Goal: Contribute content: Contribute content

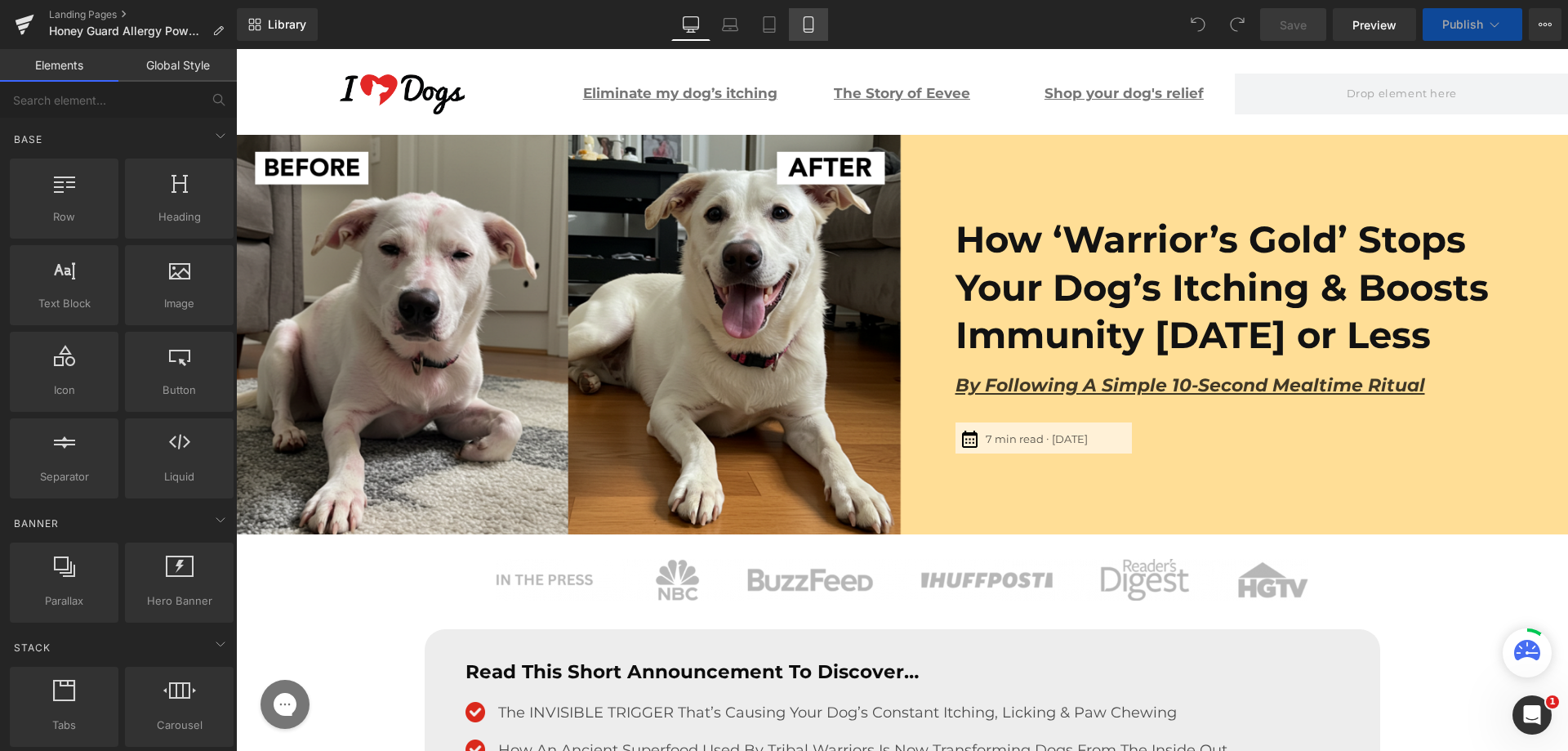
click at [792, 24] on link "Mobile" at bounding box center [809, 24] width 40 height 33
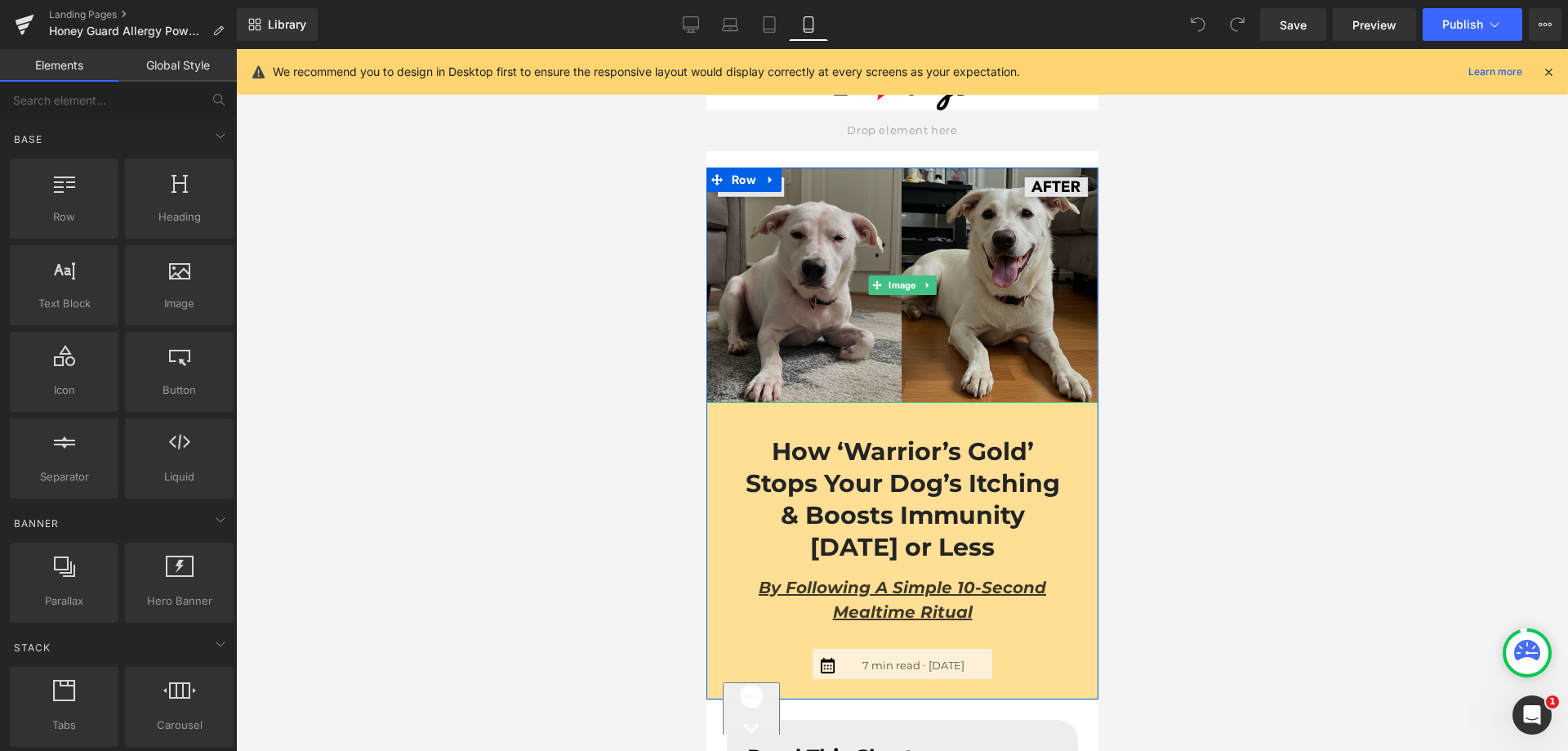
scroll to position [245, 0]
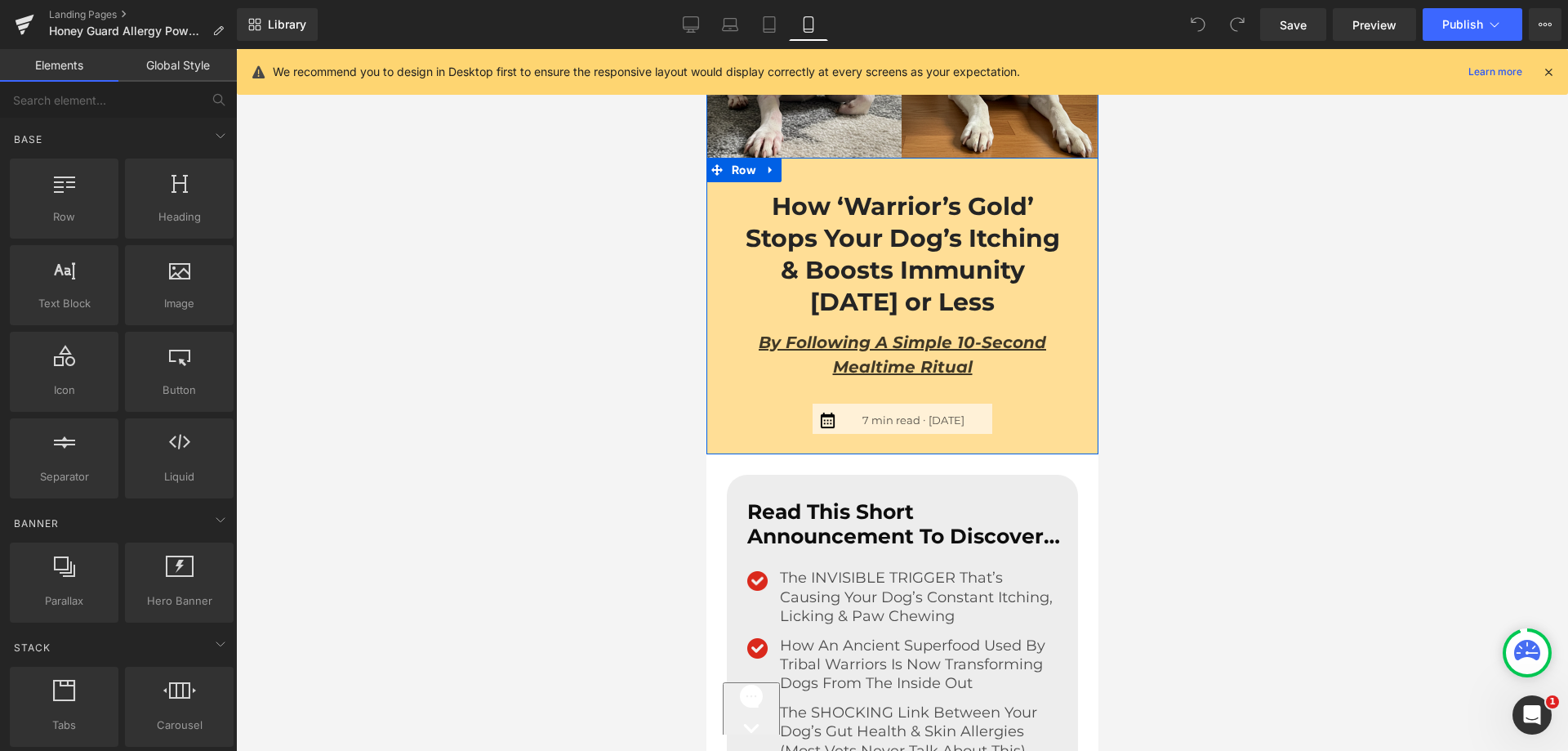
click at [753, 428] on div "How ‘Warrior’s Gold’ Stops Your Dog’s Itching & Boosts Immunity [DATE] or Less …" at bounding box center [901, 307] width 367 height 256
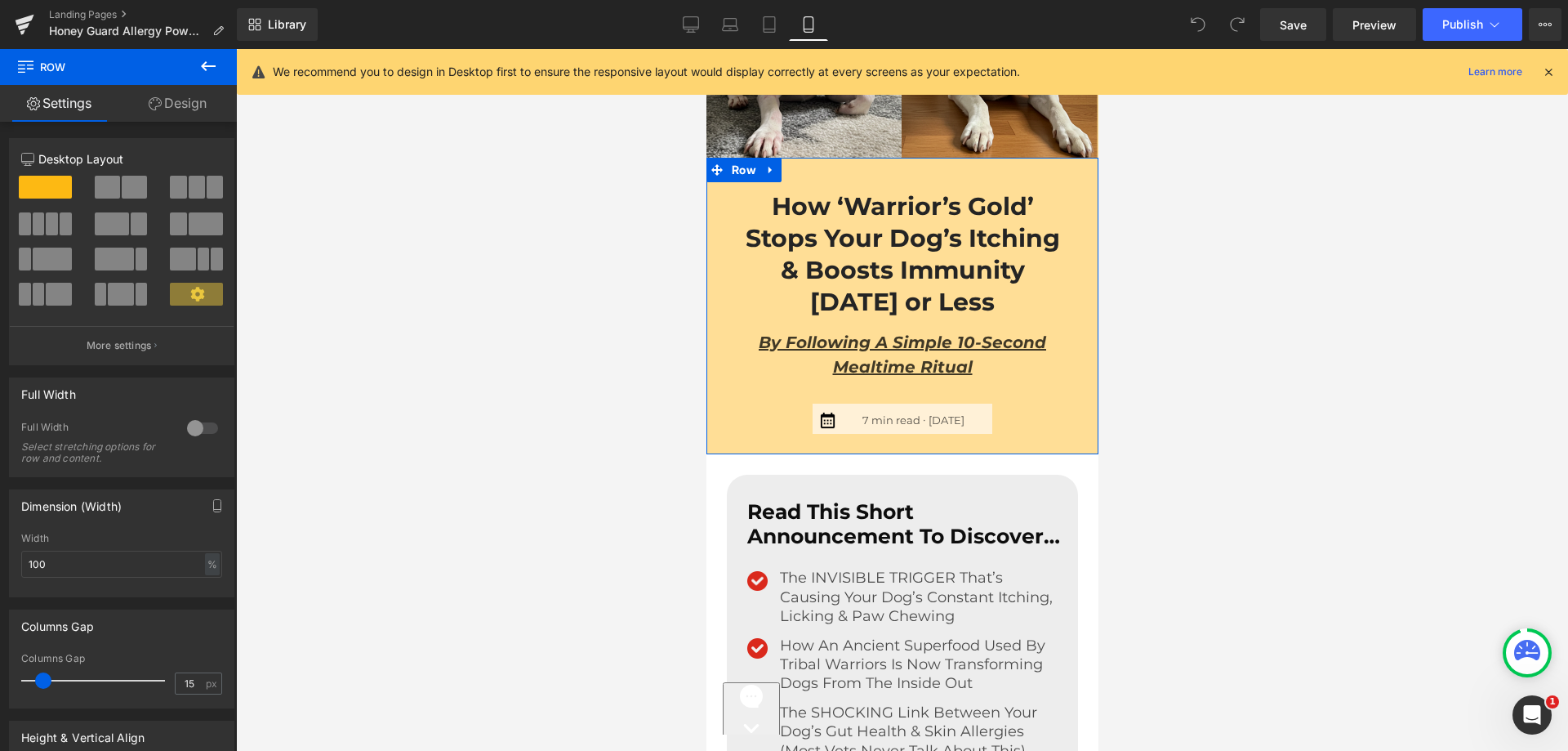
click at [186, 115] on link "Design" at bounding box center [177, 103] width 119 height 37
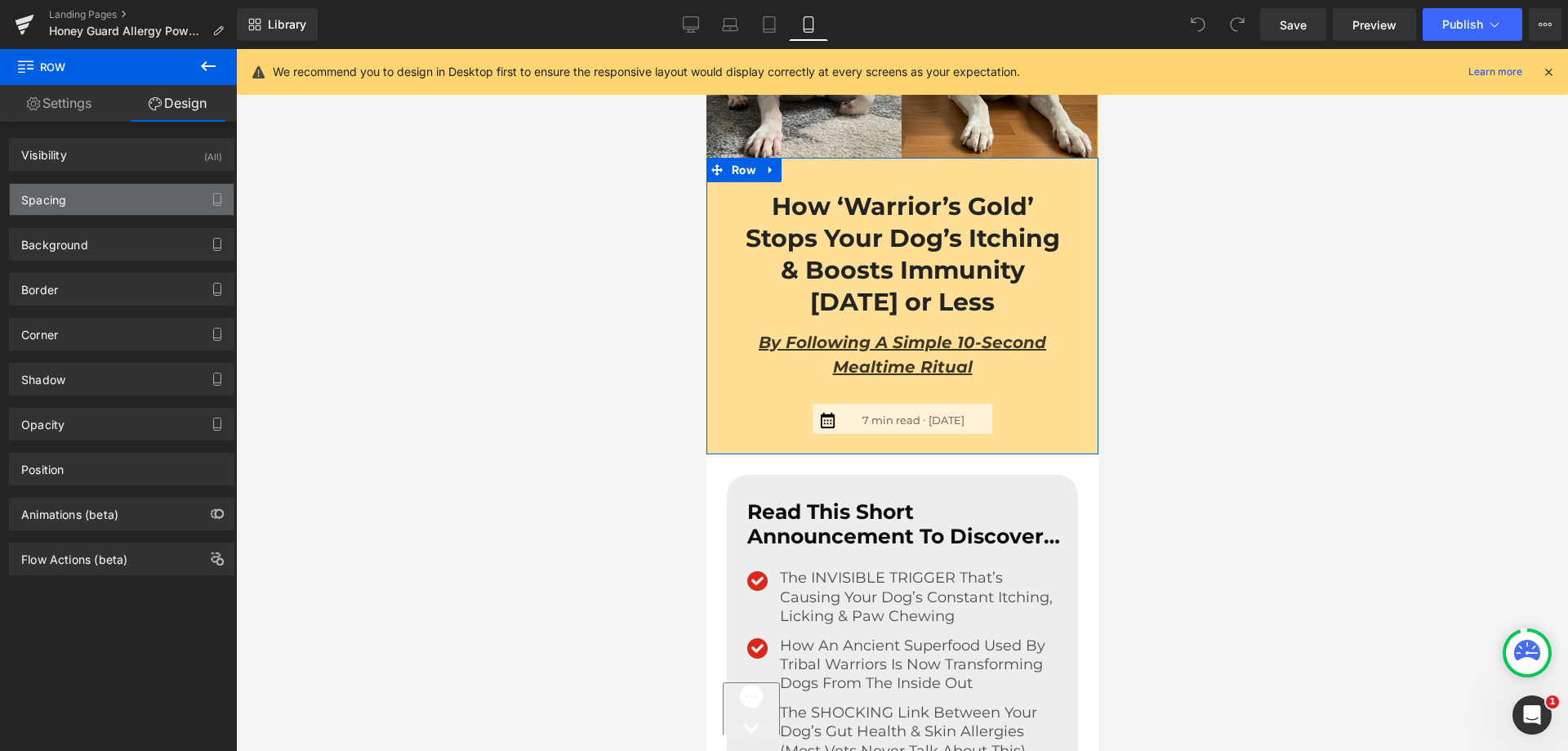
click at [88, 198] on div "Spacing" at bounding box center [121, 200] width 224 height 31
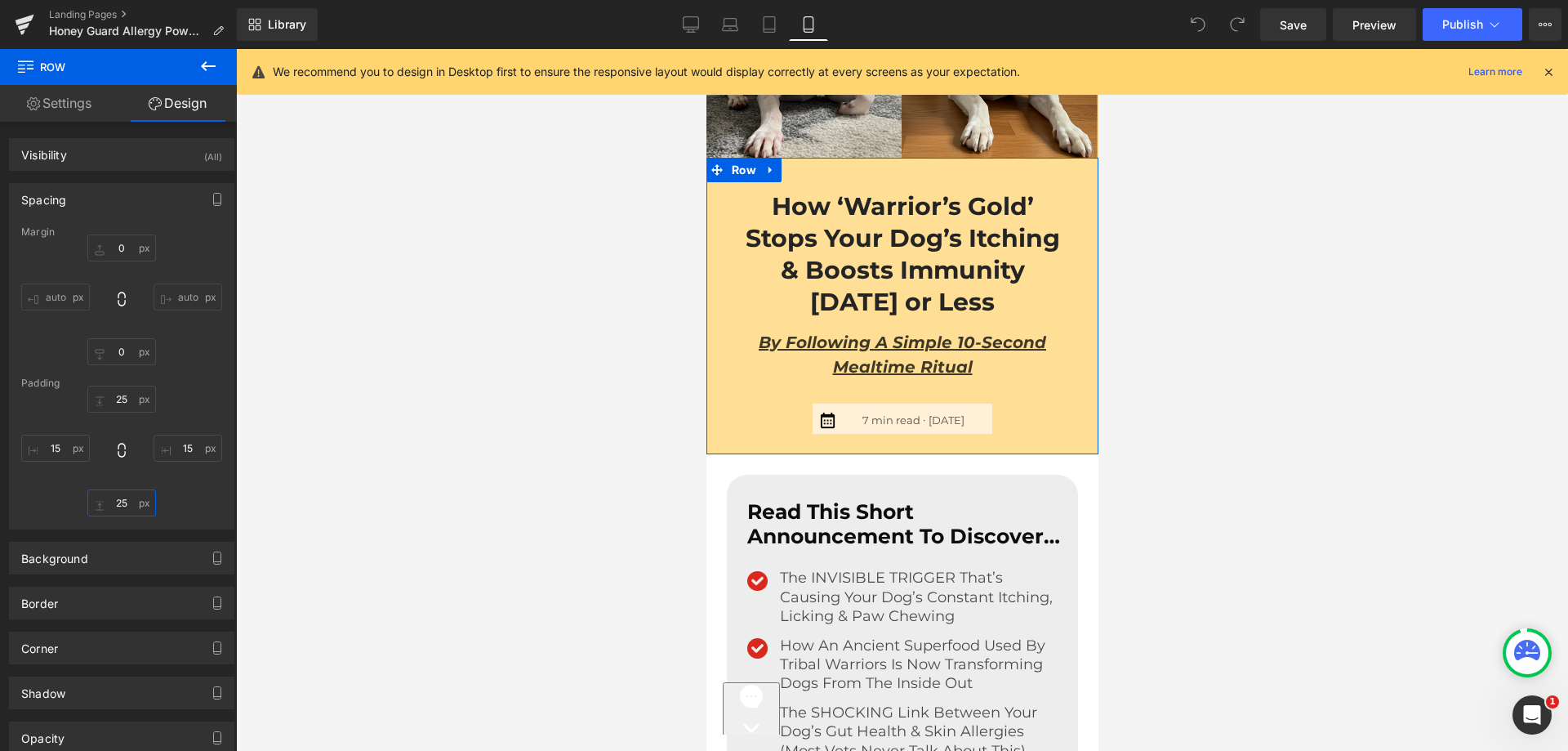
click at [117, 500] on input "25" at bounding box center [121, 503] width 68 height 27
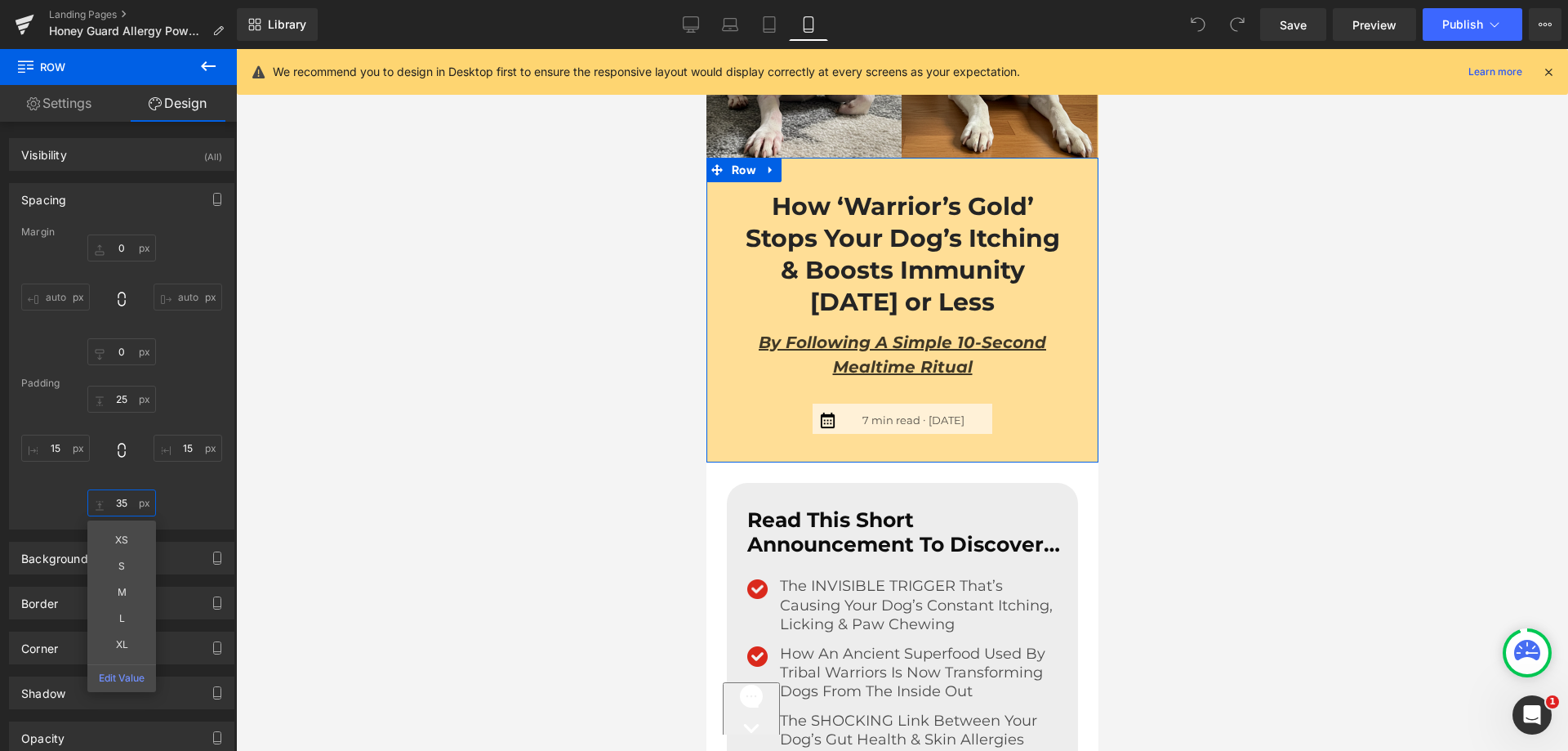
click at [117, 497] on input "35" at bounding box center [121, 503] width 68 height 27
type input "45"
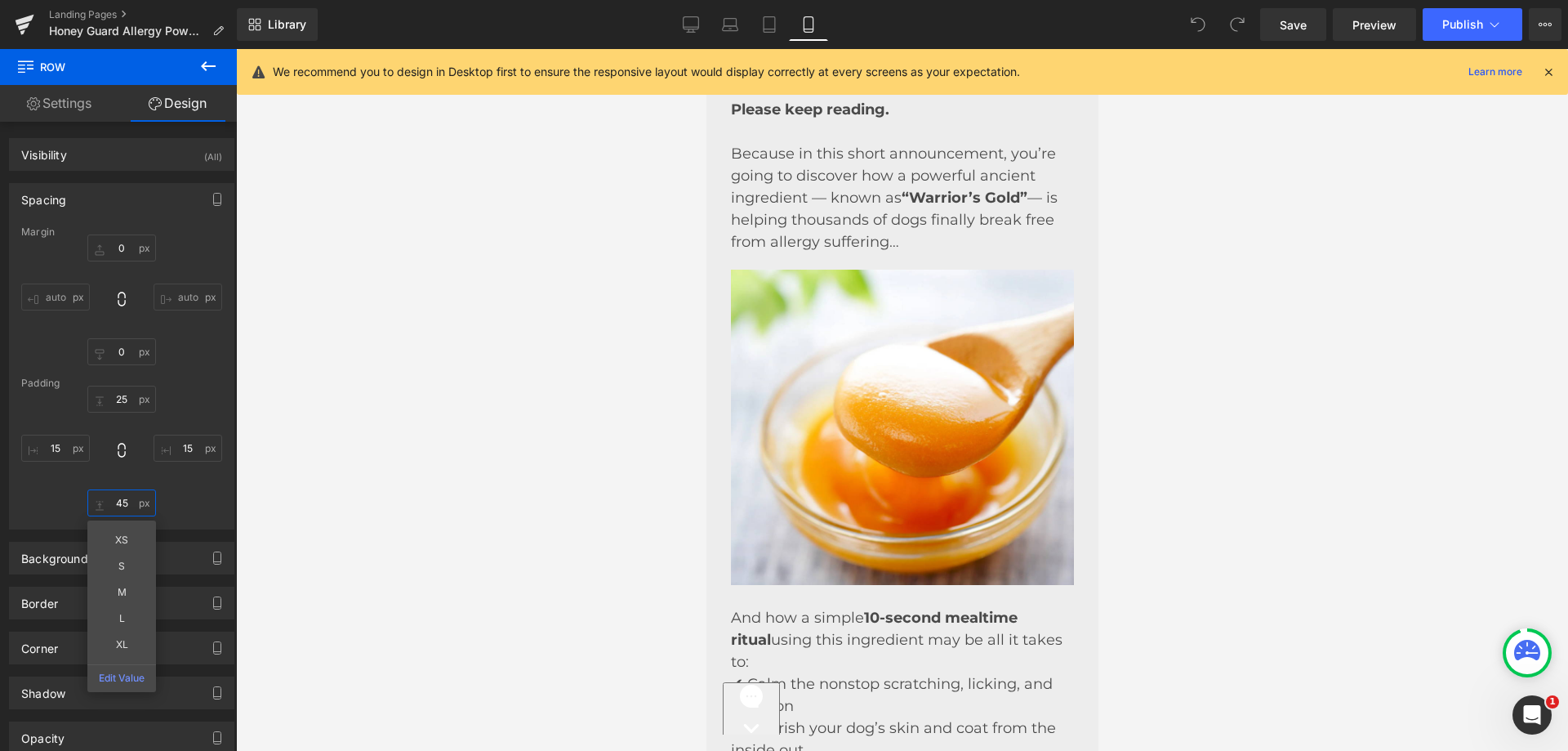
scroll to position [1961, 0]
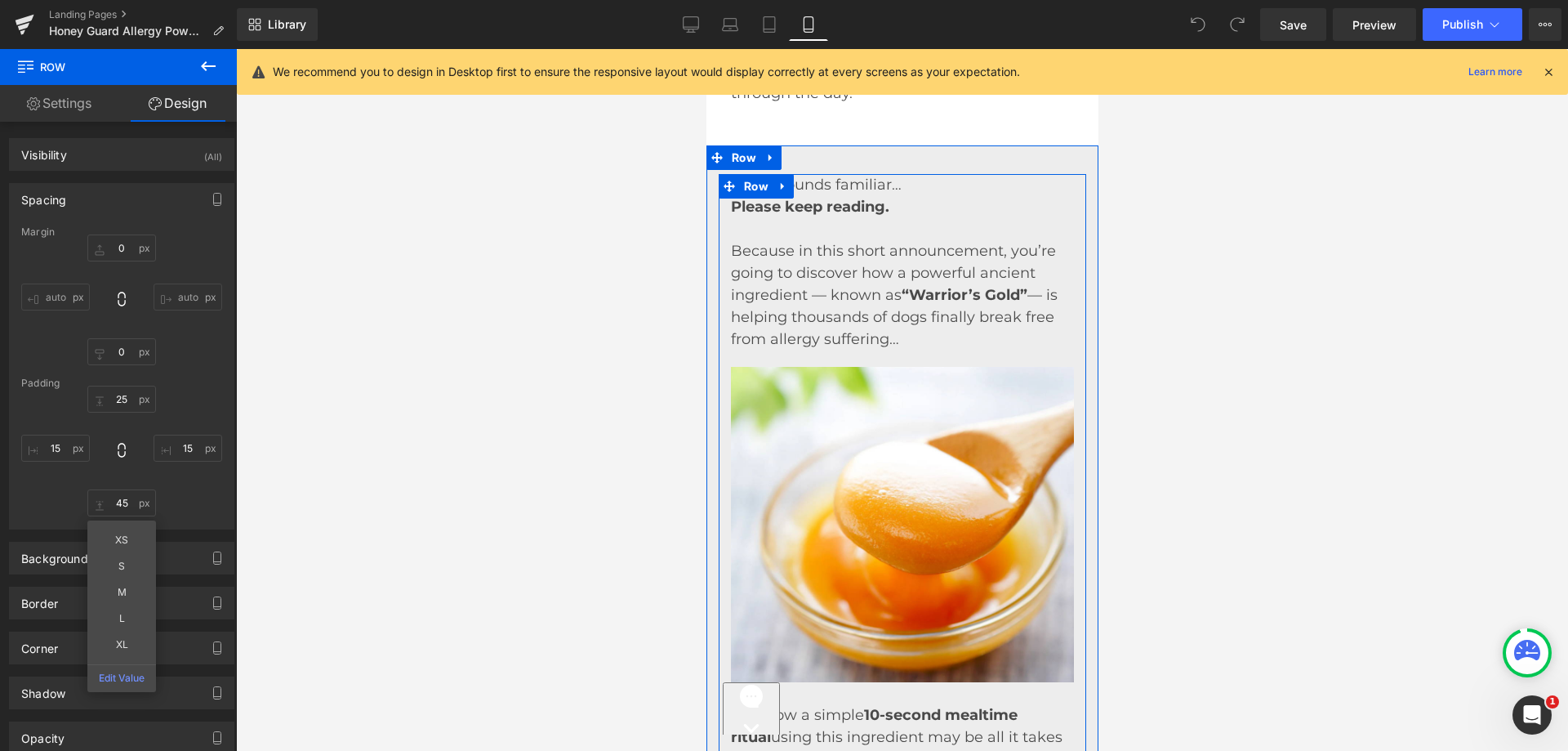
click at [814, 286] on p "Because in this short announcement, you’re going to discover how a powerful anc…" at bounding box center [902, 295] width 343 height 110
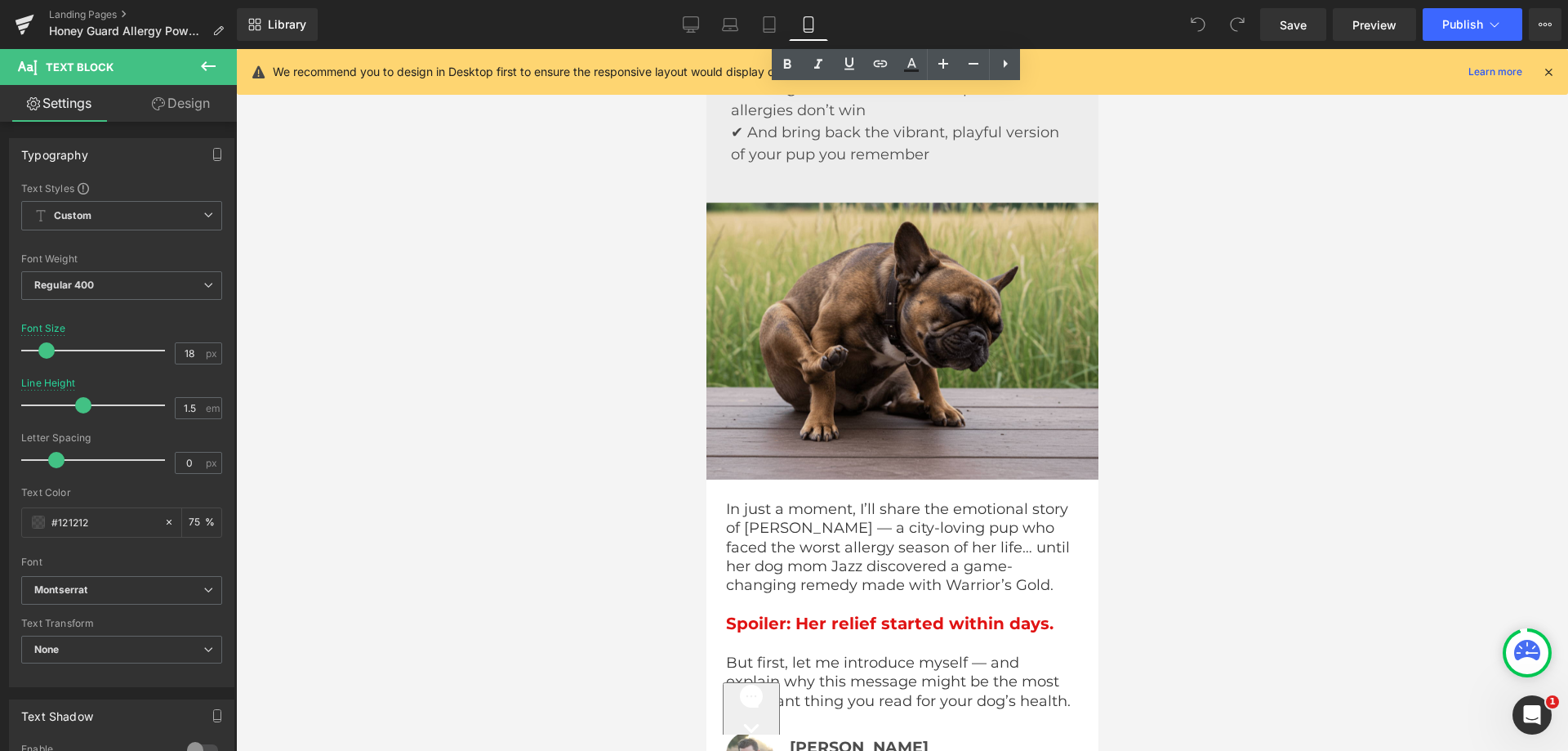
scroll to position [2615, 0]
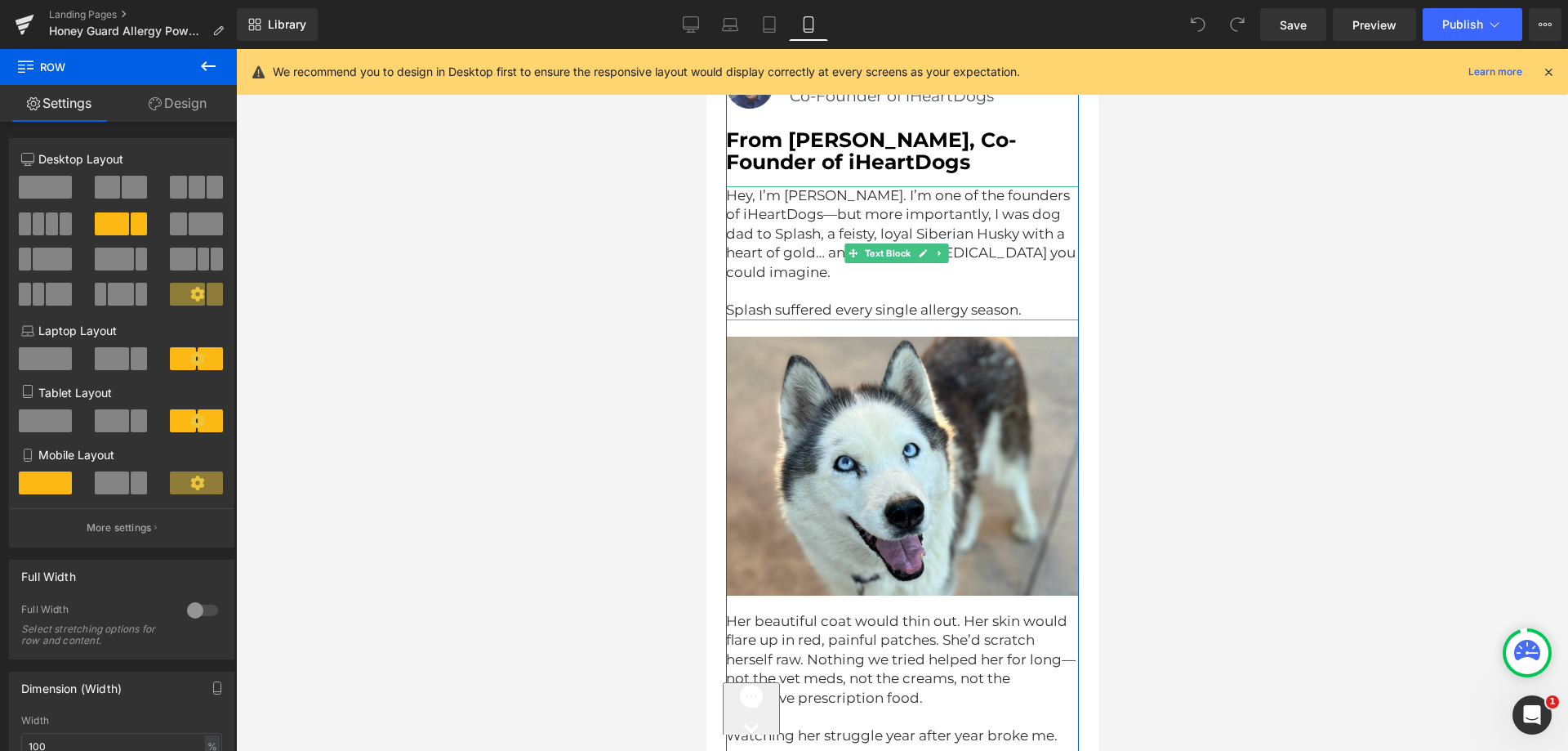
scroll to position [3432, 0]
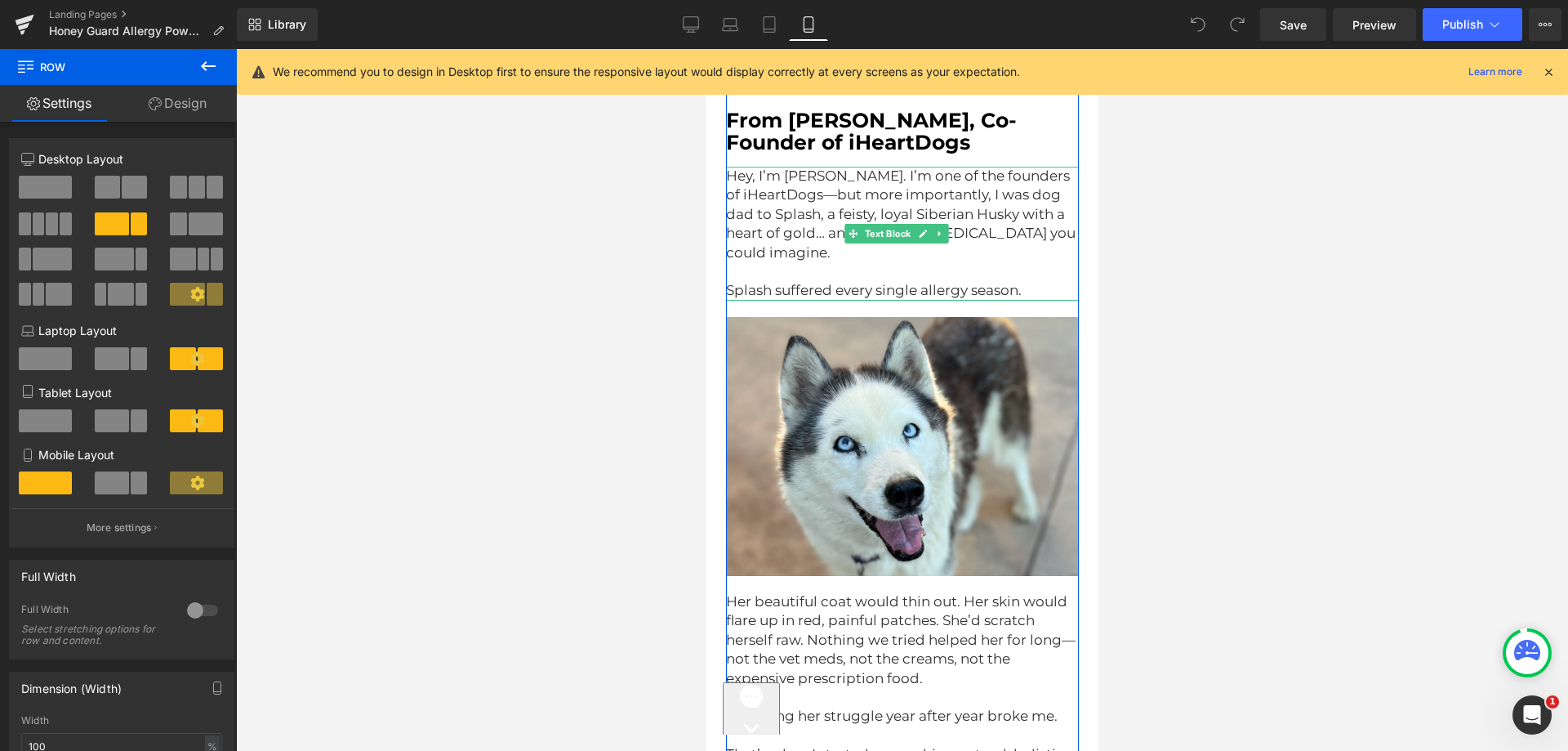
click at [806, 282] on p at bounding box center [902, 271] width 353 height 18
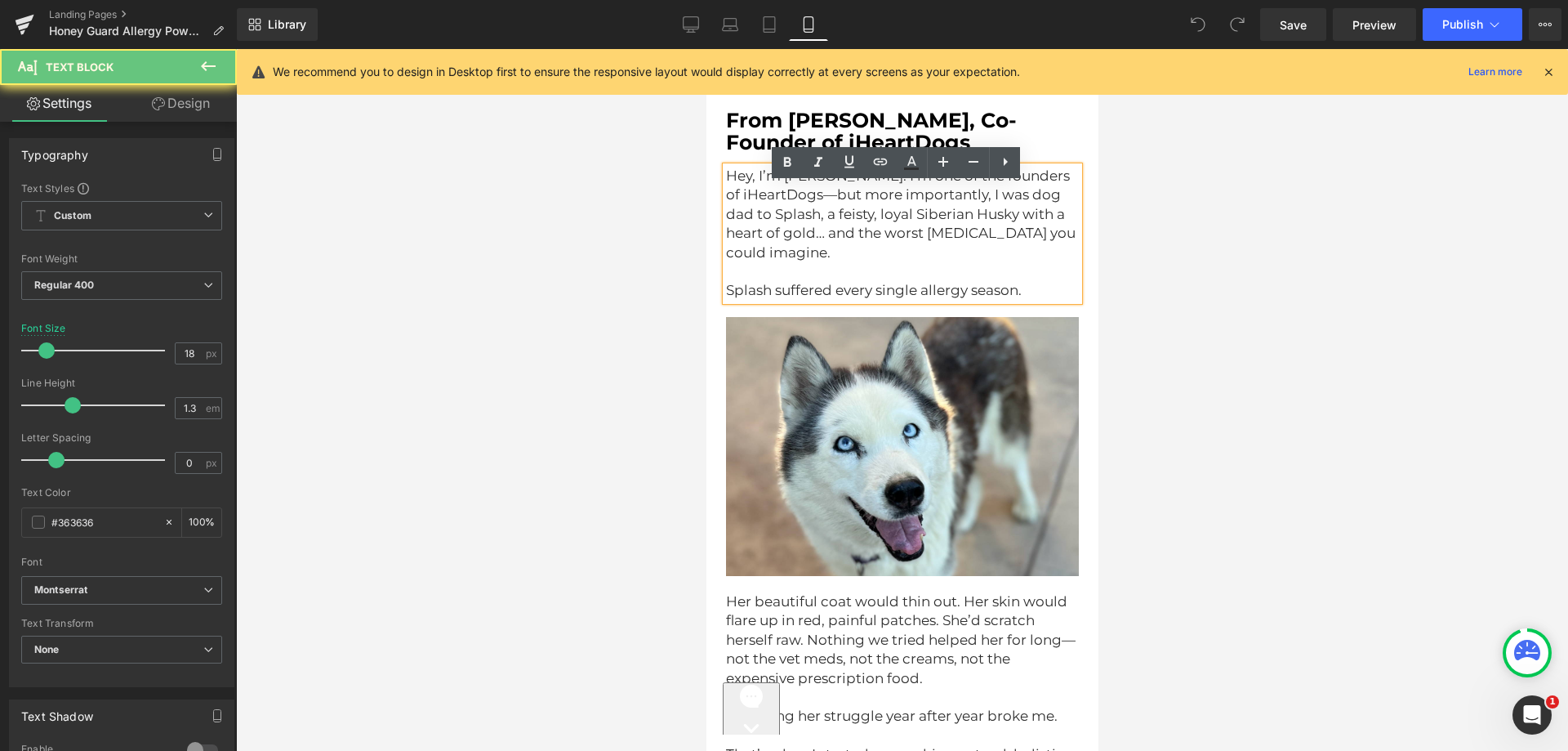
click at [788, 298] on span "Splash suffered every single allergy season." at bounding box center [873, 289] width 296 height 16
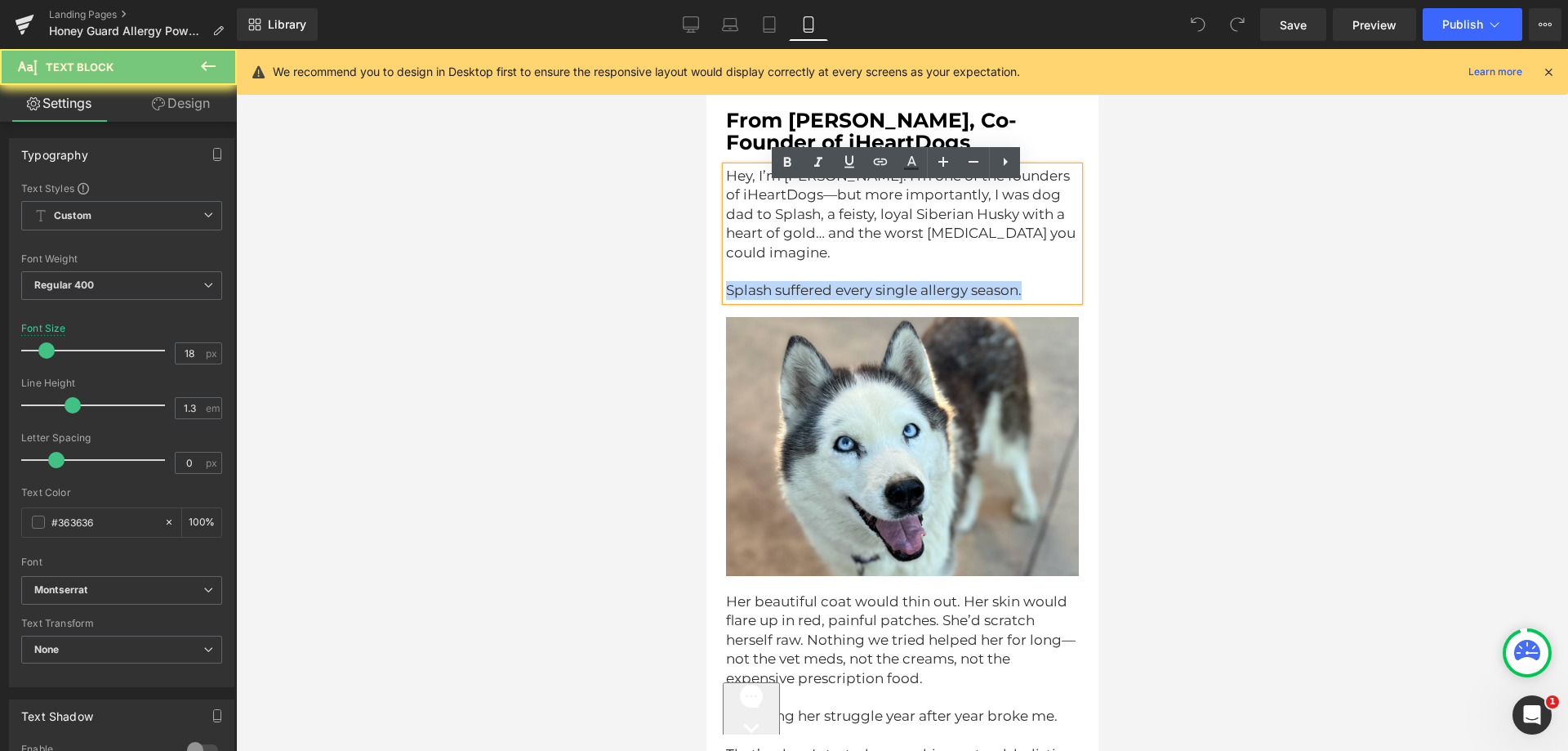
click at [788, 298] on span "Splash suffered every single allergy season." at bounding box center [873, 289] width 296 height 16
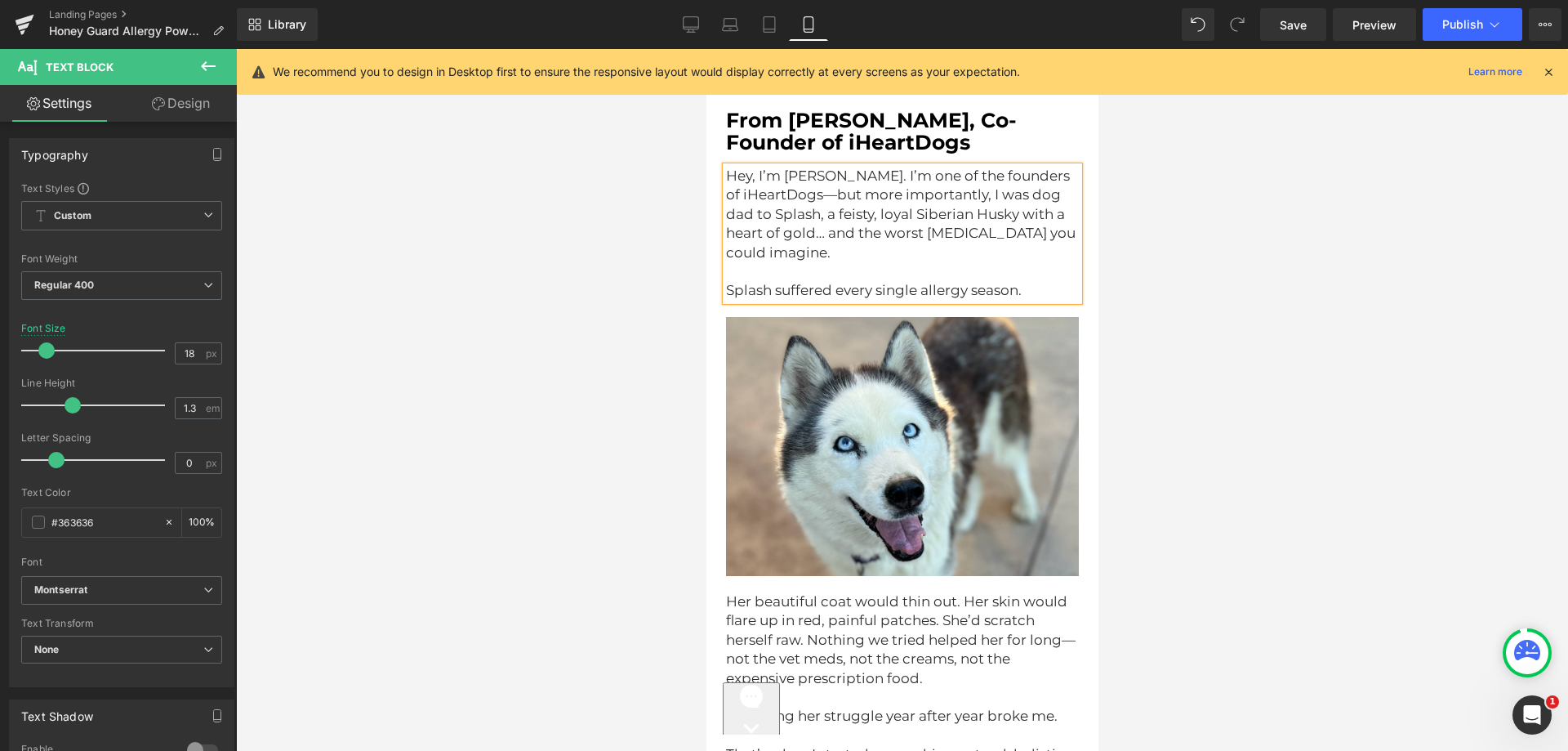
click at [897, 262] on p "Hey, I’m [PERSON_NAME]. I’m one of the founders of iHeartDogs—but more importan…" at bounding box center [902, 214] width 353 height 95
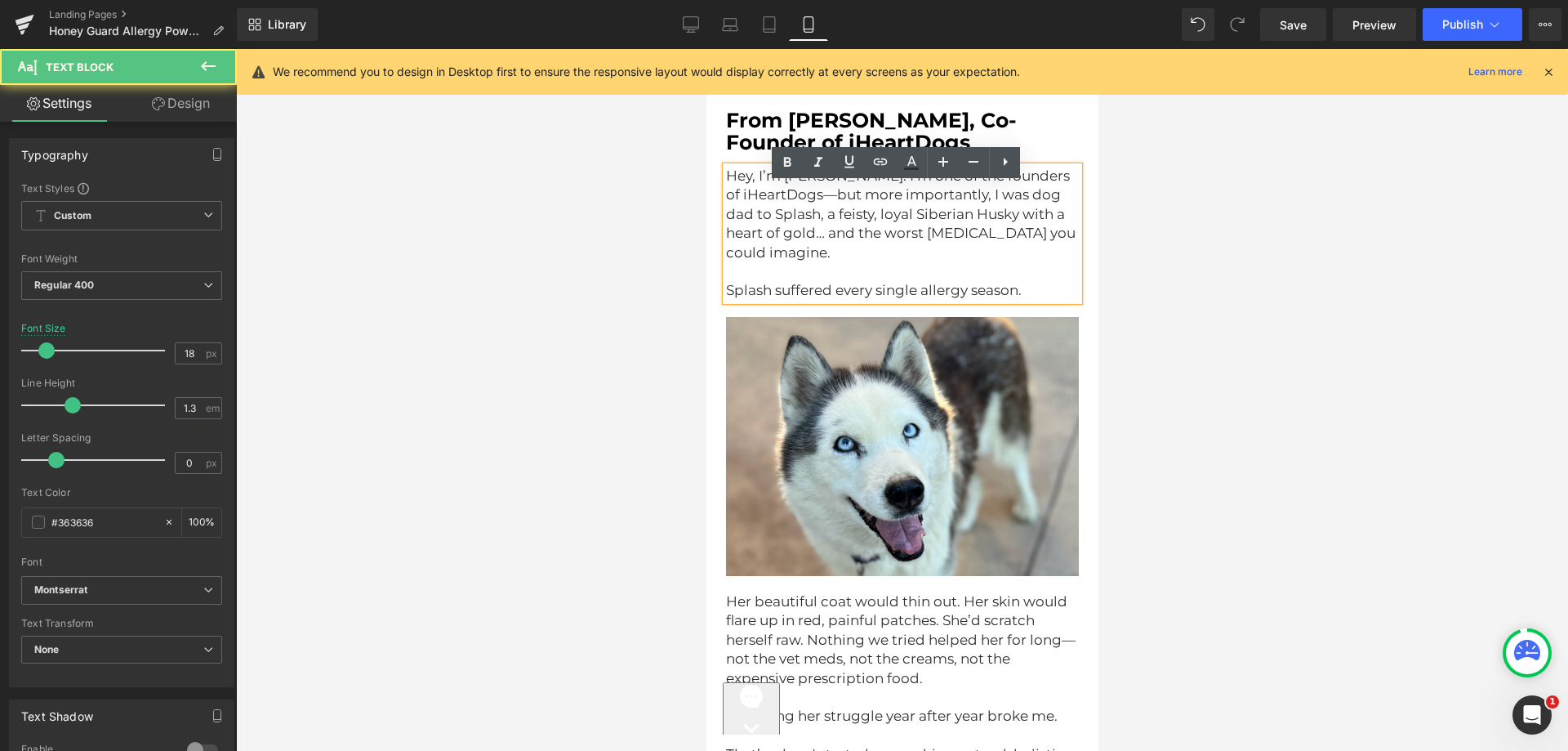
click at [599, 442] on div at bounding box center [902, 400] width 1332 height 702
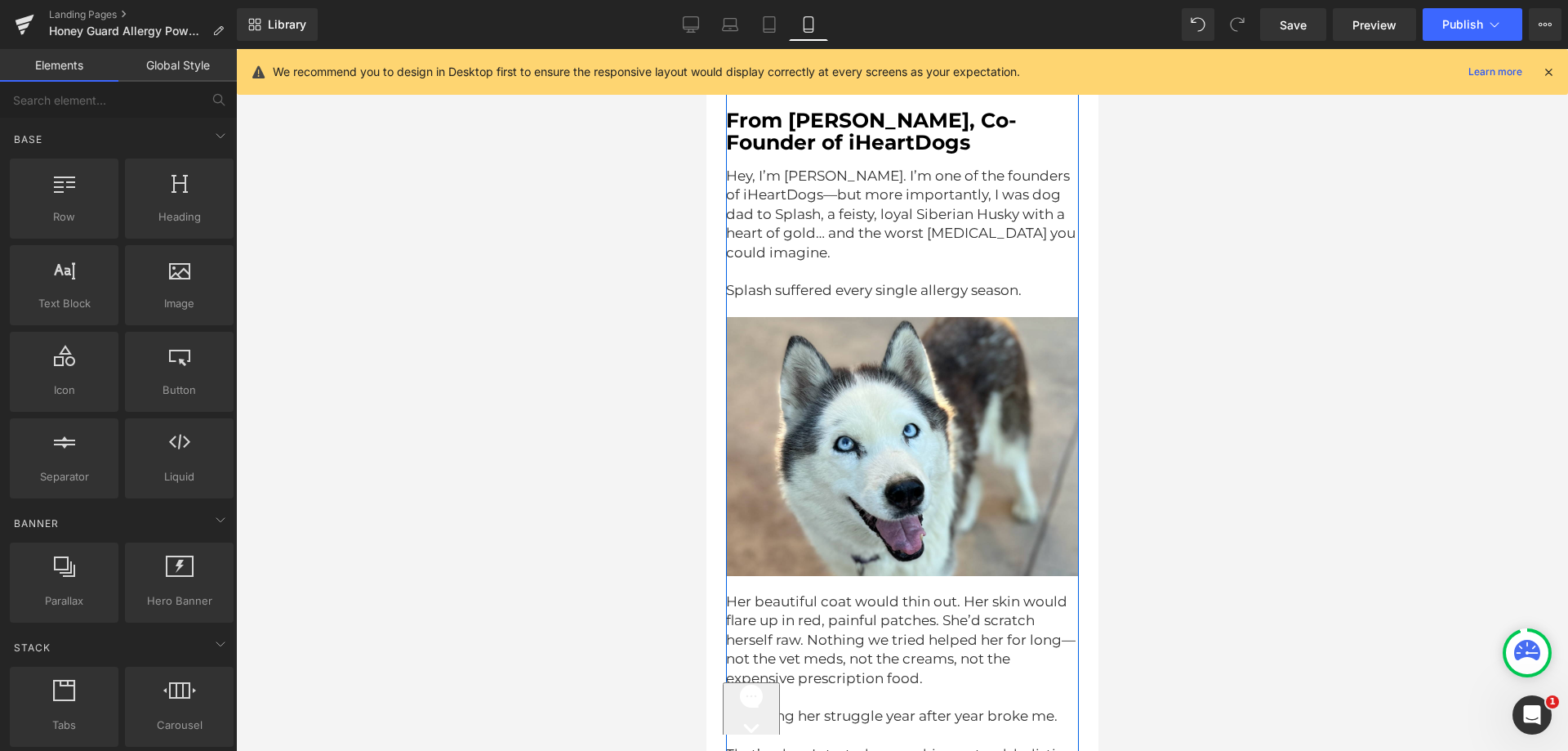
click at [917, 193] on span "Hey, I’m [PERSON_NAME]. I’m one of the founders of iHeartDogs—but more importan…" at bounding box center [902, 214] width 353 height 94
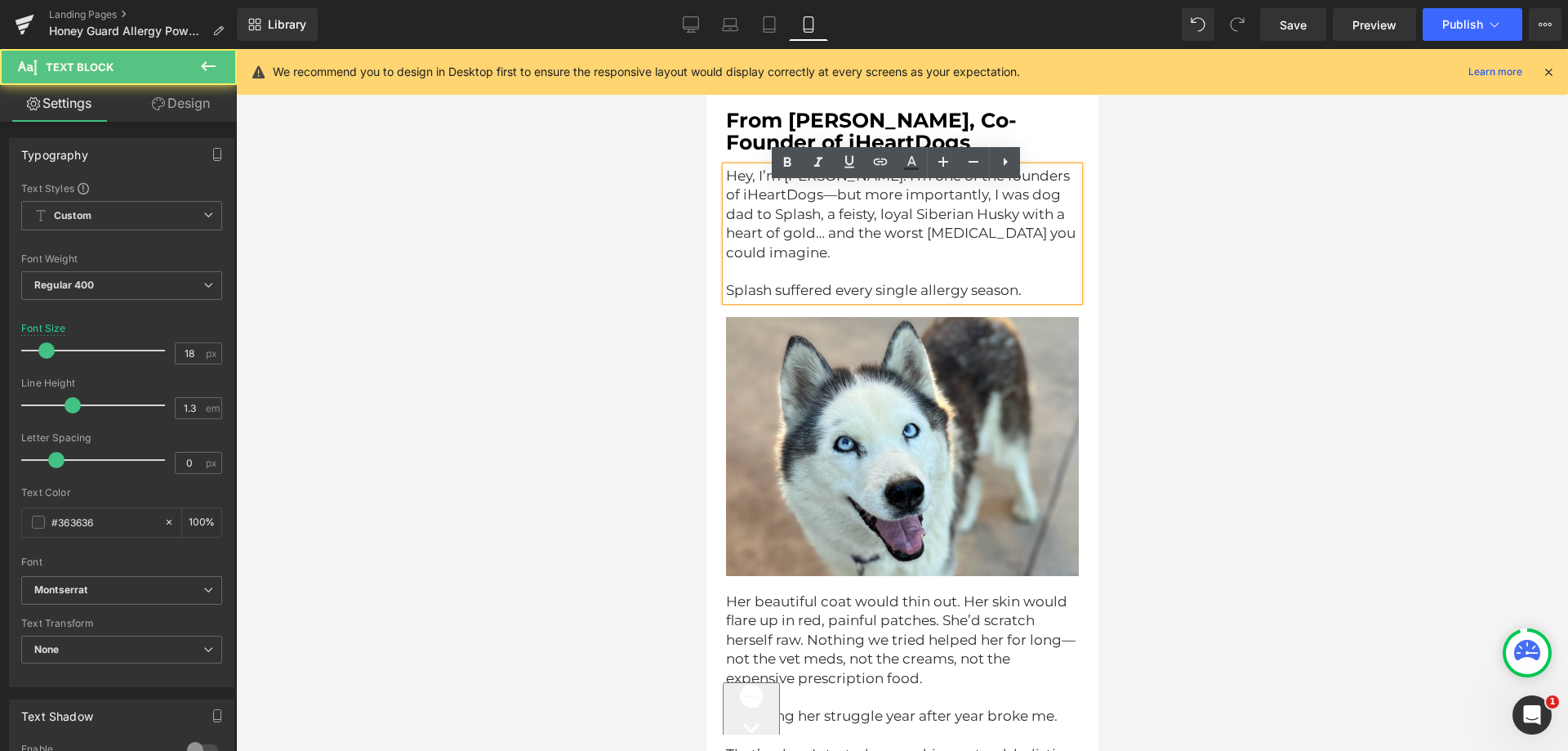
click at [884, 204] on span "Hey, I’m [PERSON_NAME]. I’m one of the founders of iHeartDogs—but more importan…" at bounding box center [902, 214] width 353 height 94
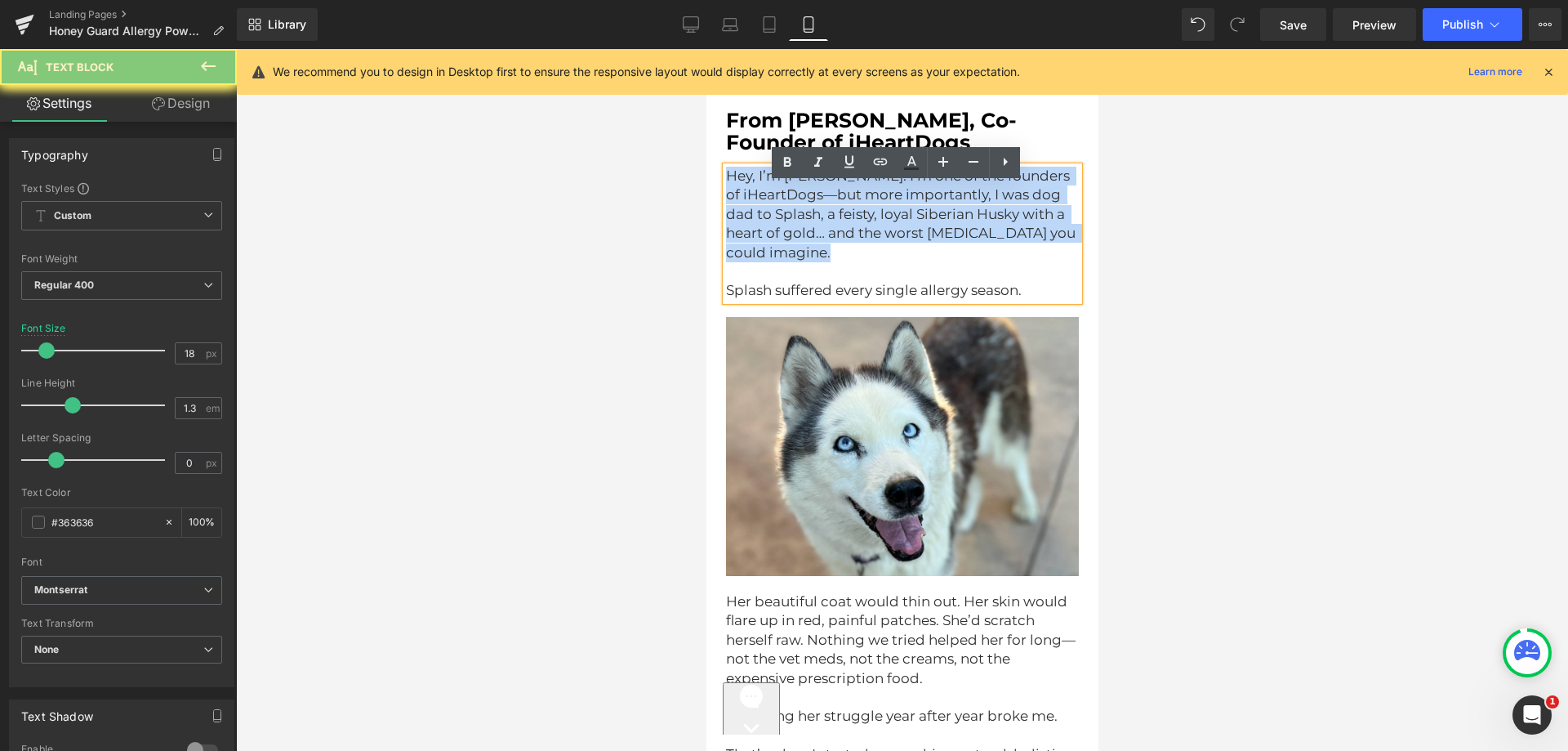
click at [884, 204] on span "Hey, I’m [PERSON_NAME]. I’m one of the founders of iHeartDogs—but more importan…" at bounding box center [902, 214] width 353 height 94
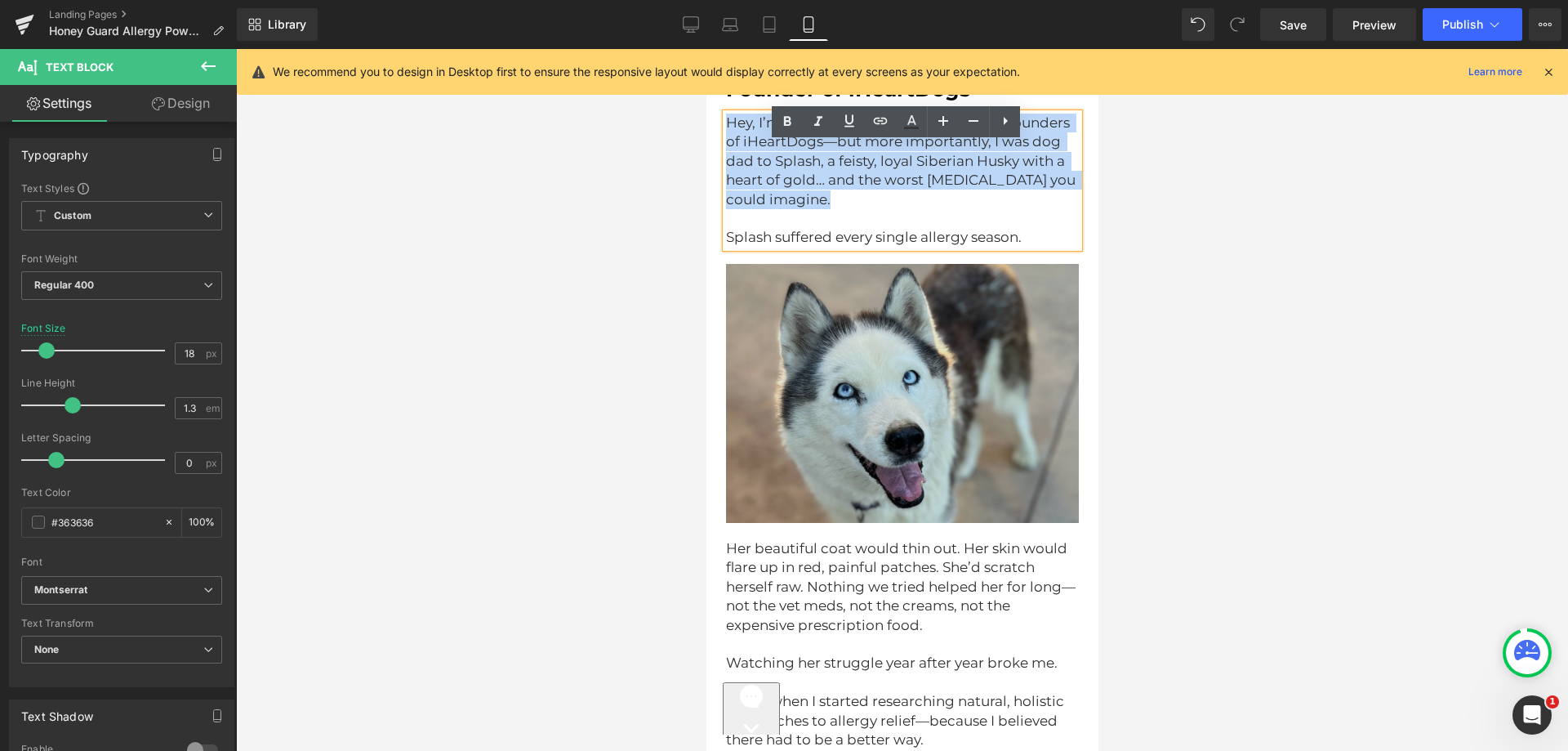
scroll to position [3677, 0]
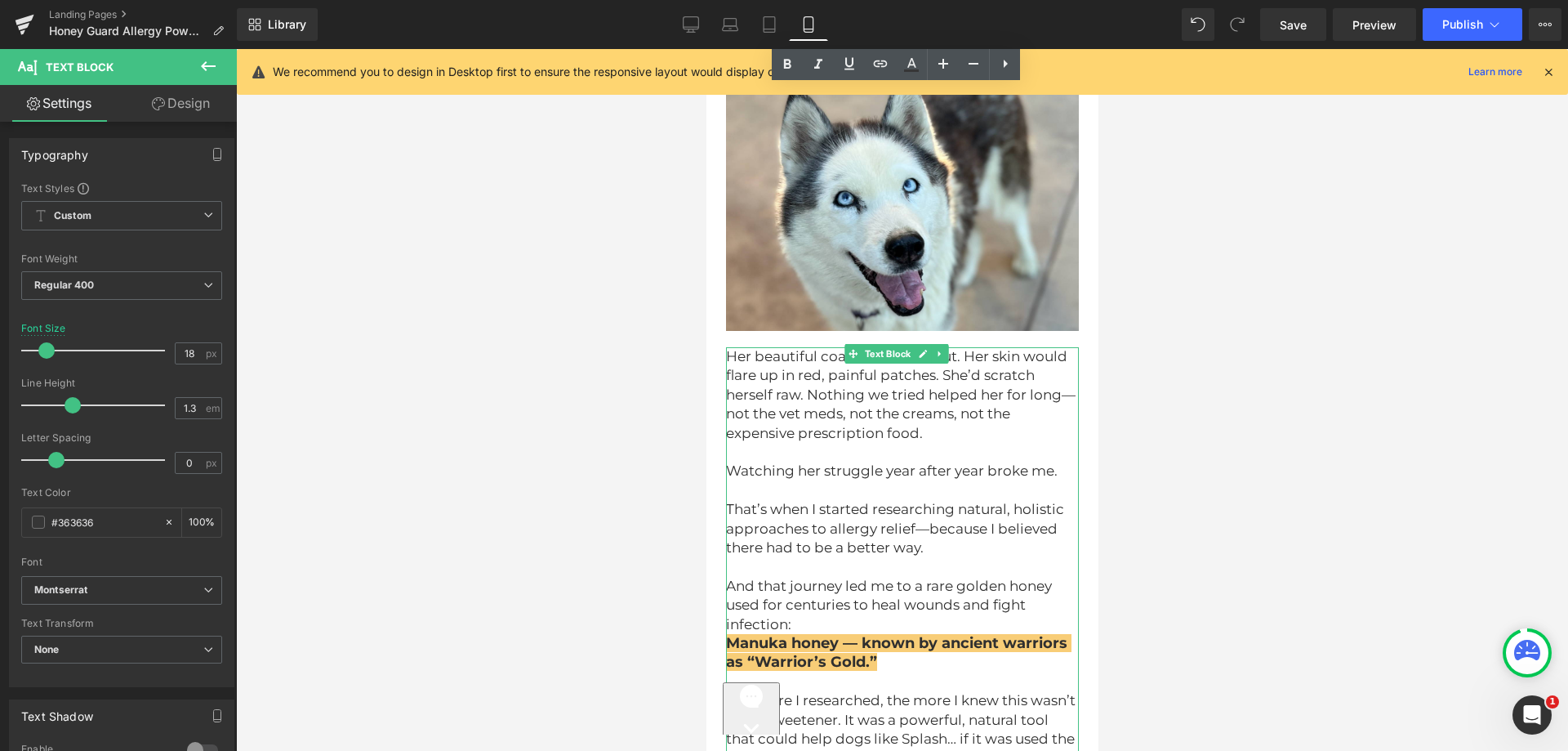
click at [881, 442] on span "Her beautiful coat would thin out. Her skin would flare up in red, painful patc…" at bounding box center [900, 394] width 350 height 94
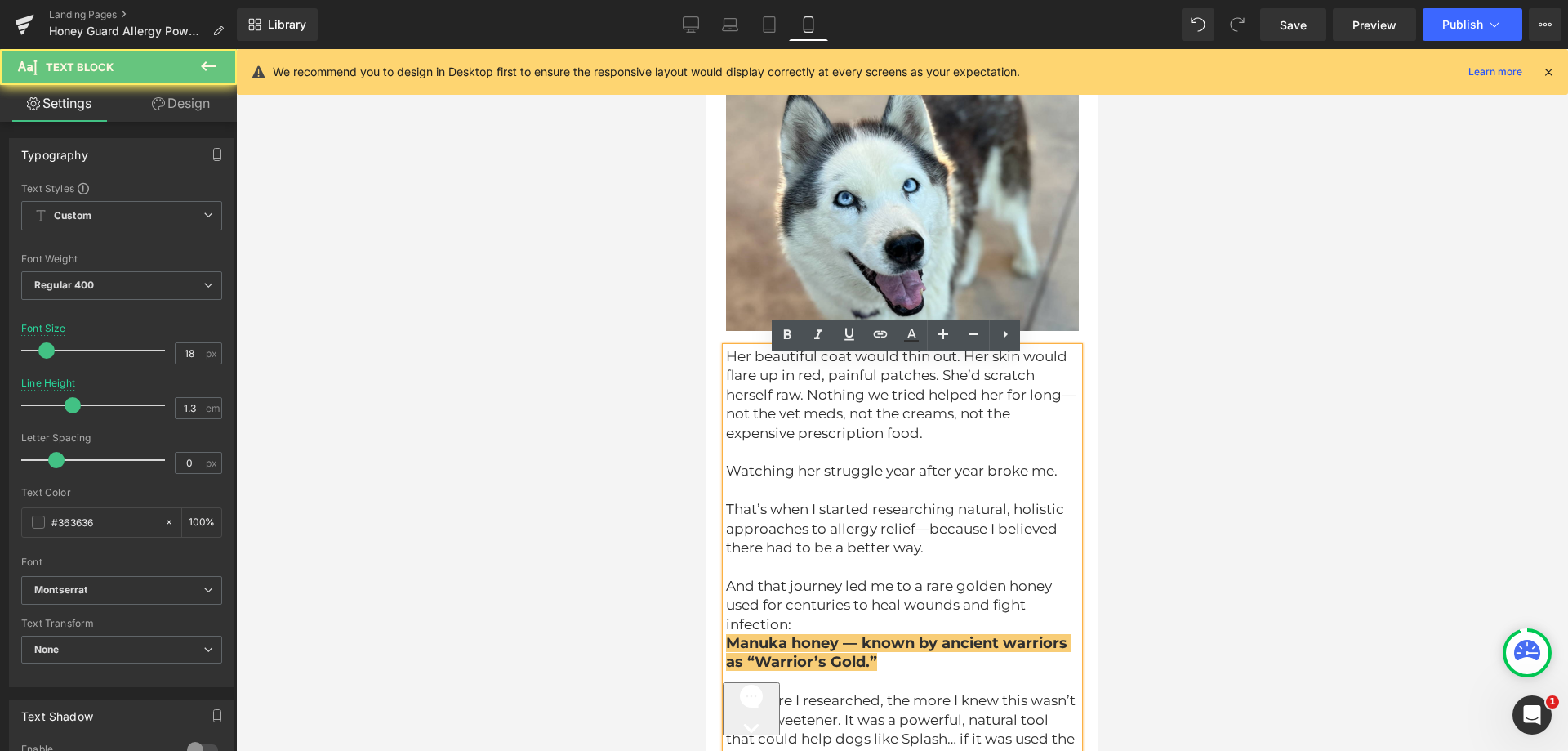
click at [853, 442] on span "Her beautiful coat would thin out. Her skin would flare up in red, painful patc…" at bounding box center [900, 394] width 350 height 94
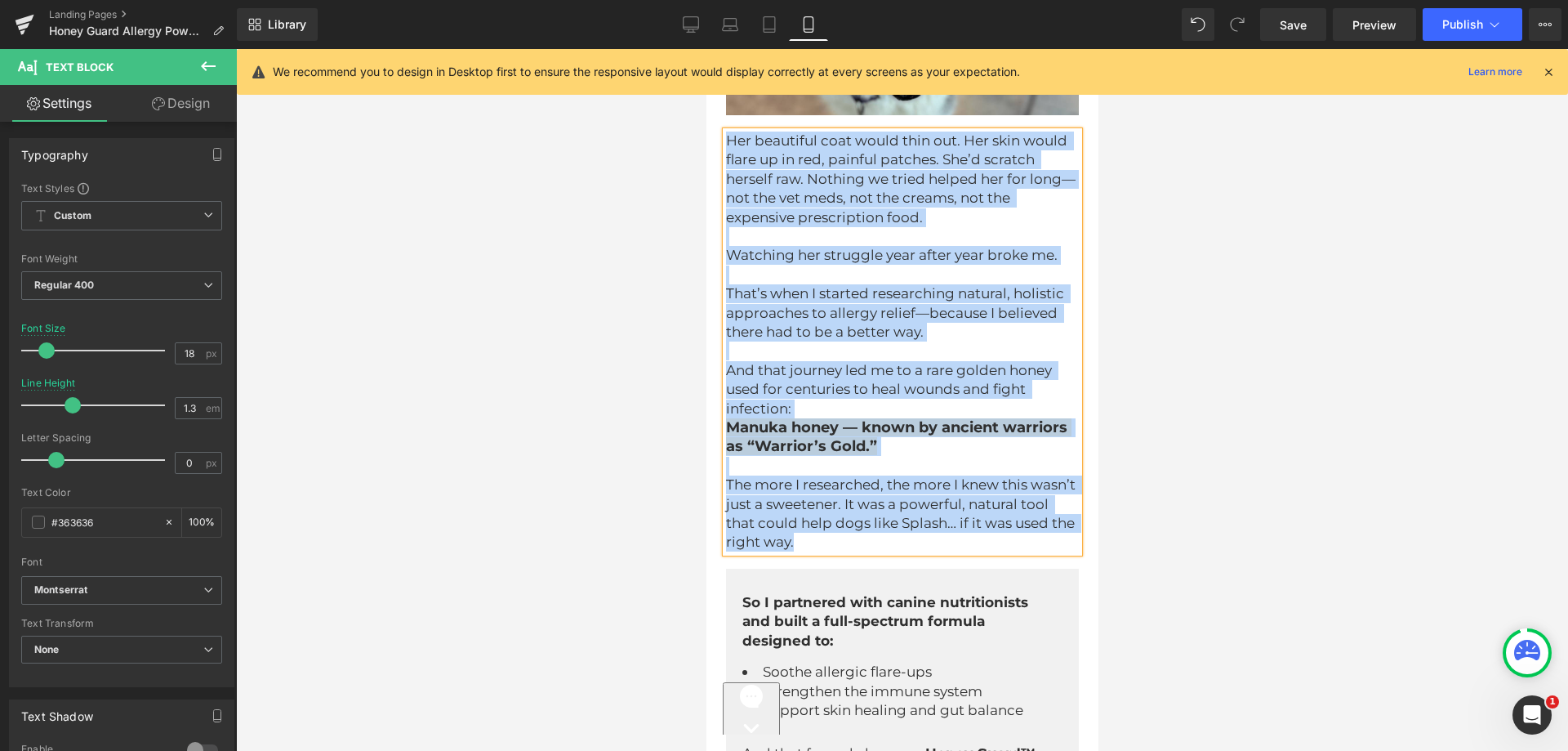
scroll to position [4167, 0]
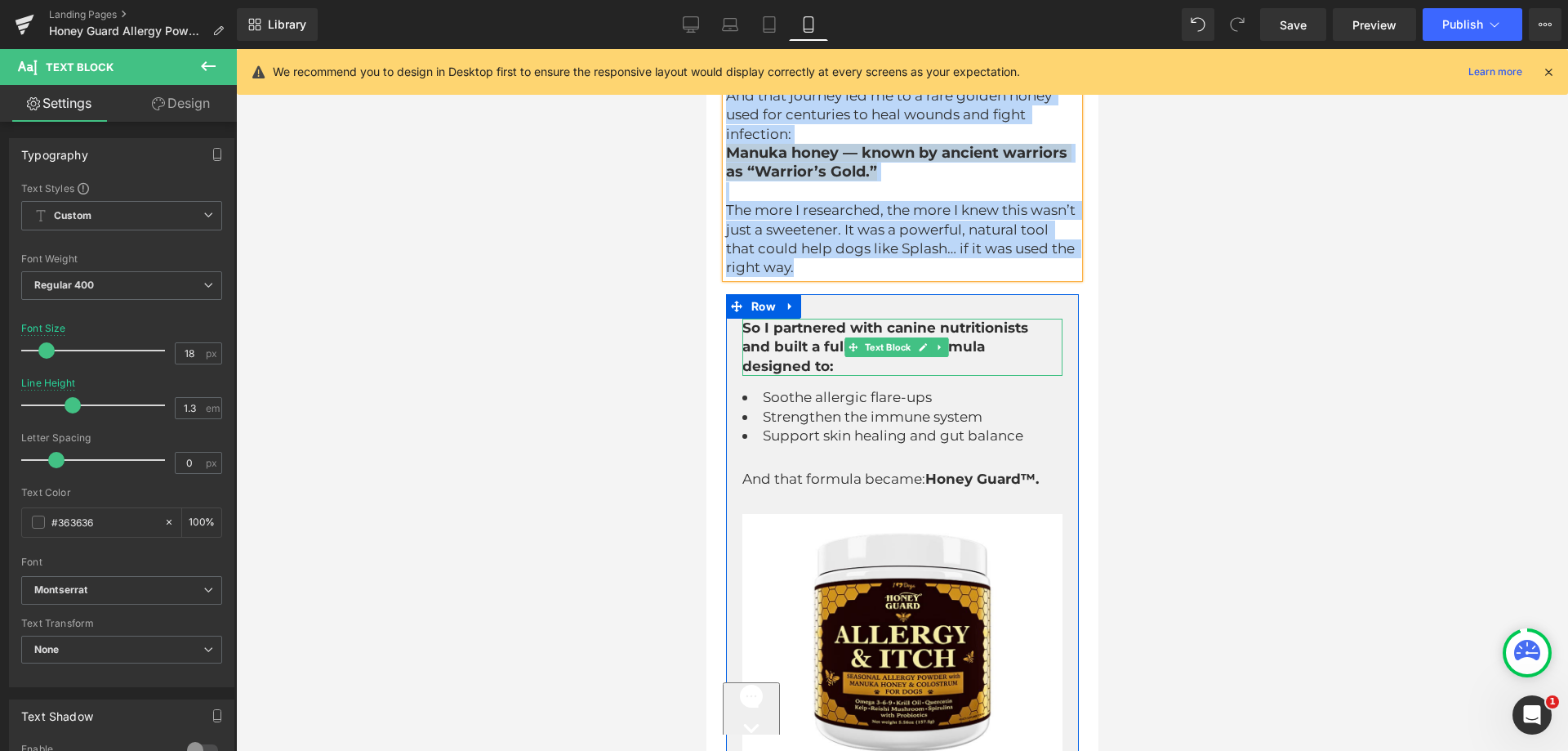
click at [860, 345] on strong "So I partnered with canine nutritionists and built a full-spectrum formula desi…" at bounding box center [887, 346] width 290 height 55
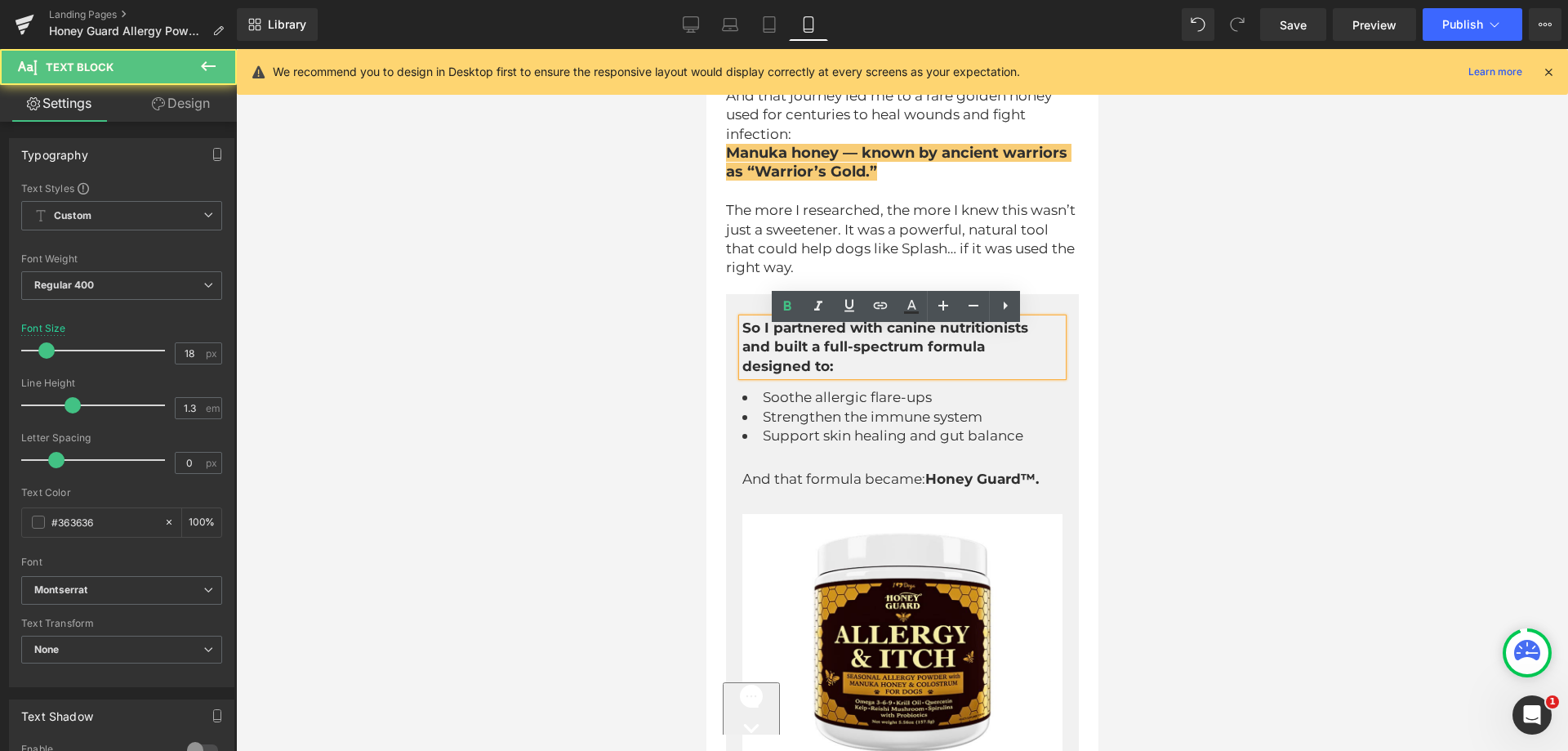
click at [806, 348] on strong "So I partnered with canine nutritionists and built a full-spectrum formula desi…" at bounding box center [887, 346] width 290 height 55
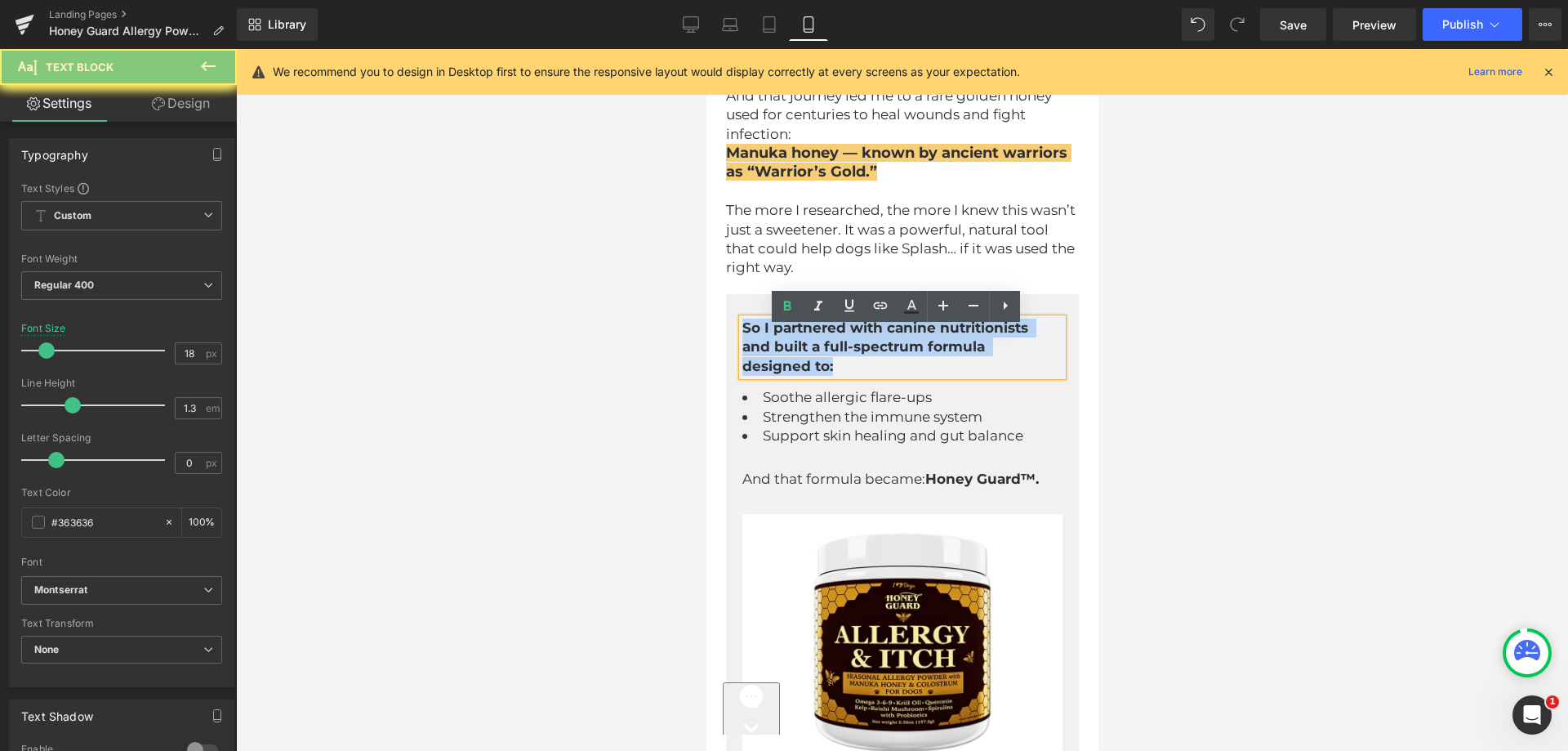
click at [806, 348] on strong "So I partnered with canine nutritionists and built a full-spectrum formula desi…" at bounding box center [887, 346] width 290 height 55
click at [788, 405] on span "Soothe allergic flare-ups" at bounding box center [846, 396] width 169 height 16
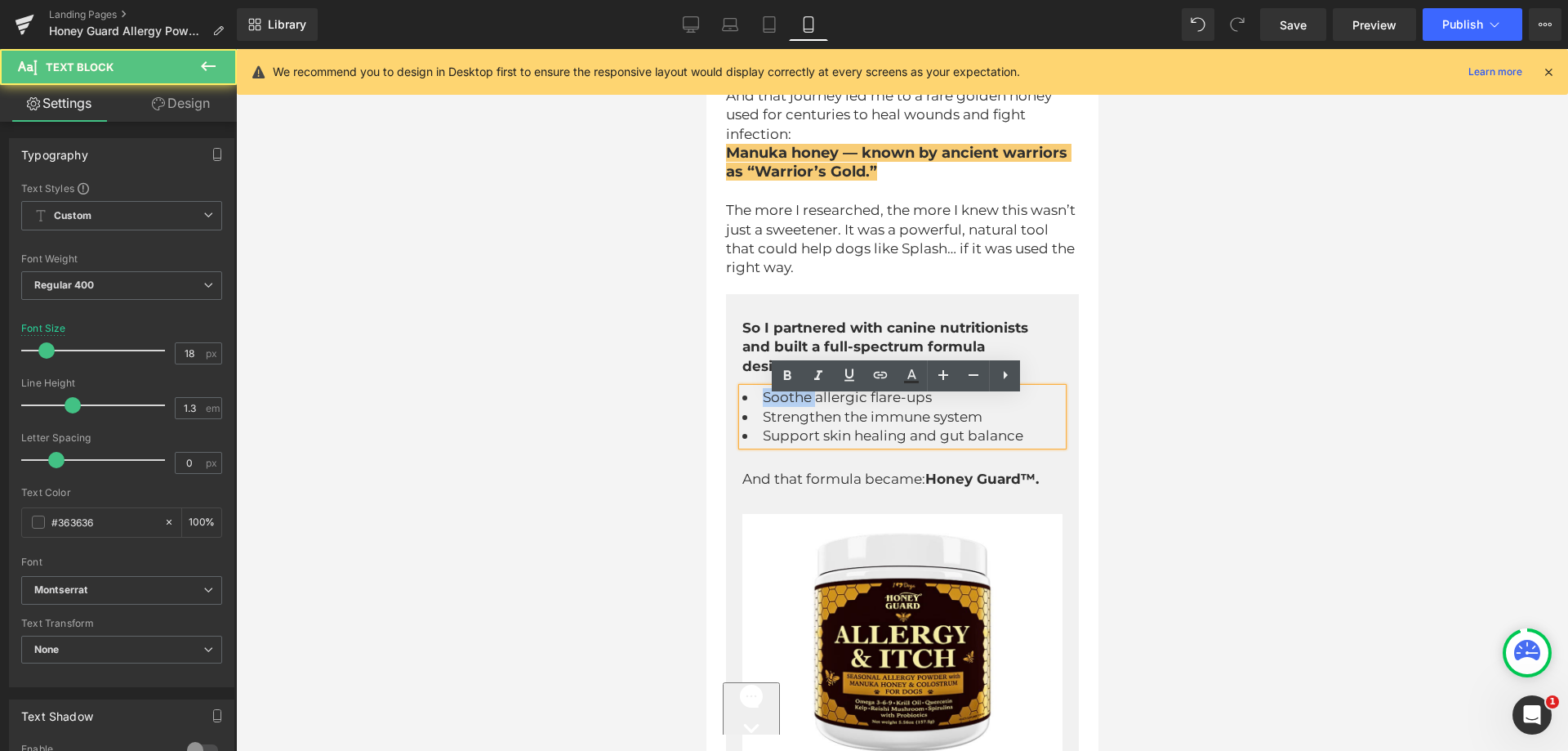
click at [788, 405] on span "Soothe allergic flare-ups" at bounding box center [846, 396] width 169 height 16
click at [774, 489] on p "And that formula became: Honey Guard™." at bounding box center [896, 478] width 308 height 18
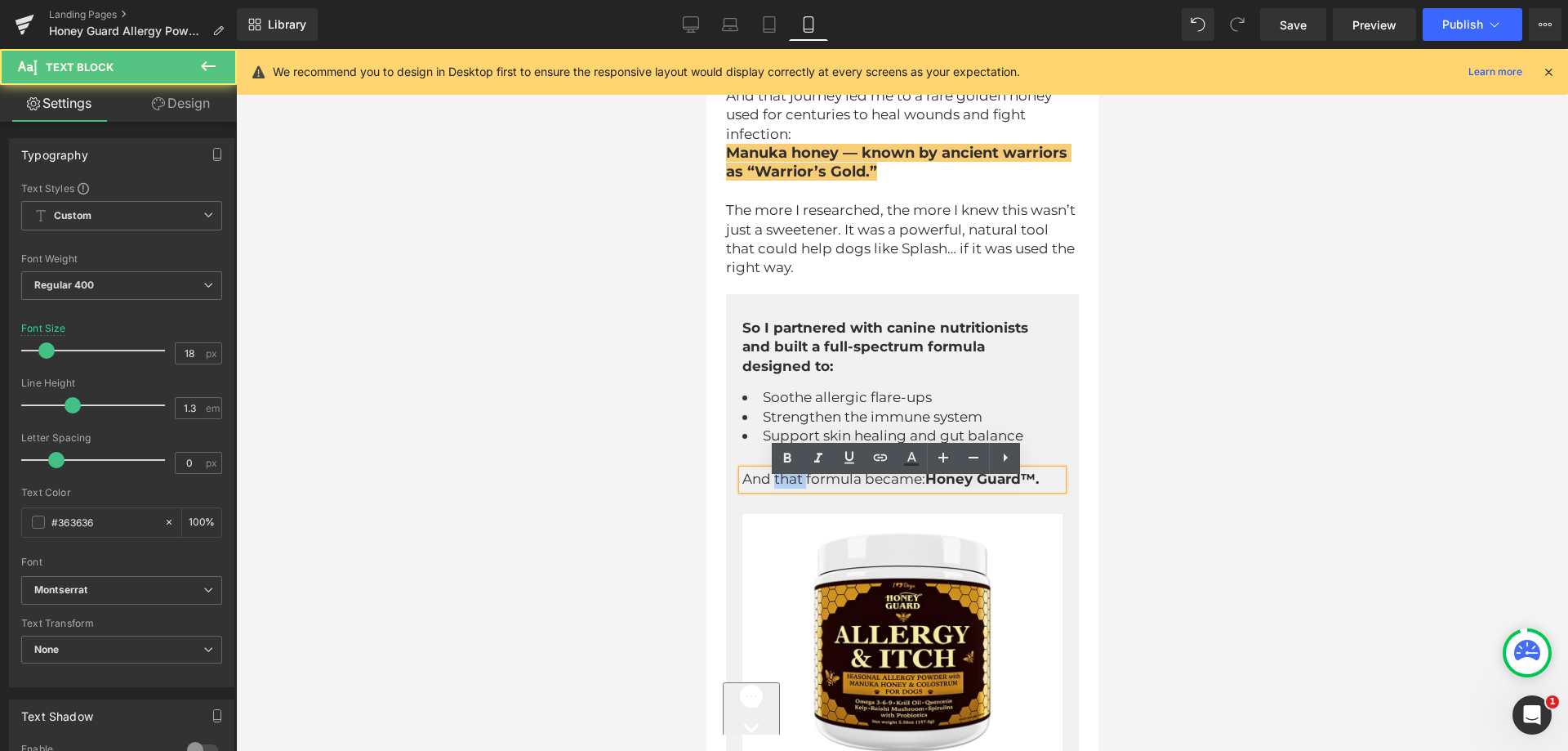
click at [774, 489] on p "And that formula became: Honey Guard™." at bounding box center [896, 478] width 308 height 18
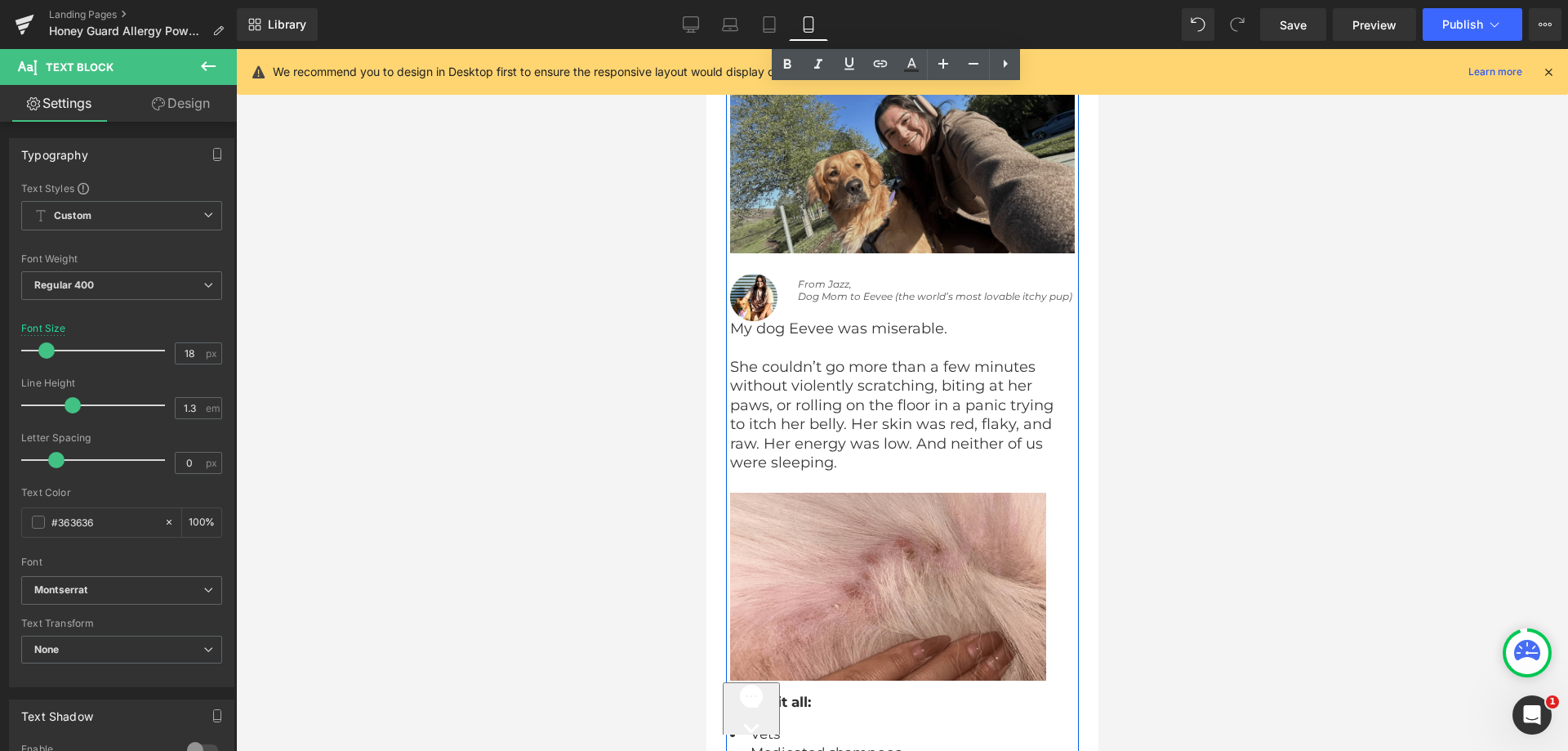
scroll to position [5311, 0]
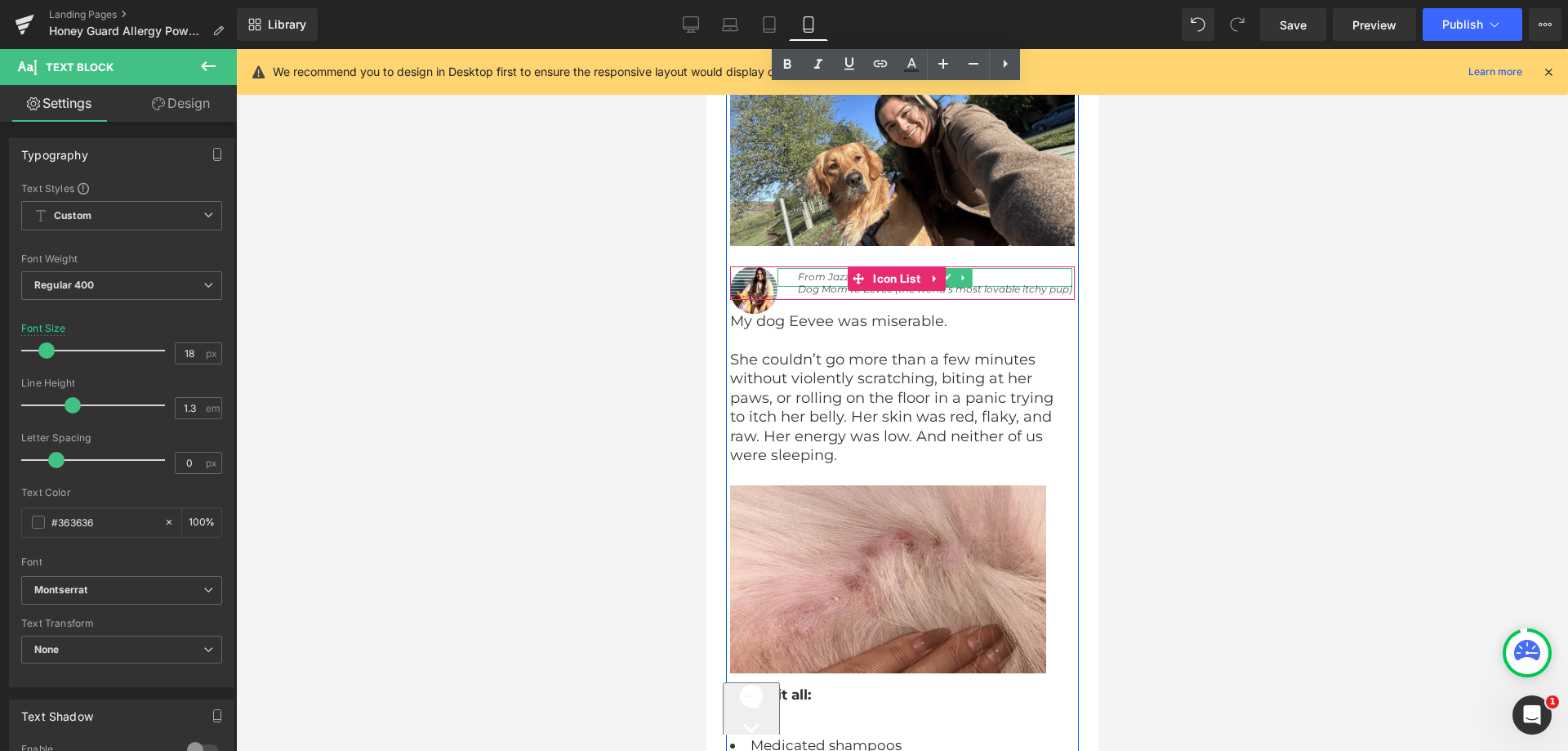
click at [829, 282] on icon "From Jazz," at bounding box center [824, 277] width 54 height 13
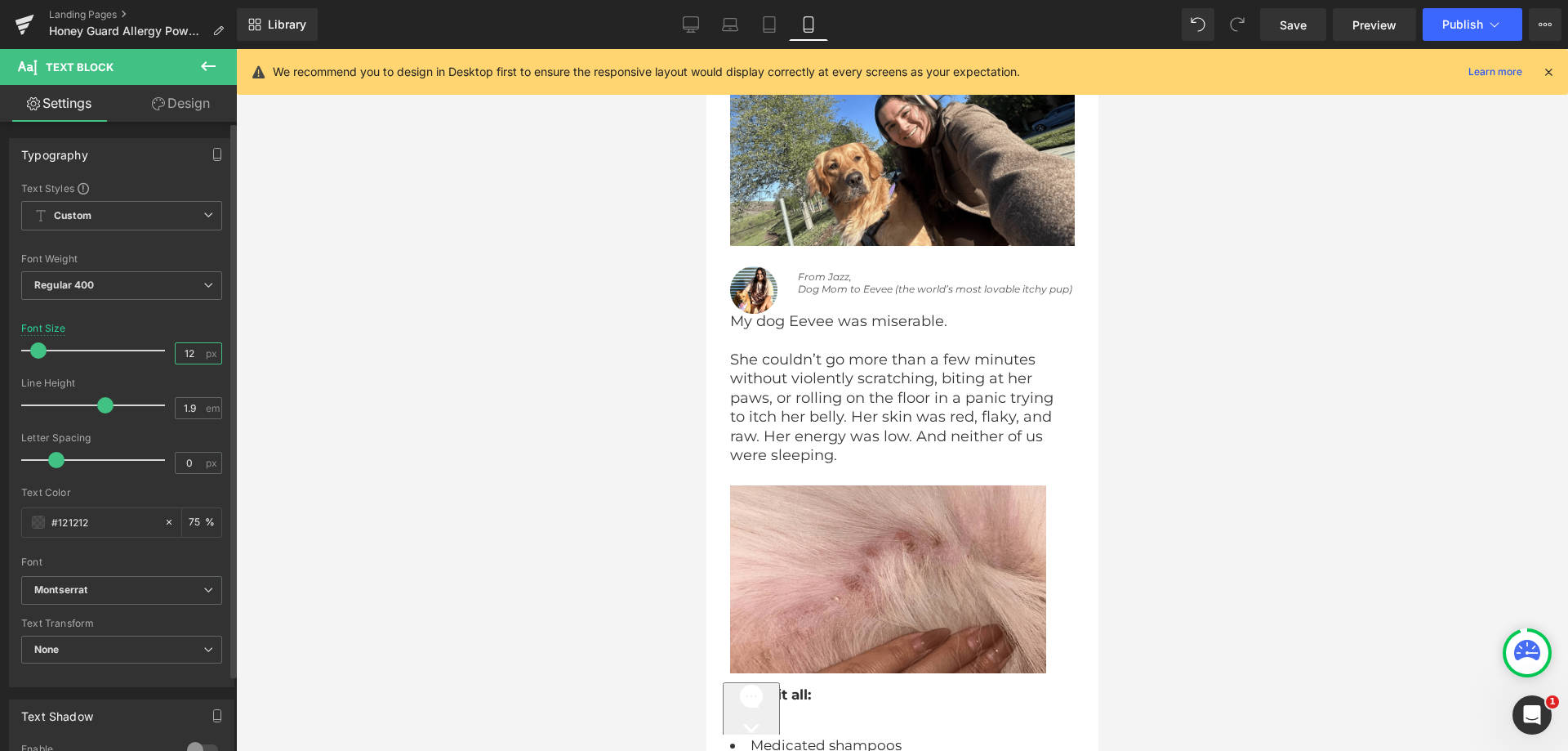
drag, startPoint x: 183, startPoint y: 352, endPoint x: 199, endPoint y: 353, distance: 16.0
click at [199, 353] on div "12 px" at bounding box center [198, 353] width 47 height 22
type input "16"
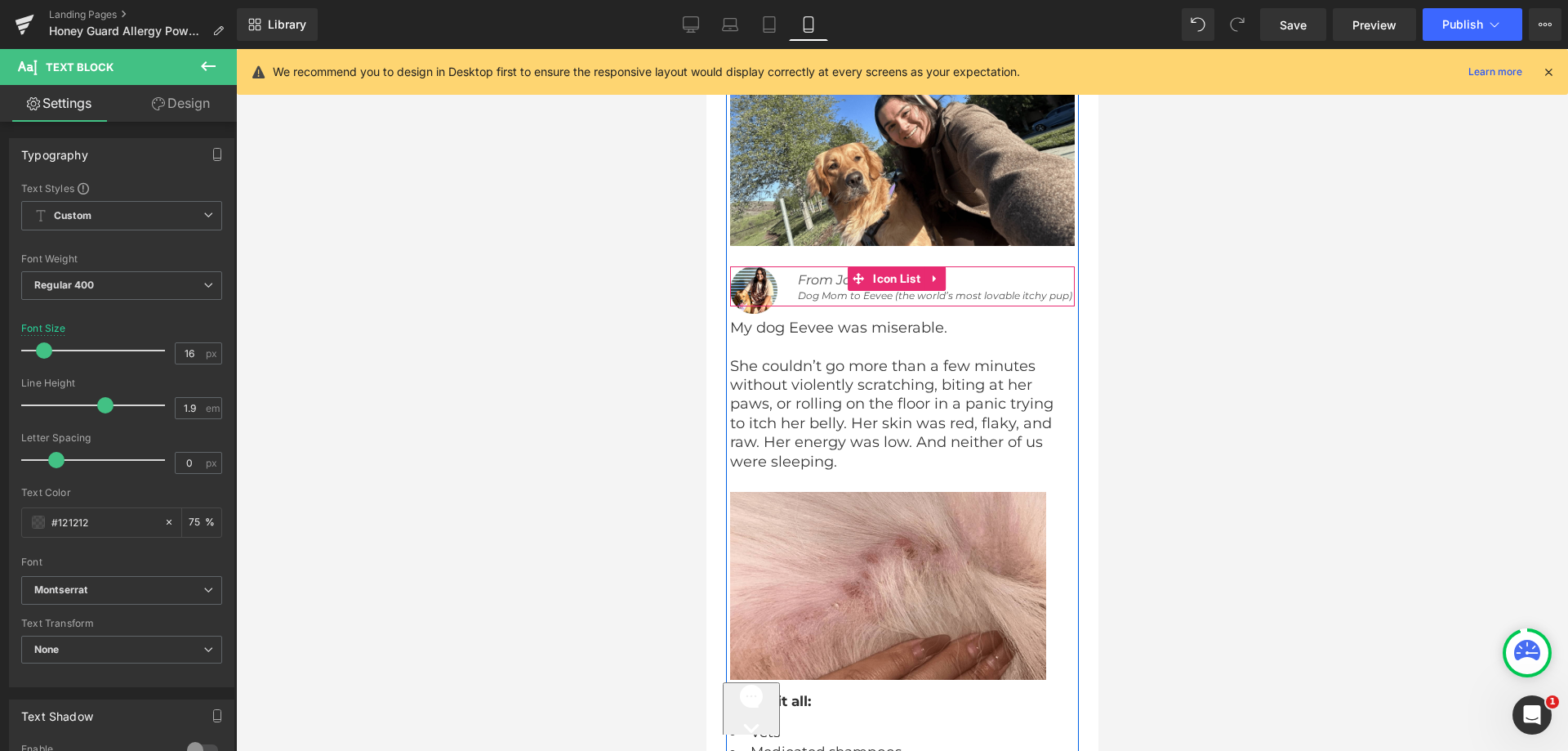
click at [705, 49] on div at bounding box center [705, 49] width 0 height 0
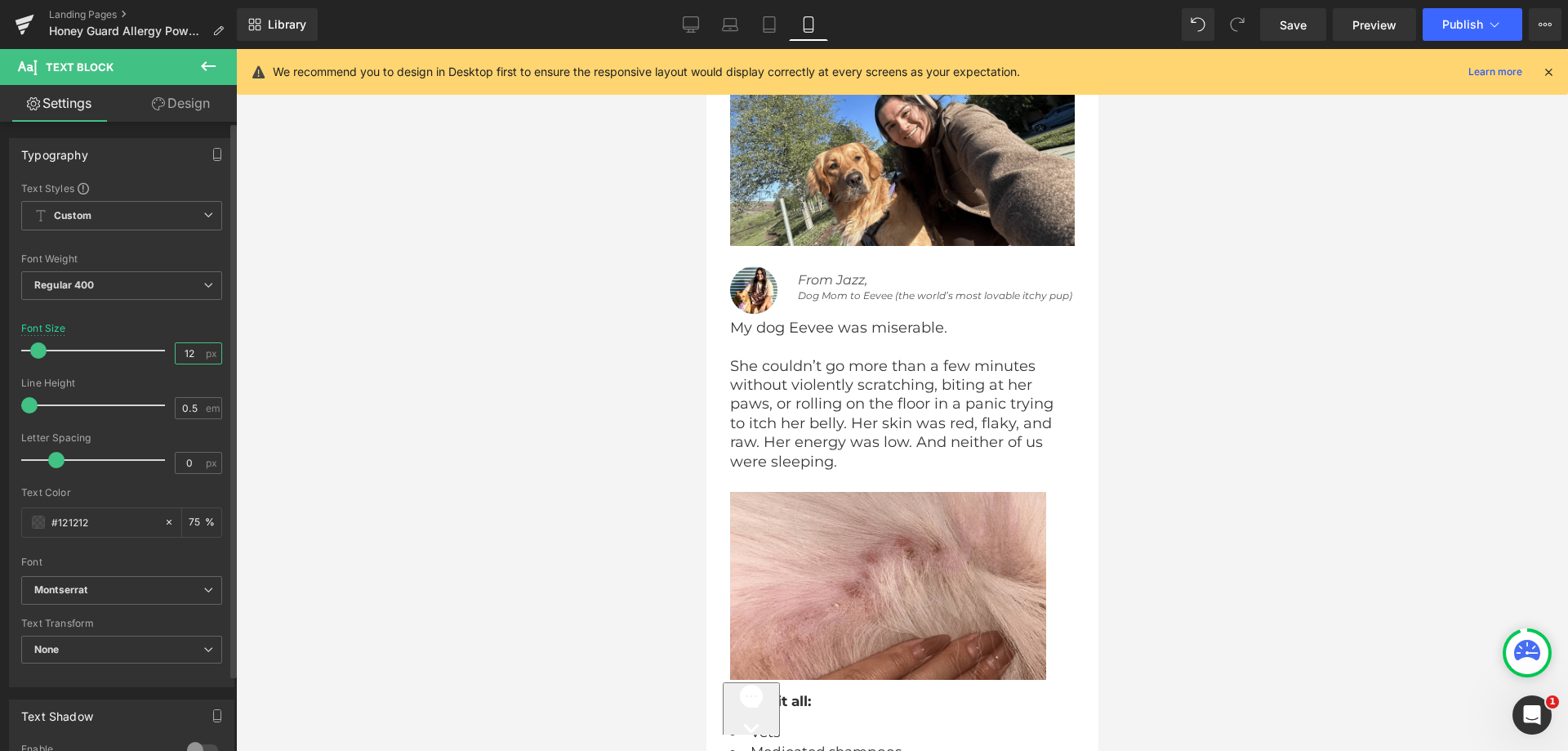
click at [193, 352] on input "12" at bounding box center [190, 353] width 29 height 20
type input "16"
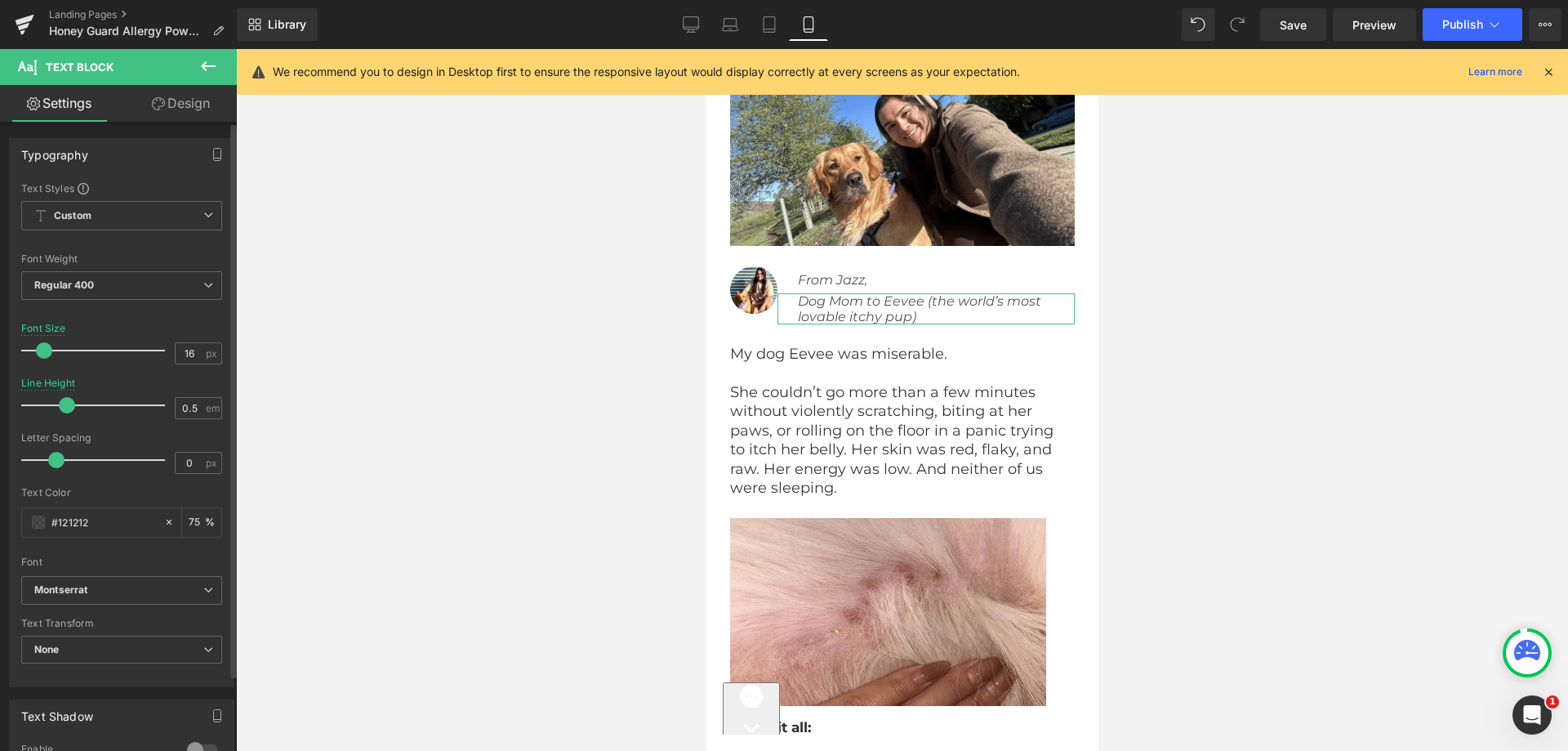
drag, startPoint x: 51, startPoint y: 411, endPoint x: 64, endPoint y: 410, distance: 13.0
click at [64, 410] on div at bounding box center [97, 405] width 136 height 33
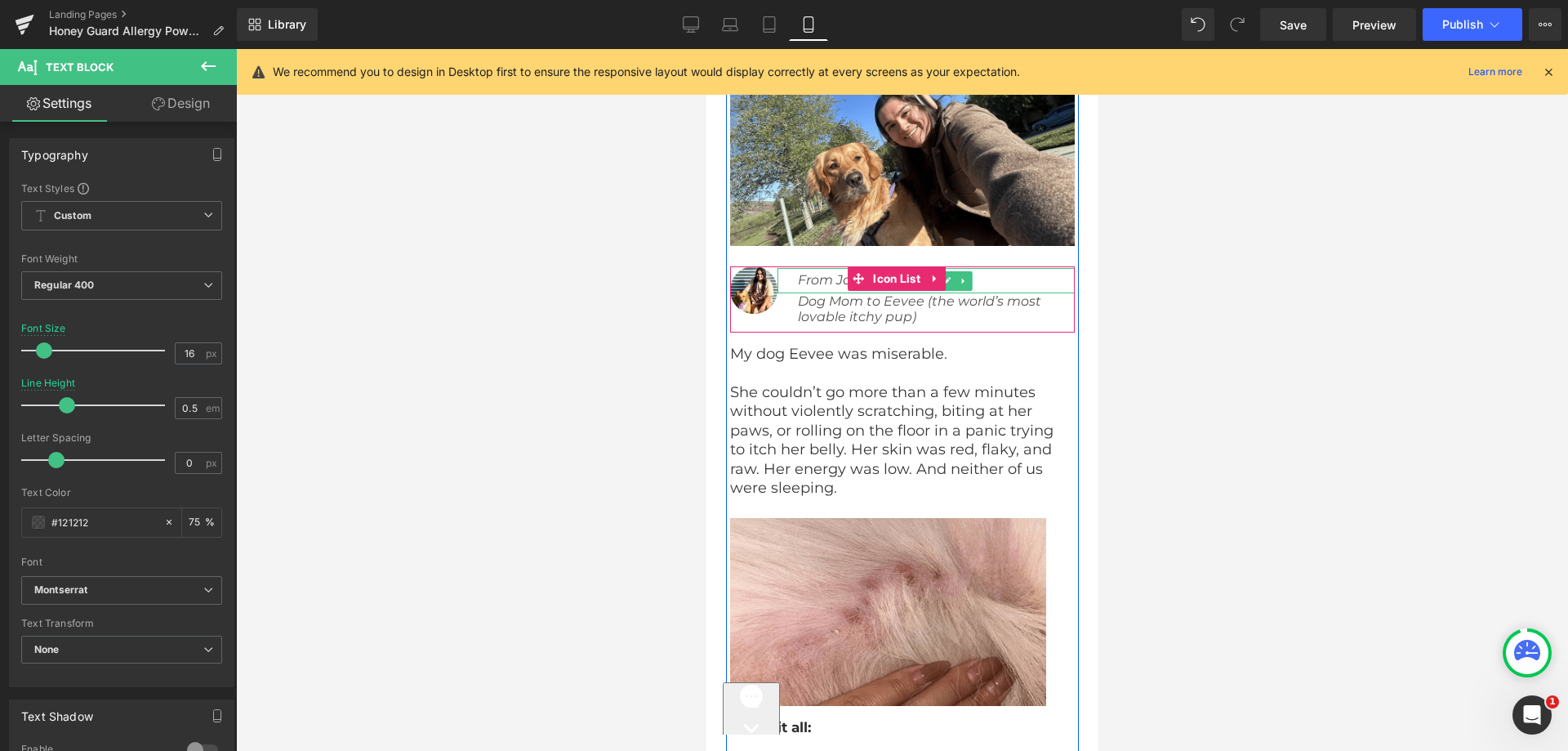
click at [811, 287] on icon "From Jazz," at bounding box center [832, 280] width 69 height 15
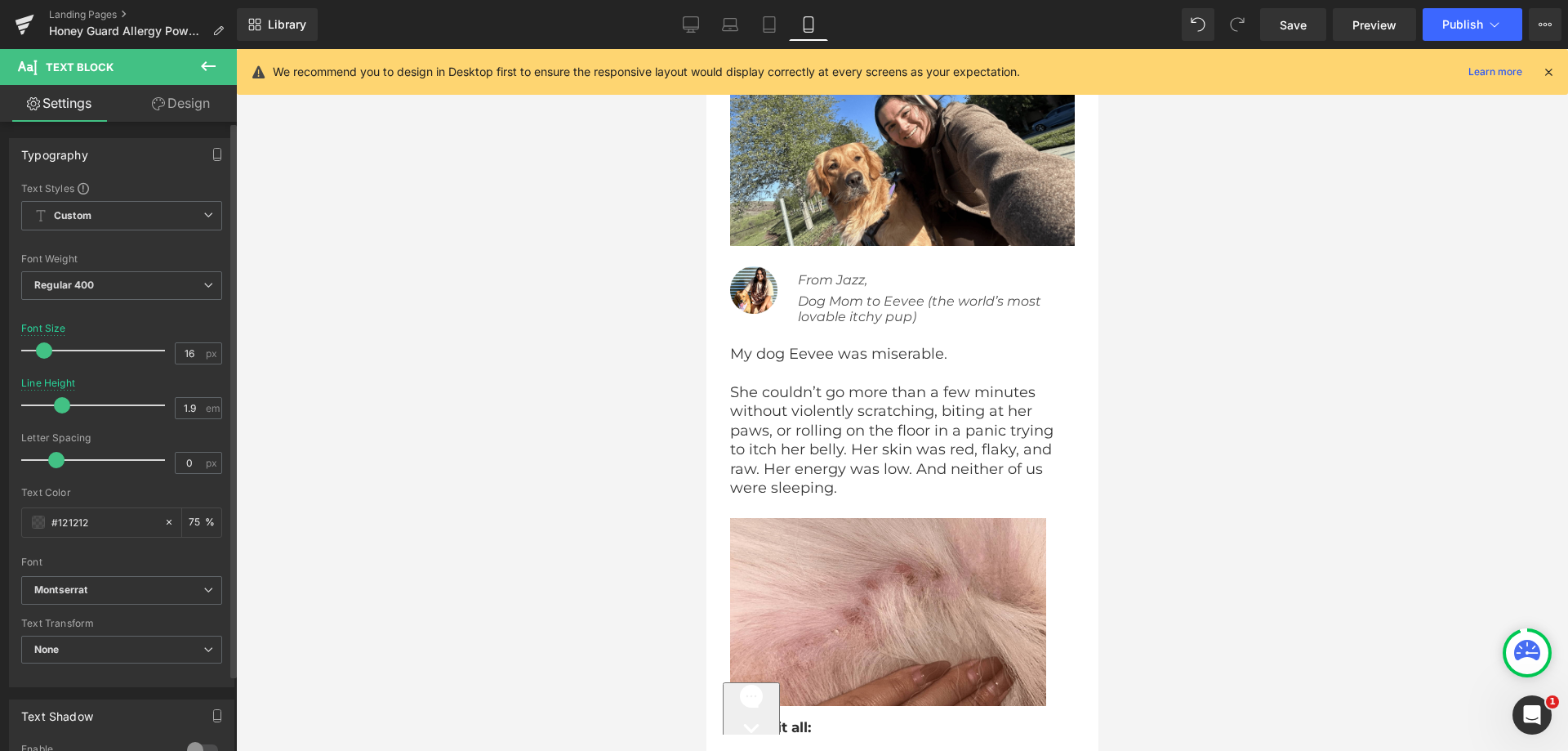
click at [61, 411] on div at bounding box center [97, 405] width 136 height 33
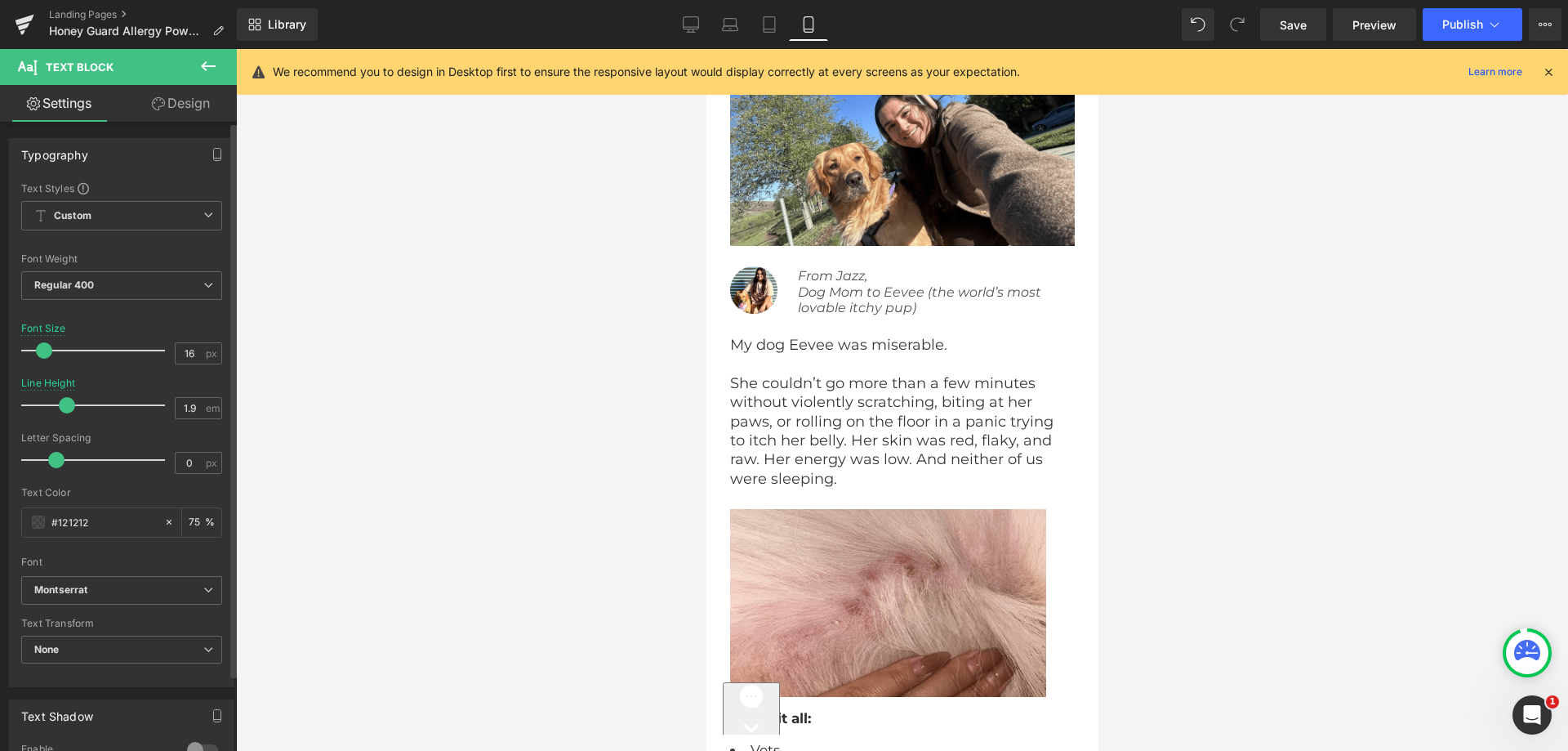
click at [67, 411] on span at bounding box center [66, 405] width 16 height 16
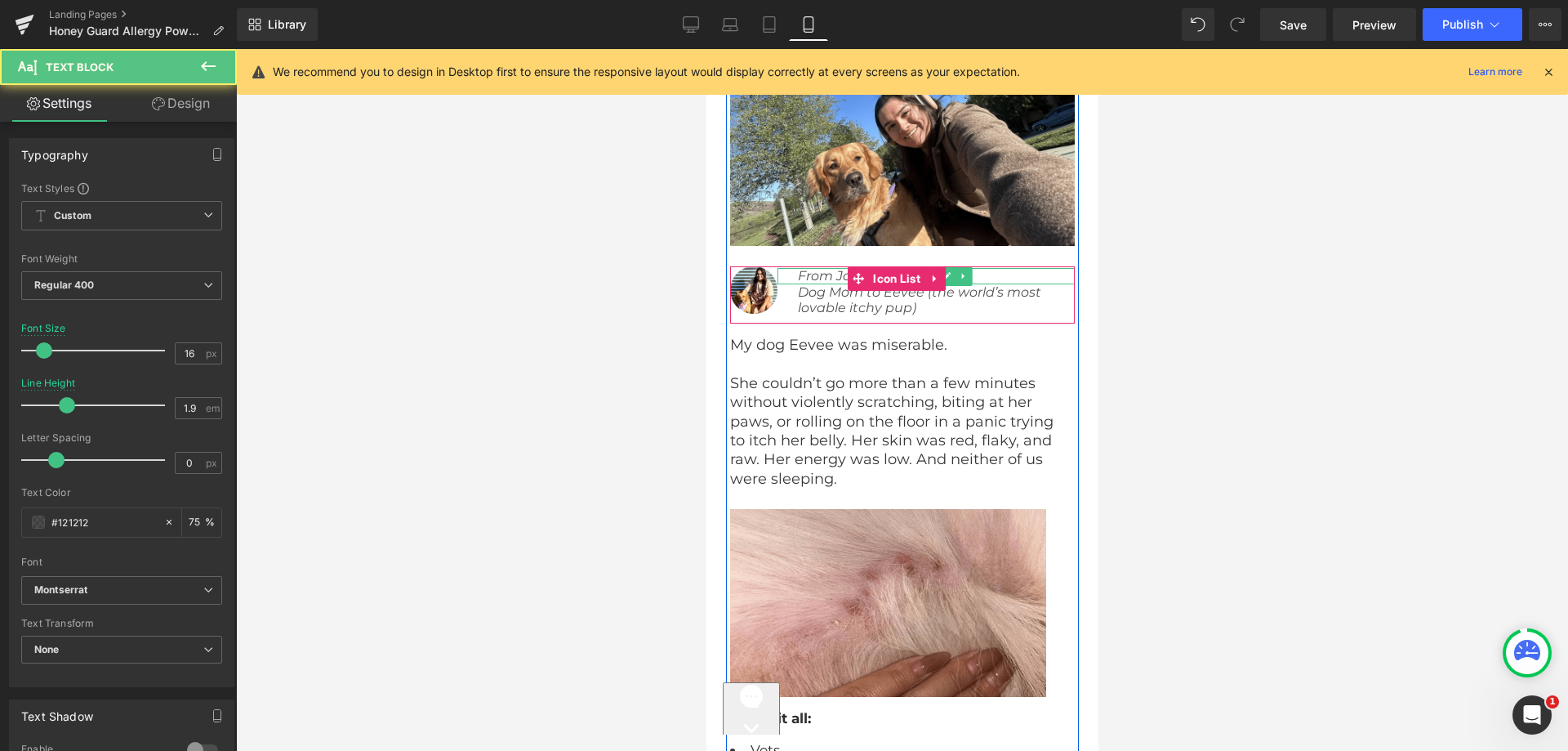
click at [808, 283] on icon "From Jazz," at bounding box center [832, 276] width 69 height 15
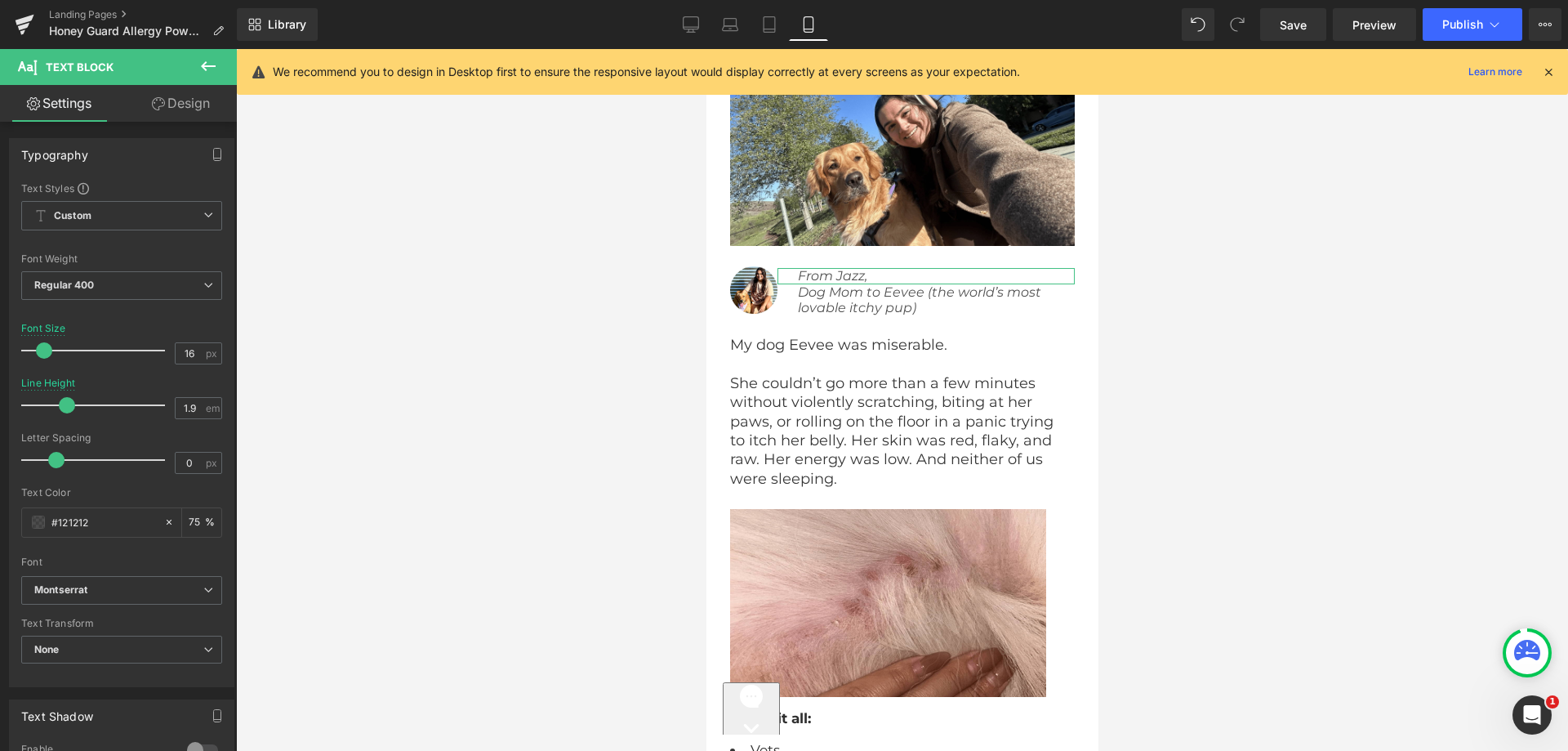
click at [190, 92] on link "Design" at bounding box center [180, 103] width 119 height 37
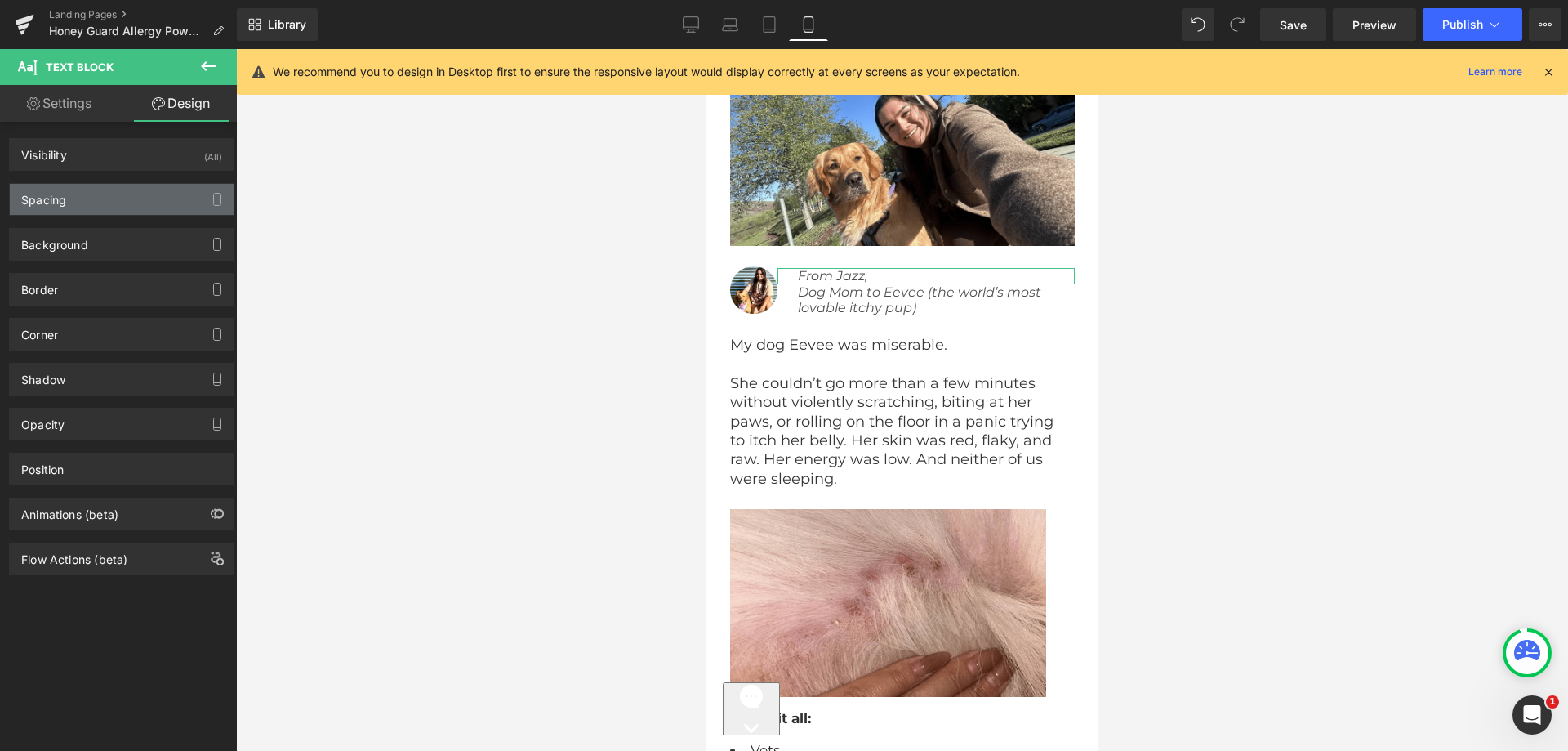
click at [75, 201] on div "Spacing" at bounding box center [121, 200] width 224 height 31
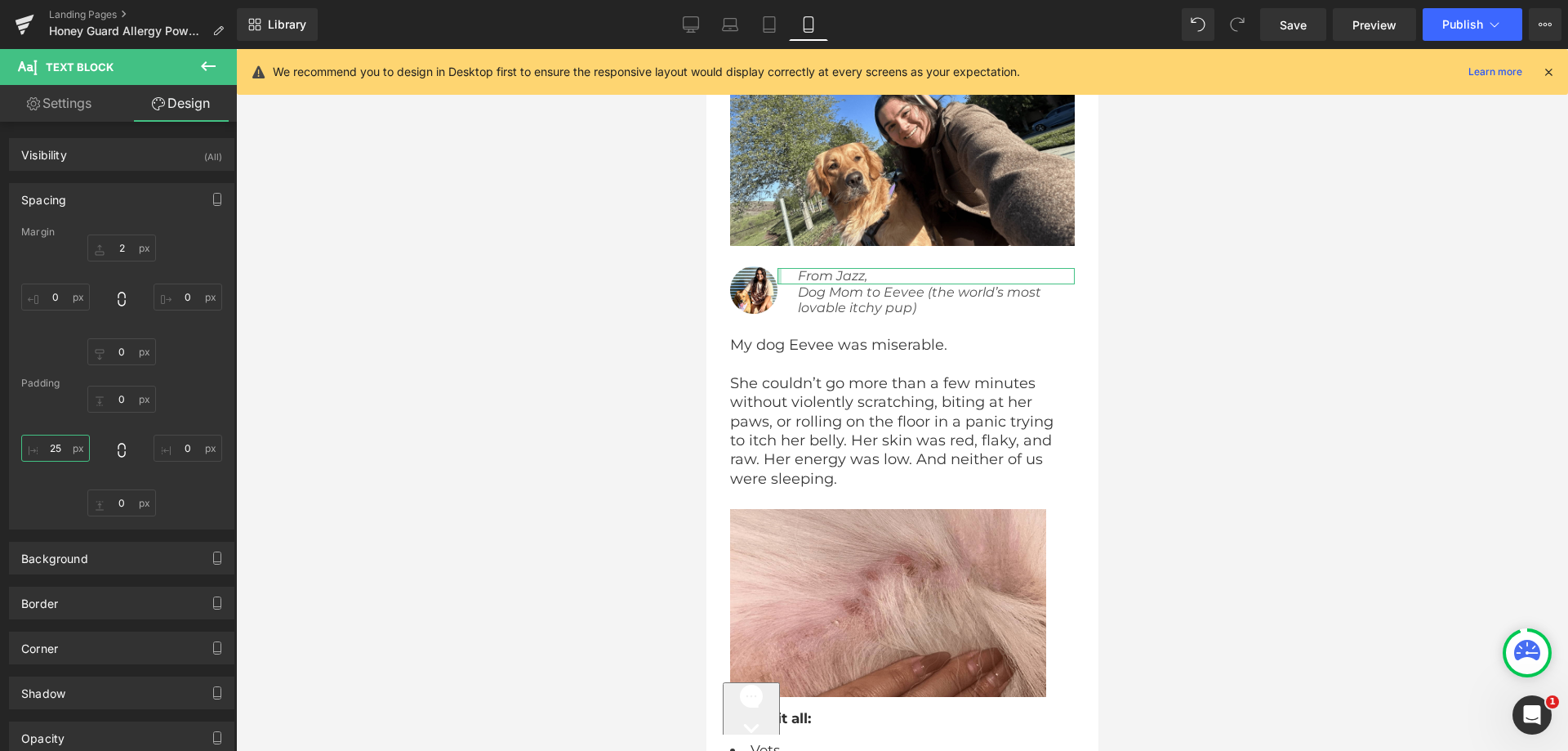
click at [46, 442] on input "25" at bounding box center [55, 448] width 68 height 27
type input "20"
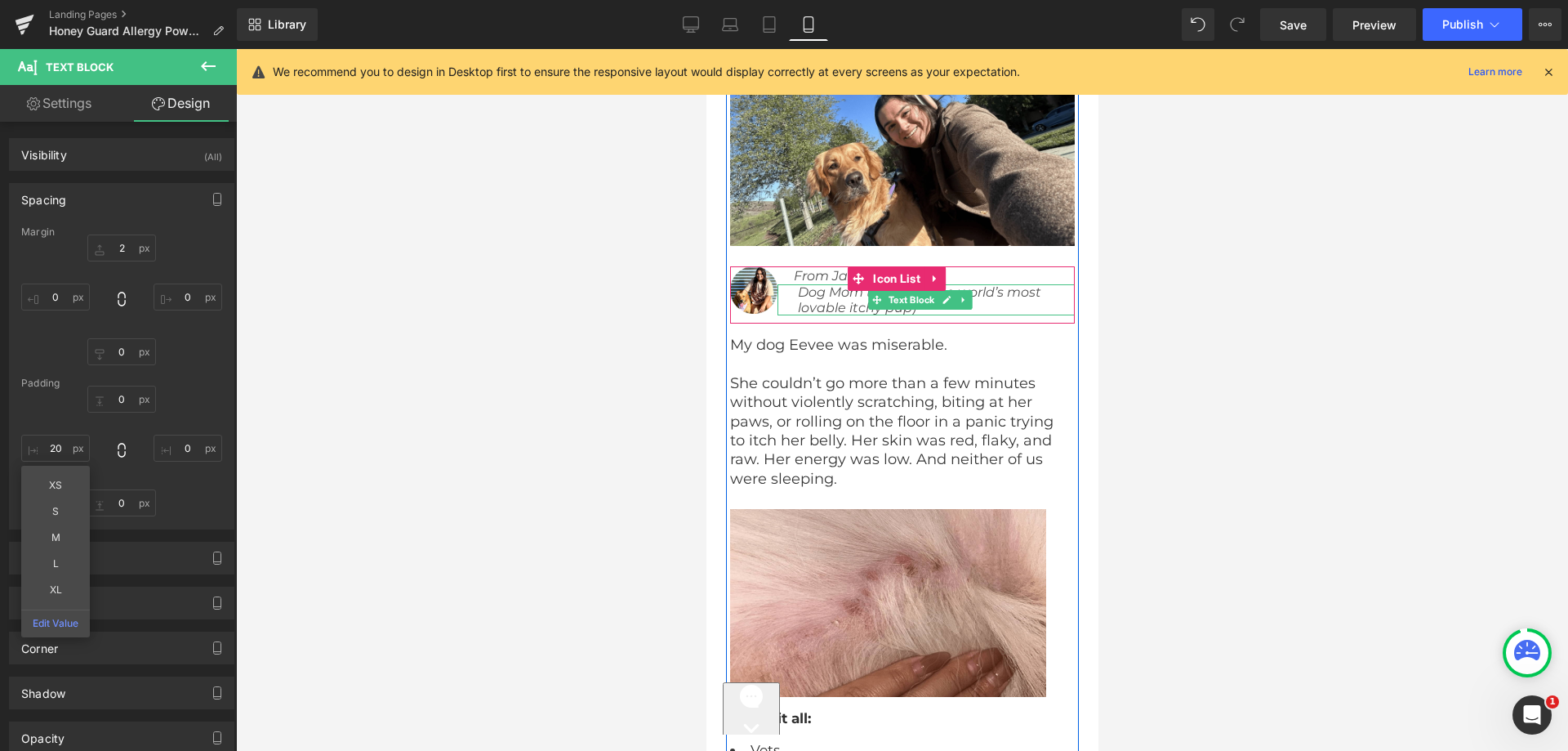
click at [854, 315] on icon "Dog Mom to Eevee (the world’s most lovable itchy pup)" at bounding box center [918, 300] width 244 height 31
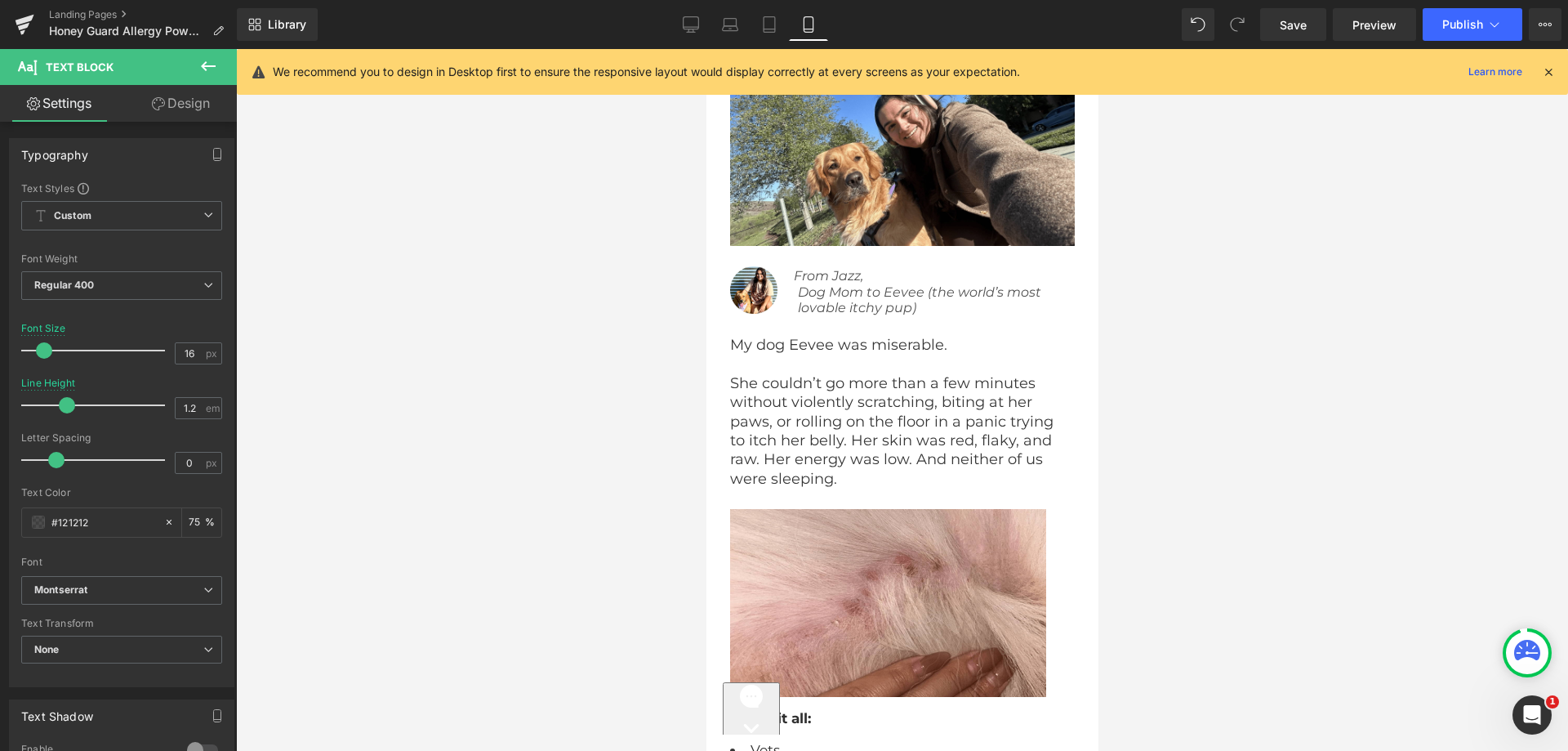
click at [167, 107] on link "Design" at bounding box center [180, 103] width 119 height 37
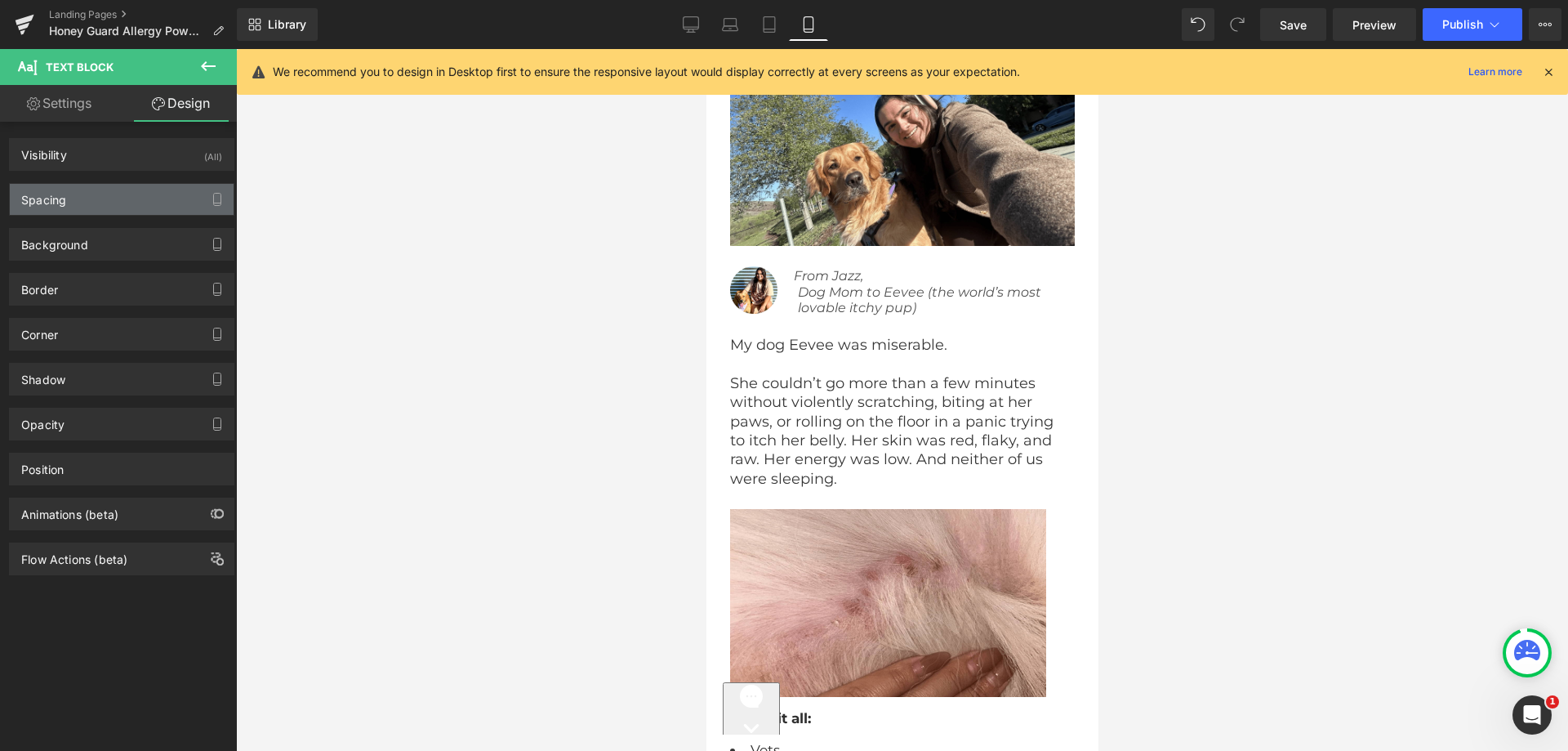
click at [64, 213] on div "Spacing" at bounding box center [121, 200] width 224 height 31
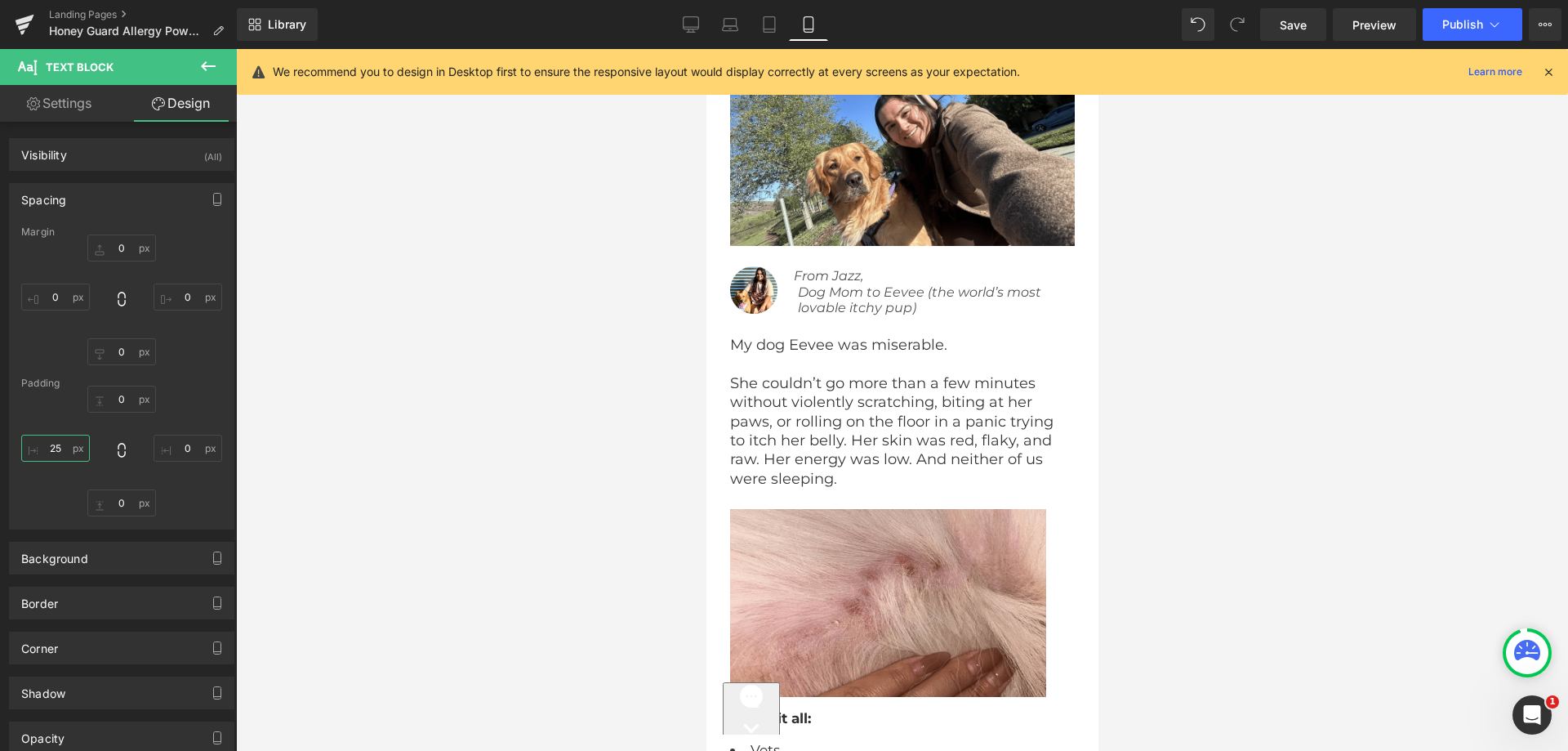
click at [66, 449] on input "25" at bounding box center [55, 448] width 68 height 27
paste input "0"
type input "20"
click at [182, 387] on div "Margin 0 0 0 0 [GEOGRAPHIC_DATA] 0 0 0 20" at bounding box center [121, 378] width 224 height 303
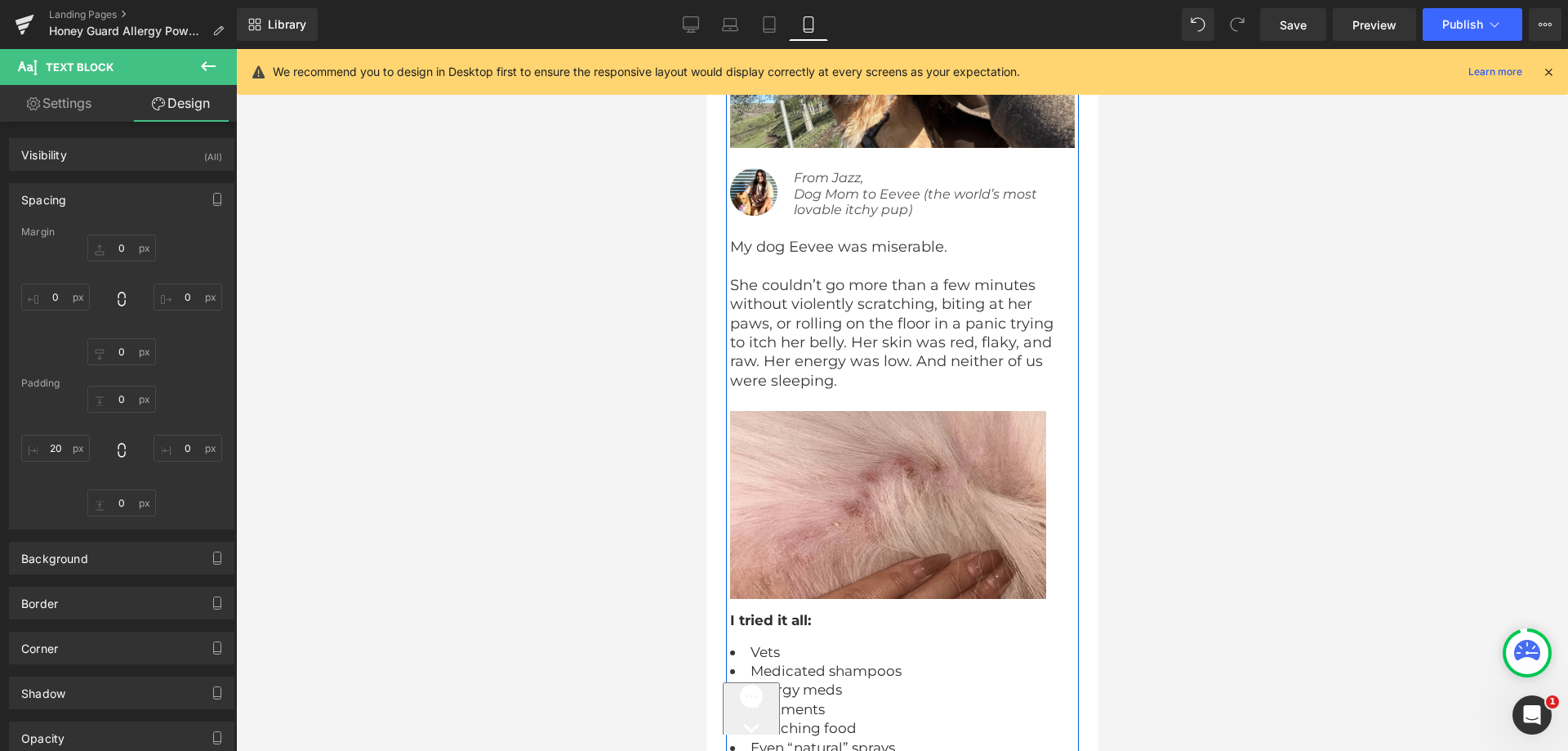
scroll to position [5393, 0]
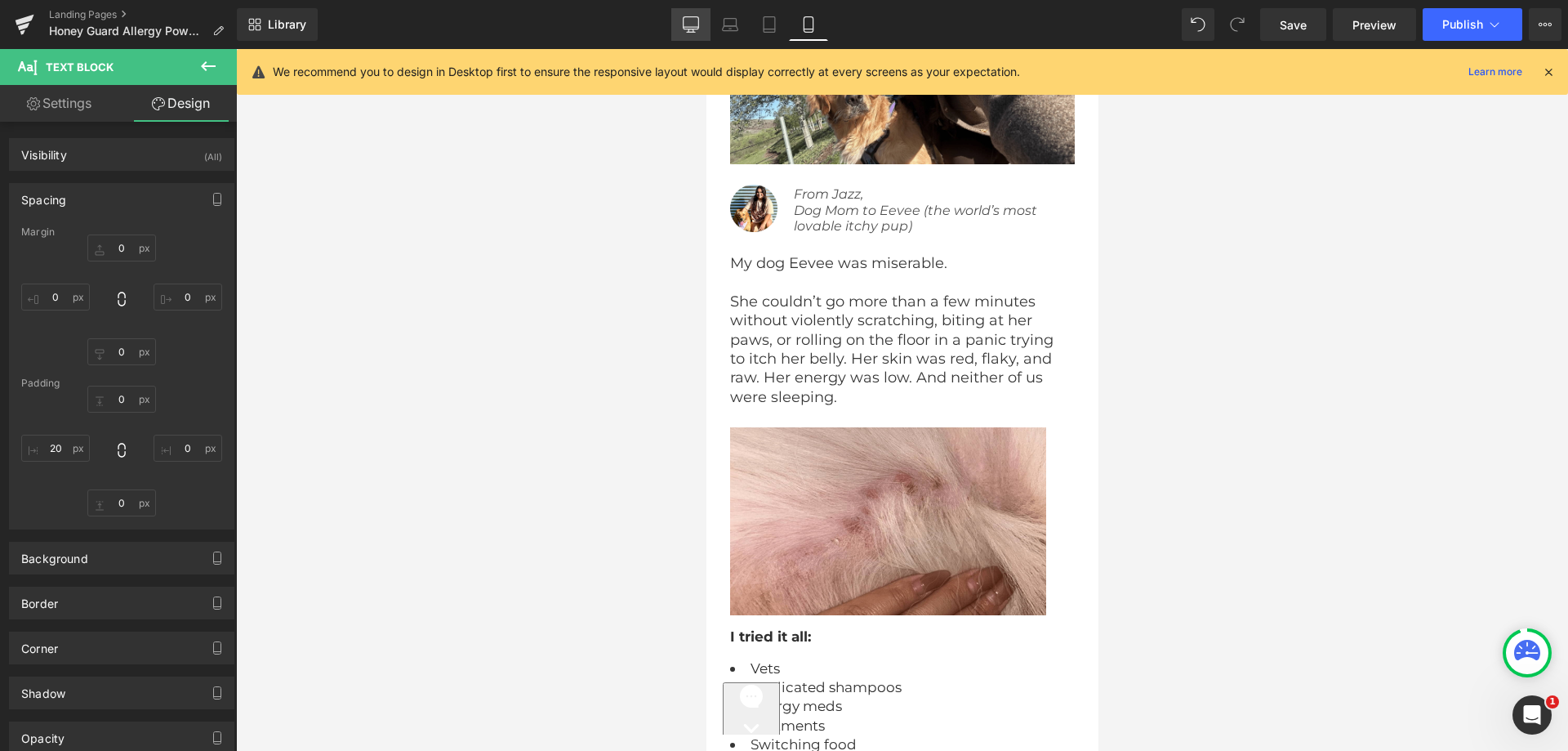
click at [689, 20] on icon at bounding box center [691, 24] width 16 height 16
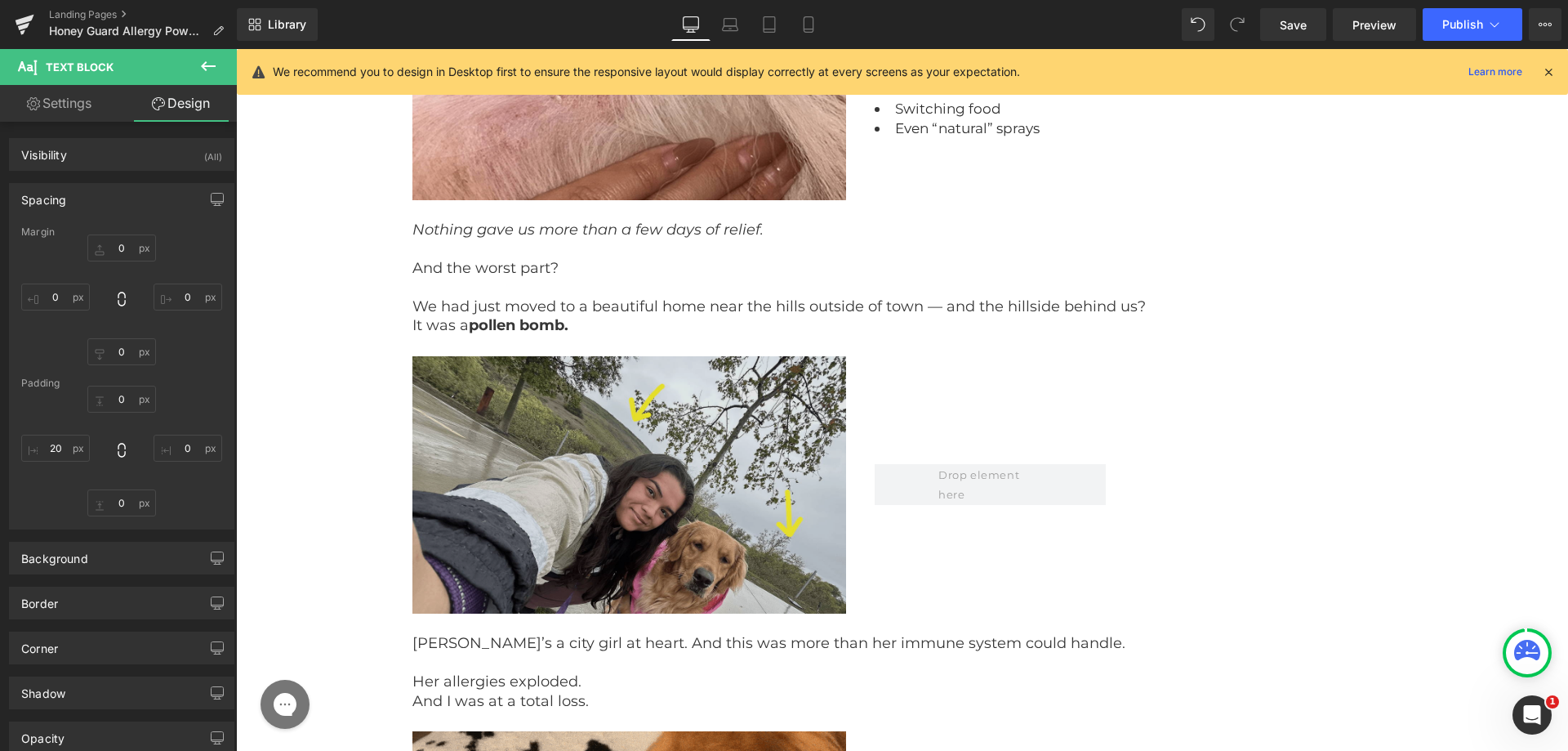
scroll to position [3673, 0]
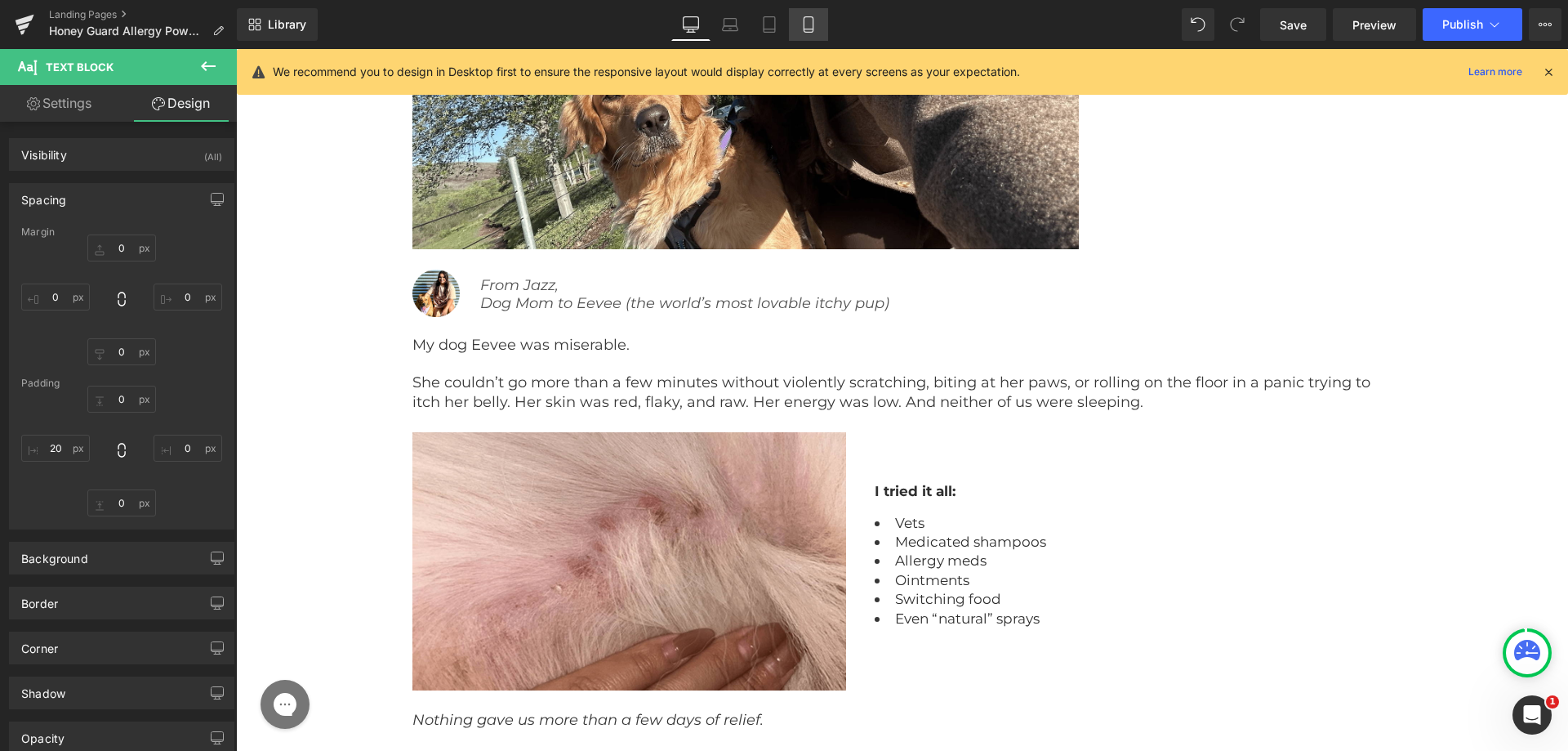
click at [795, 32] on link "Mobile" at bounding box center [809, 24] width 40 height 33
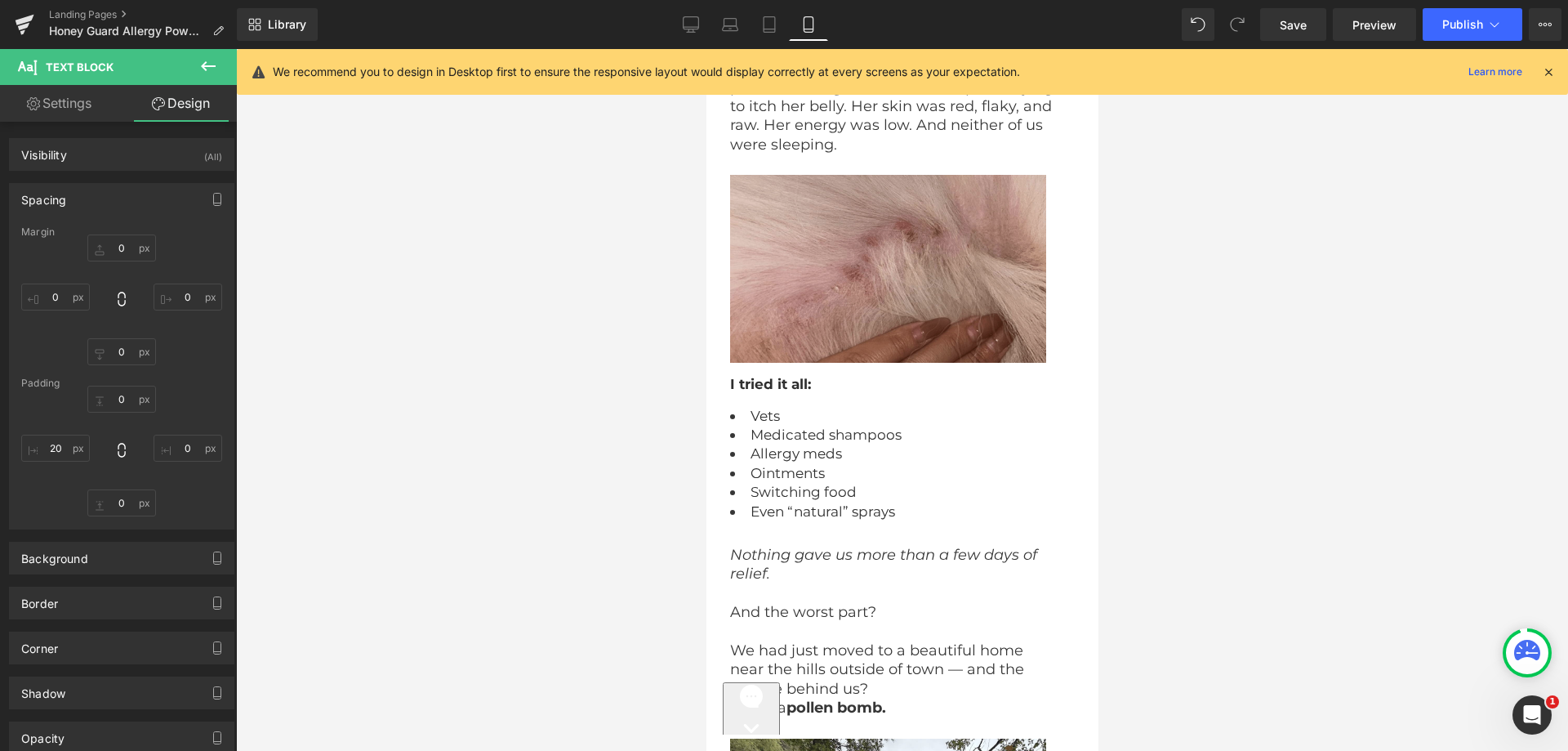
scroll to position [5656, 0]
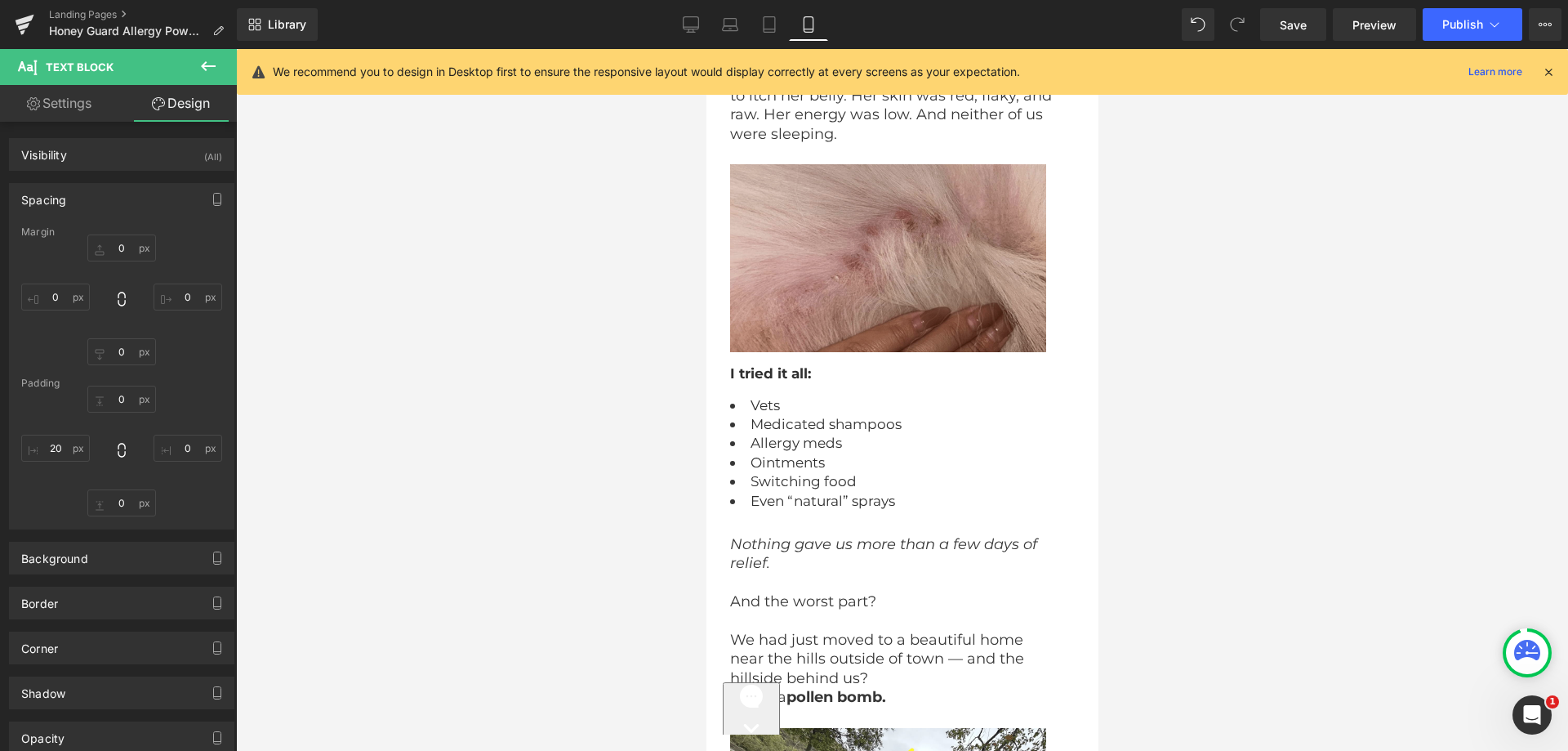
click at [812, 276] on img at bounding box center [902, 257] width 345 height 188
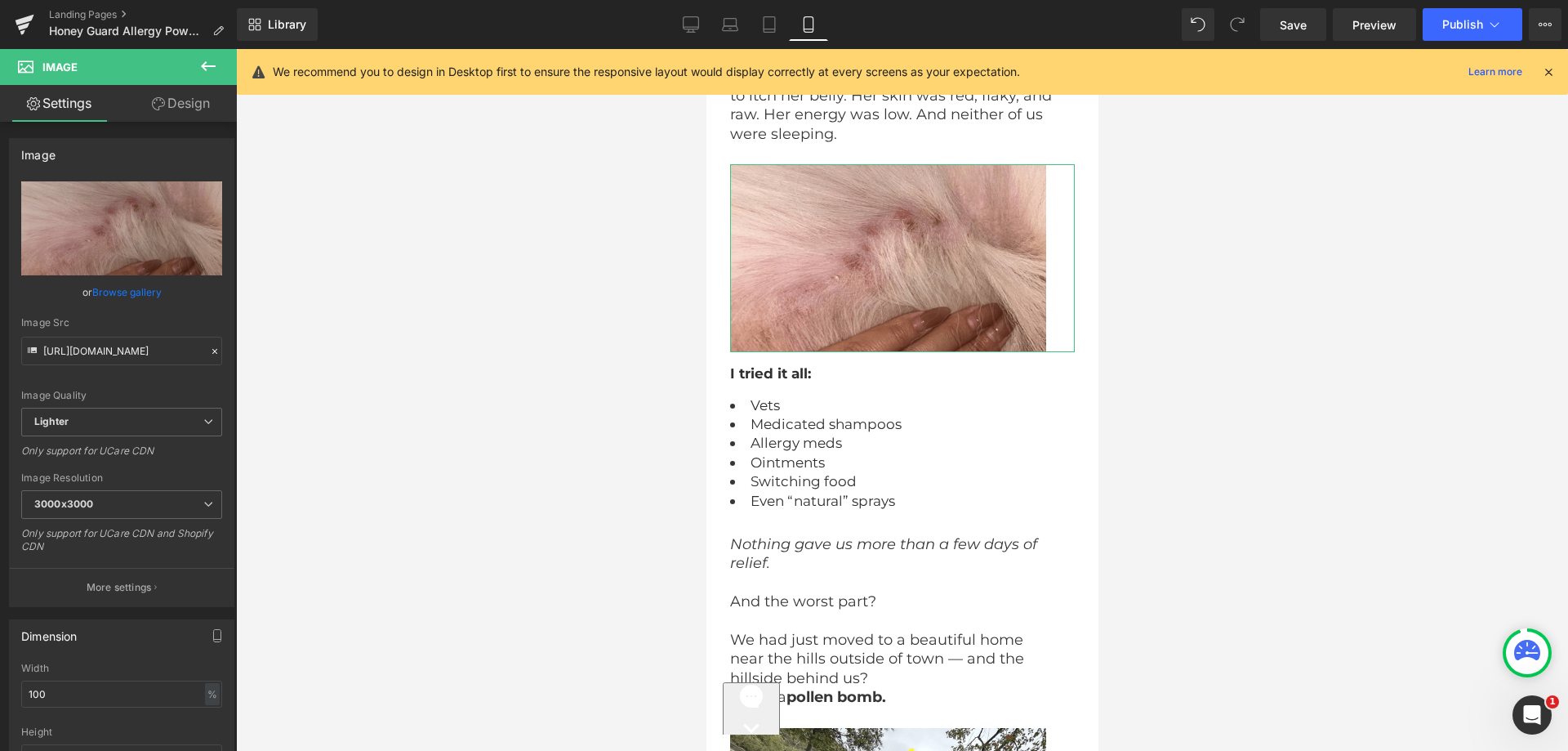
click at [199, 96] on link "Design" at bounding box center [180, 103] width 119 height 37
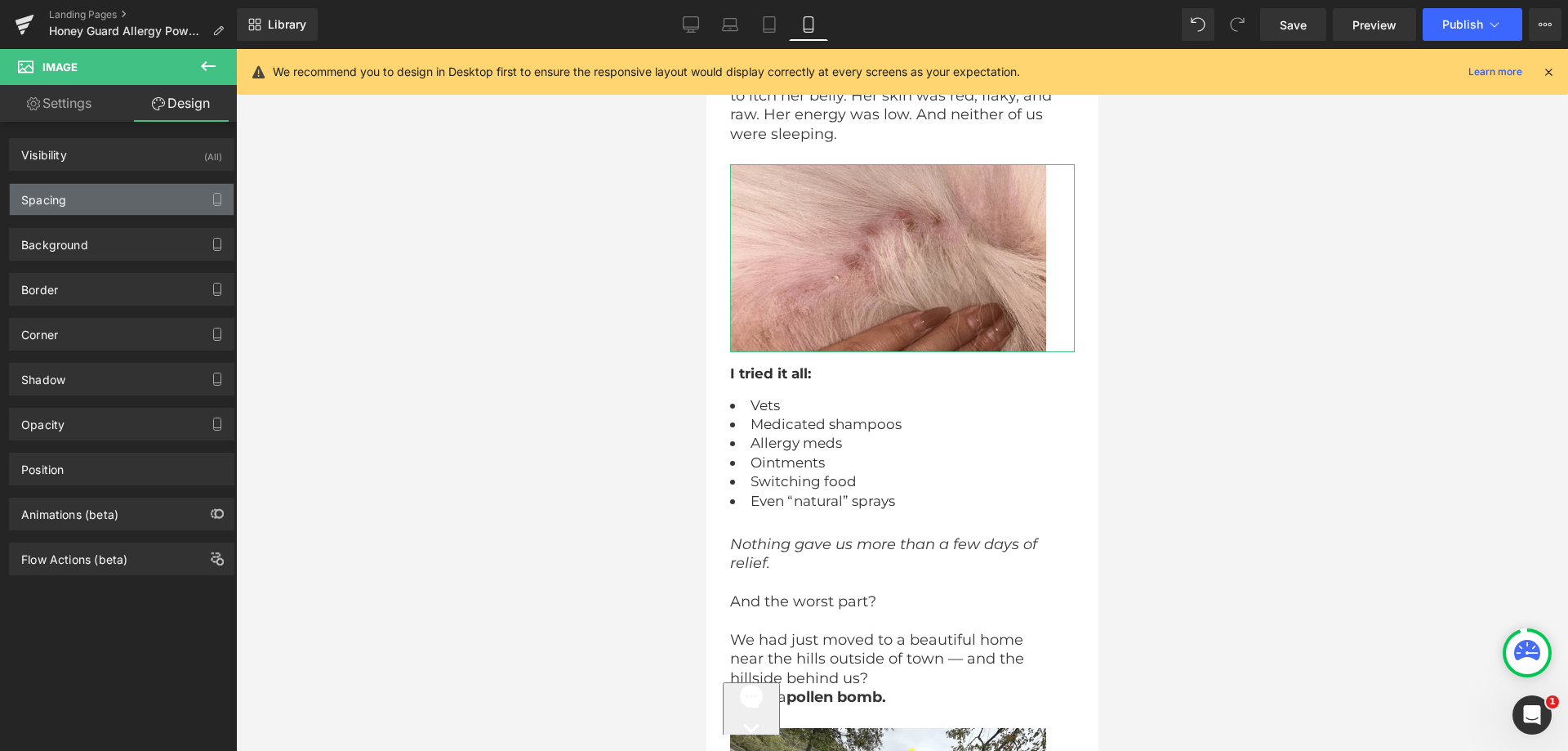
click at [119, 201] on div "Spacing" at bounding box center [121, 200] width 224 height 31
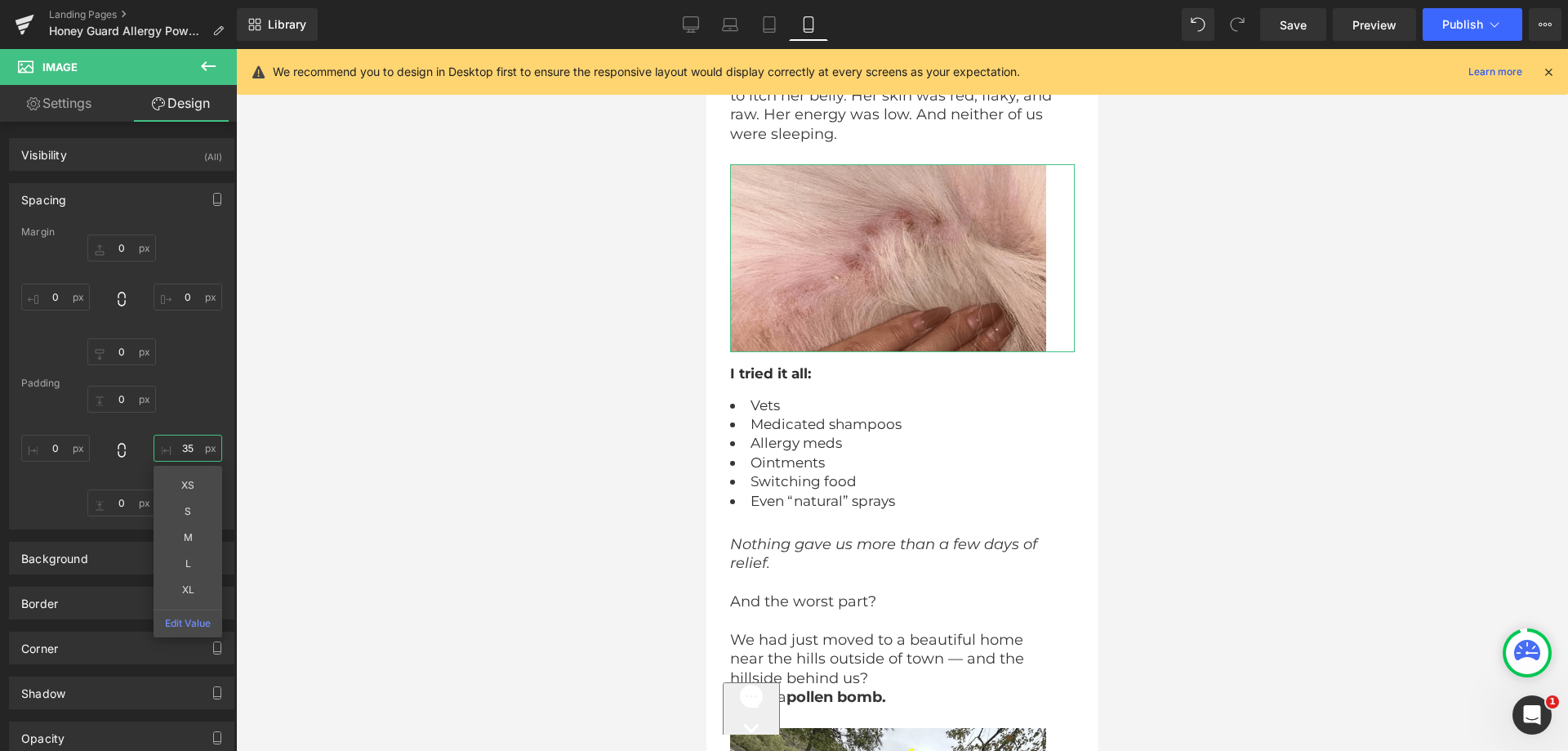
click at [184, 455] on input "35" at bounding box center [187, 448] width 68 height 27
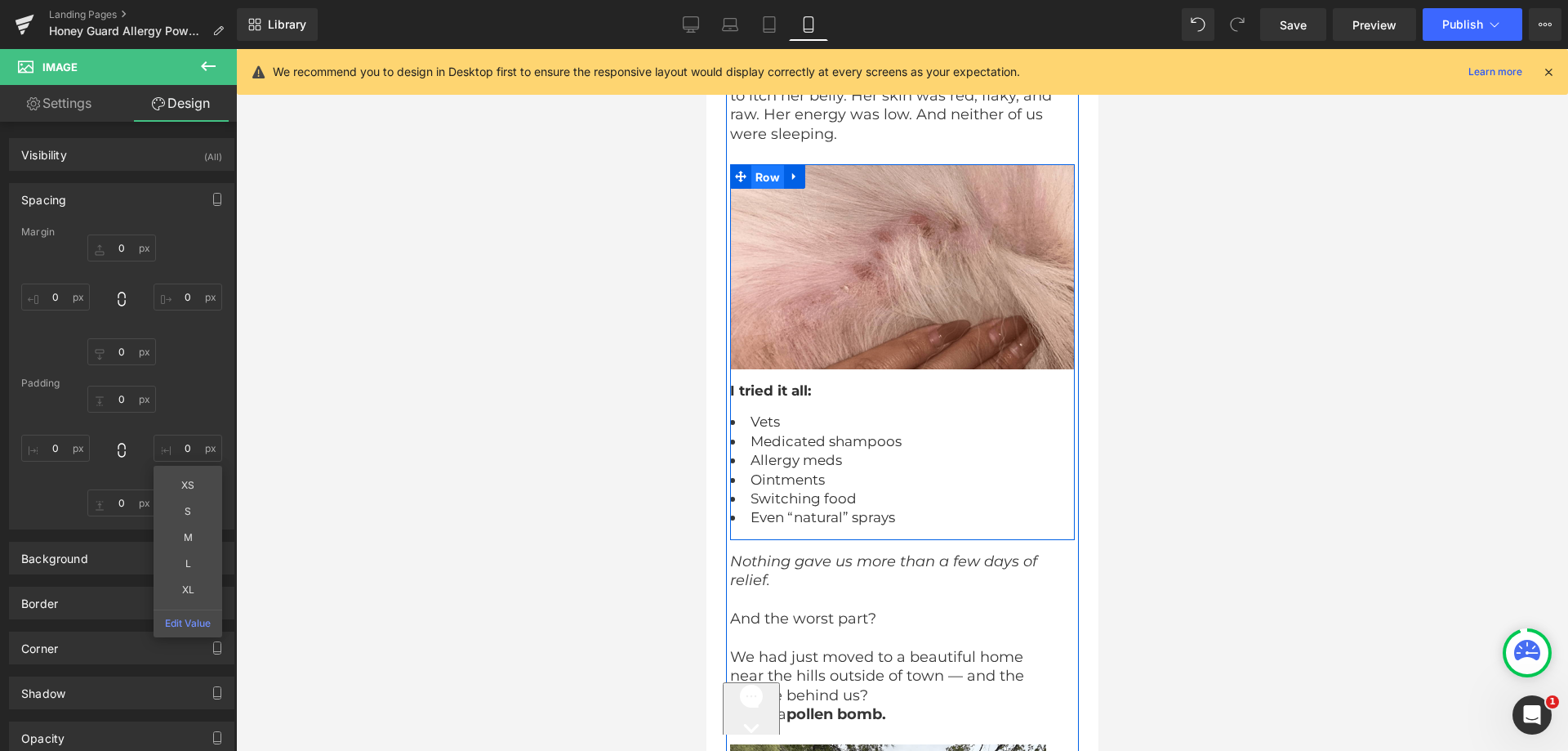
click at [759, 190] on span "Row" at bounding box center [767, 176] width 33 height 24
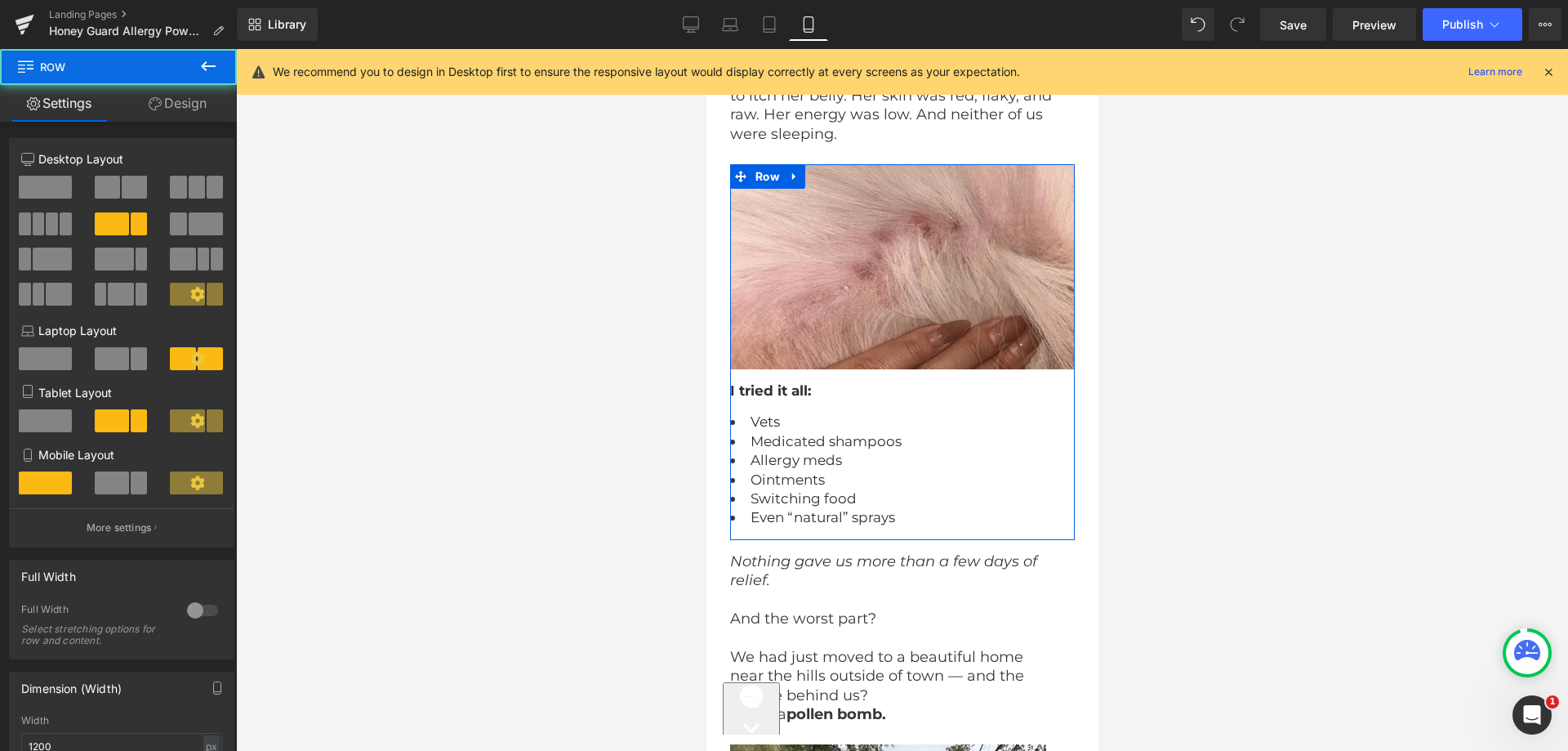
click at [150, 103] on icon at bounding box center [155, 104] width 13 height 13
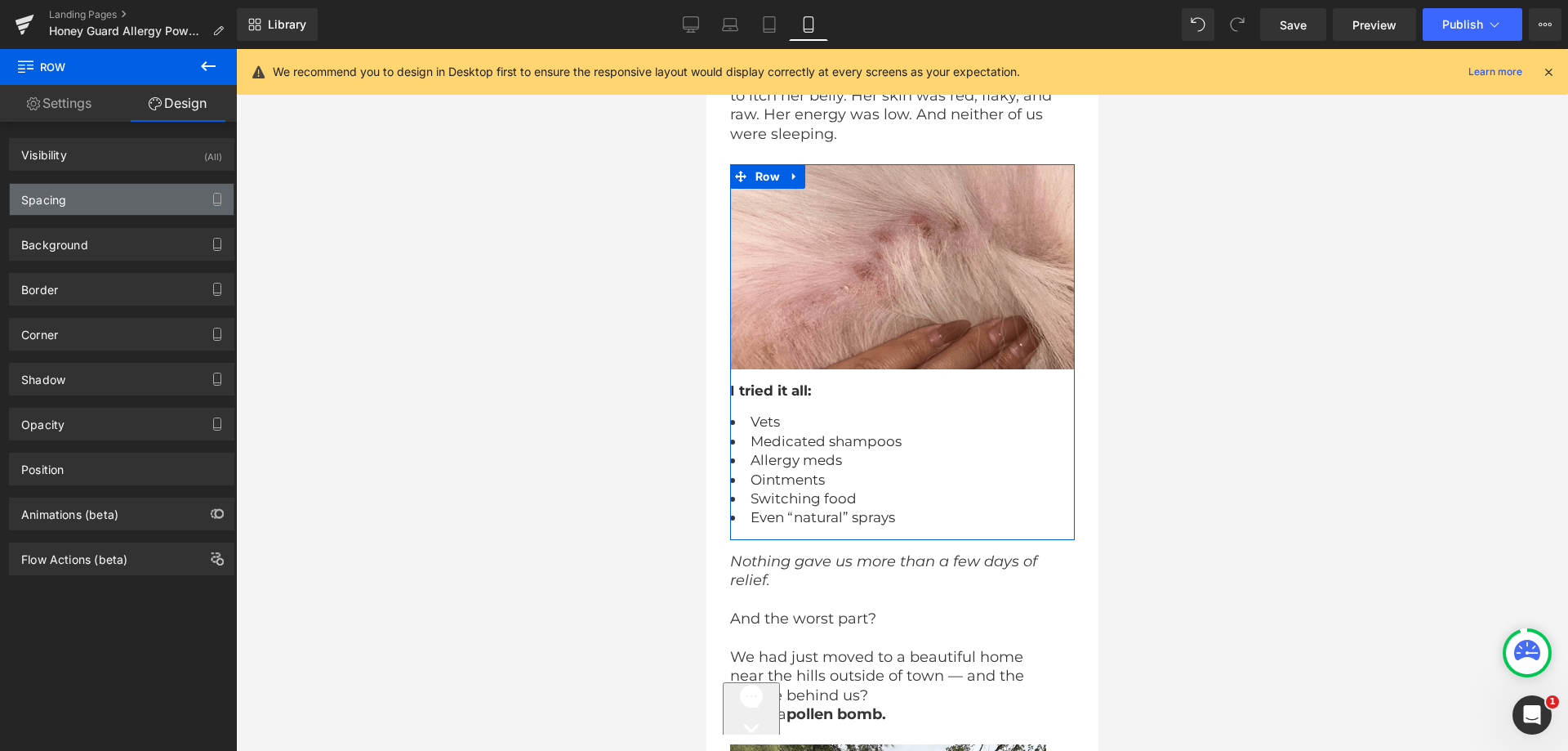
click at [107, 208] on div "Spacing" at bounding box center [121, 200] width 224 height 31
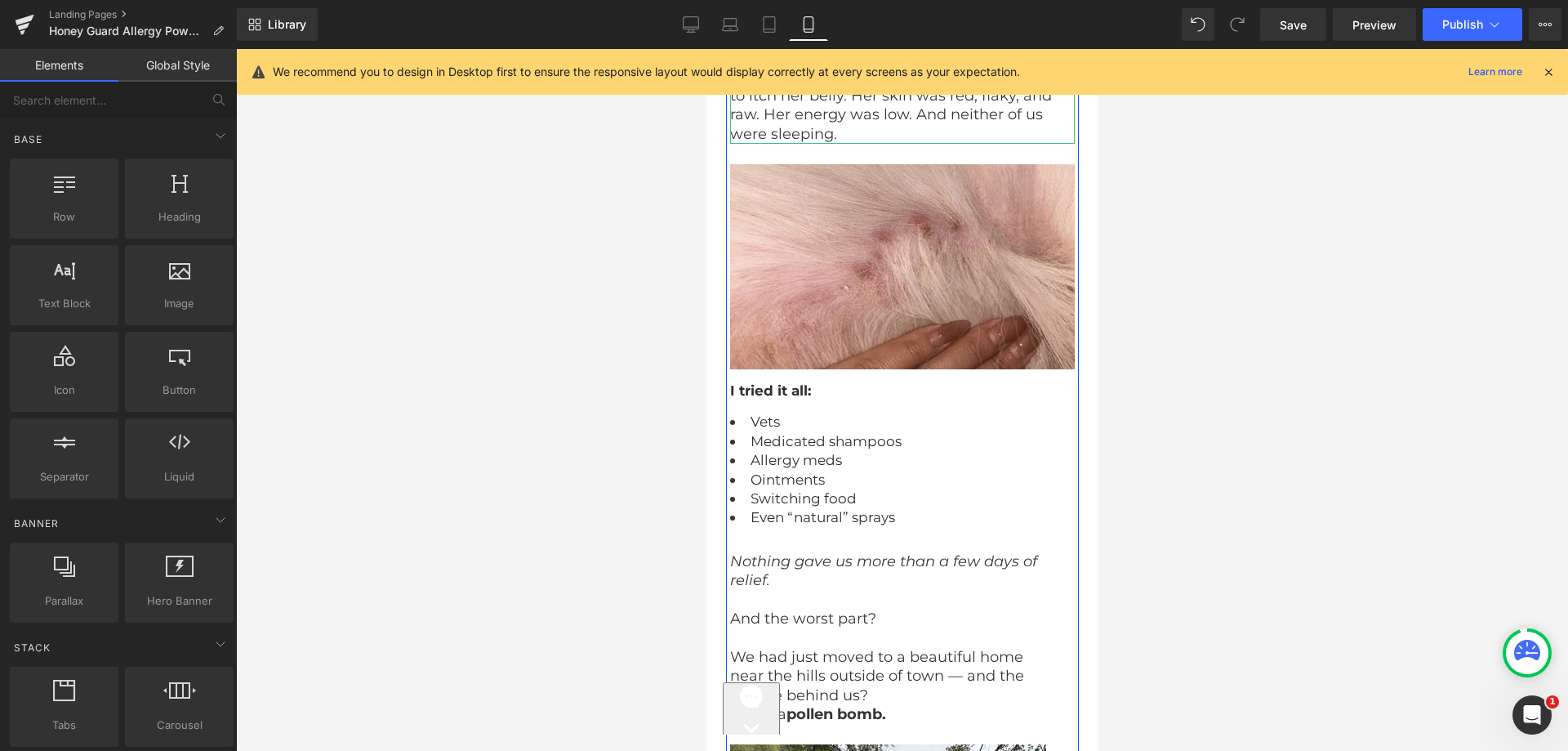
click at [809, 144] on p "She couldn’t go more than a few minutes without violently scratching, biting at…" at bounding box center [895, 87] width 332 height 115
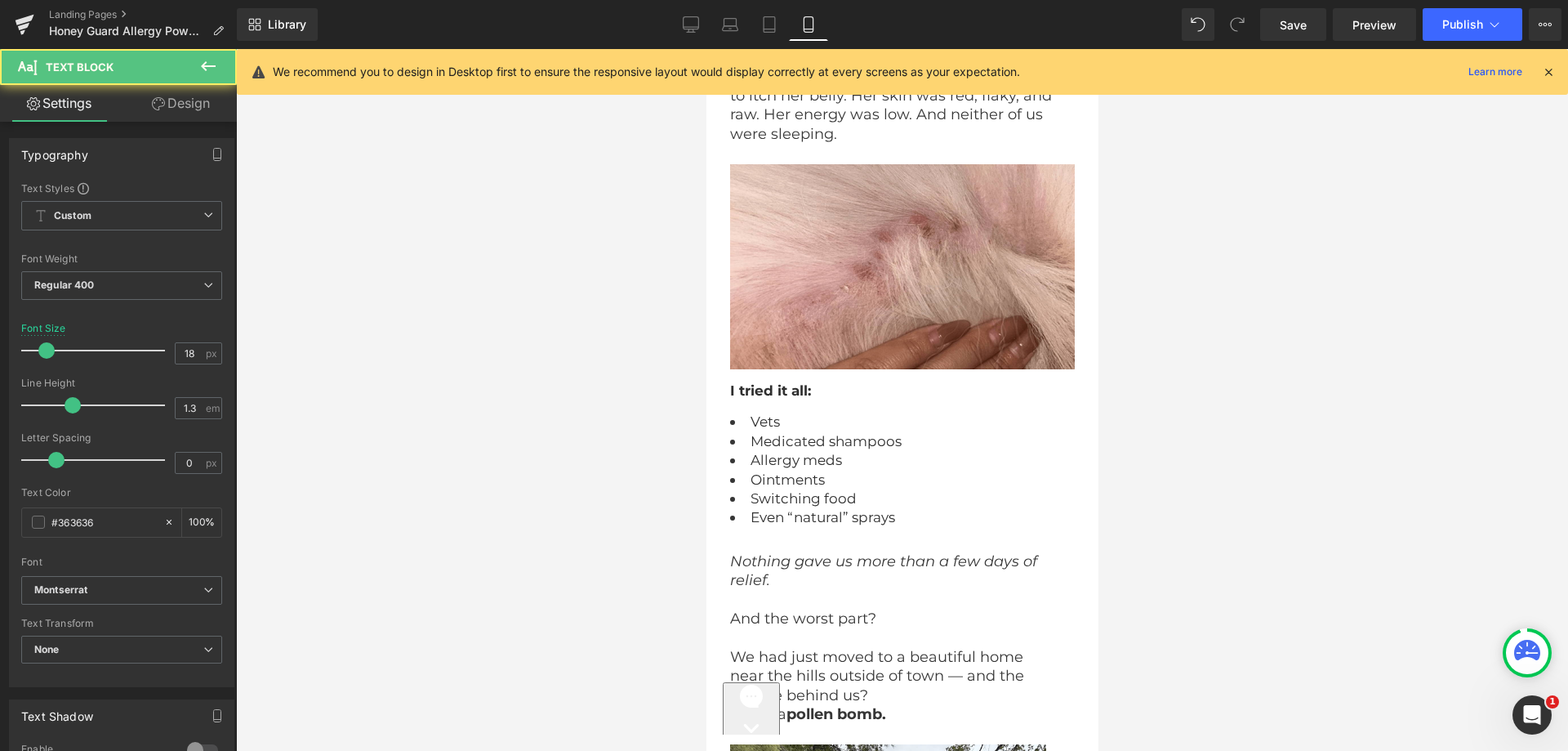
click at [190, 103] on link "Design" at bounding box center [180, 103] width 119 height 37
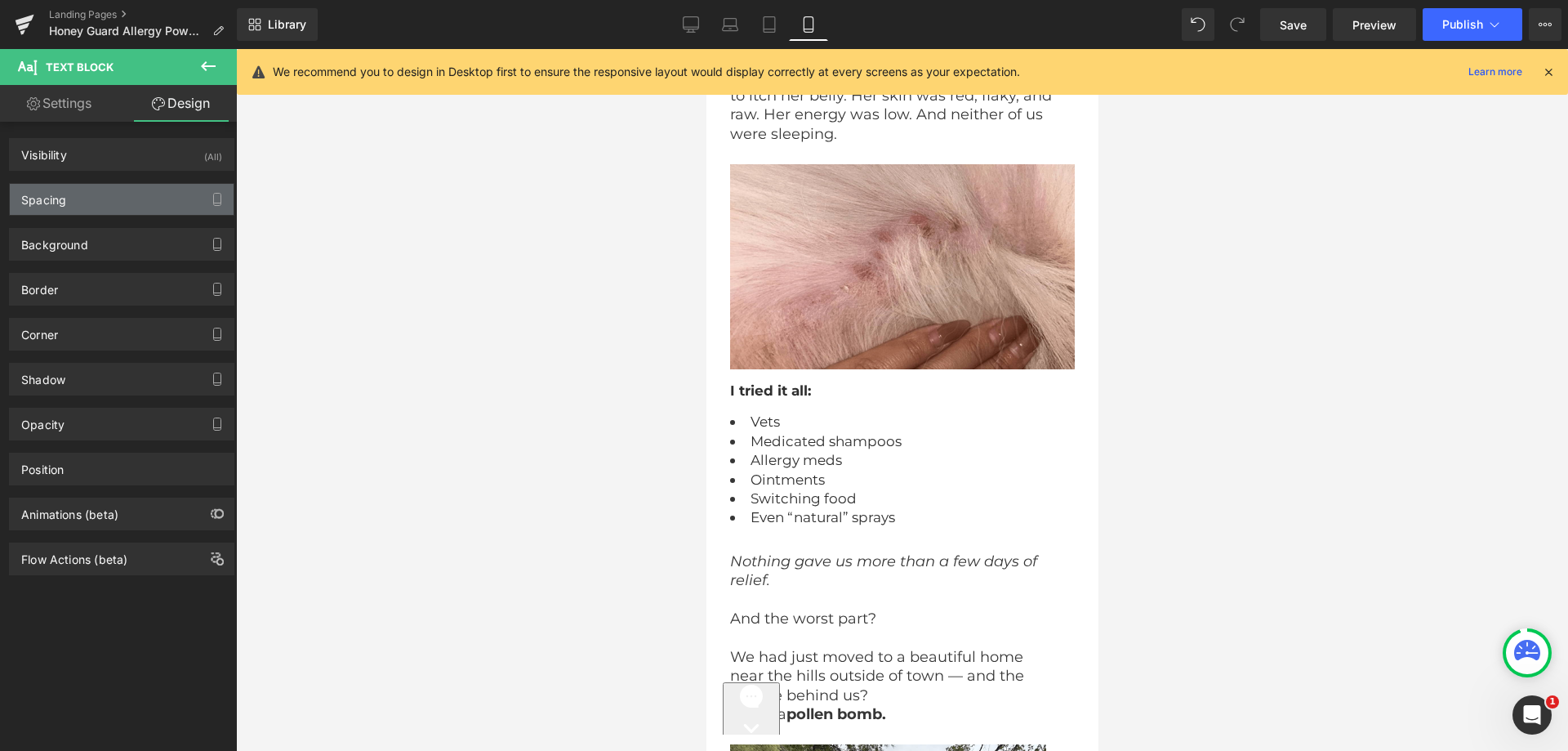
click at [89, 206] on div "Spacing" at bounding box center [121, 200] width 224 height 31
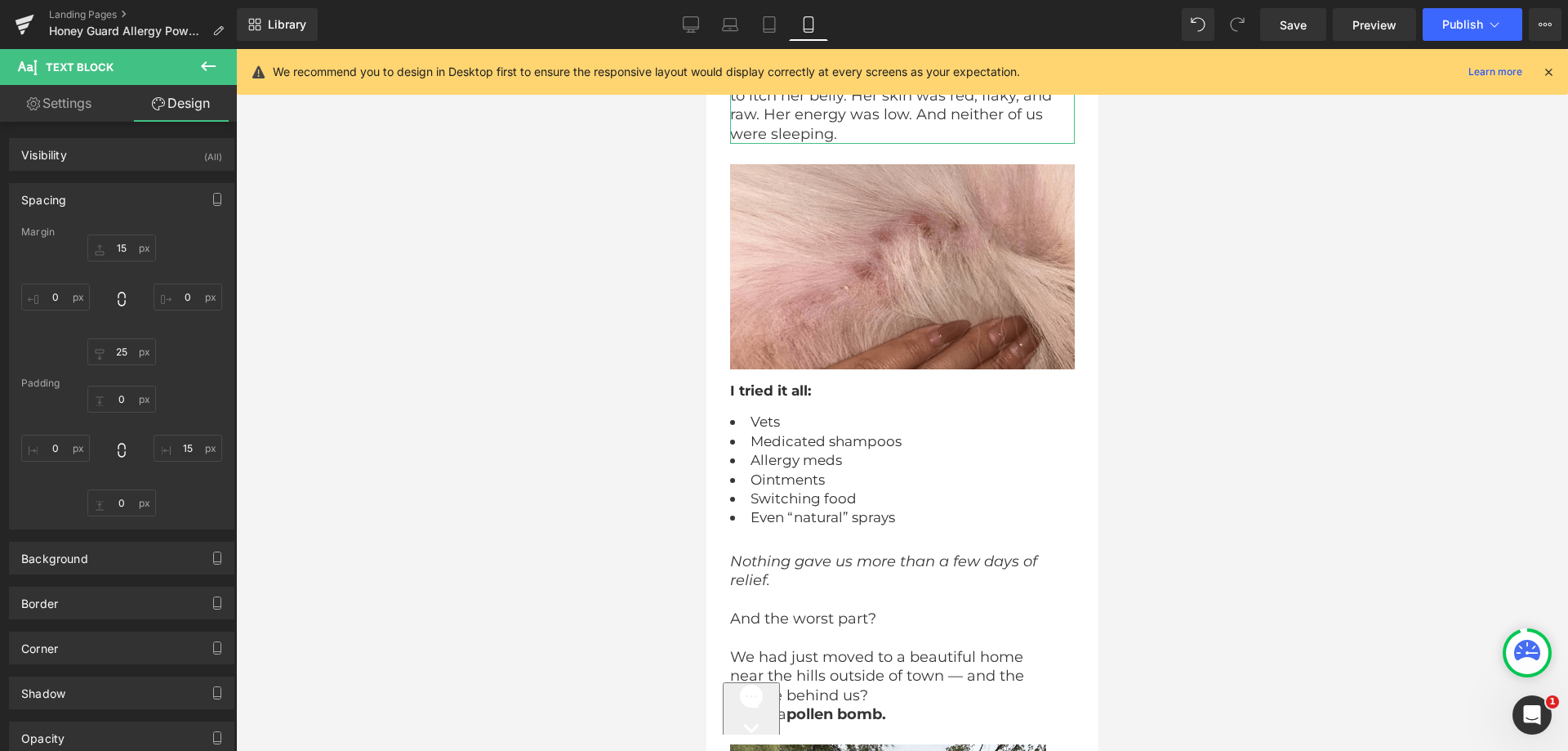
click at [110, 337] on div at bounding box center [121, 300] width 200 height 131
click at [111, 337] on div at bounding box center [121, 300] width 200 height 131
click at [109, 348] on input "text" at bounding box center [121, 352] width 68 height 27
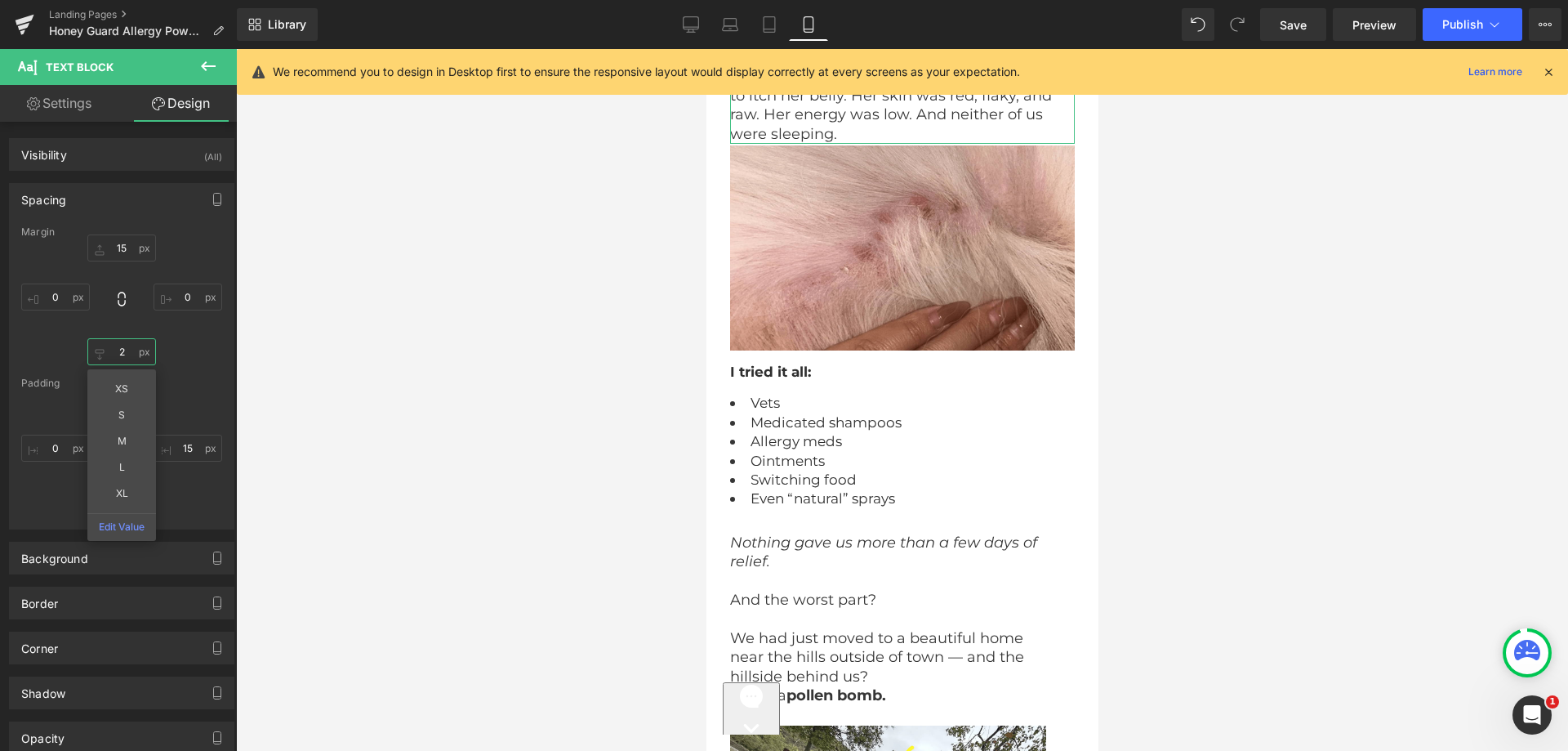
type input "20"
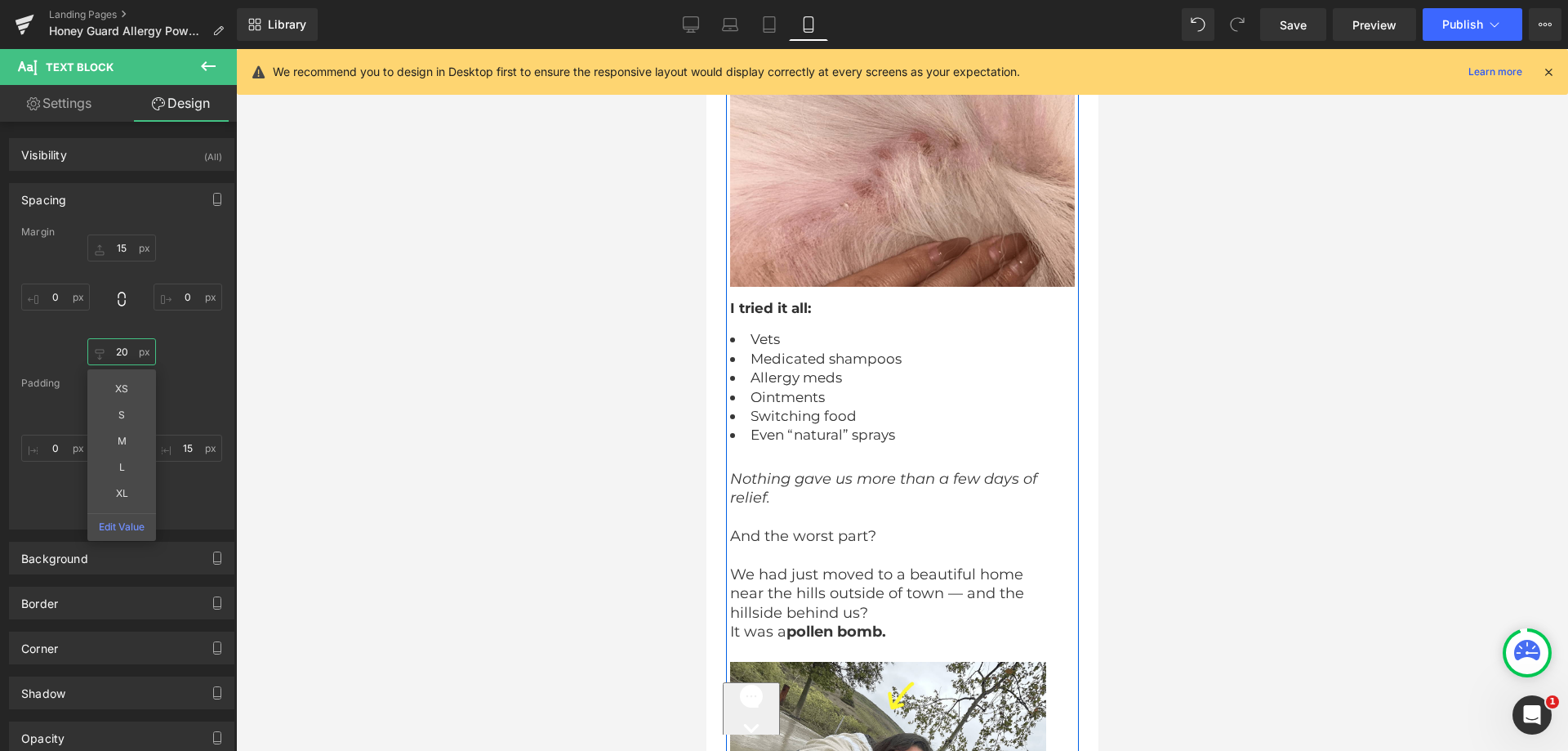
scroll to position [5737, 0]
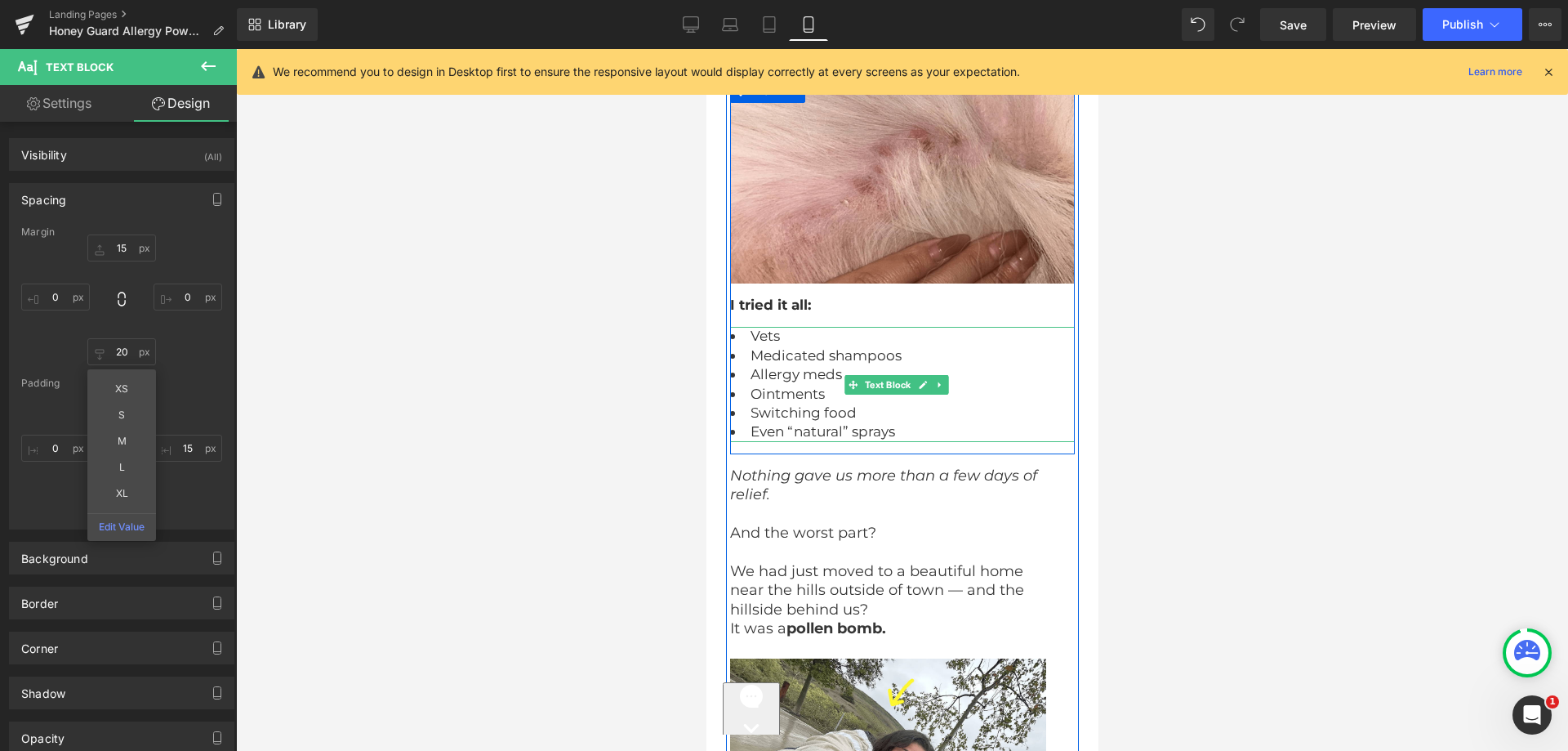
click at [801, 356] on span "Medicated shampoos" at bounding box center [825, 355] width 151 height 16
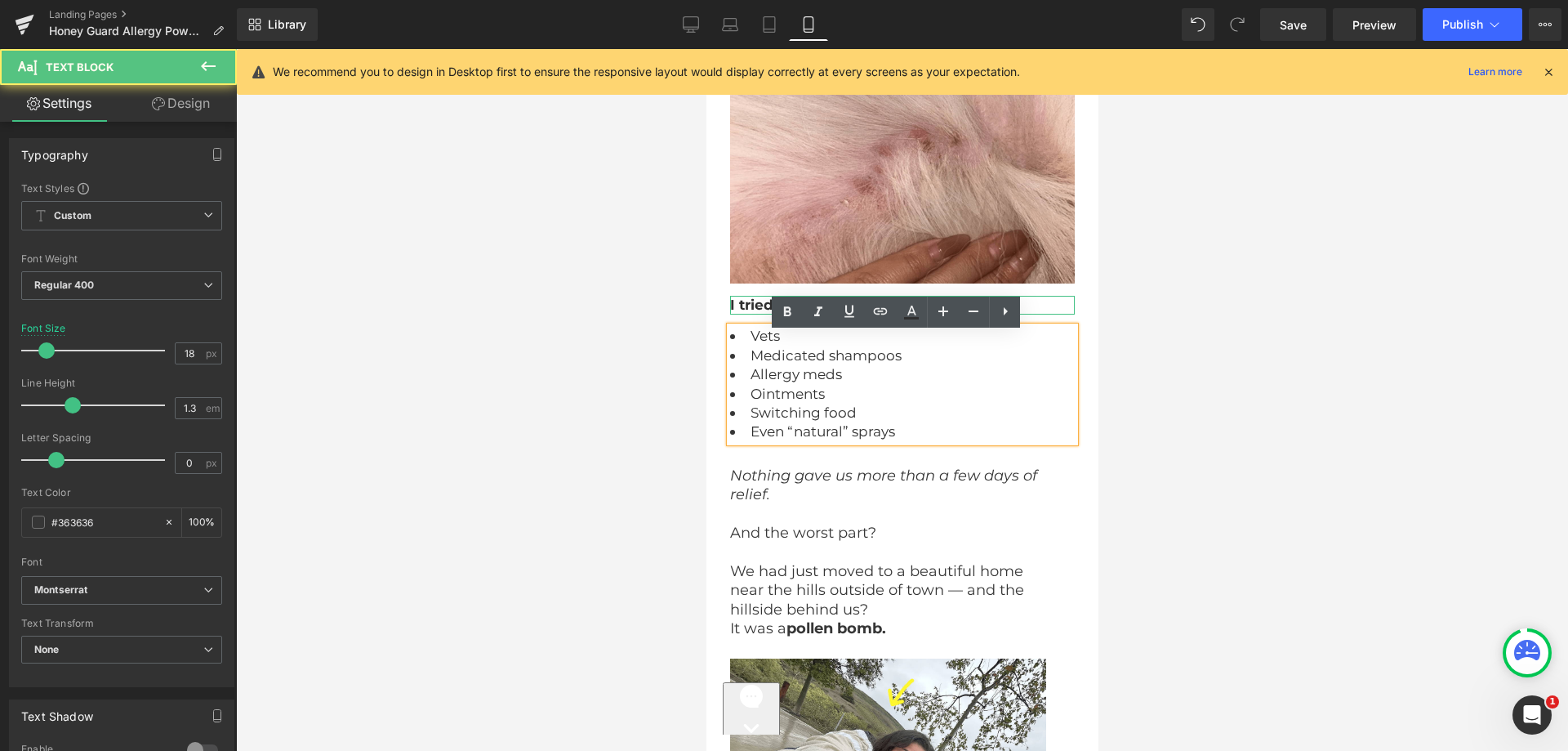
click at [751, 314] on div at bounding box center [902, 312] width 345 height 4
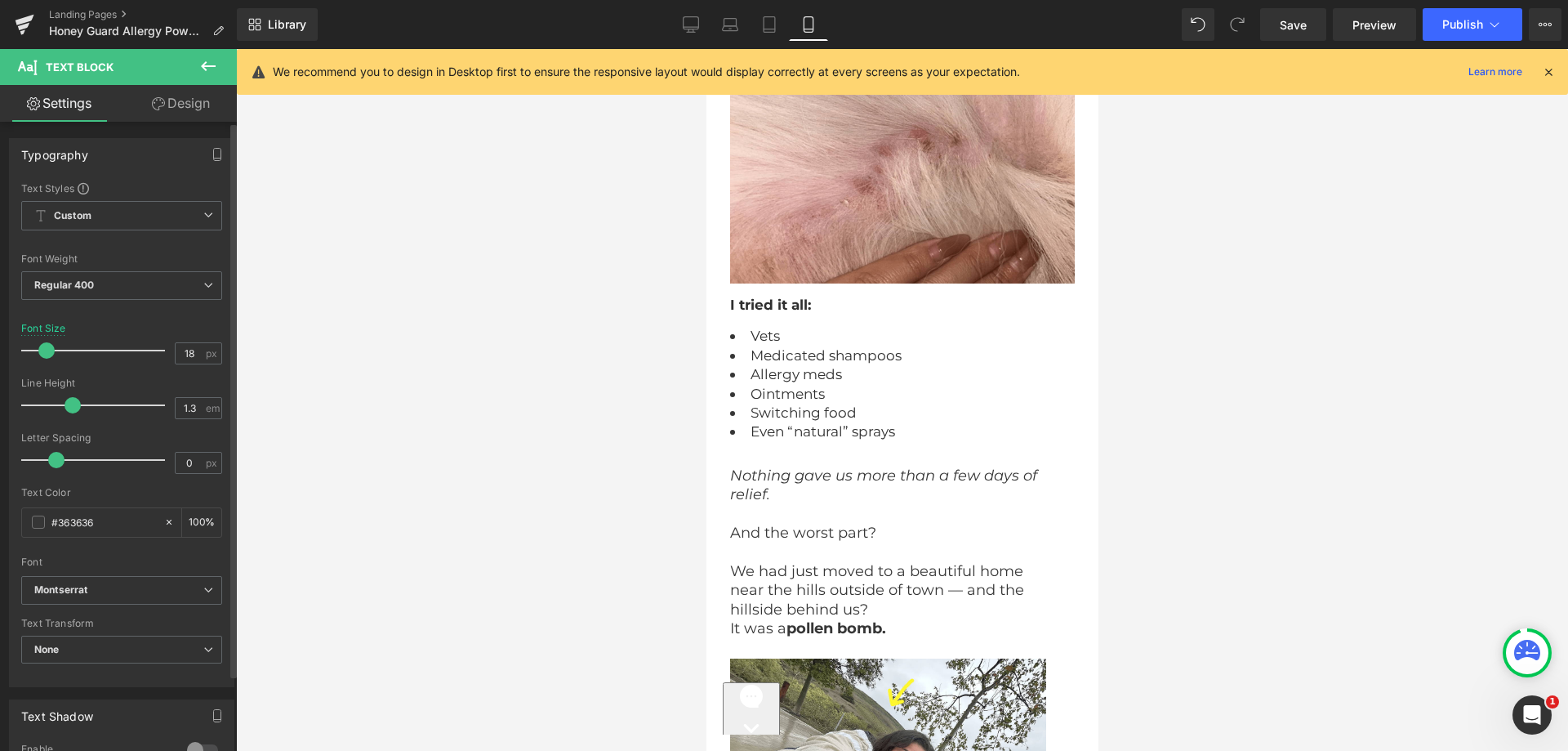
click at [174, 126] on div "Typography Text Styles Custom Paragraph 1 Paragraph 2 Paragraph 3 Paragraph 4 C…" at bounding box center [121, 407] width 244 height 561
click at [179, 110] on link "Design" at bounding box center [180, 103] width 119 height 37
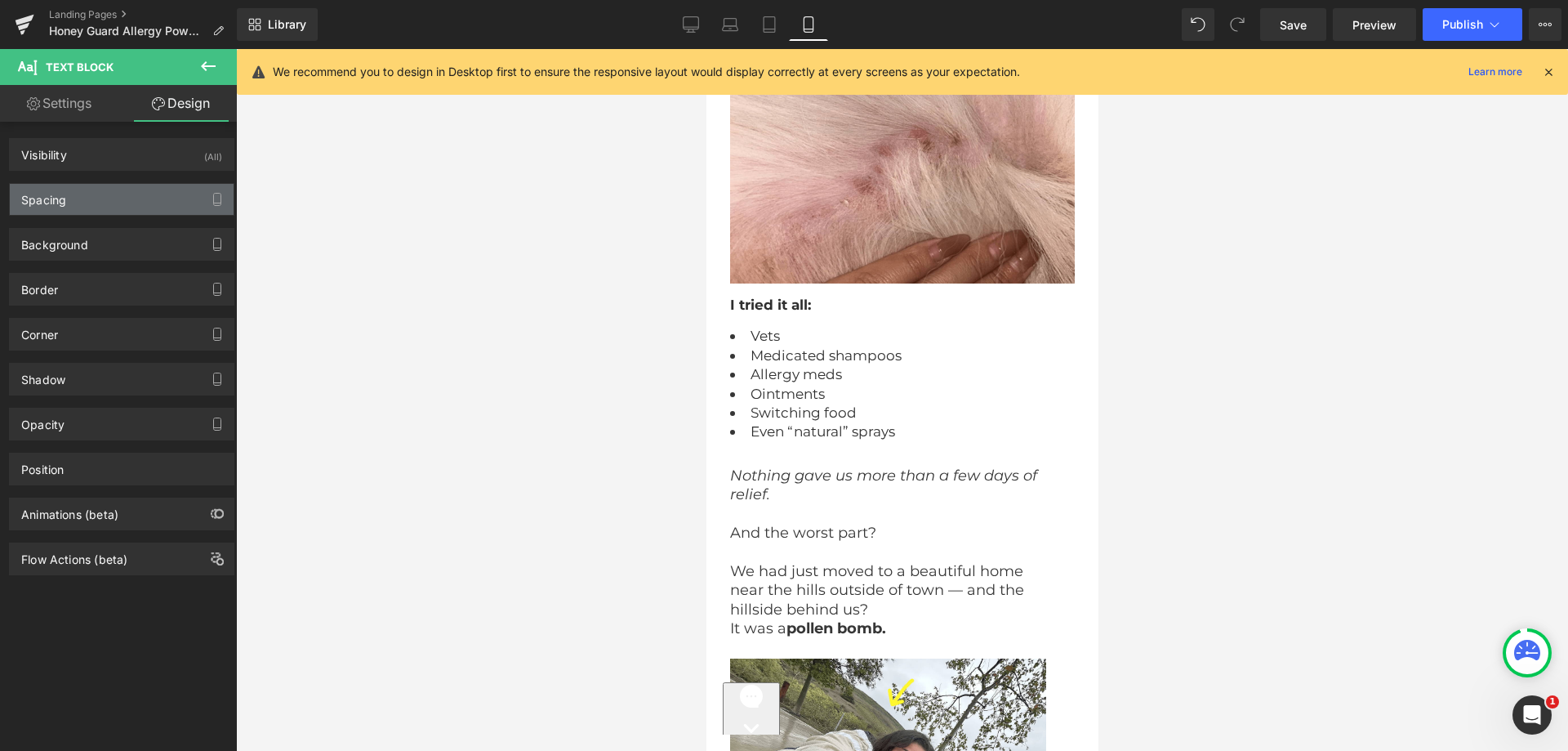
click at [87, 189] on div "Spacing" at bounding box center [121, 200] width 224 height 31
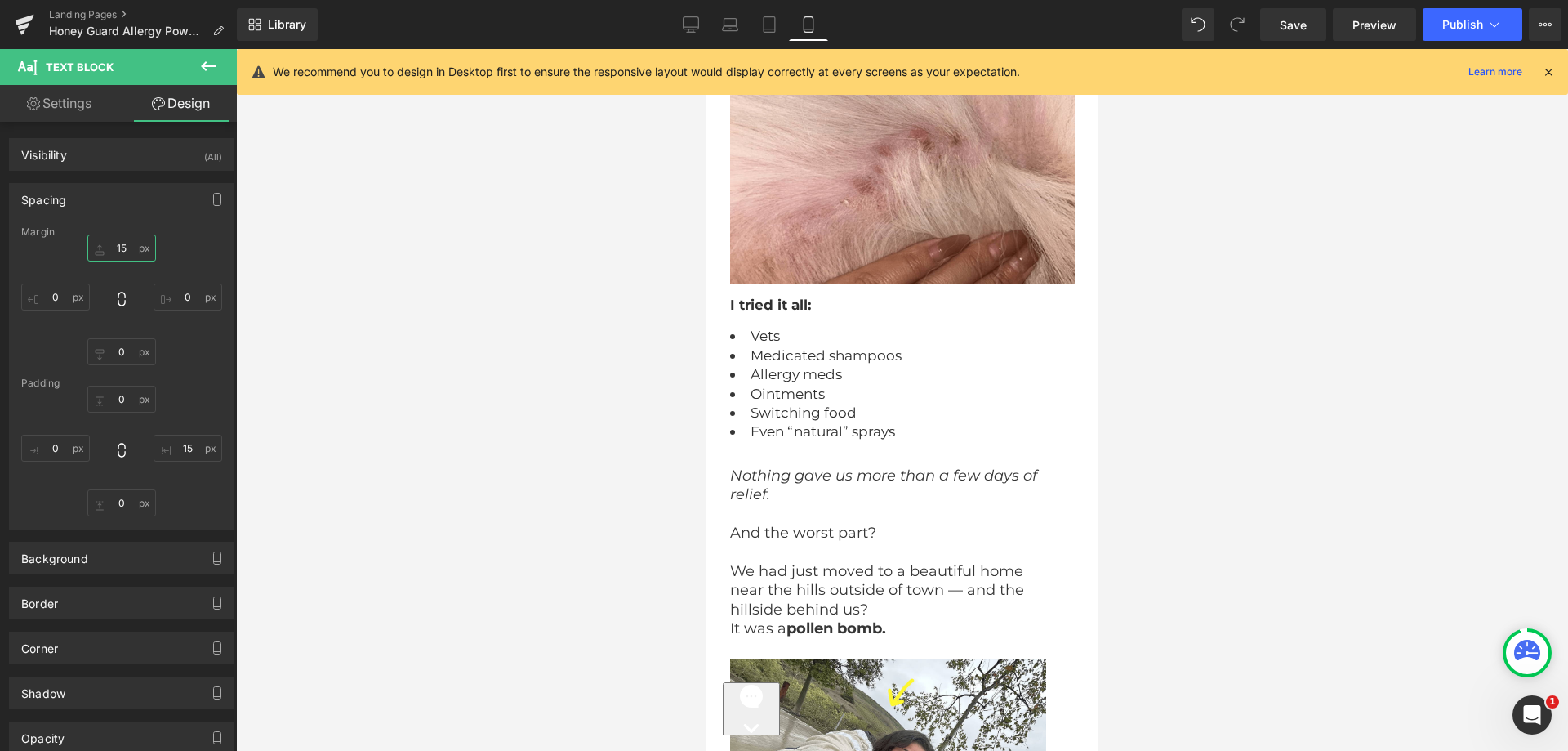
click at [114, 248] on input "15" at bounding box center [121, 248] width 68 height 27
paste input "20"
type input "20"
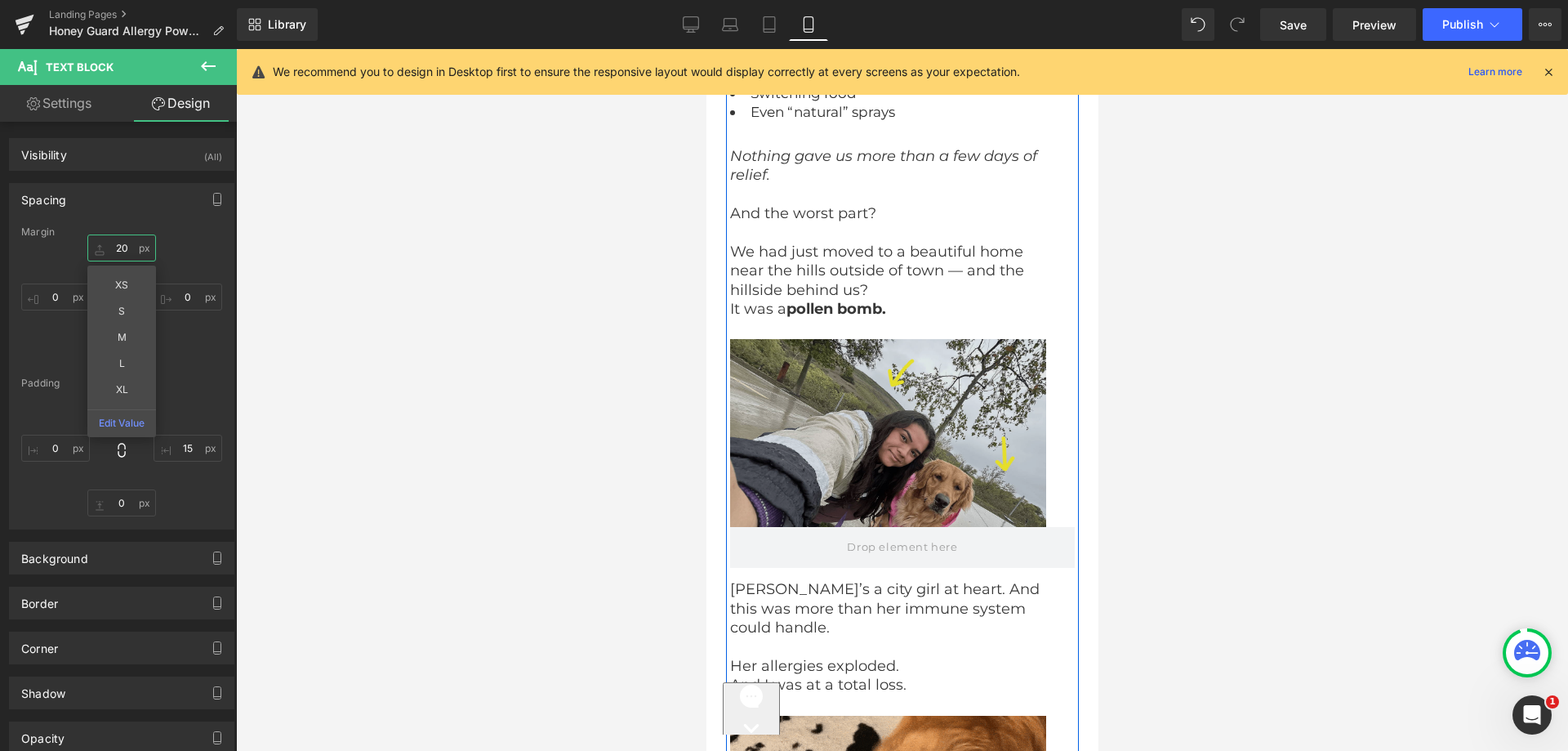
scroll to position [6064, 0]
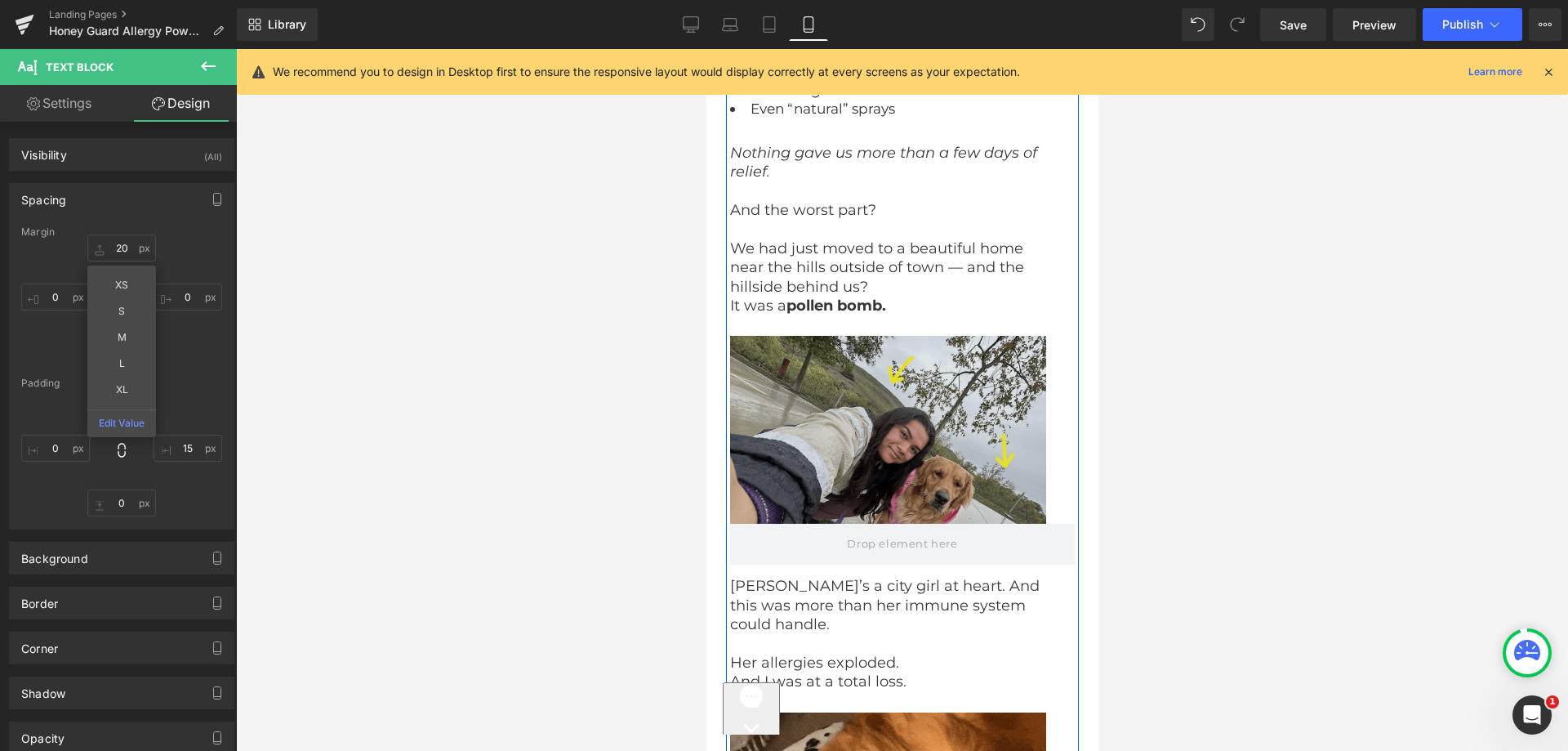
click at [870, 424] on img at bounding box center [902, 429] width 345 height 188
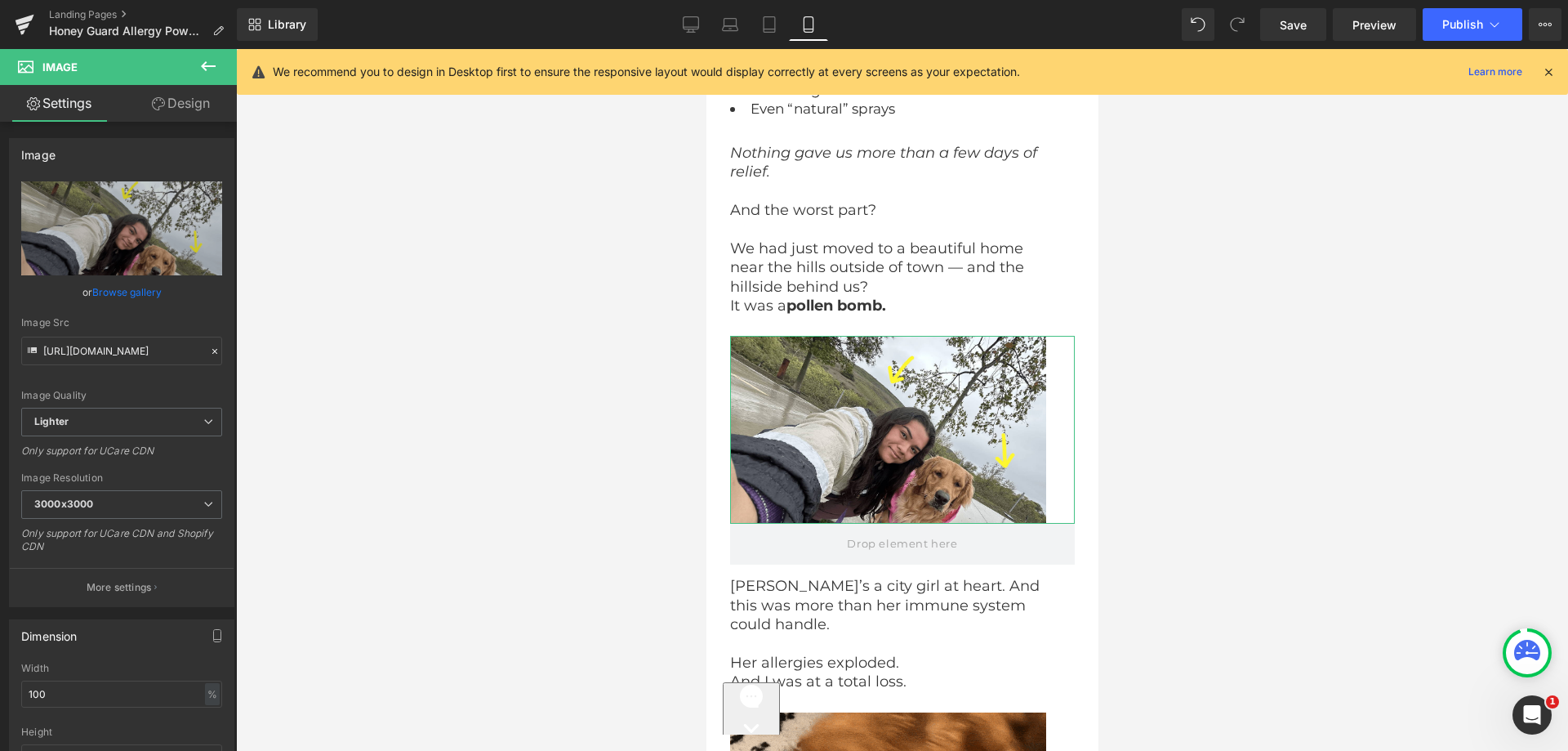
click at [192, 108] on link "Design" at bounding box center [180, 103] width 119 height 37
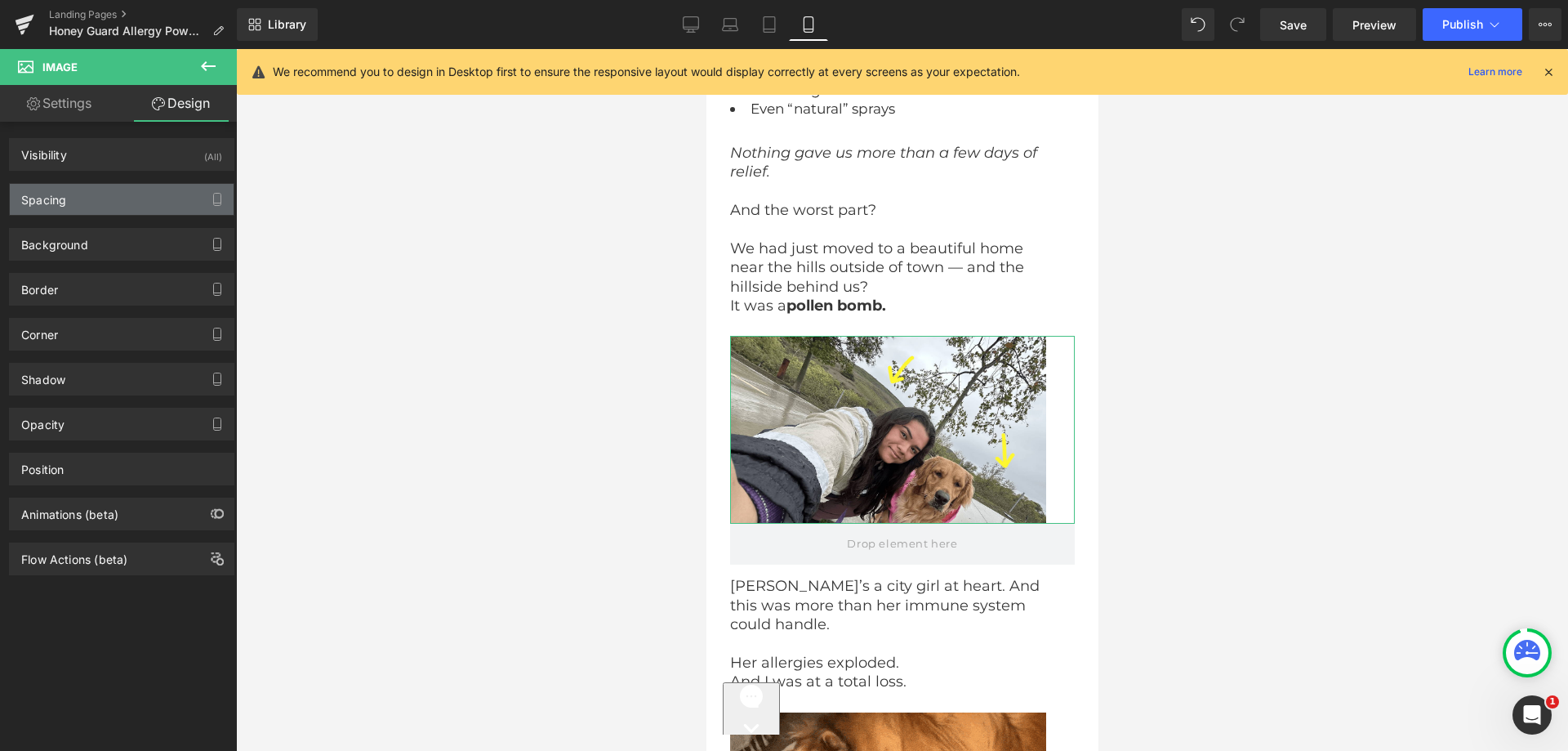
click at [120, 201] on div "Spacing" at bounding box center [121, 200] width 224 height 31
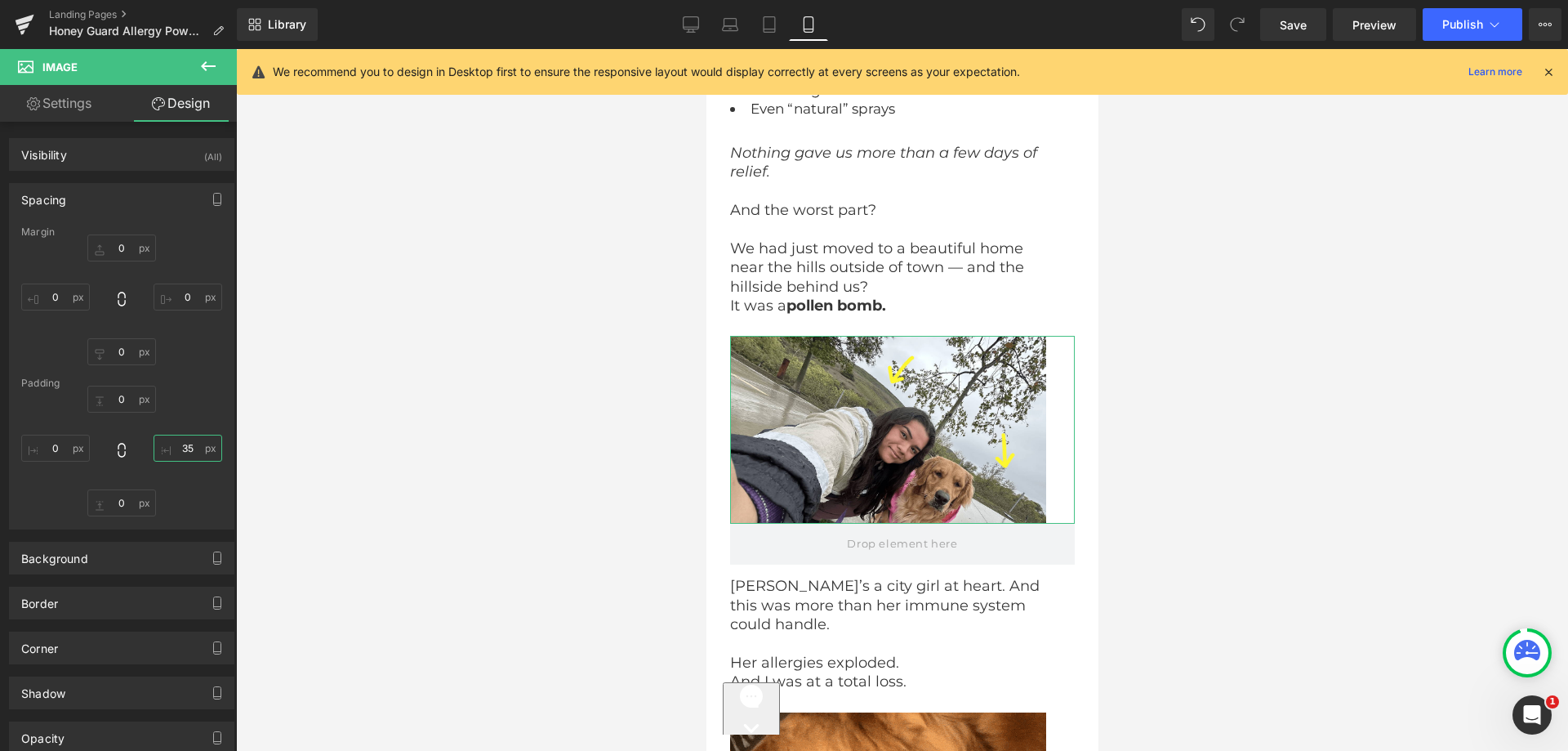
click at [164, 453] on input "35" at bounding box center [187, 448] width 68 height 27
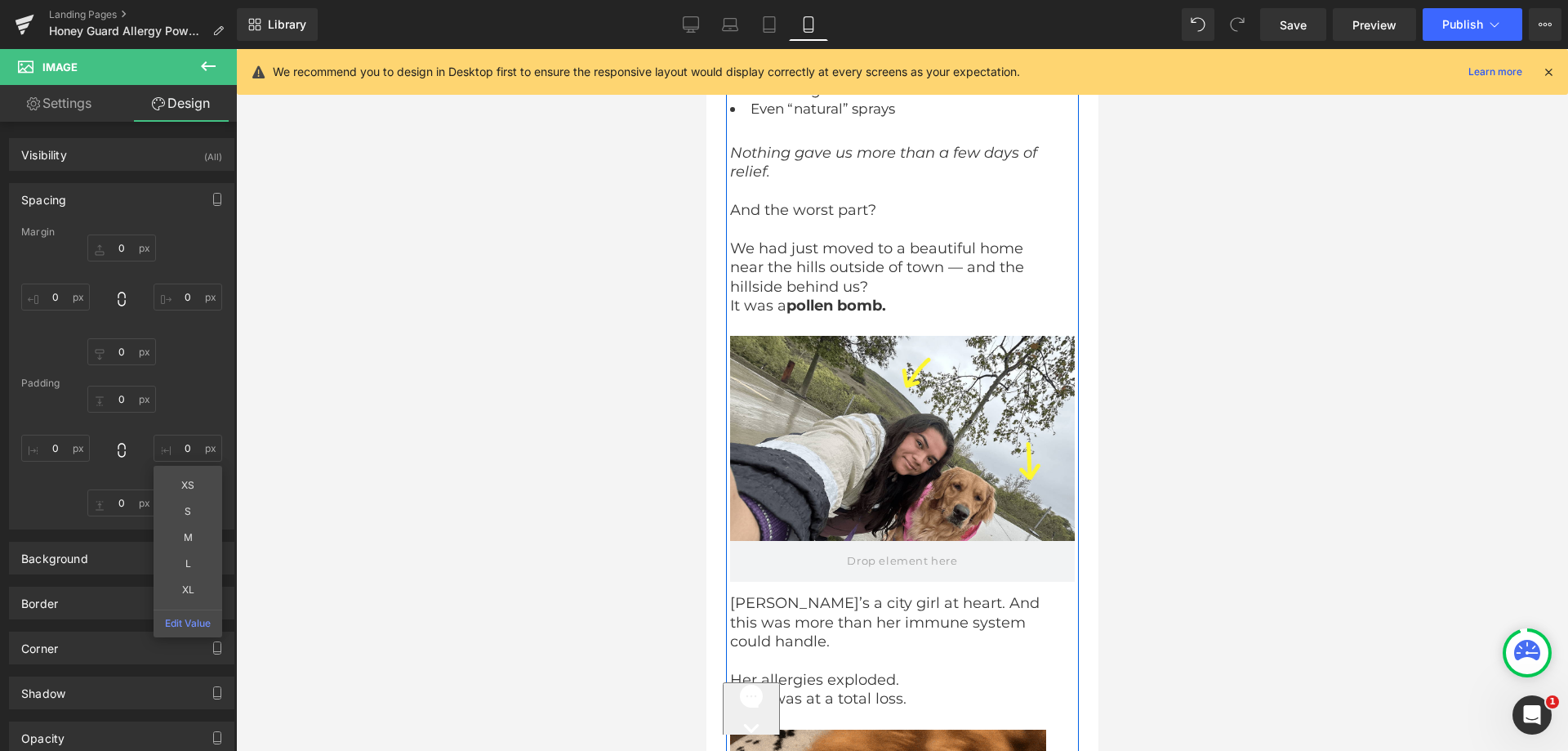
click at [794, 609] on p "[PERSON_NAME]’s a city girl at heart. And this was more than her immune system …" at bounding box center [895, 622] width 332 height 57
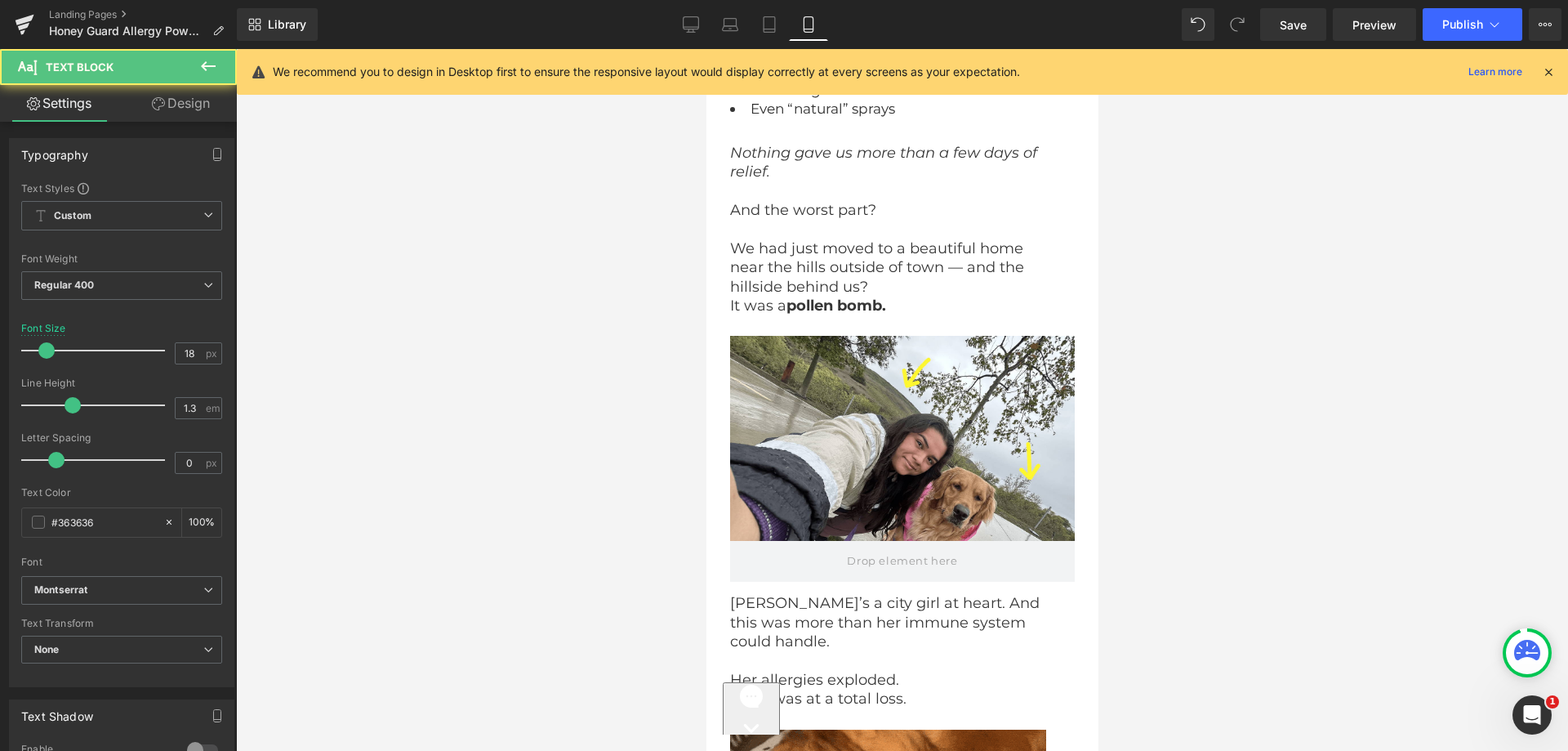
click at [158, 101] on icon at bounding box center [159, 104] width 13 height 13
click at [0, 0] on div "Spacing" at bounding box center [0, 0] width 0 height 0
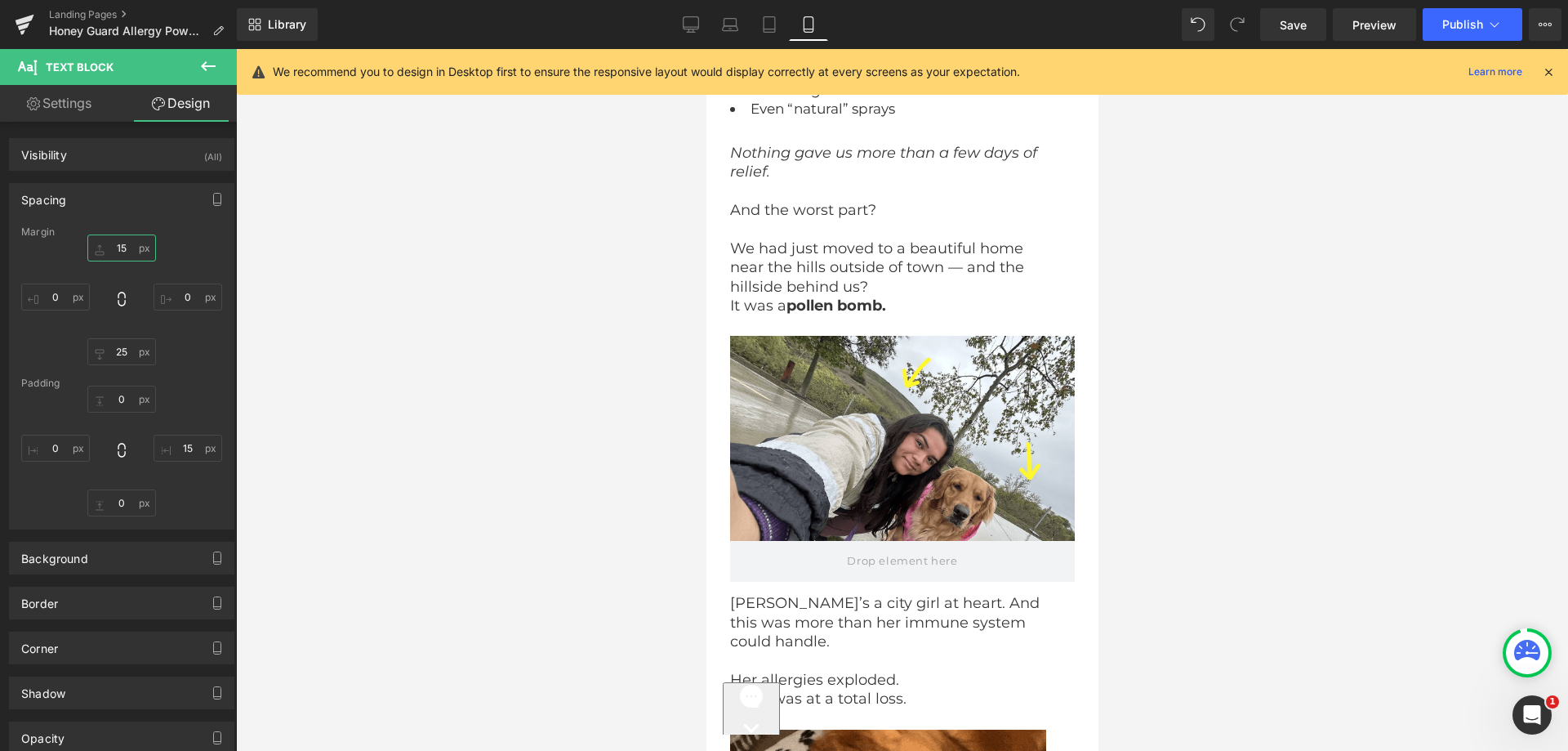
click at [119, 252] on input "15" at bounding box center [121, 248] width 68 height 27
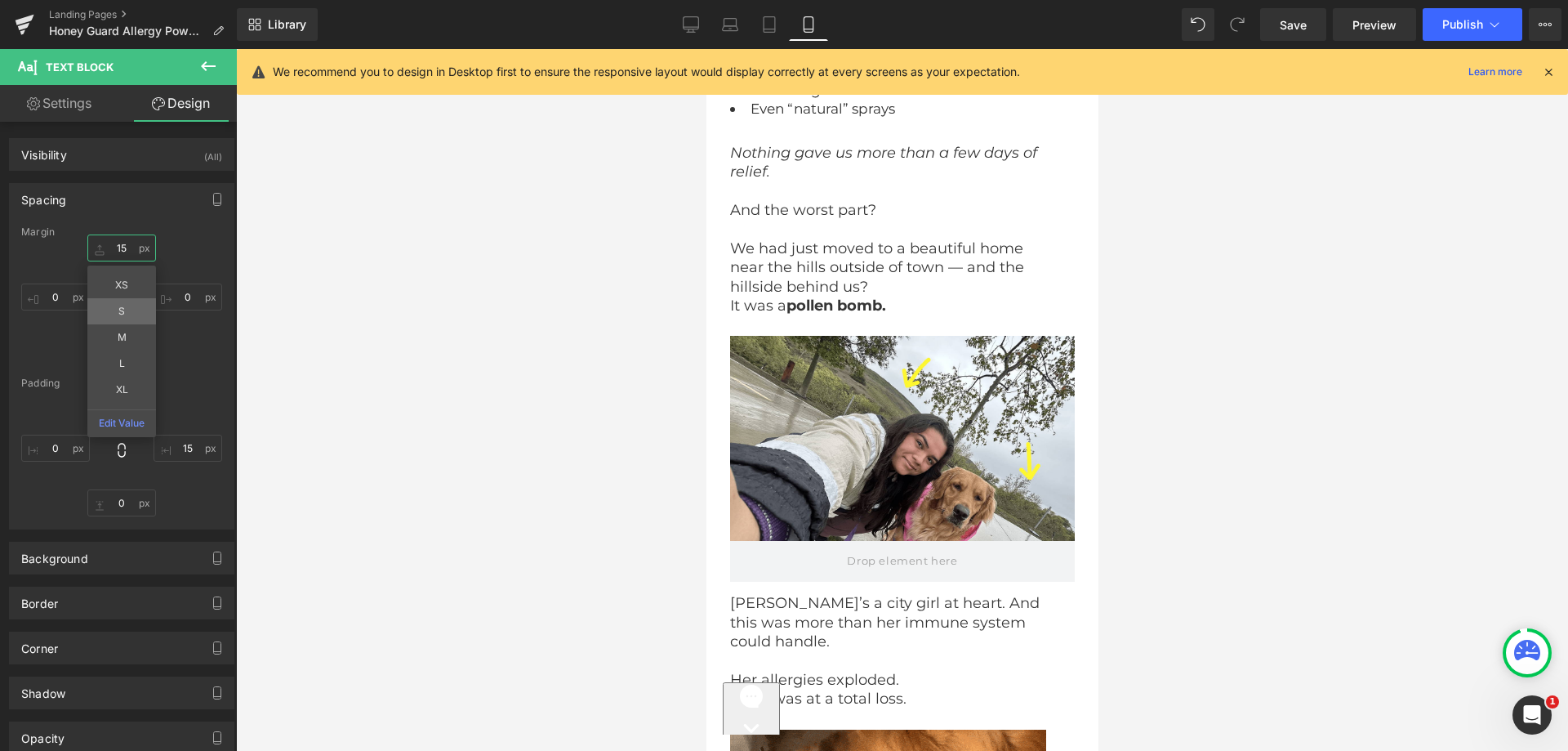
paste input "20"
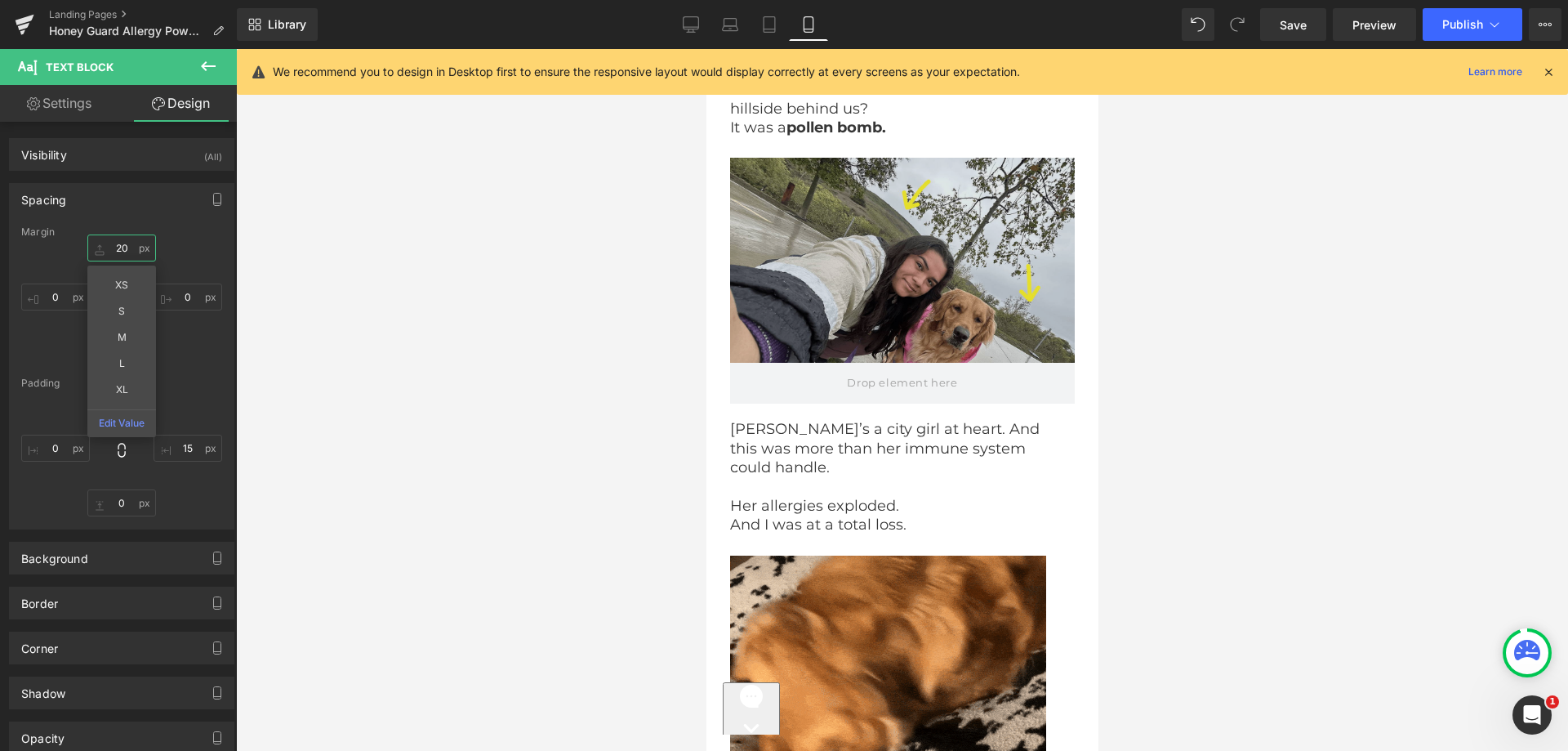
scroll to position [6391, 0]
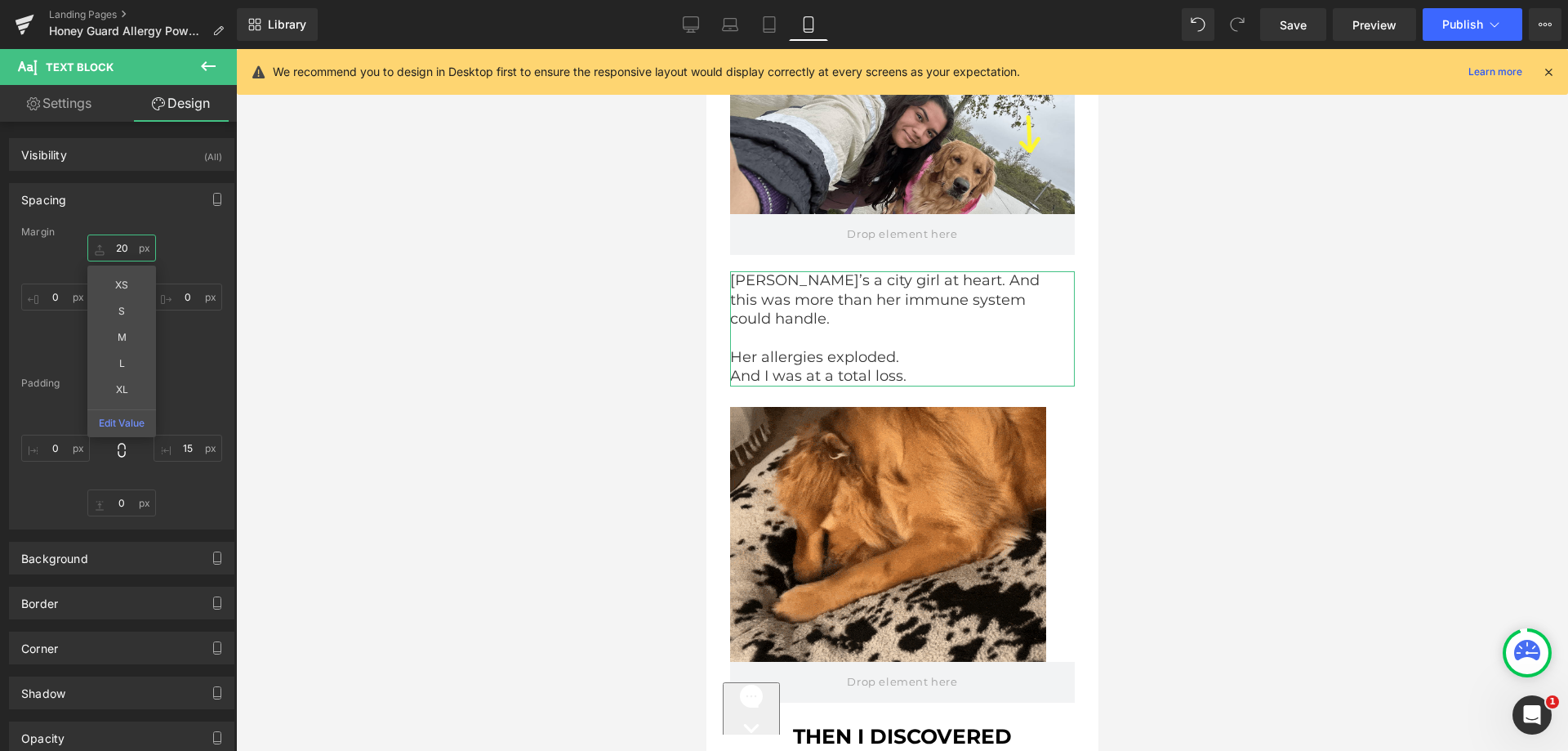
type input "20"
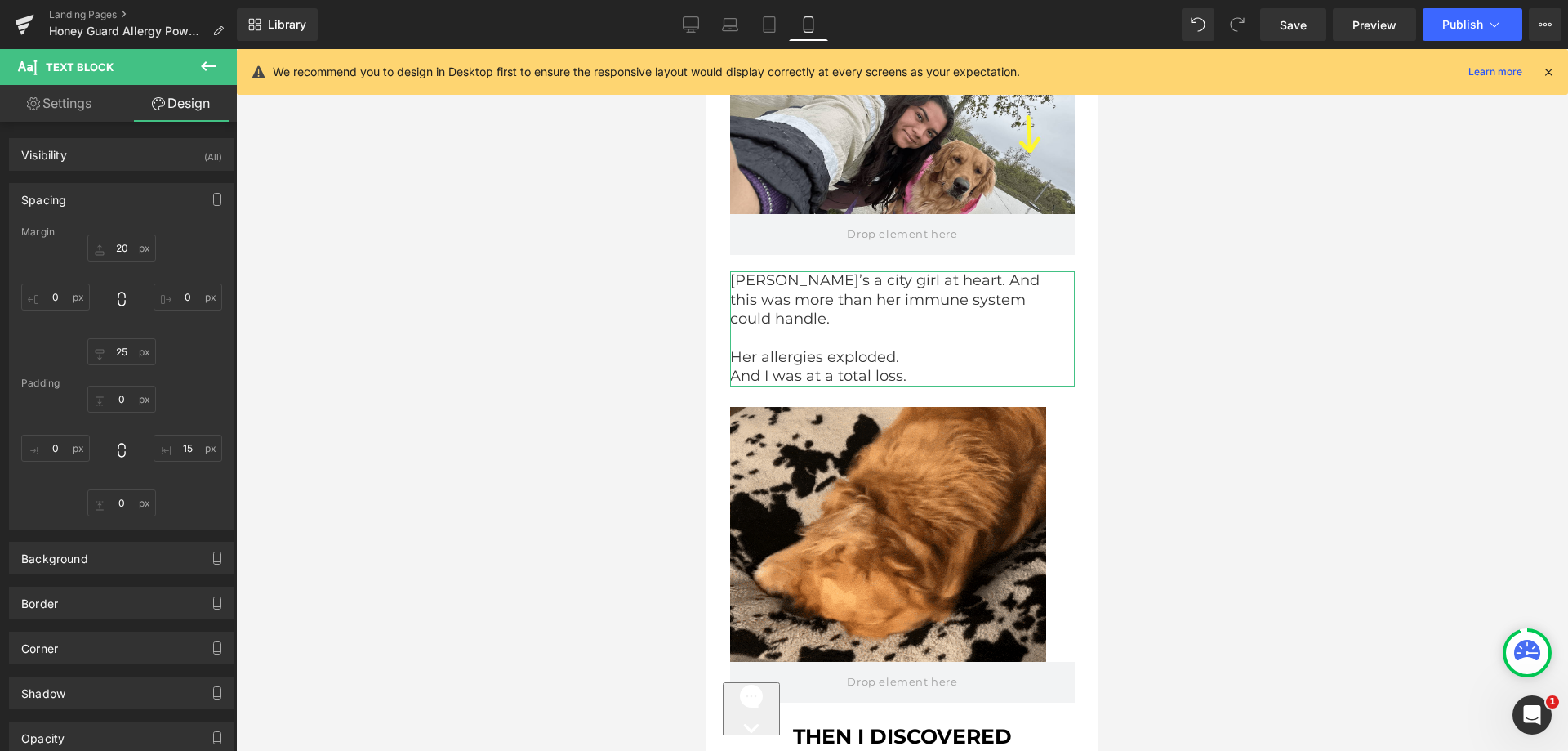
click at [197, 185] on div "Spacing" at bounding box center [121, 200] width 224 height 31
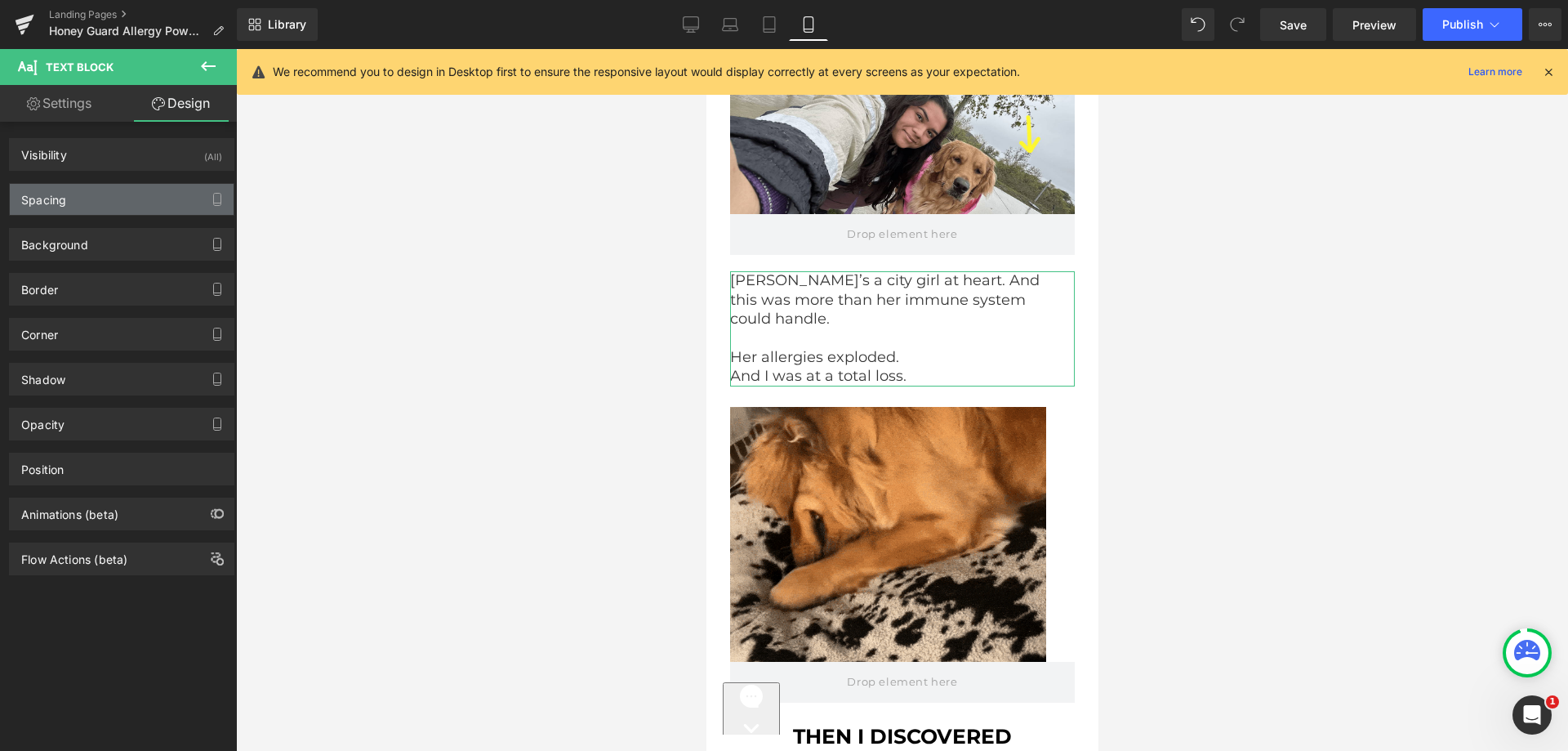
click at [117, 190] on div "Spacing" at bounding box center [121, 200] width 224 height 31
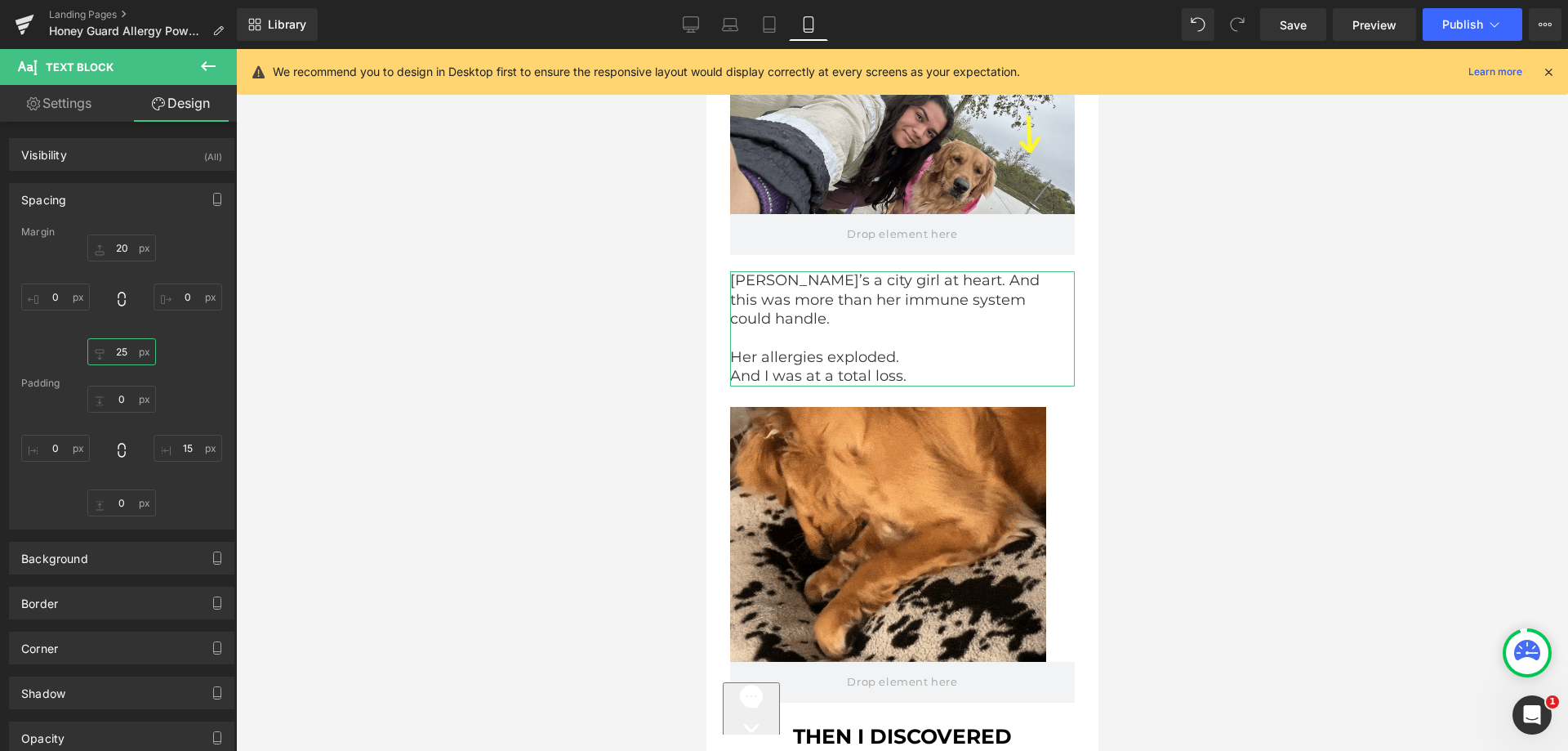
click at [103, 351] on input "25" at bounding box center [121, 352] width 68 height 27
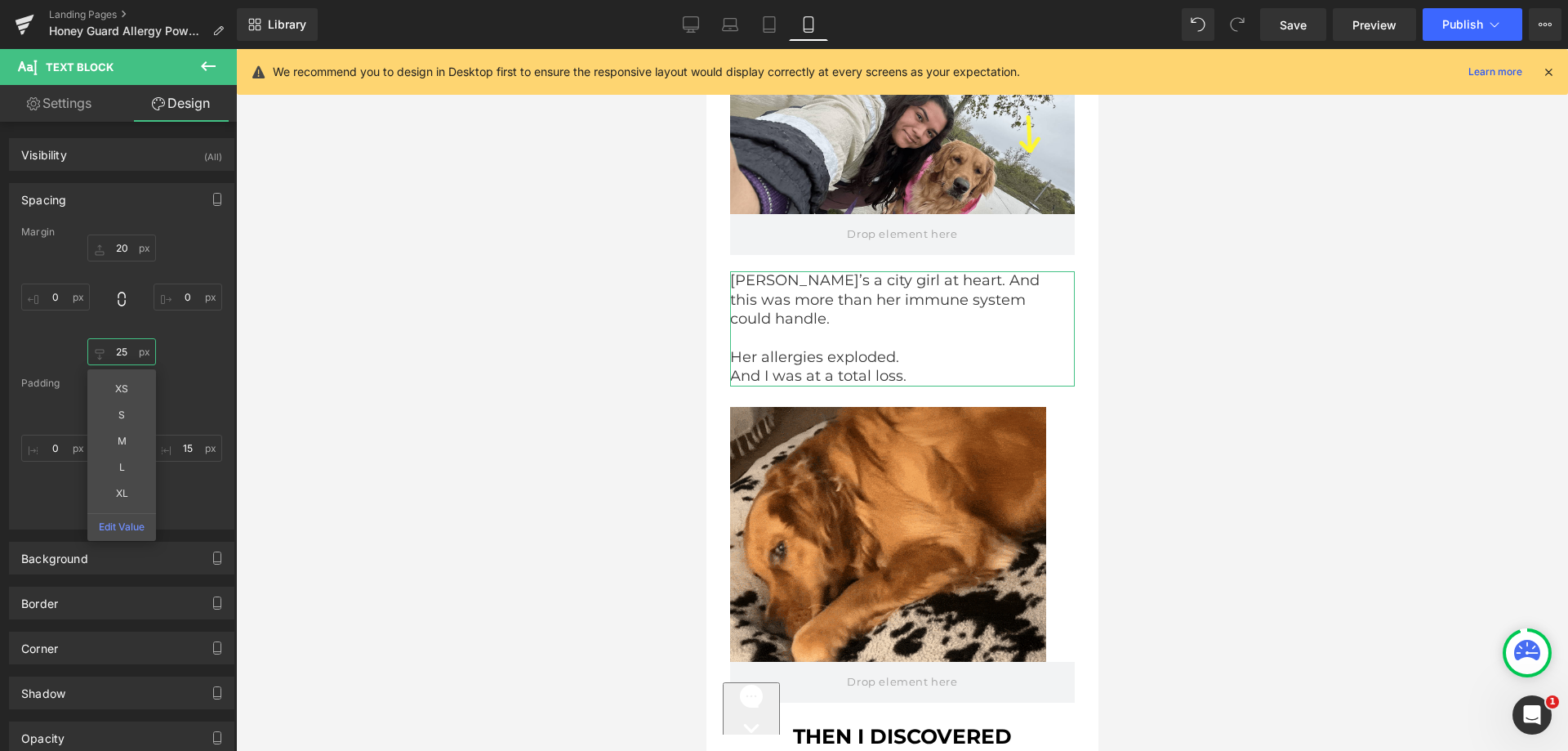
paste input "0"
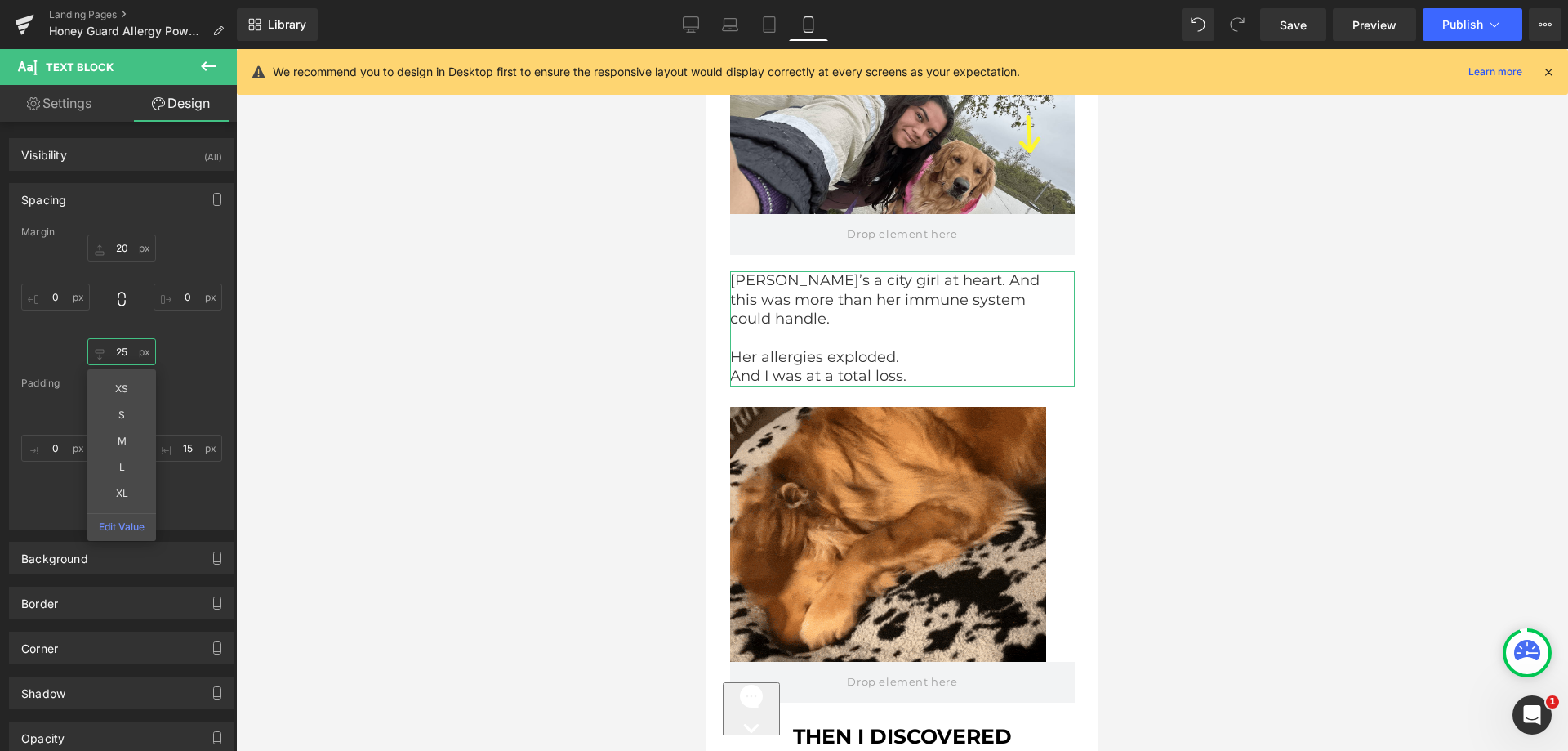
type input "20"
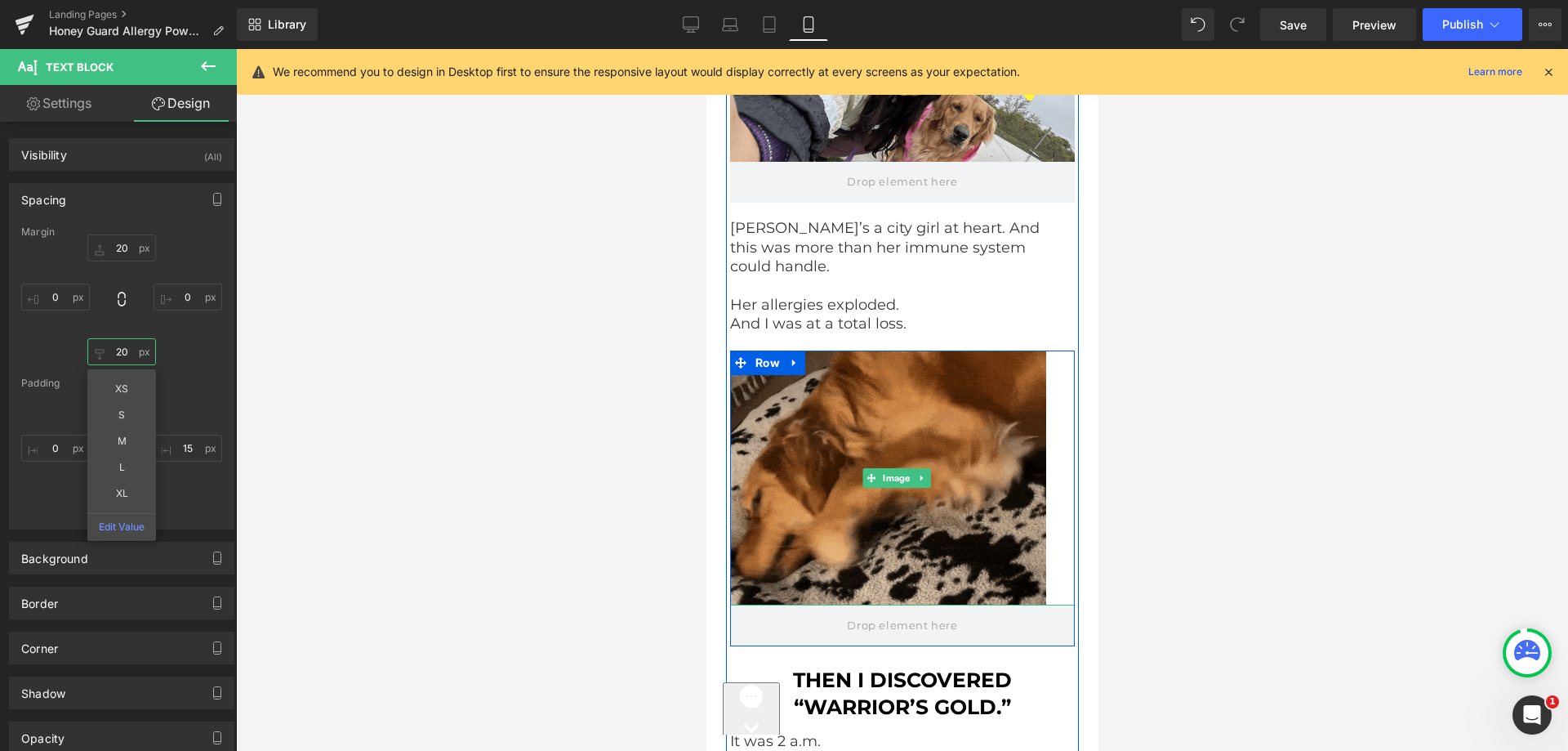
scroll to position [6473, 0]
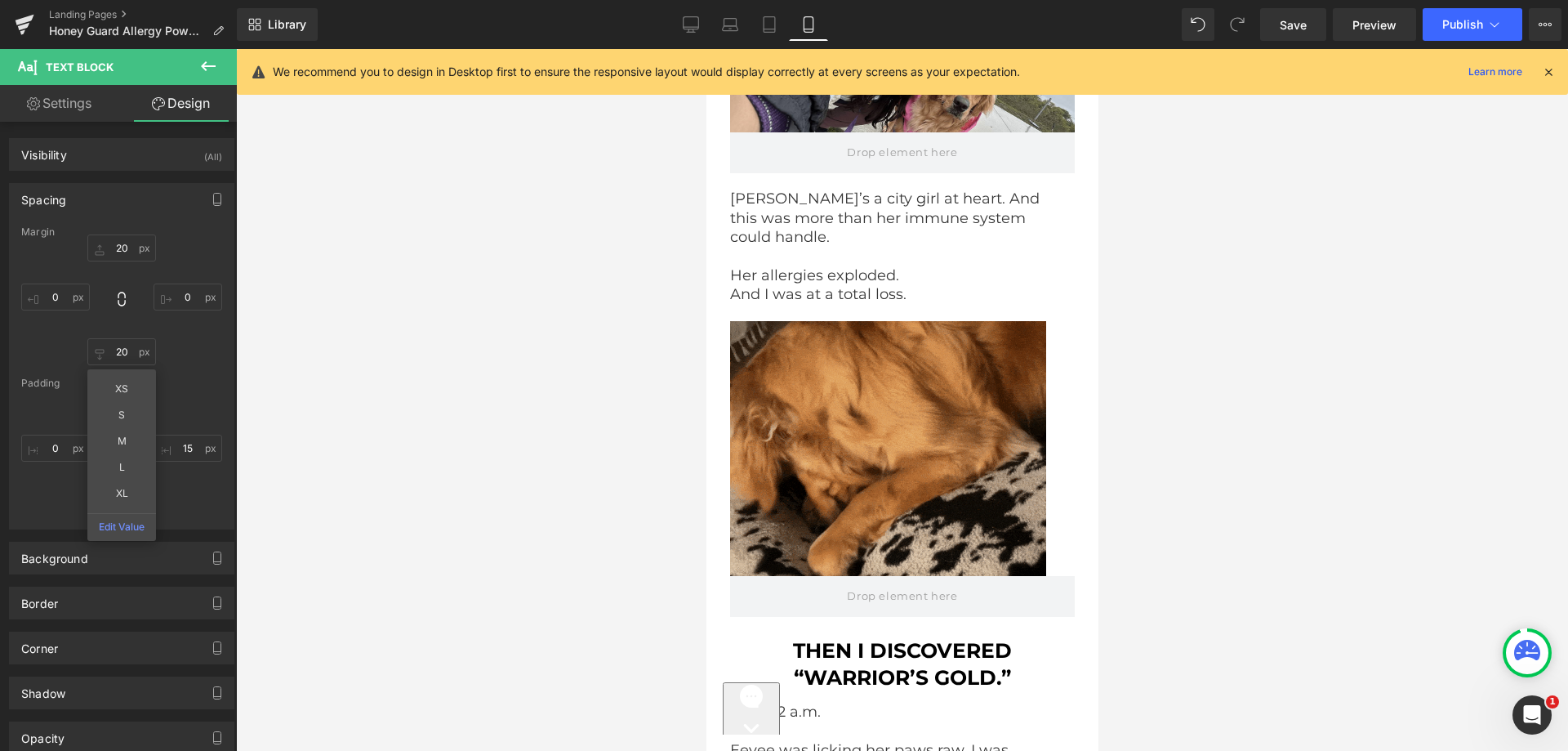
click at [840, 405] on img at bounding box center [902, 448] width 345 height 255
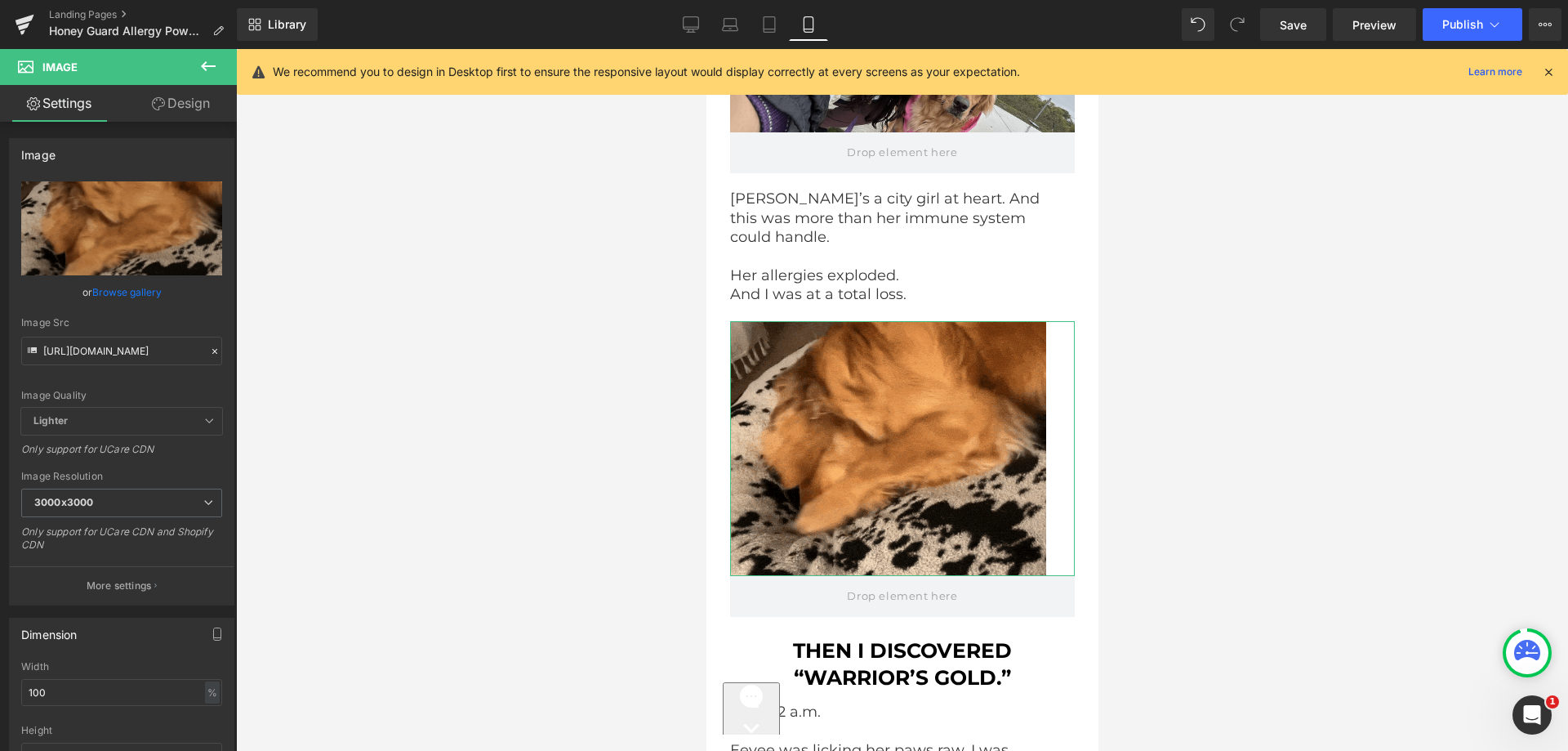
click at [169, 99] on link "Design" at bounding box center [180, 103] width 119 height 37
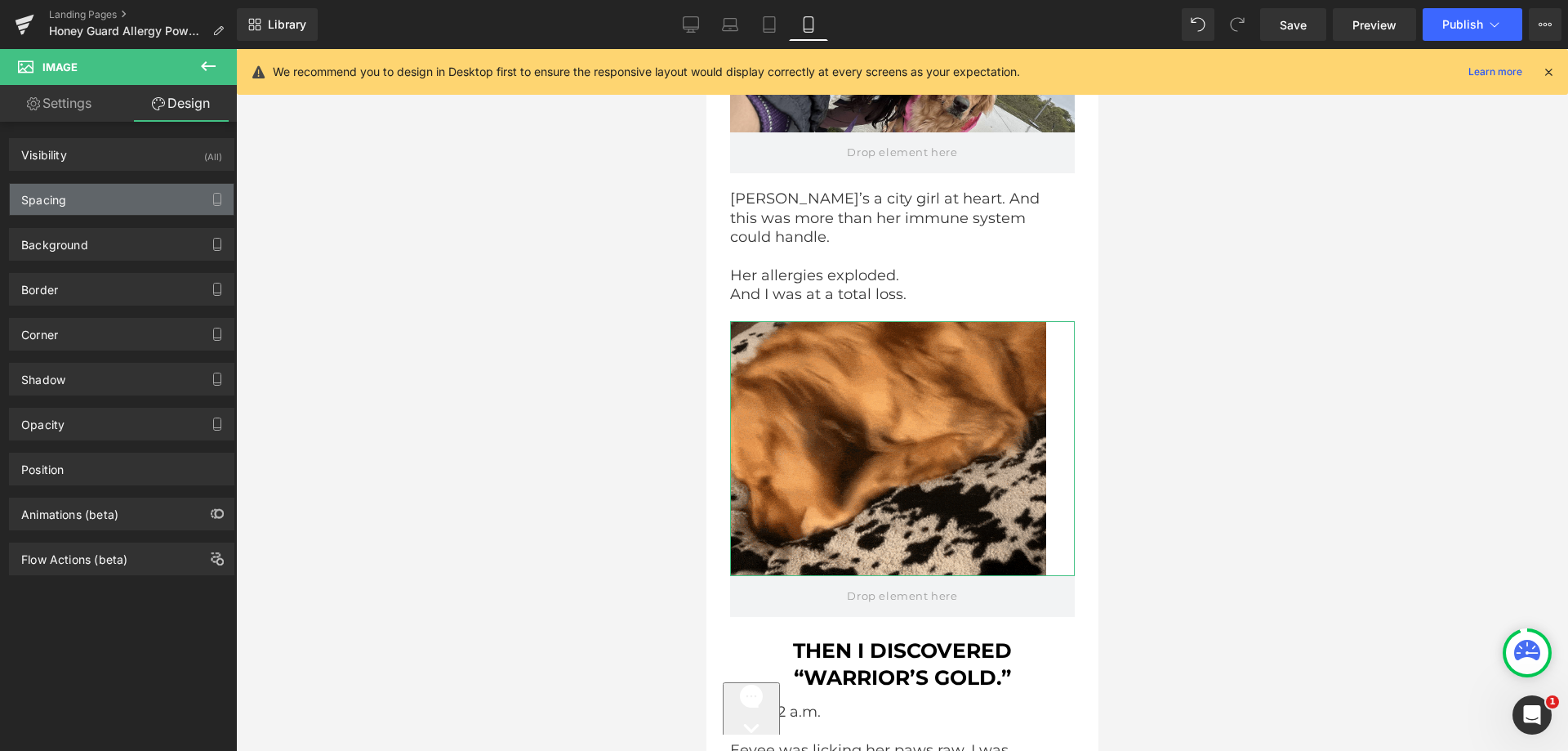
click at [112, 204] on div "Spacing" at bounding box center [121, 200] width 224 height 31
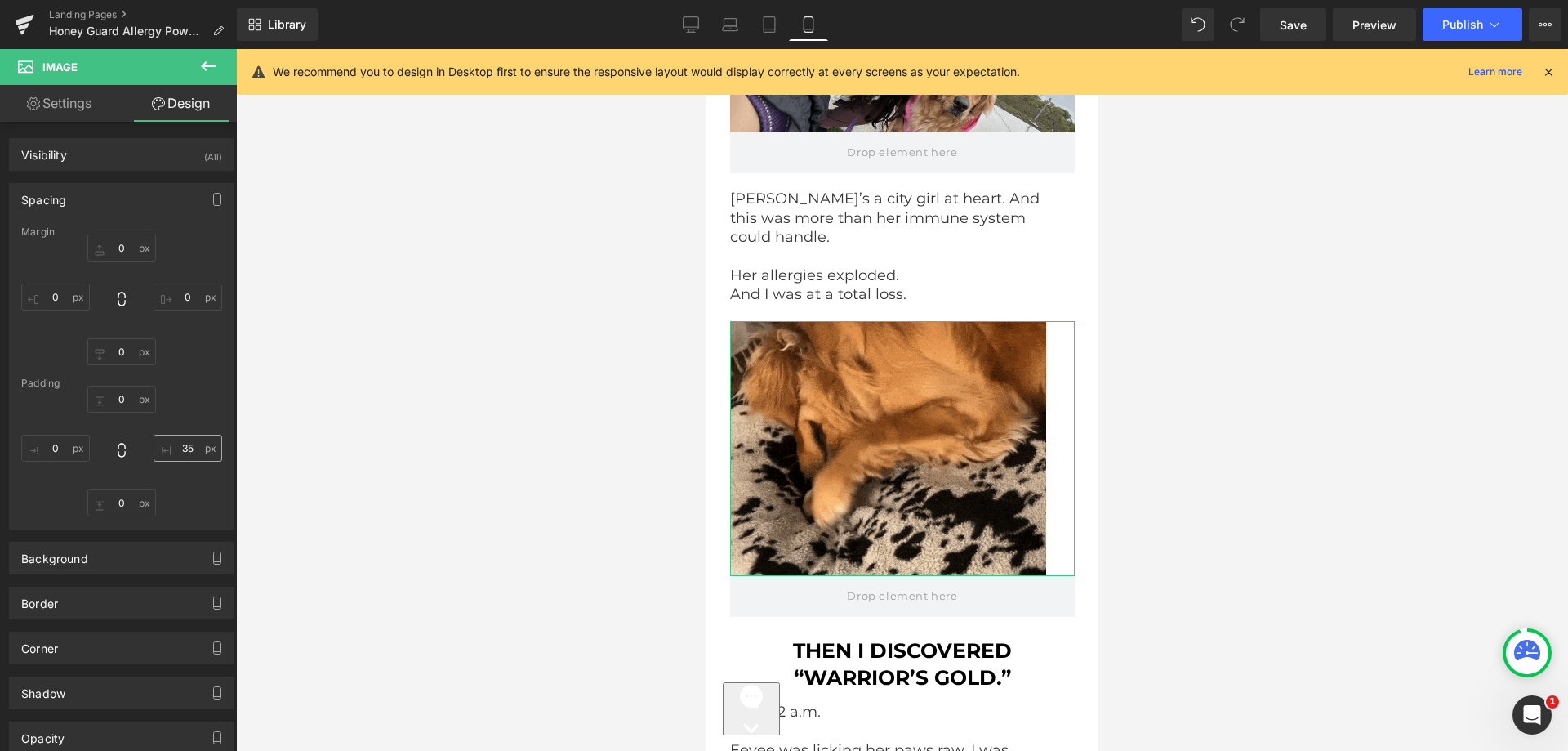
drag, startPoint x: 178, startPoint y: 429, endPoint x: 178, endPoint y: 438, distance: 9.0
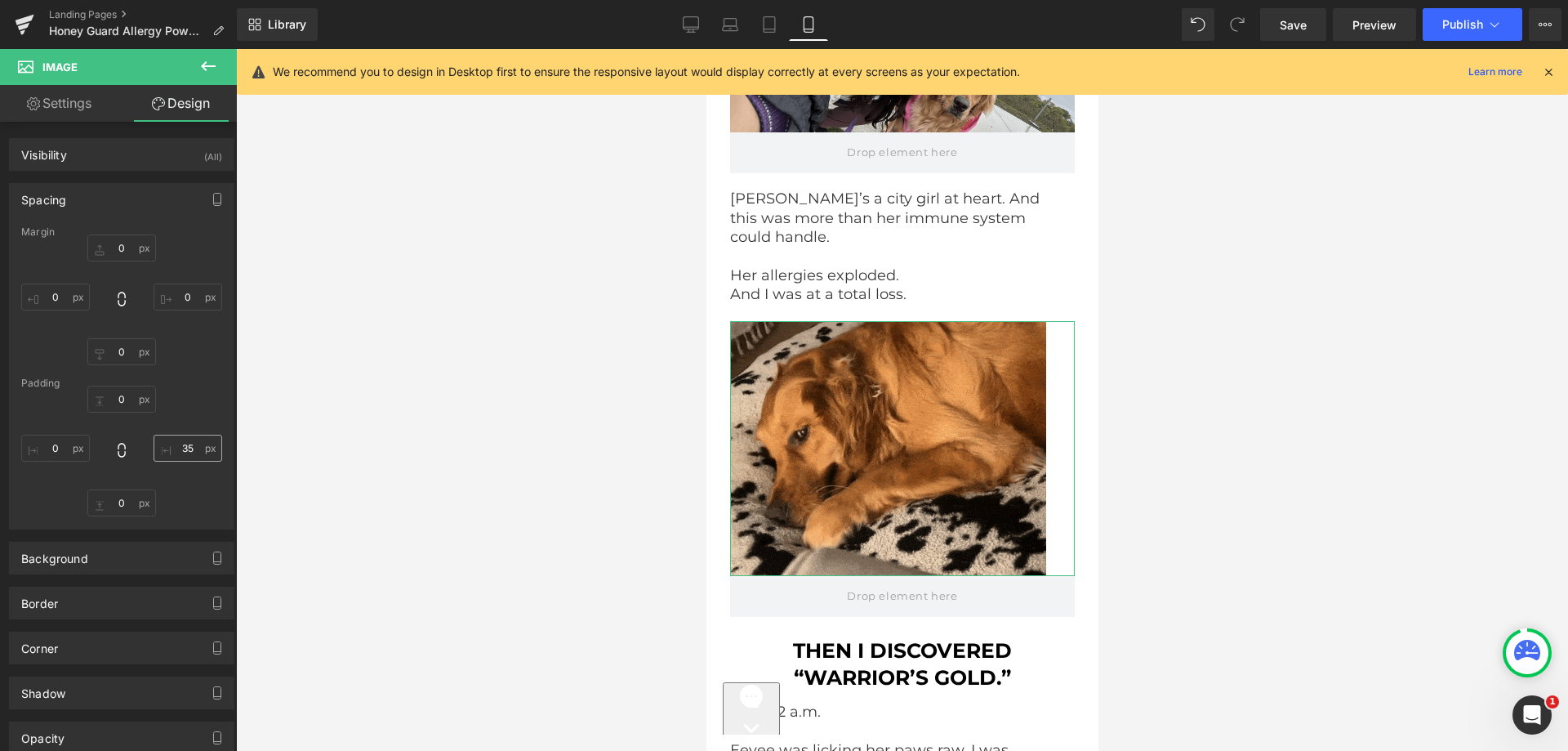
click at [178, 431] on div "0 35 0 0" at bounding box center [121, 451] width 200 height 131
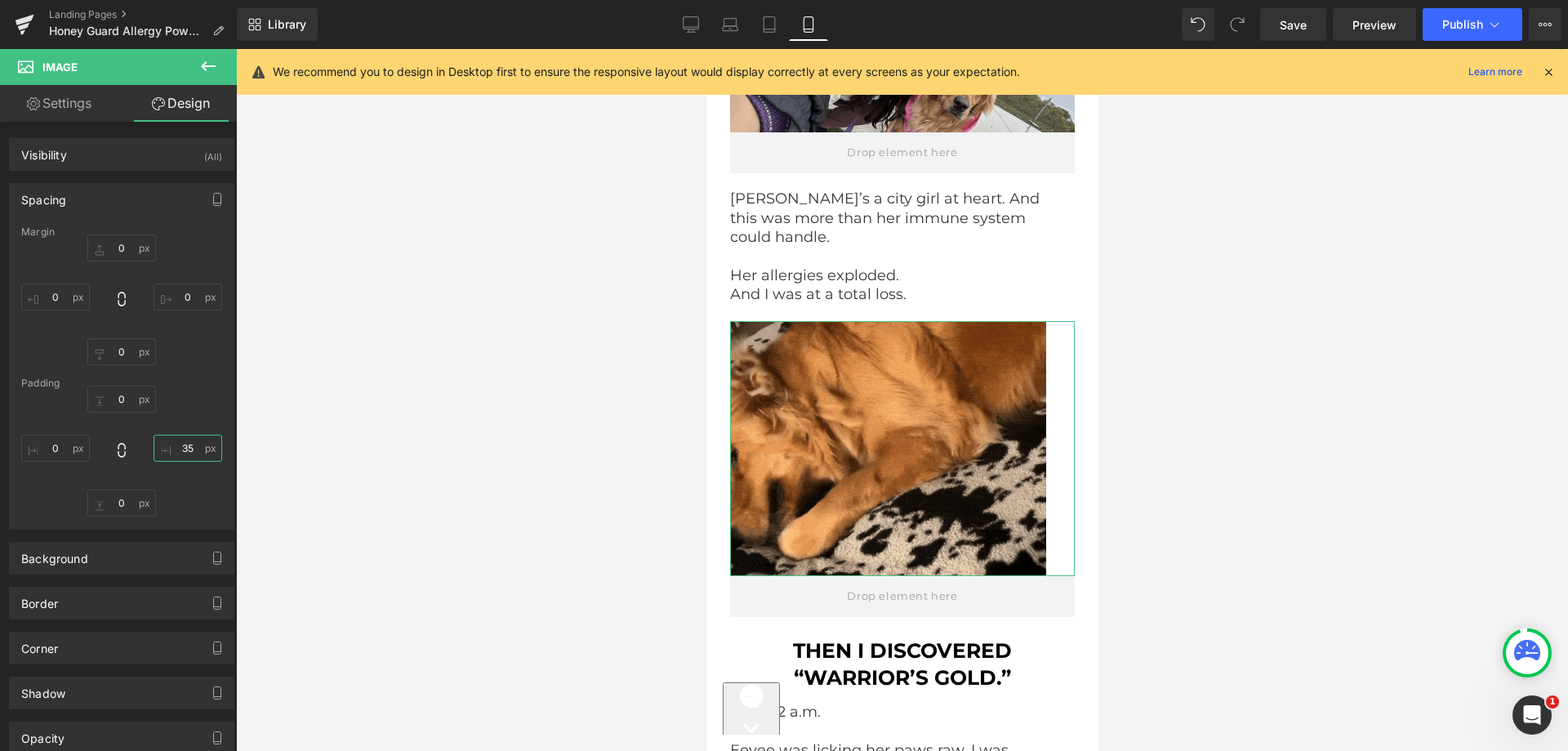
click at [178, 441] on input "35" at bounding box center [187, 448] width 68 height 27
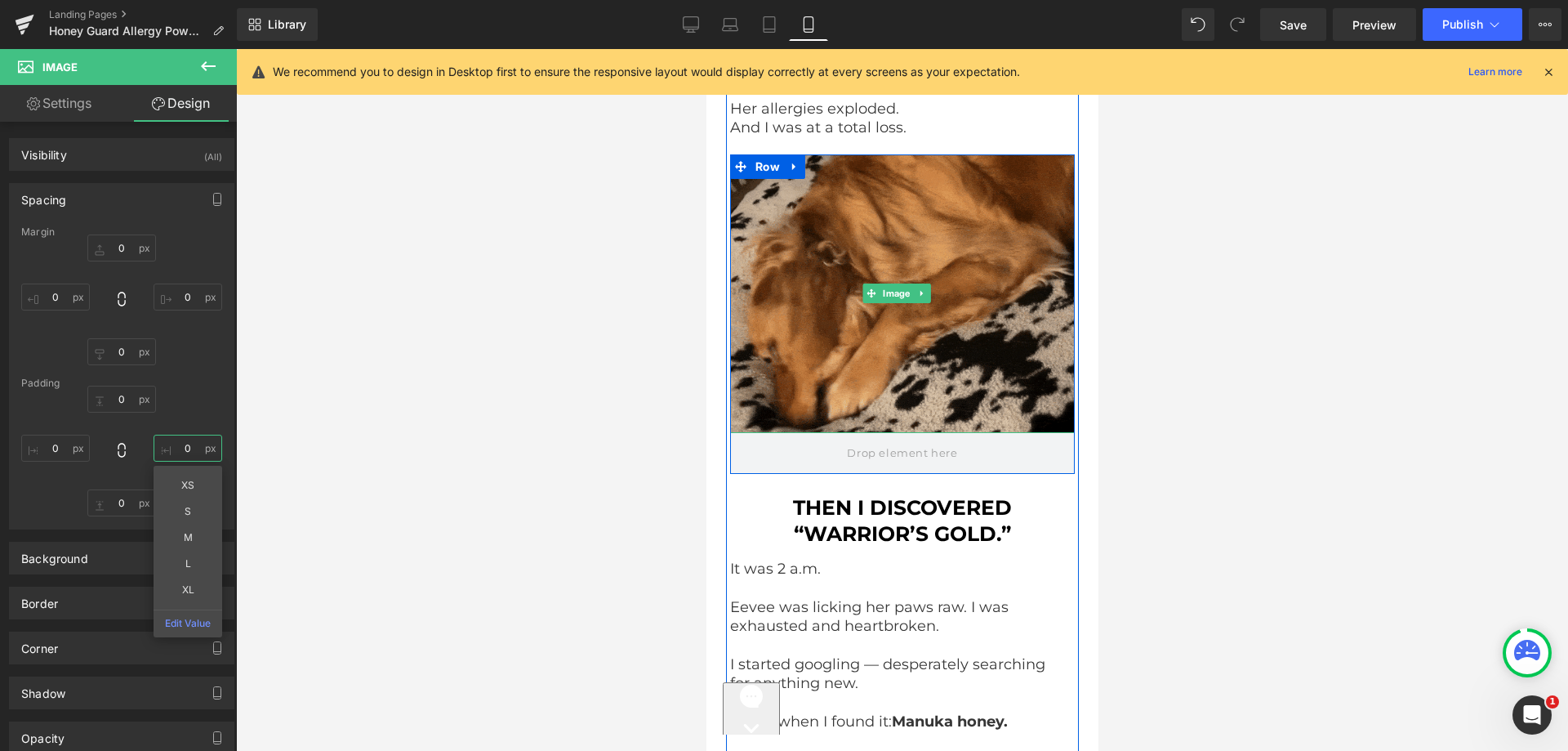
scroll to position [6718, 0]
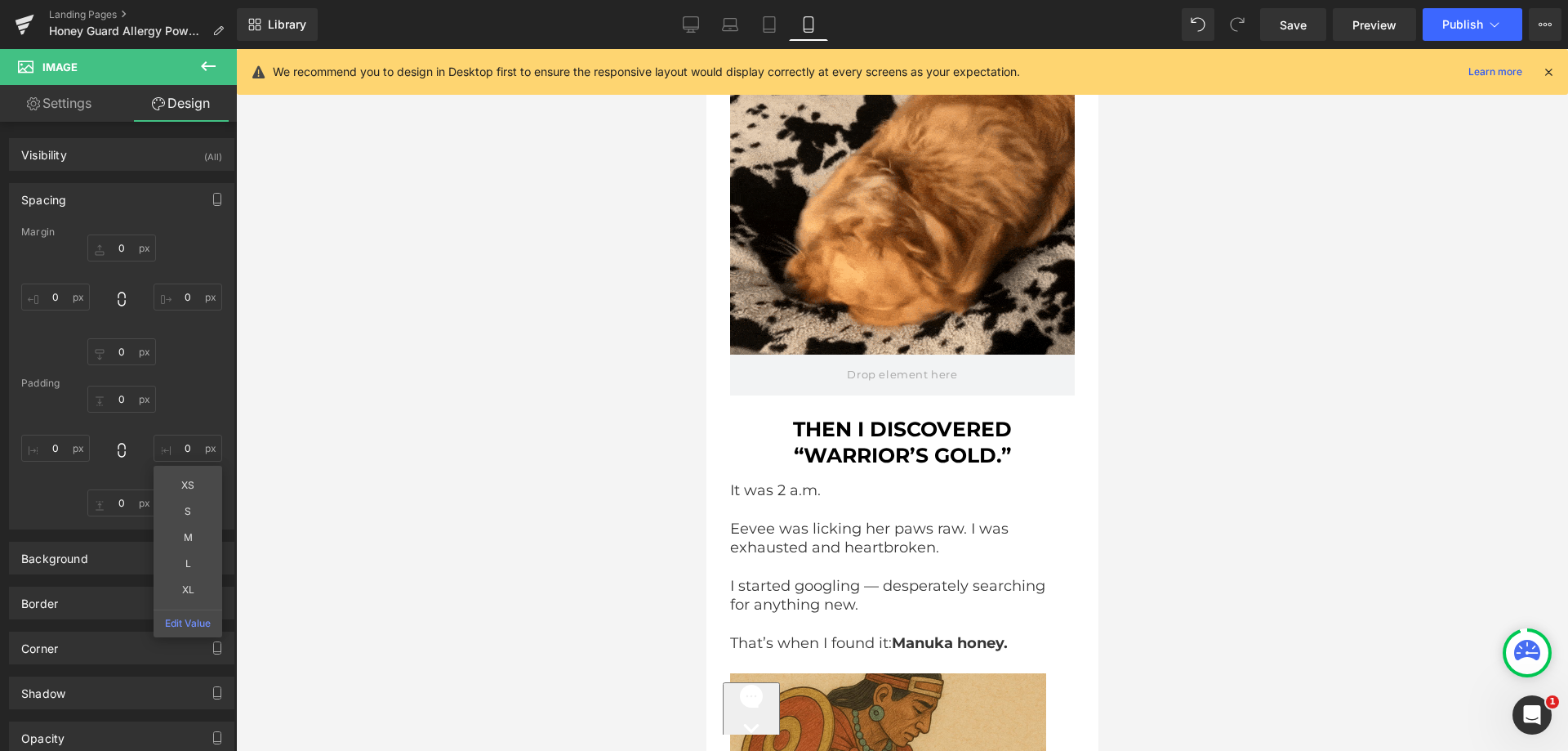
click at [815, 416] on b "THEN I DISCOVERED “WARRIOR’S GOLD.”" at bounding box center [901, 442] width 219 height 51
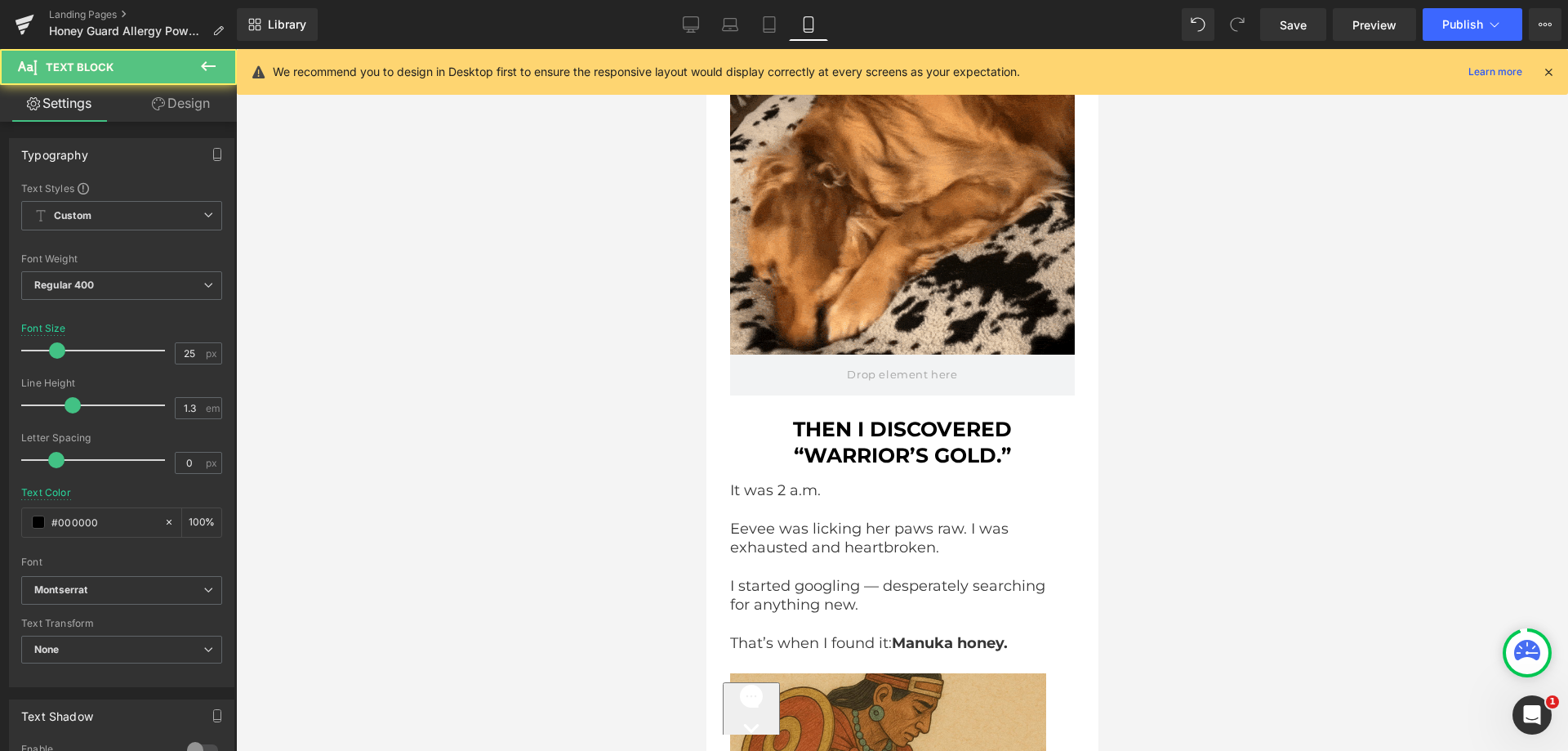
click at [180, 100] on link "Design" at bounding box center [180, 103] width 119 height 37
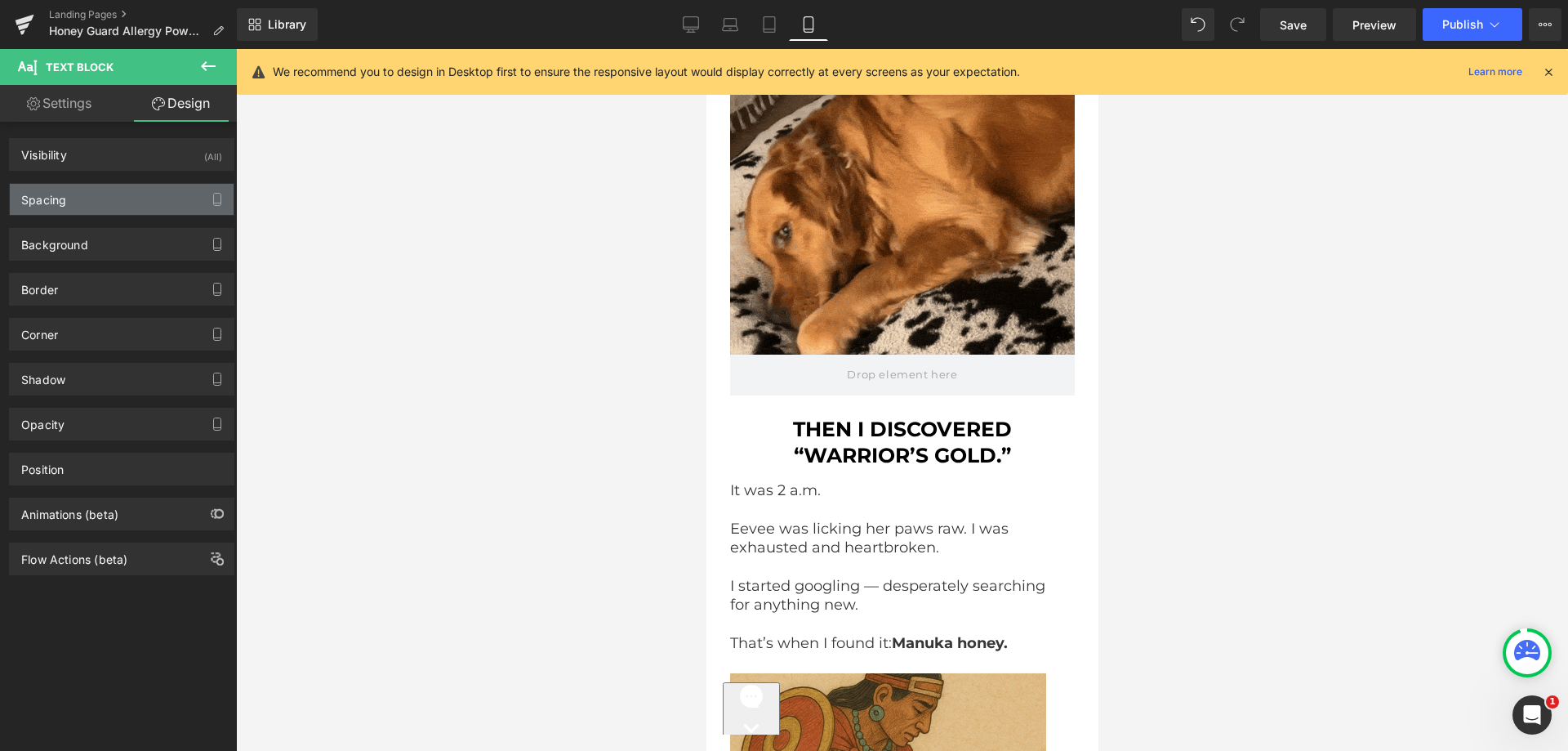
click at [116, 187] on div "Spacing" at bounding box center [121, 200] width 224 height 31
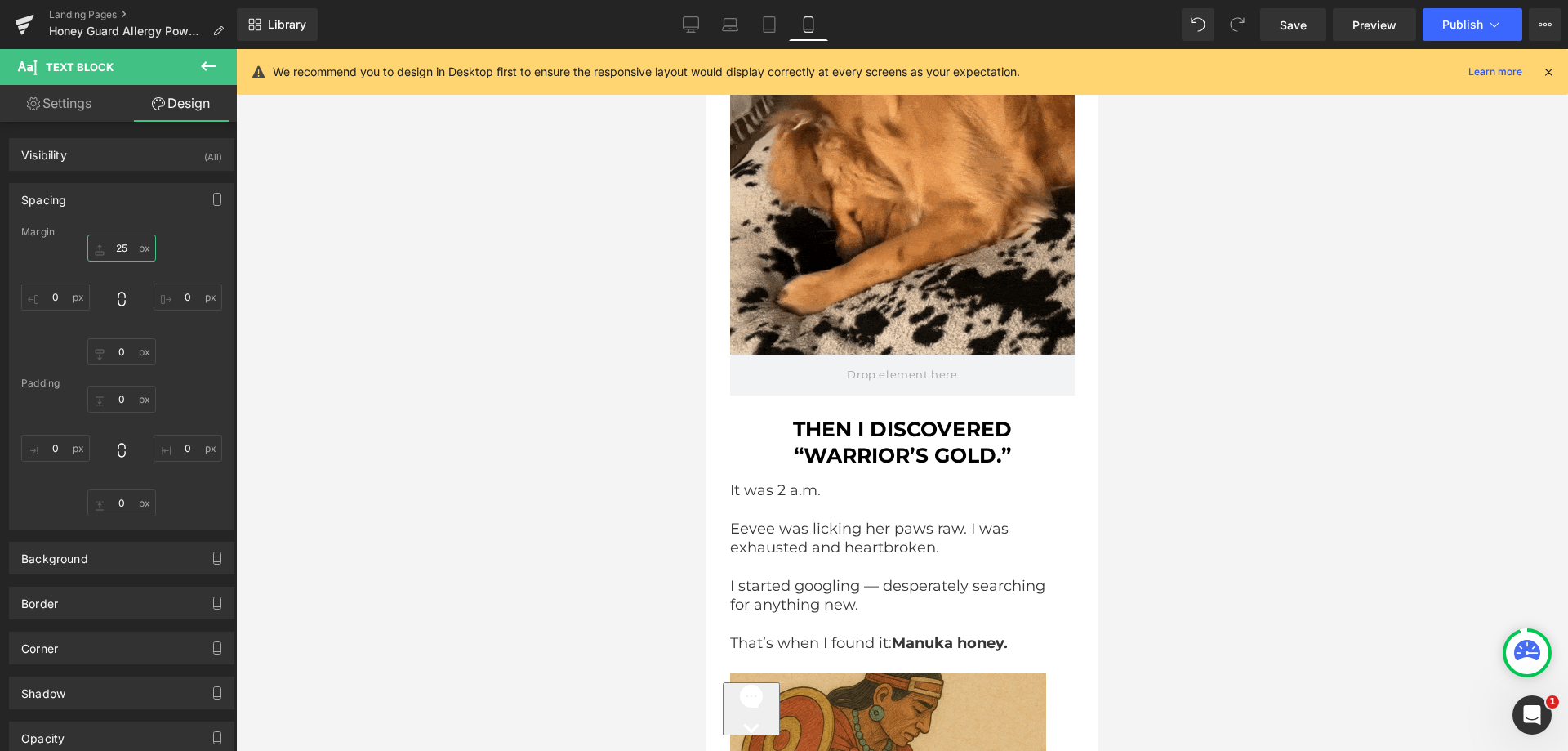
click at [113, 255] on input "25" at bounding box center [121, 248] width 68 height 27
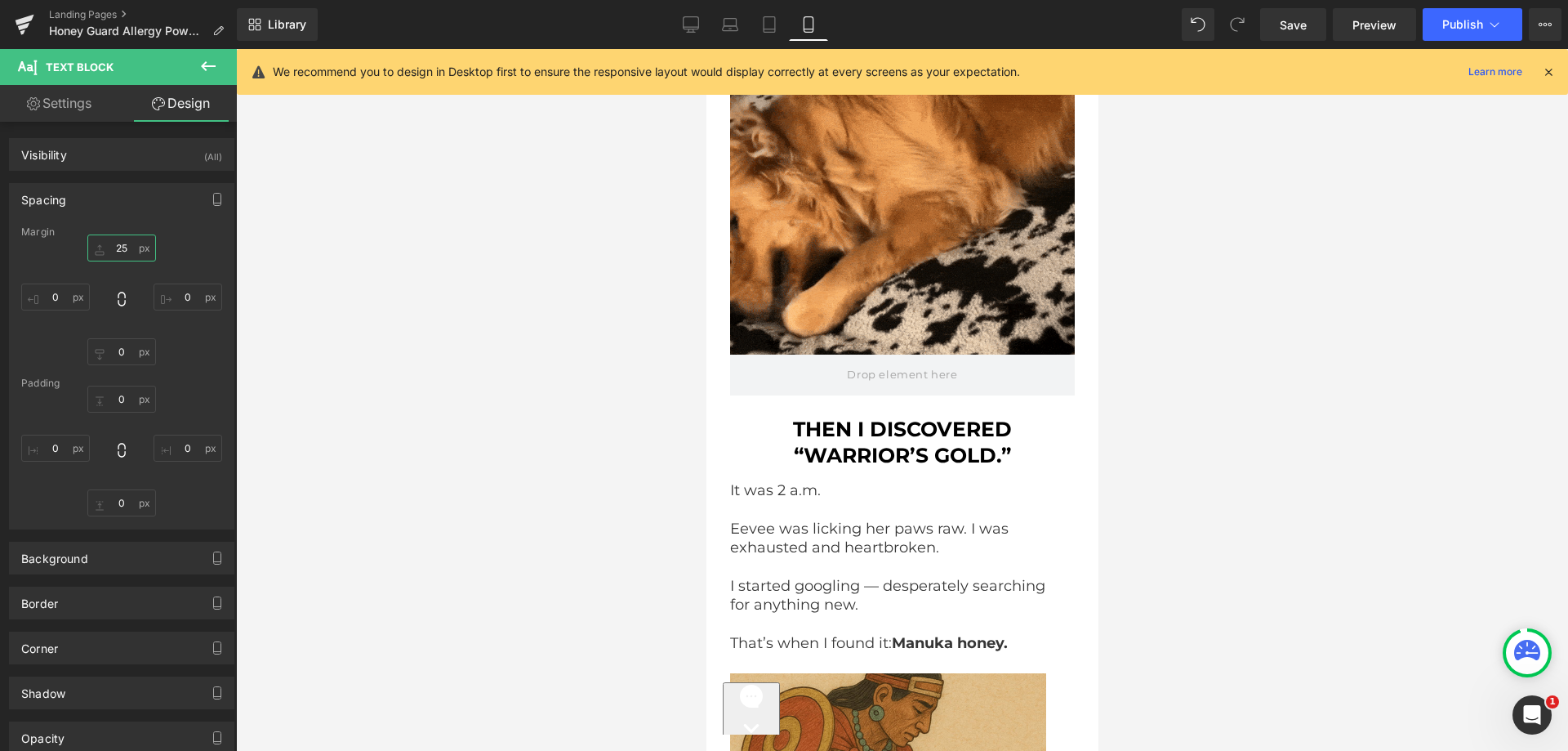
paste input "0"
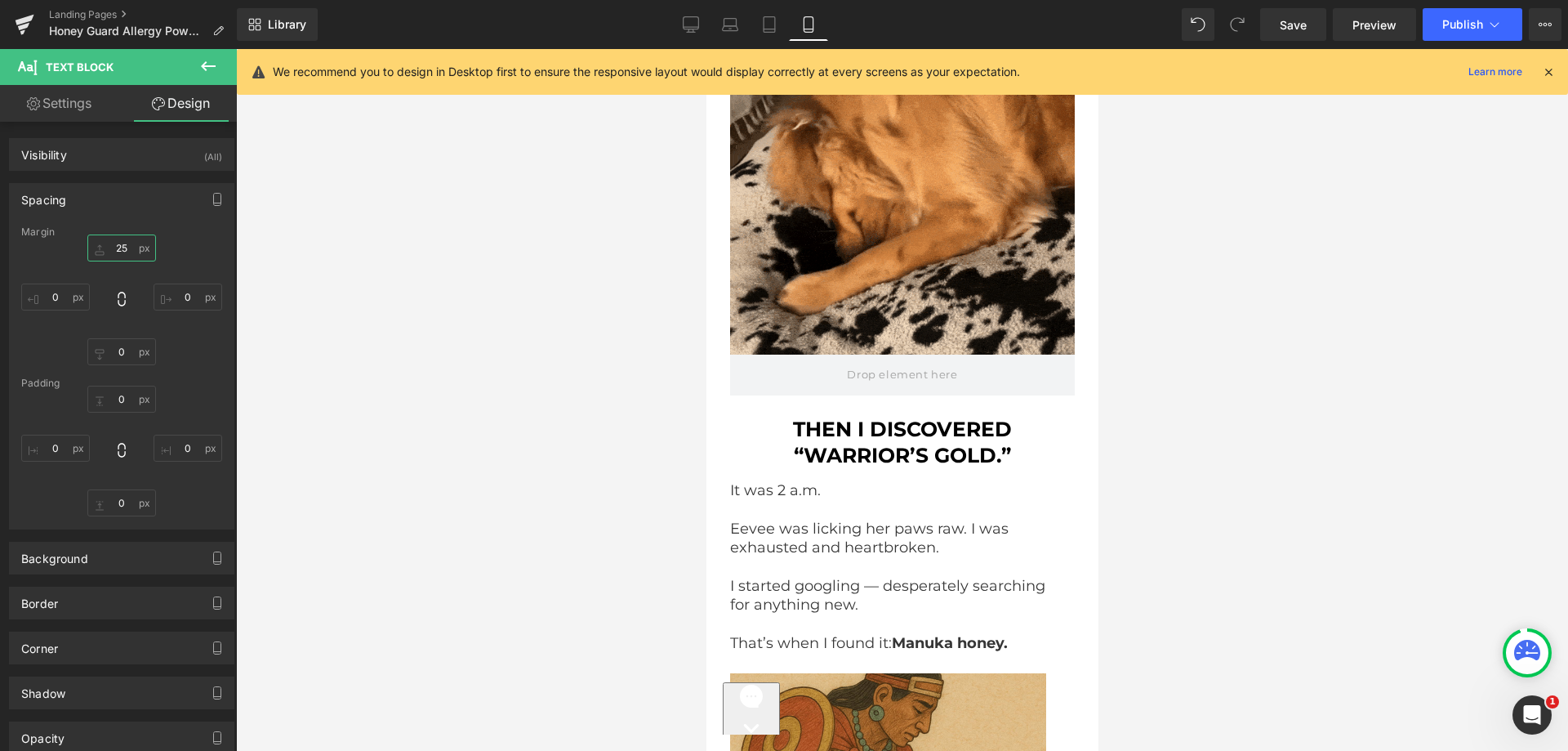
type input "20"
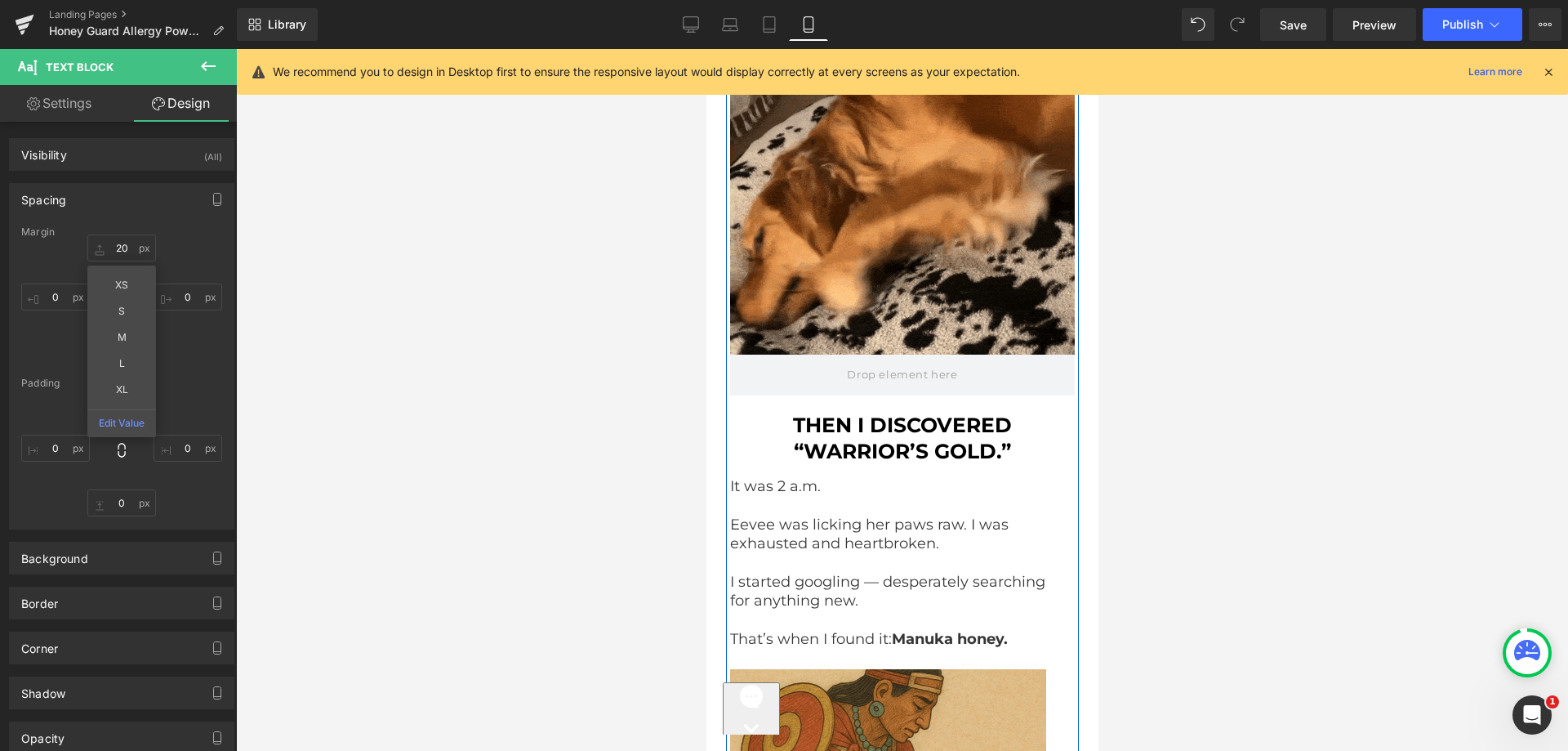
click at [878, 427] on div "THEN I DISCOVERED “WARRIOR’S GOLD.” Text Block" at bounding box center [902, 438] width 345 height 53
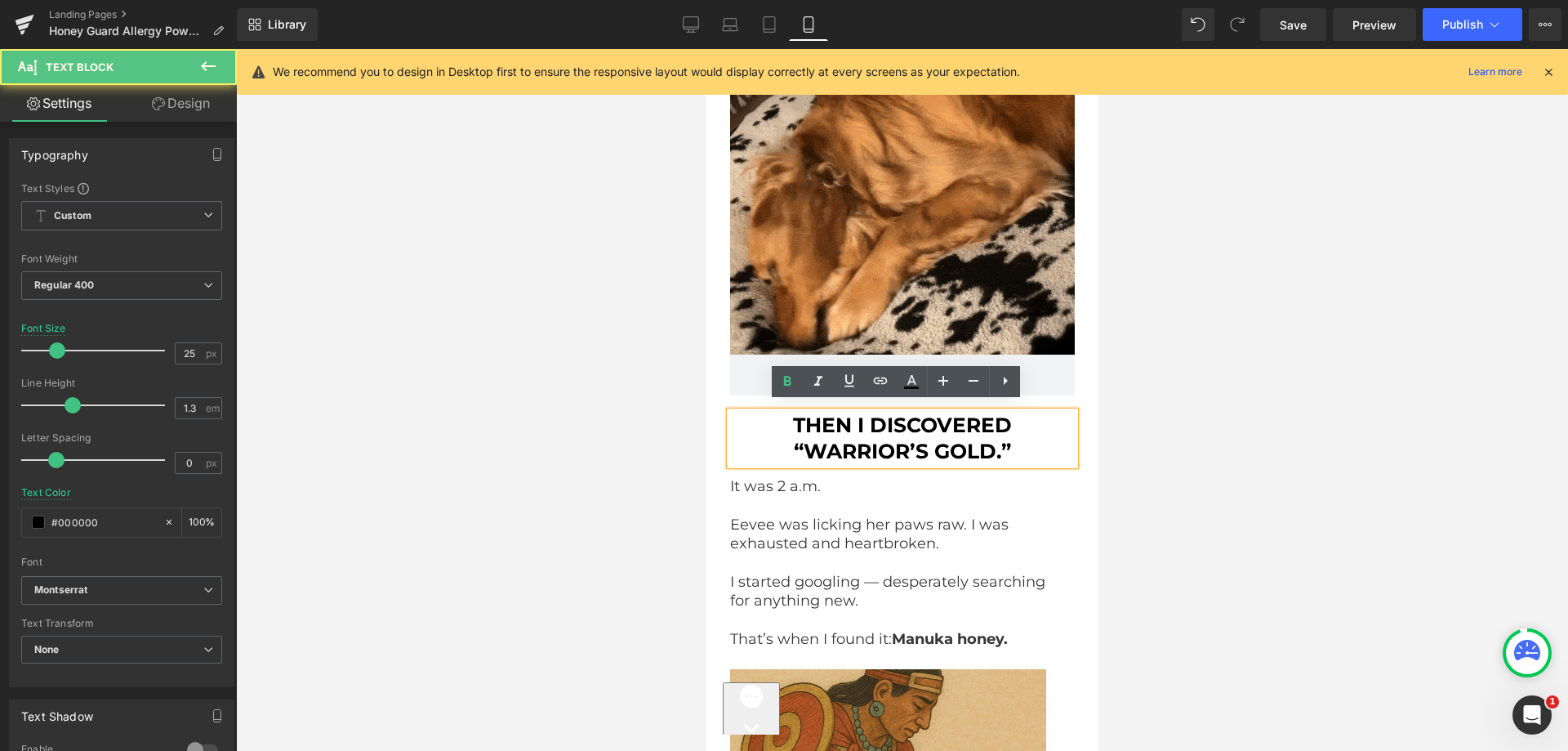
click at [862, 428] on b "THEN I DISCOVERED “WARRIOR’S GOLD.”" at bounding box center [901, 438] width 219 height 51
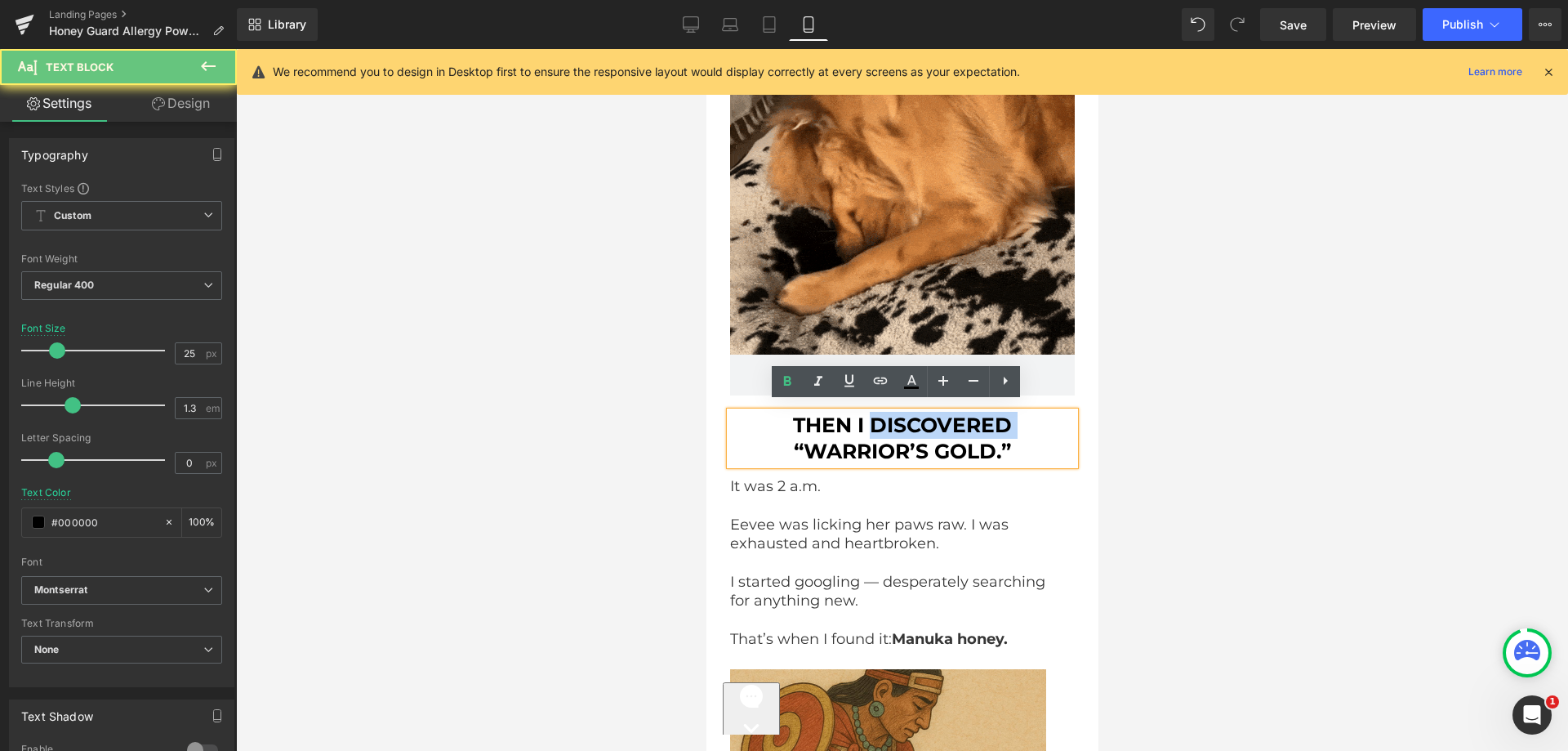
click at [862, 428] on b "THEN I DISCOVERED “WARRIOR’S GOLD.”" at bounding box center [901, 438] width 219 height 51
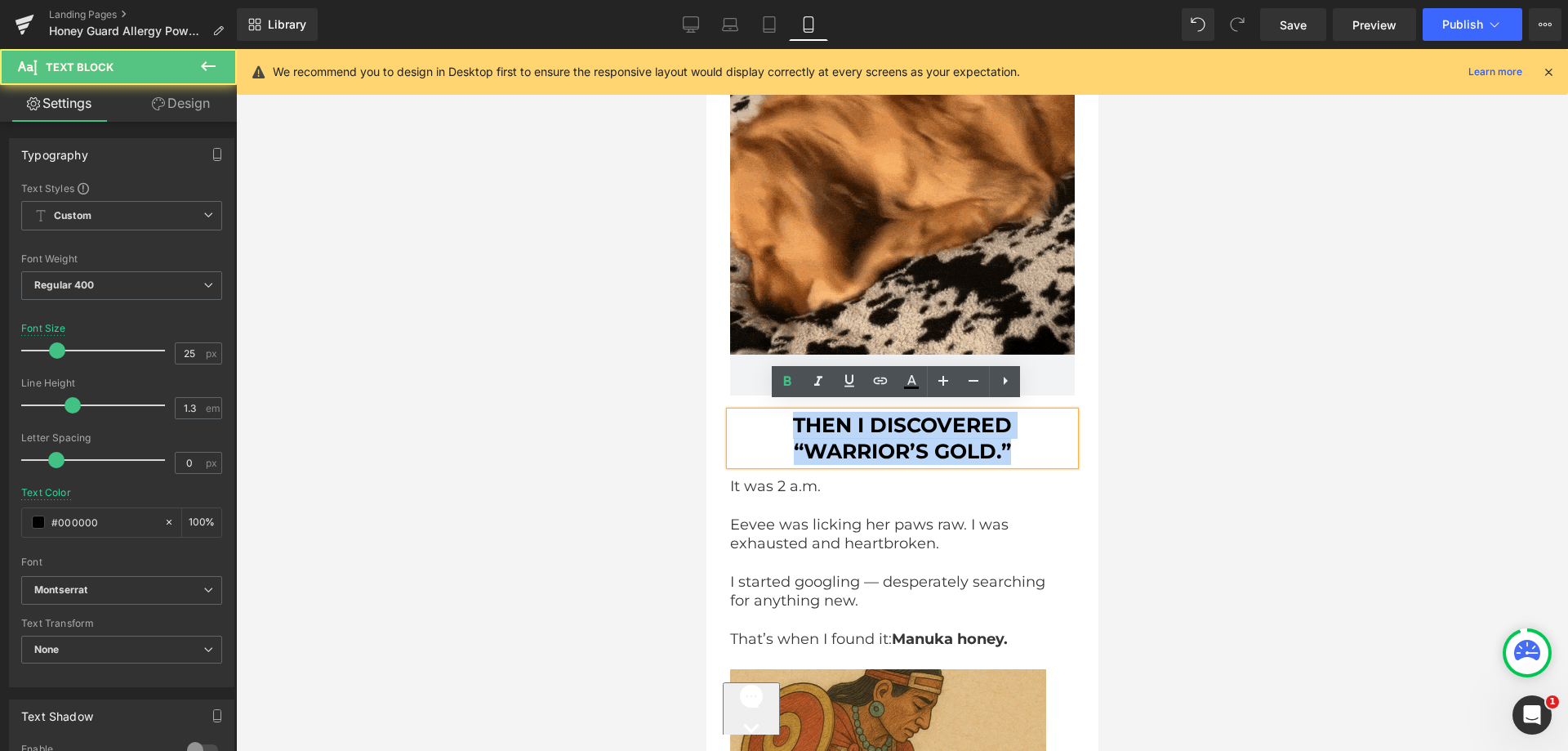
click at [862, 428] on b "THEN I DISCOVERED “WARRIOR’S GOLD.”" at bounding box center [901, 438] width 219 height 51
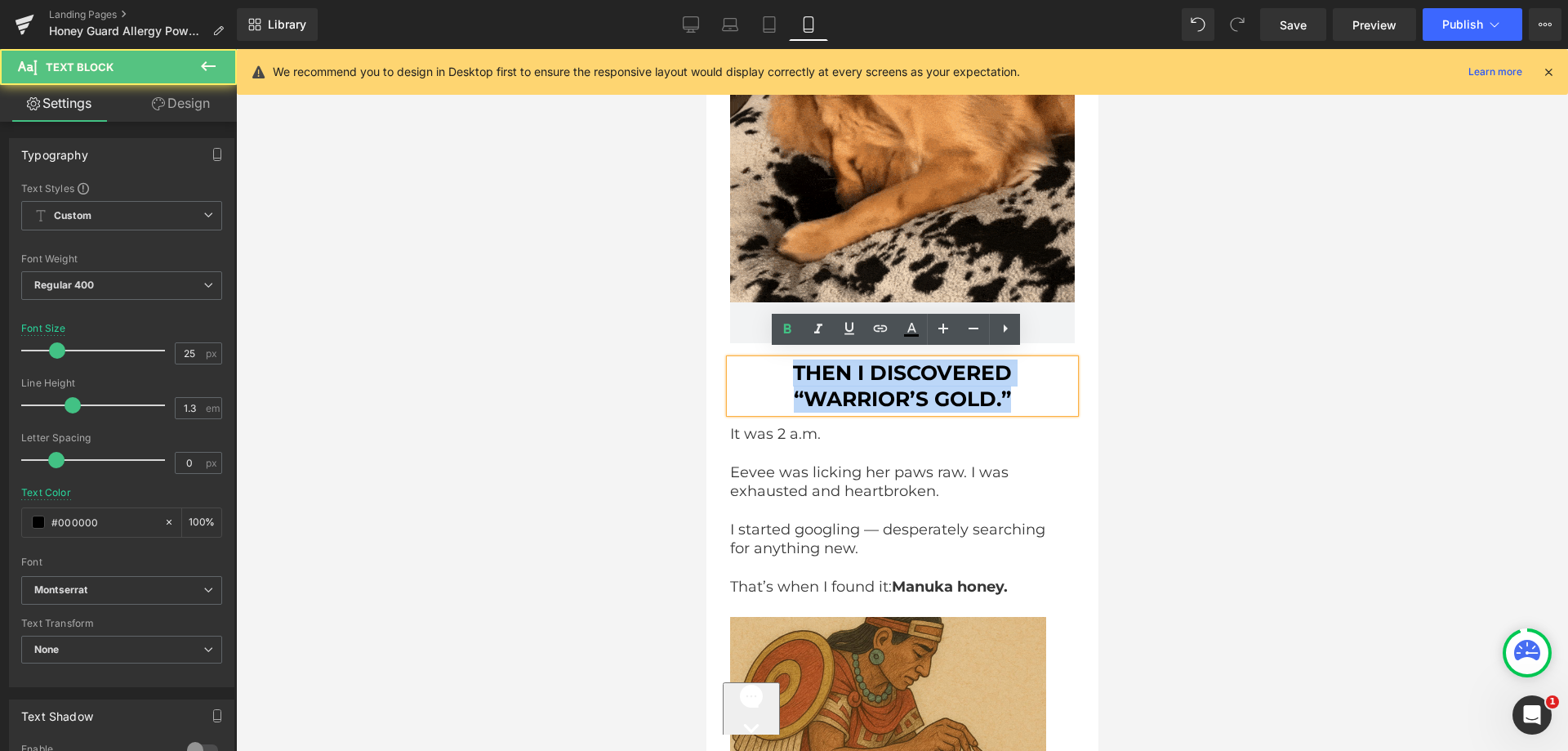
scroll to position [6799, 0]
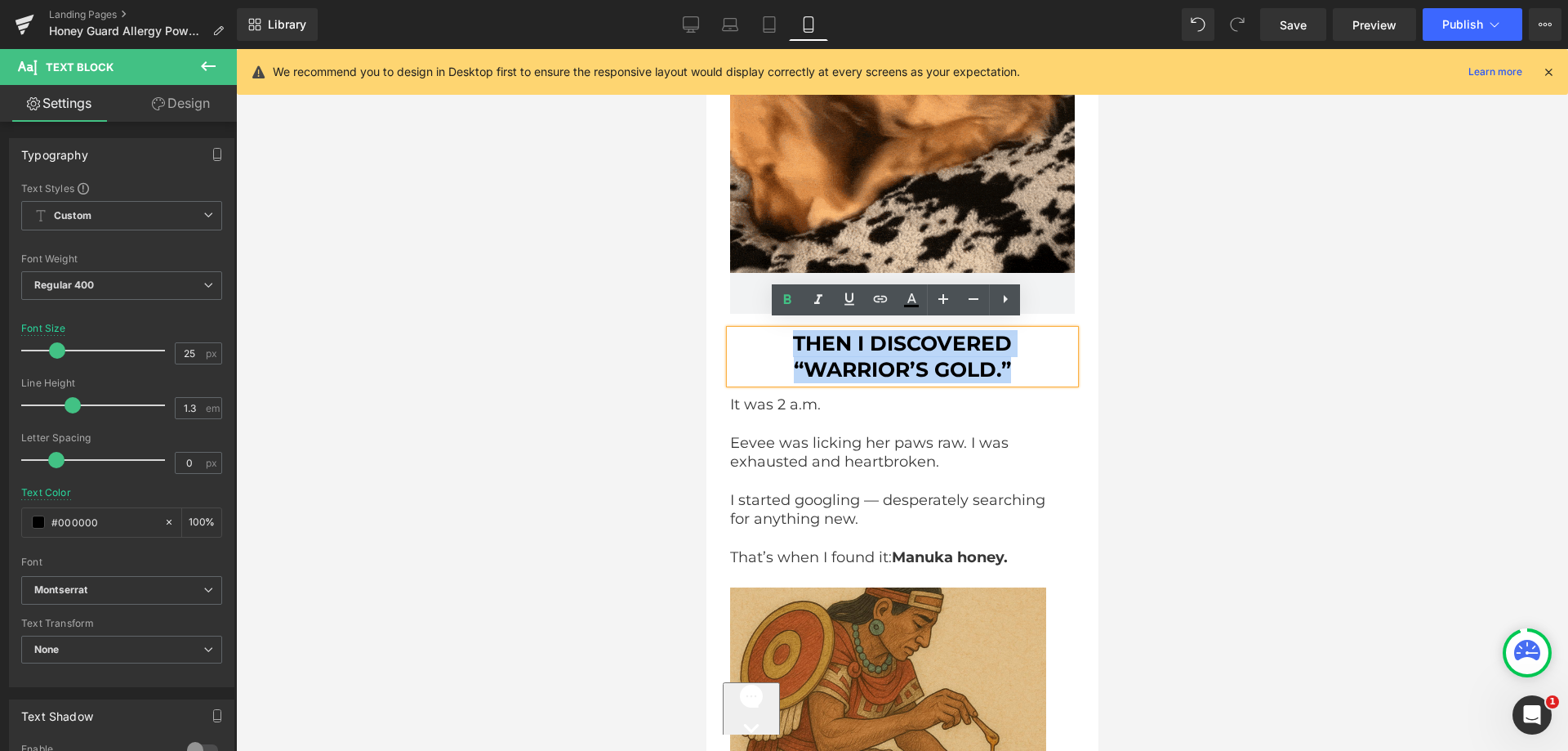
click at [769, 415] on p at bounding box center [895, 423] width 332 height 18
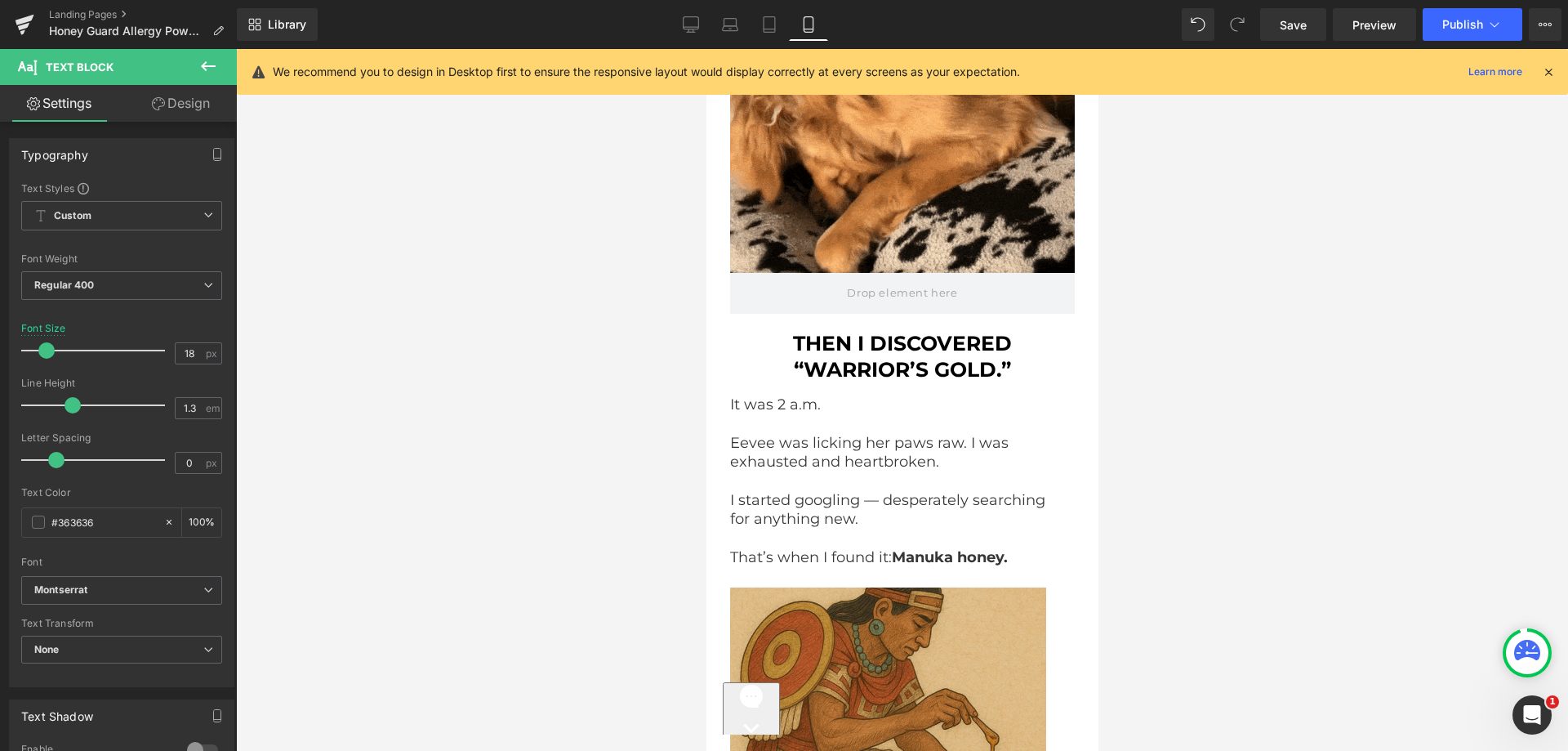
click at [189, 116] on link "Design" at bounding box center [180, 103] width 119 height 37
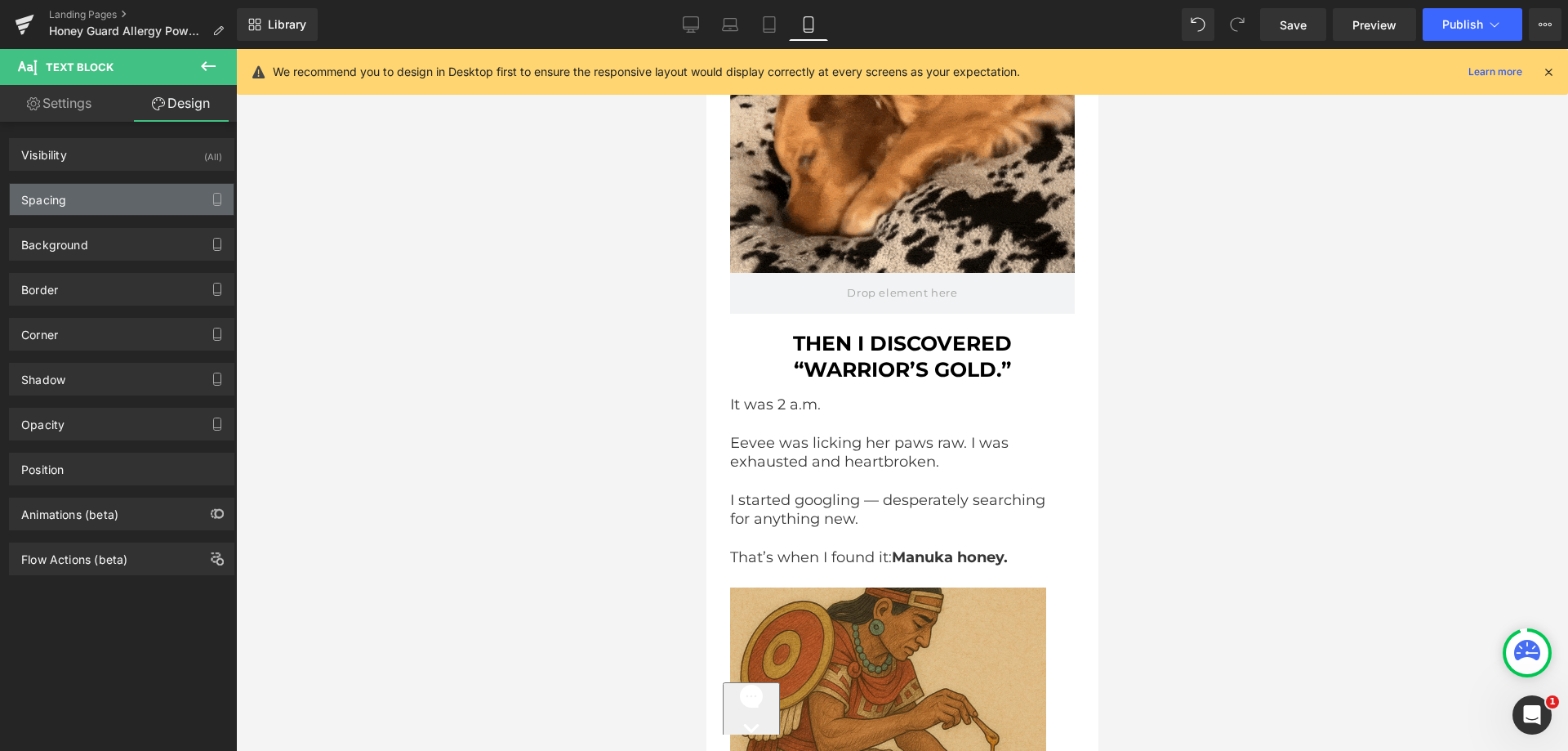
click at [73, 196] on div "Spacing" at bounding box center [121, 200] width 224 height 31
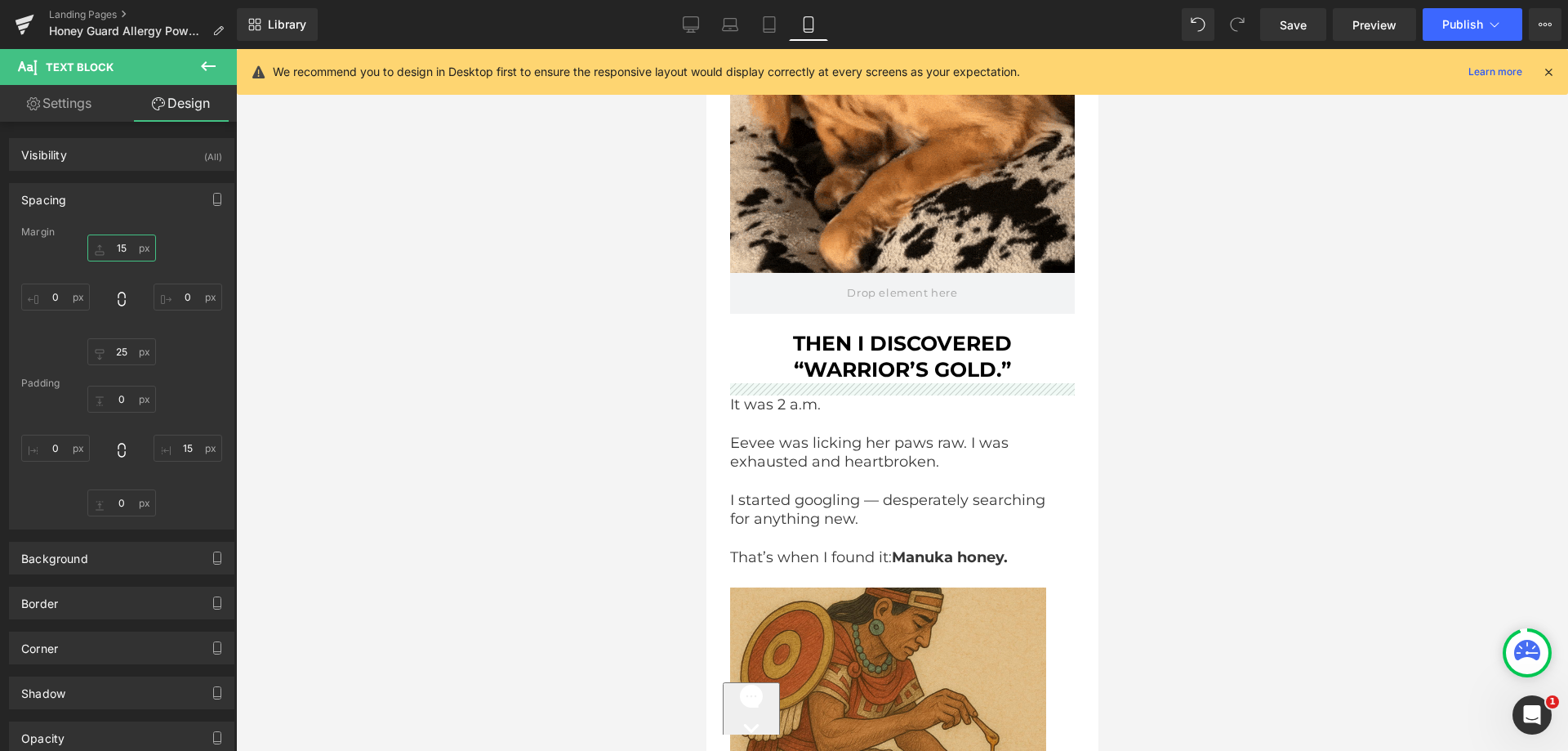
click at [131, 255] on input "text" at bounding box center [121, 248] width 68 height 27
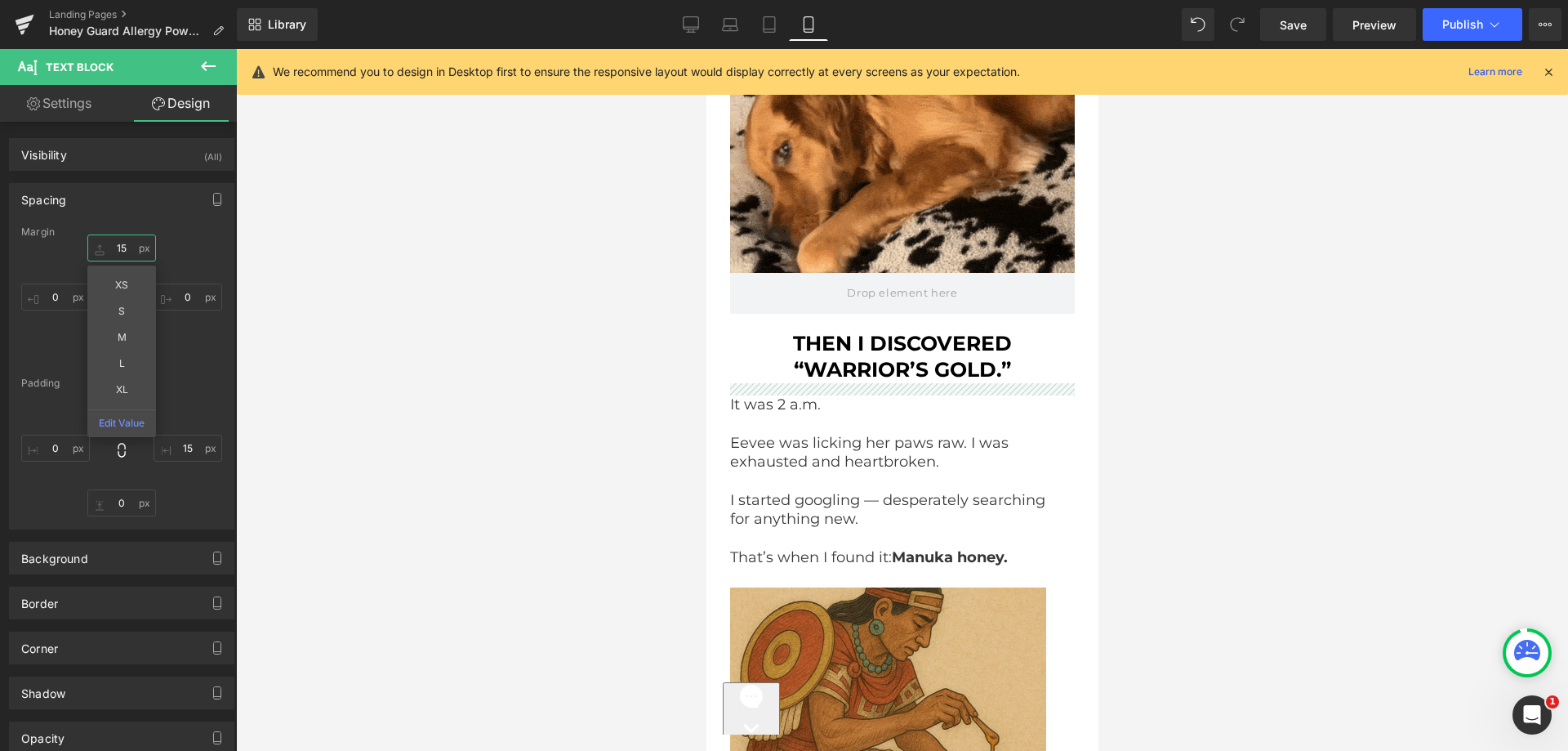
paste input "20"
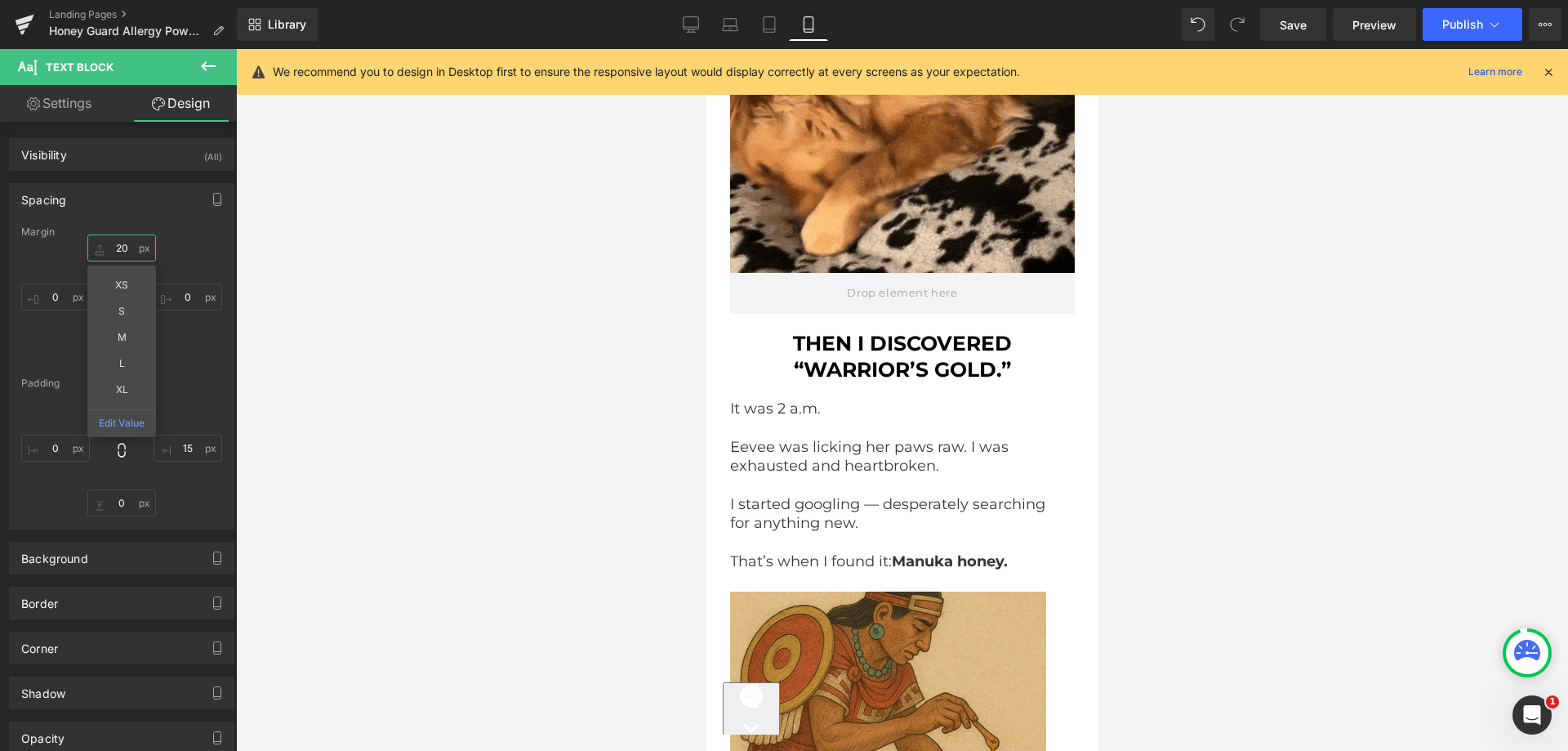
type input "20"
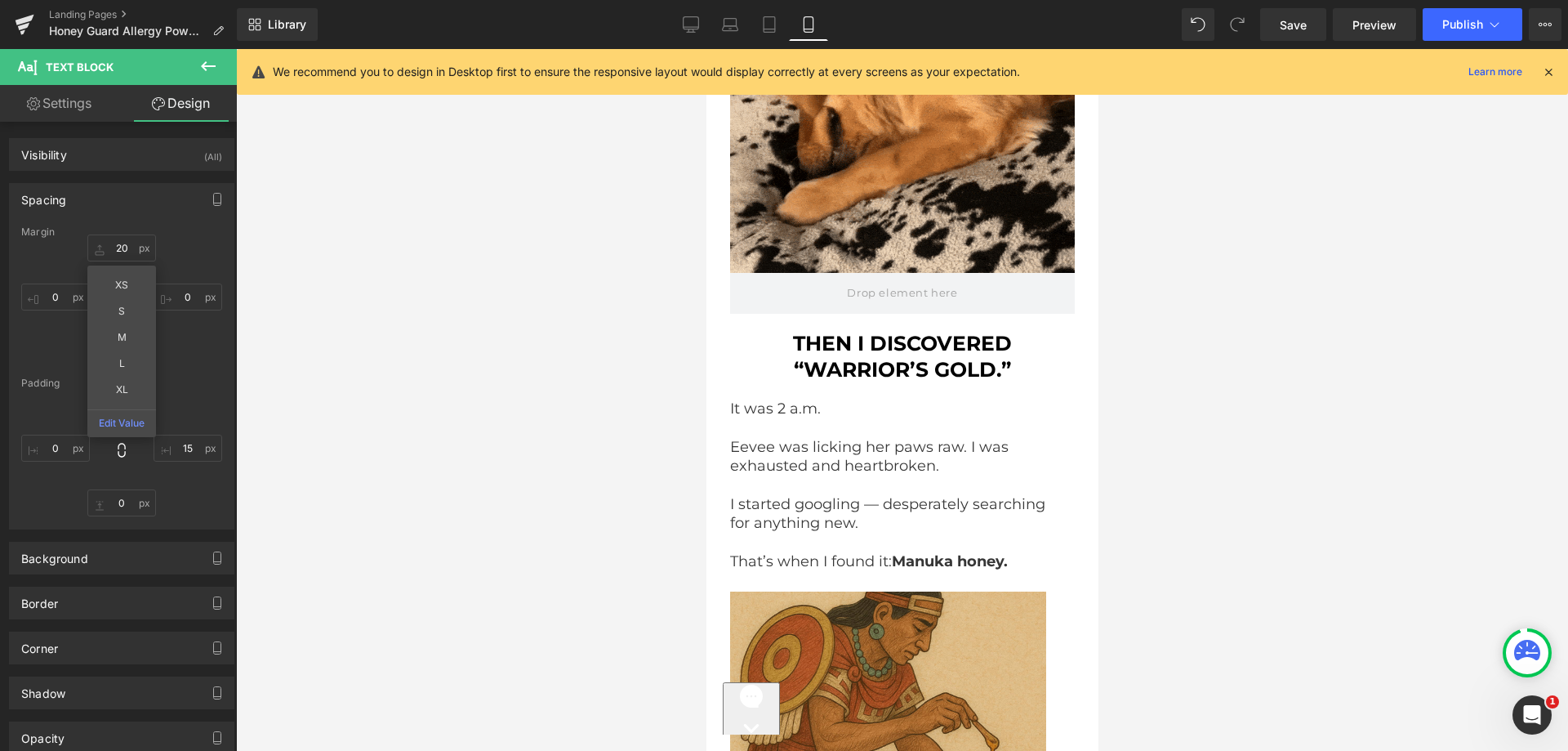
click at [194, 254] on div "20 XS S M L XL Edit Value" at bounding box center [121, 300] width 200 height 131
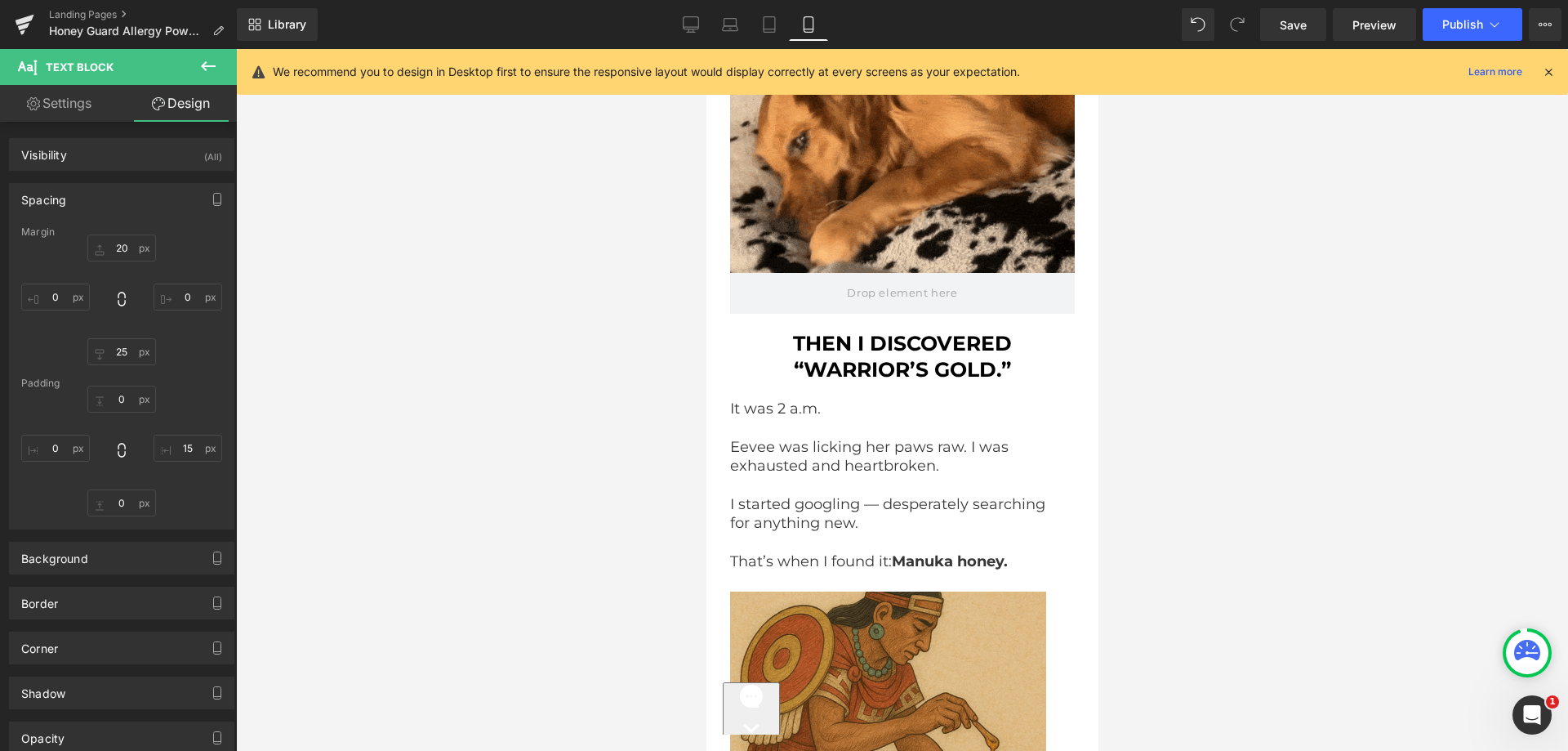
click at [121, 365] on div "Margin 20 [GEOGRAPHIC_DATA]" at bounding box center [121, 378] width 224 height 303
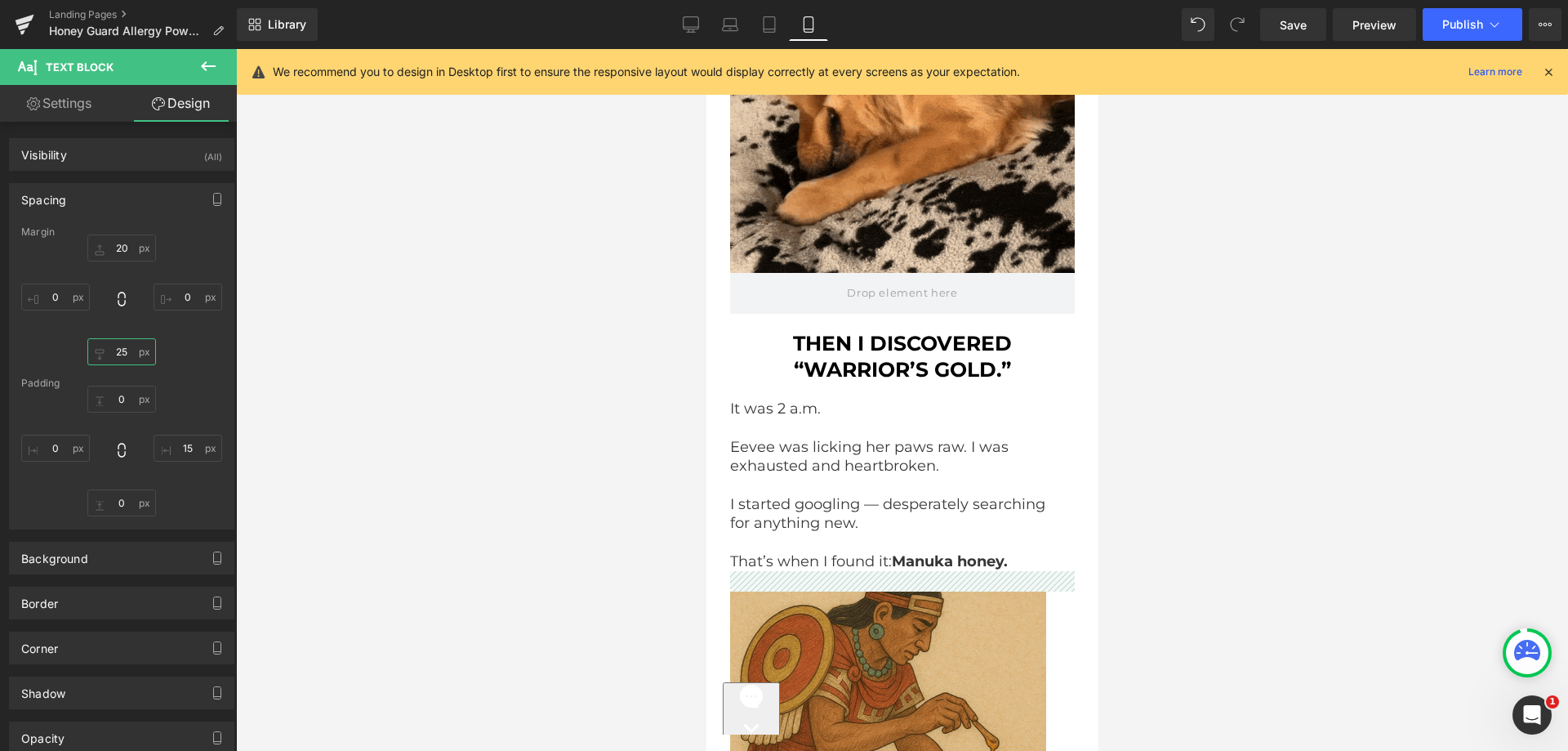
click at [127, 355] on input "25" at bounding box center [121, 352] width 68 height 27
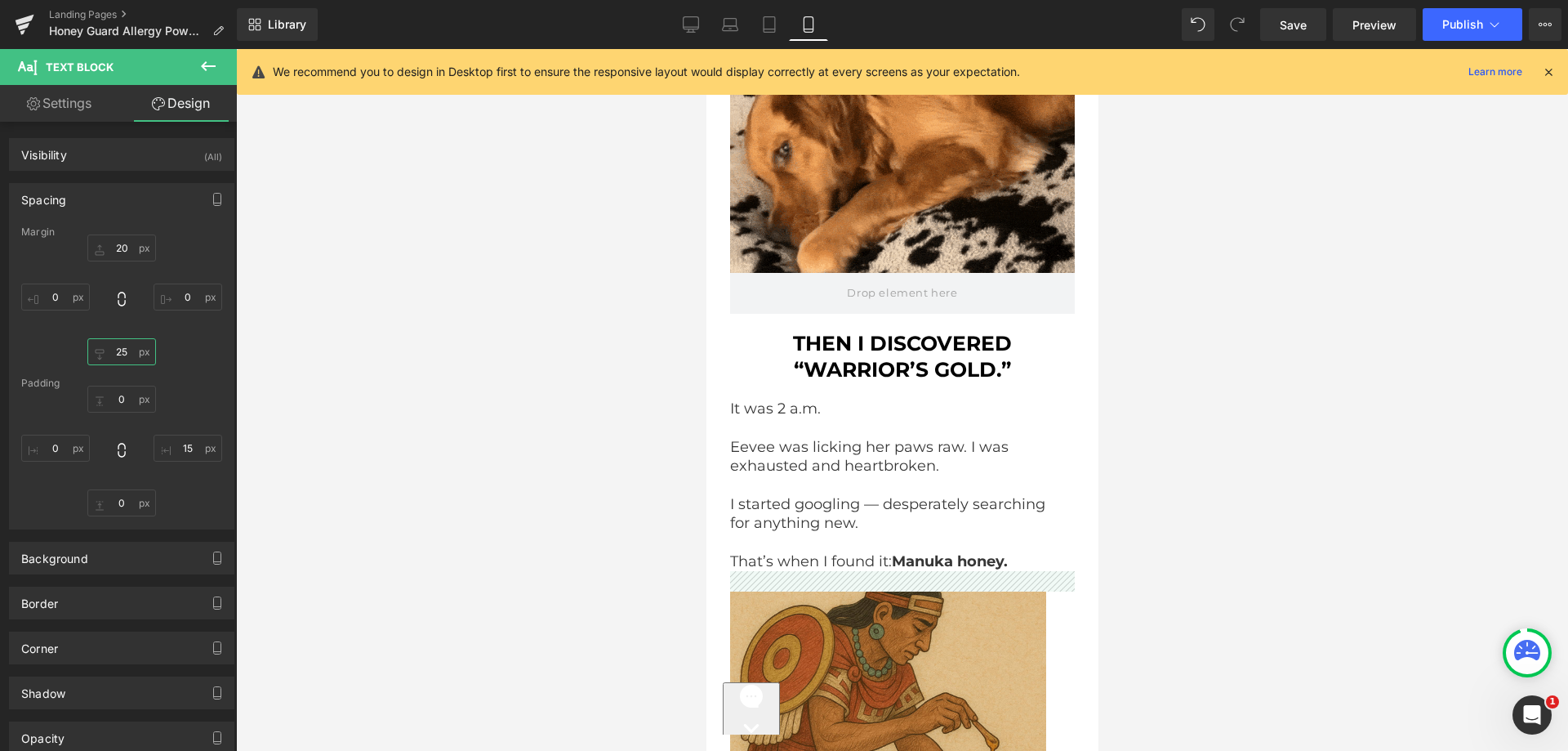
paste input "0"
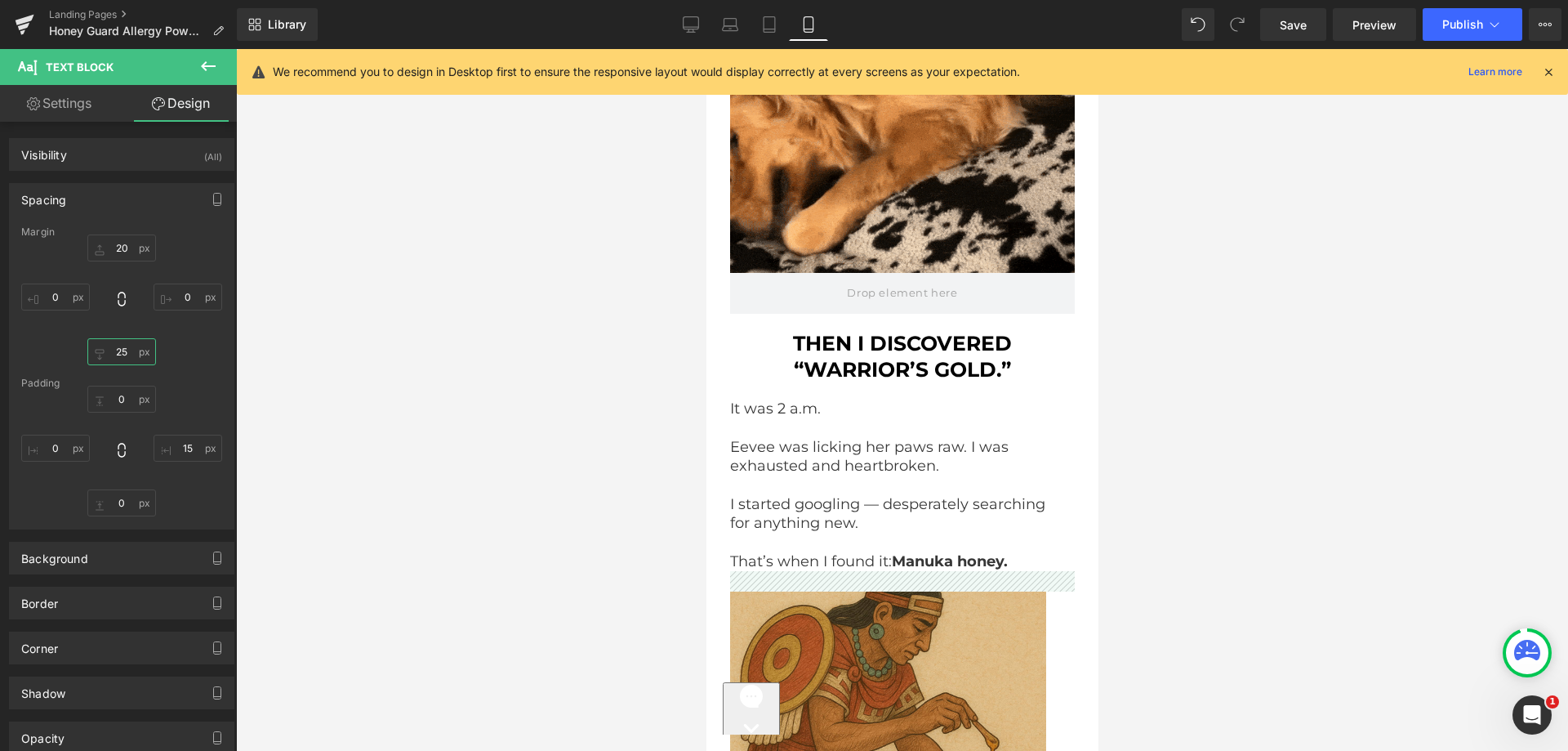
type input "20"
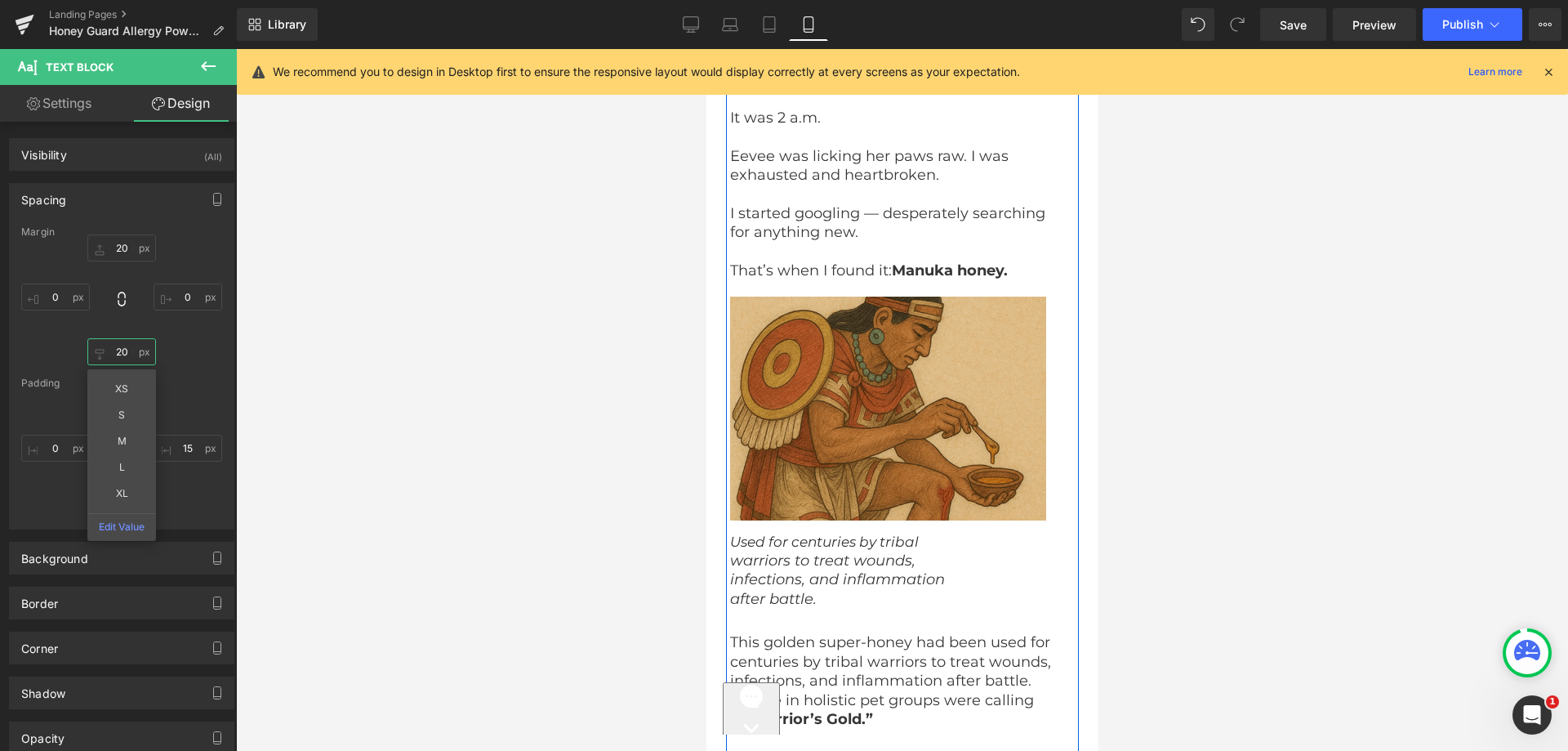
scroll to position [7126, 0]
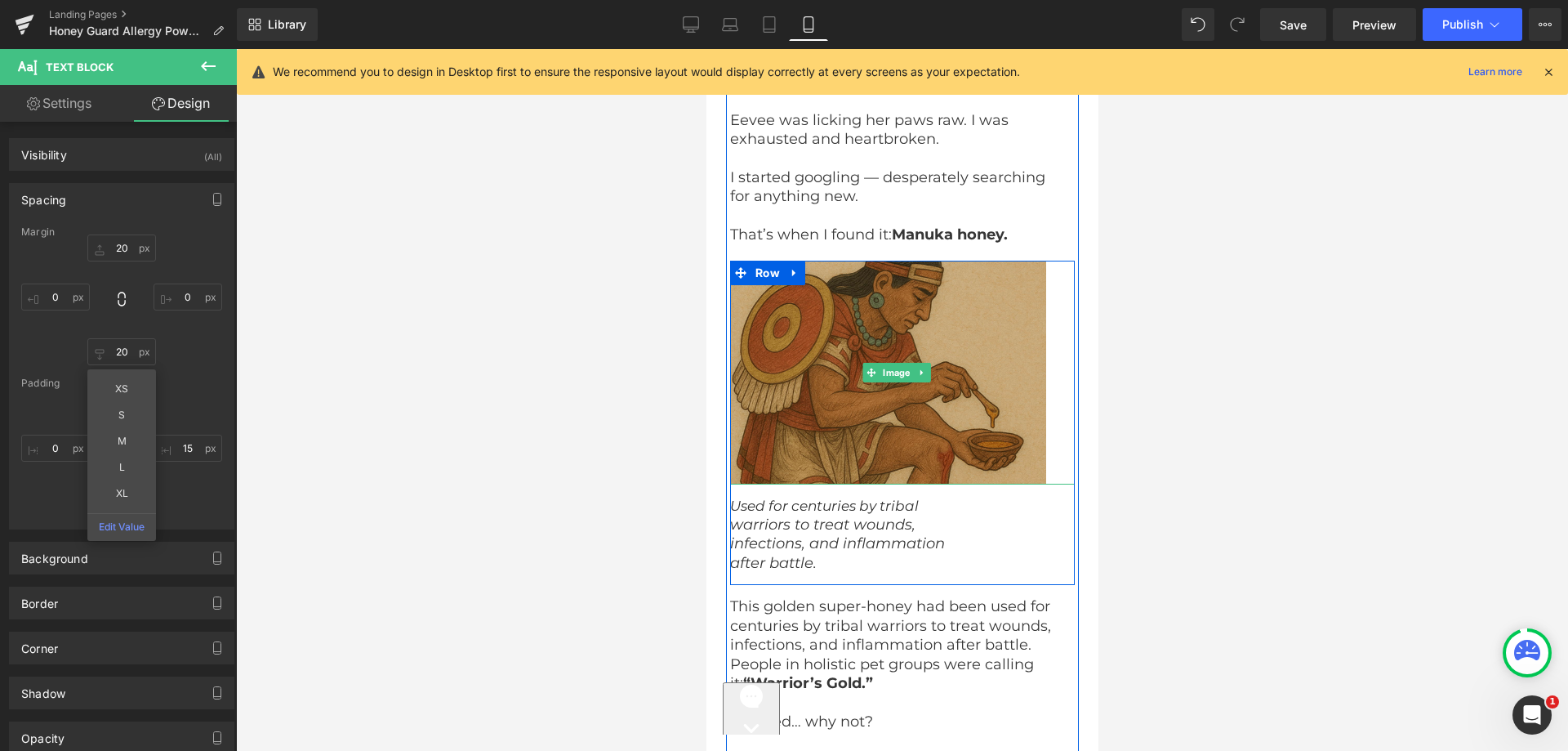
click at [835, 376] on img at bounding box center [902, 371] width 345 height 223
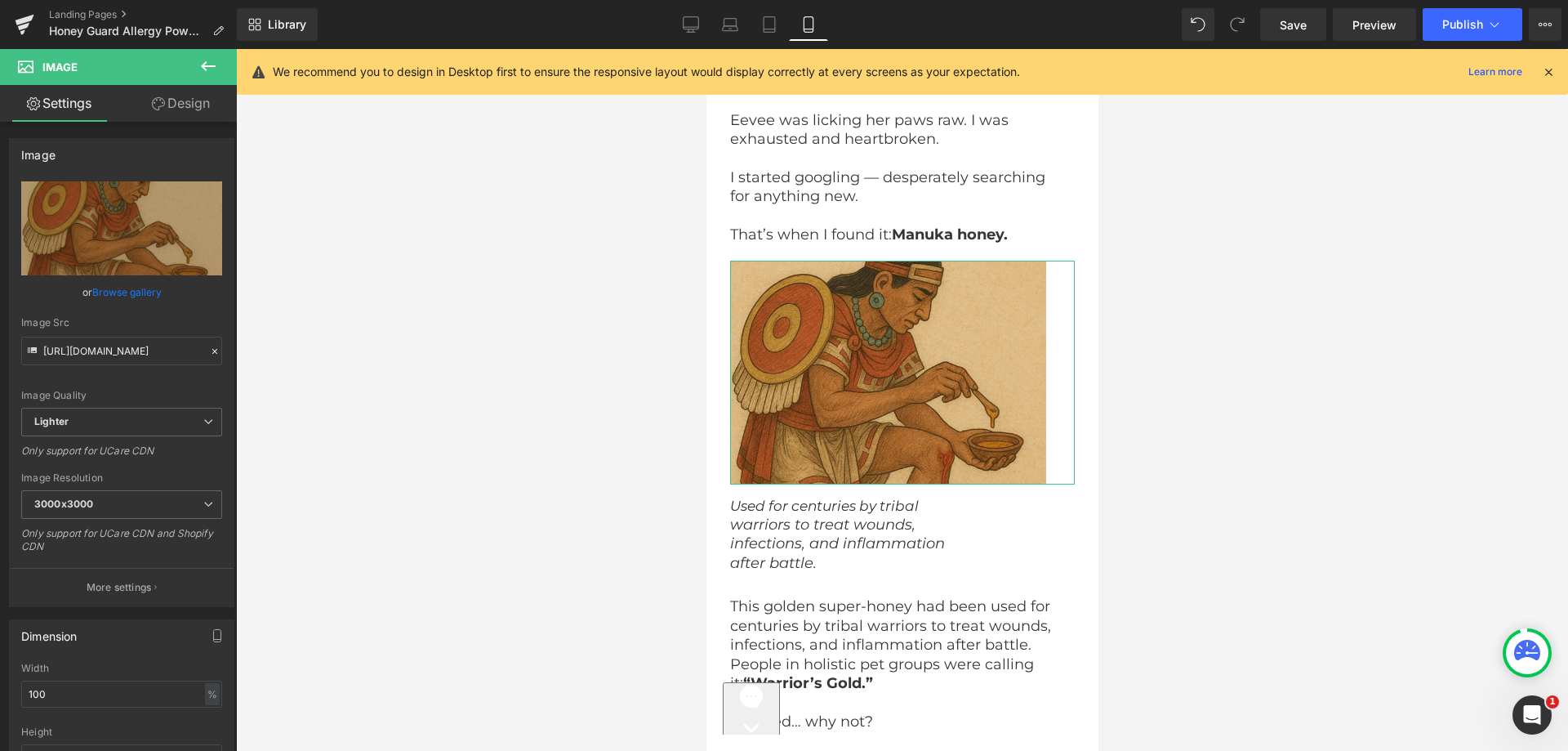
click at [147, 109] on link "Design" at bounding box center [180, 103] width 119 height 37
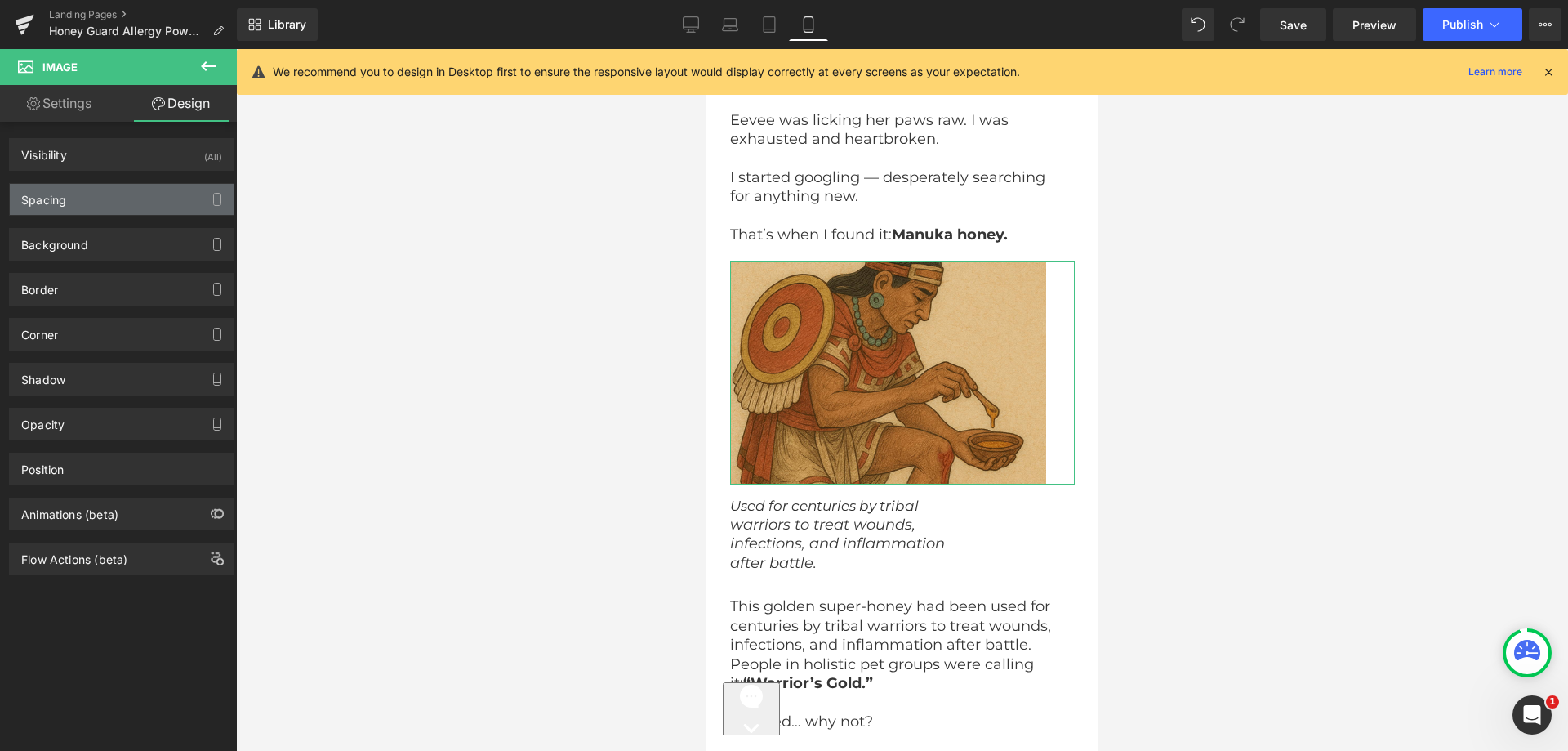
click at [120, 201] on div "Spacing" at bounding box center [121, 200] width 224 height 31
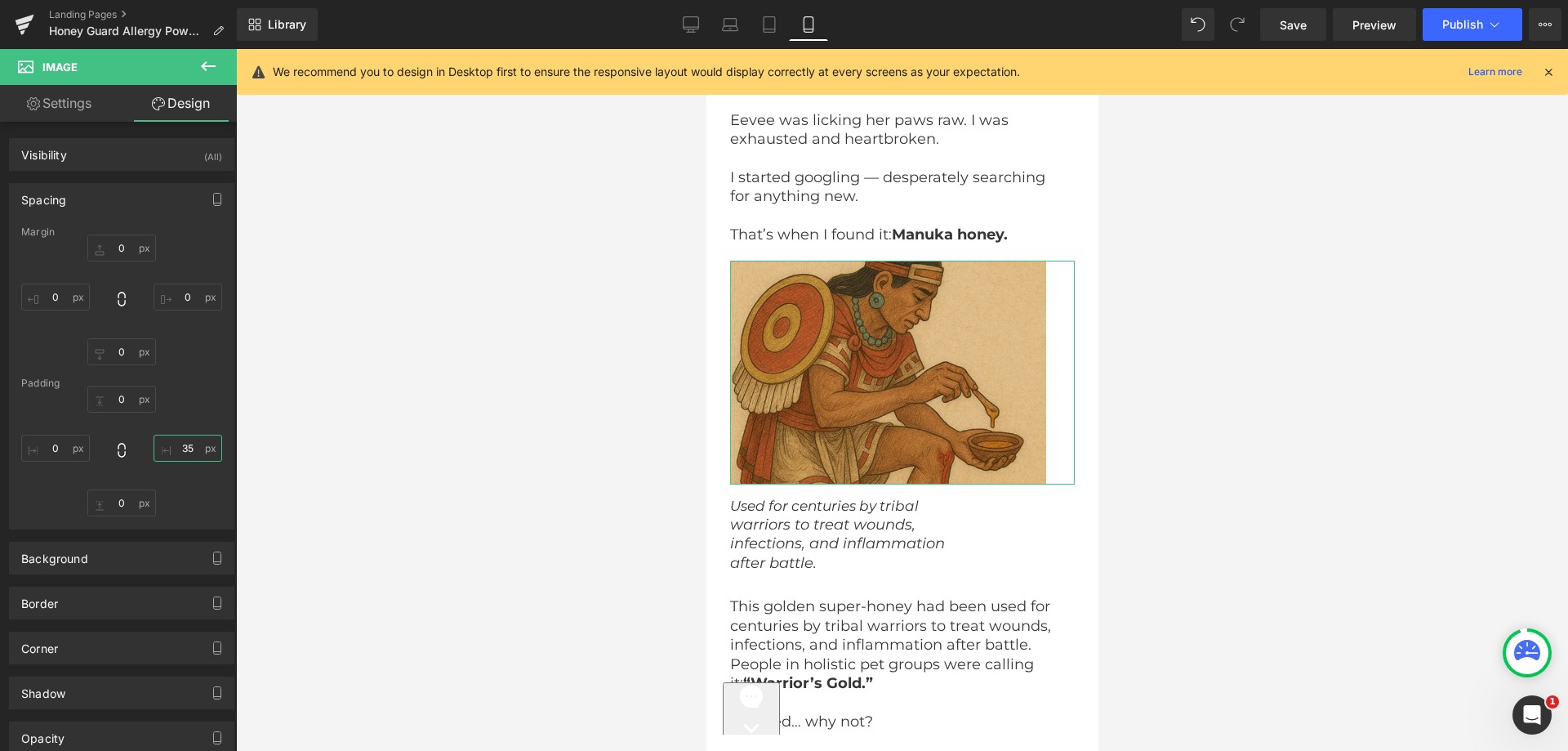
click at [172, 446] on input "35" at bounding box center [187, 448] width 68 height 27
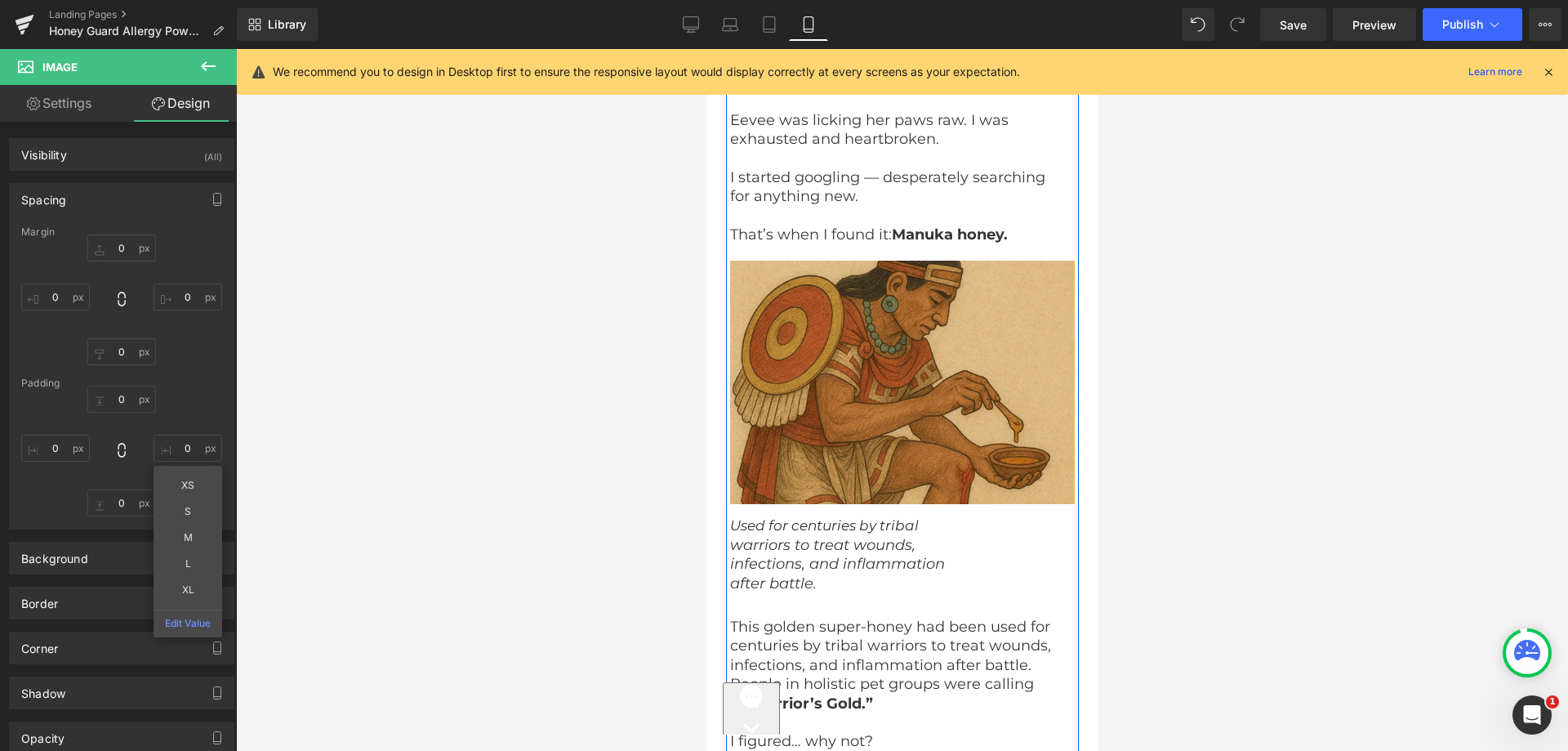
click at [826, 517] on icon "Used for centuries by tribal" at bounding box center [824, 524] width 189 height 16
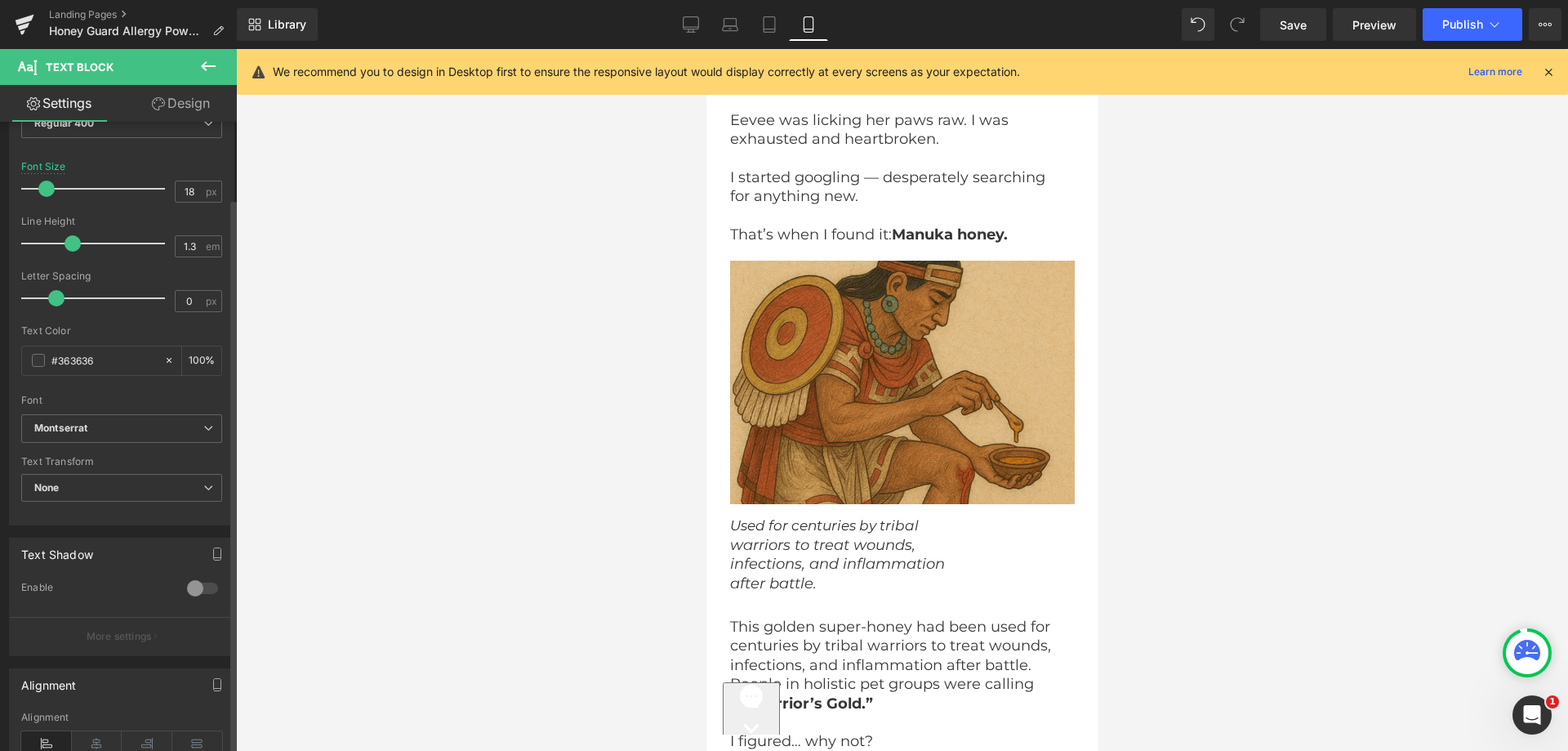
scroll to position [405, 0]
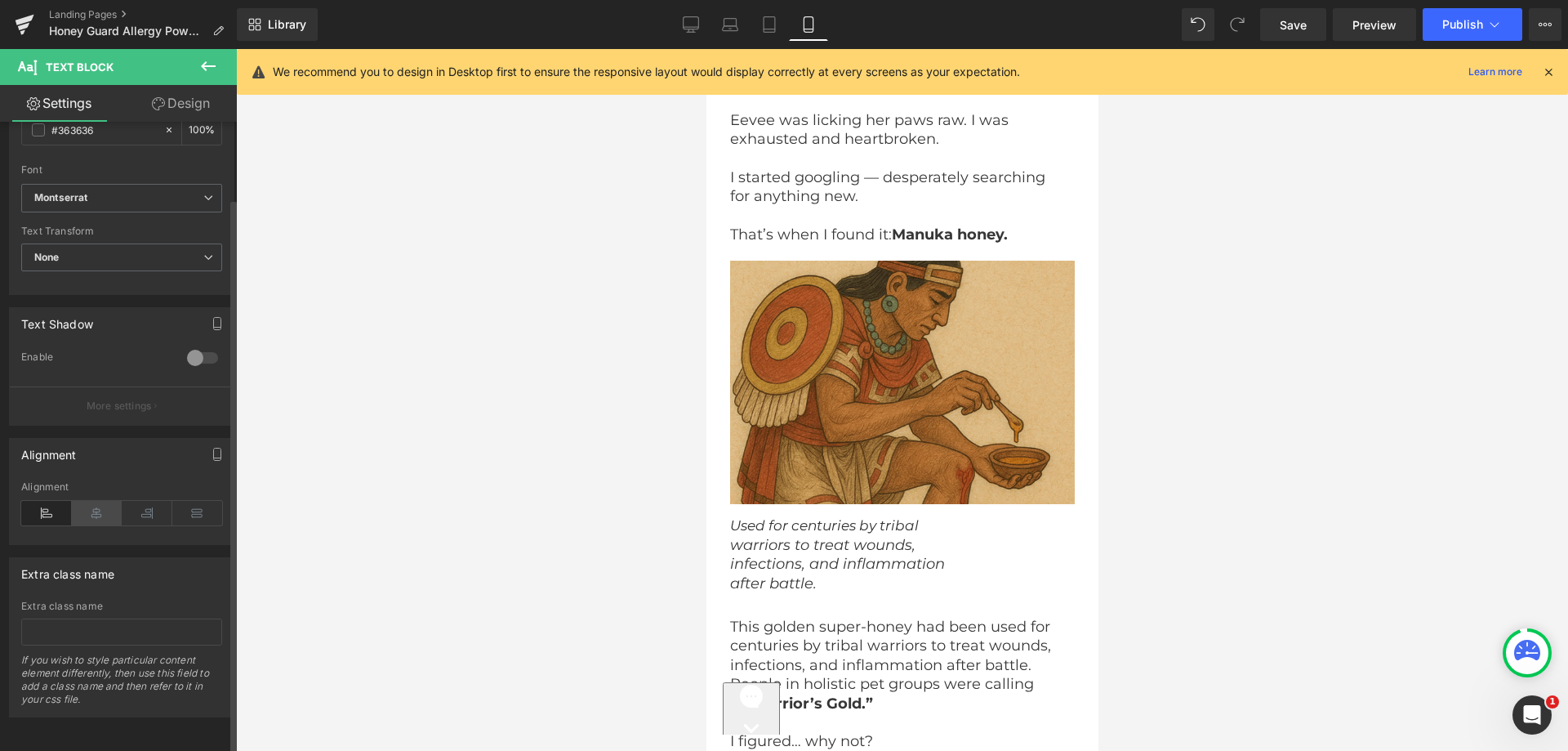
click at [91, 501] on icon at bounding box center [97, 513] width 51 height 24
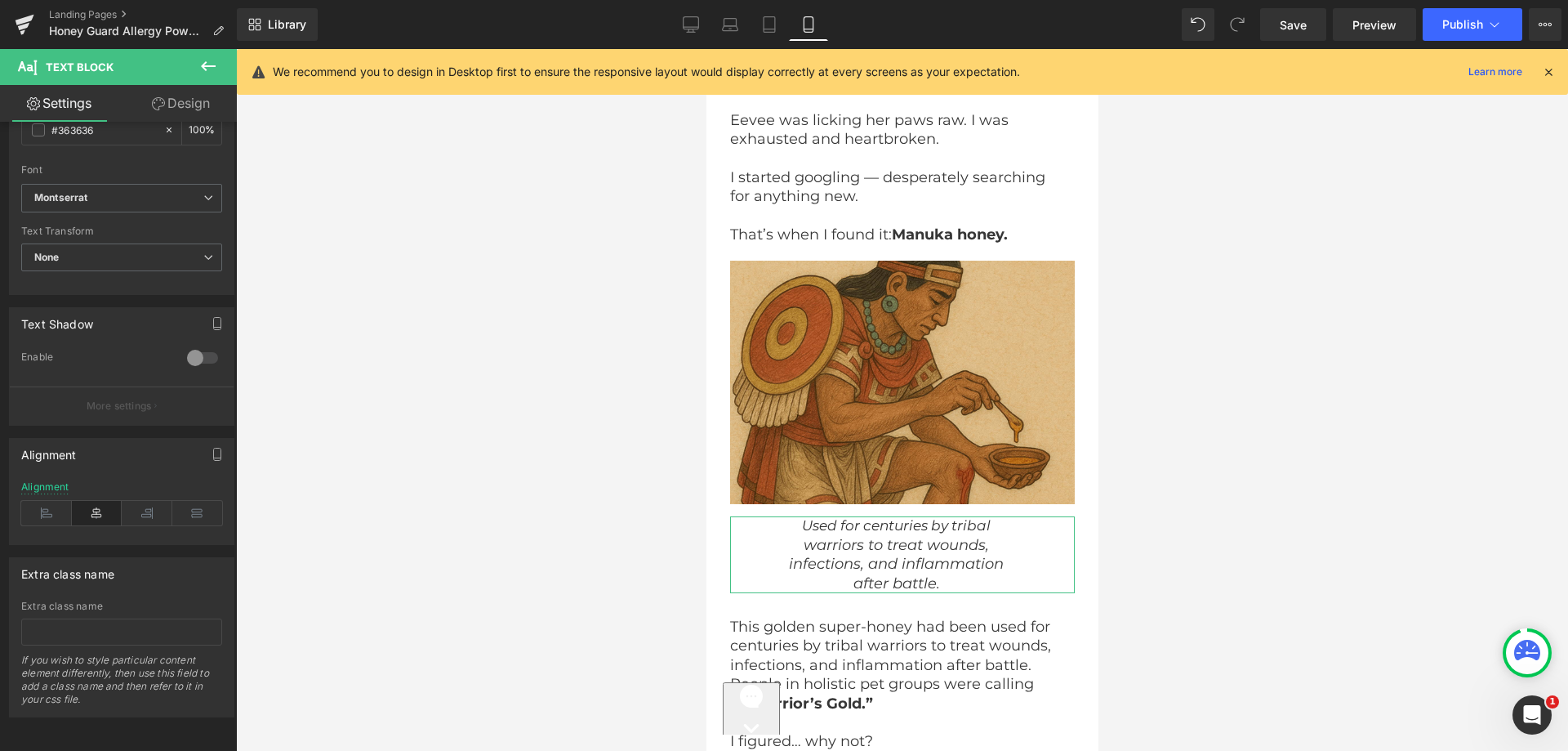
click at [179, 97] on link "Design" at bounding box center [180, 103] width 119 height 37
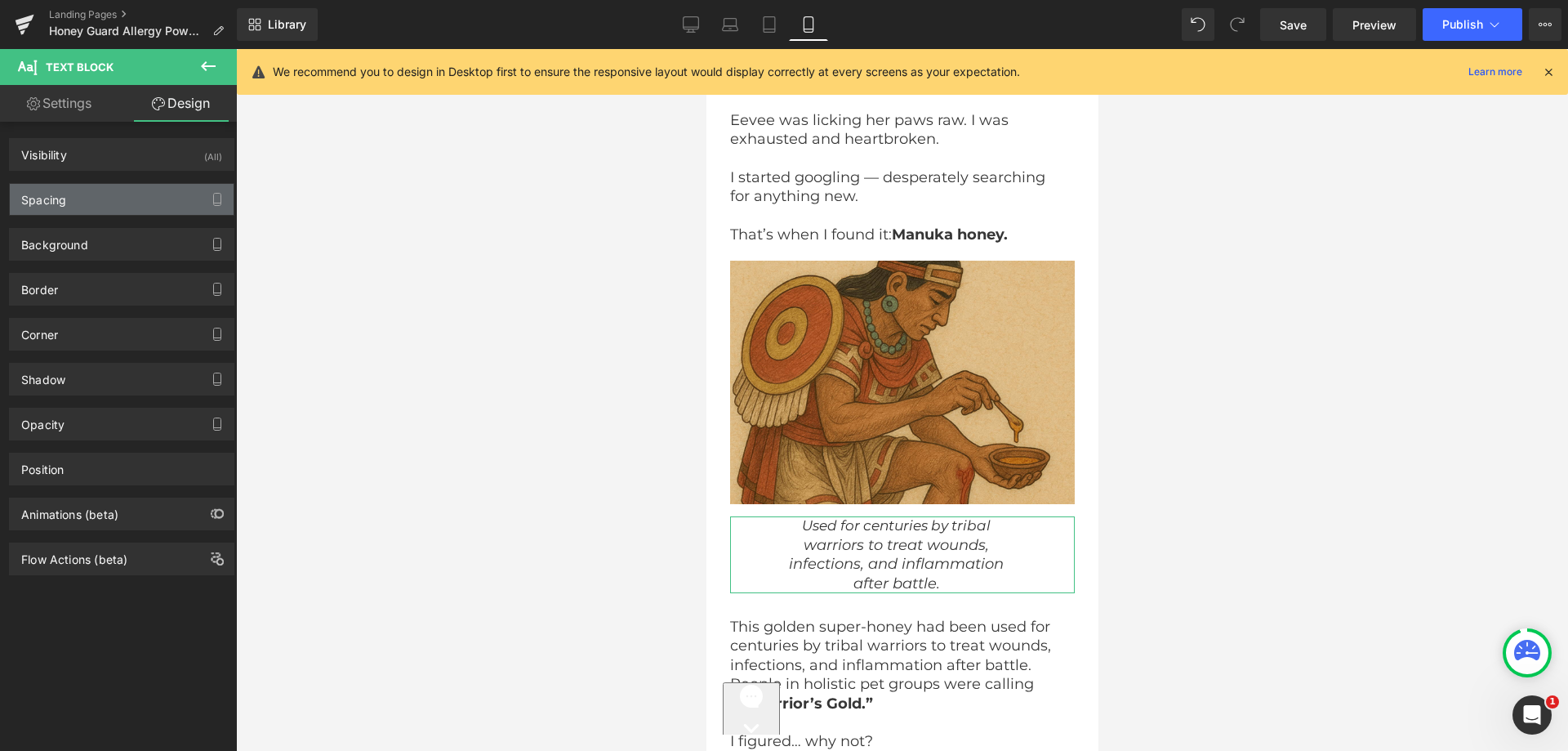
click at [79, 206] on div "Spacing" at bounding box center [121, 200] width 224 height 31
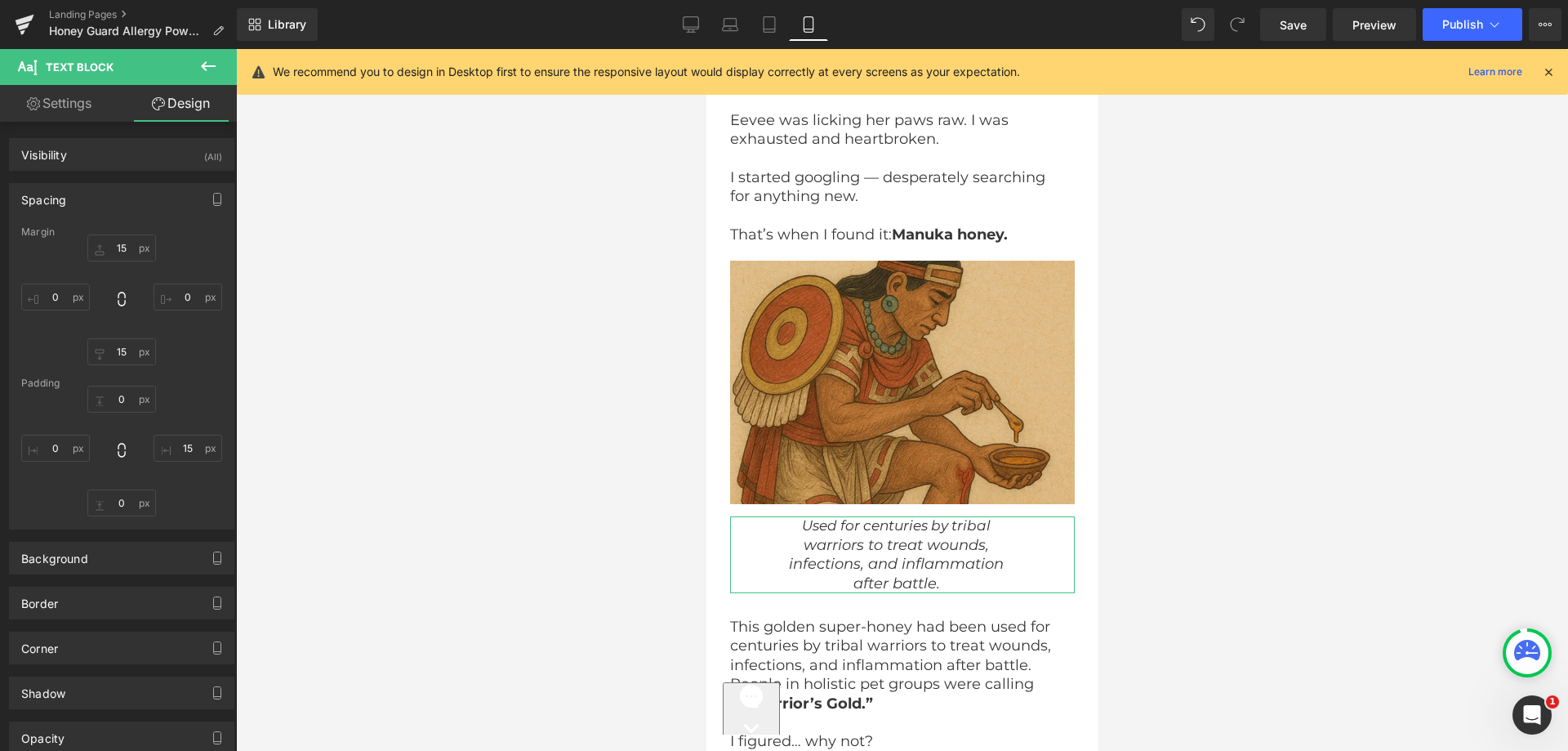
click at [59, 425] on div "0 15 0 0" at bounding box center [121, 451] width 200 height 131
click at [179, 464] on div "0 15 0 0" at bounding box center [121, 451] width 200 height 131
click at [179, 465] on div "0 15 0 0" at bounding box center [121, 451] width 200 height 131
click at [176, 465] on div "0 15 0 0" at bounding box center [121, 451] width 200 height 131
click at [177, 458] on input "15" at bounding box center [187, 448] width 68 height 27
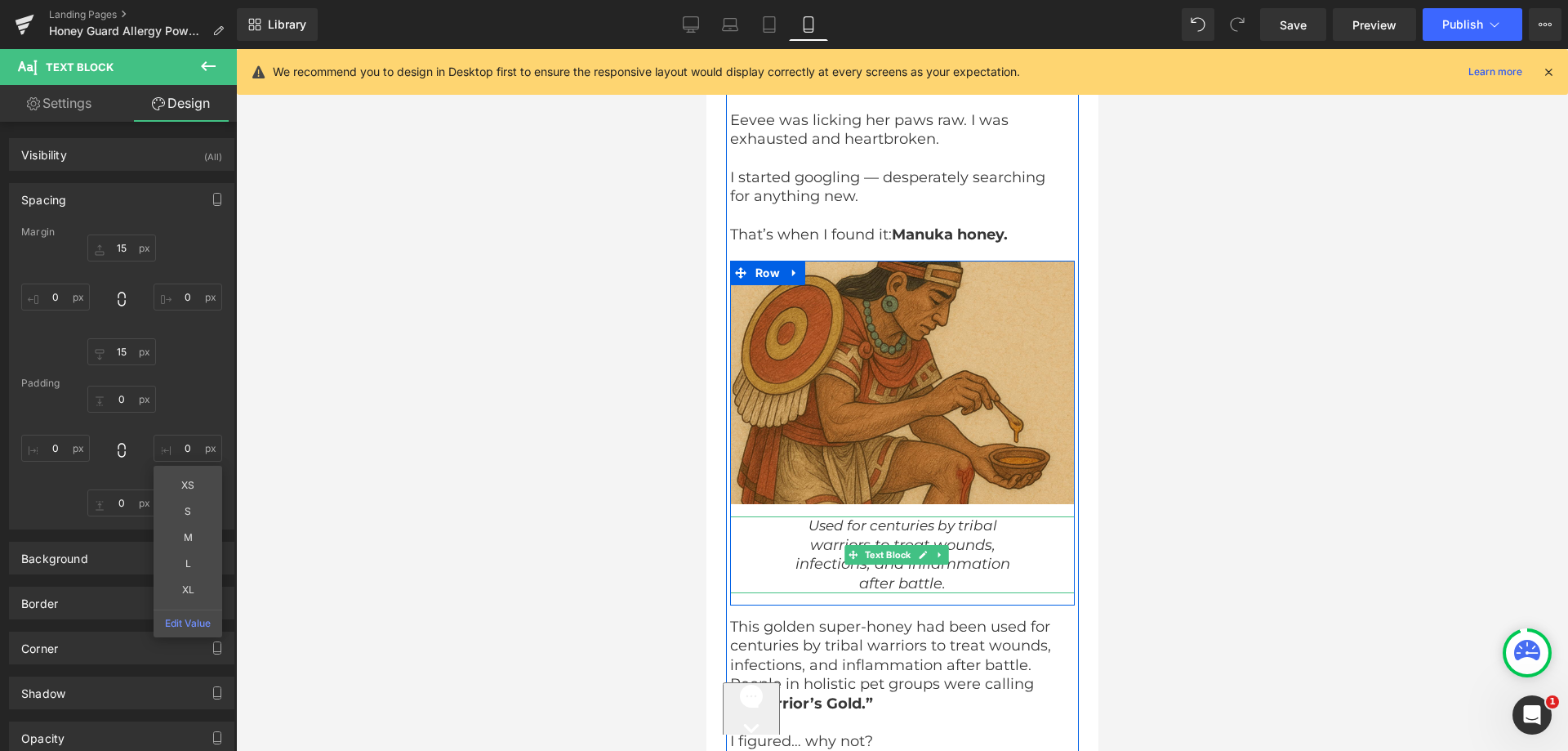
click at [868, 536] on icon "warriors to treat wounds," at bounding box center [902, 545] width 185 height 18
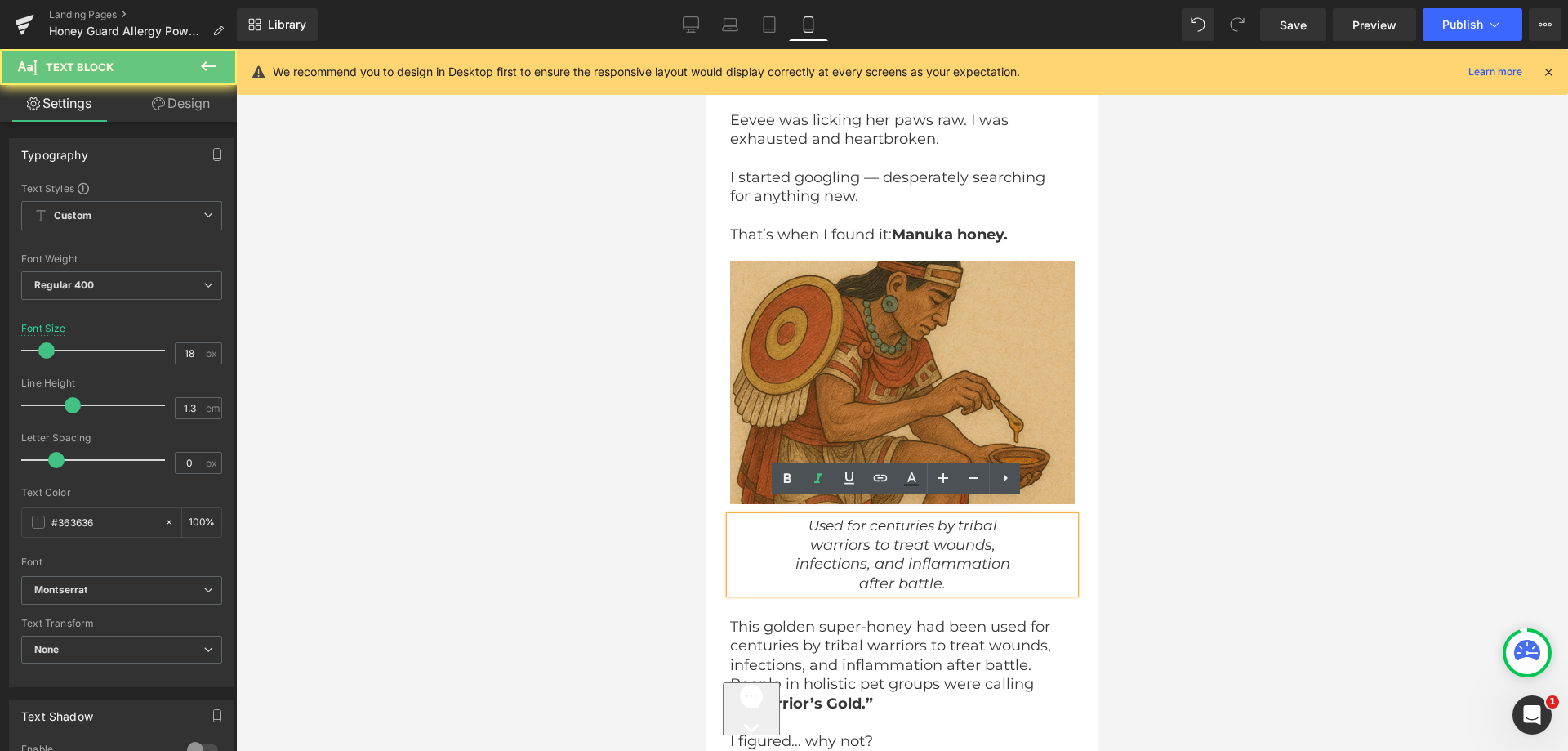
click at [799, 554] on icon "infections, and inflammation" at bounding box center [902, 563] width 215 height 18
click at [884, 536] on icon "warriors to treat wounds," at bounding box center [902, 545] width 185 height 18
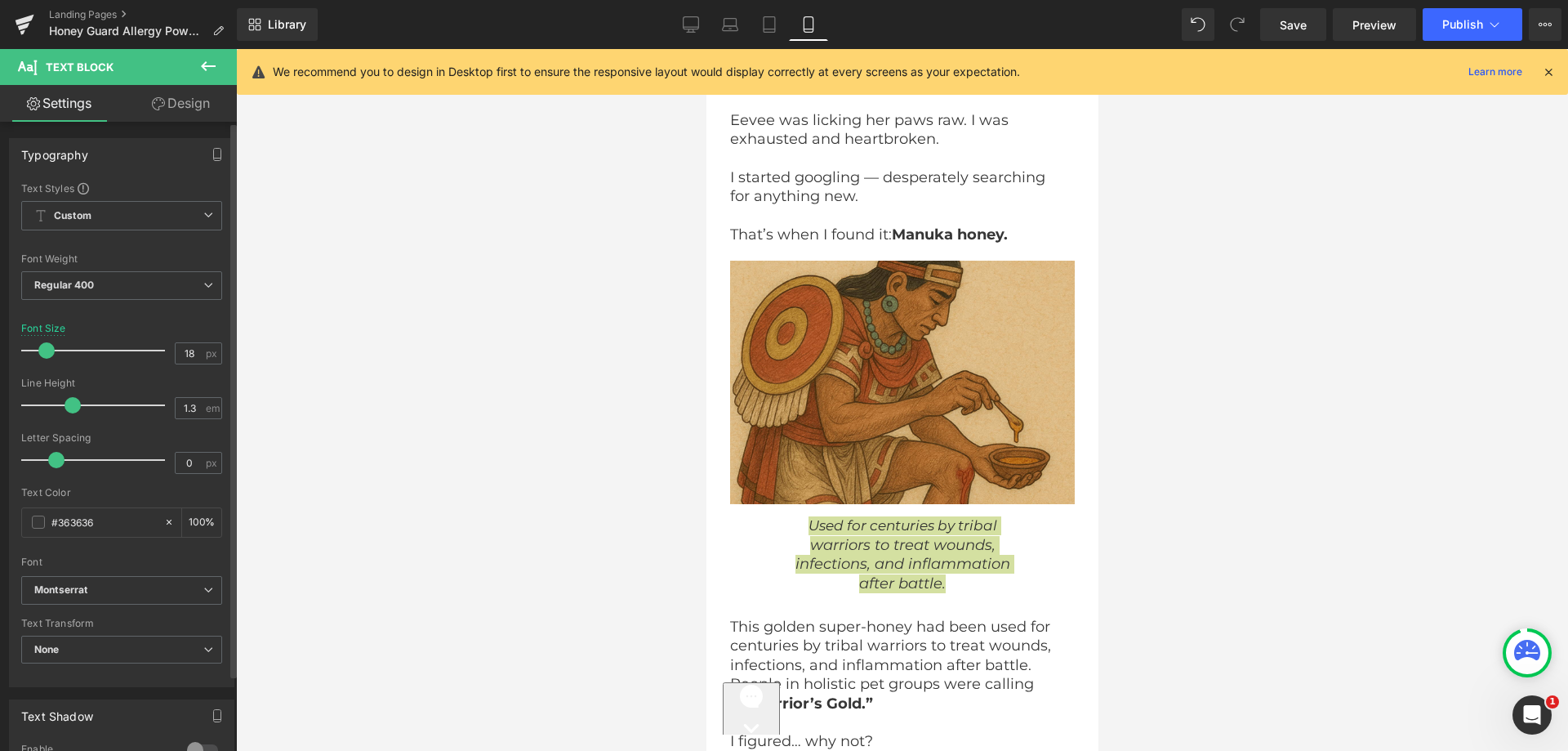
click at [49, 348] on span at bounding box center [46, 350] width 16 height 16
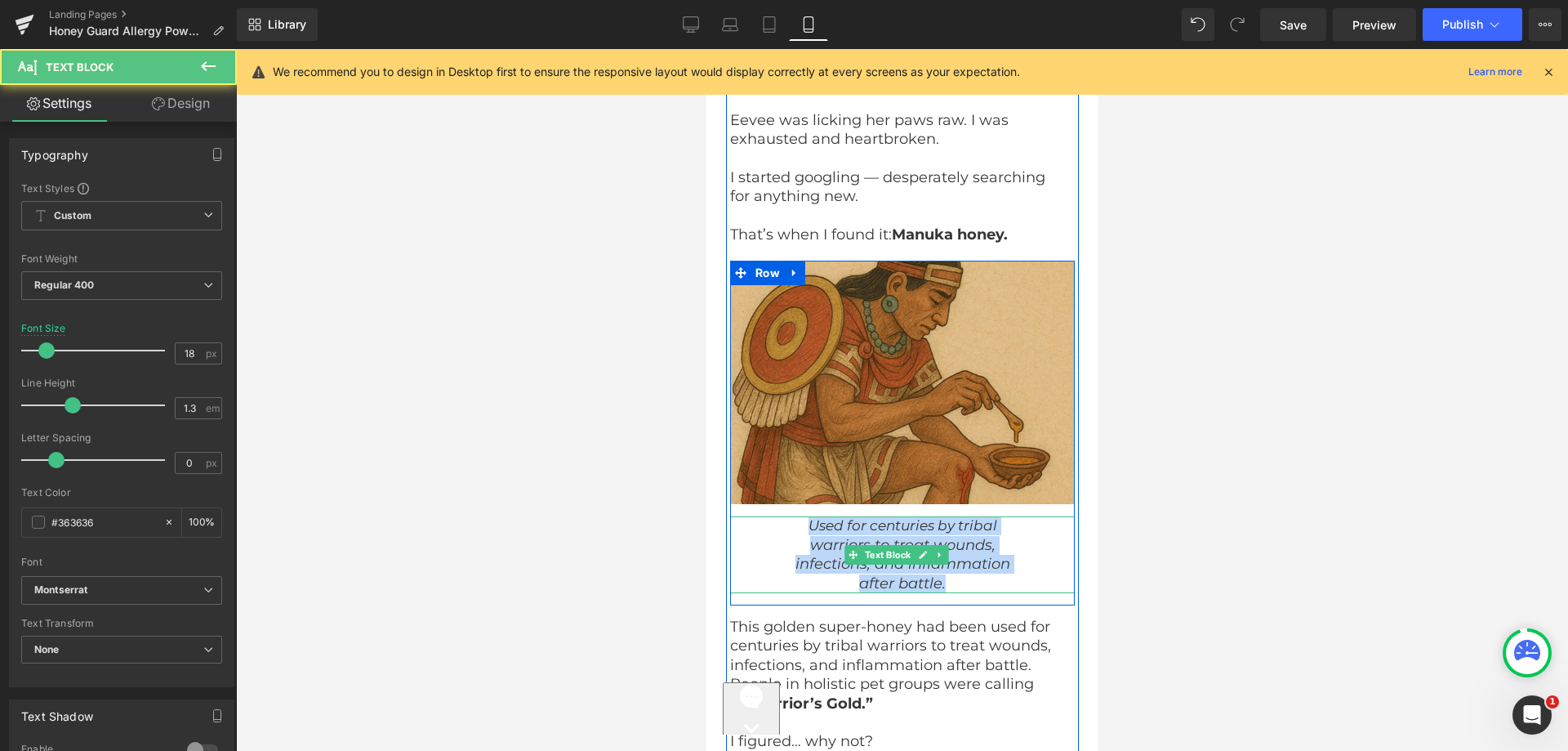
click at [856, 536] on icon "warriors to treat wounds," at bounding box center [902, 545] width 185 height 18
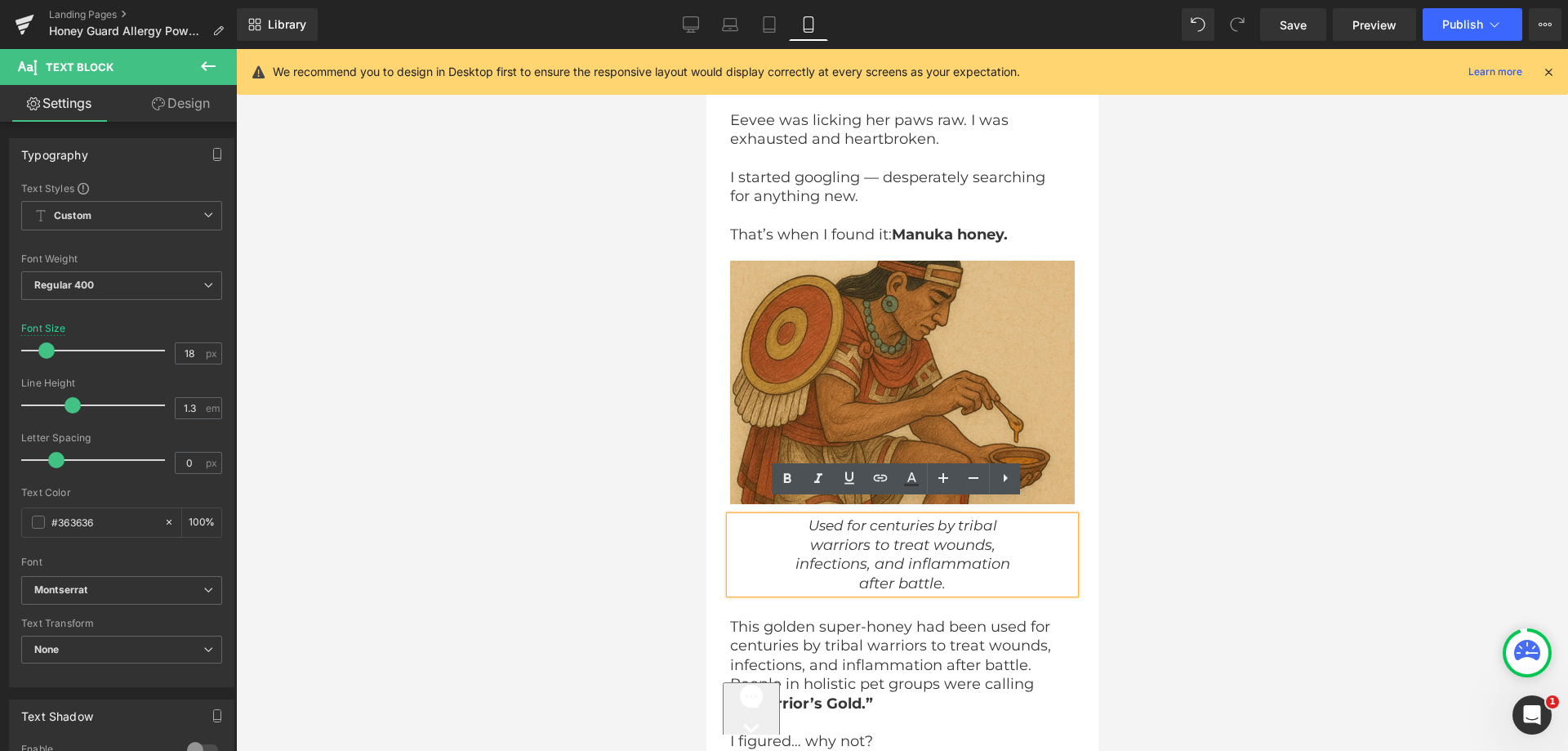
click at [787, 517] on div "Used for centuries by tribal warriors to treat wounds, infections, and inflamma…" at bounding box center [902, 555] width 345 height 77
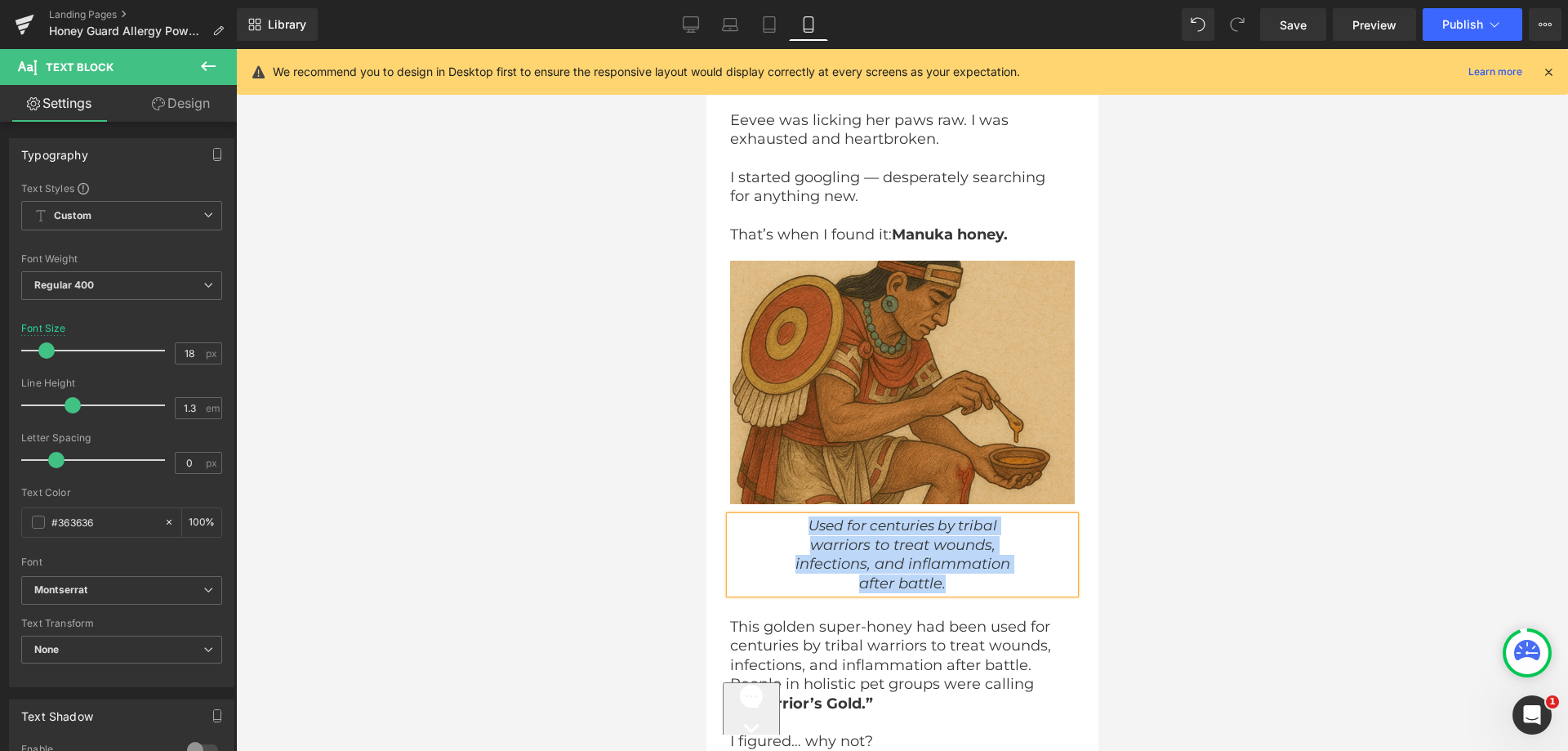
click at [787, 523] on div "Used for centuries by tribal warriors to treat wounds, infections, and inflamma…" at bounding box center [902, 555] width 345 height 77
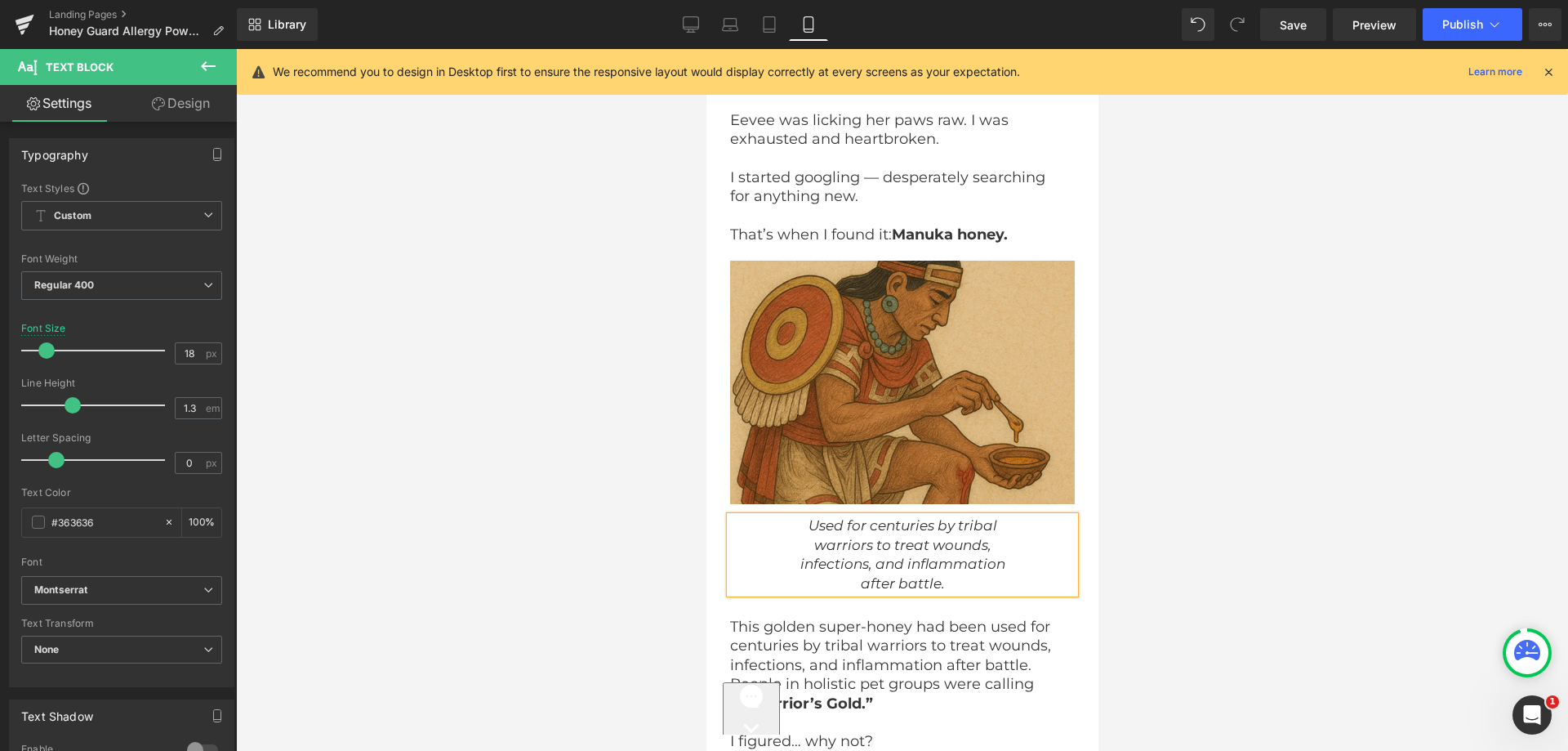
click at [778, 536] on div "warriors to treat wounds," at bounding box center [902, 545] width 345 height 18
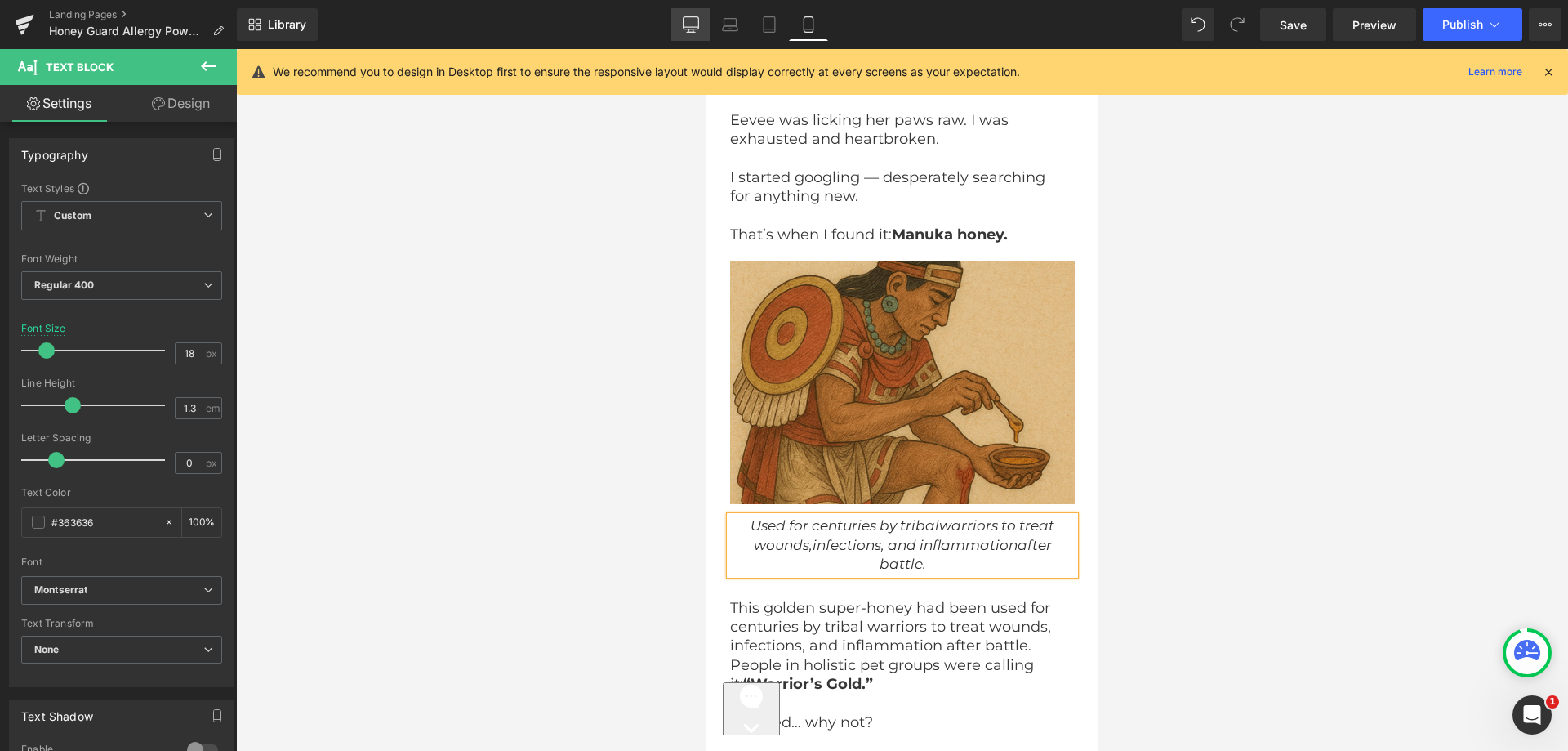
click at [694, 11] on link "Desktop" at bounding box center [691, 24] width 40 height 33
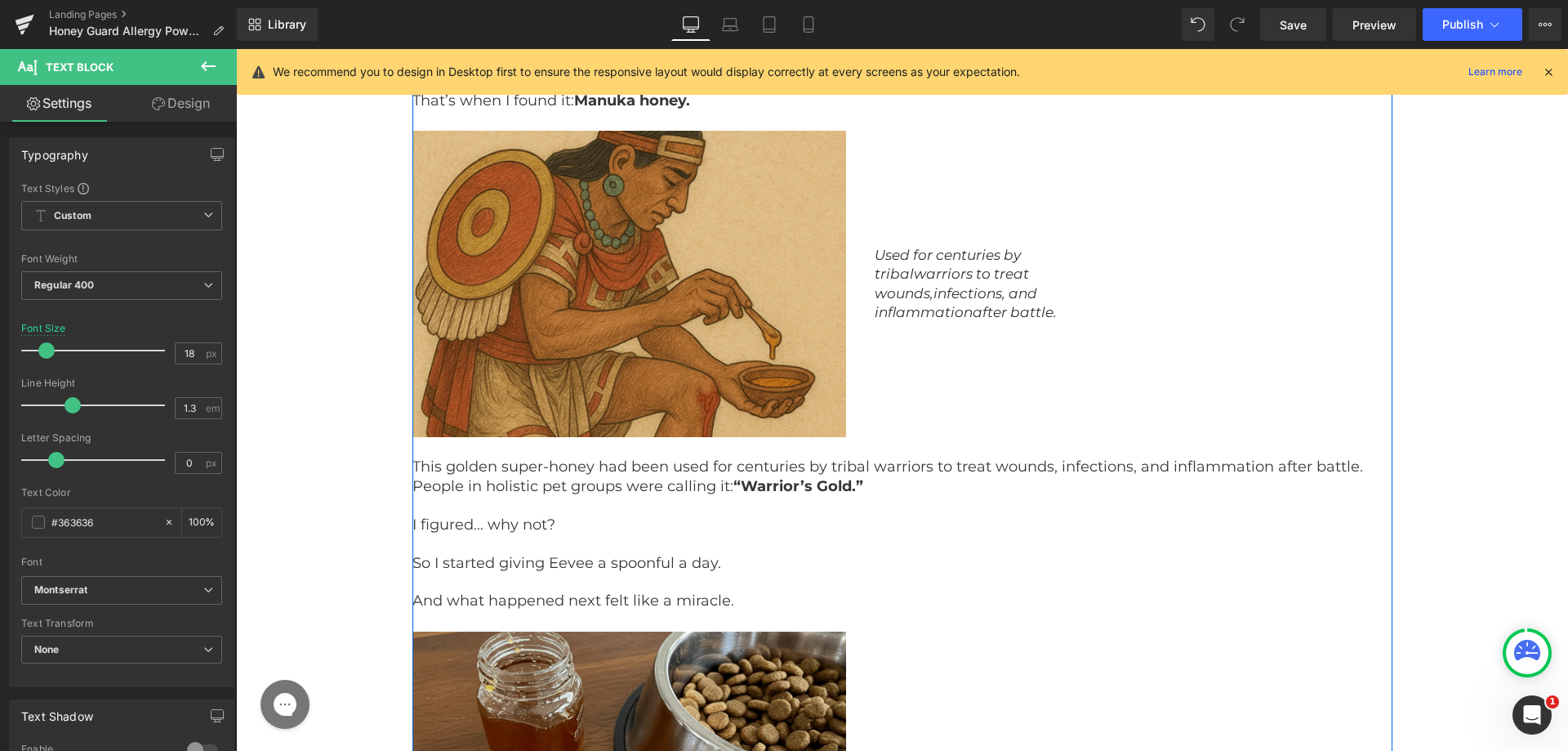
scroll to position [5259, 0]
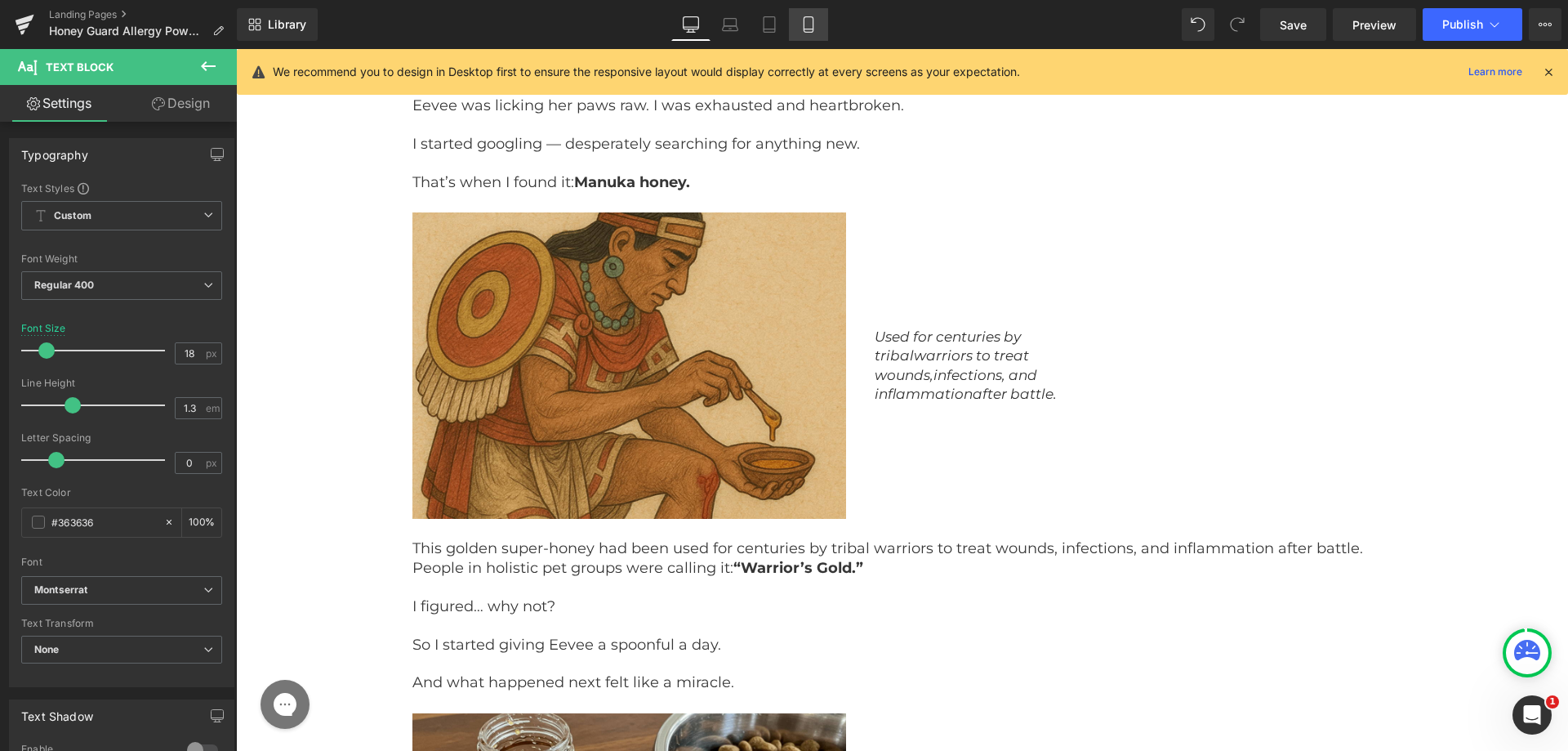
click at [802, 13] on link "Mobile" at bounding box center [809, 24] width 40 height 33
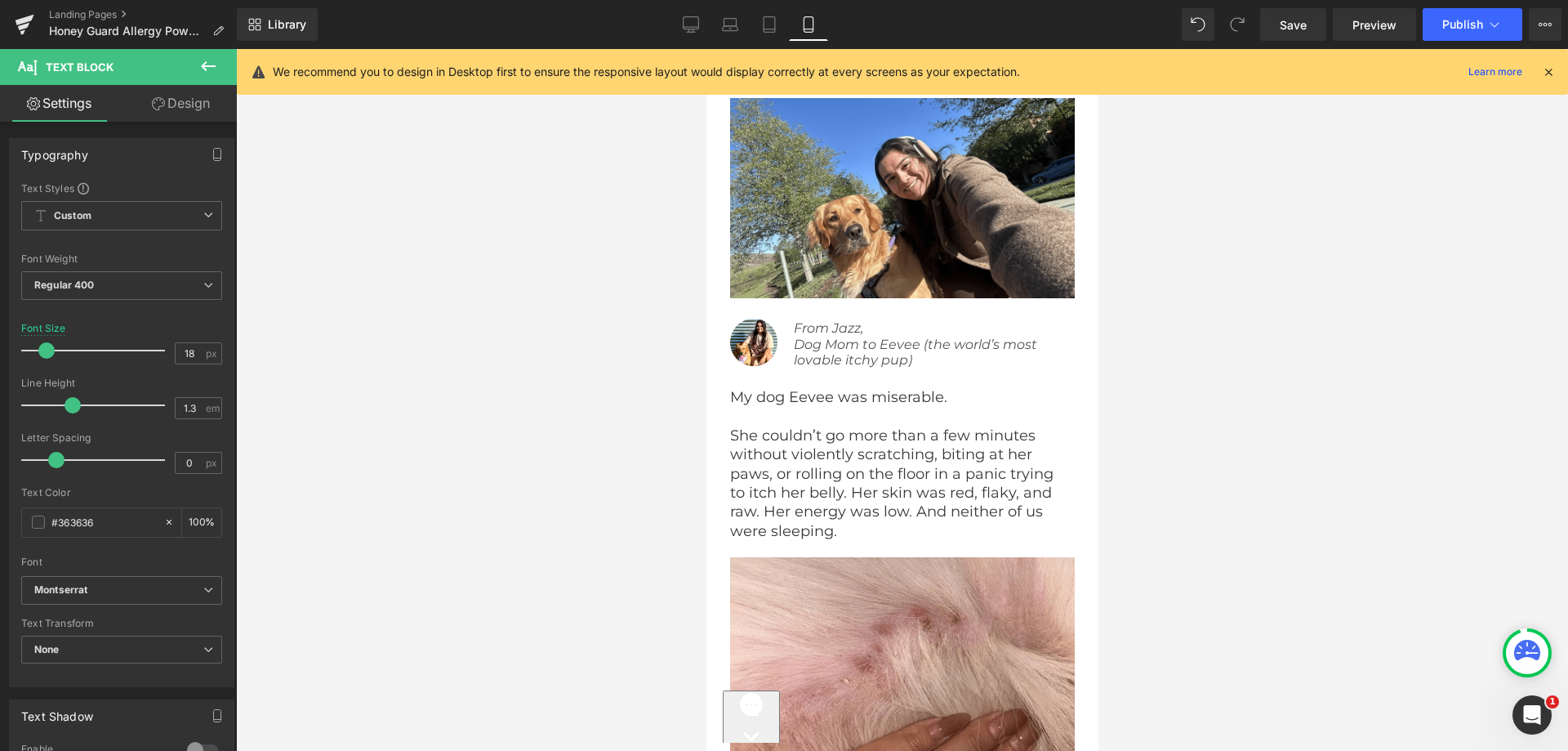
scroll to position [7279, 0]
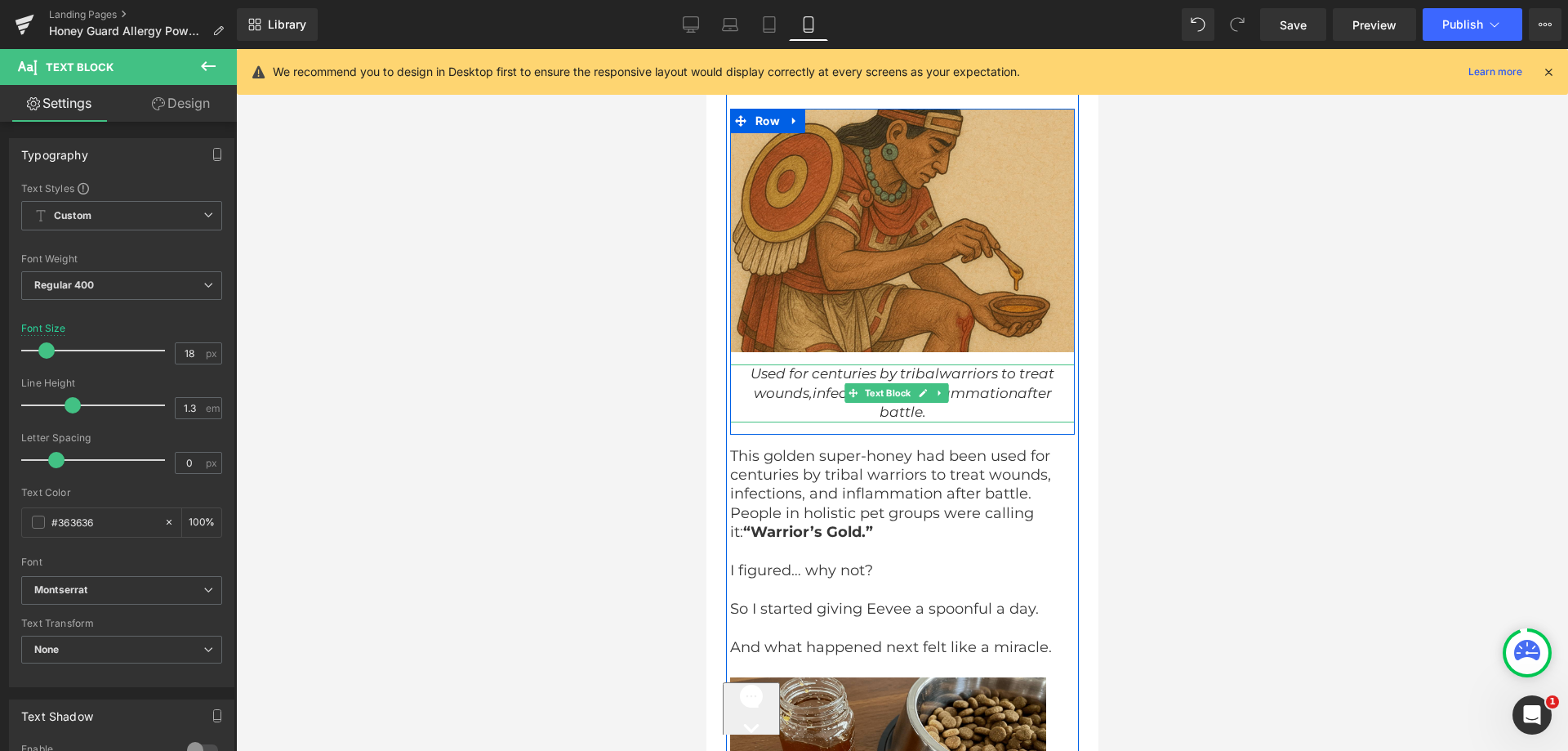
click at [840, 365] on icon "Used for centuries by tribal" at bounding box center [844, 373] width 189 height 16
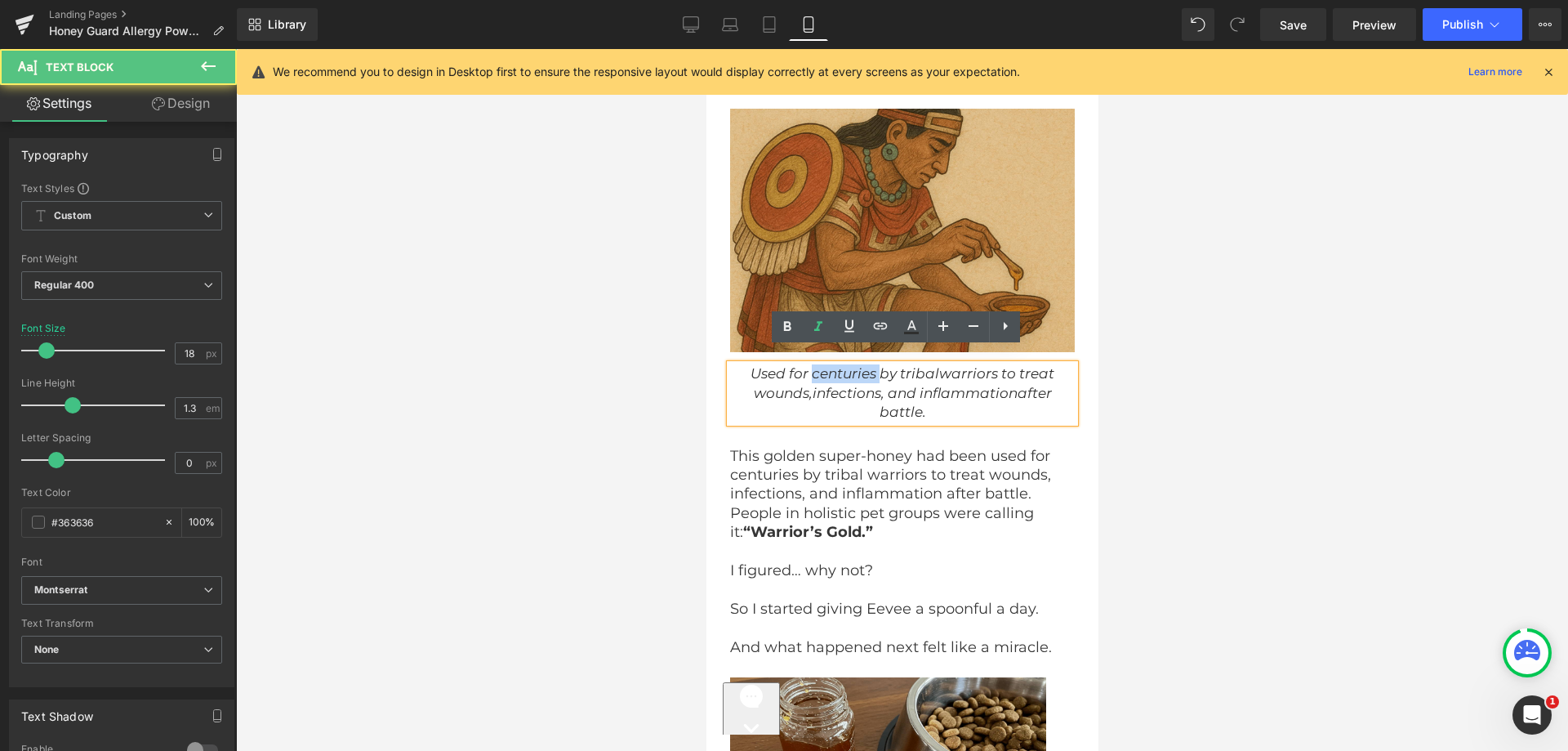
click at [838, 365] on icon "Used for centuries by tribal" at bounding box center [844, 373] width 189 height 16
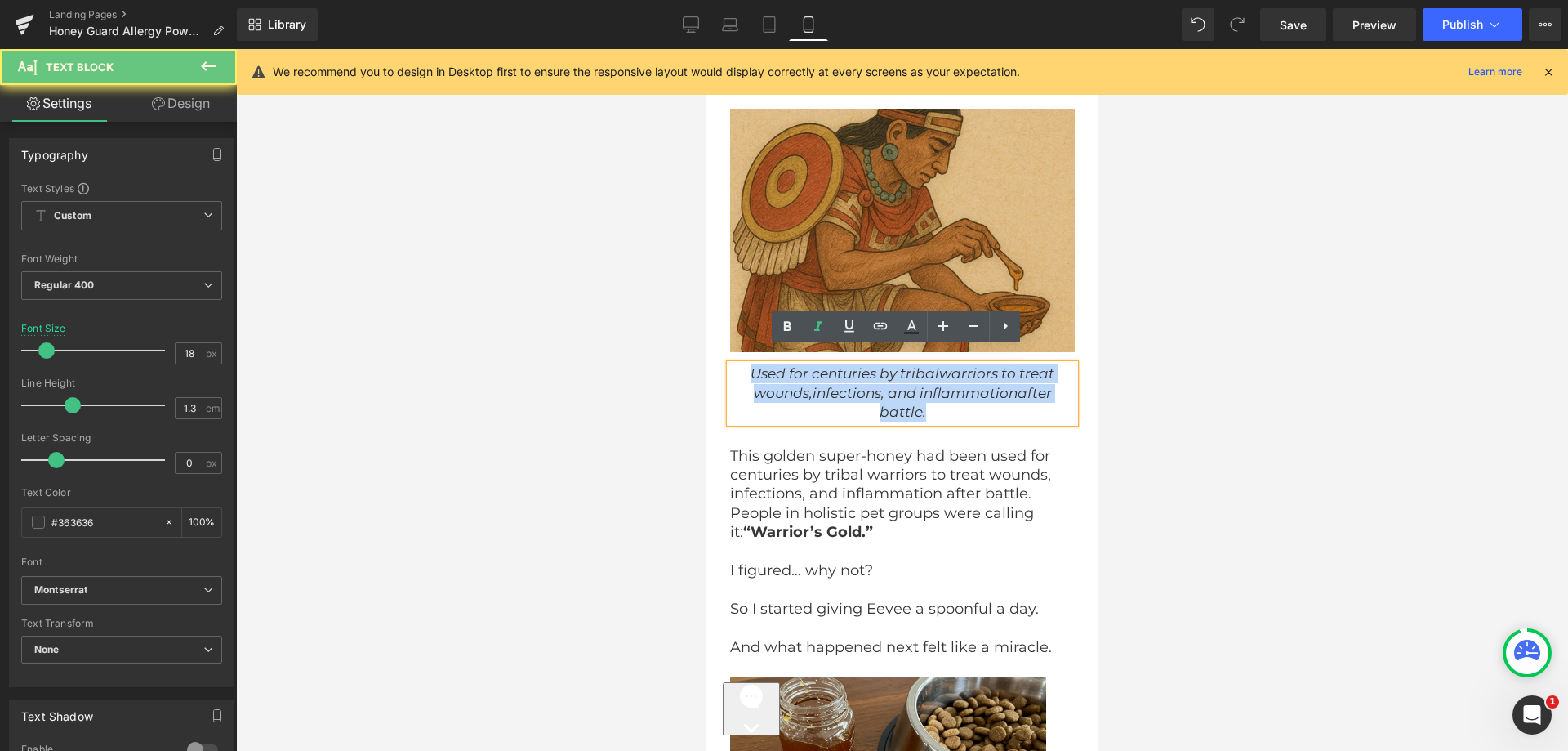
click at [838, 365] on icon "Used for centuries by tribal" at bounding box center [844, 373] width 189 height 16
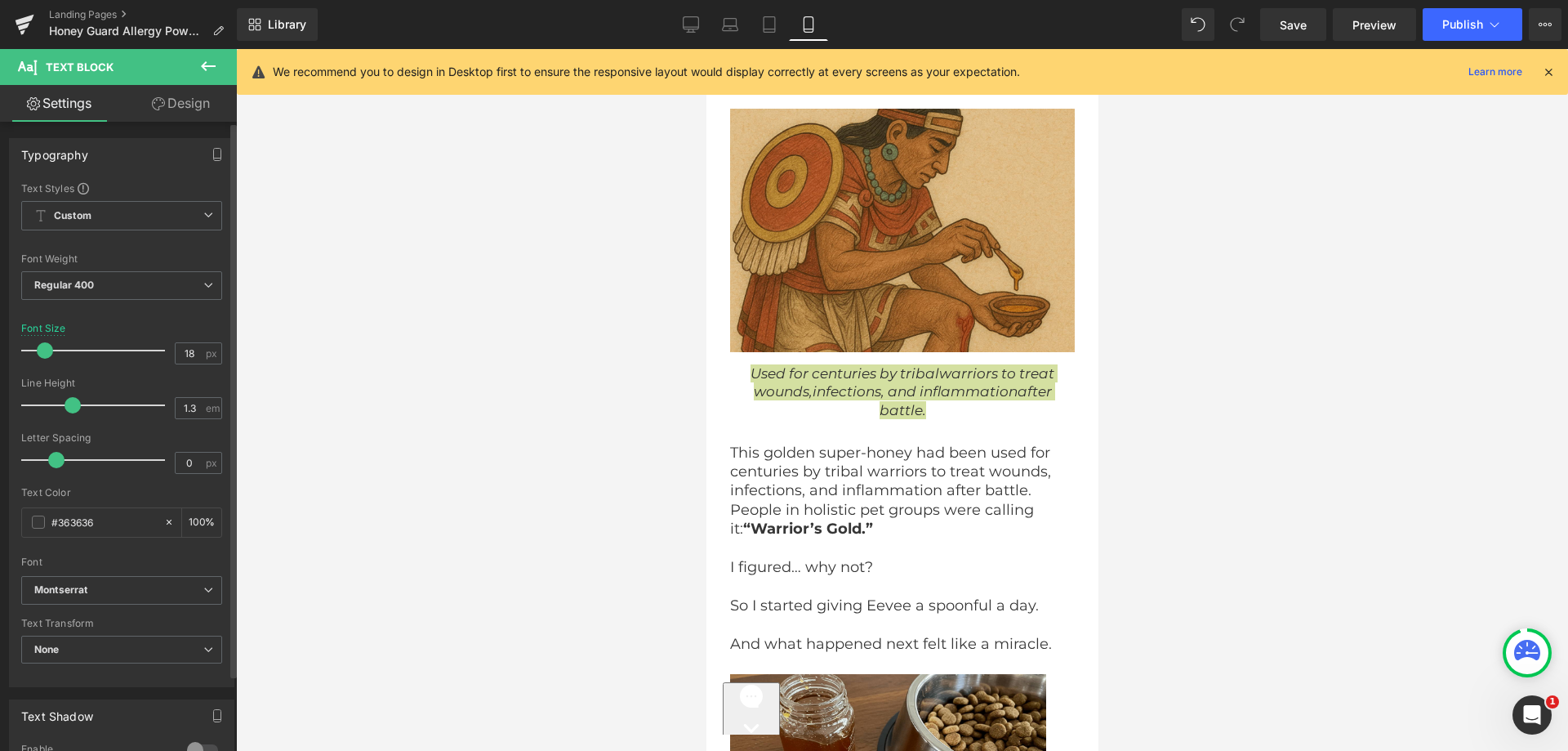
click at [39, 355] on span at bounding box center [44, 350] width 16 height 16
click at [848, 389] on icon at bounding box center [852, 393] width 9 height 10
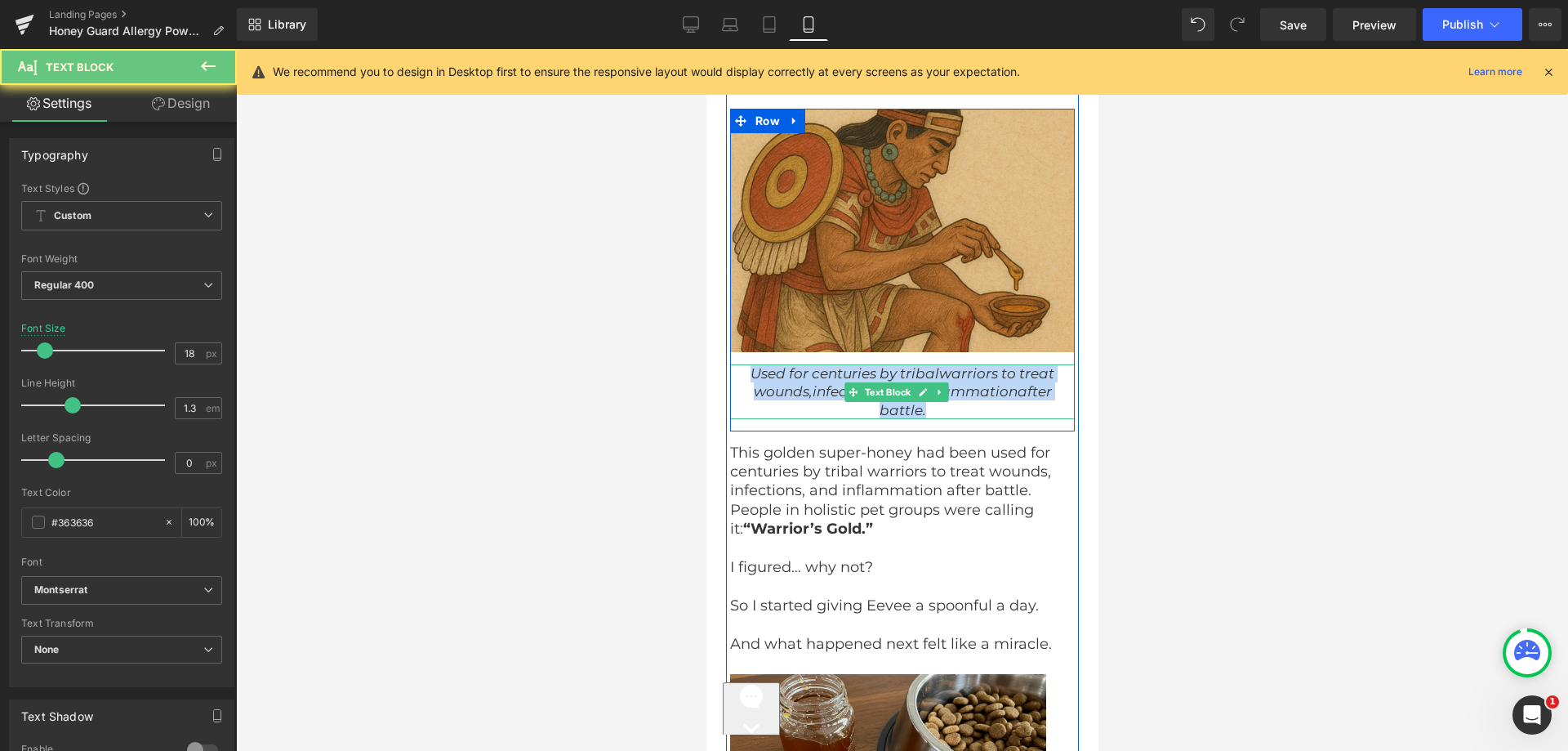
click at [837, 383] on icon "infections, and inflammation" at bounding box center [914, 390] width 205 height 16
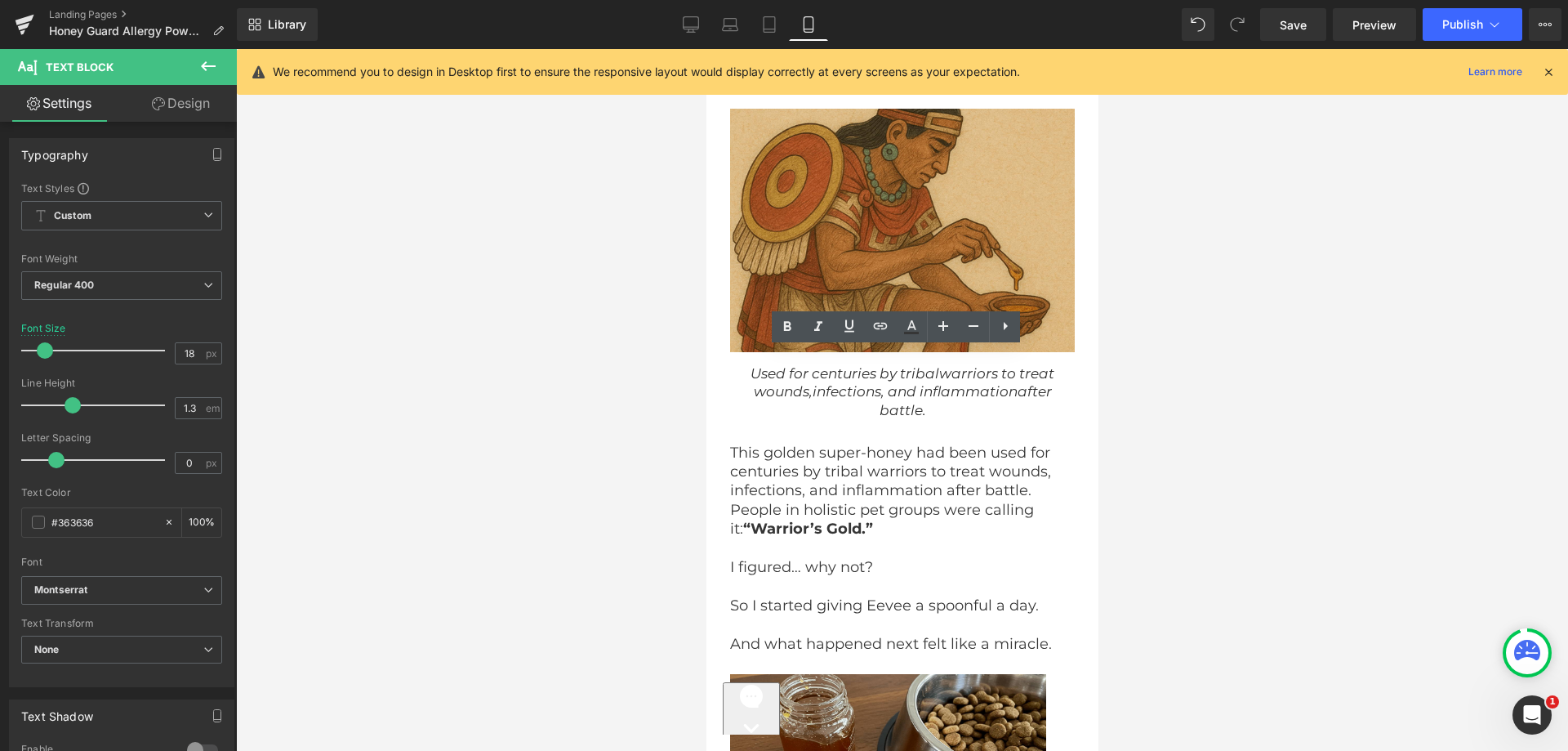
click at [570, 369] on div at bounding box center [902, 400] width 1332 height 702
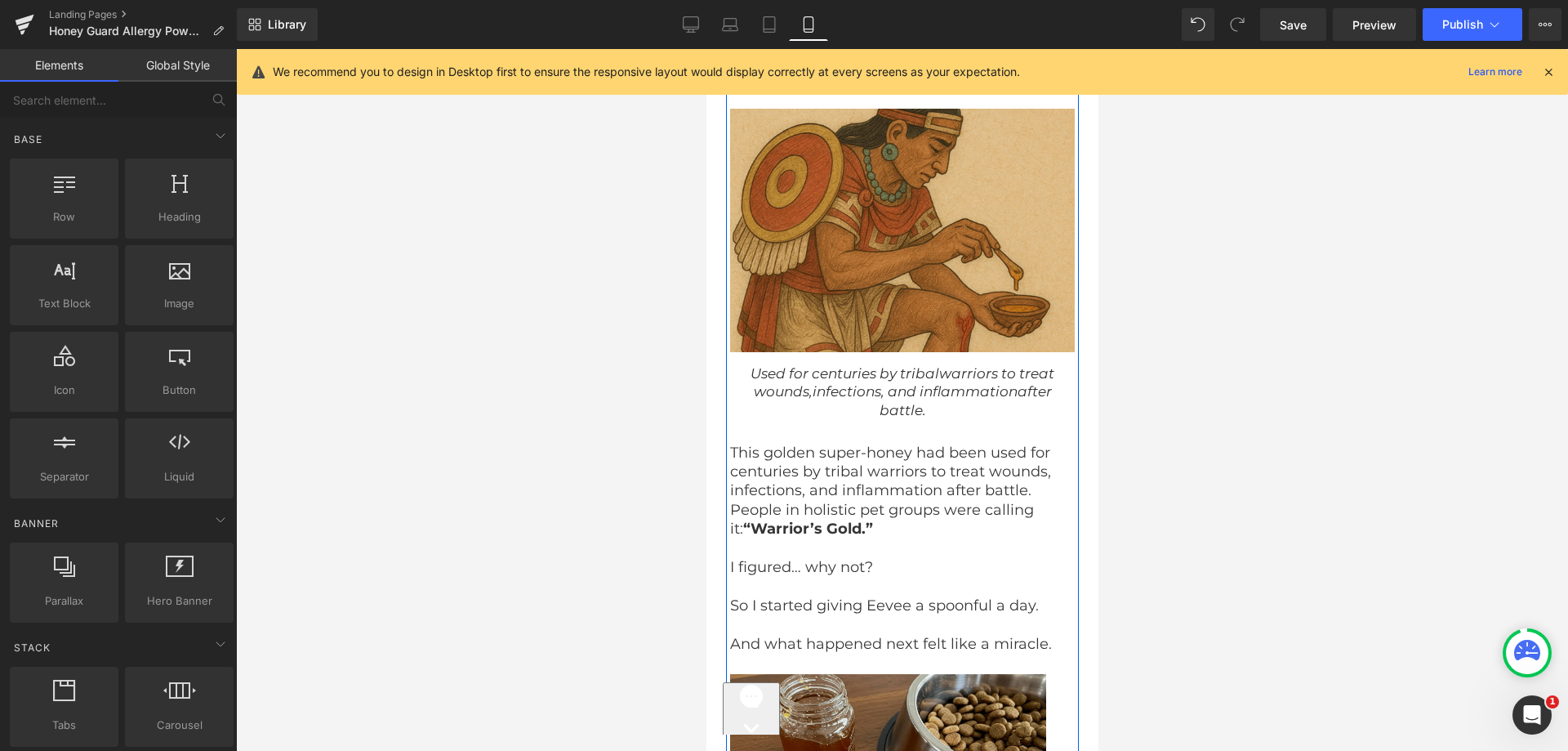
click at [862, 443] on p "This golden super-honey had been used for centuries by tribal warriors to treat…" at bounding box center [895, 491] width 332 height 95
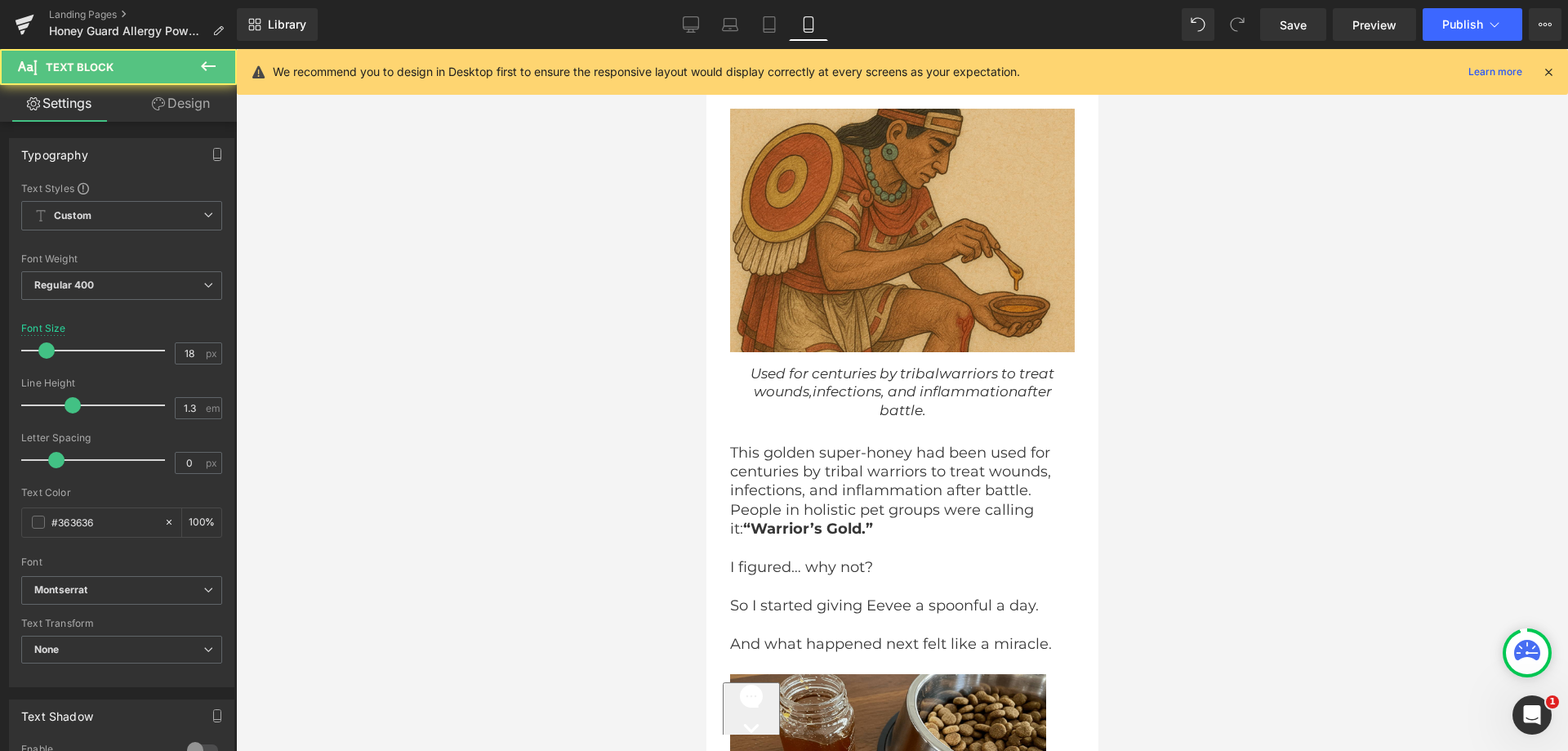
click at [190, 100] on link "Design" at bounding box center [180, 103] width 119 height 37
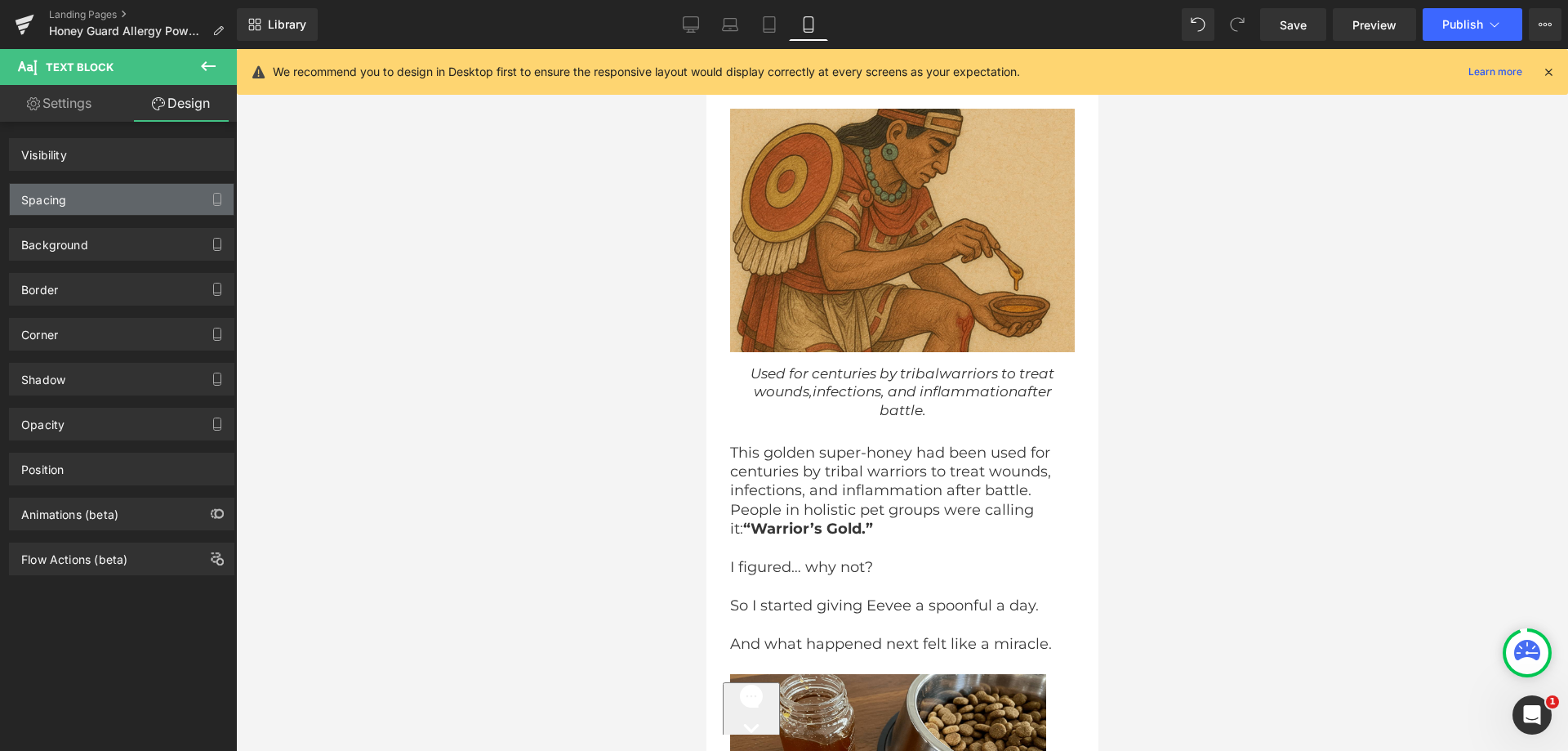
click at [56, 209] on div "Spacing" at bounding box center [121, 200] width 224 height 31
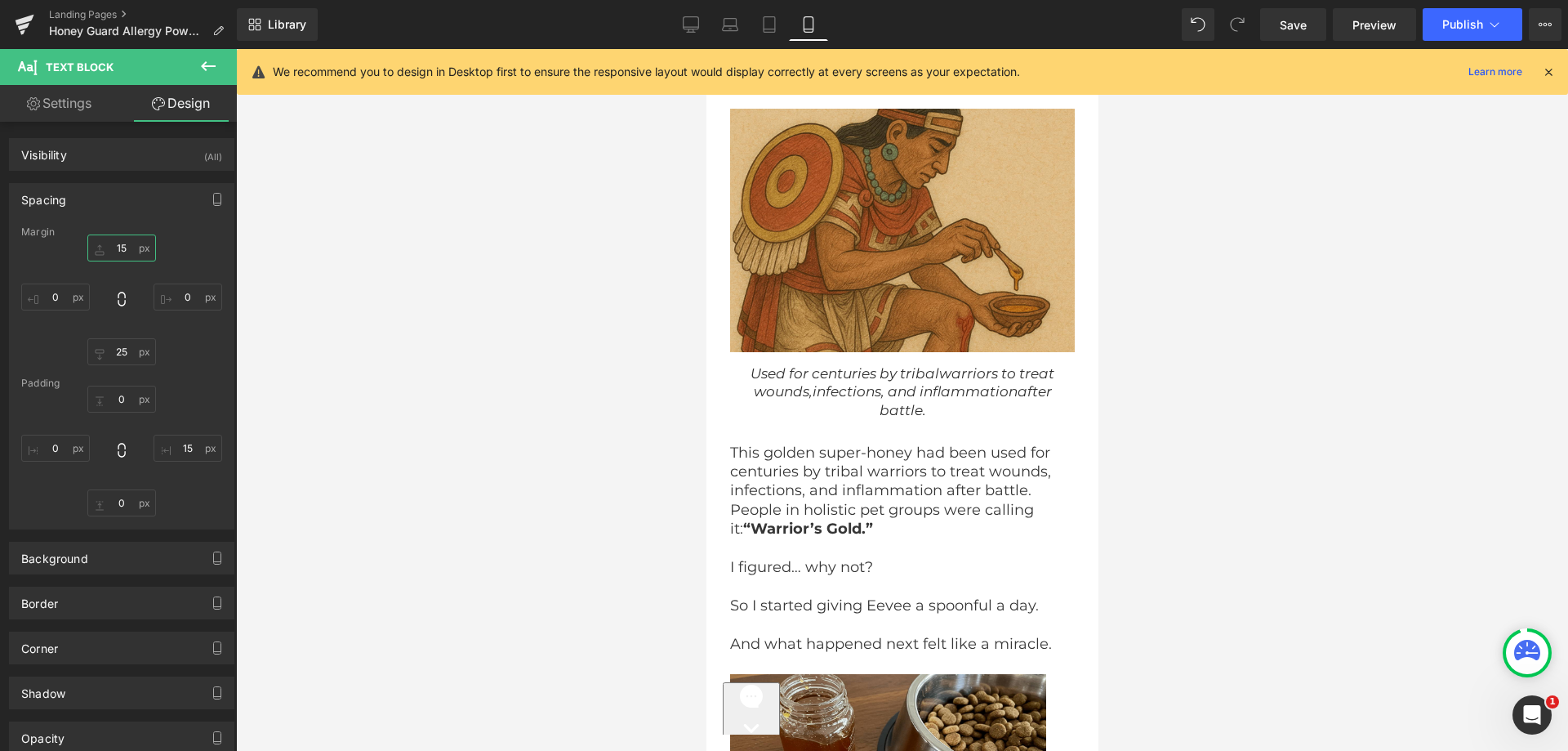
click at [113, 245] on input "15" at bounding box center [121, 248] width 68 height 27
paste input "Used for centuries by tribal warriors to treat wounds, infections, and inflamma…"
type input "Used for centuries by tribal warriors to treat wounds, infections, and inflamma…"
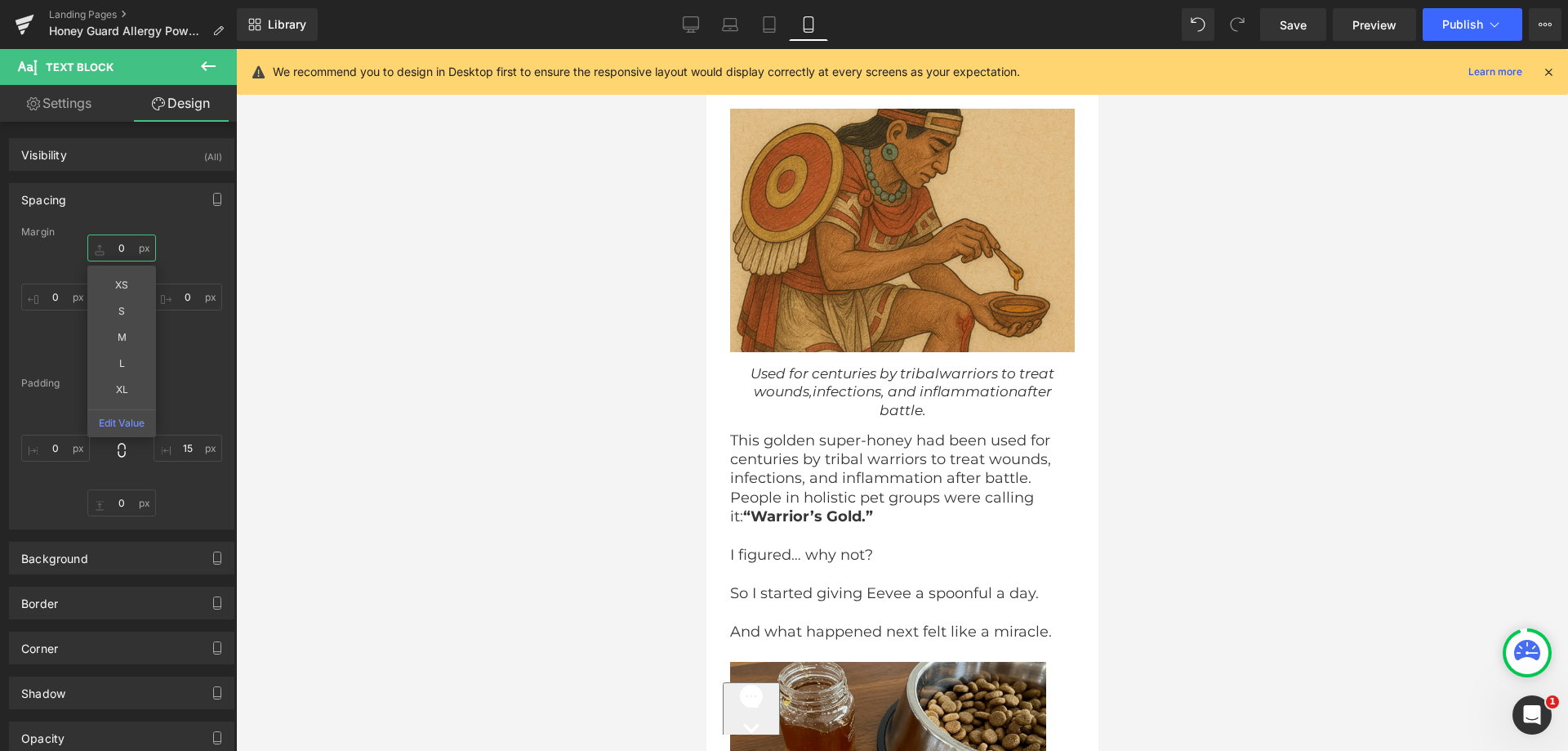
scroll to position [0, 0]
drag, startPoint x: 185, startPoint y: 247, endPoint x: 178, endPoint y: 266, distance: 20.2
click at [185, 248] on div "XS S M L XL Edit Value" at bounding box center [121, 300] width 200 height 131
click at [112, 244] on input "text" at bounding box center [121, 248] width 68 height 27
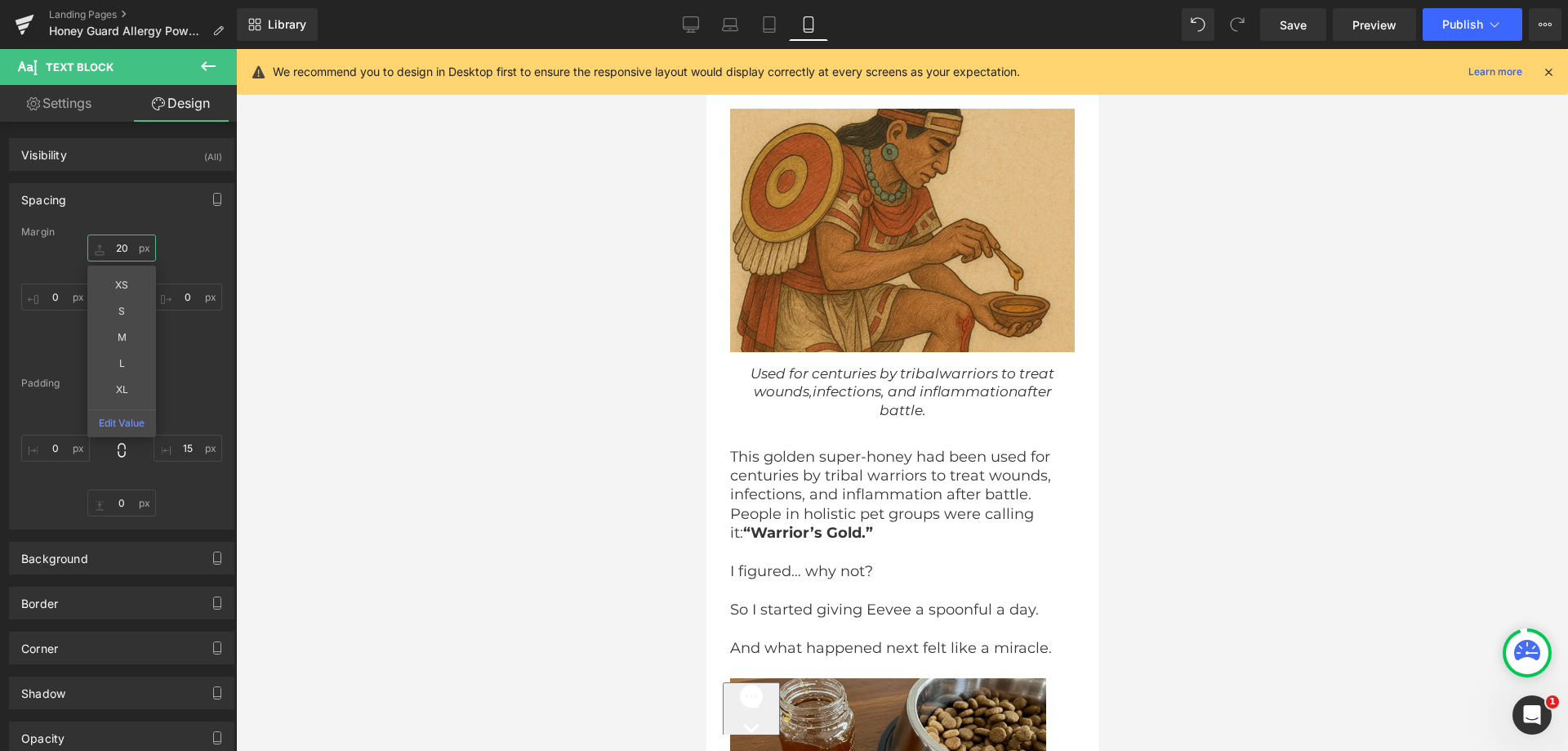
type input "20"
click at [199, 255] on div "20" at bounding box center [121, 300] width 200 height 131
click at [120, 341] on input "text" at bounding box center [121, 352] width 68 height 27
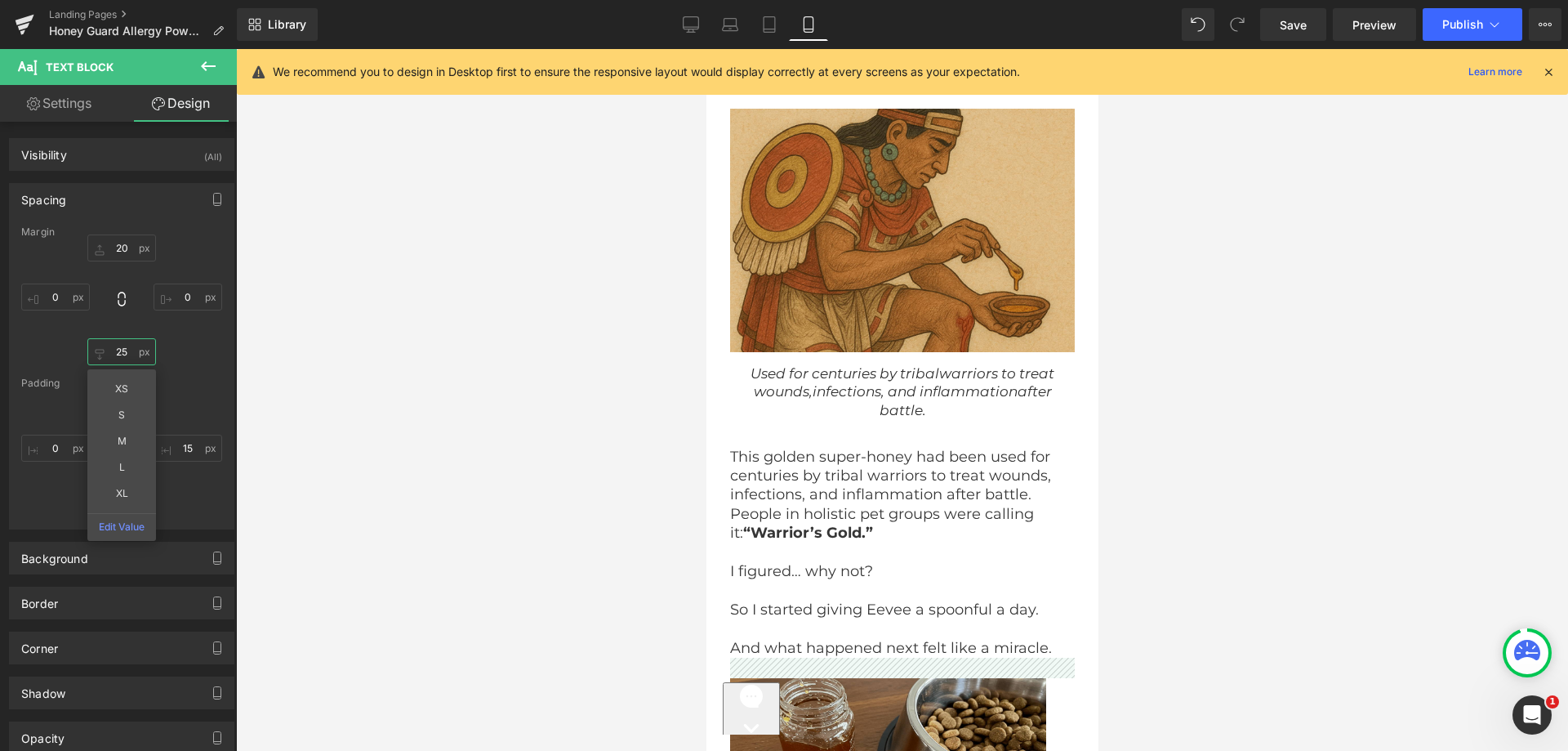
paste input "0"
type input "20"
click at [159, 367] on div "Margin 20 20 XS S M L XL Edit Value [GEOGRAPHIC_DATA]" at bounding box center [121, 378] width 224 height 303
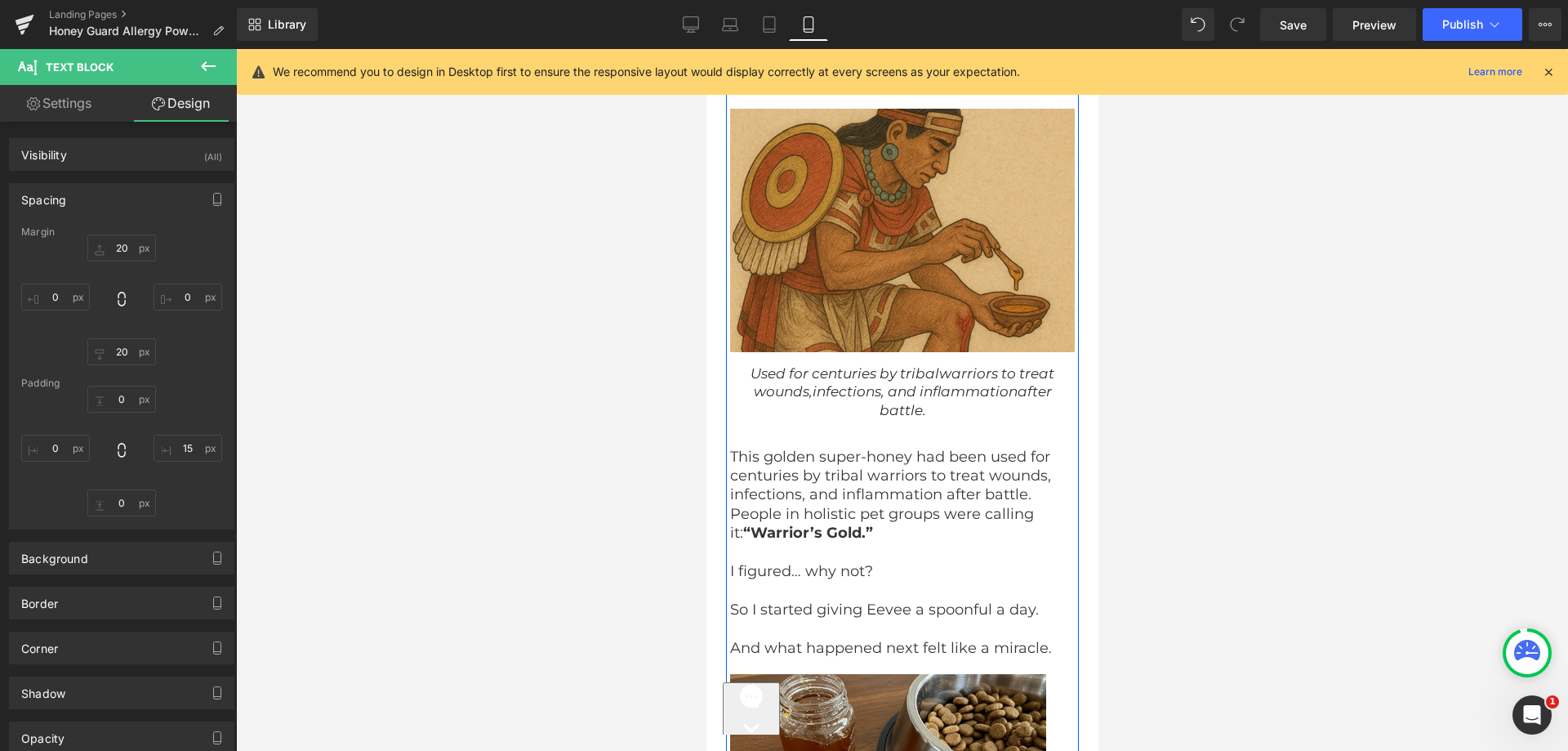
click at [835, 447] on p "This golden super-honey had been used for centuries by tribal warriors to treat…" at bounding box center [895, 495] width 332 height 95
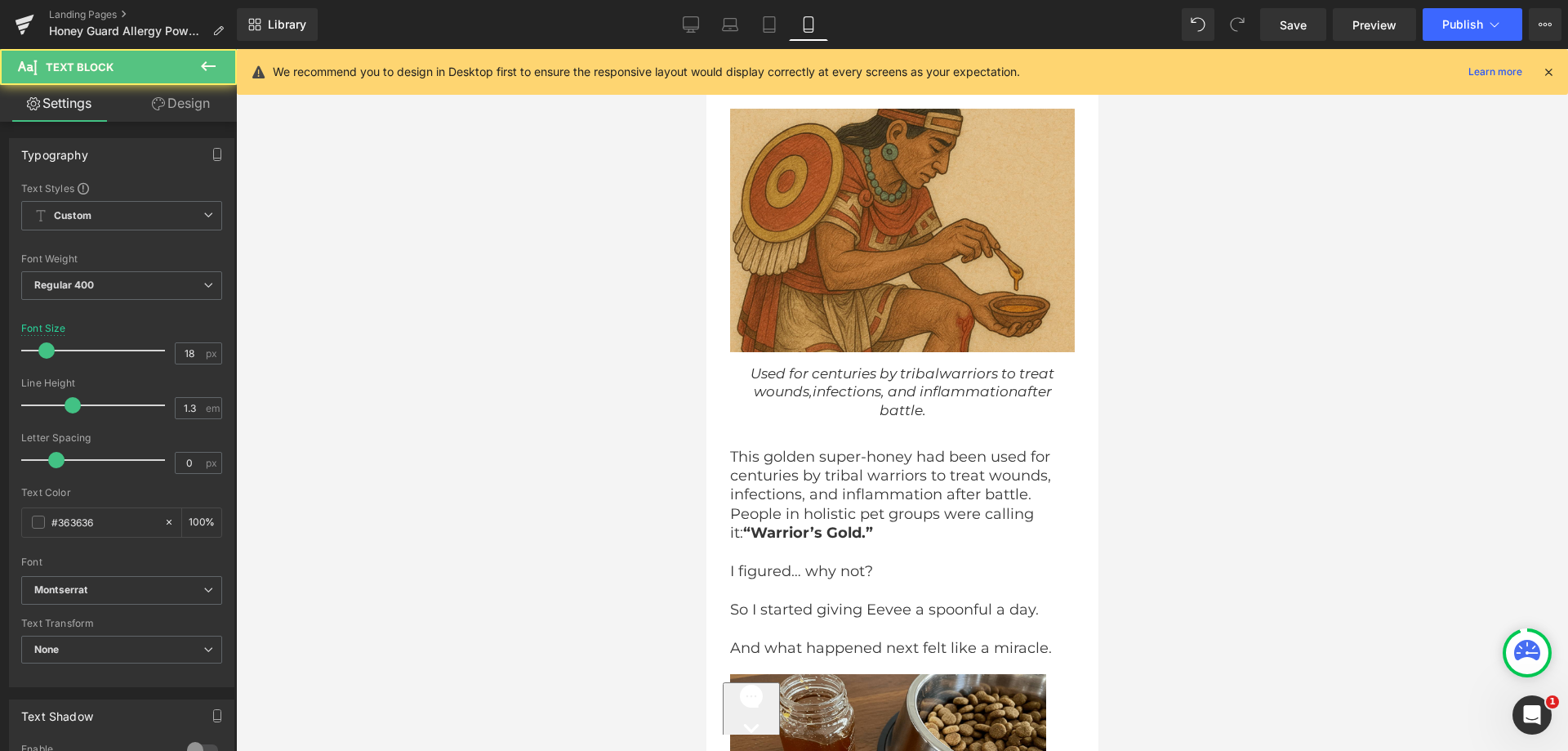
click at [177, 91] on link "Design" at bounding box center [180, 103] width 119 height 37
click at [0, 0] on div "Spacing" at bounding box center [0, 0] width 0 height 0
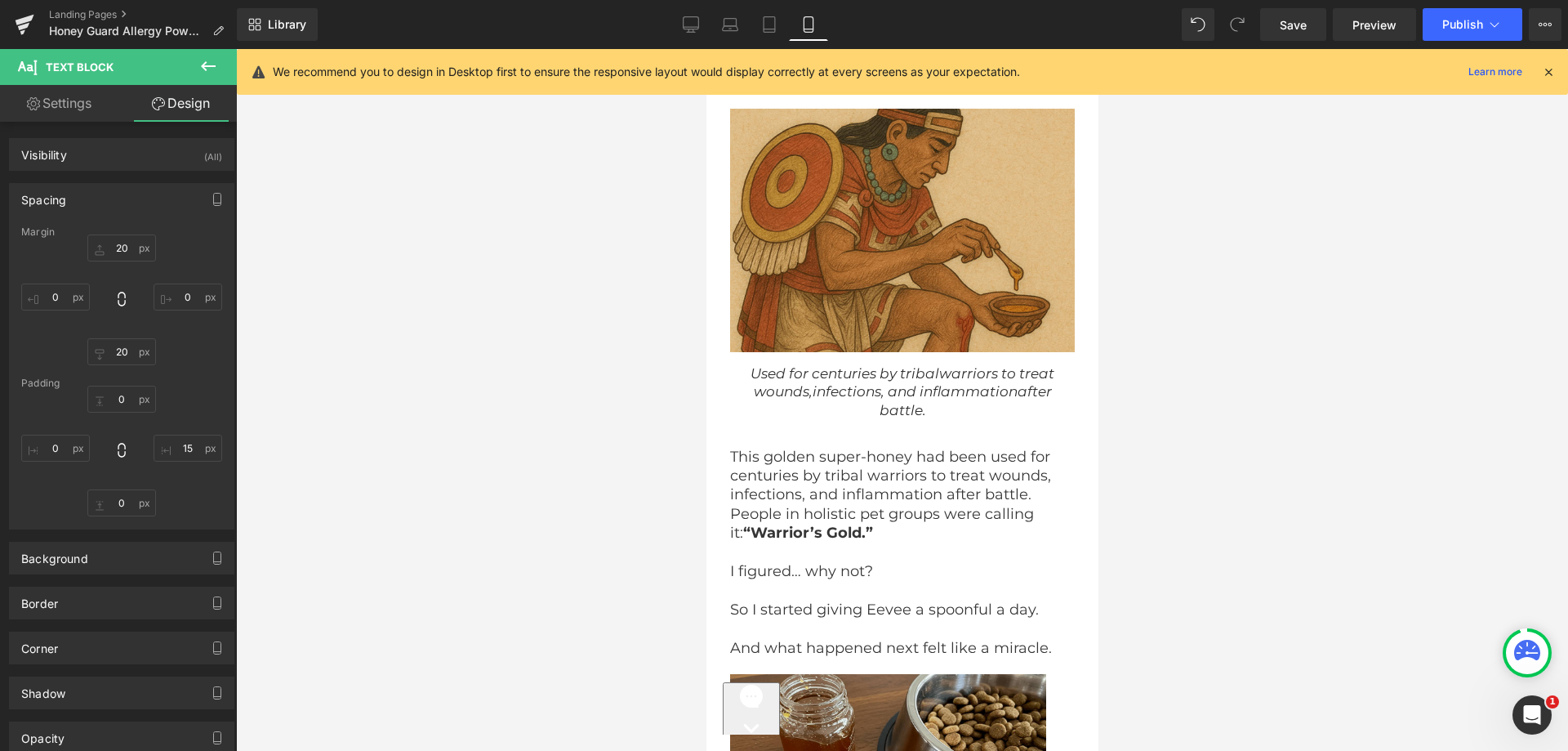
click at [120, 262] on div at bounding box center [121, 300] width 200 height 131
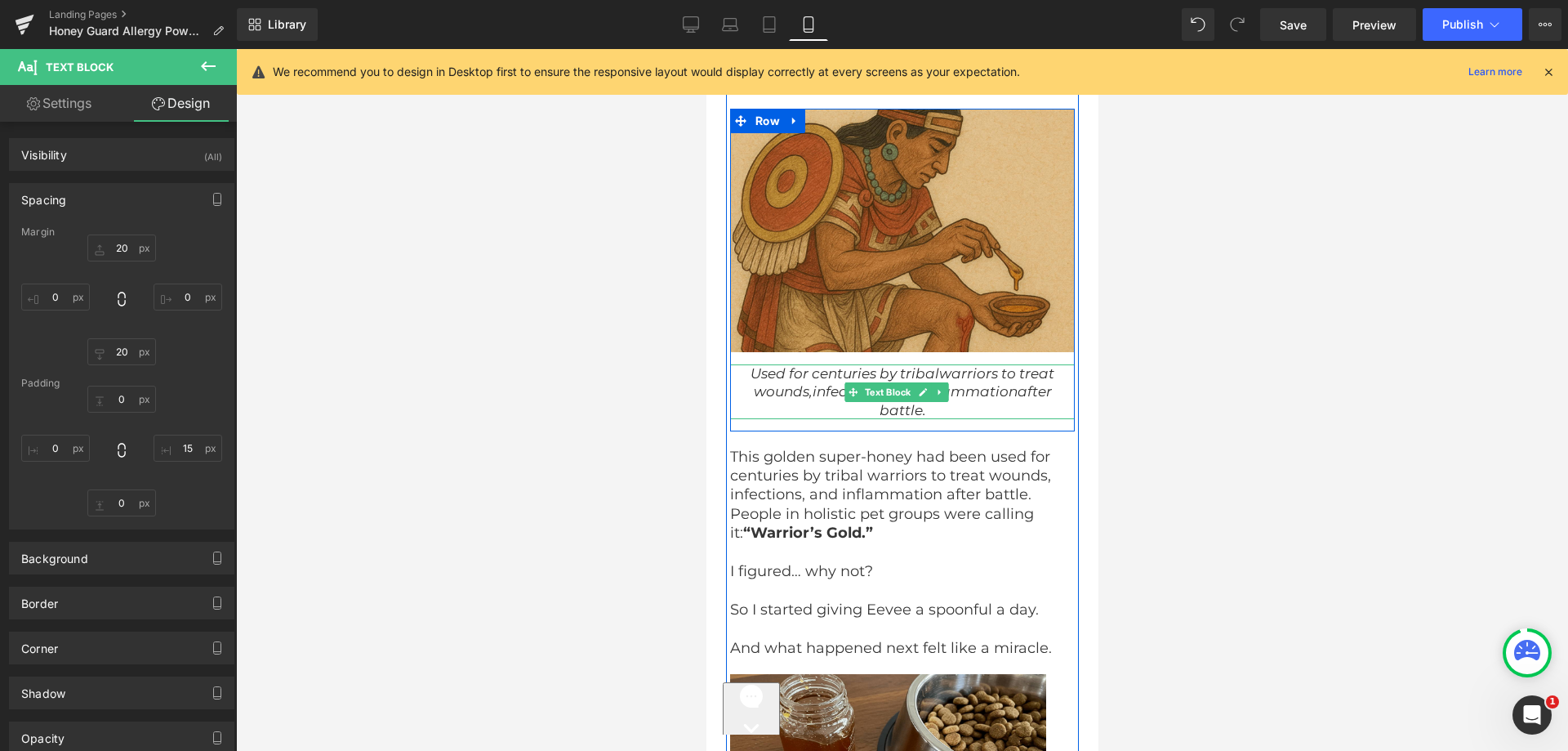
click at [881, 394] on icon "after battle." at bounding box center [965, 400] width 173 height 35
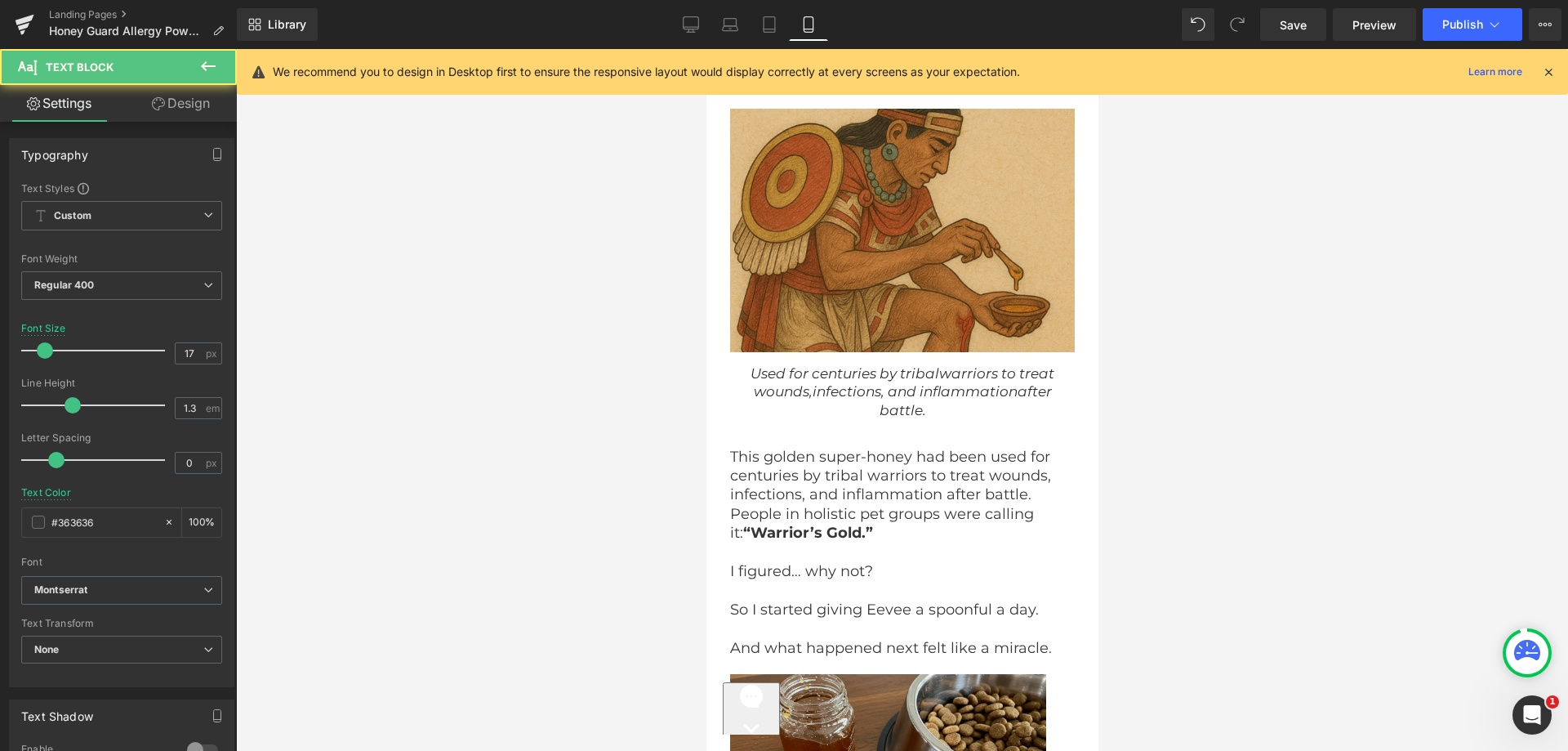
click at [177, 119] on link "Design" at bounding box center [180, 103] width 119 height 37
click at [0, 0] on div "Spacing" at bounding box center [0, 0] width 0 height 0
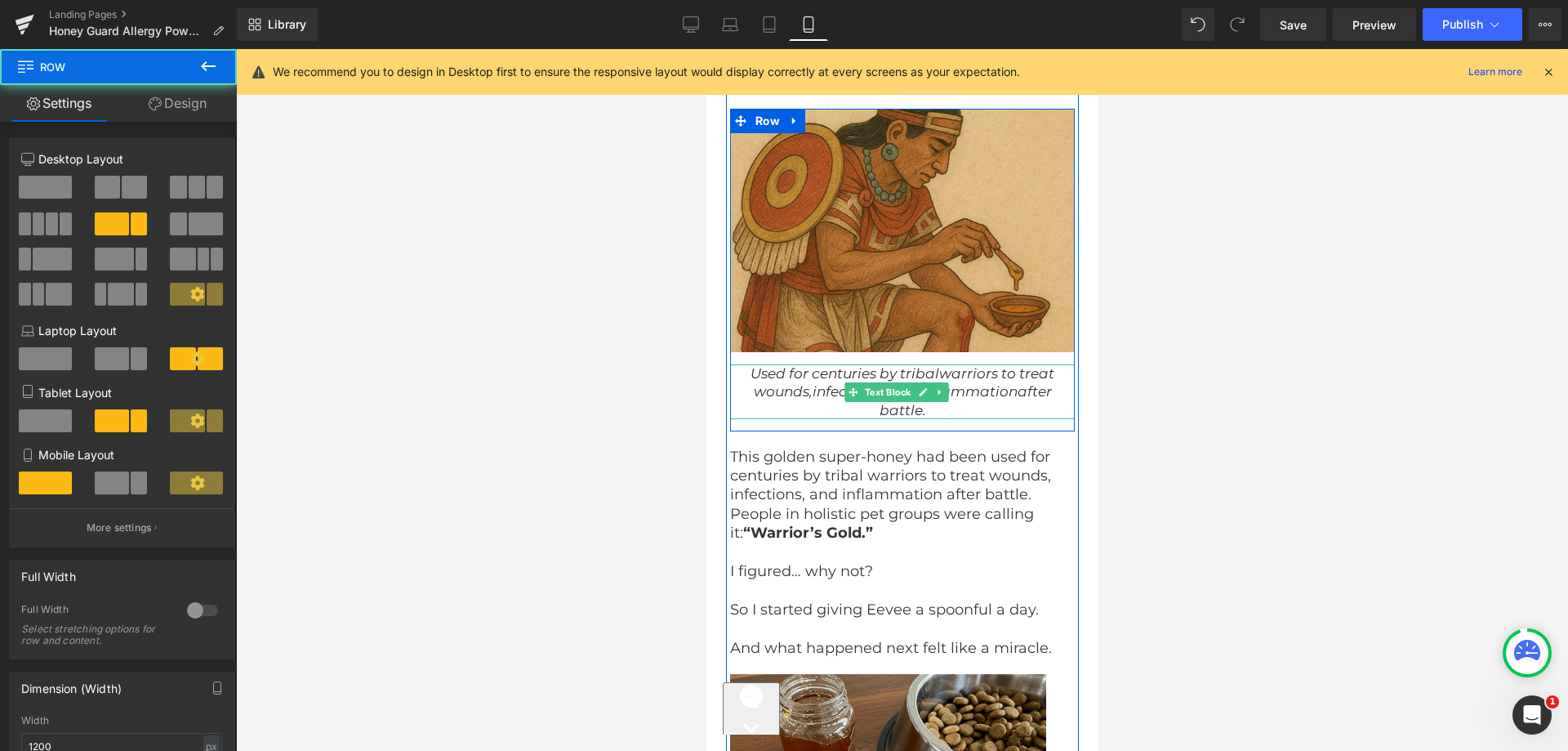
drag, startPoint x: 816, startPoint y: 412, endPoint x: 812, endPoint y: 392, distance: 20.4
click at [816, 380] on div "Image NaNpx Used for centuries by tribal warriors to treat wounds, infections, …" at bounding box center [902, 270] width 345 height 322
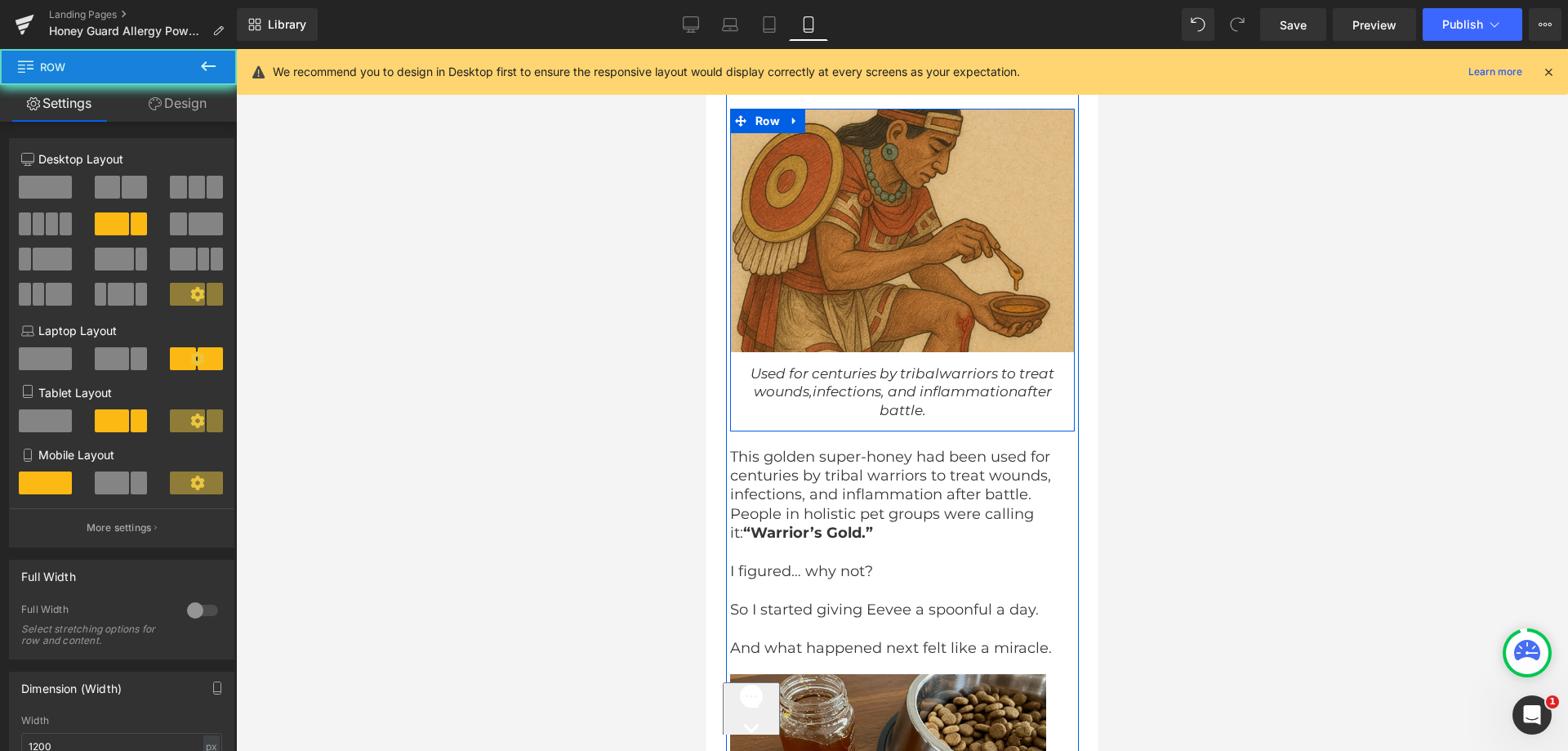
click at [800, 406] on div "Used for centuries by tribal warriors to treat wounds, infections, and inflamma…" at bounding box center [902, 390] width 345 height 78
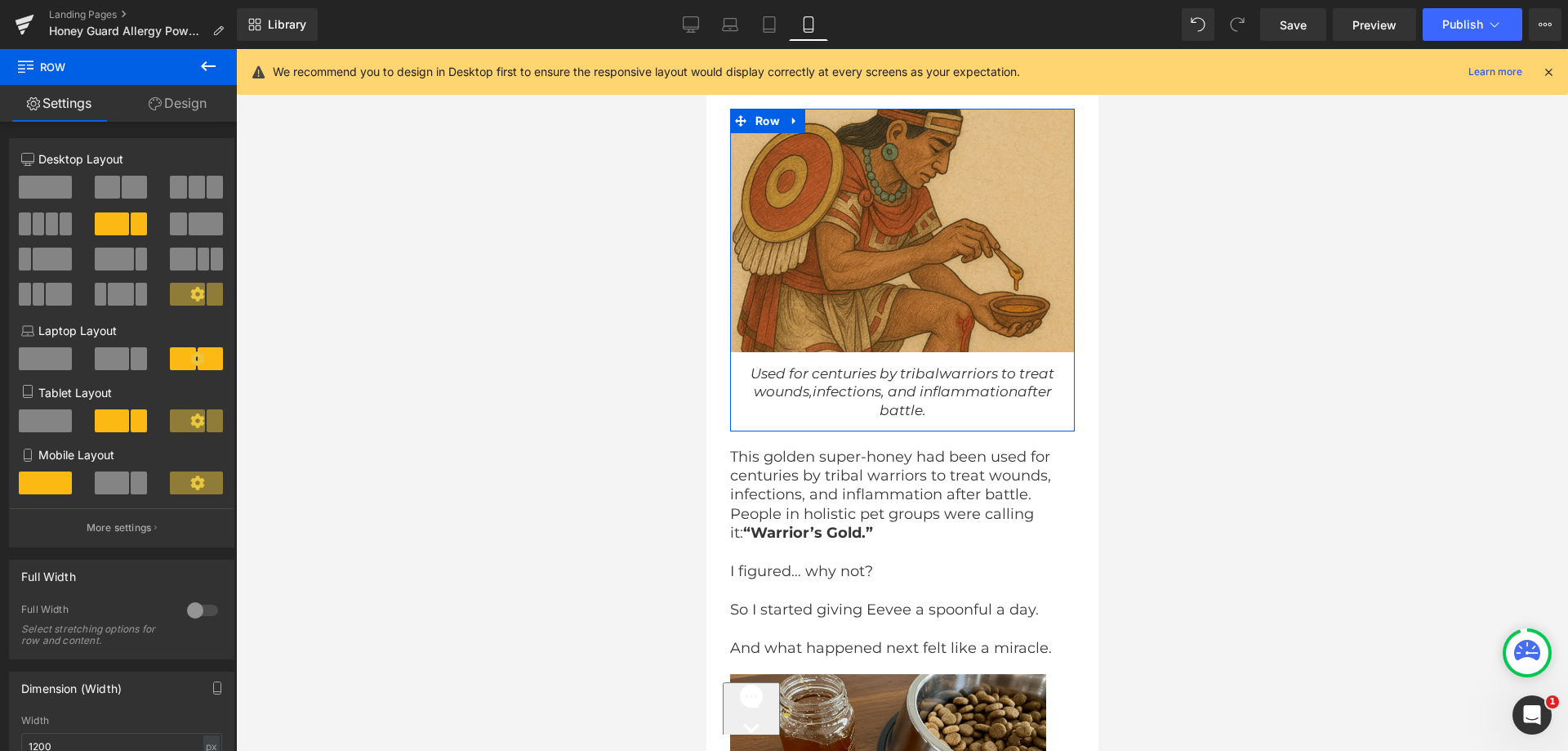
click at [174, 110] on link "Design" at bounding box center [177, 103] width 119 height 37
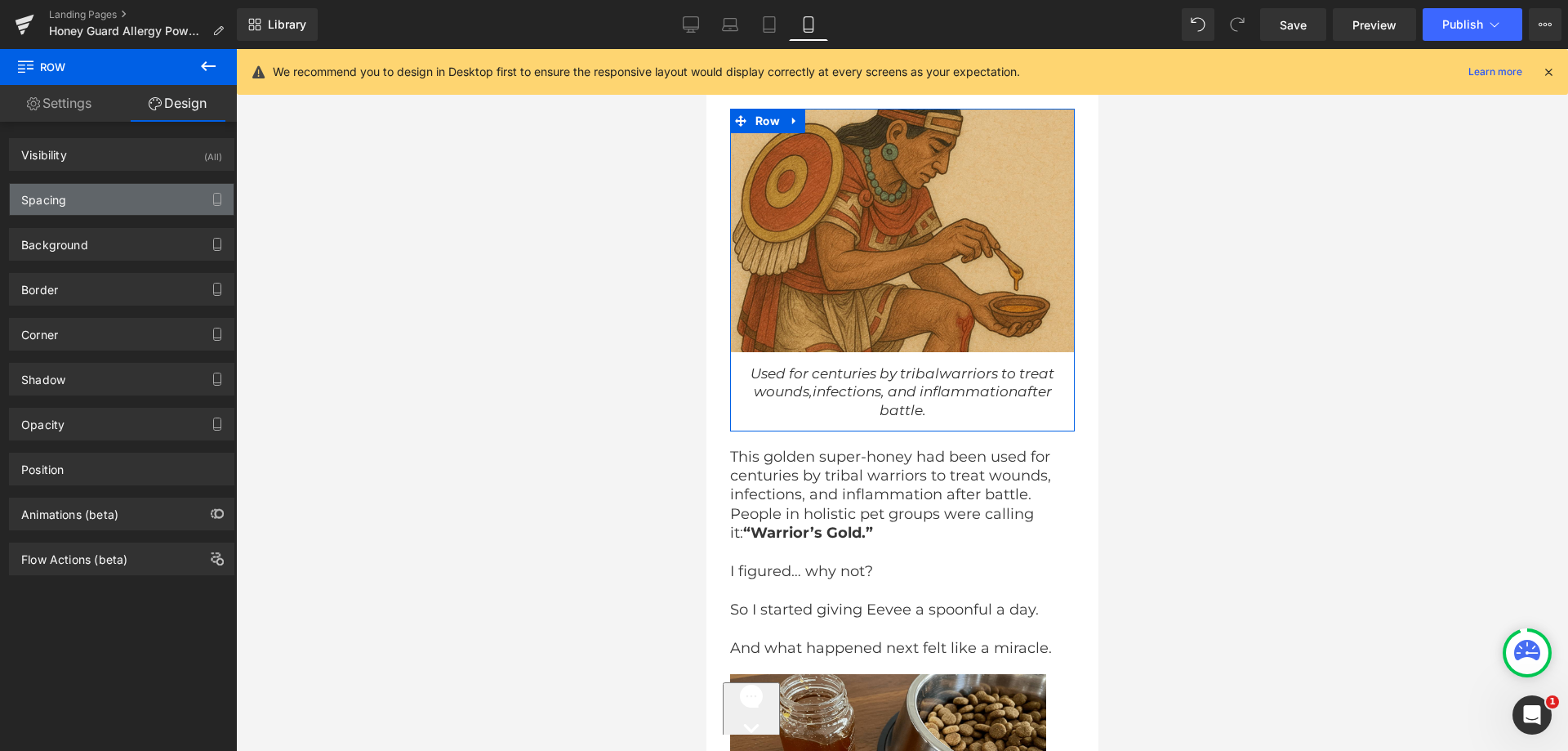
click at [115, 203] on div "Spacing" at bounding box center [121, 200] width 224 height 31
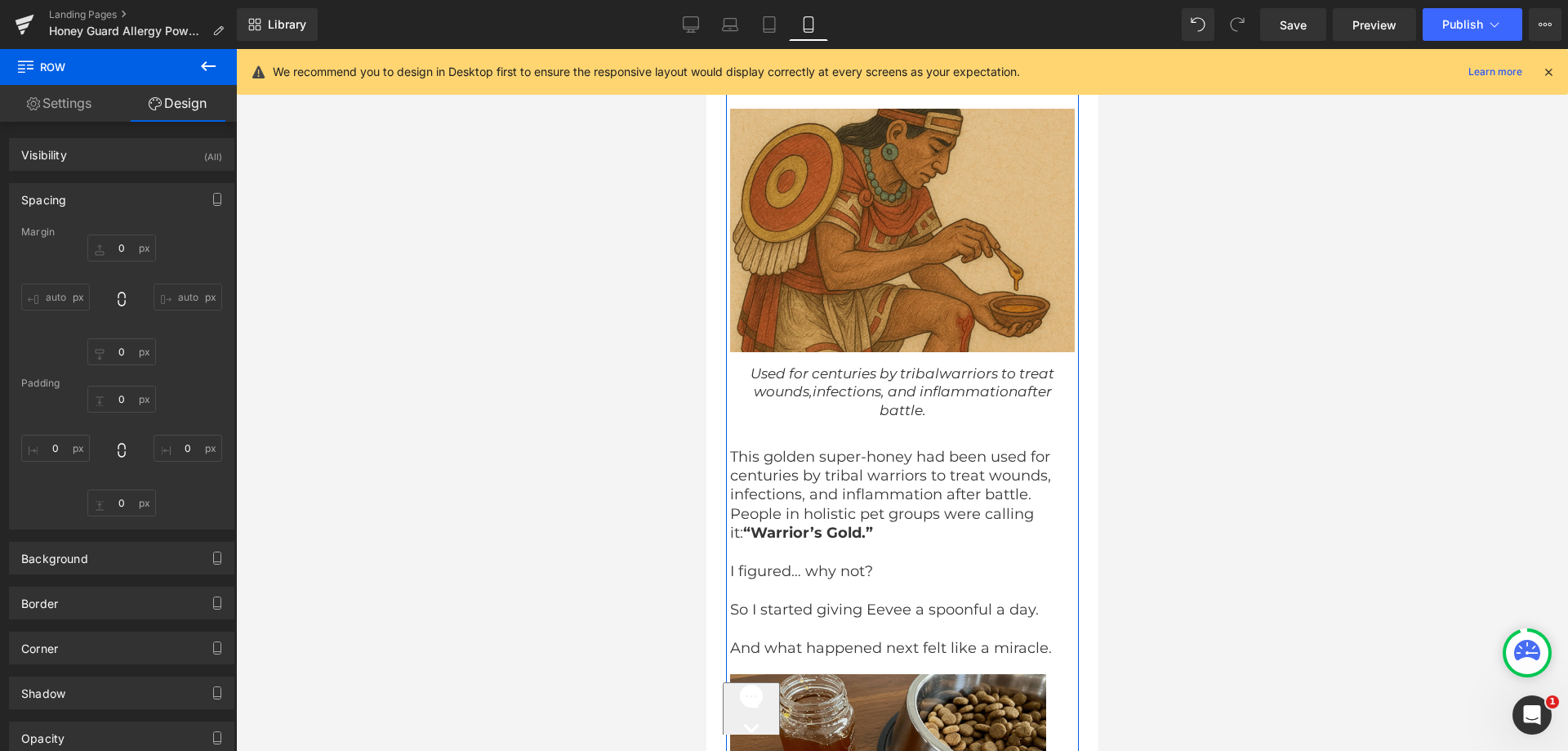
click at [847, 426] on div "The Story of Jazz & Eevee Text Block Image Image From Jazz, Text Block Dog Mom …" at bounding box center [902, 103] width 345 height 4186
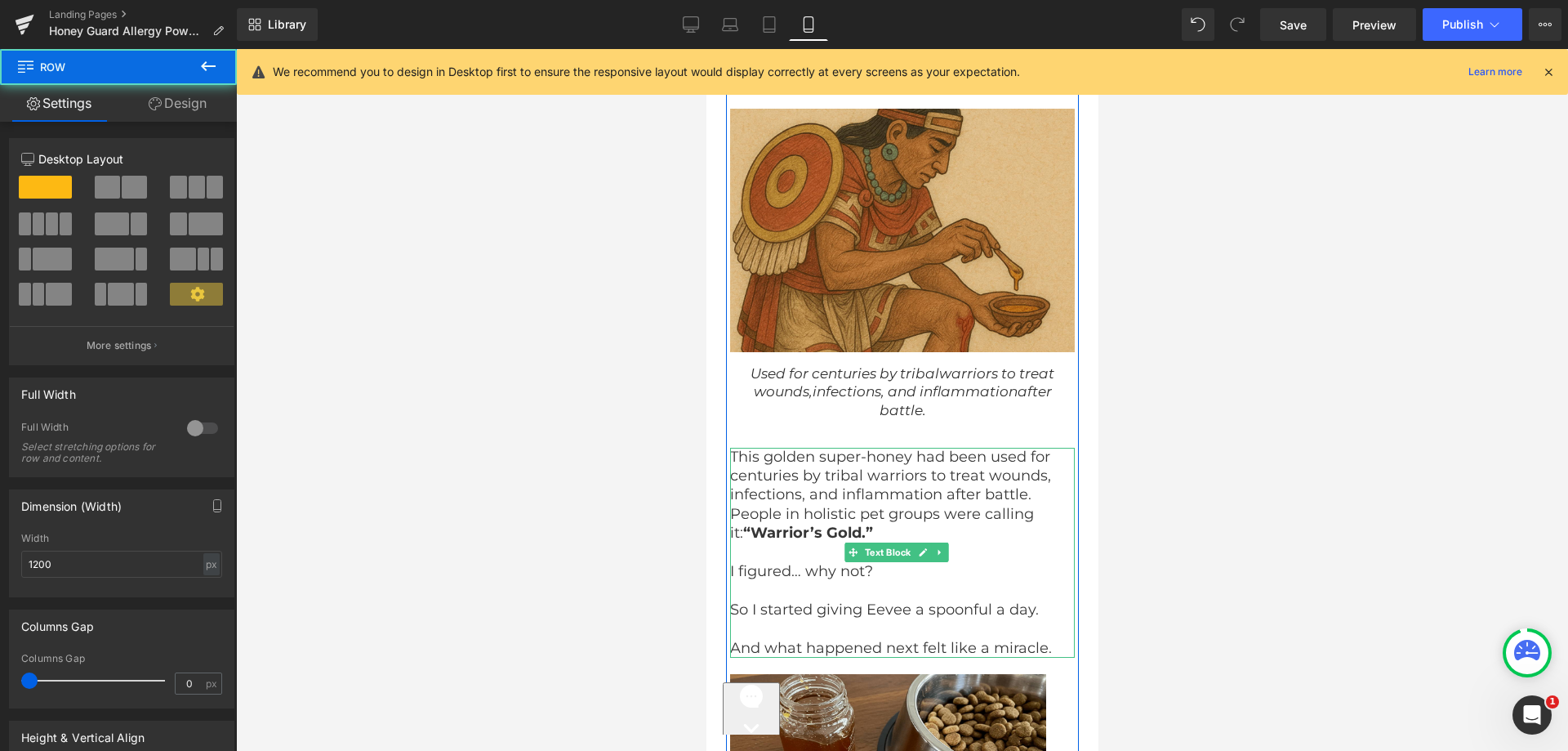
click at [828, 447] on p "This golden super-honey had been used for centuries by tribal warriors to treat…" at bounding box center [895, 495] width 332 height 95
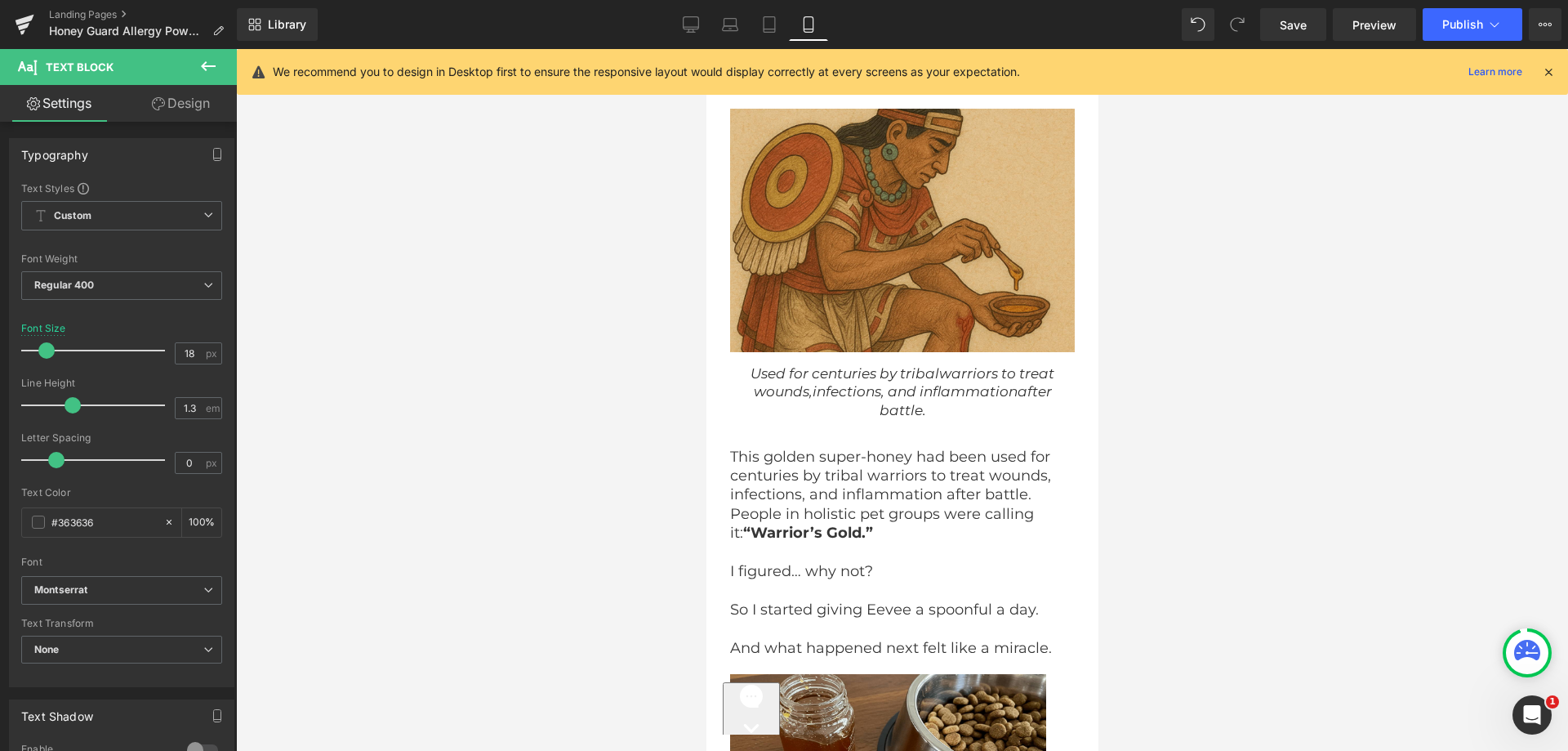
click at [155, 111] on link "Design" at bounding box center [180, 103] width 119 height 37
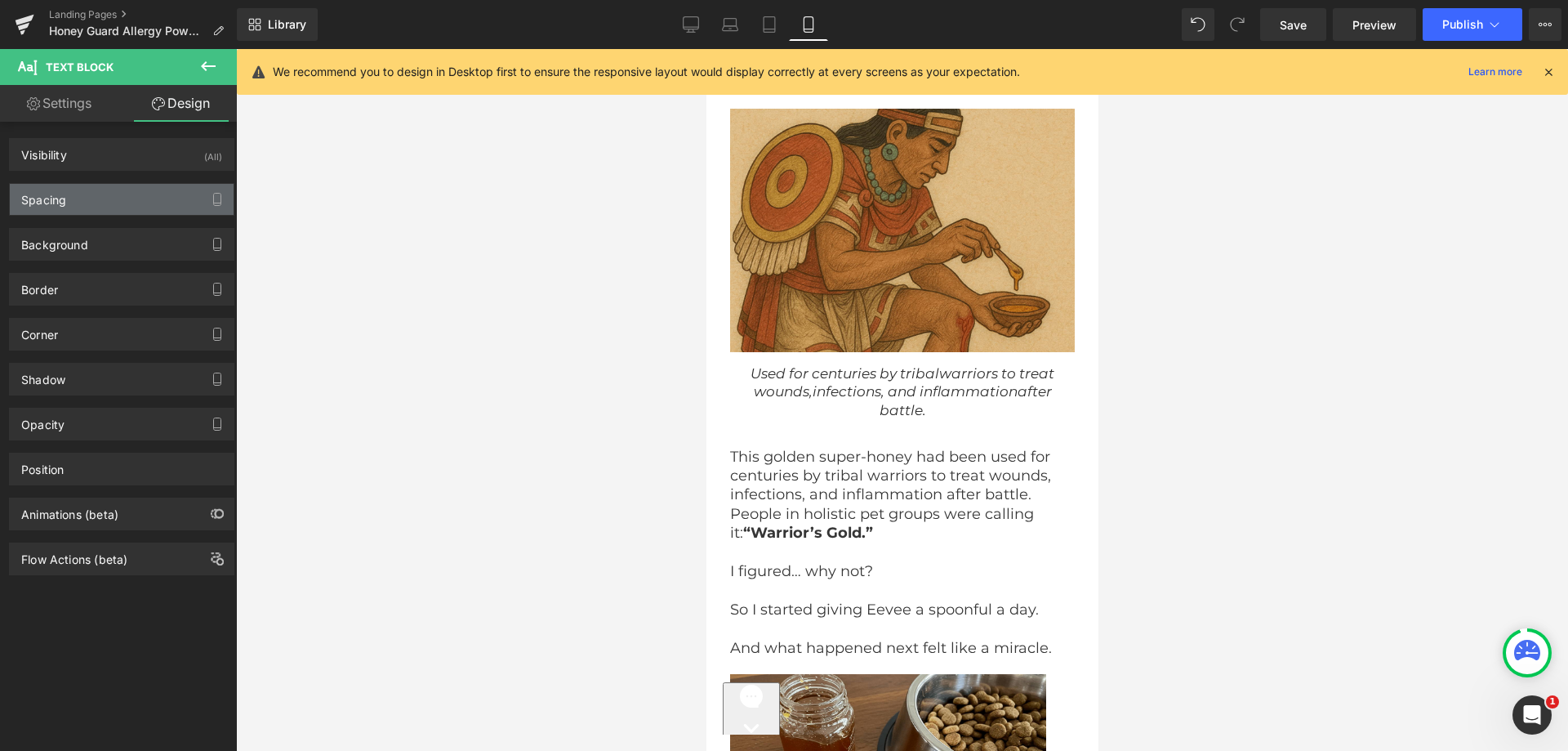
click at [96, 185] on div "Spacing" at bounding box center [121, 200] width 224 height 31
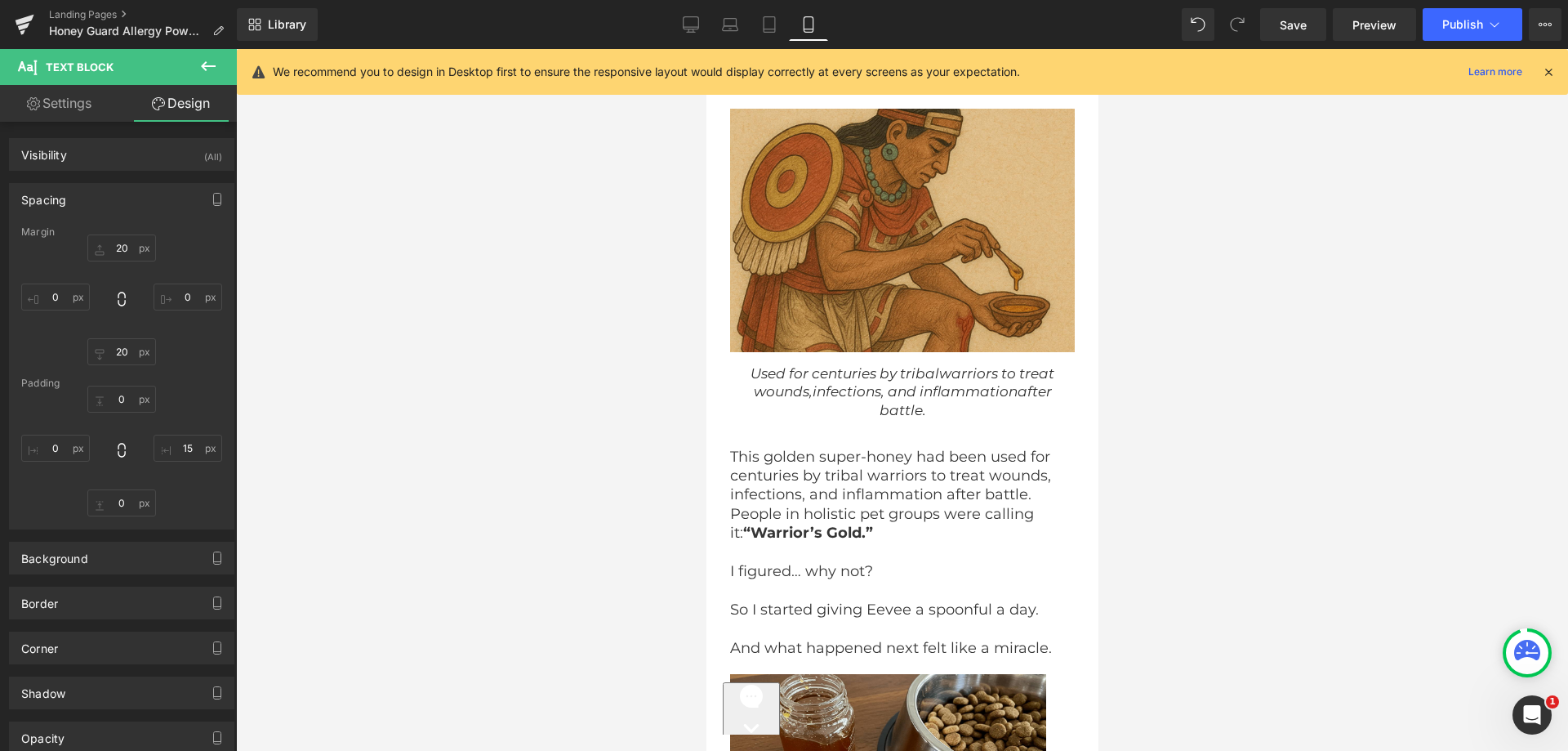
click at [122, 232] on div "Margin" at bounding box center [121, 232] width 200 height 12
click at [187, 438] on input "text" at bounding box center [187, 448] width 68 height 27
type input "15"
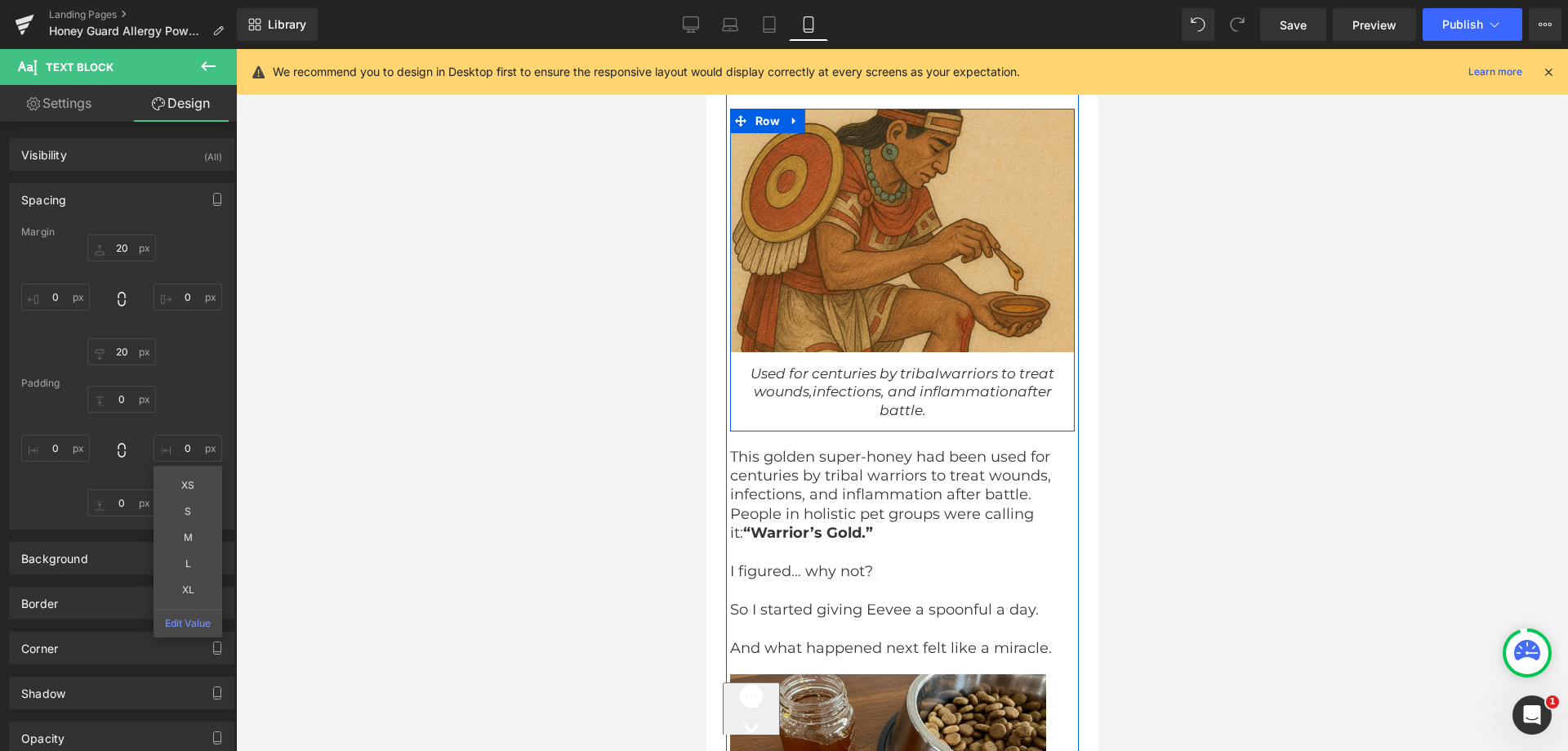
click at [873, 410] on div "Used for centuries by tribal warriors to treat wounds, infections, and inflamma…" at bounding box center [902, 390] width 345 height 78
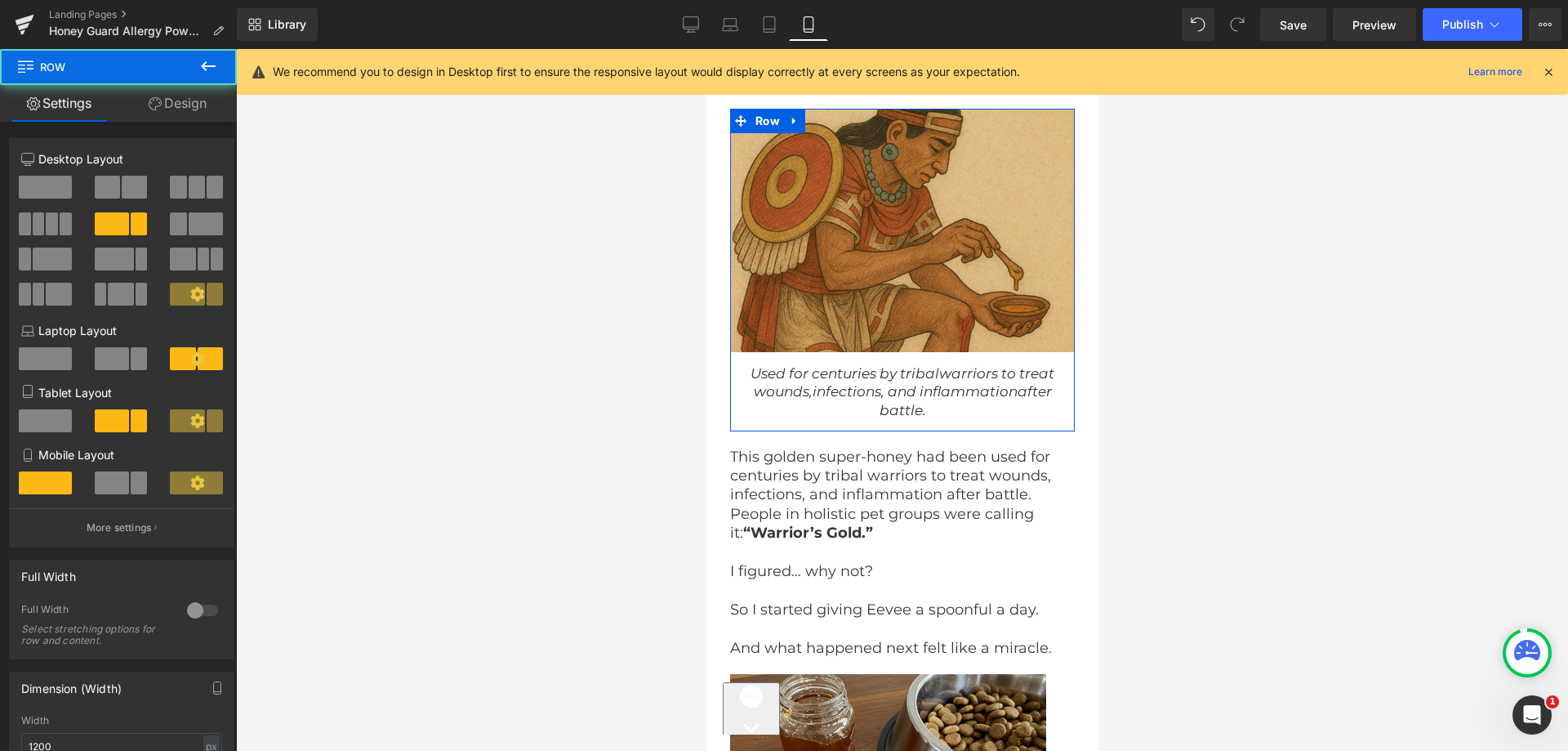
click at [158, 107] on icon at bounding box center [155, 104] width 13 height 13
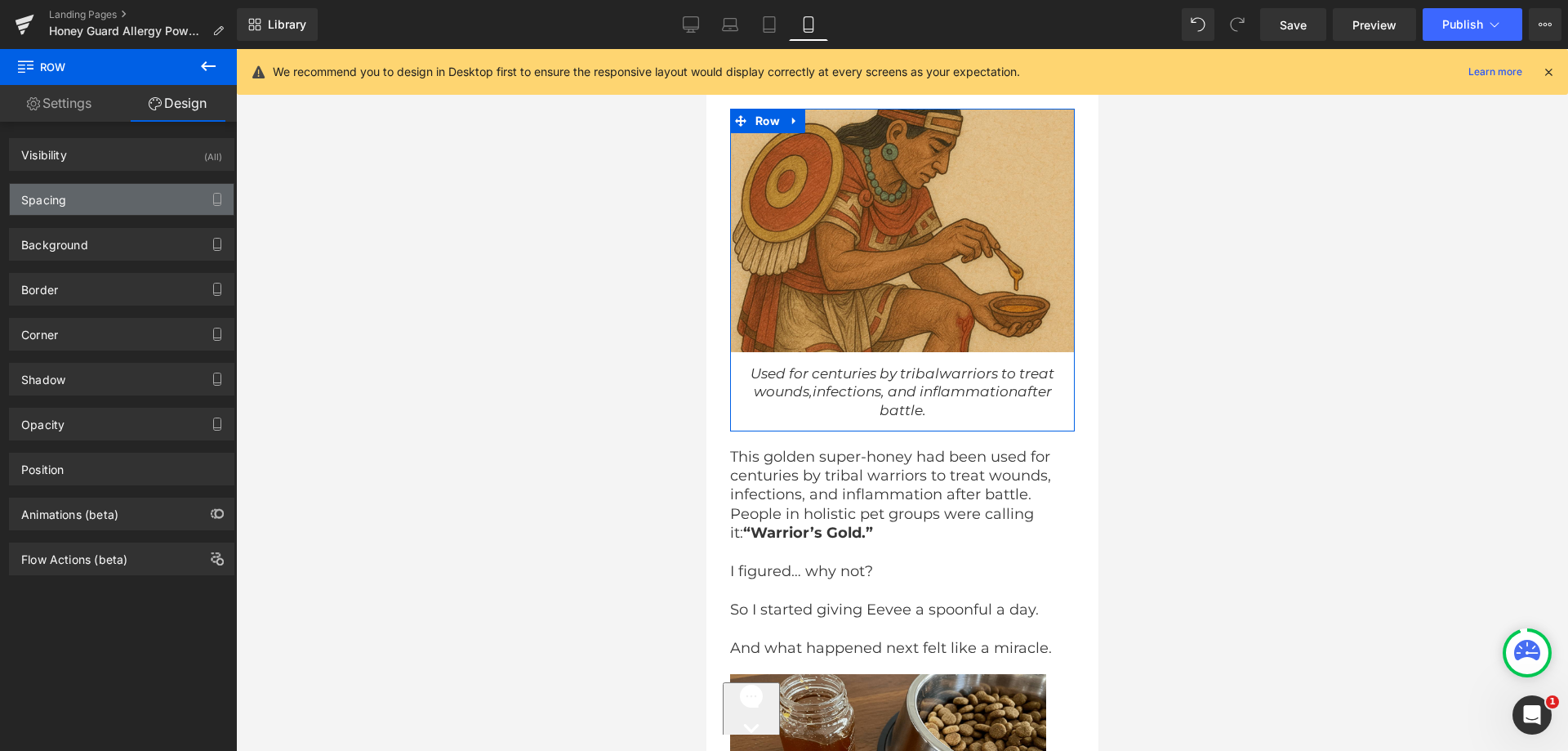
click at [93, 190] on div "Spacing" at bounding box center [121, 200] width 224 height 31
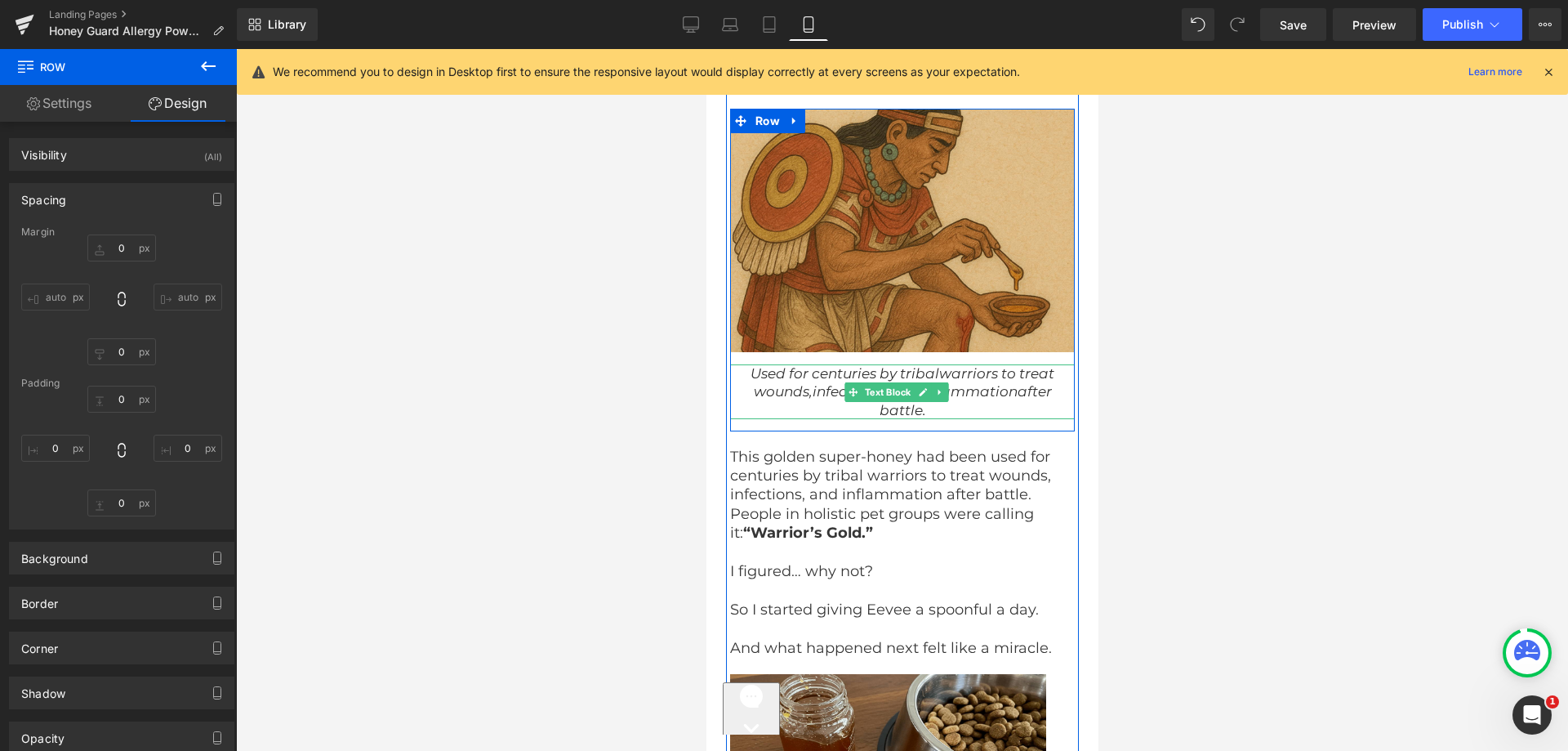
click at [838, 398] on div "Used for centuries by tribal warriors to treat wounds, infections, and inflamma…" at bounding box center [902, 391] width 345 height 54
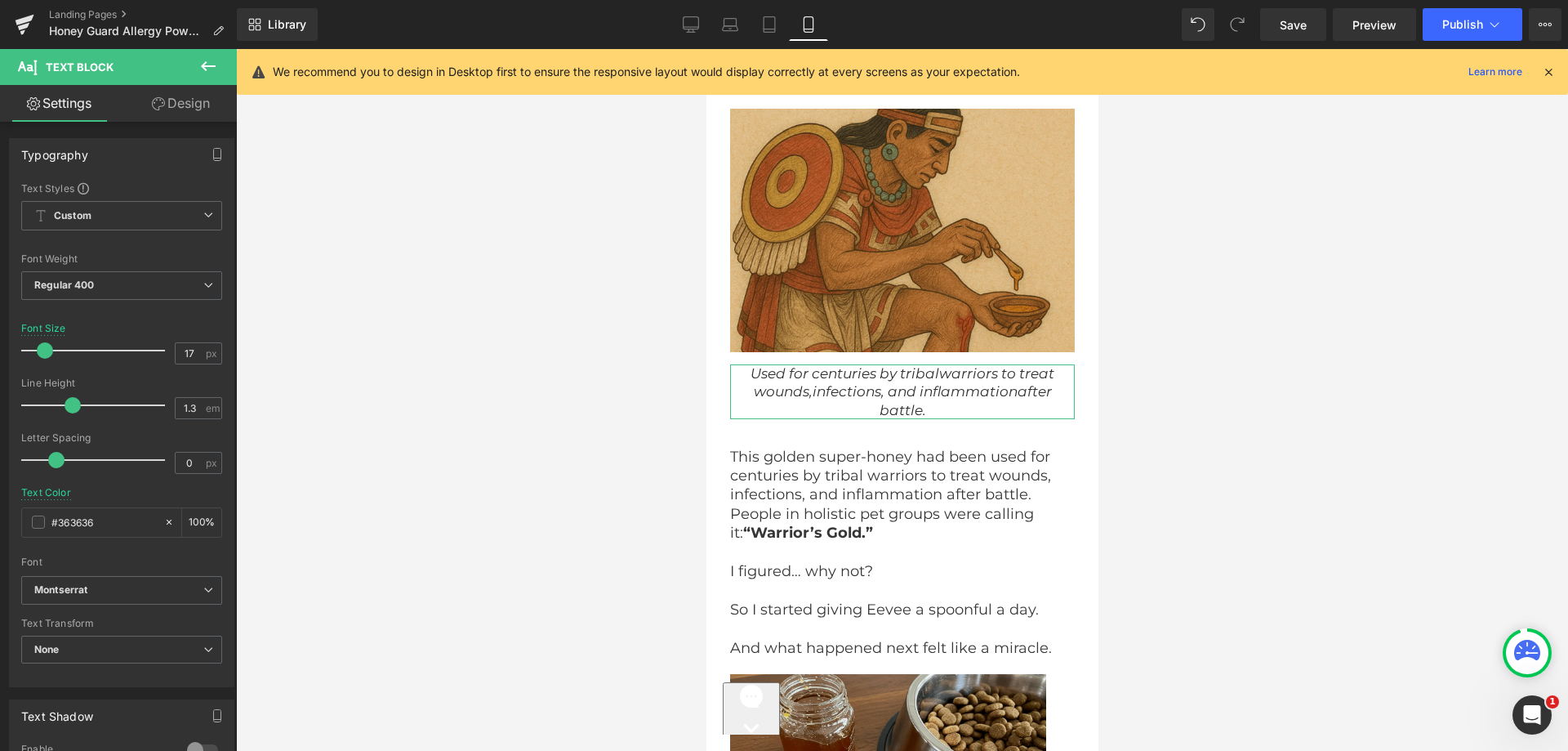
click at [192, 99] on link "Design" at bounding box center [180, 103] width 119 height 37
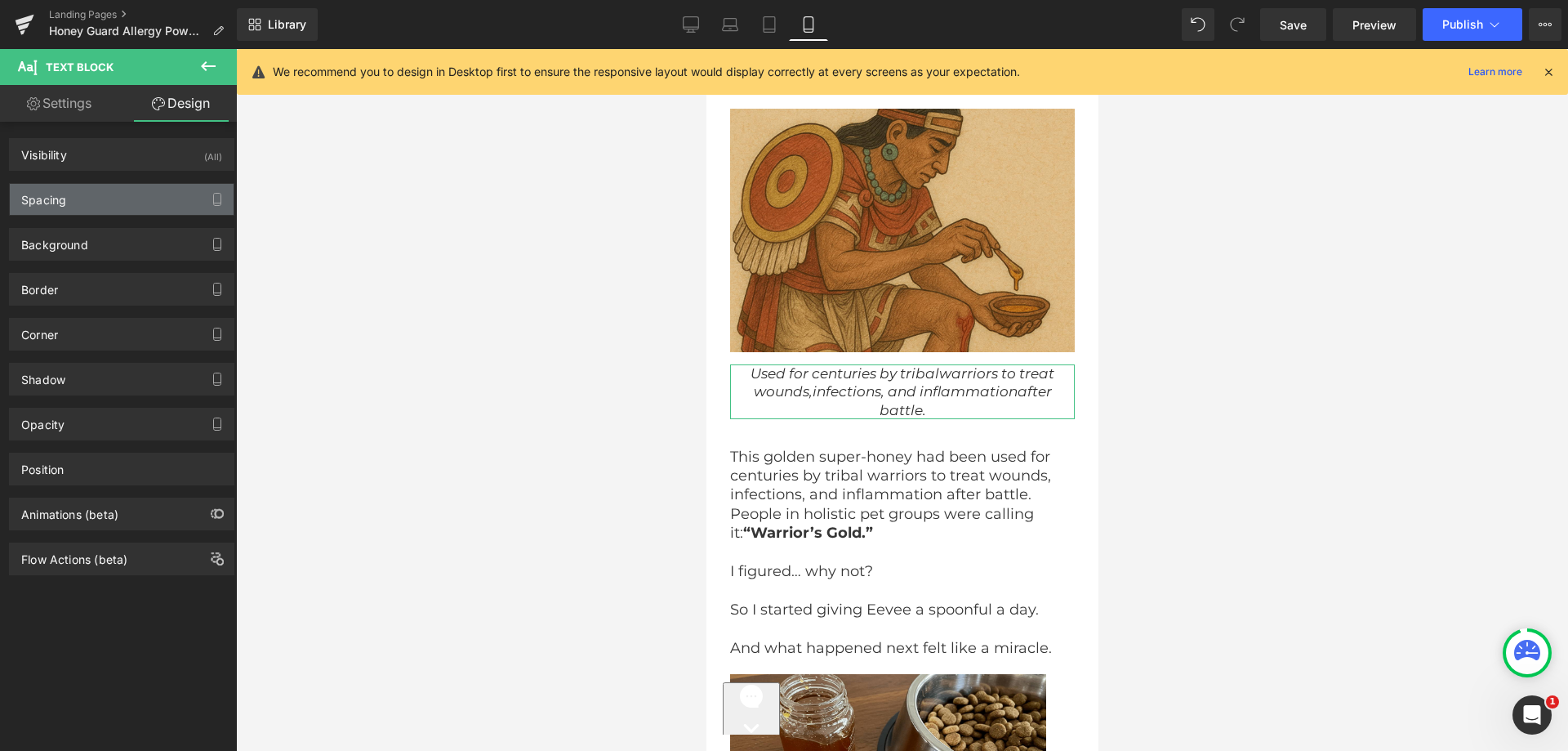
click at [129, 196] on div "Spacing" at bounding box center [121, 200] width 224 height 31
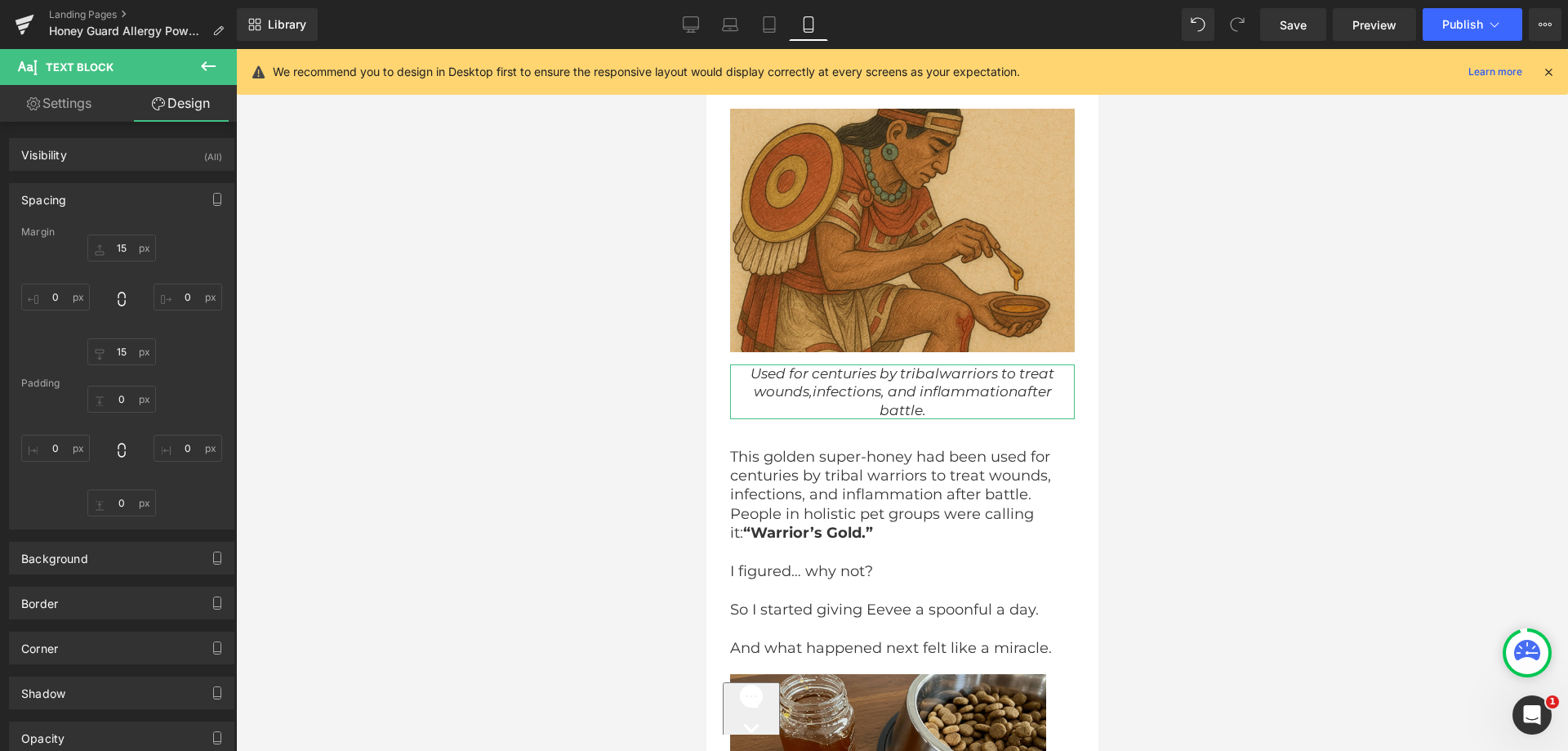
click at [120, 379] on div "Padding" at bounding box center [121, 384] width 200 height 12
click at [123, 362] on input "text" at bounding box center [121, 352] width 68 height 27
type input "15"
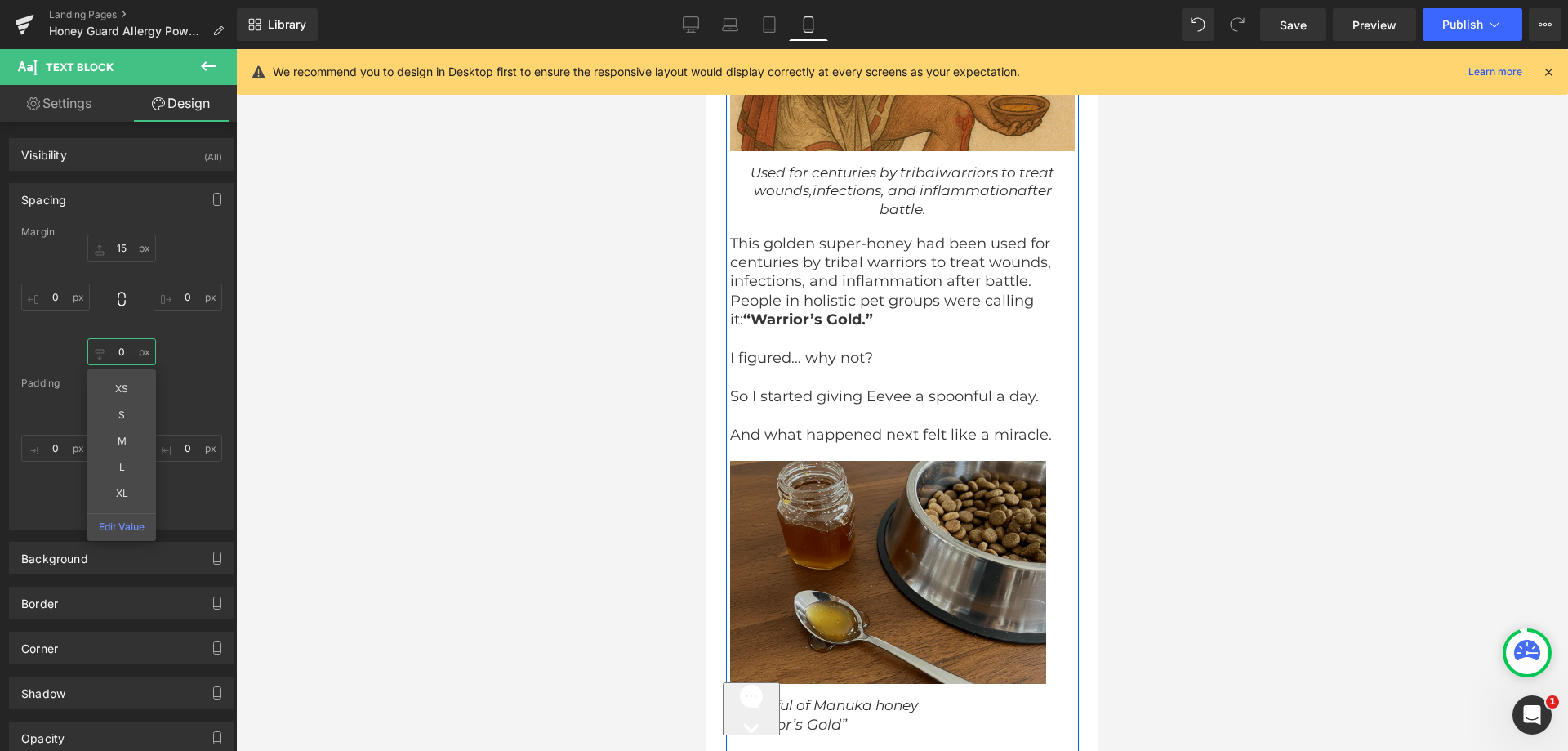
scroll to position [7523, 0]
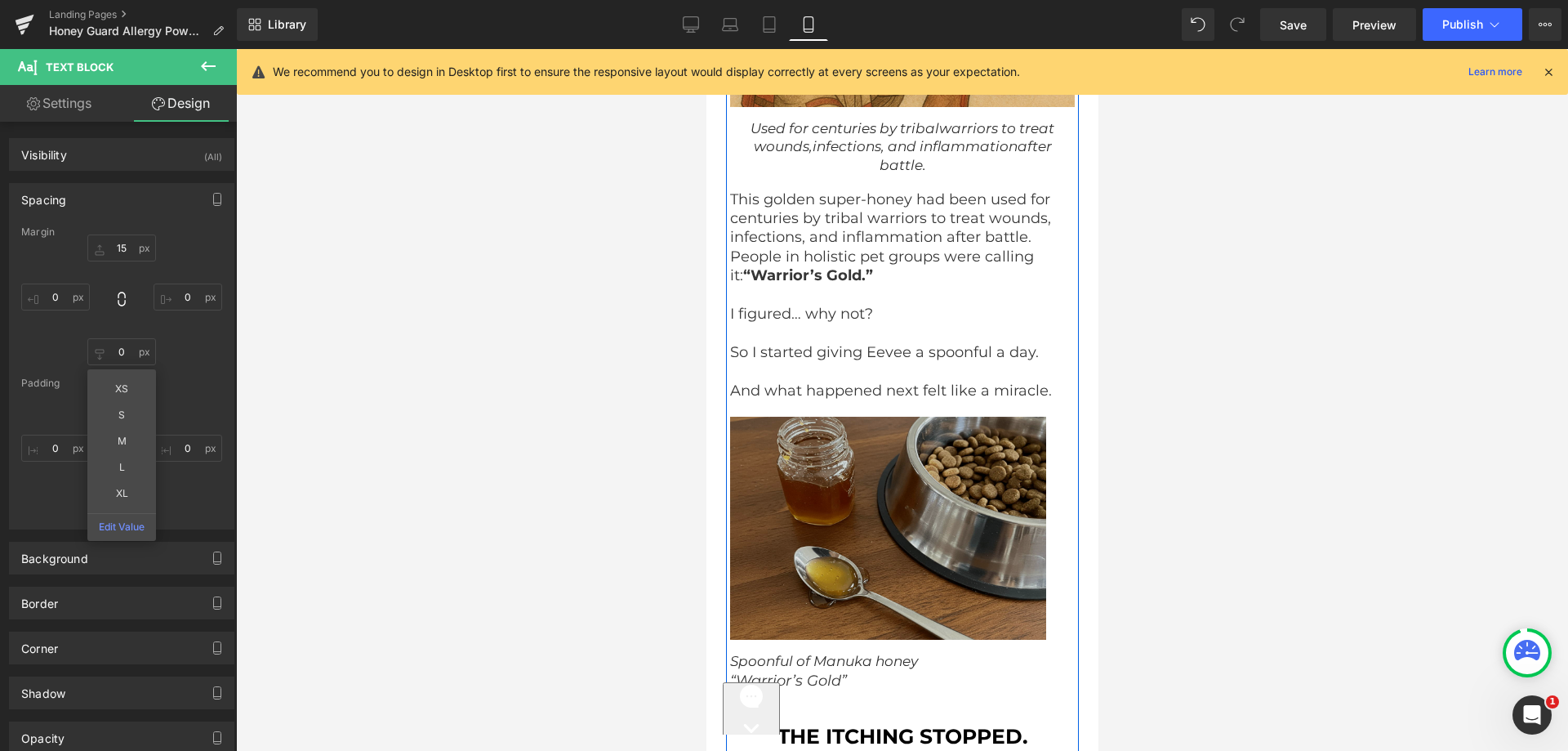
click at [837, 426] on img at bounding box center [902, 527] width 345 height 223
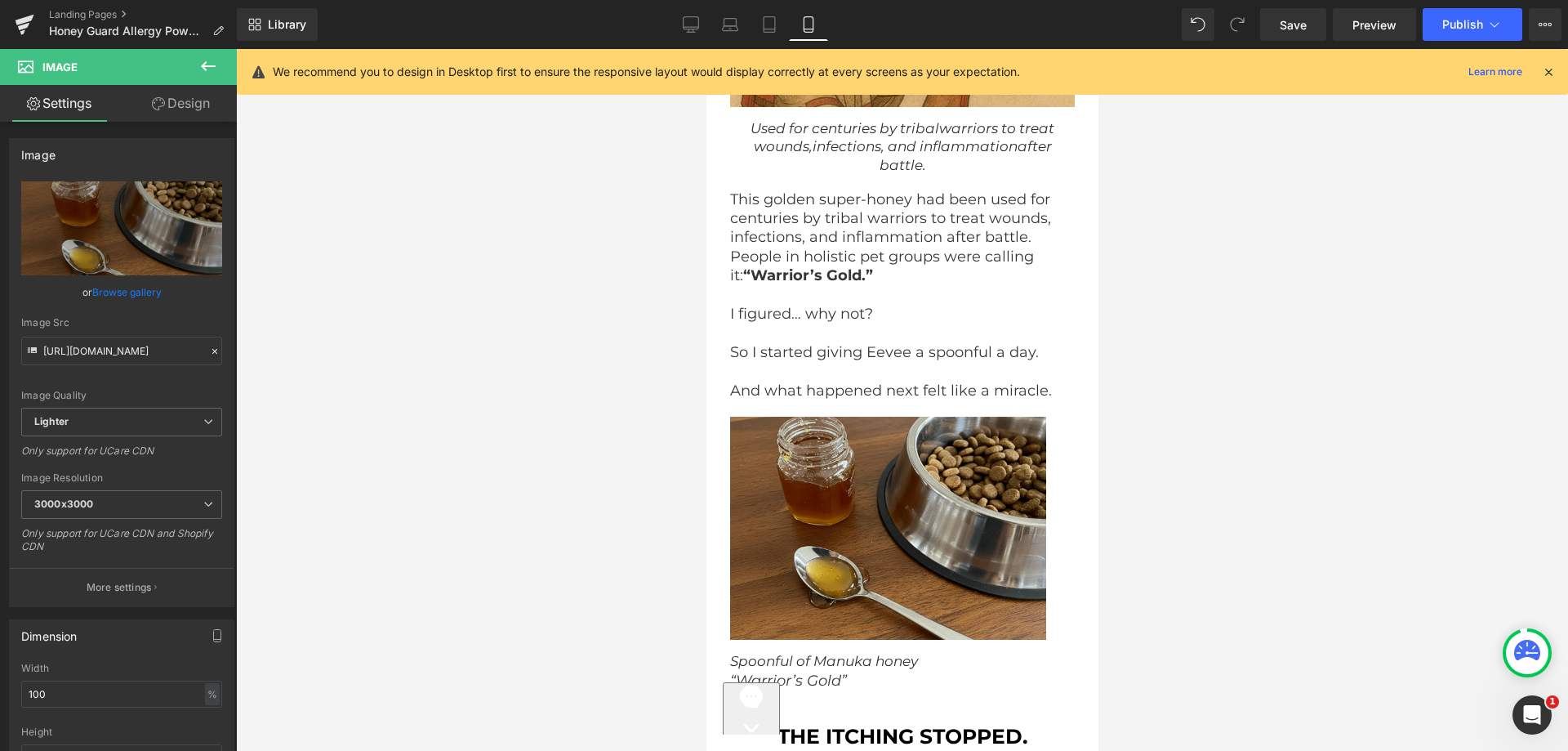
click at [89, 50] on span "Image" at bounding box center [98, 67] width 164 height 36
click at [162, 103] on icon at bounding box center [159, 104] width 13 height 13
click at [0, 0] on div "Spacing" at bounding box center [0, 0] width 0 height 0
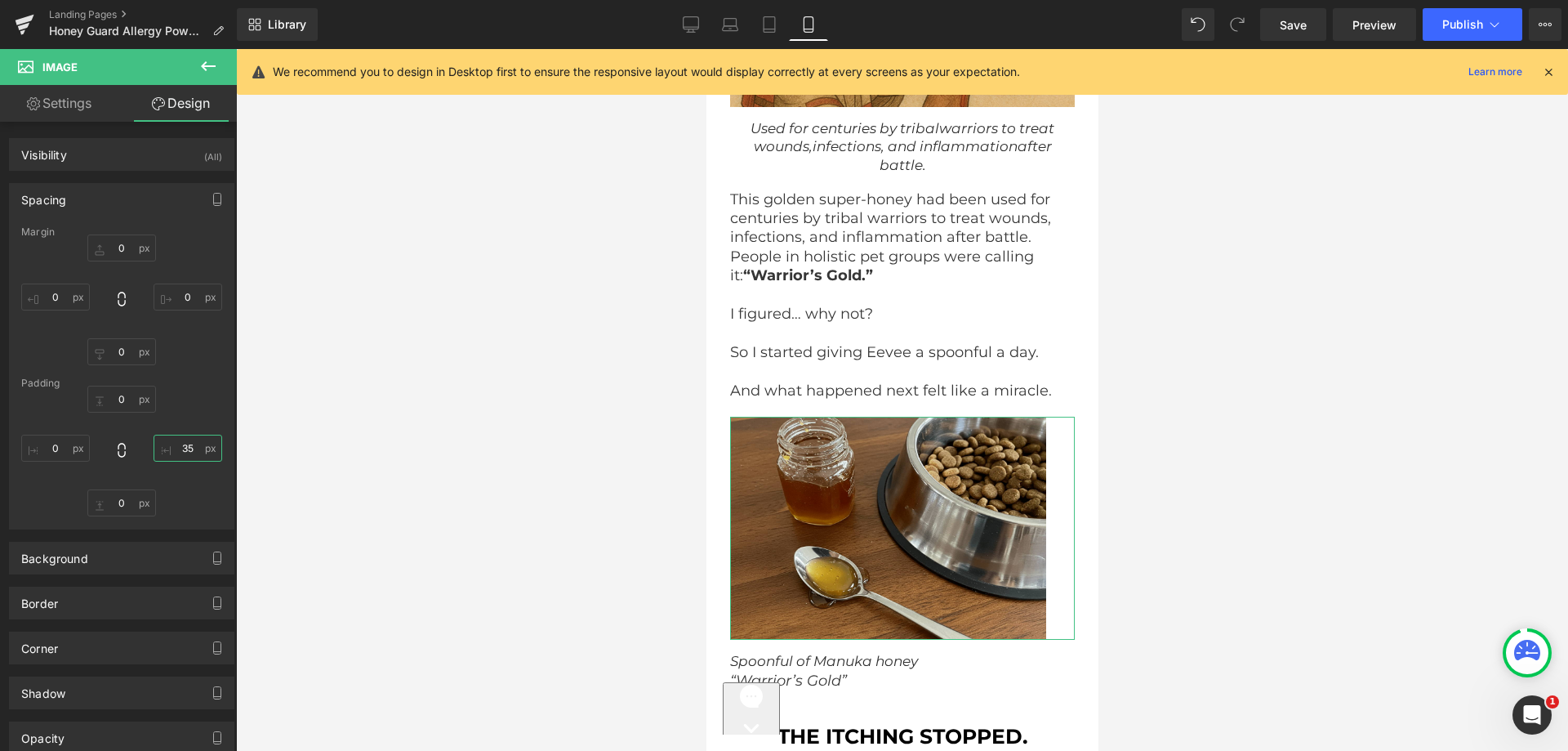
click at [178, 439] on input "text" at bounding box center [187, 448] width 68 height 27
type input "35"
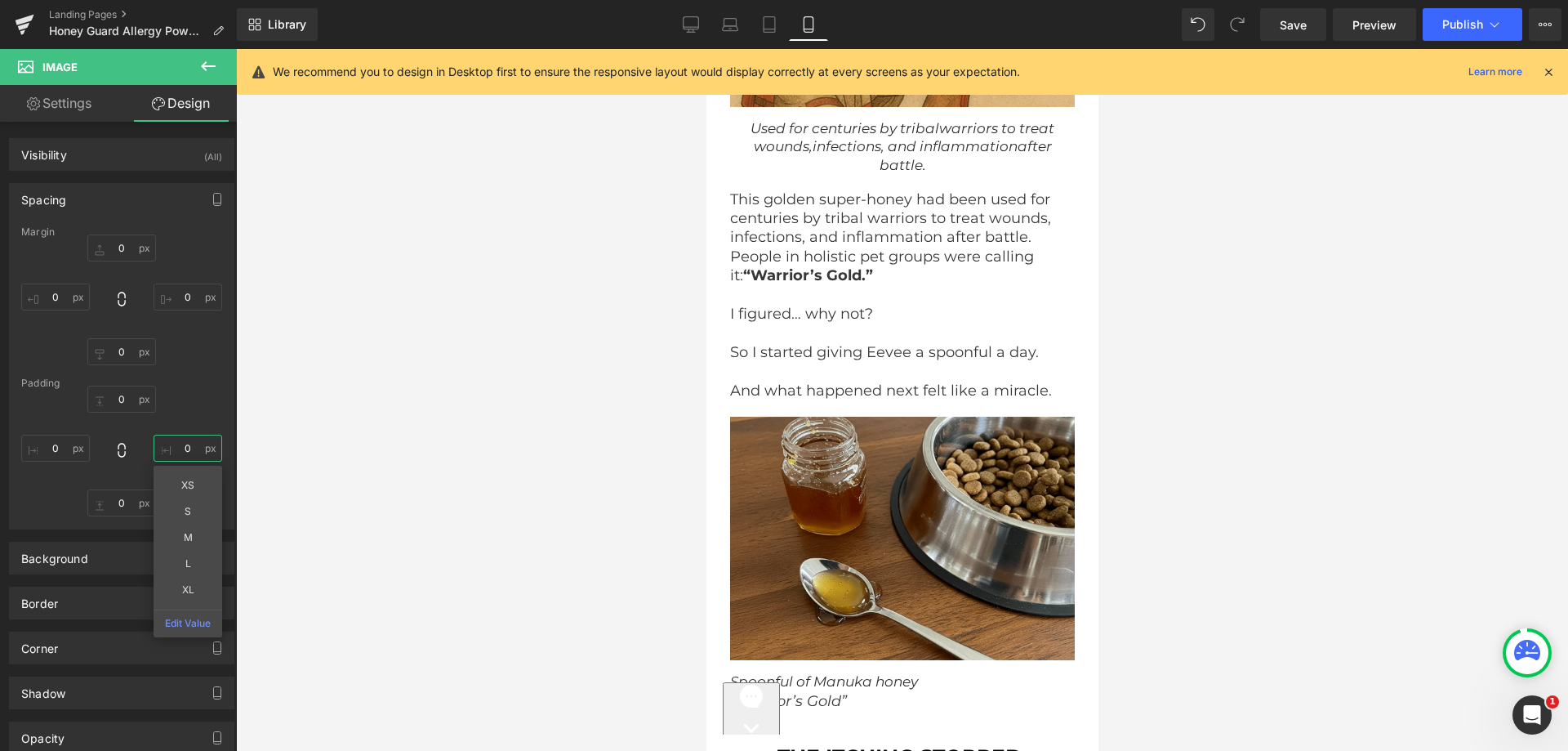
scroll to position [7687, 0]
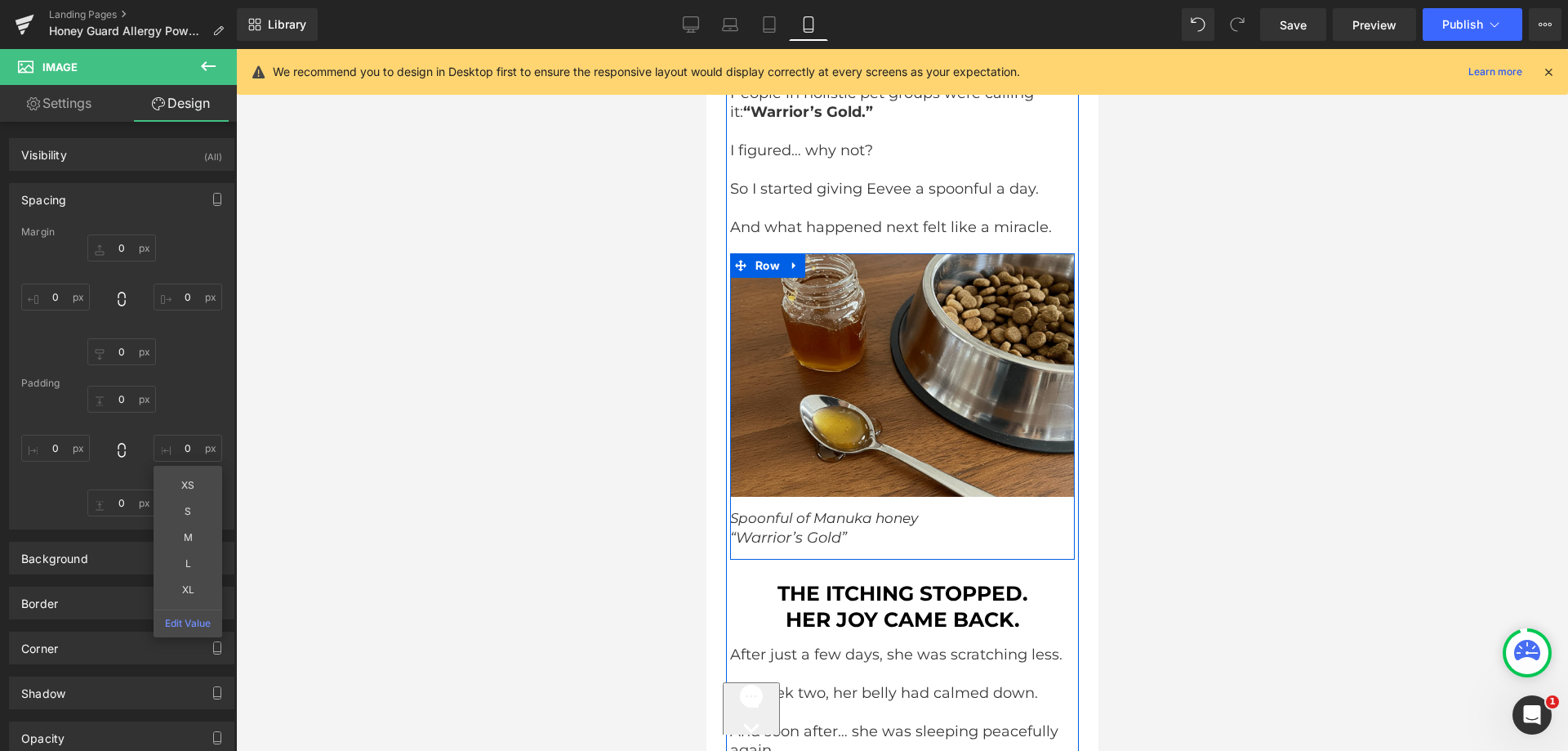
click at [804, 510] on span "Spoonful of Manuka honey" at bounding box center [823, 518] width 188 height 16
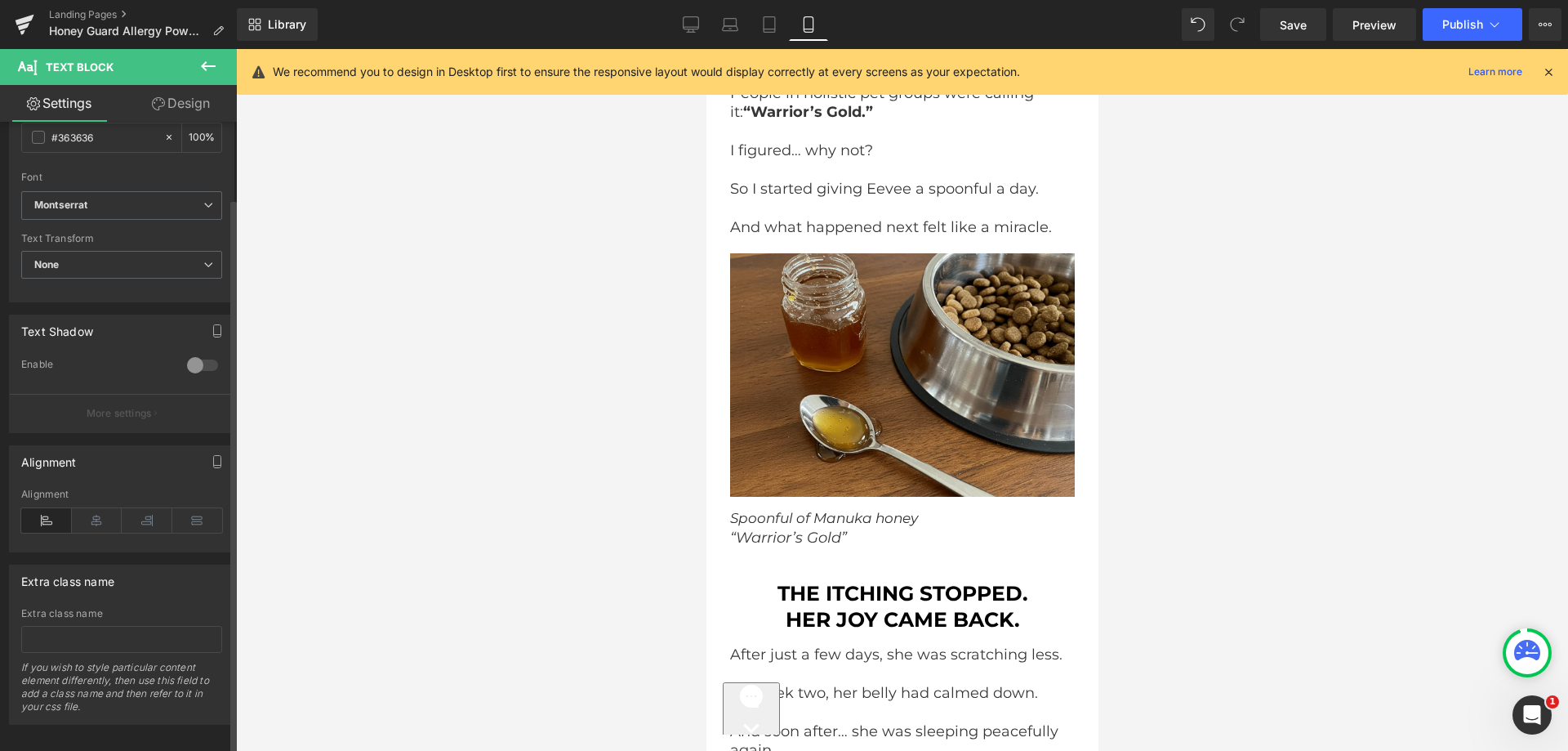
scroll to position [405, 0]
click at [94, 508] on icon at bounding box center [97, 513] width 51 height 24
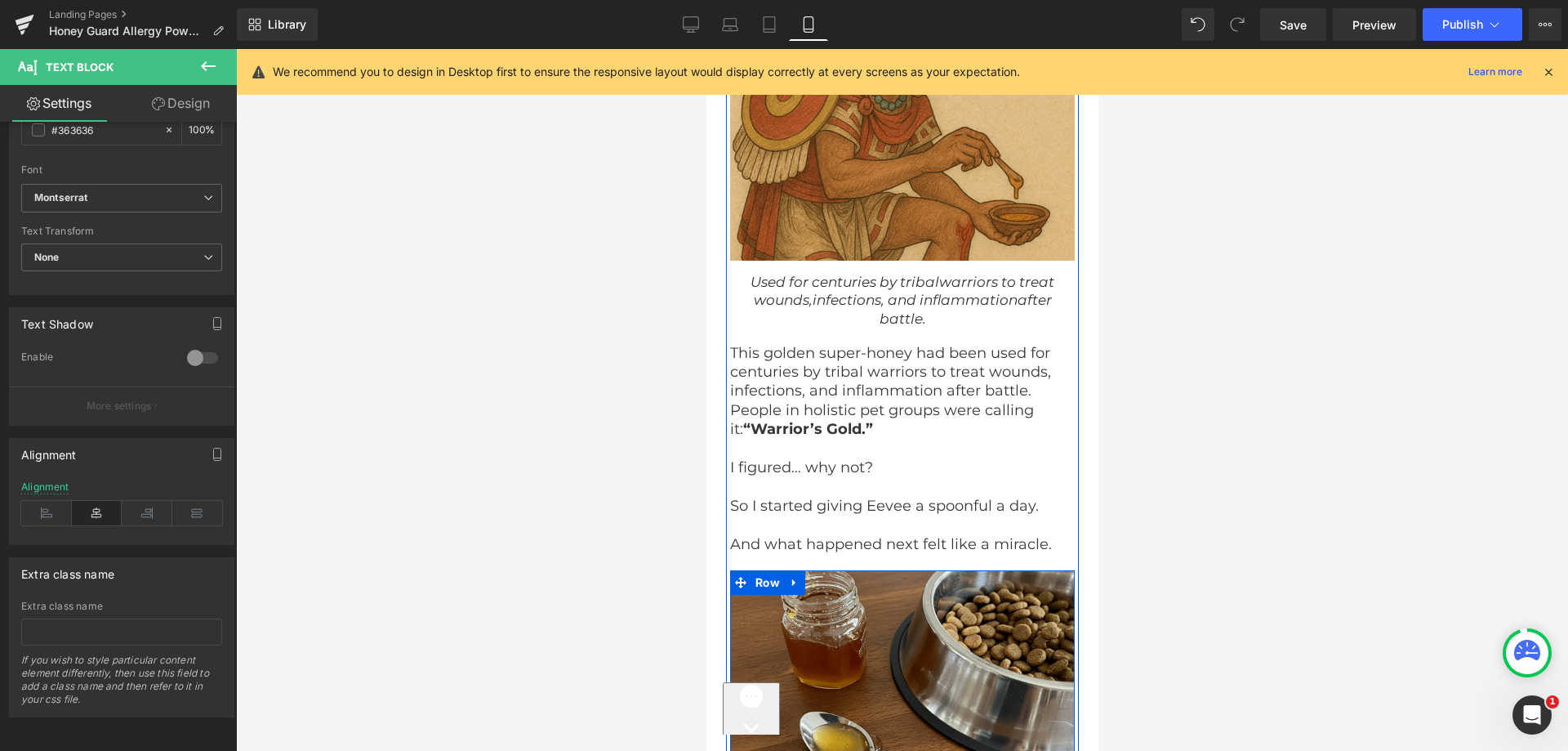
scroll to position [7279, 0]
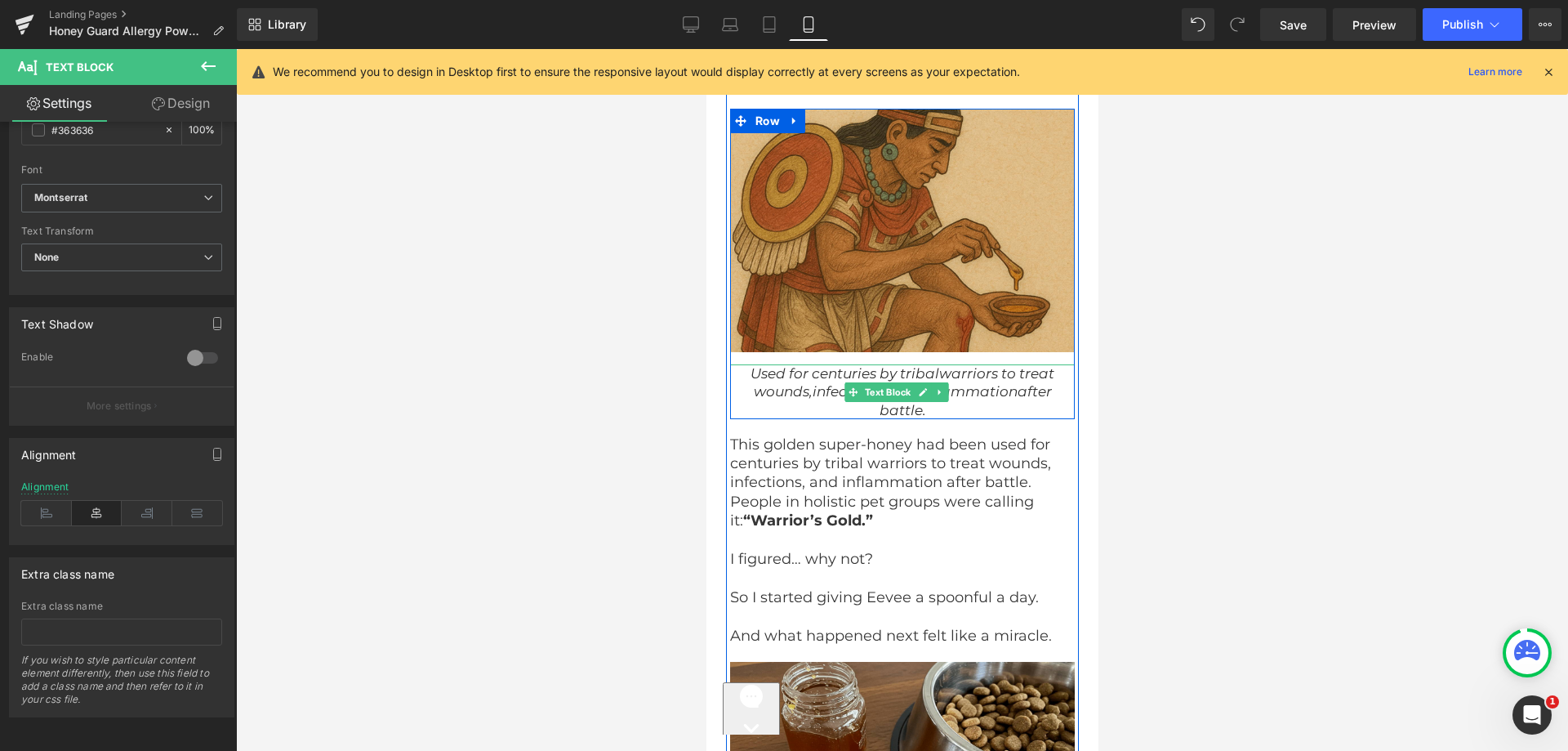
click at [837, 365] on icon "Used for centuries by tribal" at bounding box center [844, 373] width 189 height 16
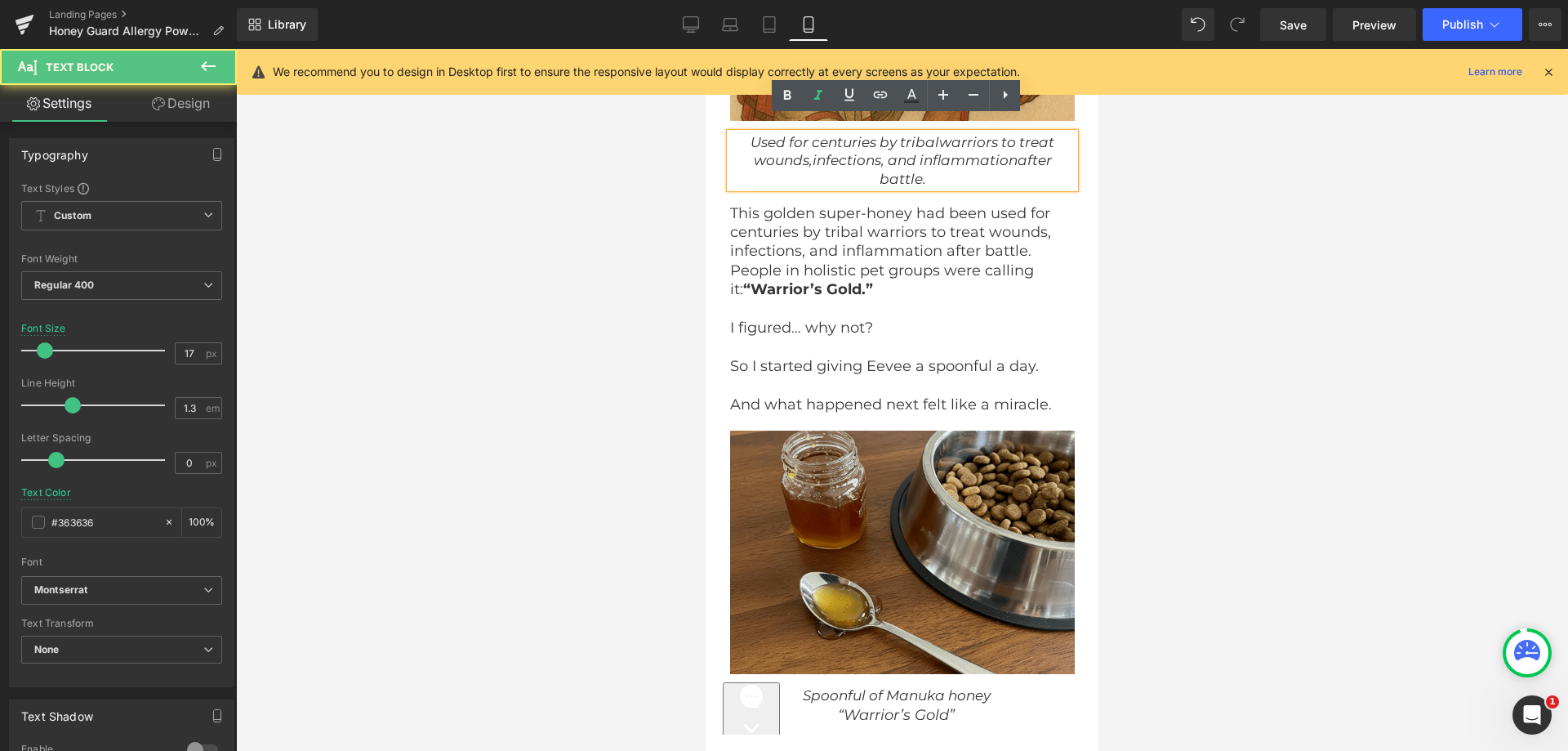
scroll to position [7768, 0]
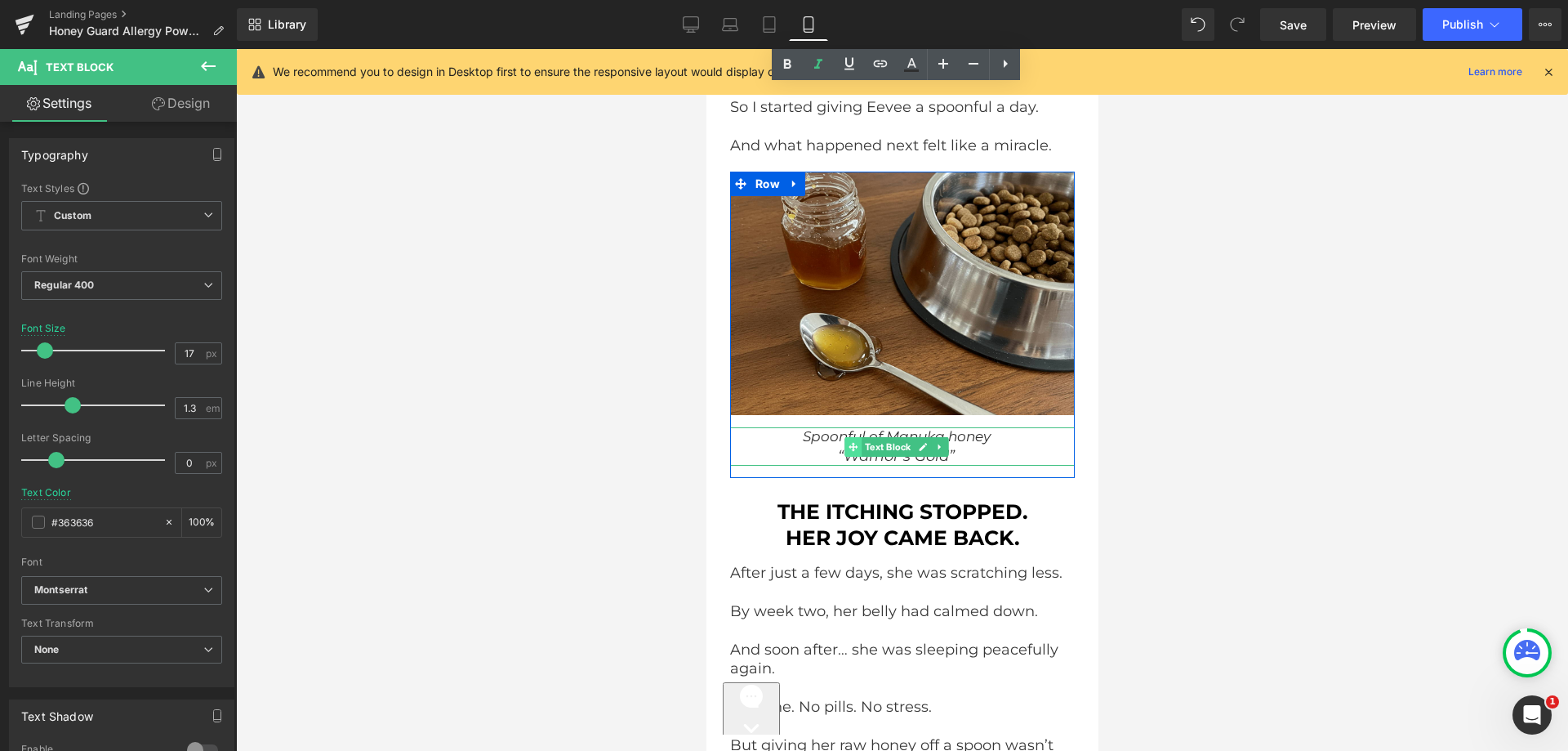
drag, startPoint x: 849, startPoint y: 423, endPoint x: 1337, endPoint y: 434, distance: 488.1
click at [849, 443] on icon at bounding box center [852, 446] width 9 height 9
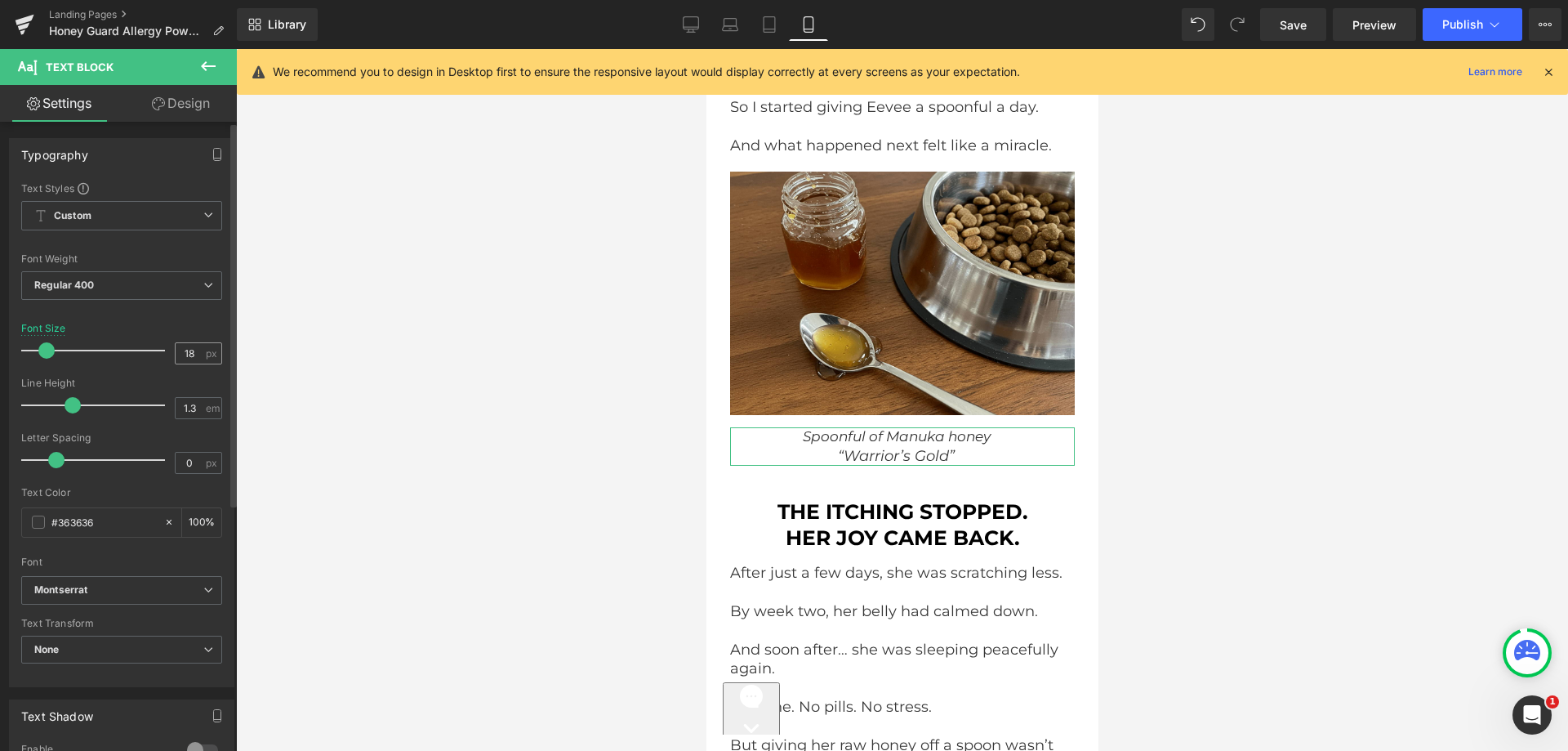
click at [187, 355] on input "18" at bounding box center [190, 353] width 29 height 20
type input "17"
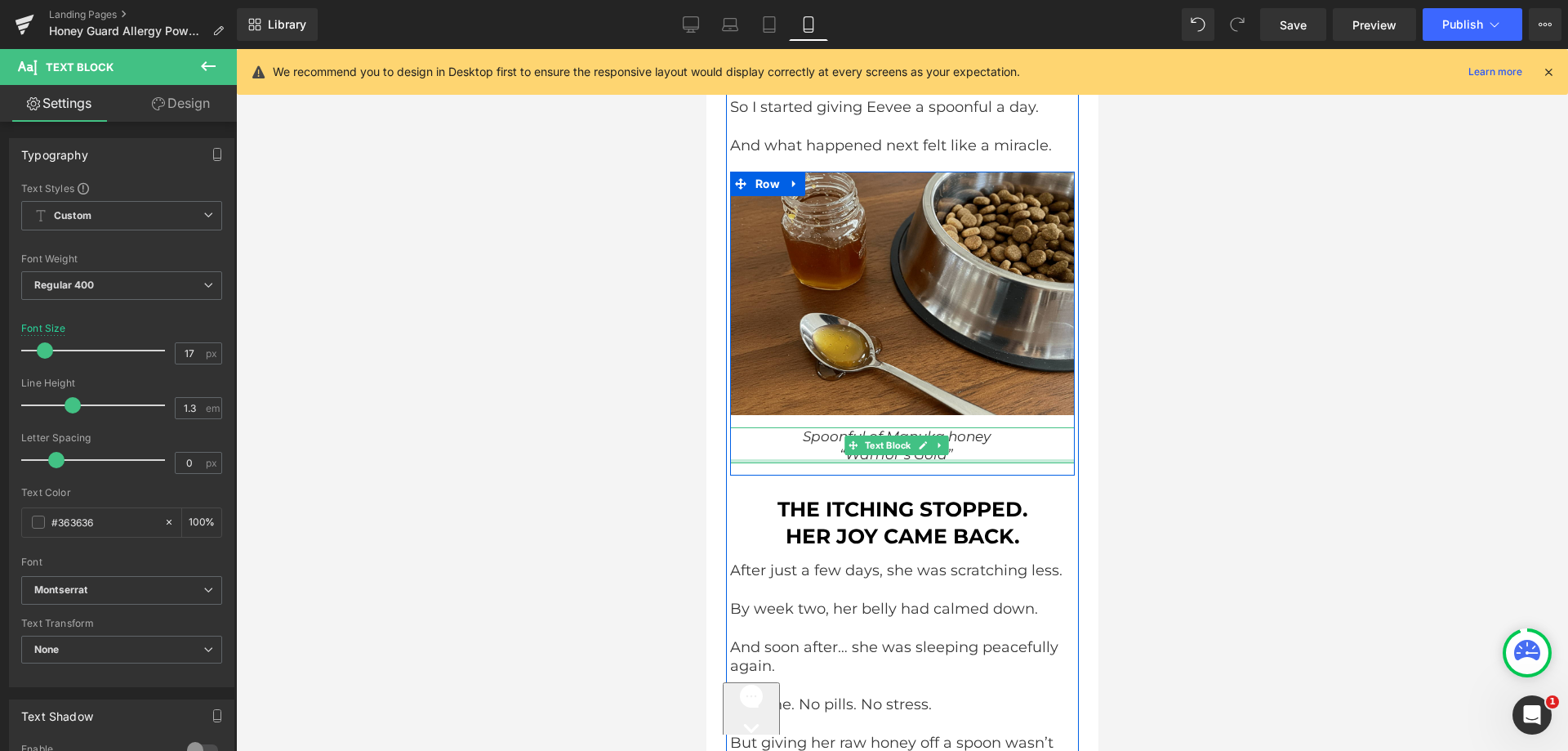
click at [847, 440] on div "Spoonful of Manuka honey “Warrior’s Gold” Text Block" at bounding box center [902, 444] width 345 height 36
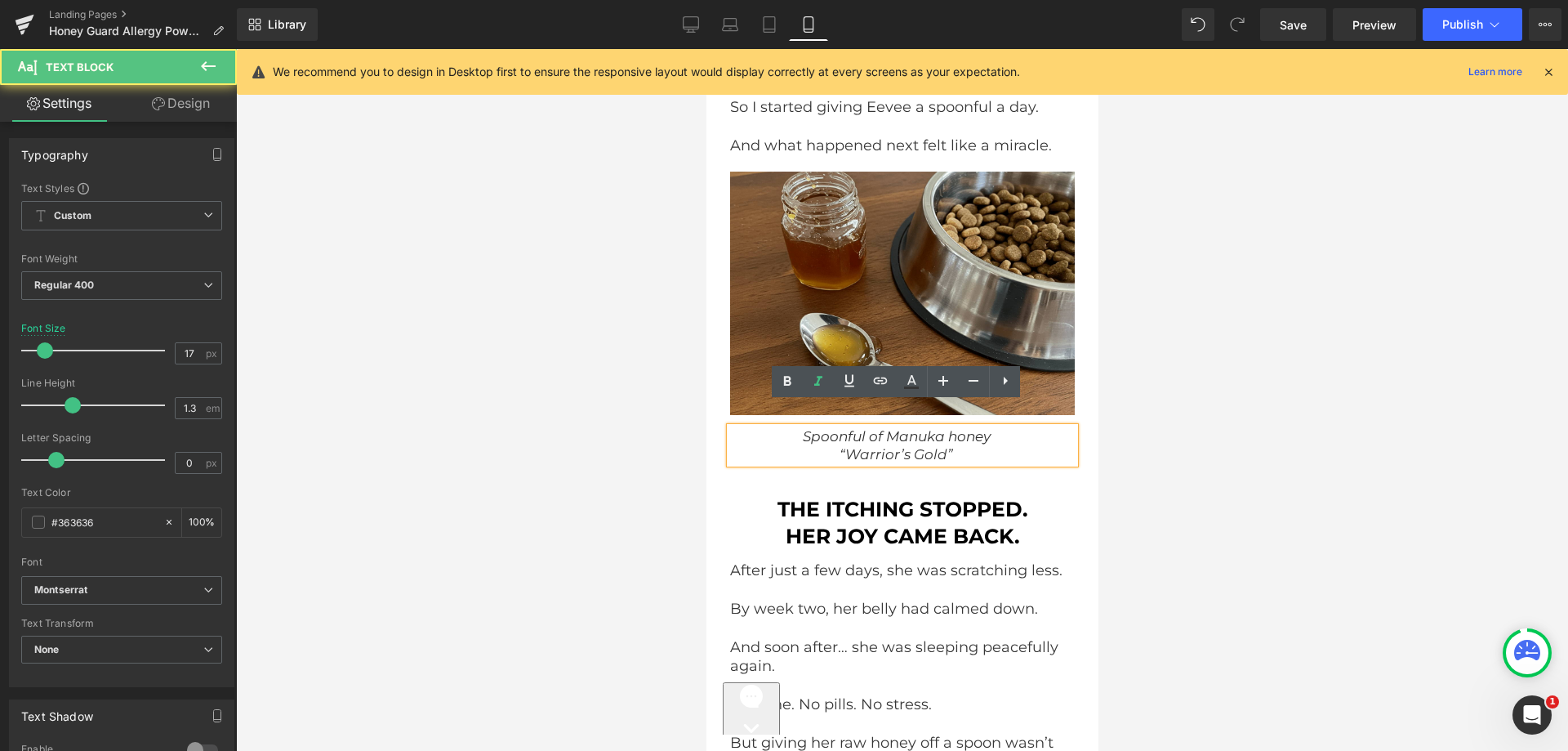
click at [832, 447] on div "Spoonful of Manuka honey “Warrior’s Gold” Text Block" at bounding box center [902, 445] width 345 height 61
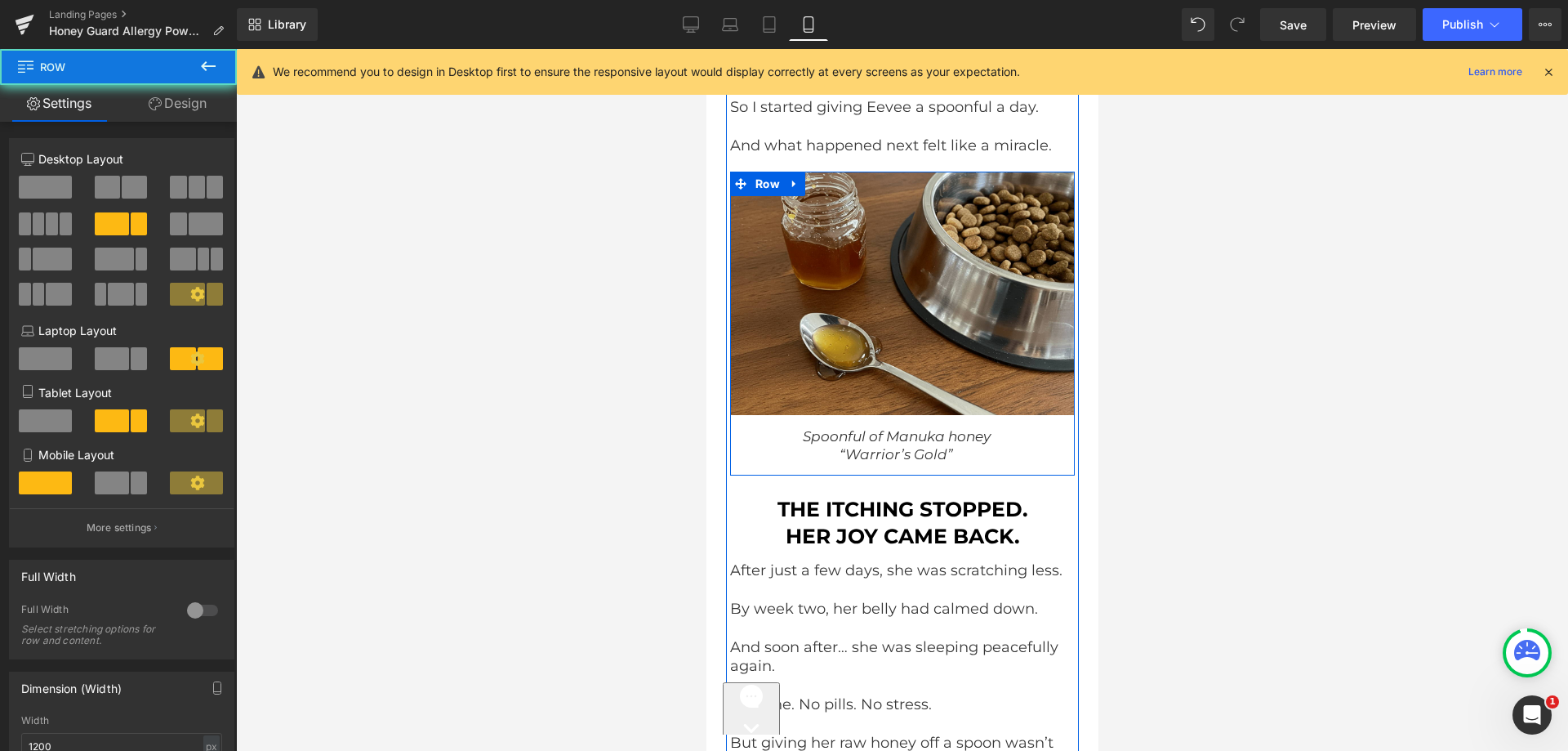
click at [753, 416] on div "Spoonful of Manuka honey “Warrior’s Gold” Text Block" at bounding box center [902, 445] width 345 height 61
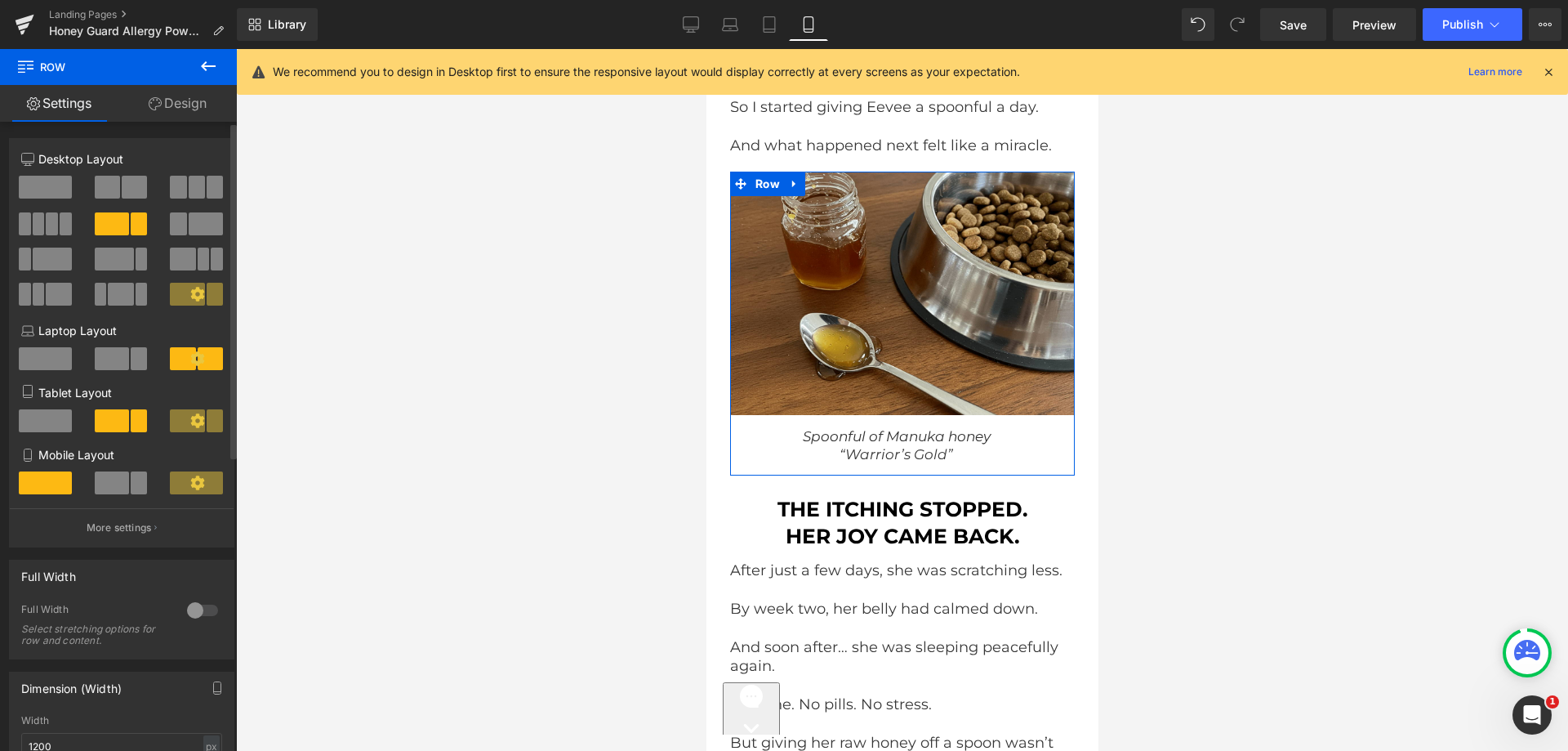
click at [193, 125] on div "6+6 8+4 12+12 Column Size Customizer 8+4 Desktop Layout Laptop Layout Tablet La…" at bounding box center [121, 689] width 244 height 1136
click at [191, 117] on link "Design" at bounding box center [177, 103] width 119 height 37
click at [0, 0] on div "Background" at bounding box center [0, 0] width 0 height 0
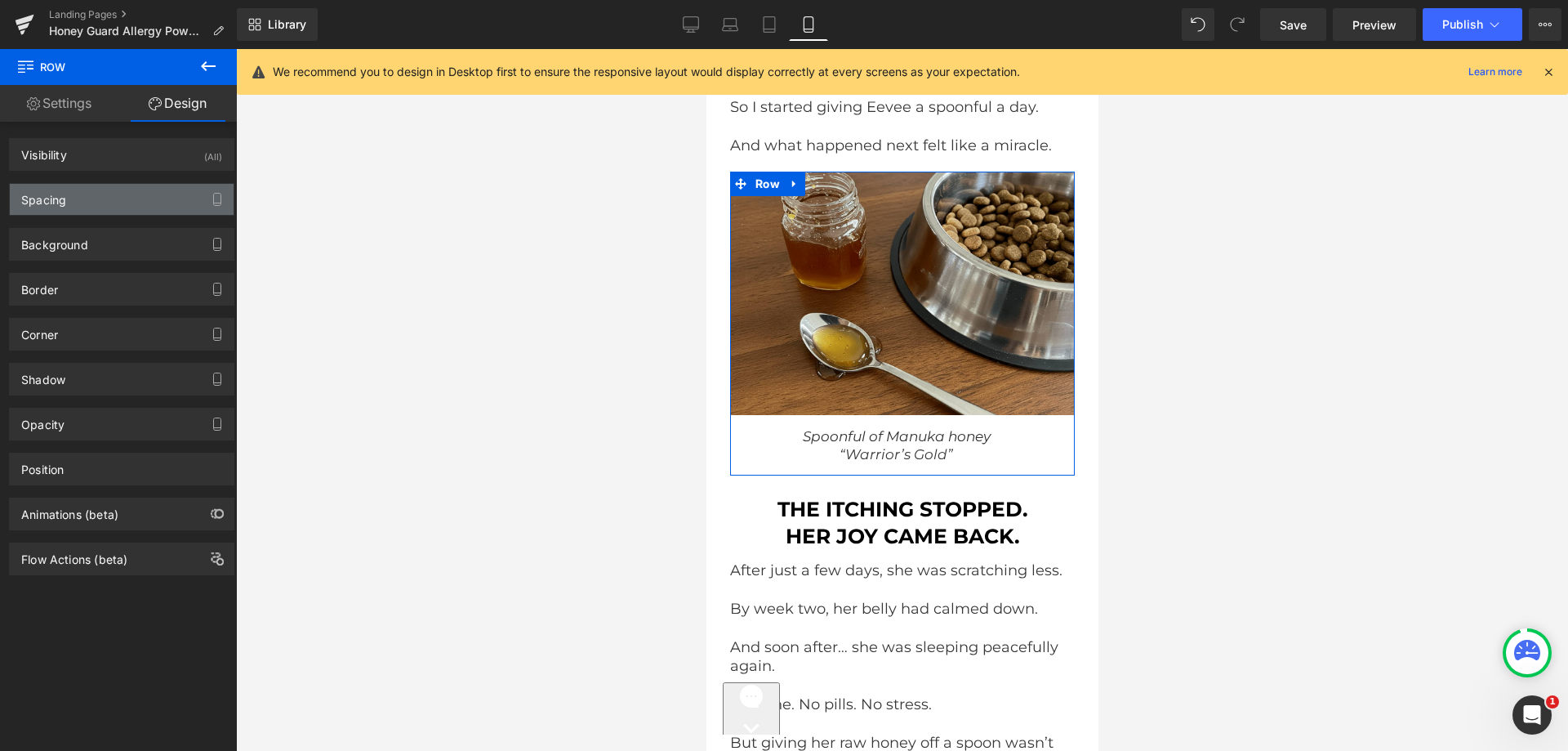
click at [64, 206] on div "Spacing" at bounding box center [43, 196] width 45 height 23
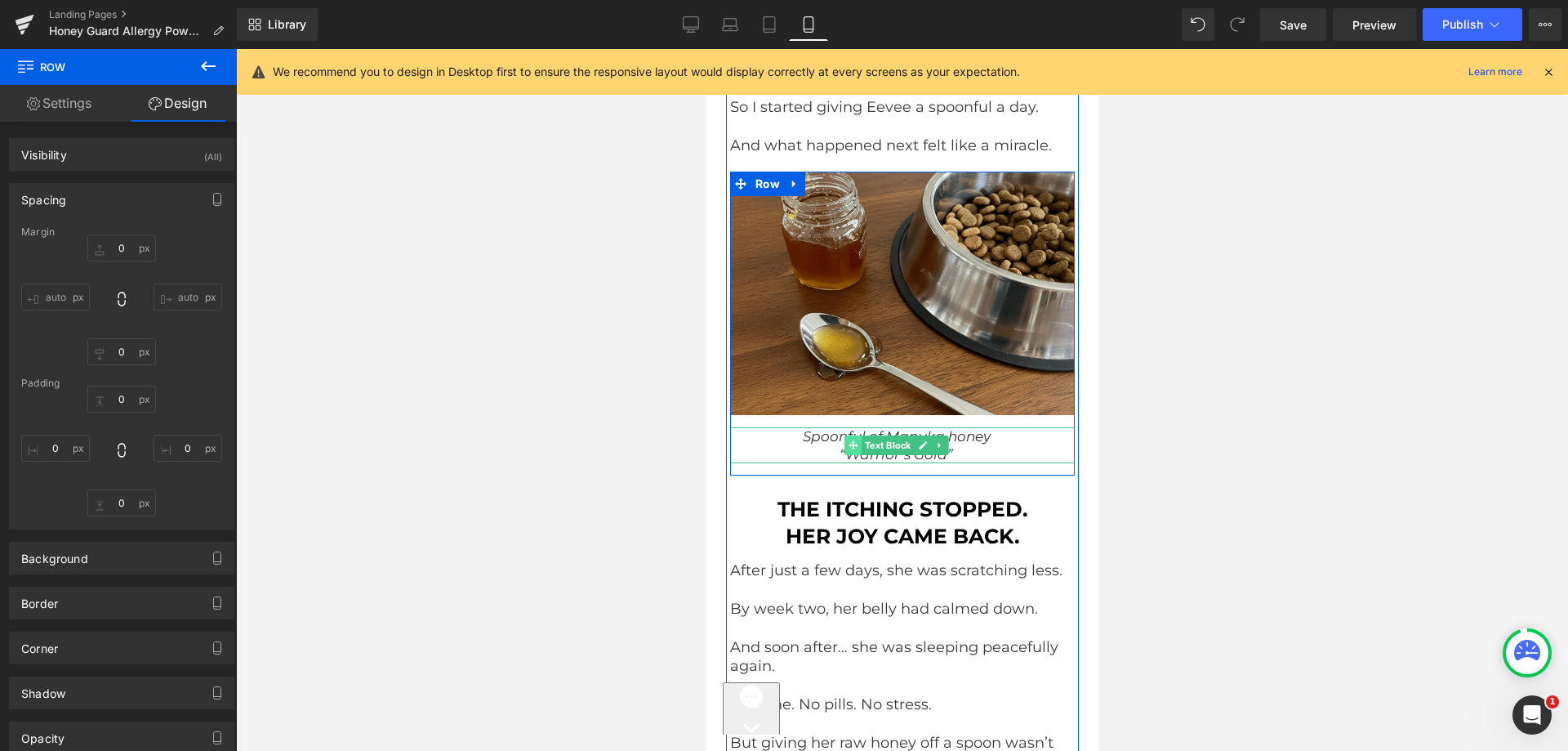
click at [844, 436] on span at bounding box center [853, 445] width 17 height 19
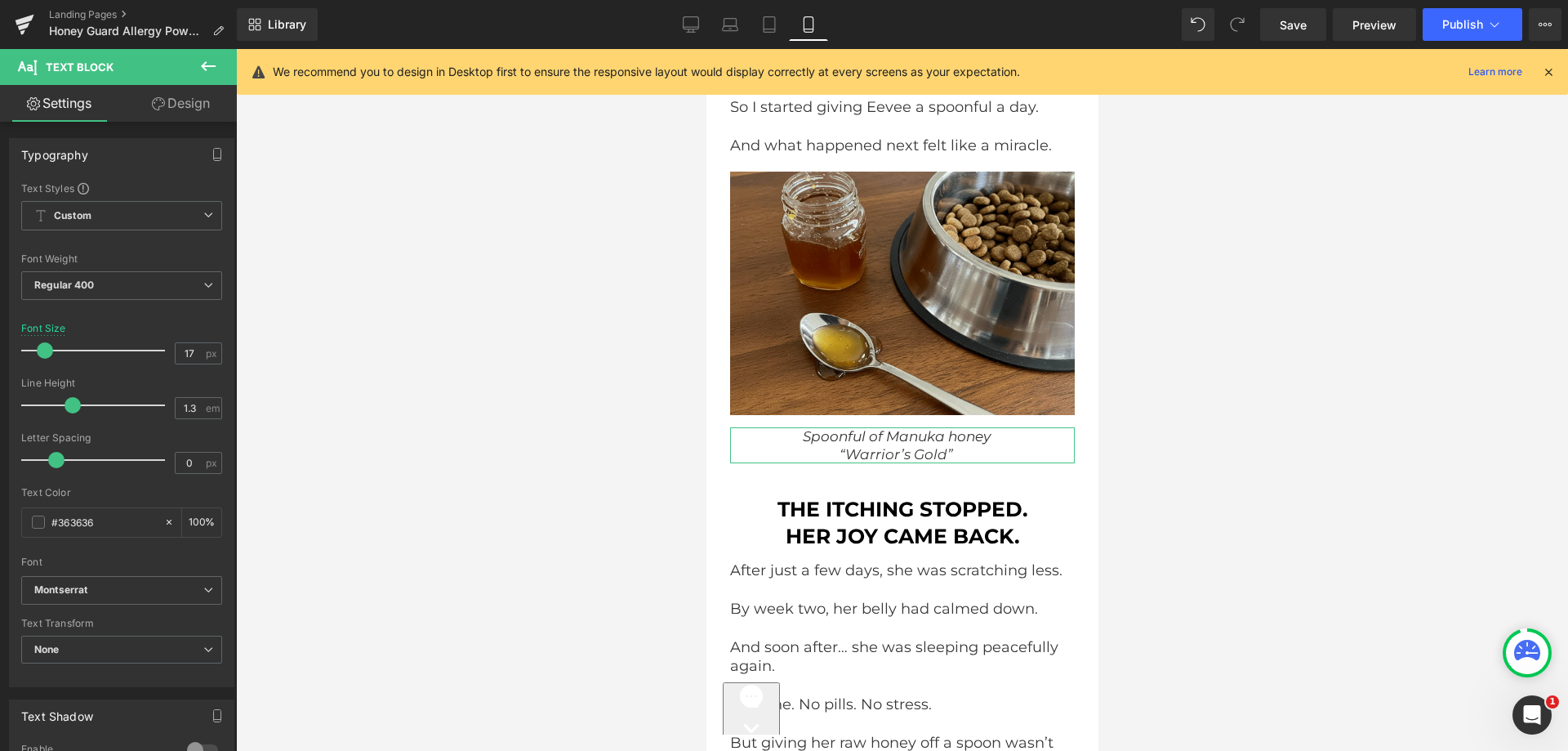
click at [176, 96] on link "Design" at bounding box center [180, 103] width 119 height 37
click at [0, 0] on div "Spacing" at bounding box center [0, 0] width 0 height 0
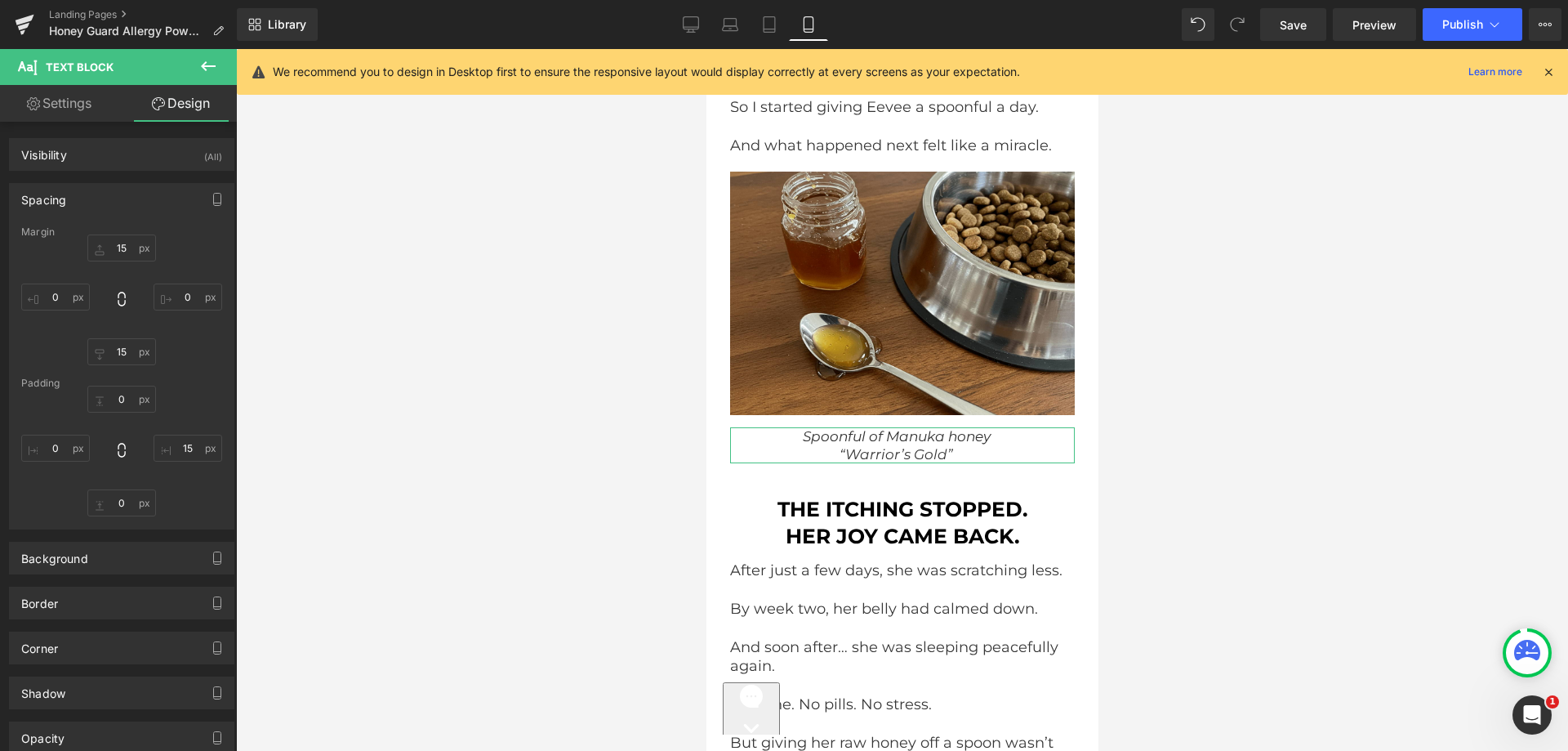
click at [107, 335] on div at bounding box center [121, 300] width 200 height 131
click at [112, 345] on input "text" at bounding box center [121, 352] width 68 height 27
type input "15"
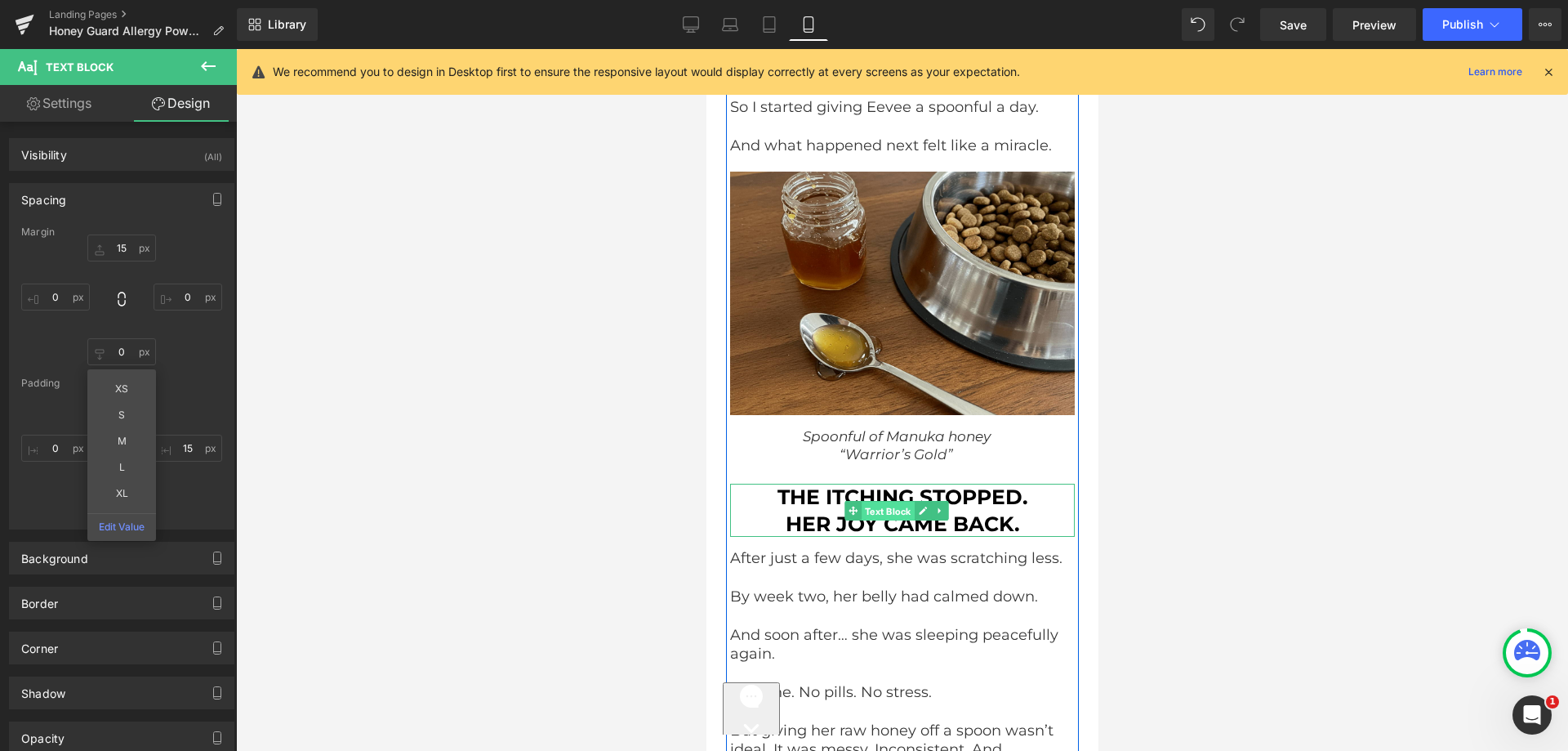
click at [866, 501] on span "Text Block" at bounding box center [887, 511] width 53 height 19
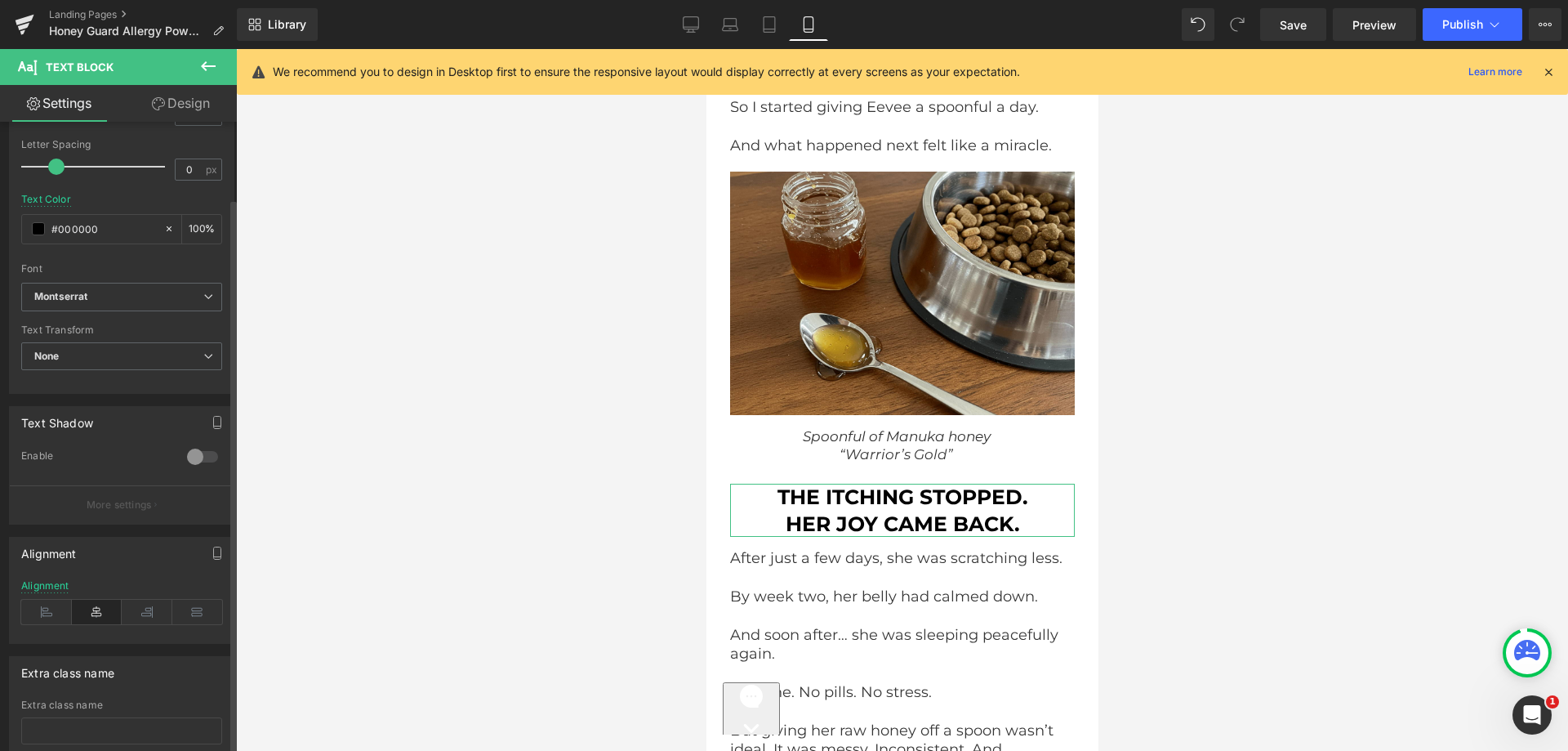
scroll to position [405, 0]
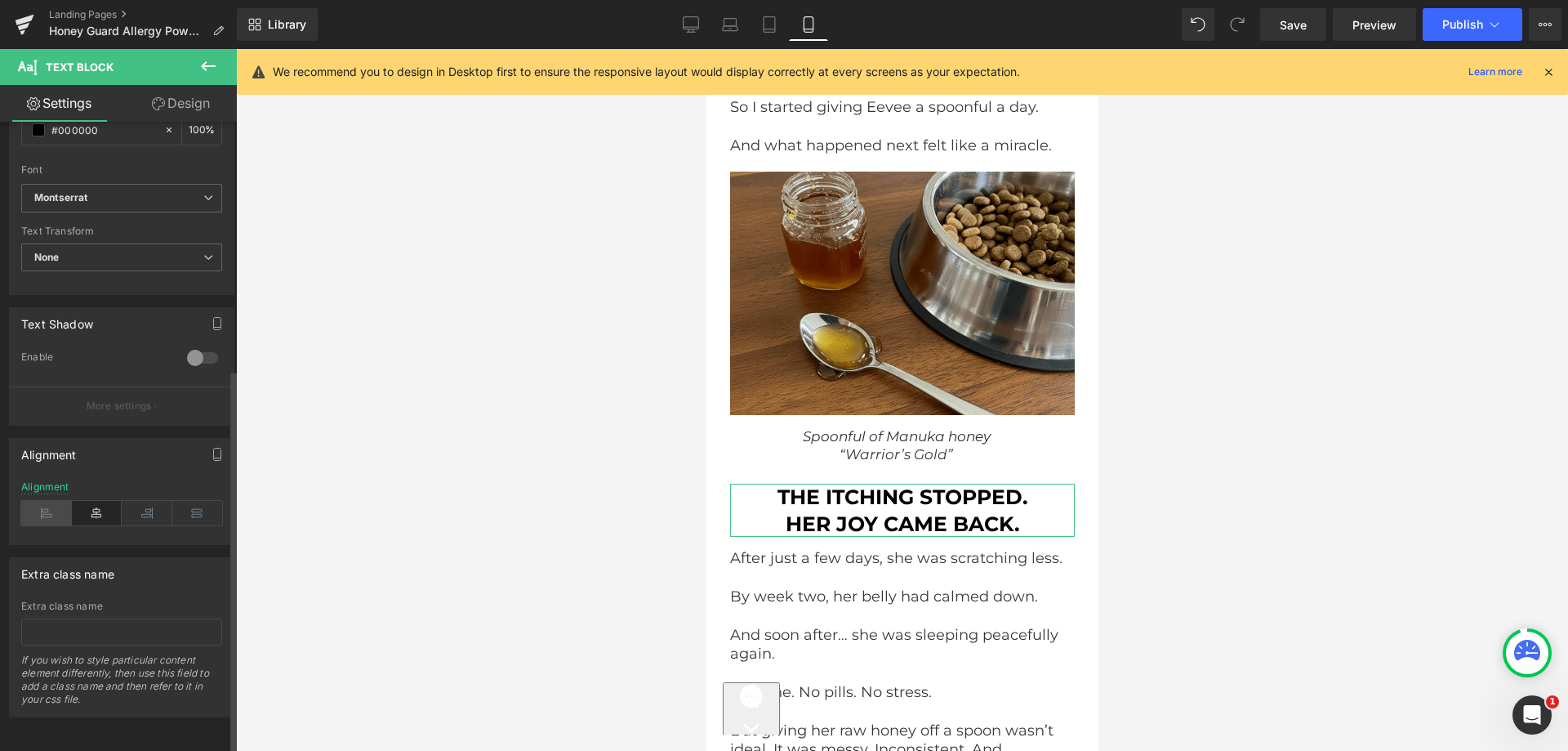
click at [52, 511] on icon at bounding box center [46, 513] width 51 height 24
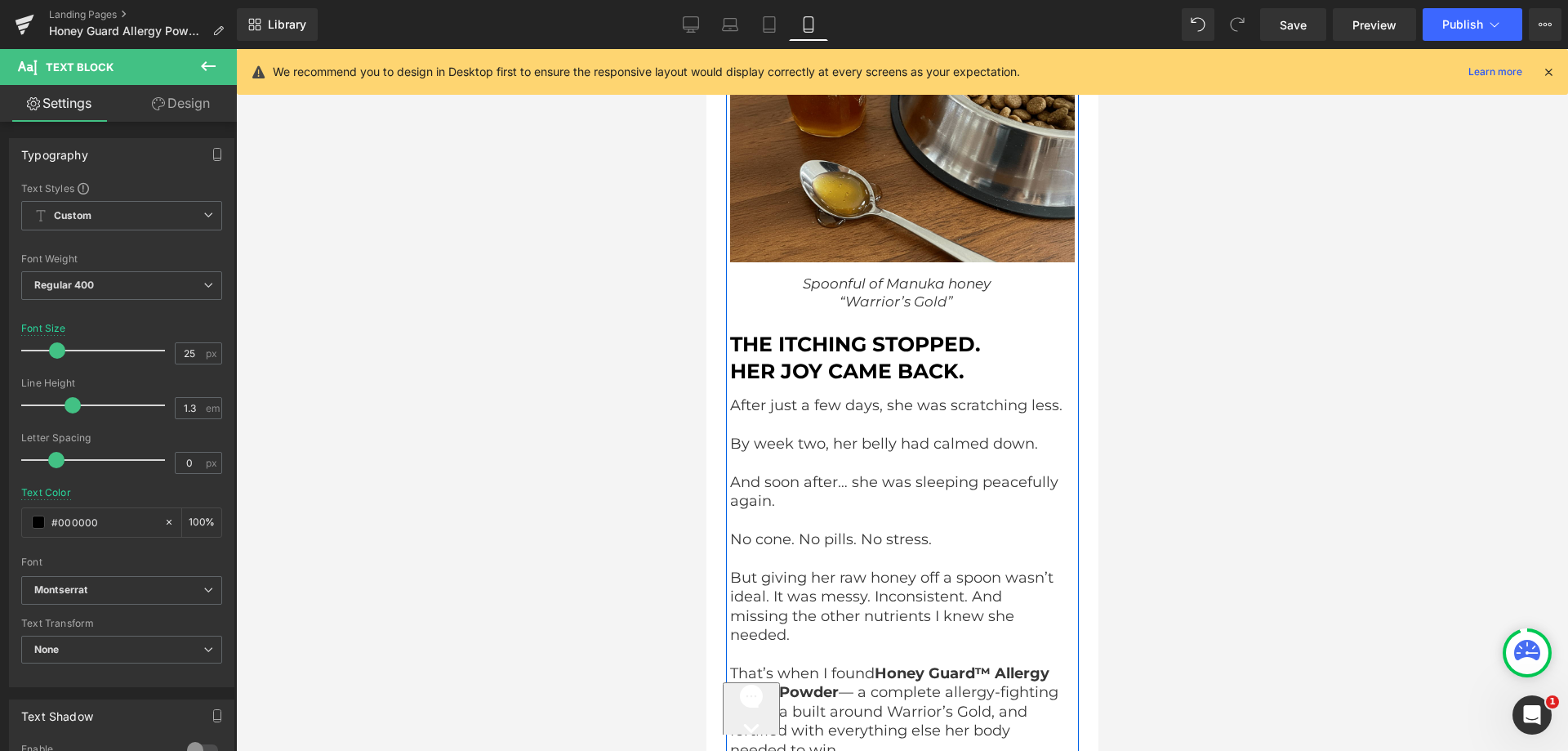
scroll to position [7932, 0]
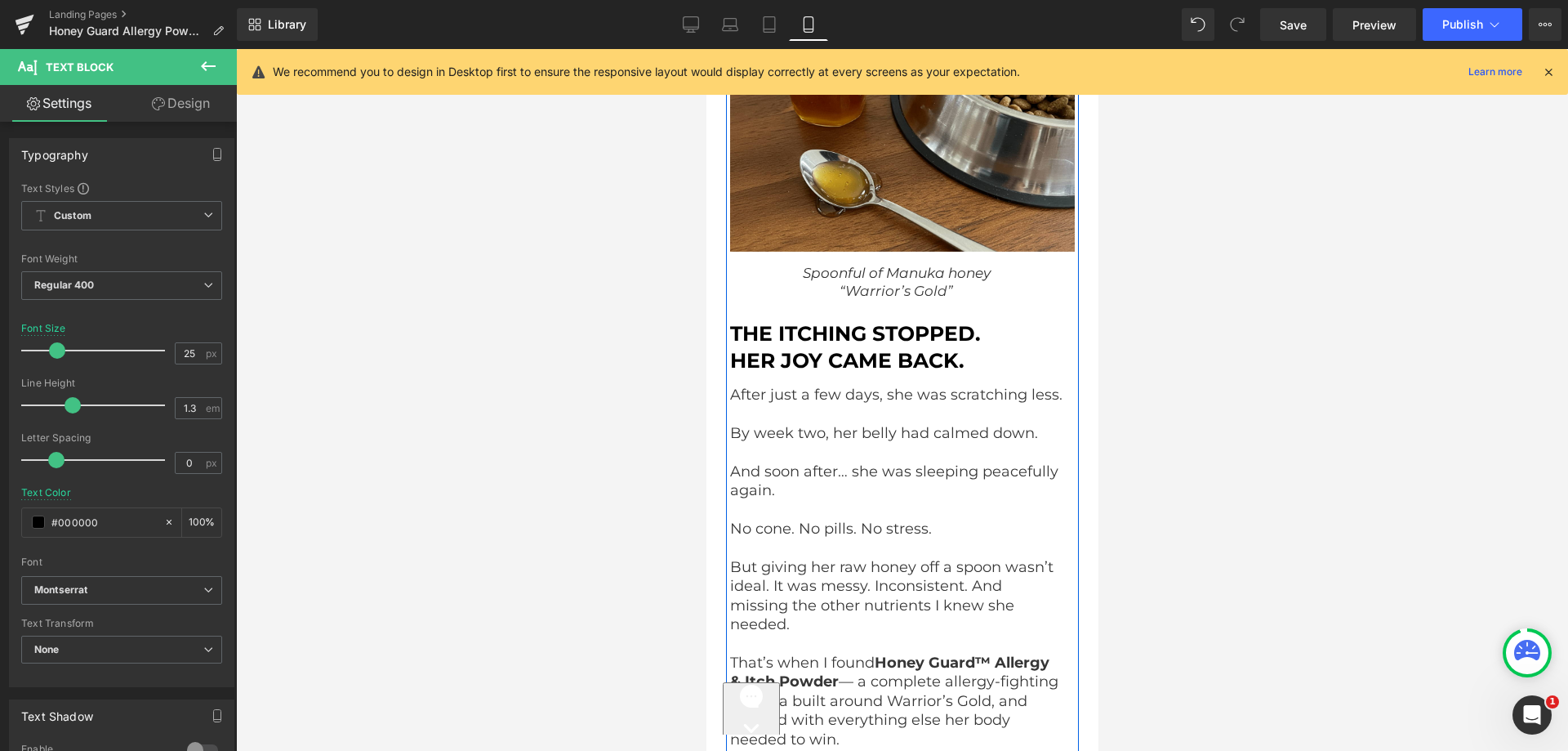
click at [807, 418] on p at bounding box center [895, 414] width 332 height 18
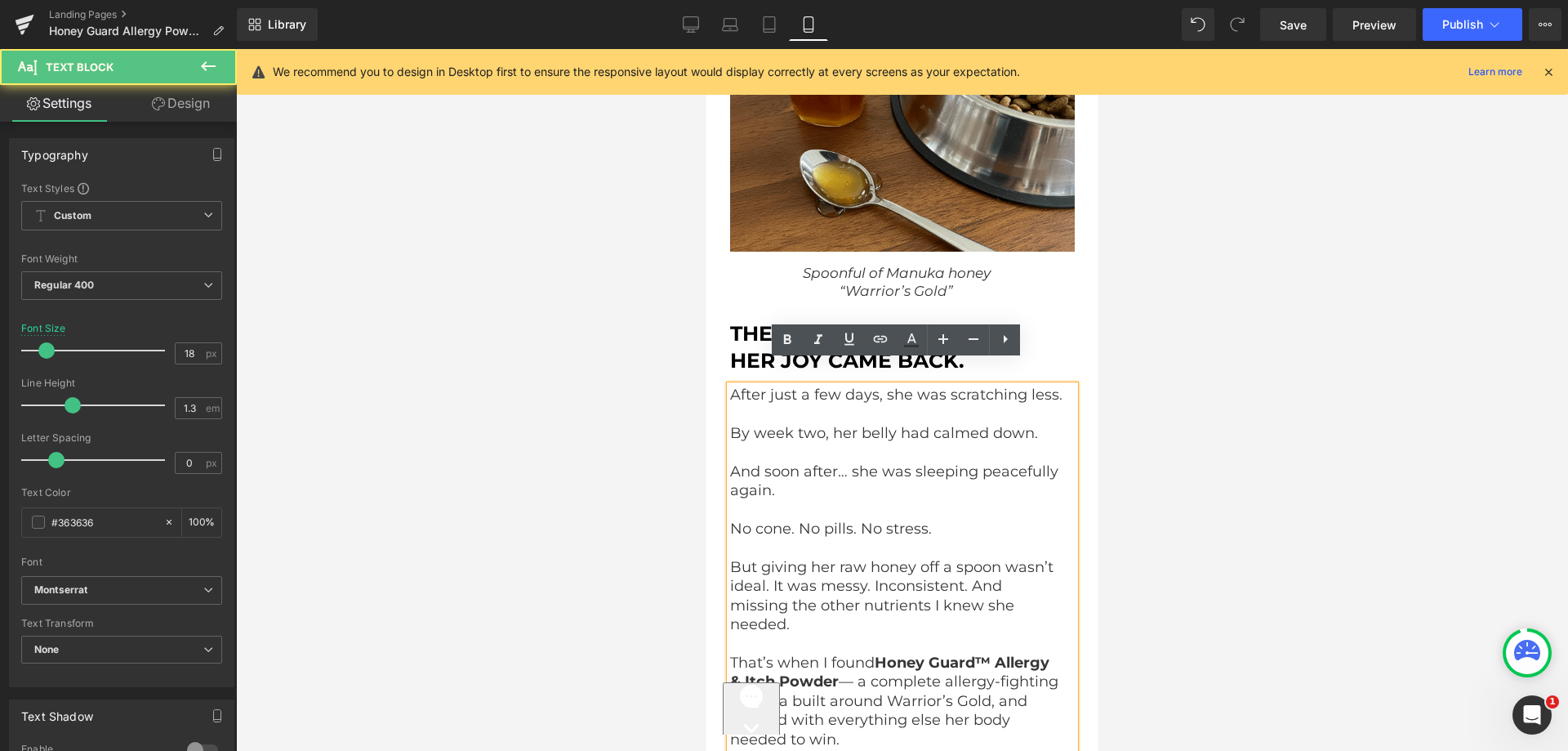
click at [780, 409] on p at bounding box center [895, 414] width 332 height 18
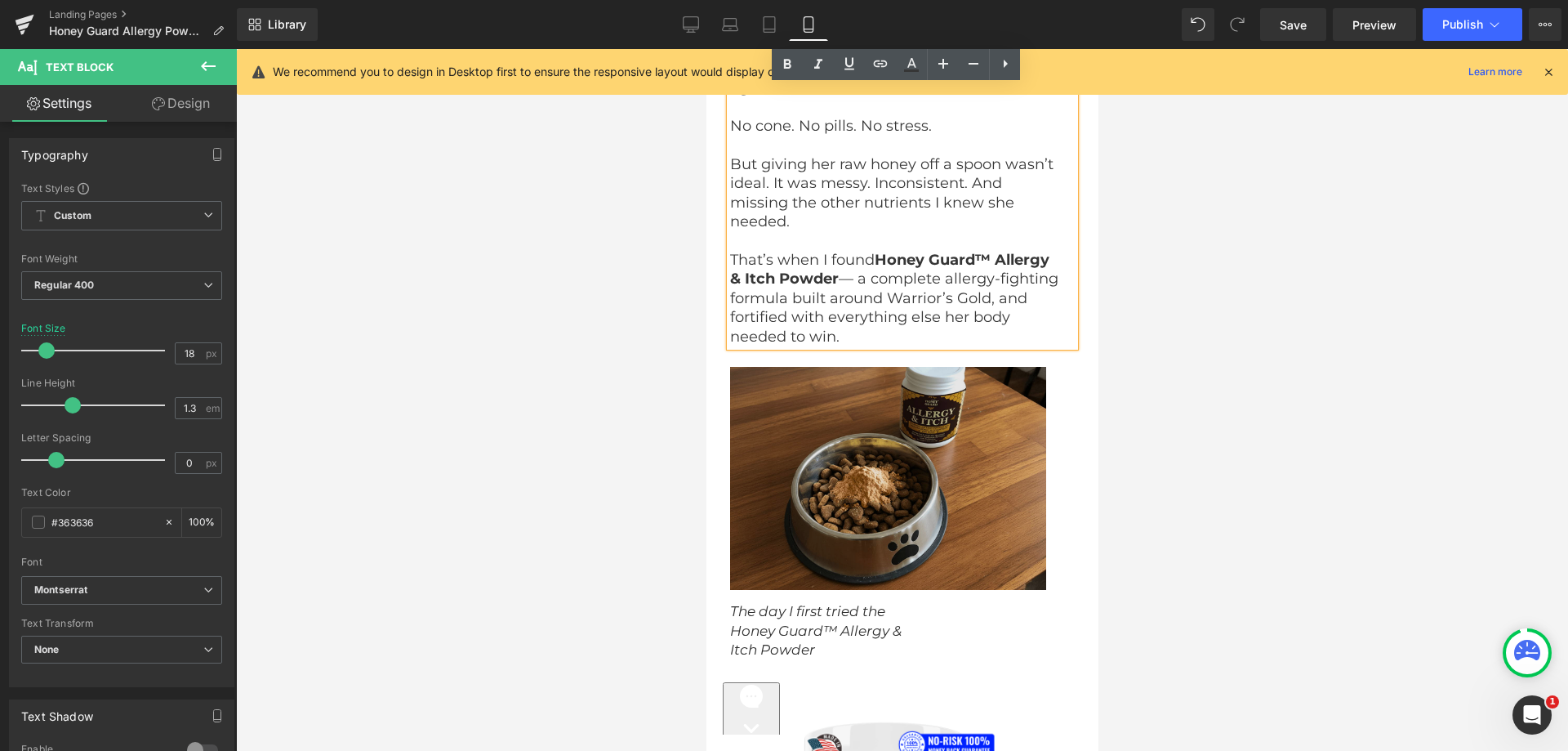
scroll to position [8341, 0]
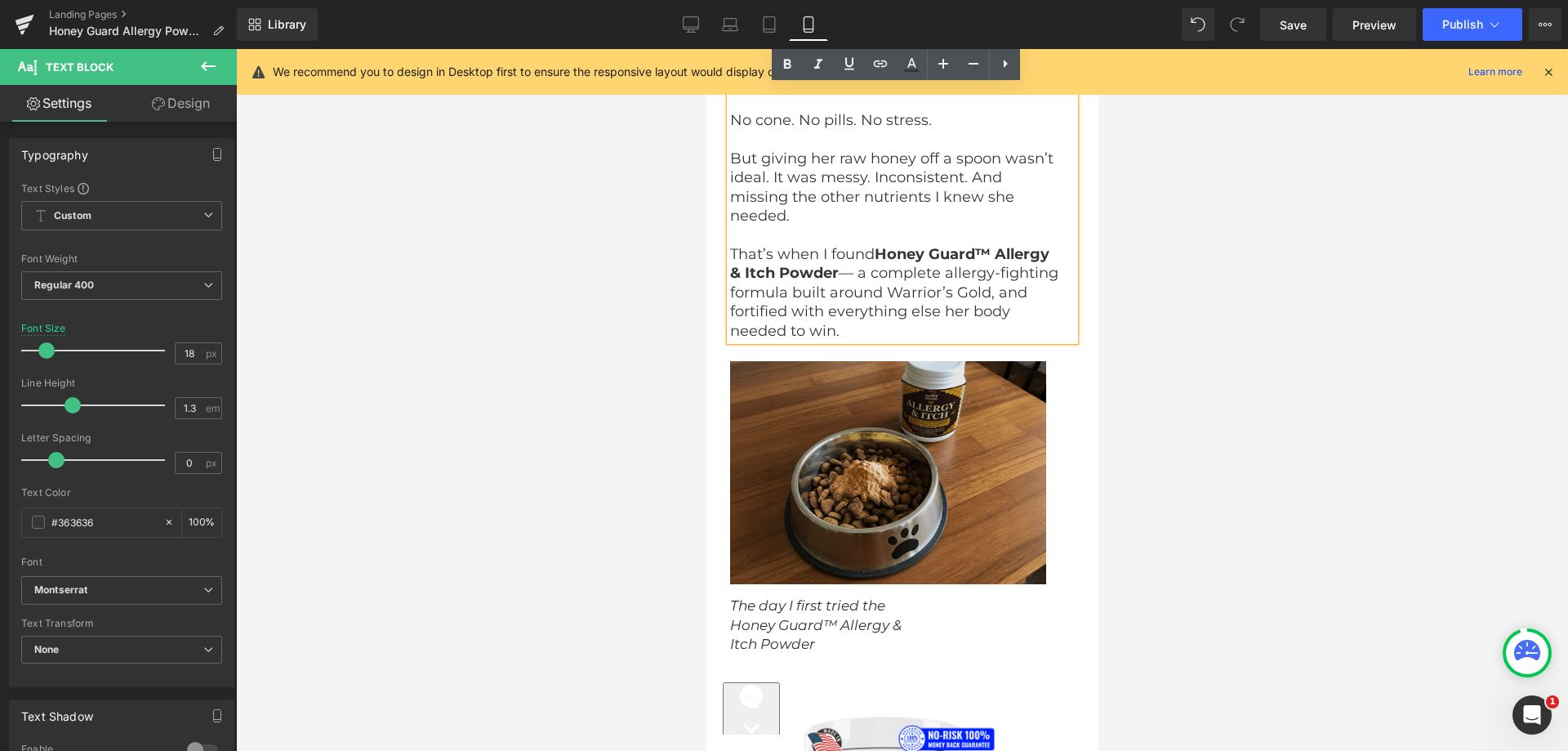
click at [872, 446] on img at bounding box center [902, 472] width 345 height 223
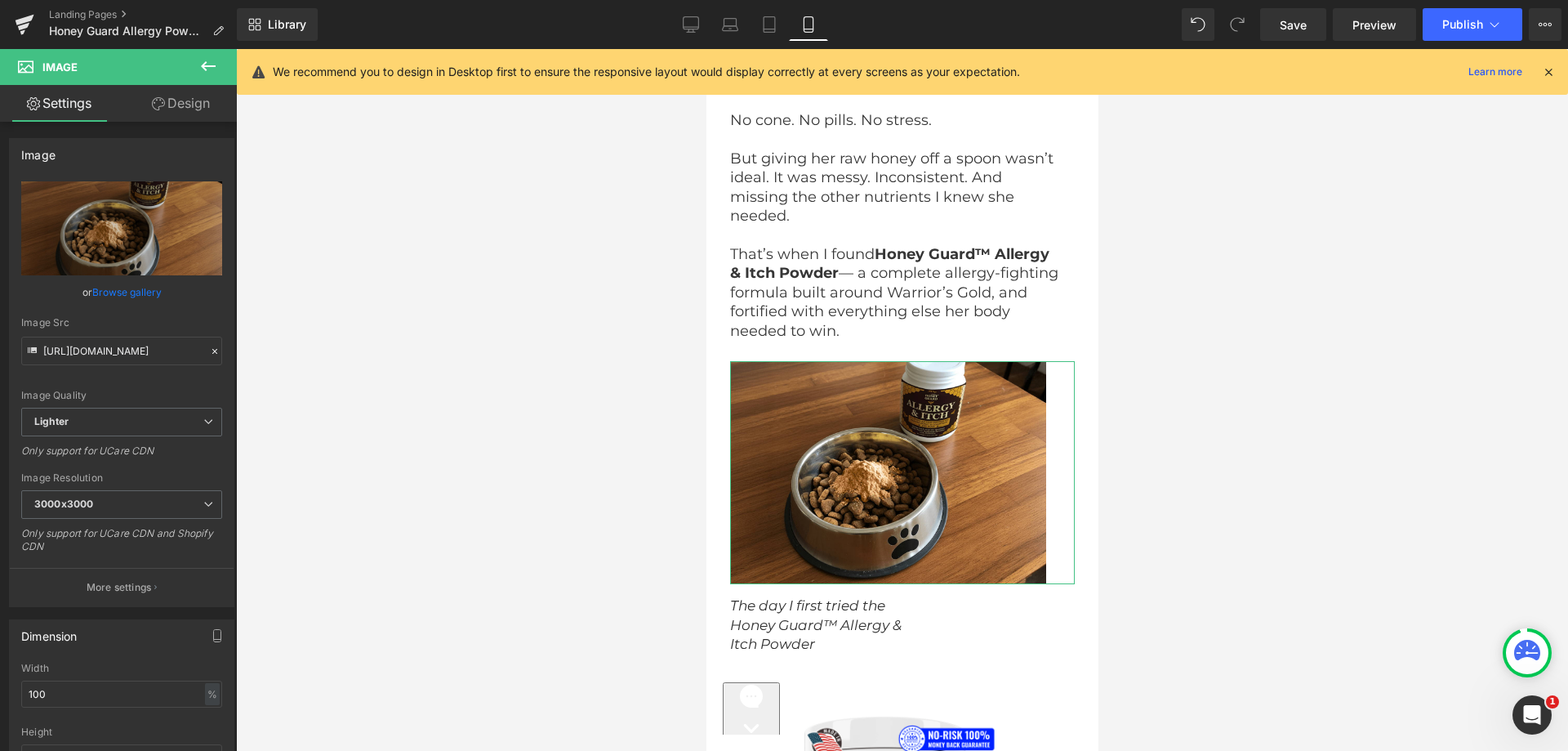
click at [196, 106] on link "Design" at bounding box center [180, 103] width 119 height 37
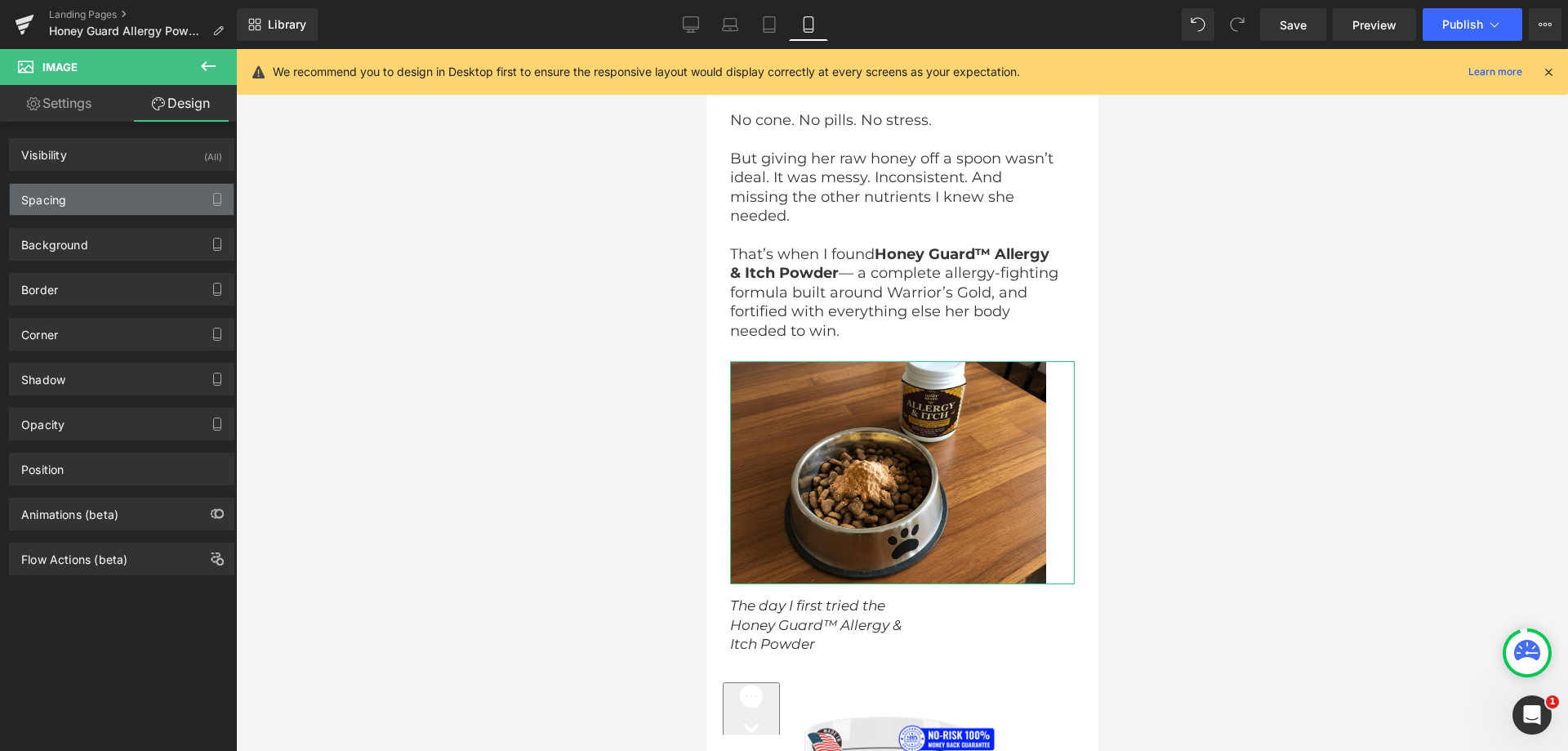
click at [133, 212] on div "Spacing" at bounding box center [121, 200] width 224 height 31
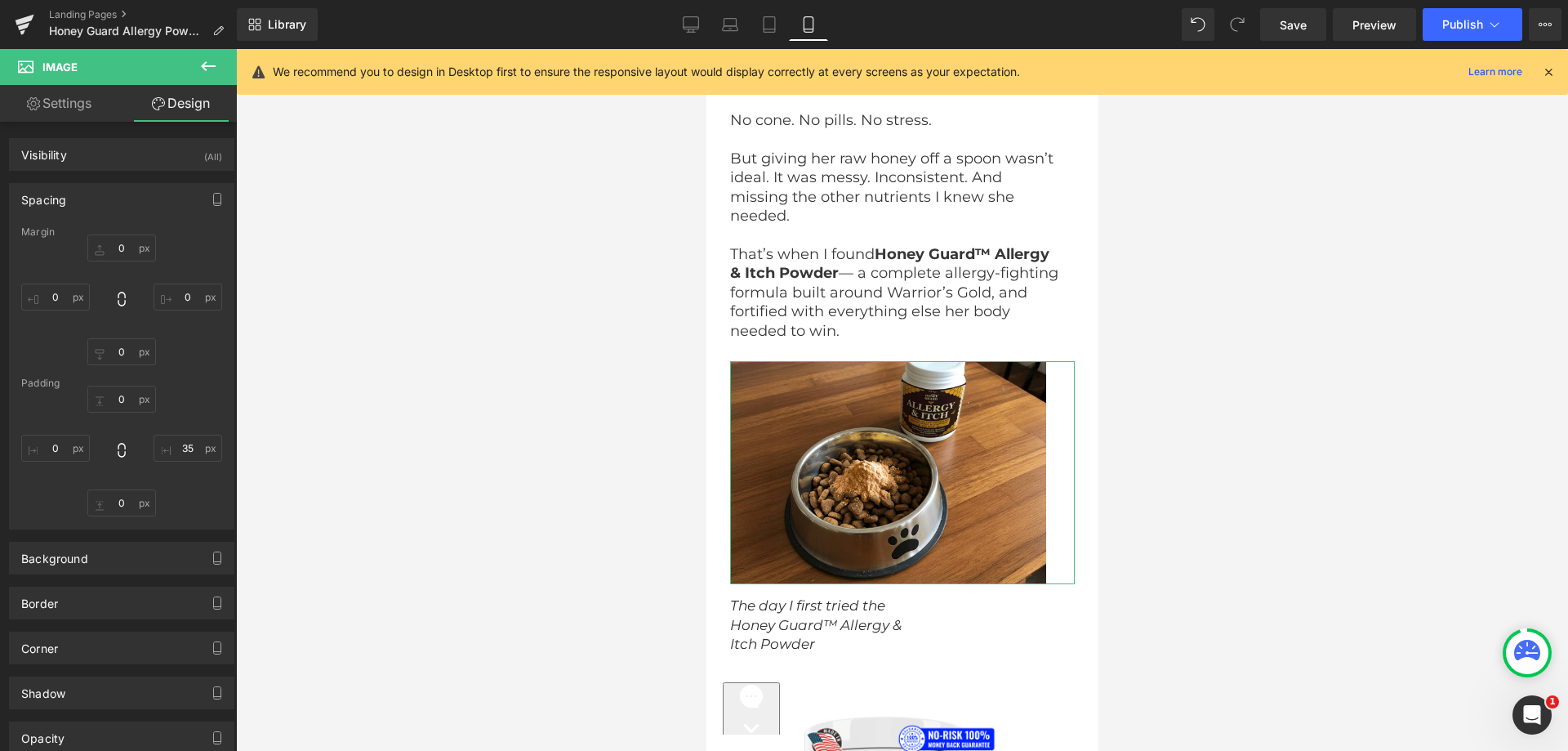
click at [182, 431] on div at bounding box center [121, 451] width 200 height 131
click at [179, 432] on div at bounding box center [121, 451] width 200 height 131
click at [179, 442] on input "text" at bounding box center [187, 448] width 68 height 27
type input "35"
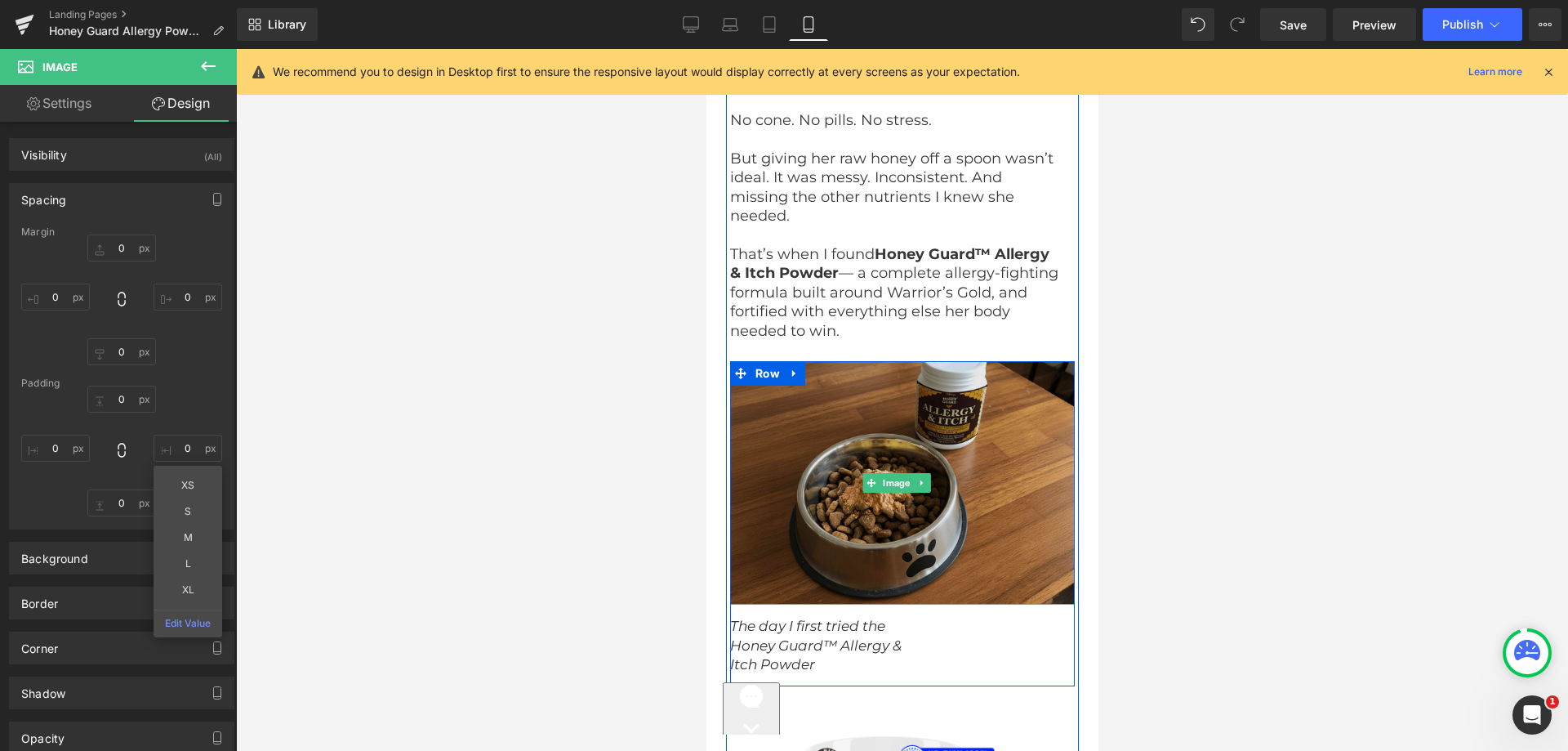
click at [982, 397] on img at bounding box center [902, 483] width 345 height 244
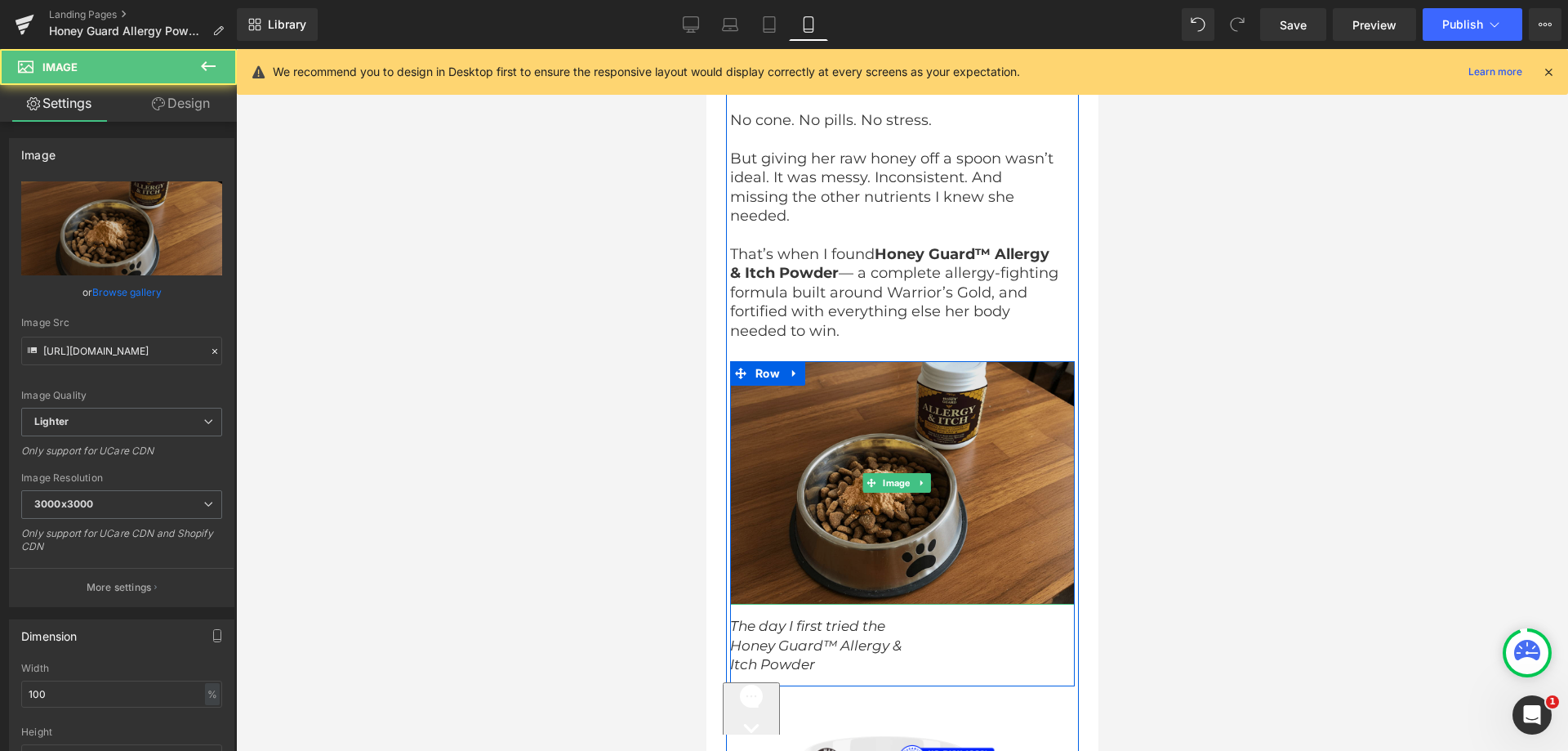
click at [943, 492] on img at bounding box center [902, 483] width 345 height 244
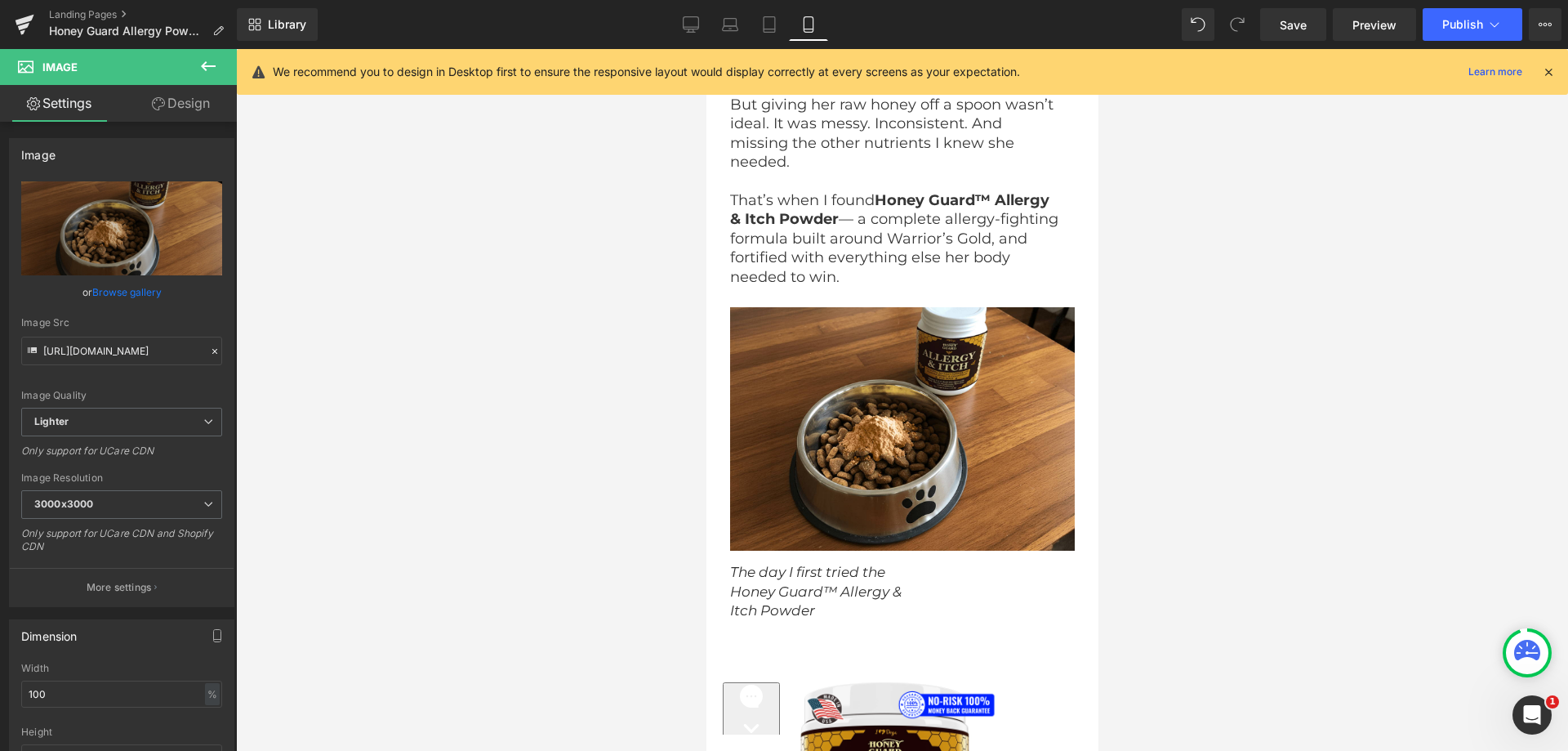
scroll to position [8422, 0]
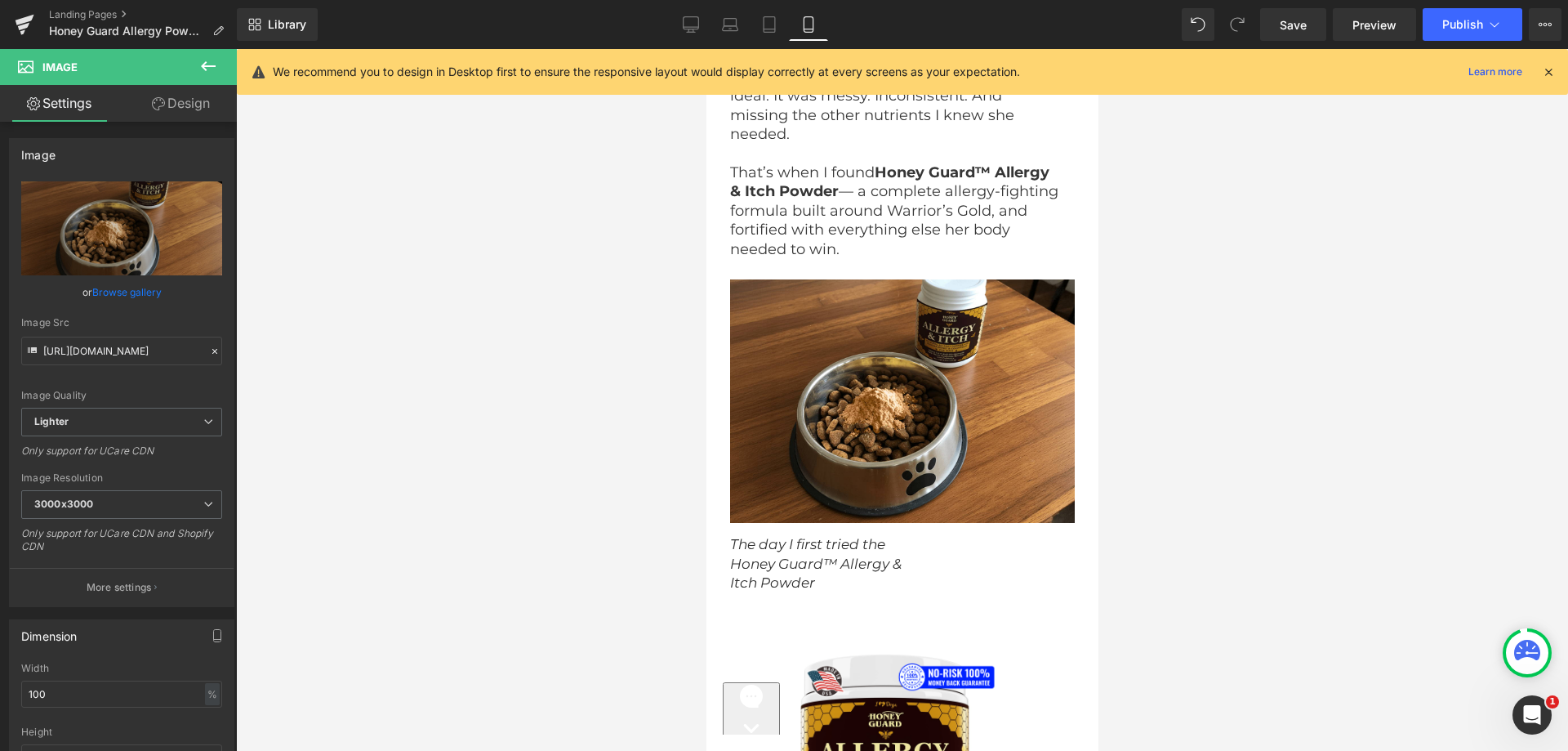
click at [811, 575] on icon "Itch Powder" at bounding box center [772, 582] width 85 height 16
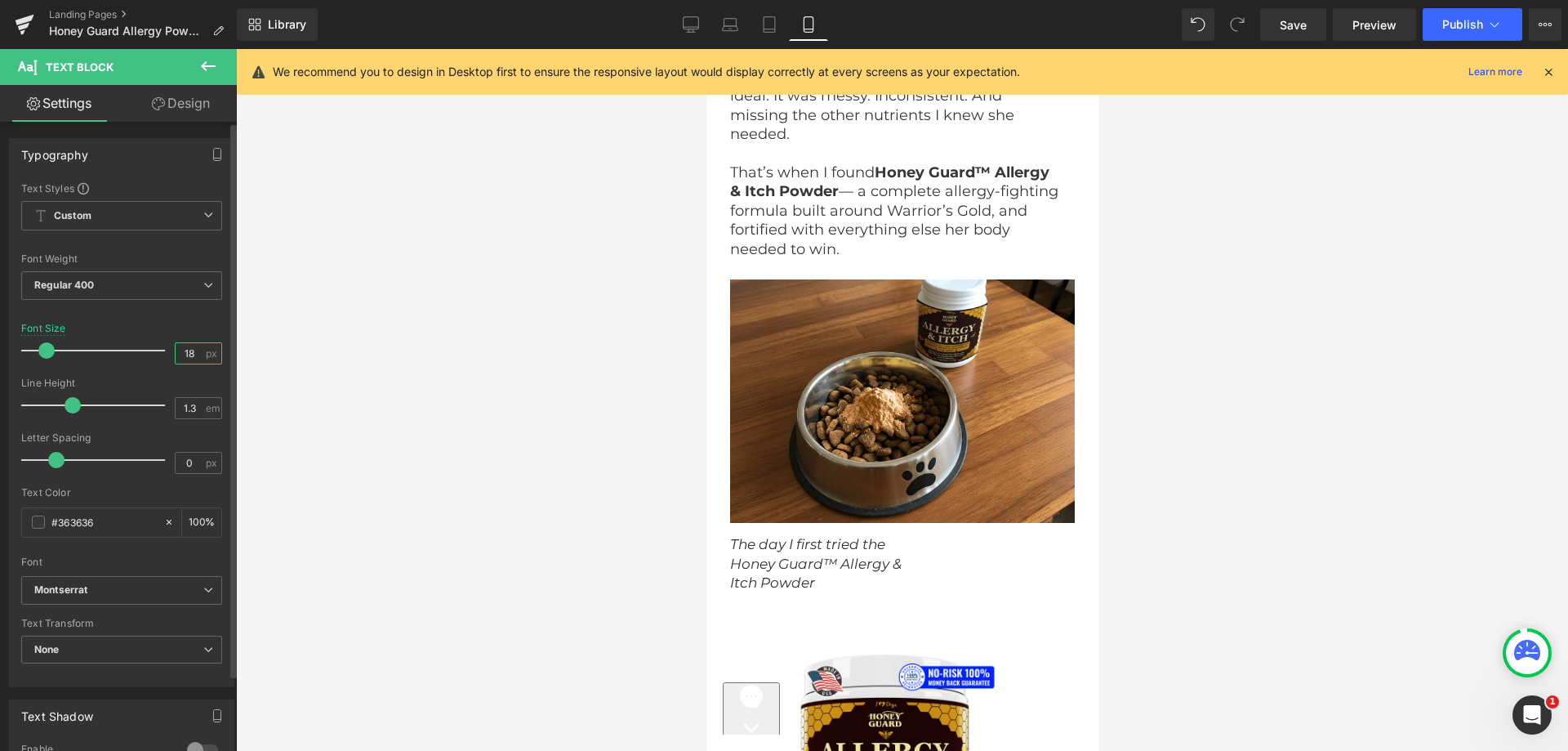
drag, startPoint x: 181, startPoint y: 351, endPoint x: 190, endPoint y: 353, distance: 9.2
click at [190, 353] on input "18" at bounding box center [190, 353] width 29 height 20
type input "17"
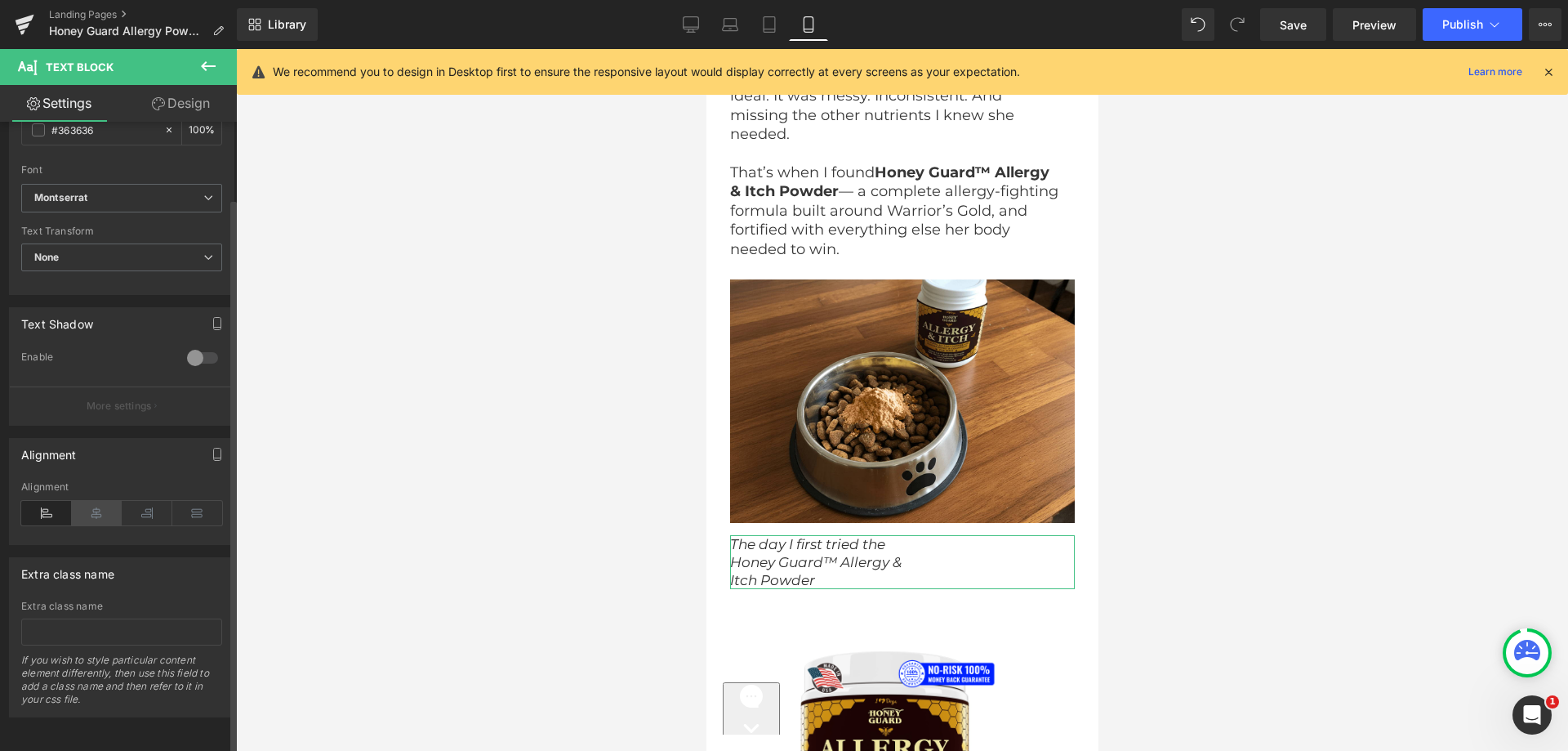
click at [101, 511] on icon at bounding box center [97, 513] width 51 height 24
click at [177, 106] on link "Design" at bounding box center [180, 103] width 119 height 37
click at [0, 0] on div "Spacing" at bounding box center [0, 0] width 0 height 0
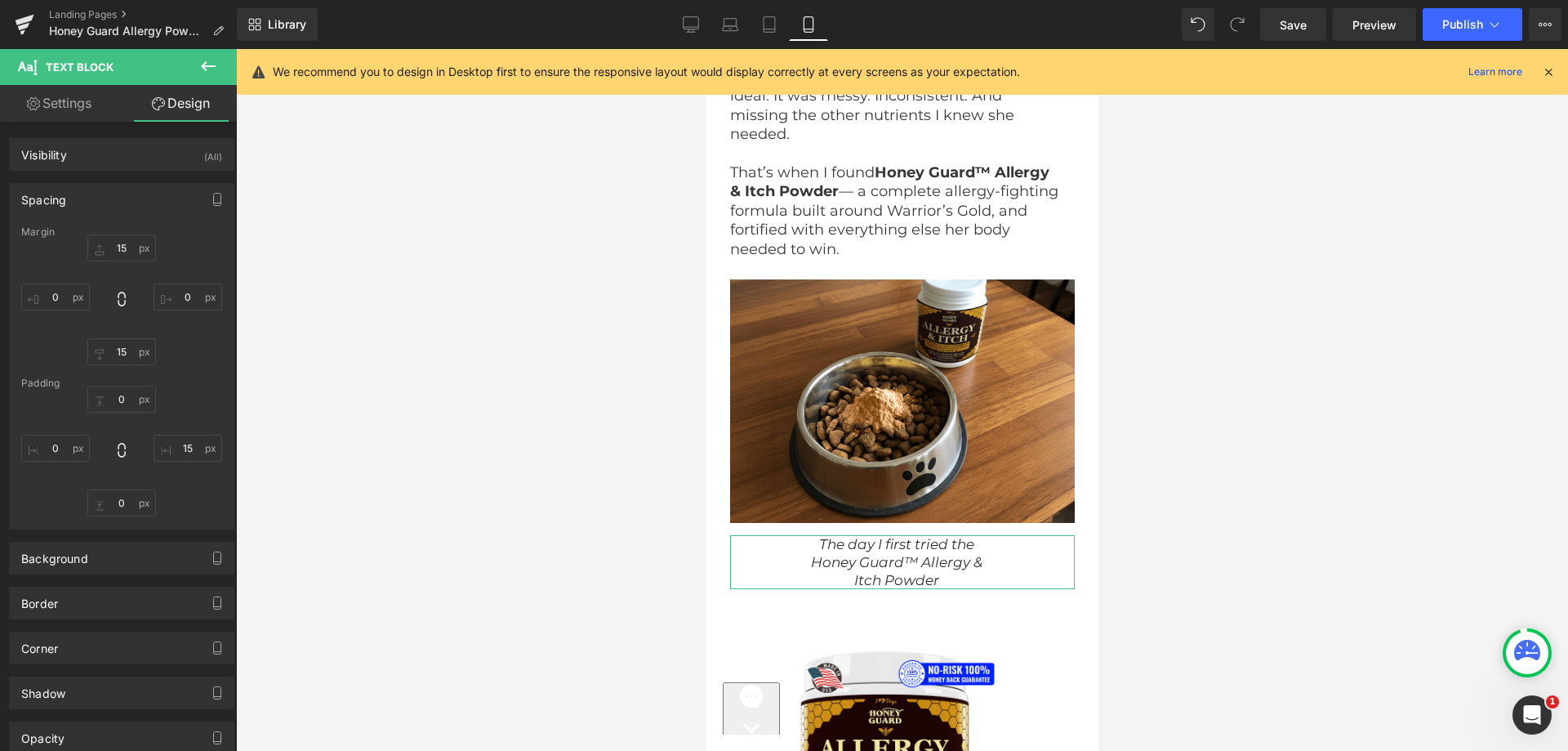
click at [169, 433] on div at bounding box center [121, 451] width 200 height 131
click at [167, 444] on input "text" at bounding box center [187, 448] width 68 height 27
type input "15"
click at [191, 377] on div "Margin [GEOGRAPHIC_DATA]" at bounding box center [121, 378] width 224 height 303
click at [119, 357] on input "text" at bounding box center [121, 352] width 68 height 27
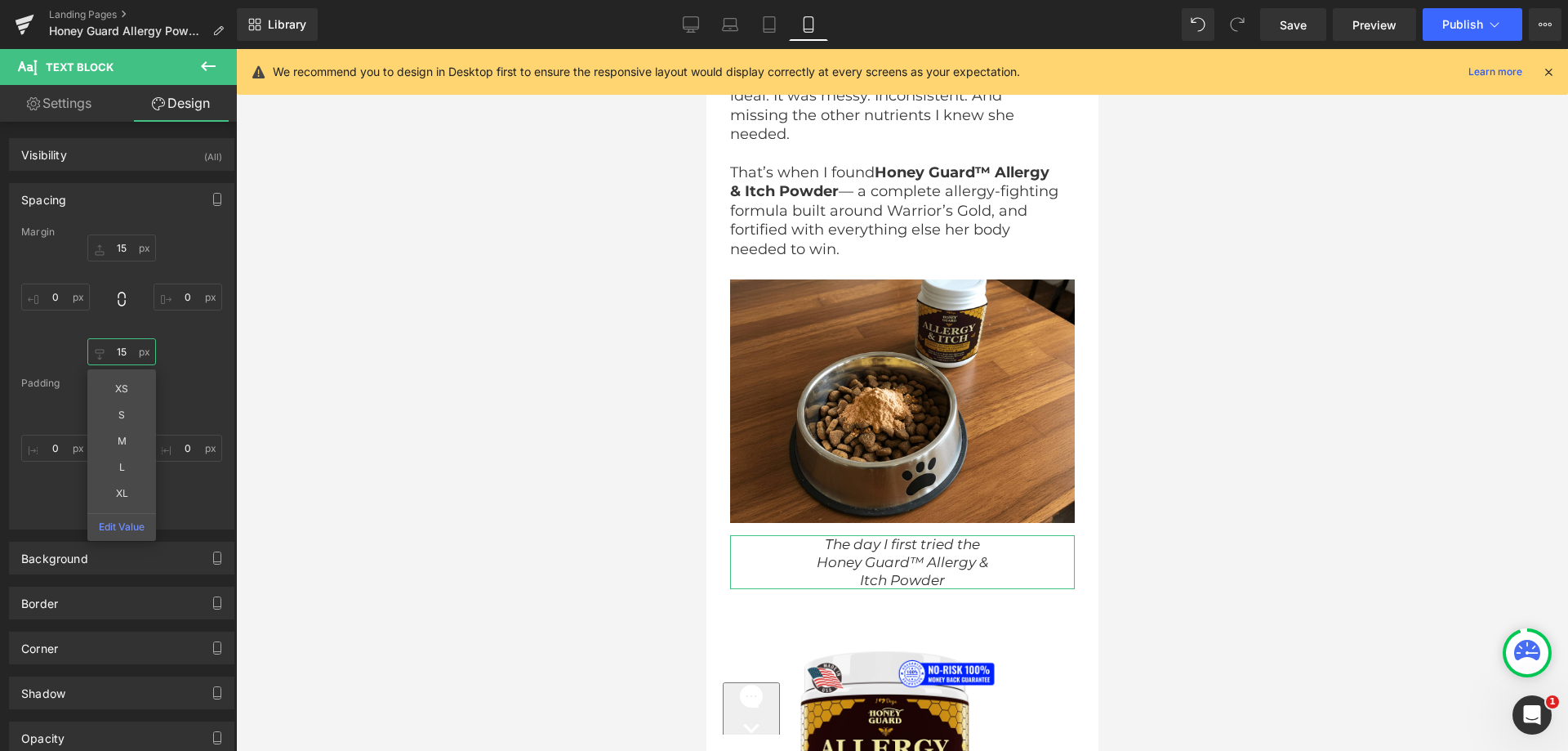
type input "15"
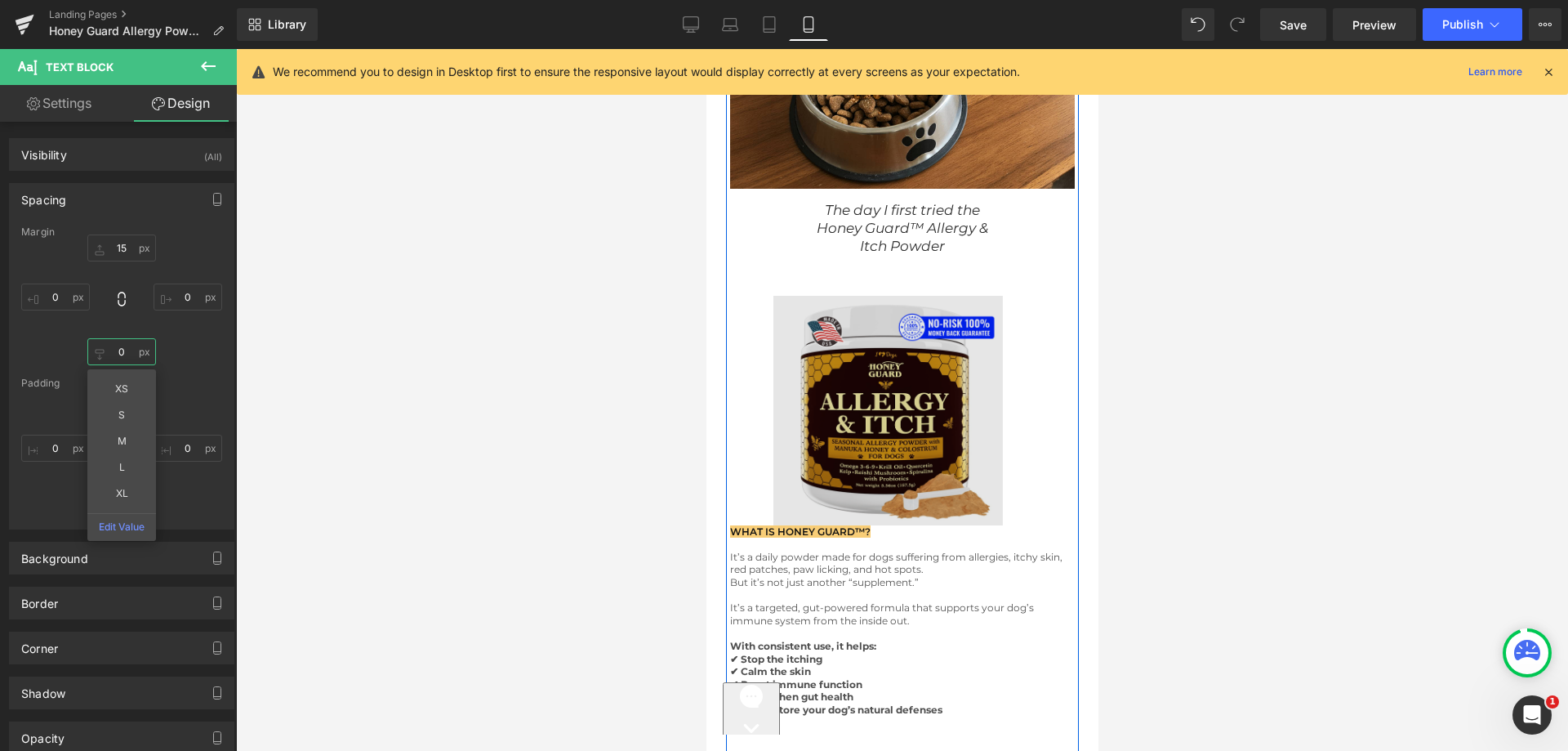
scroll to position [8749, 0]
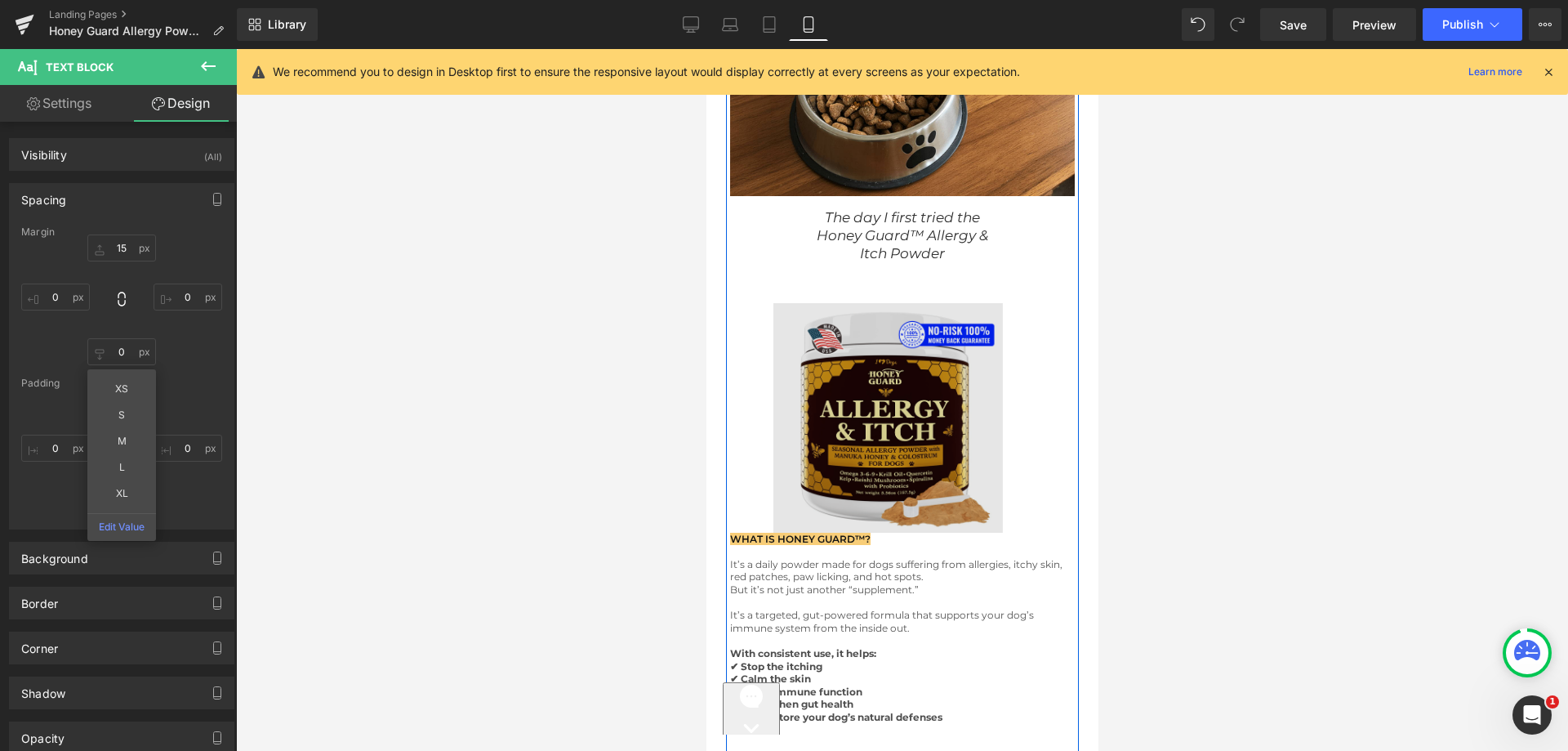
click at [913, 350] on img at bounding box center [902, 417] width 259 height 229
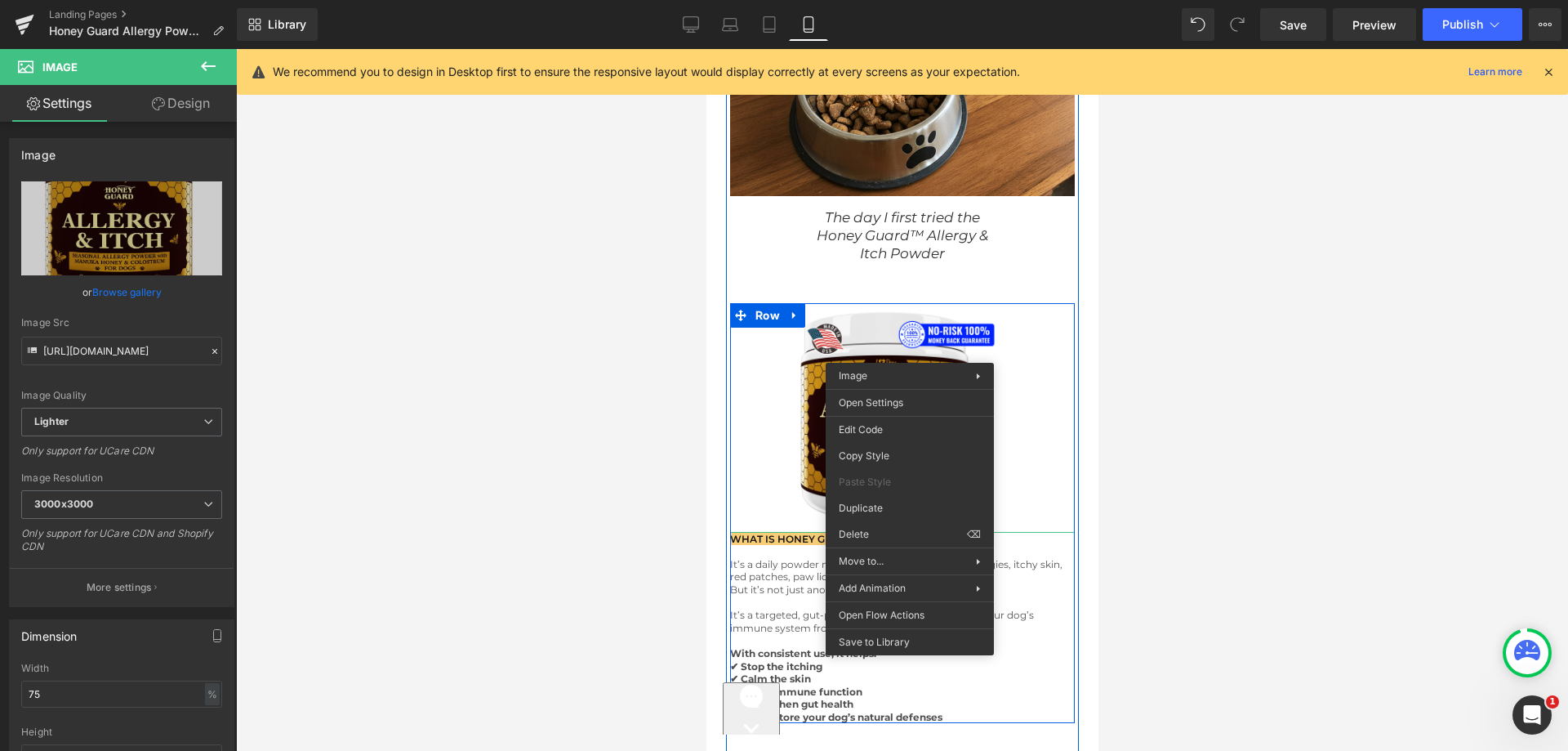
click at [790, 533] on div "WHAT IS HONEY GUARD™? Text Block" at bounding box center [902, 540] width 345 height 13
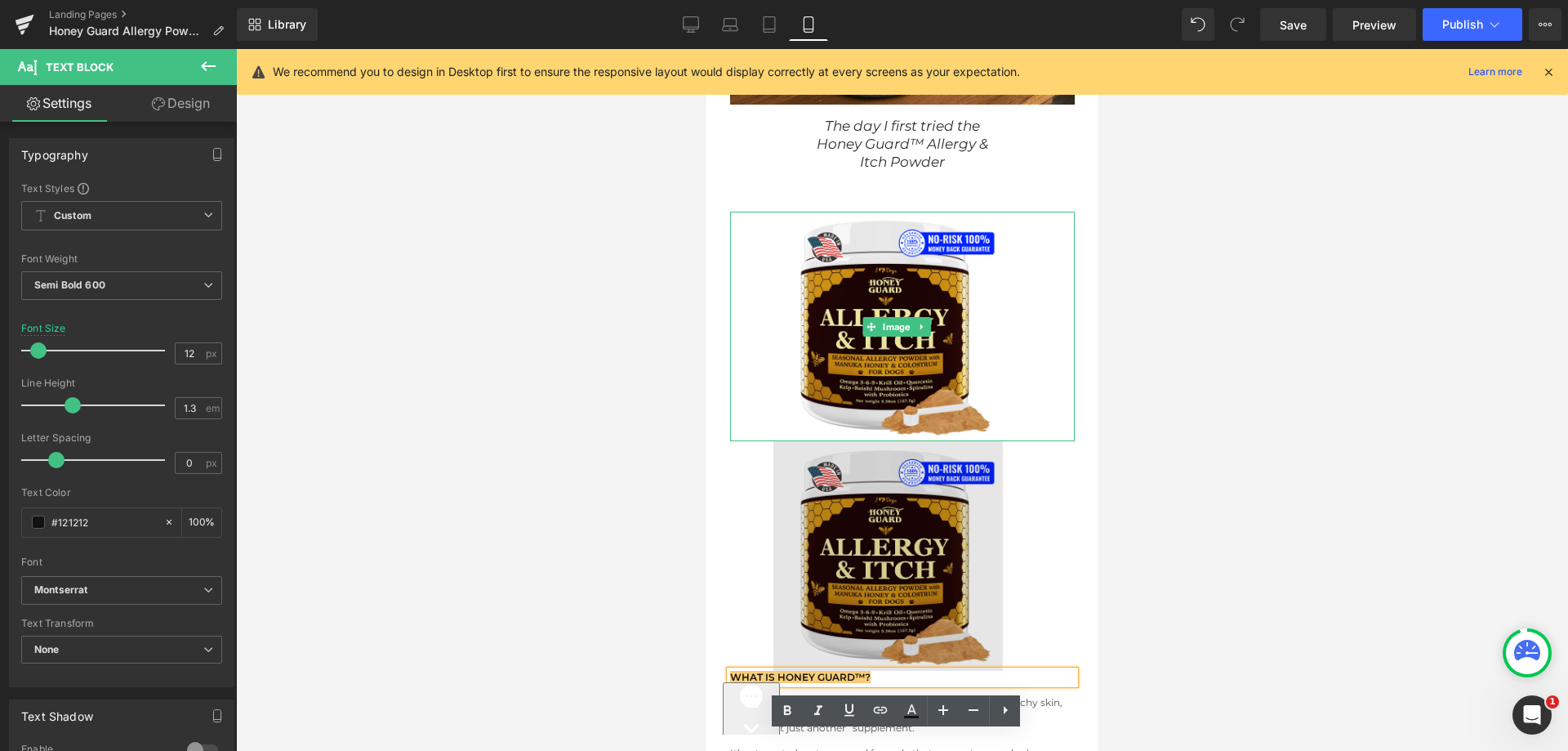
scroll to position [8995, 0]
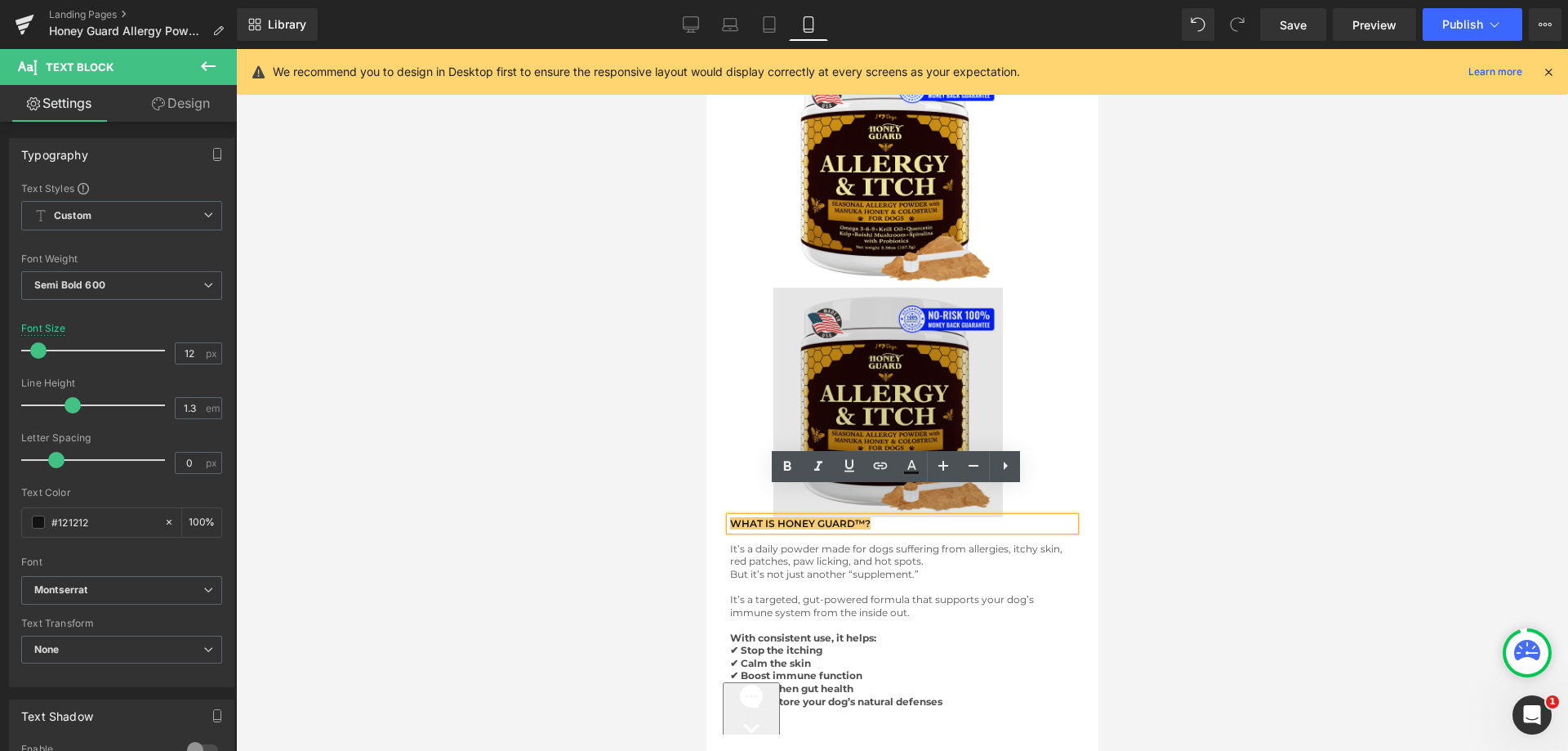
click at [881, 367] on img at bounding box center [902, 402] width 259 height 229
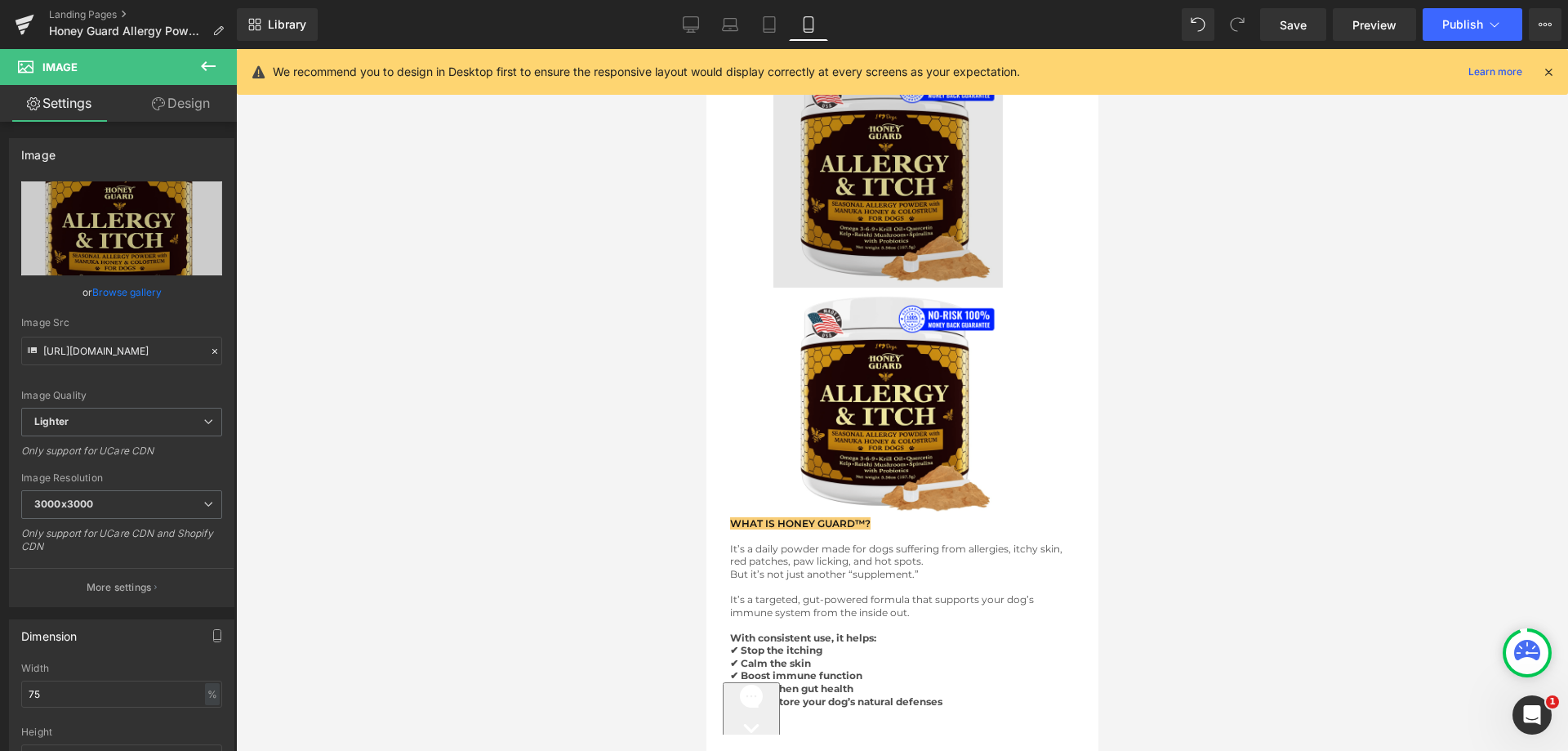
click at [890, 190] on img at bounding box center [902, 173] width 259 height 229
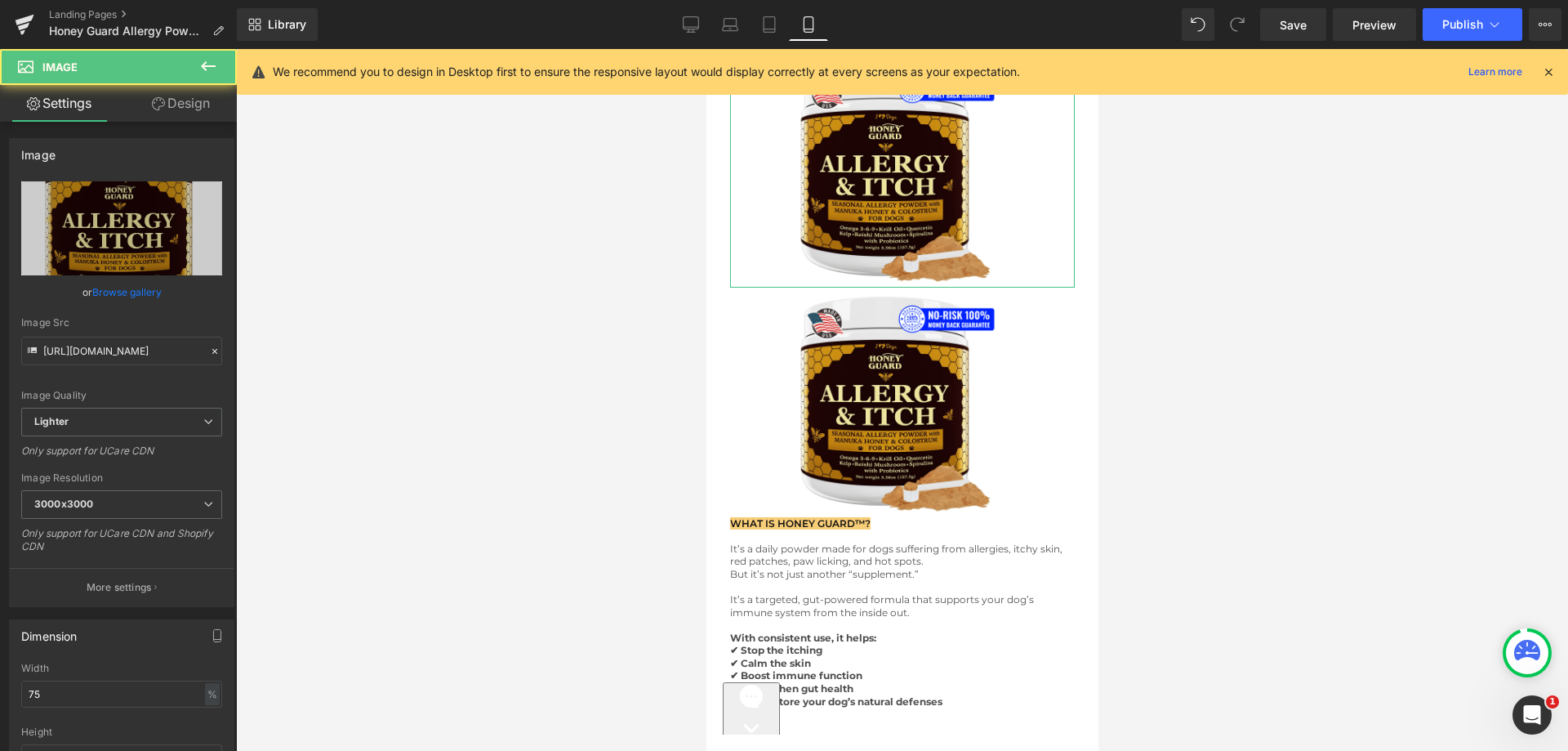
click at [201, 94] on link "Design" at bounding box center [180, 103] width 119 height 37
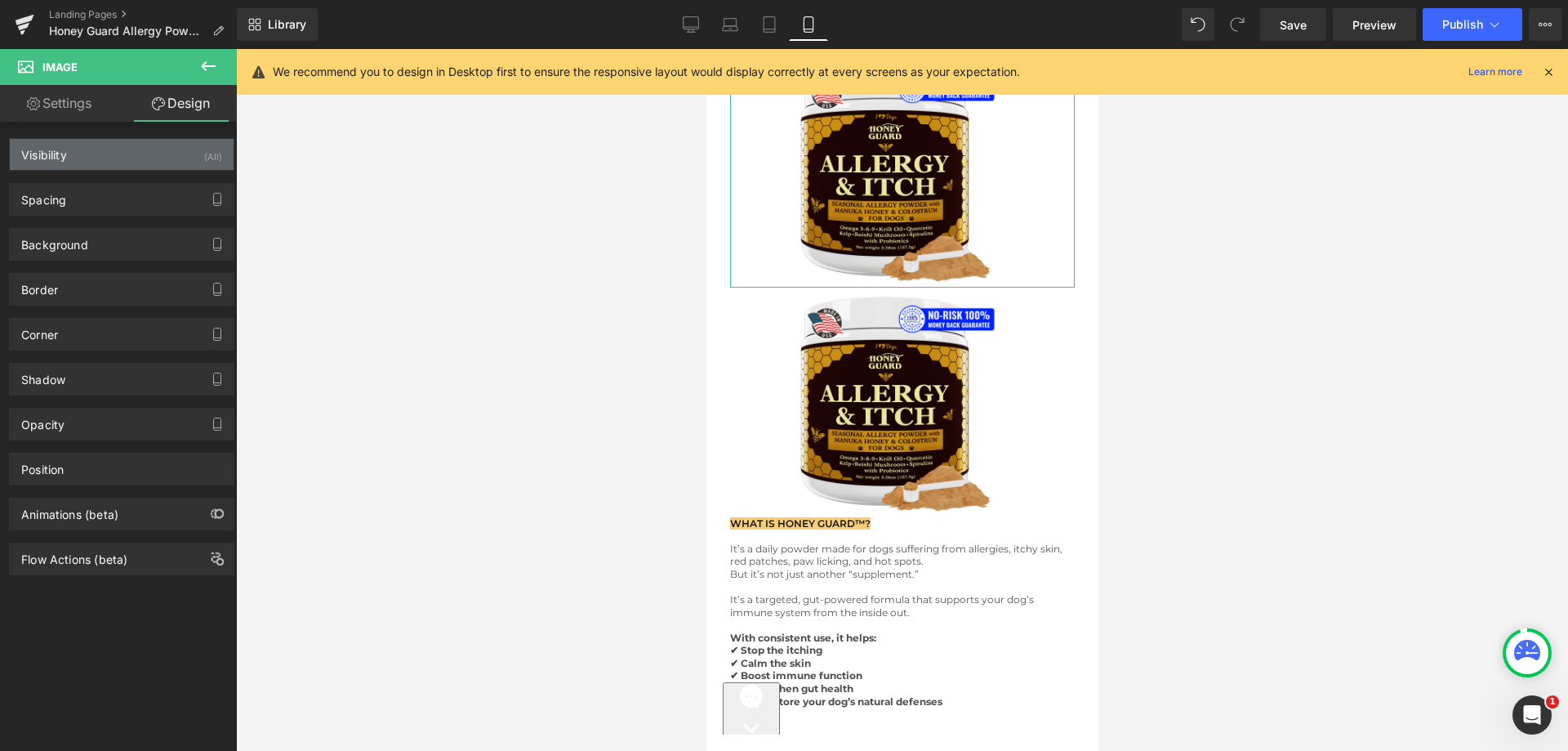
click at [172, 157] on div "Visibility (All)" at bounding box center [121, 154] width 224 height 31
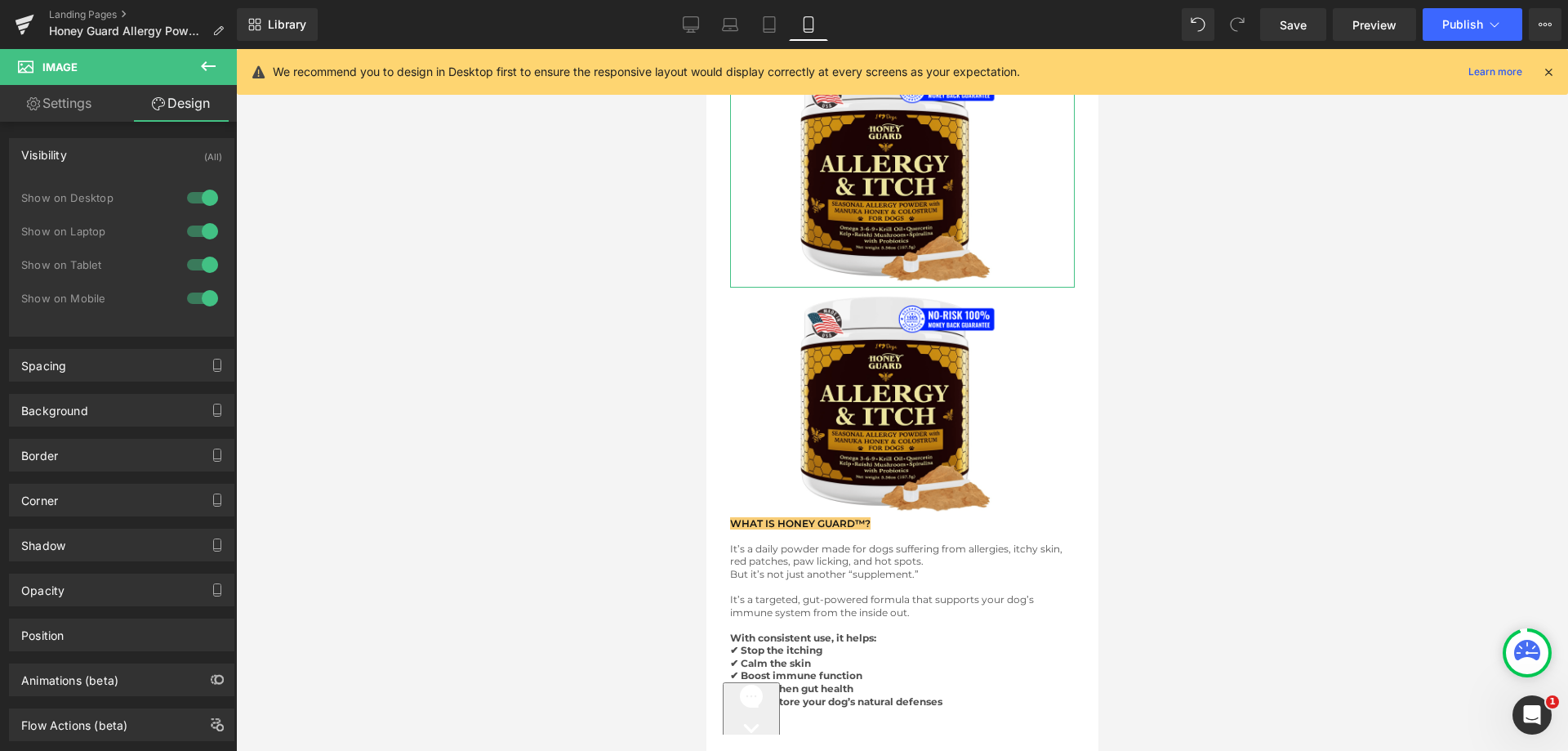
drag, startPoint x: 196, startPoint y: 288, endPoint x: 398, endPoint y: 282, distance: 202.1
click at [196, 288] on div at bounding box center [202, 298] width 40 height 26
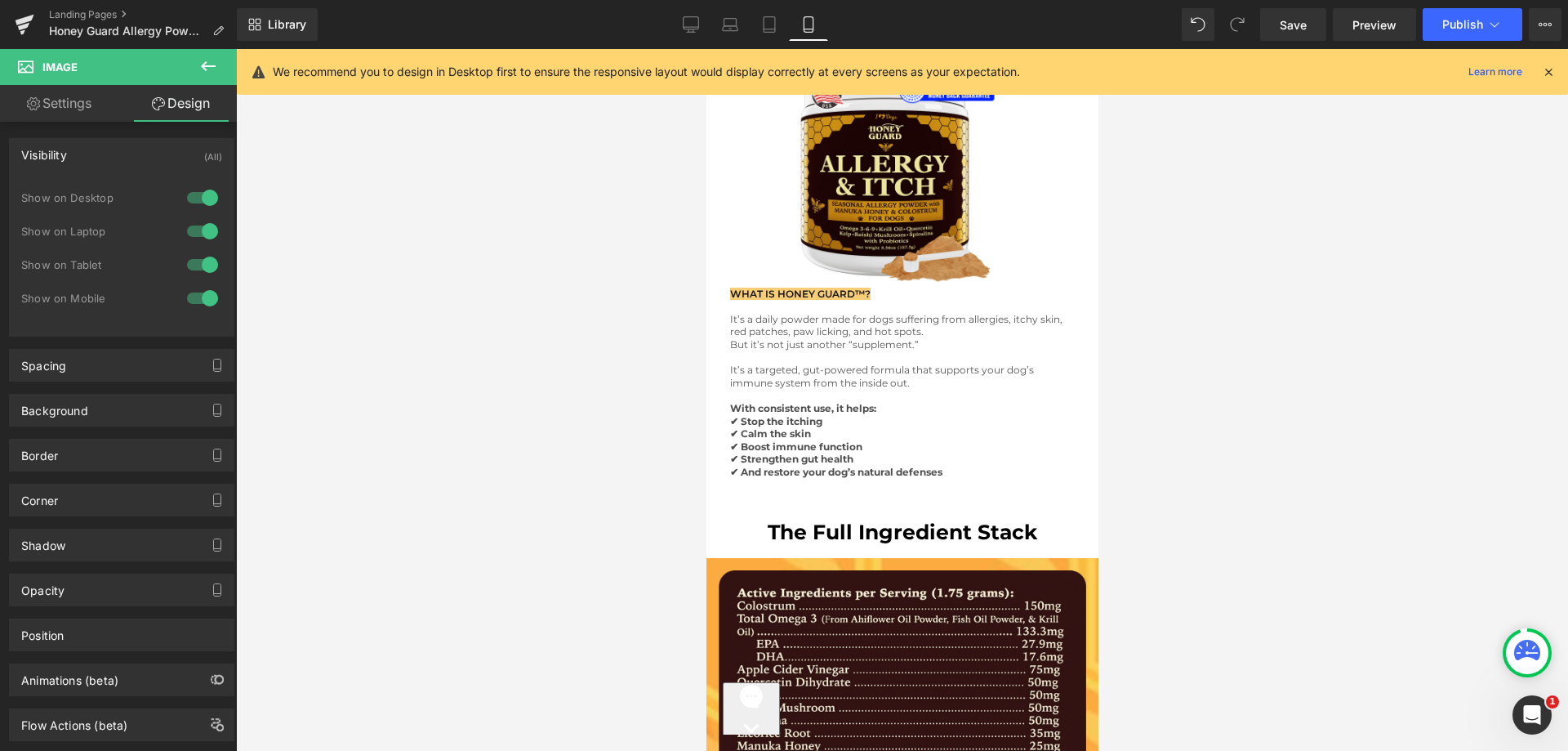
scroll to position [8773, 0]
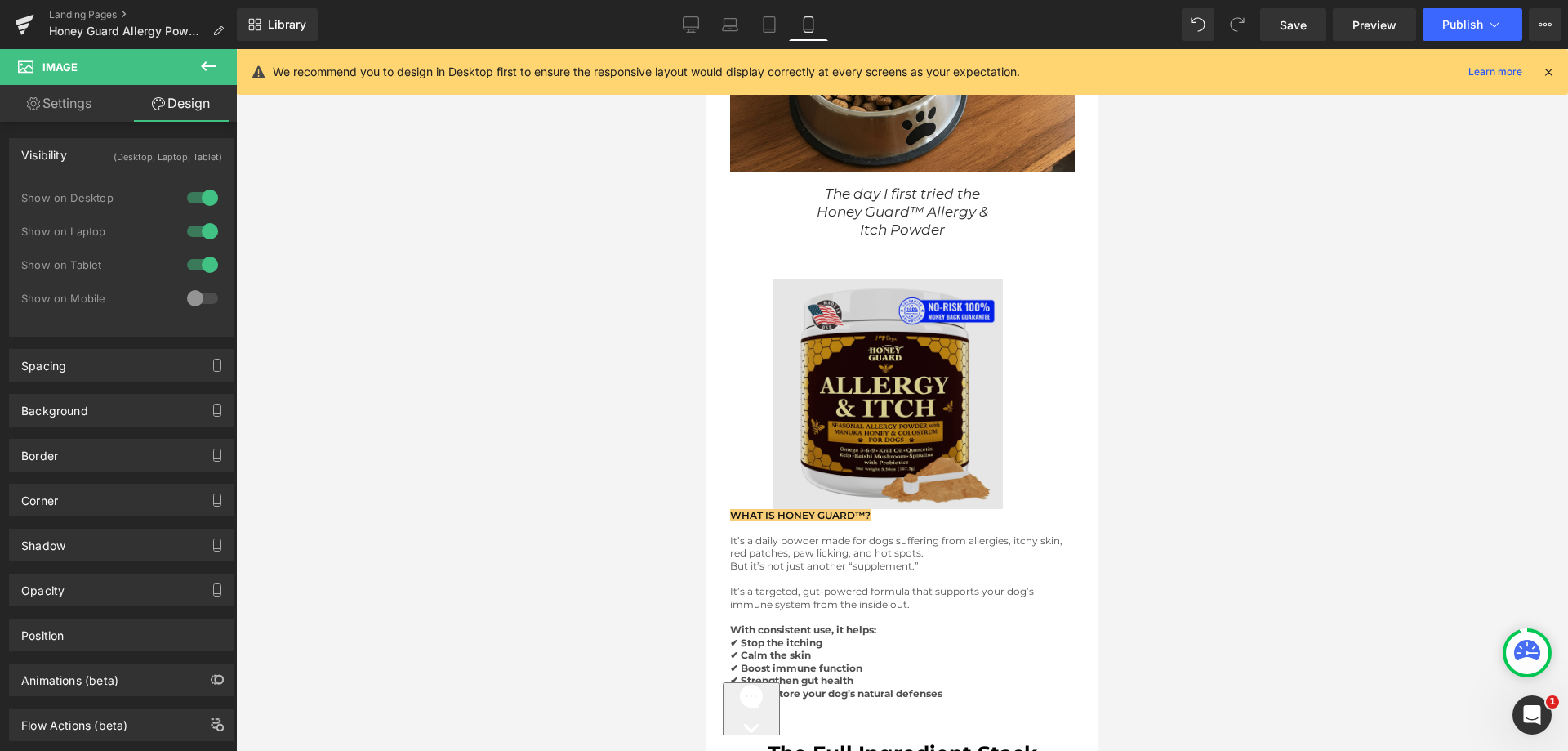
click at [849, 362] on img at bounding box center [902, 394] width 259 height 229
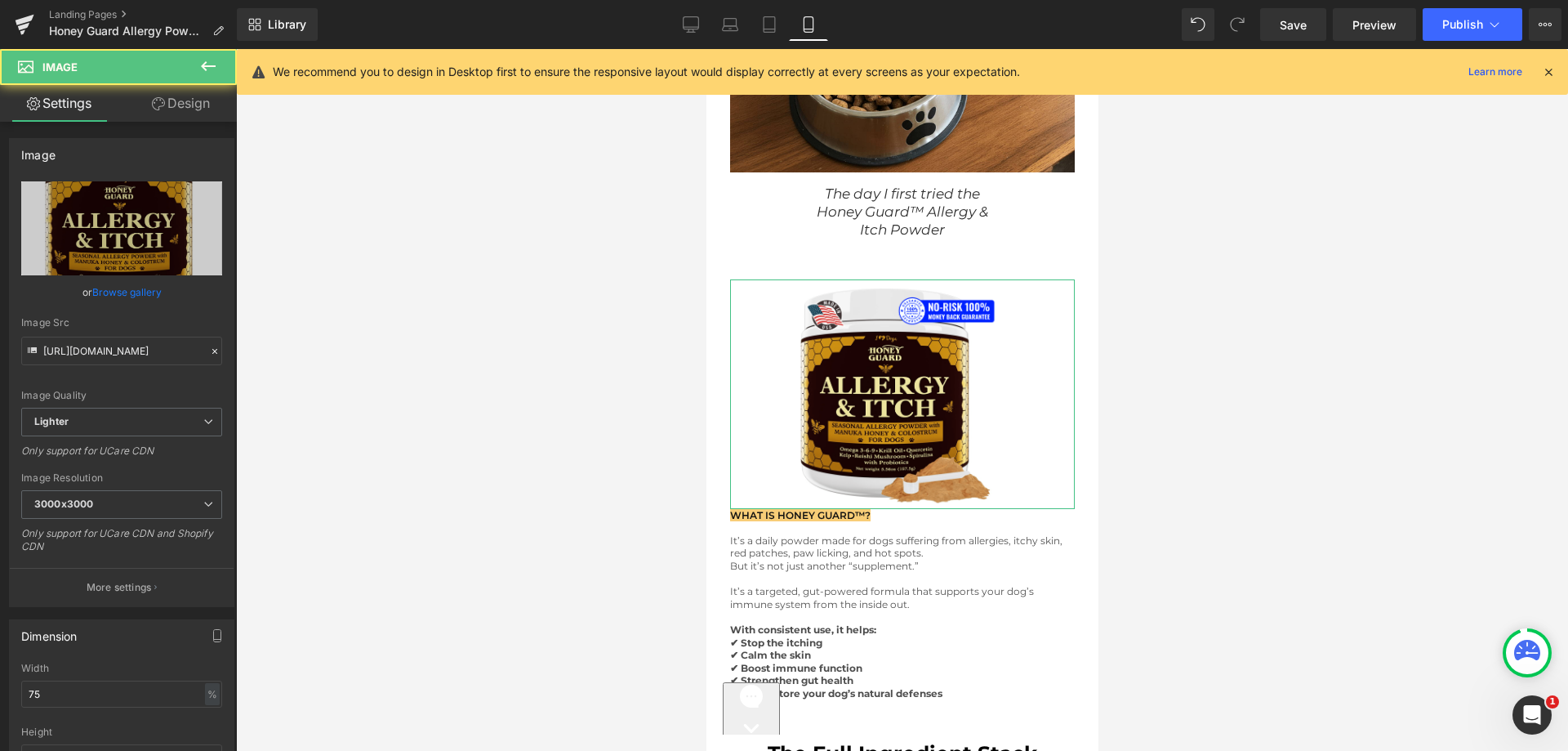
click at [188, 101] on link "Design" at bounding box center [180, 103] width 119 height 37
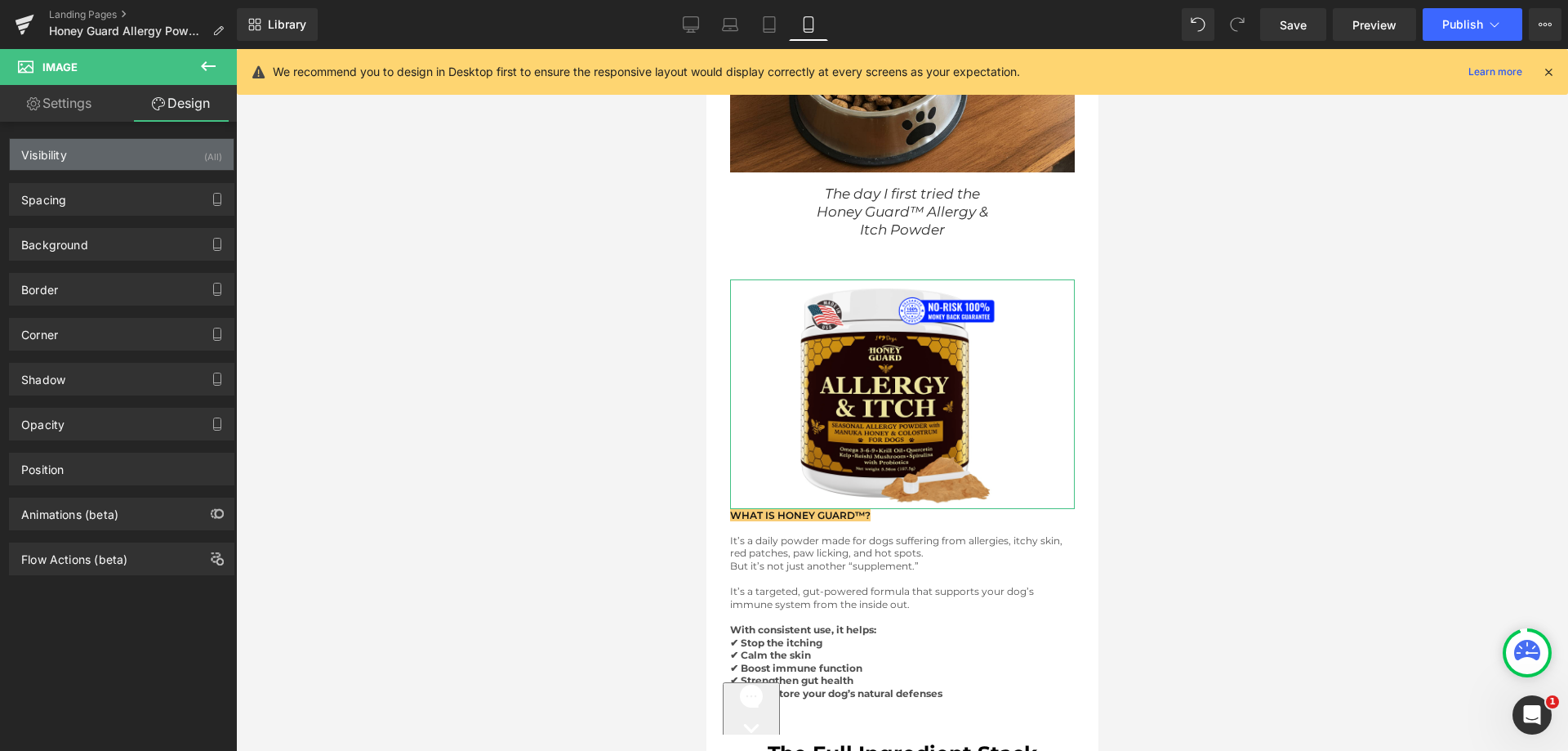
click at [180, 156] on div "Visibility (All)" at bounding box center [121, 154] width 224 height 31
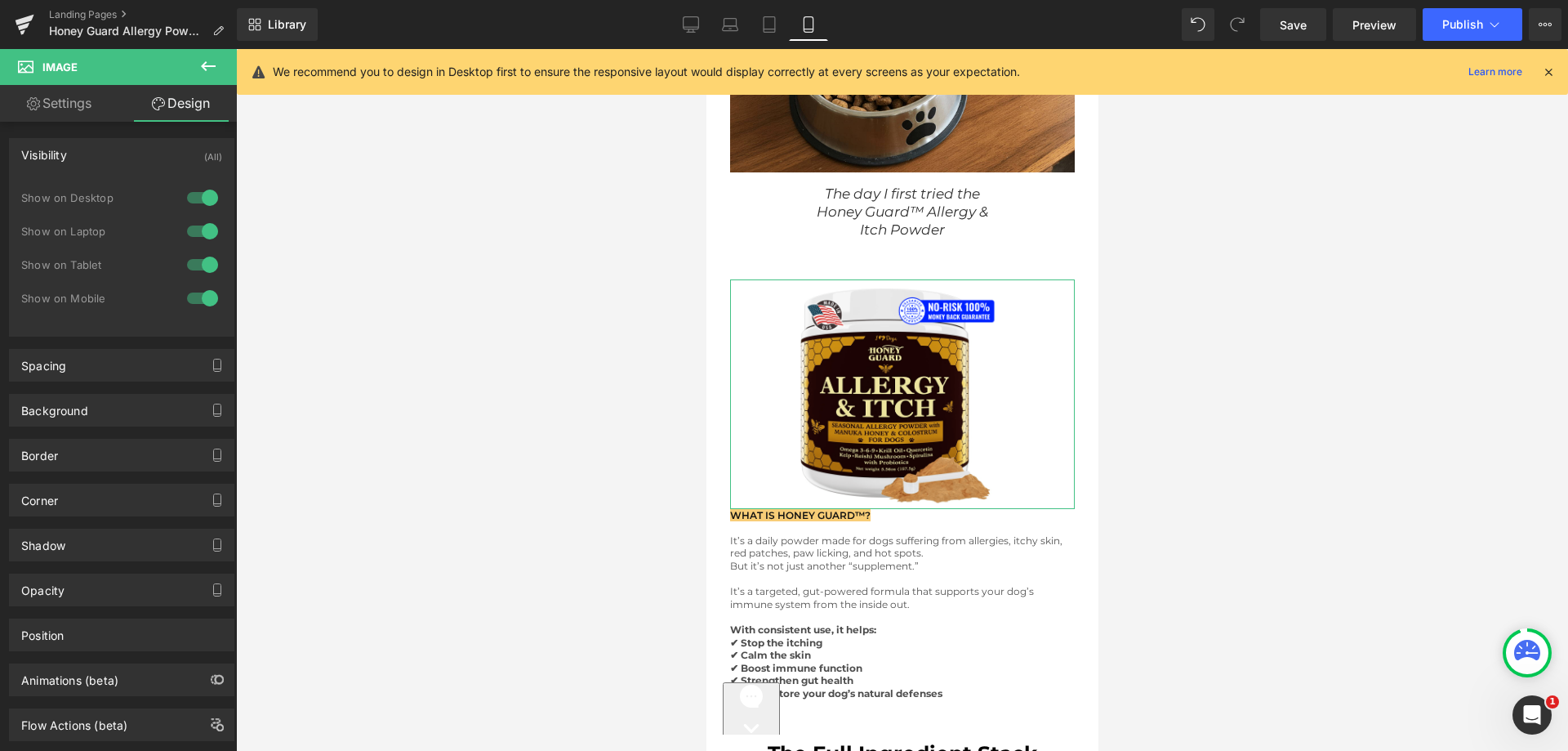
click at [194, 228] on div at bounding box center [202, 230] width 40 height 26
click at [186, 261] on div at bounding box center [202, 264] width 40 height 26
click at [190, 199] on div at bounding box center [202, 198] width 40 height 26
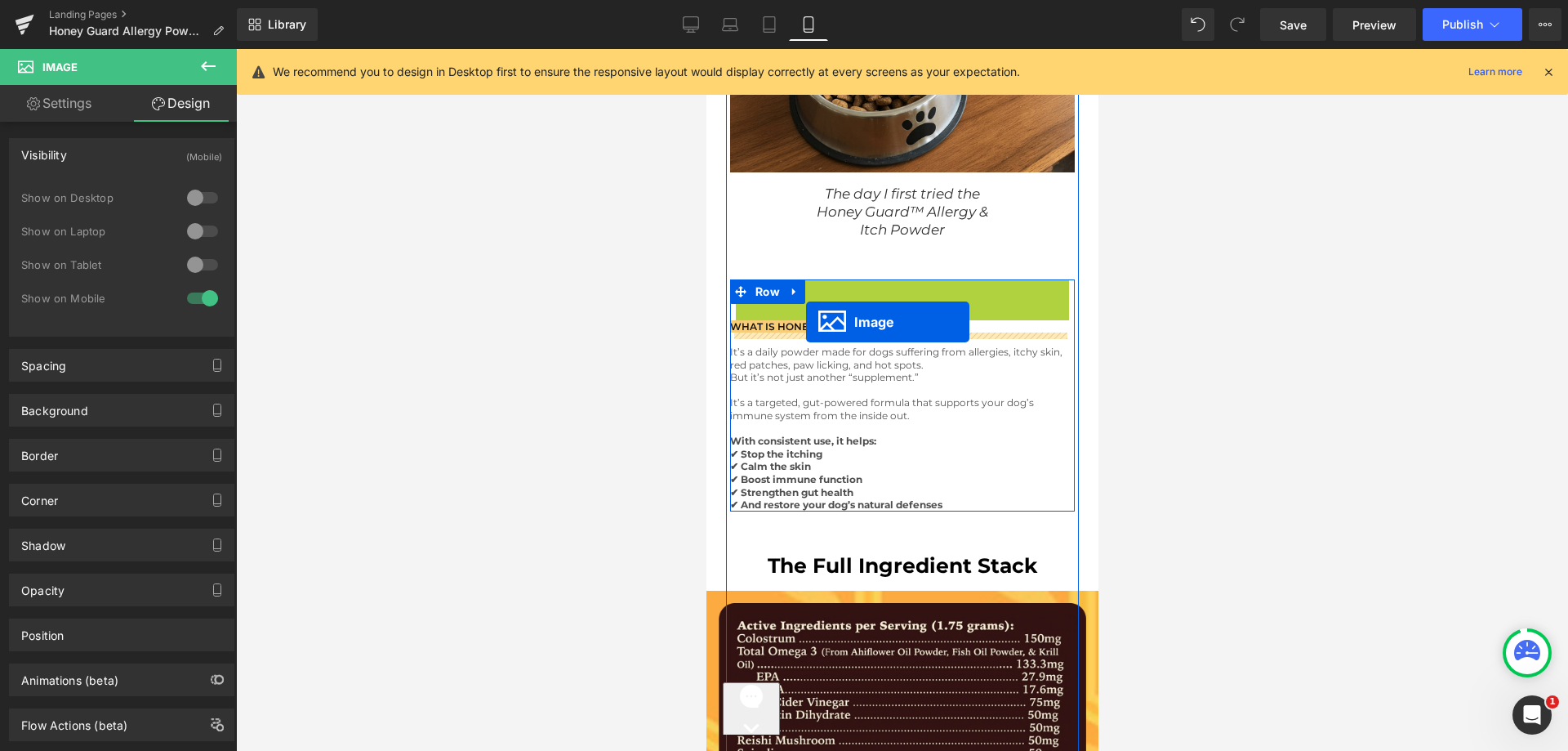
drag, startPoint x: 869, startPoint y: 373, endPoint x: 806, endPoint y: 322, distance: 81.1
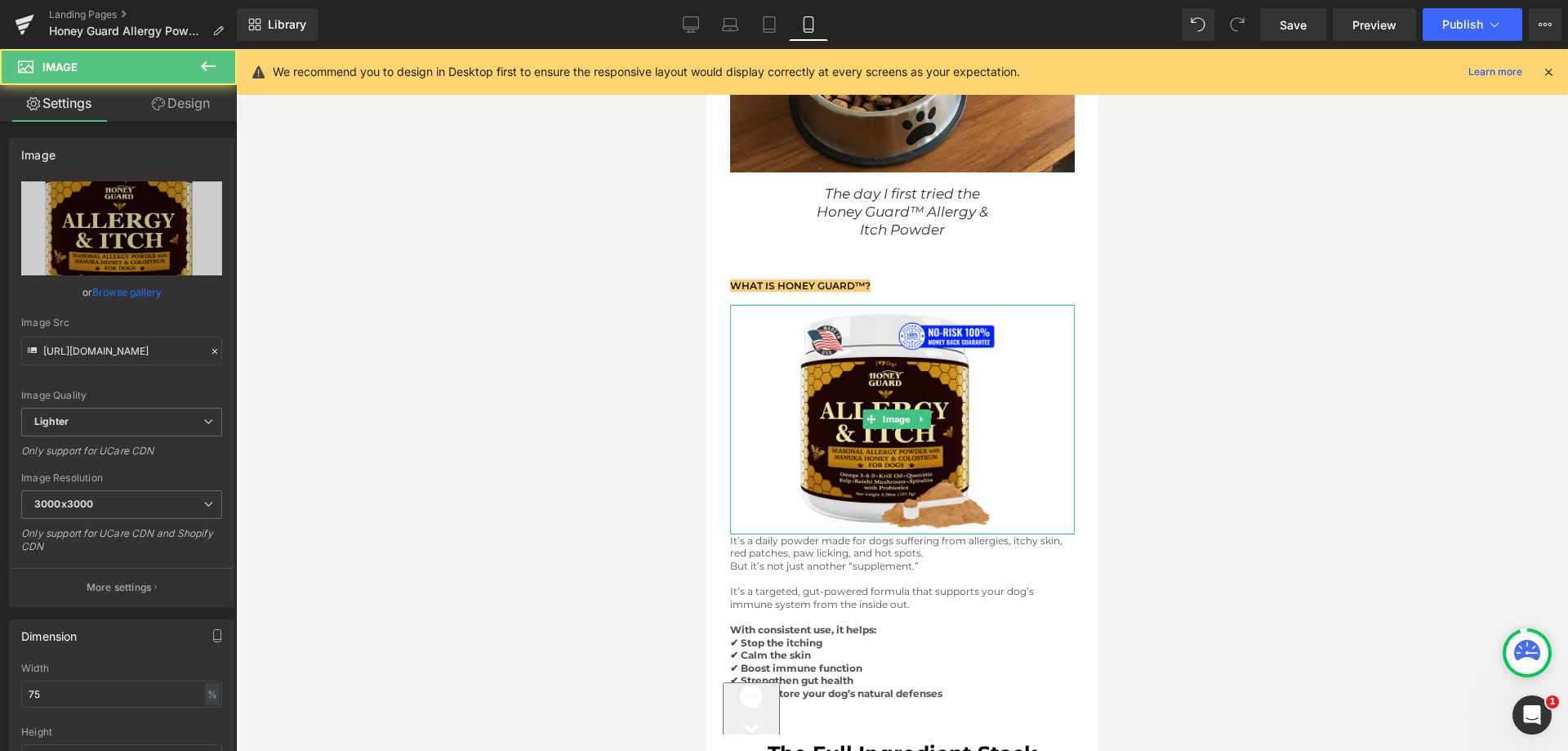
click at [546, 307] on div at bounding box center [902, 400] width 1332 height 702
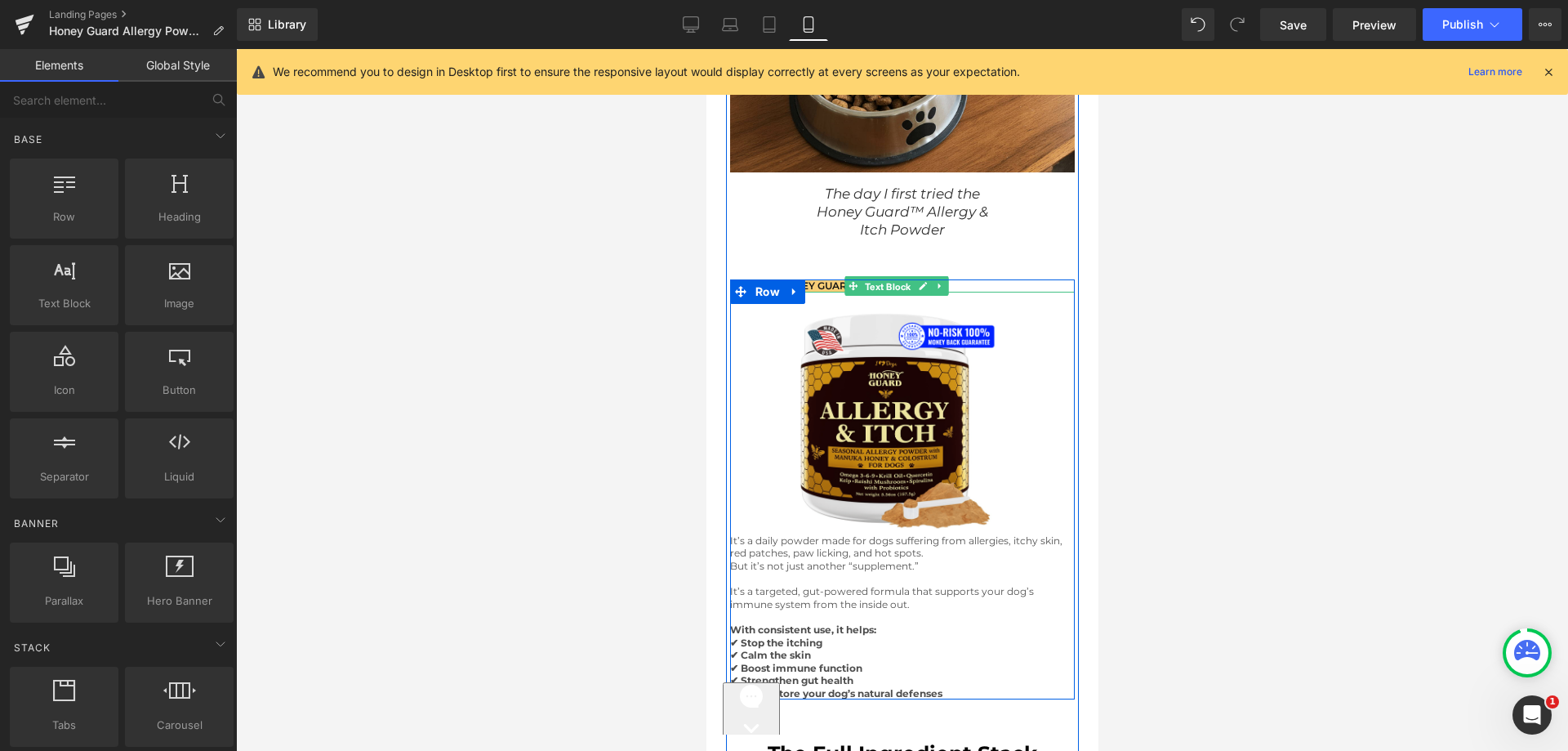
drag, startPoint x: 887, startPoint y: 280, endPoint x: 788, endPoint y: 528, distance: 267.0
click at [887, 280] on span "Text Block" at bounding box center [887, 286] width 53 height 19
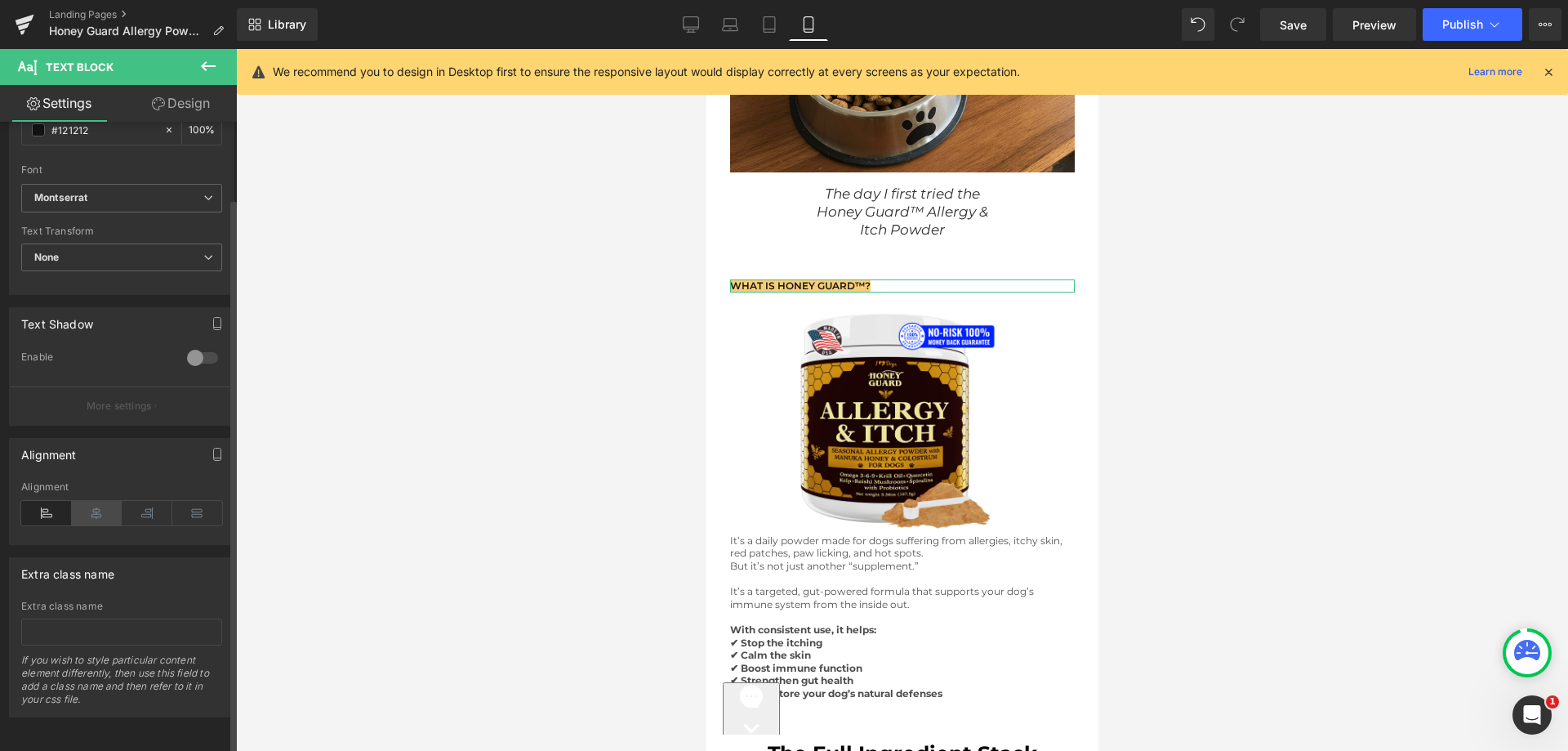
click at [95, 506] on icon at bounding box center [97, 513] width 51 height 24
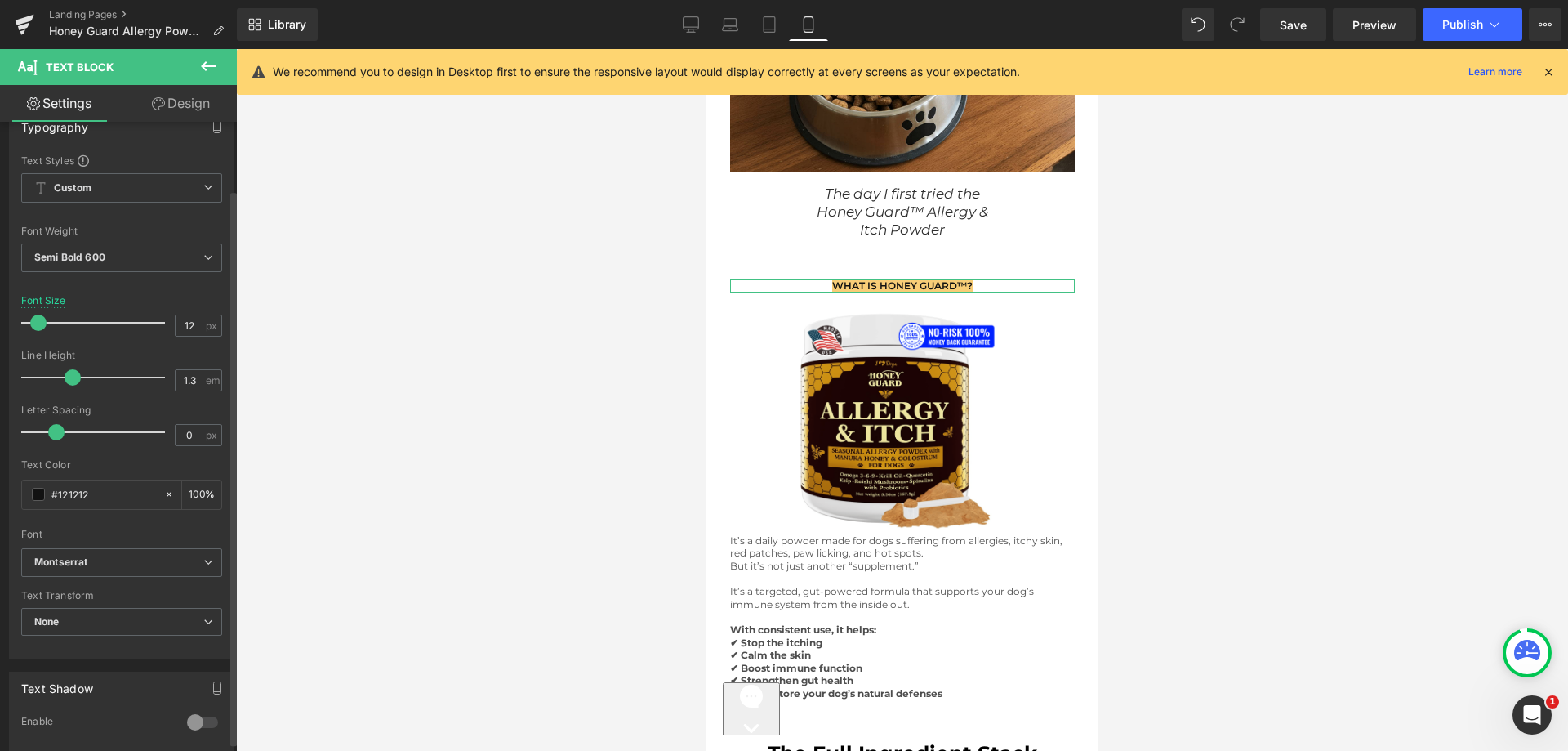
scroll to position [0, 0]
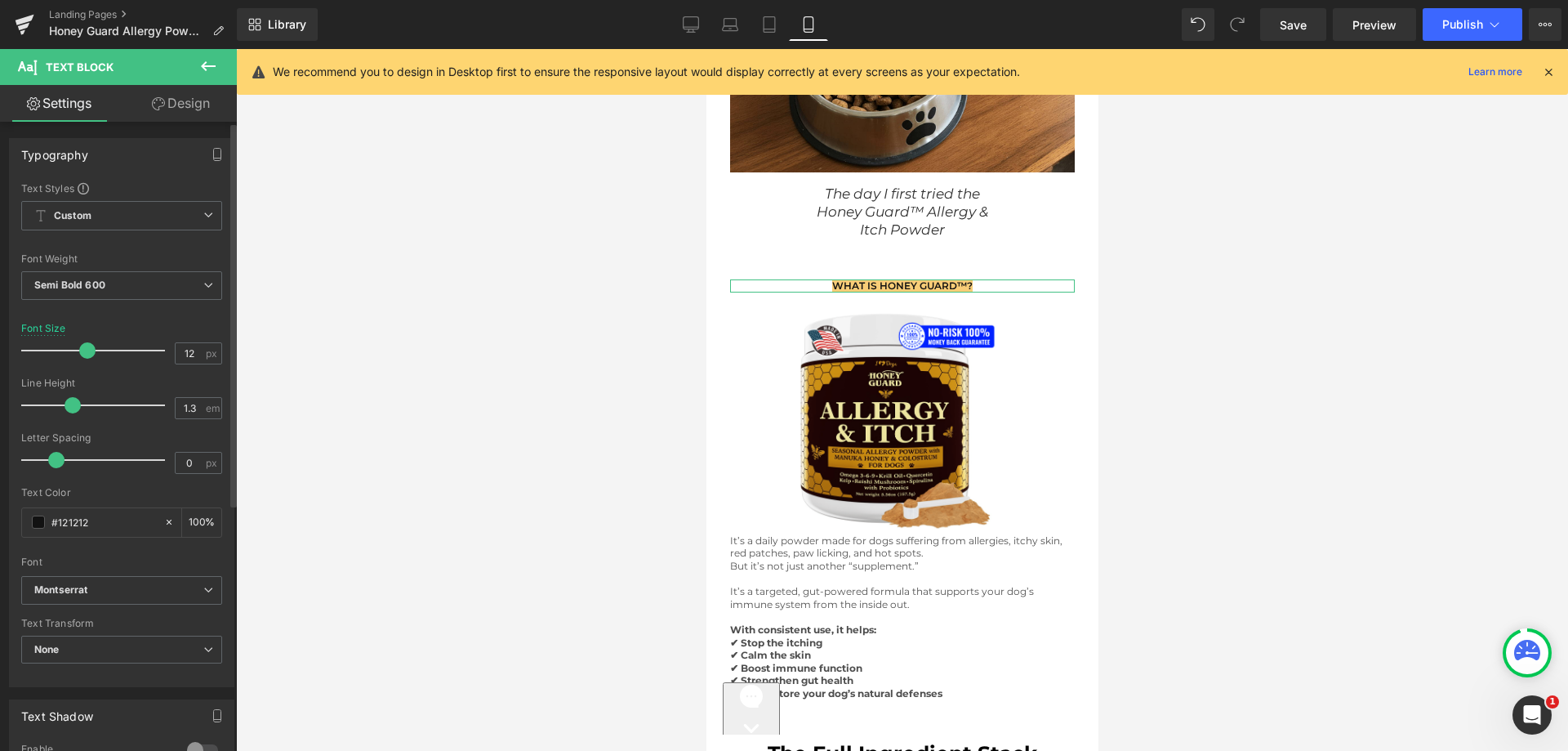
click at [85, 353] on div at bounding box center [97, 351] width 136 height 33
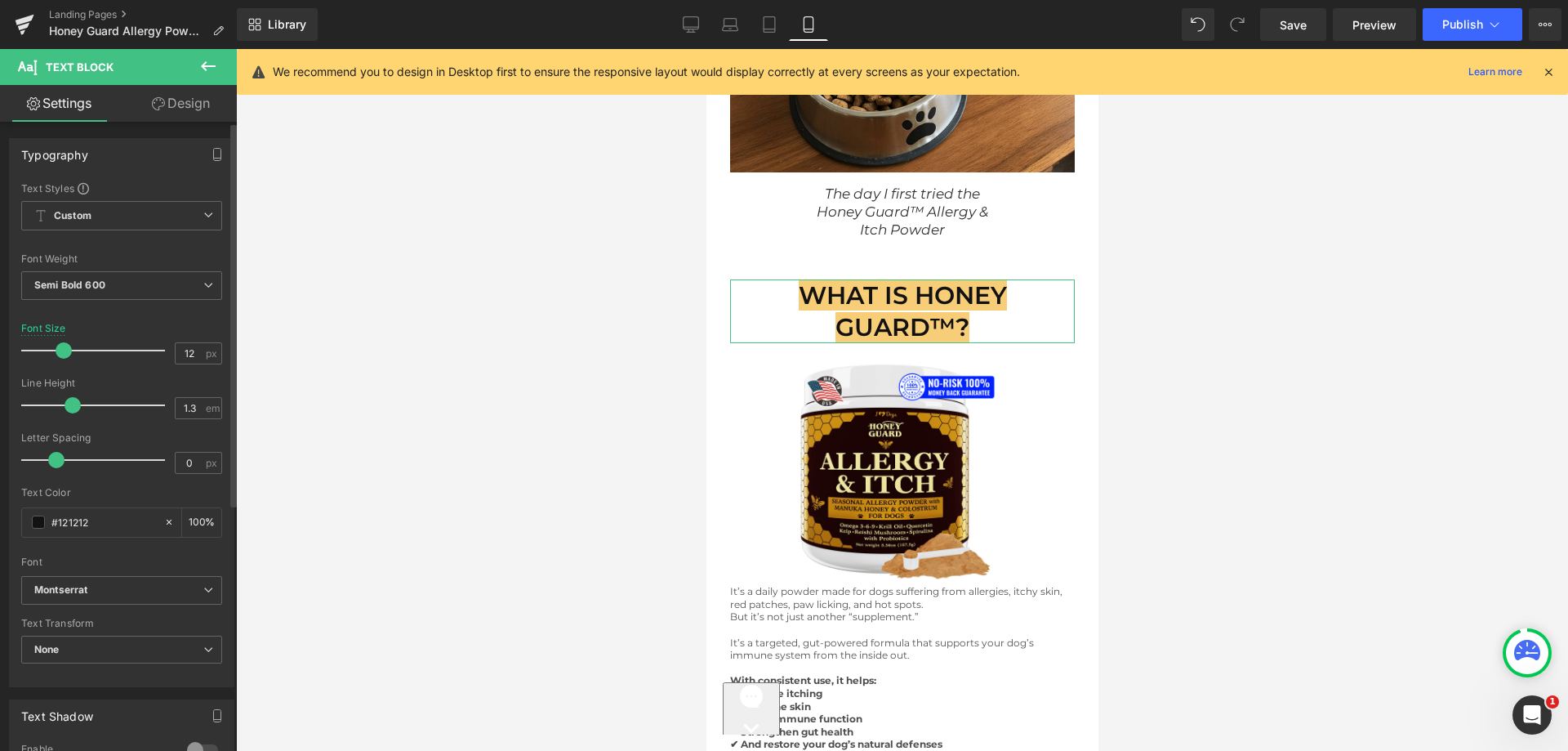
drag, startPoint x: 85, startPoint y: 353, endPoint x: 63, endPoint y: 354, distance: 22.0
click at [63, 354] on span at bounding box center [64, 350] width 16 height 16
click at [139, 288] on span "Semi Bold 600" at bounding box center [121, 285] width 200 height 29
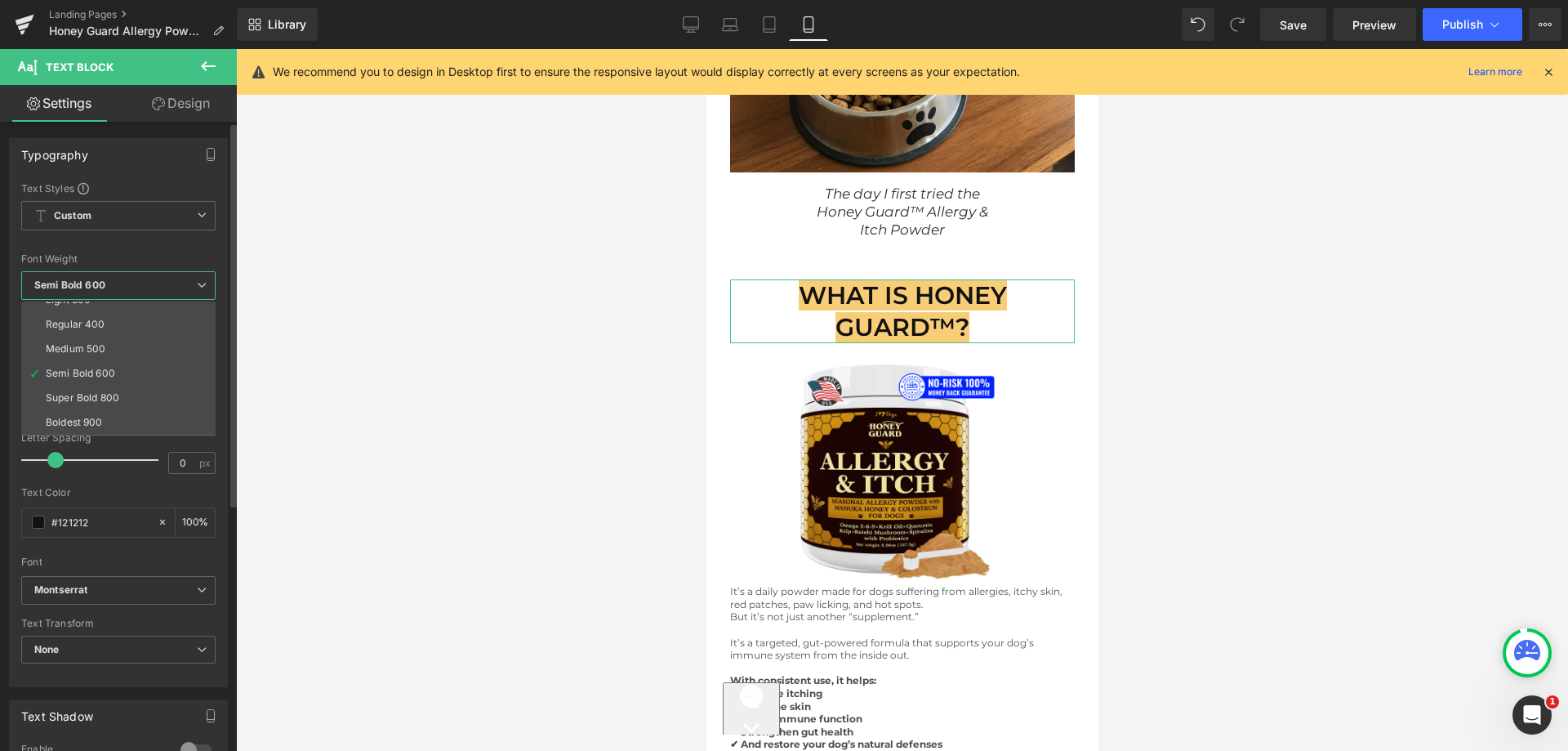
scroll to position [136, 0]
click at [120, 321] on li "Super Bold 800" at bounding box center [121, 325] width 201 height 24
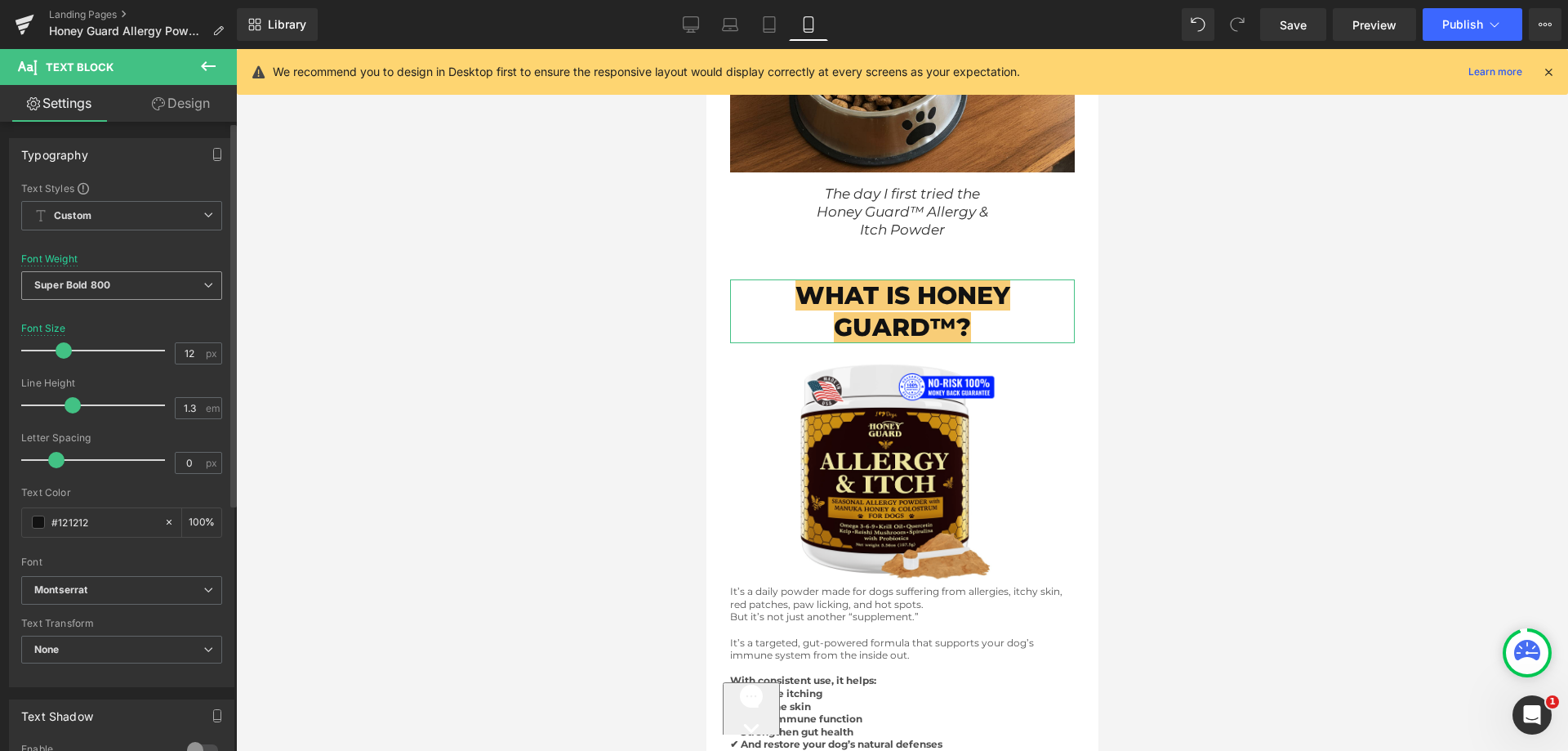
click at [147, 290] on span "Super Bold 800" at bounding box center [121, 285] width 200 height 29
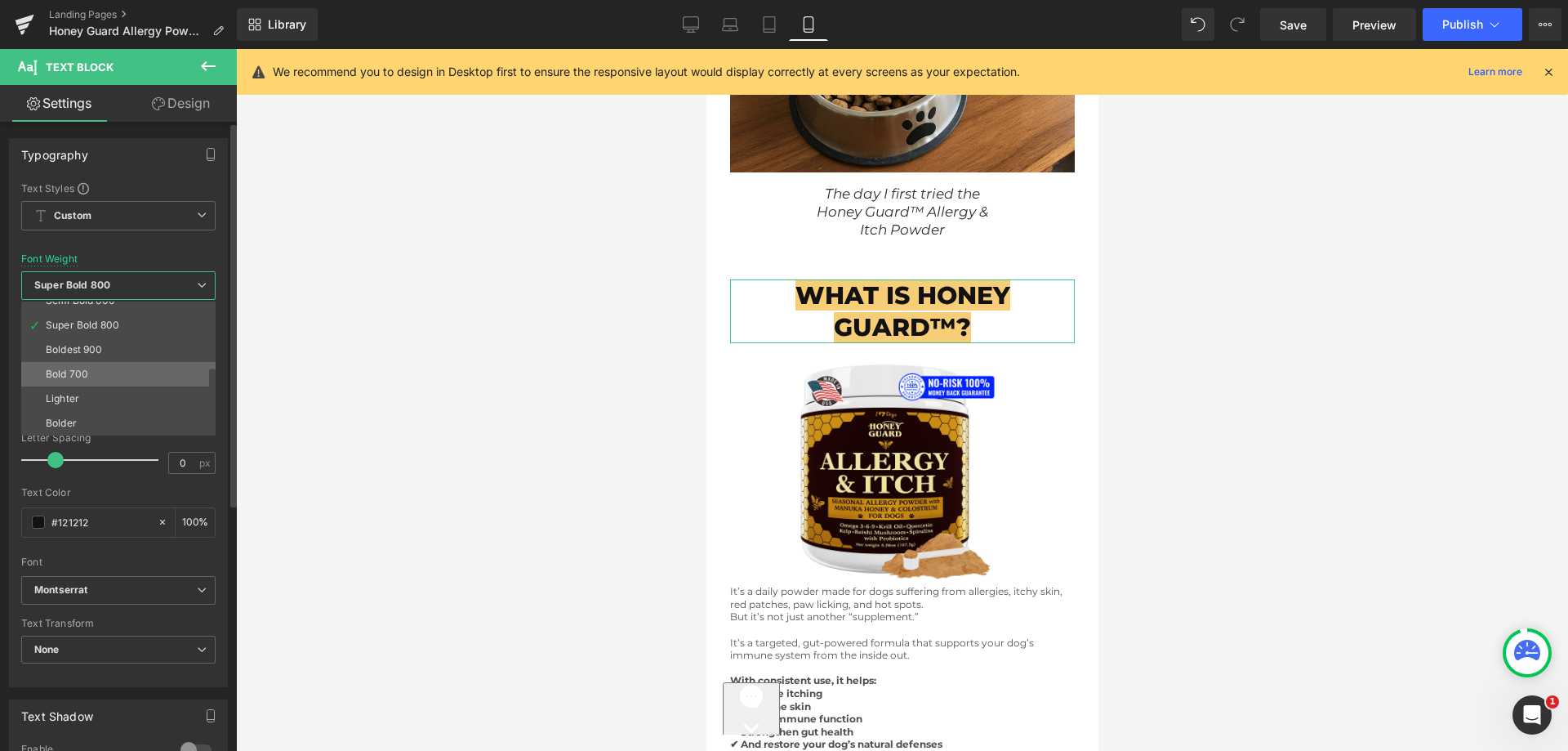
click at [101, 374] on li "Bold 700" at bounding box center [121, 373] width 201 height 24
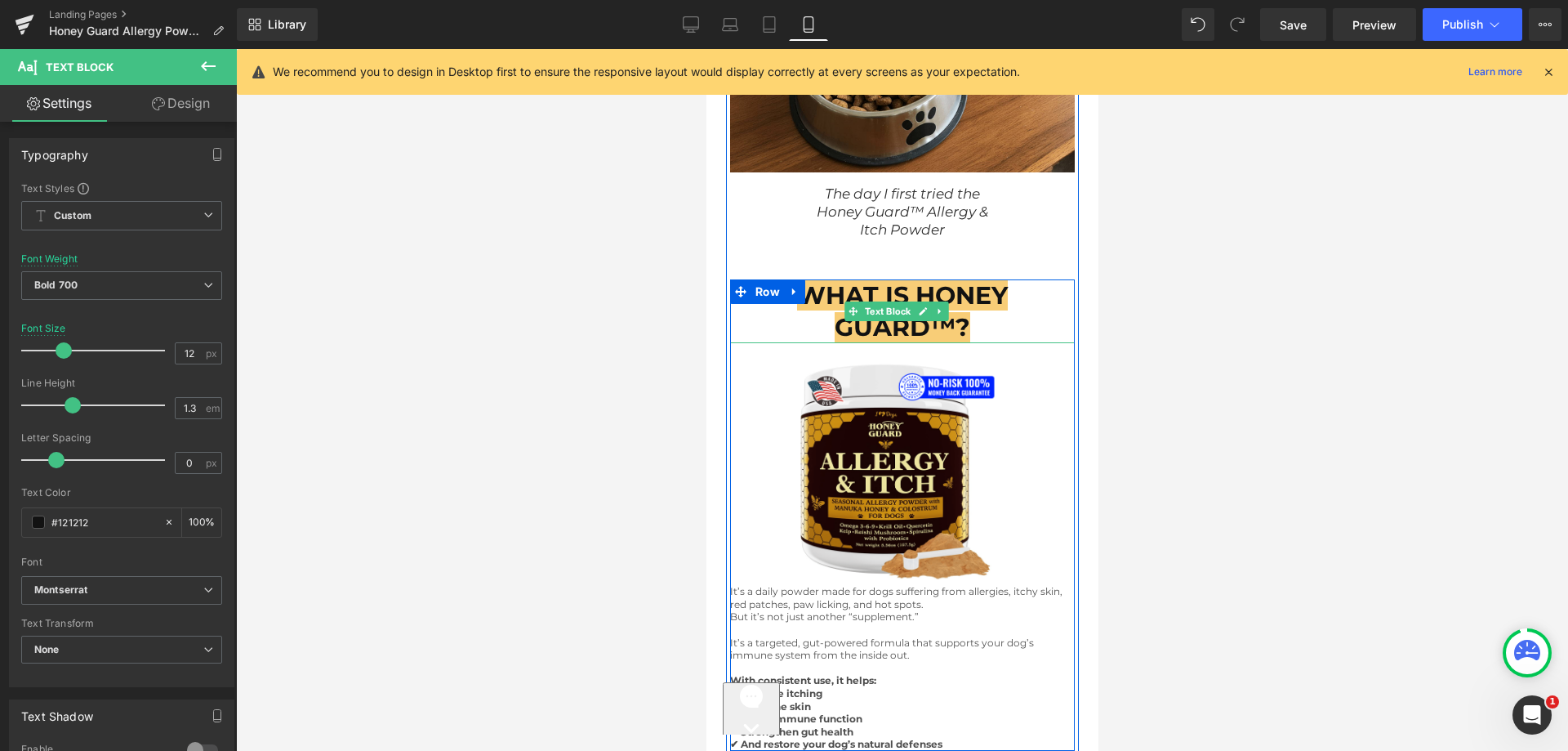
click at [1020, 301] on p "WHAT IS HONEY GUARD™?" at bounding box center [902, 311] width 345 height 64
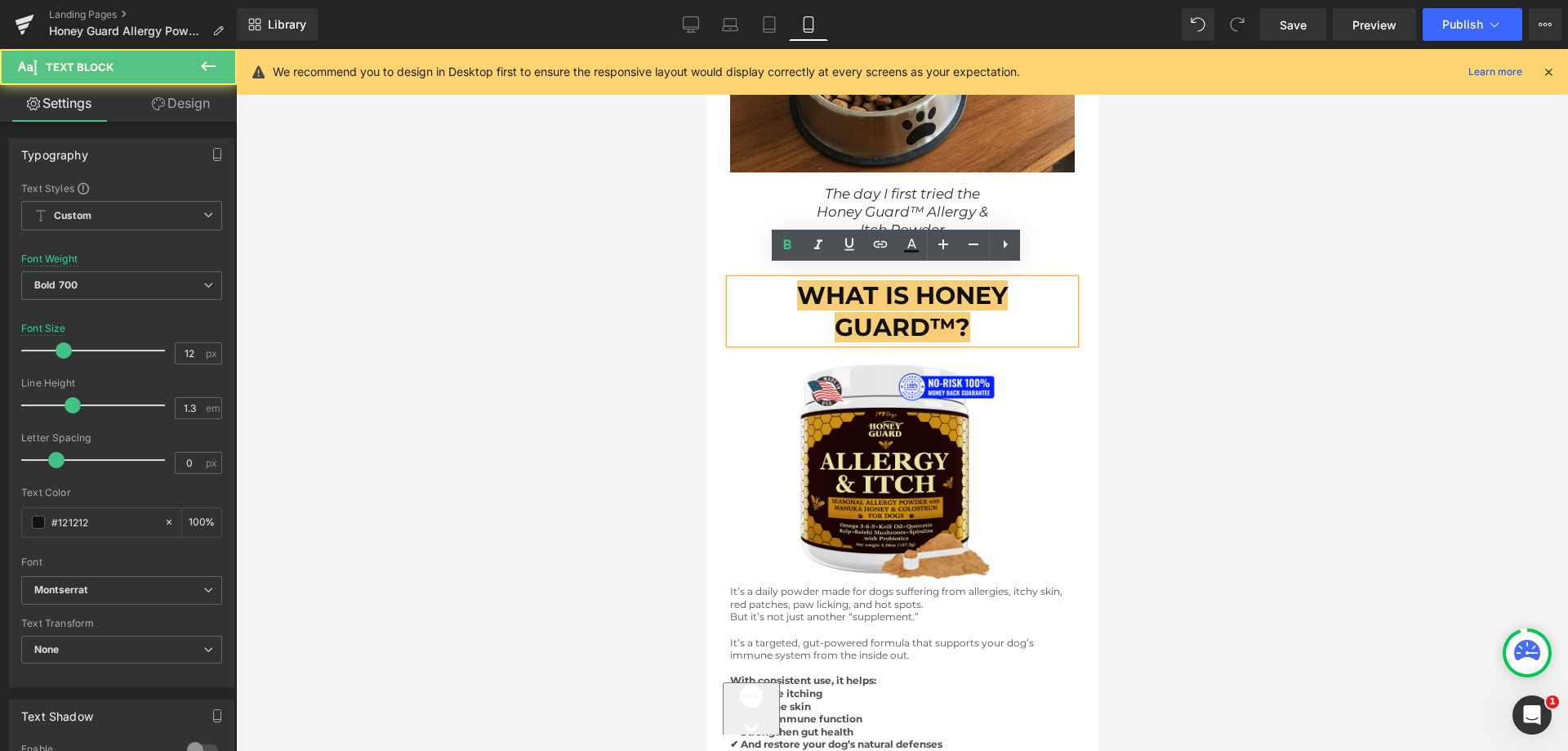
click at [1131, 372] on div at bounding box center [902, 400] width 1332 height 702
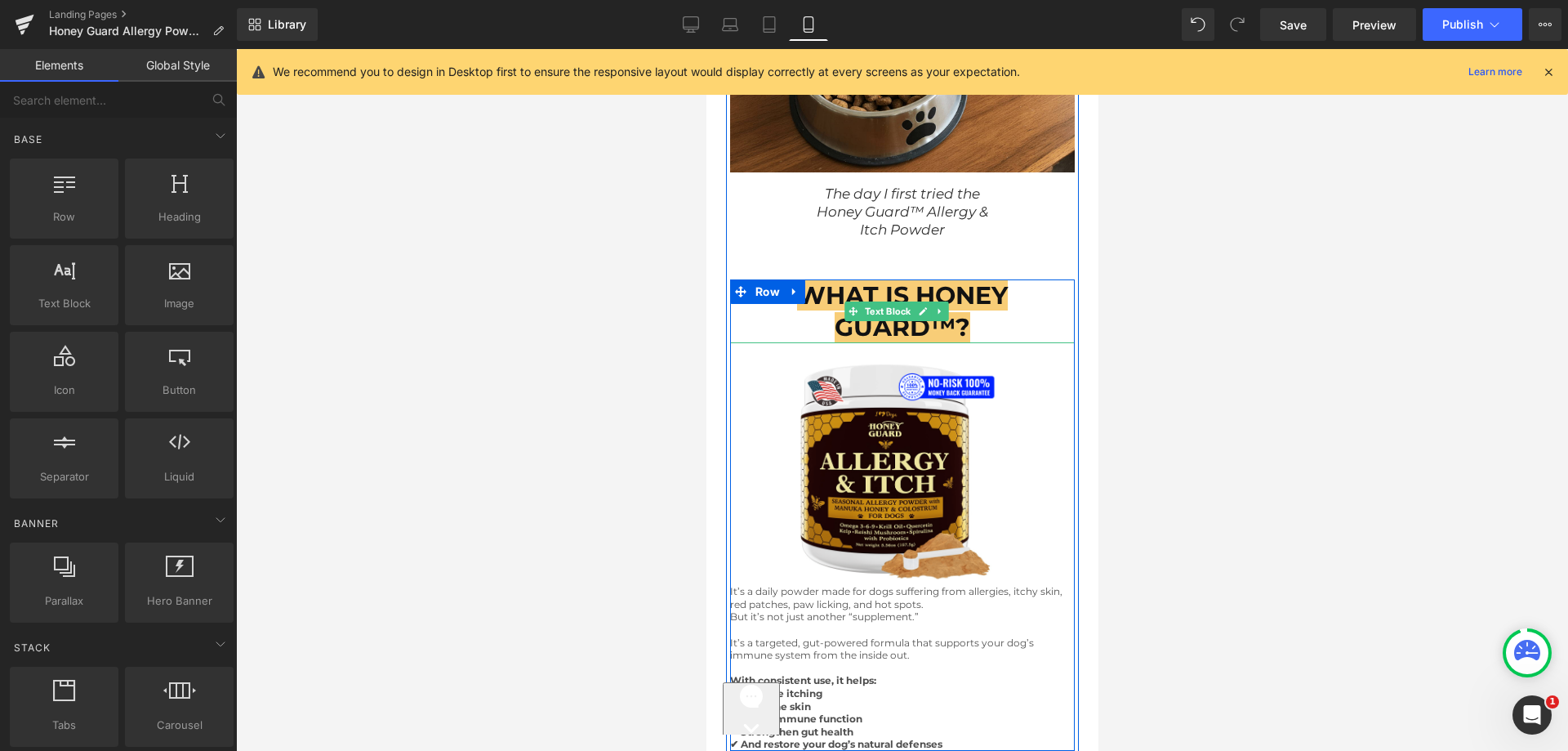
click at [823, 286] on span "WHAT IS HONEY GUARD™?" at bounding box center [901, 311] width 211 height 62
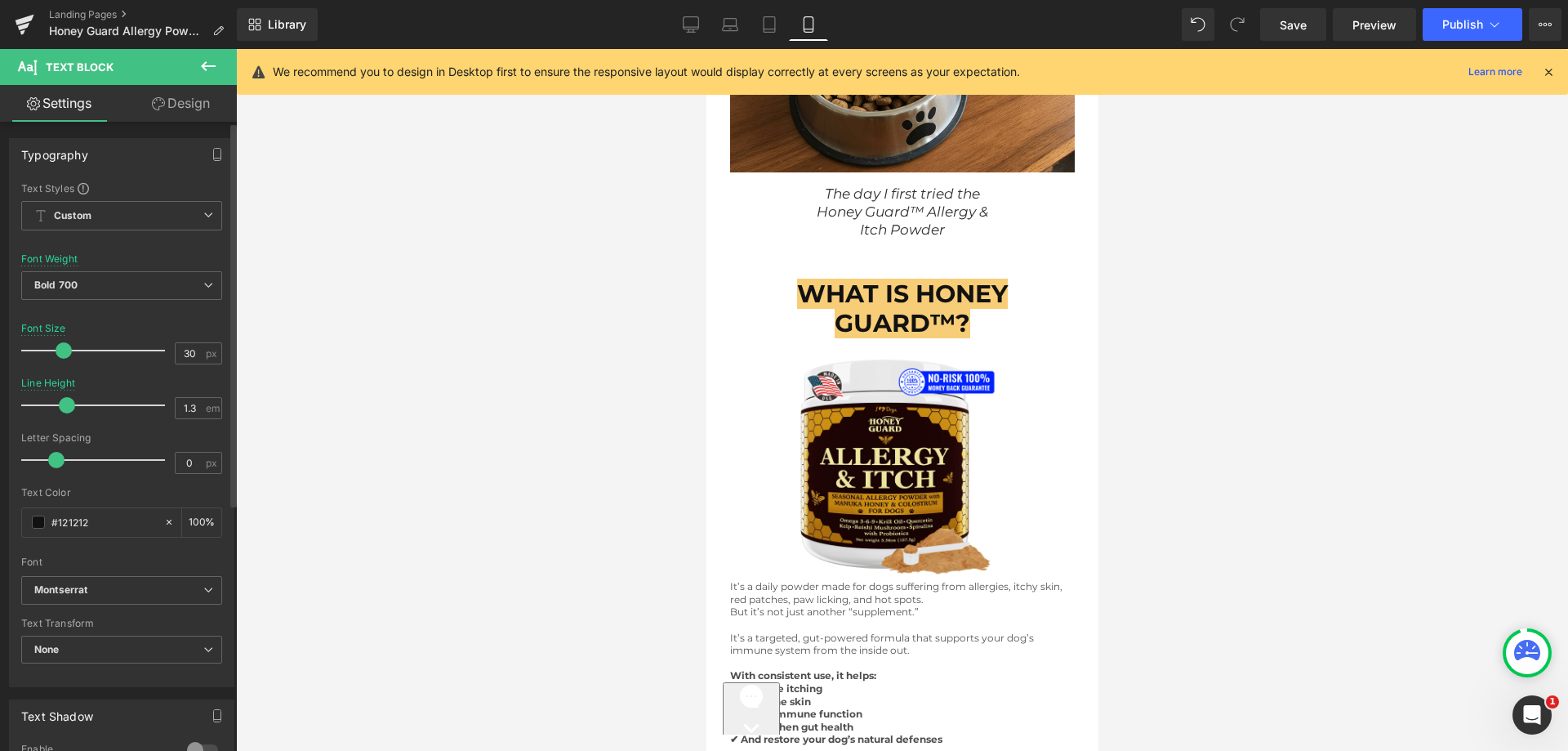
drag, startPoint x: 72, startPoint y: 406, endPoint x: 66, endPoint y: 400, distance: 8.5
click at [66, 400] on span at bounding box center [66, 405] width 16 height 16
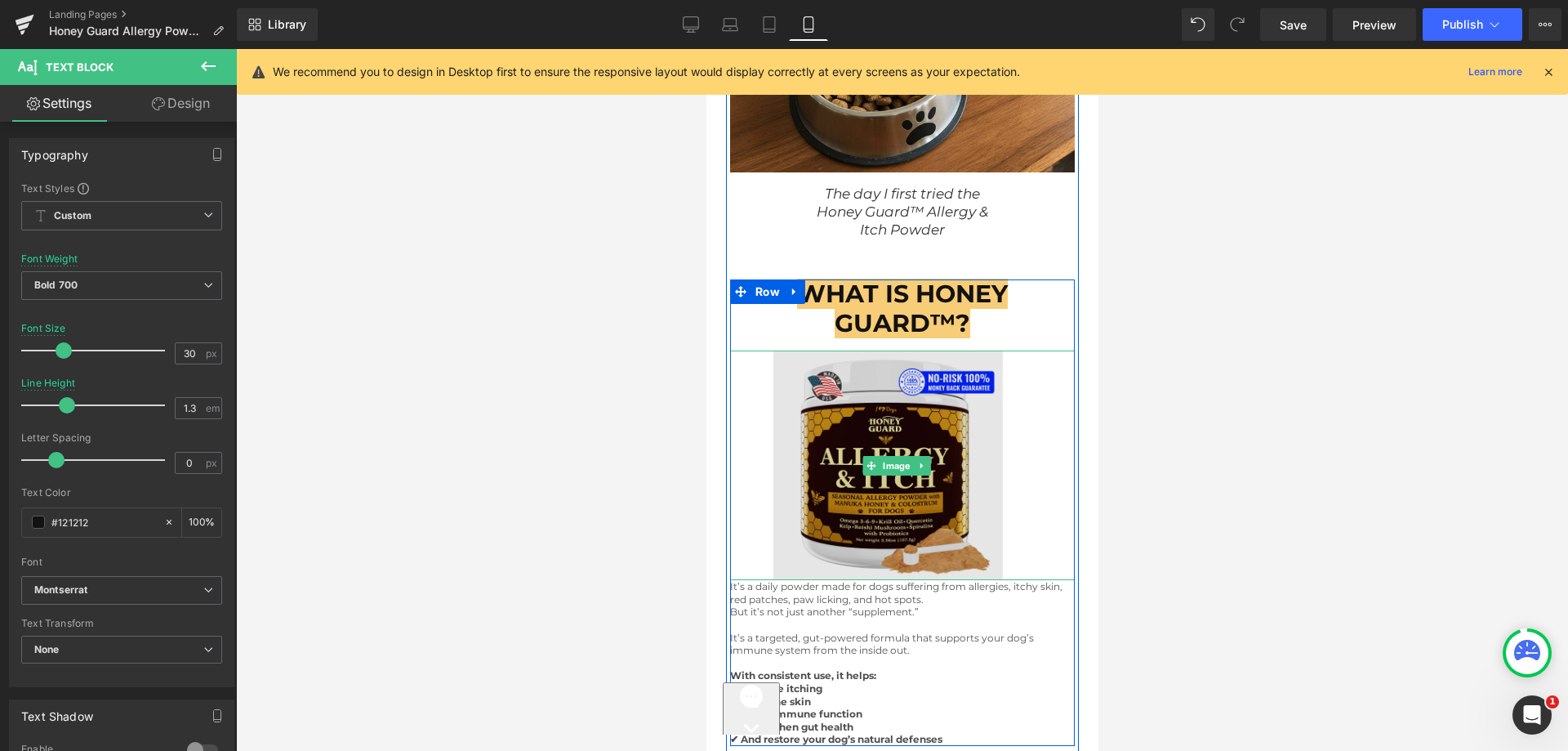
click at [940, 416] on img at bounding box center [902, 466] width 259 height 229
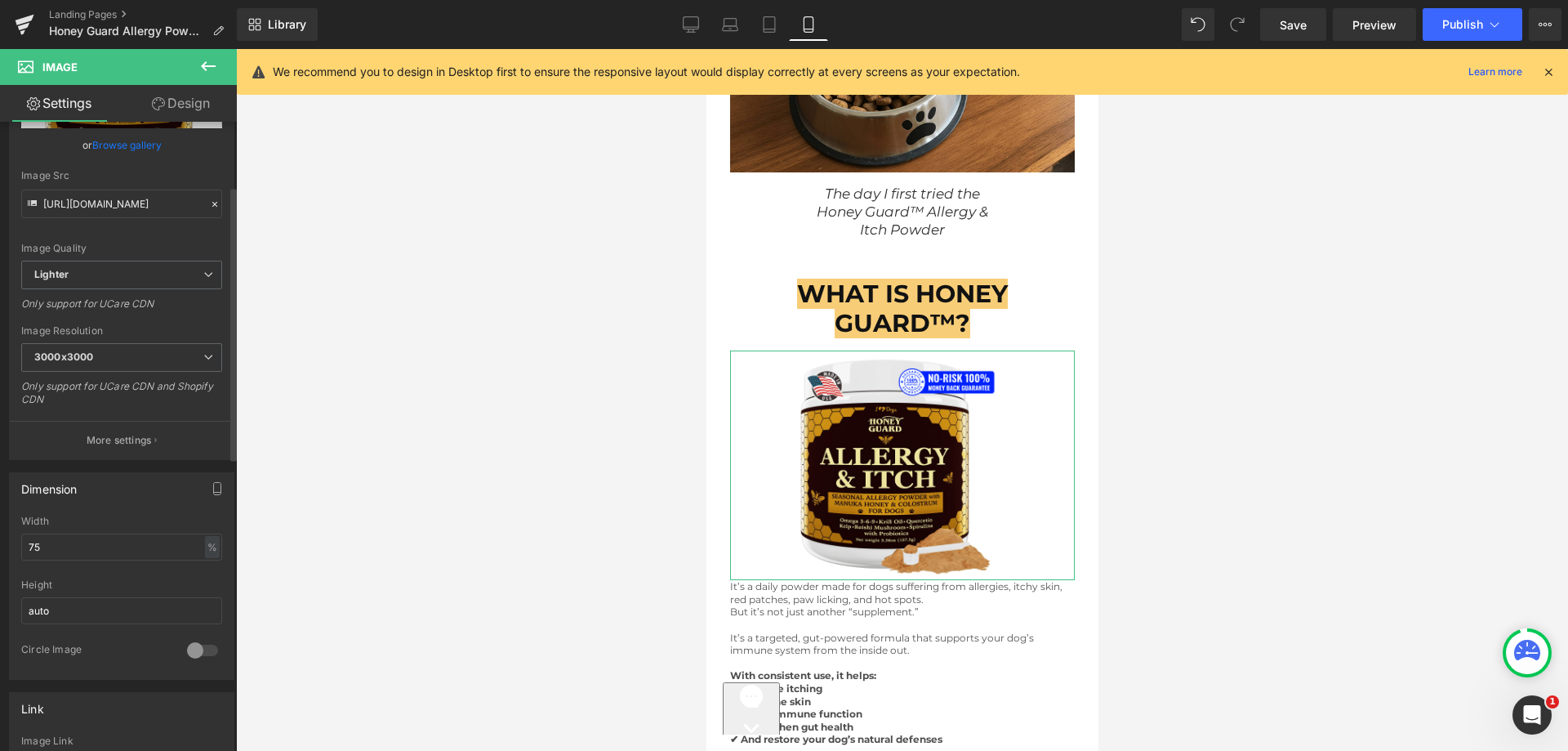
scroll to position [409, 0]
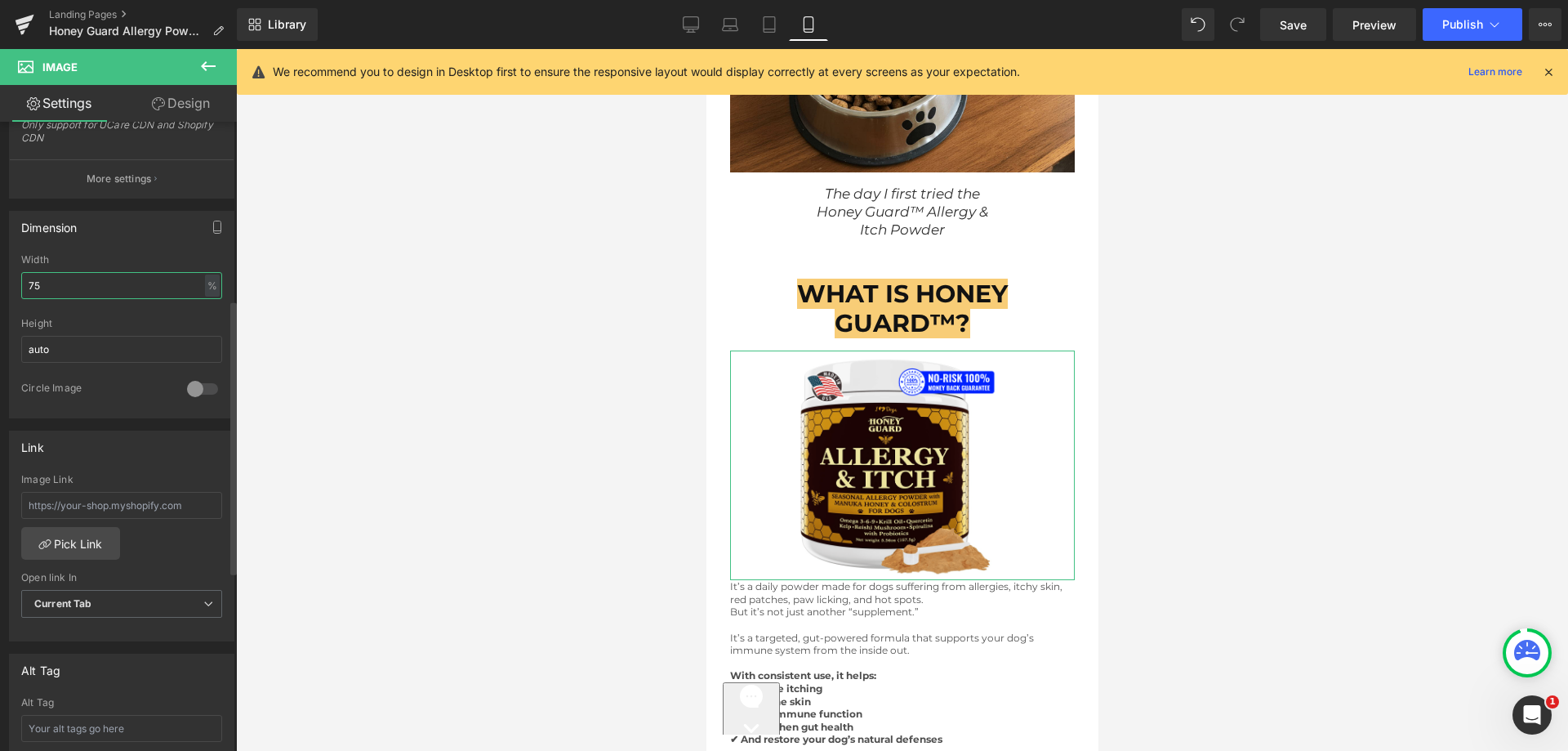
click at [103, 282] on input "75" at bounding box center [121, 285] width 200 height 27
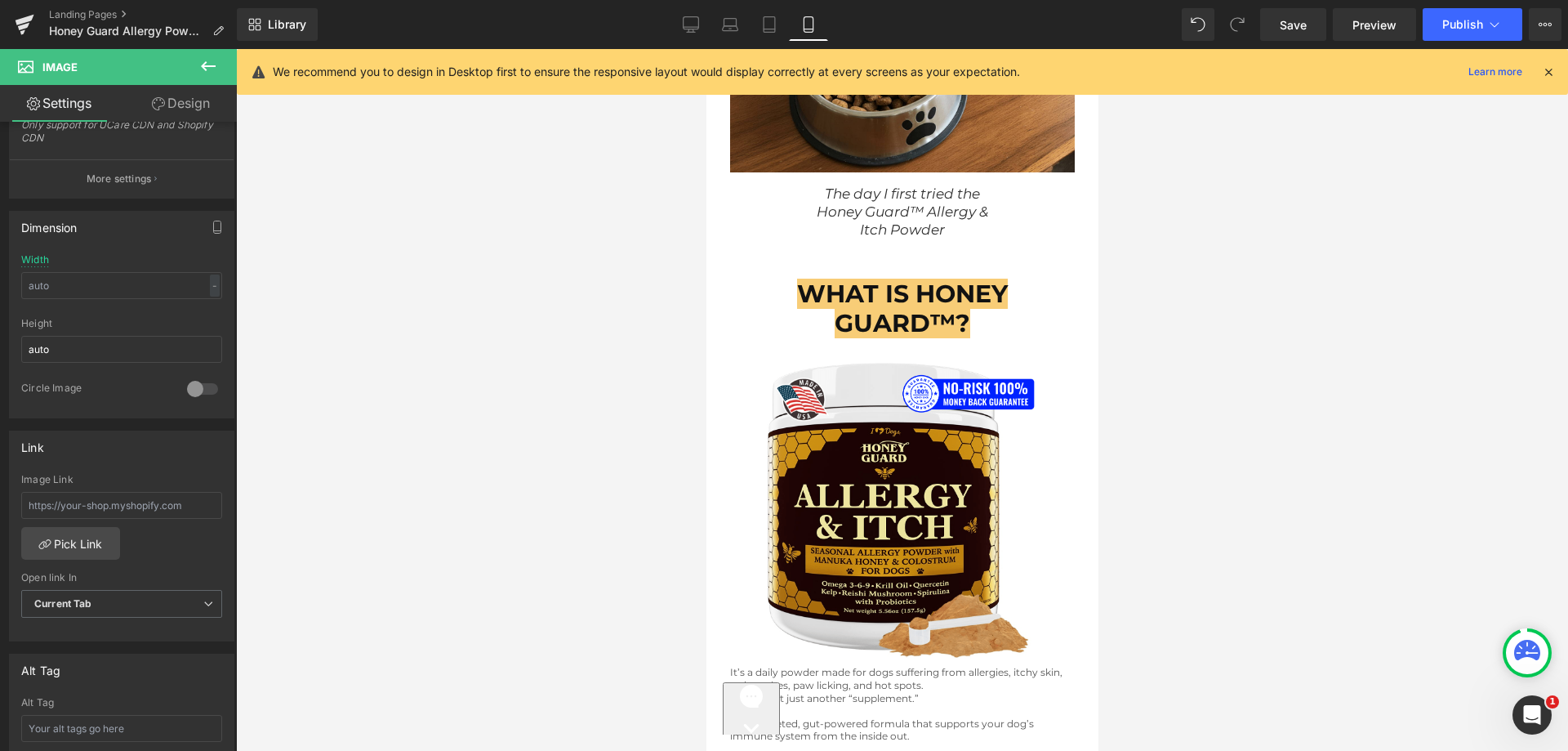
click at [179, 82] on button at bounding box center [207, 67] width 57 height 36
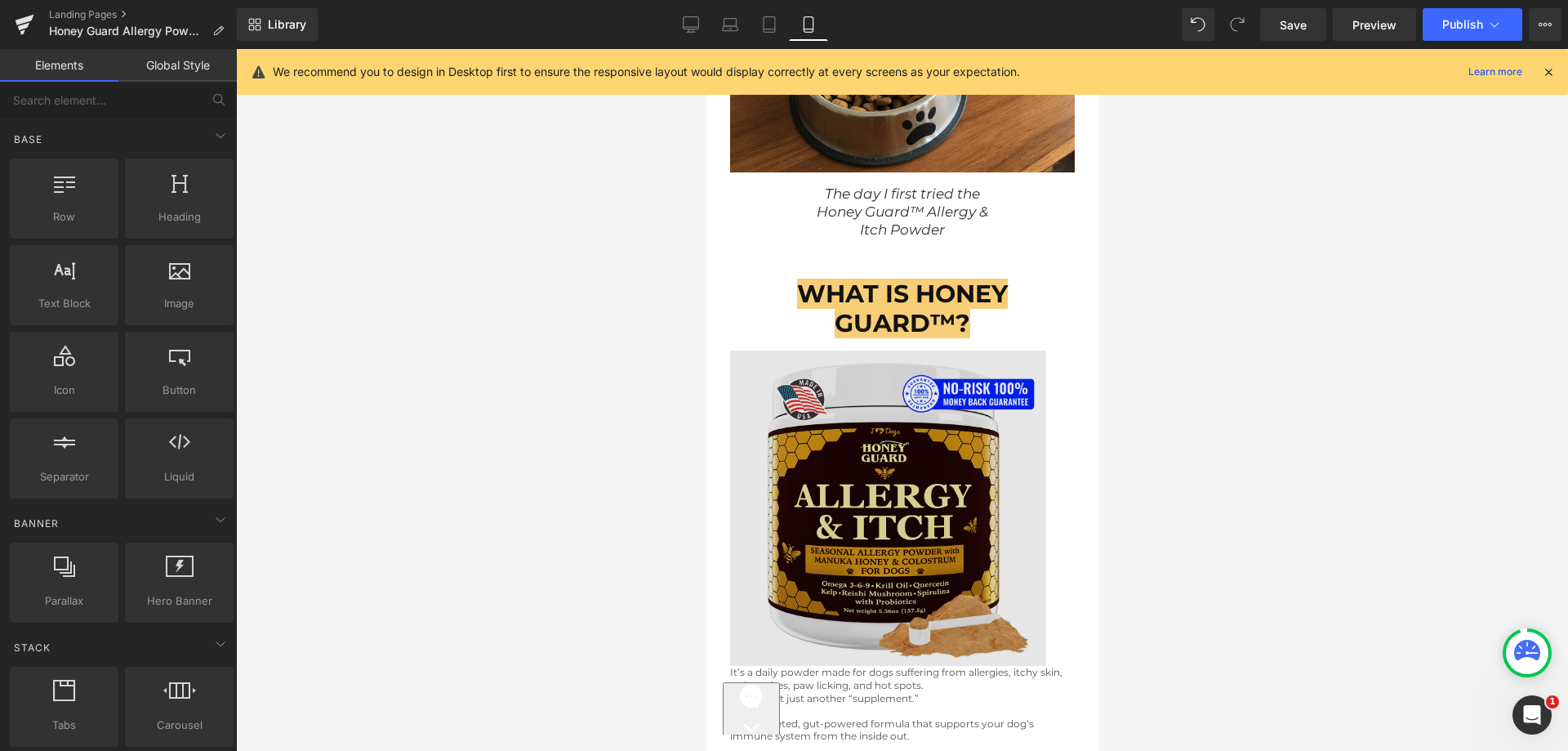
click at [957, 437] on img at bounding box center [902, 508] width 345 height 315
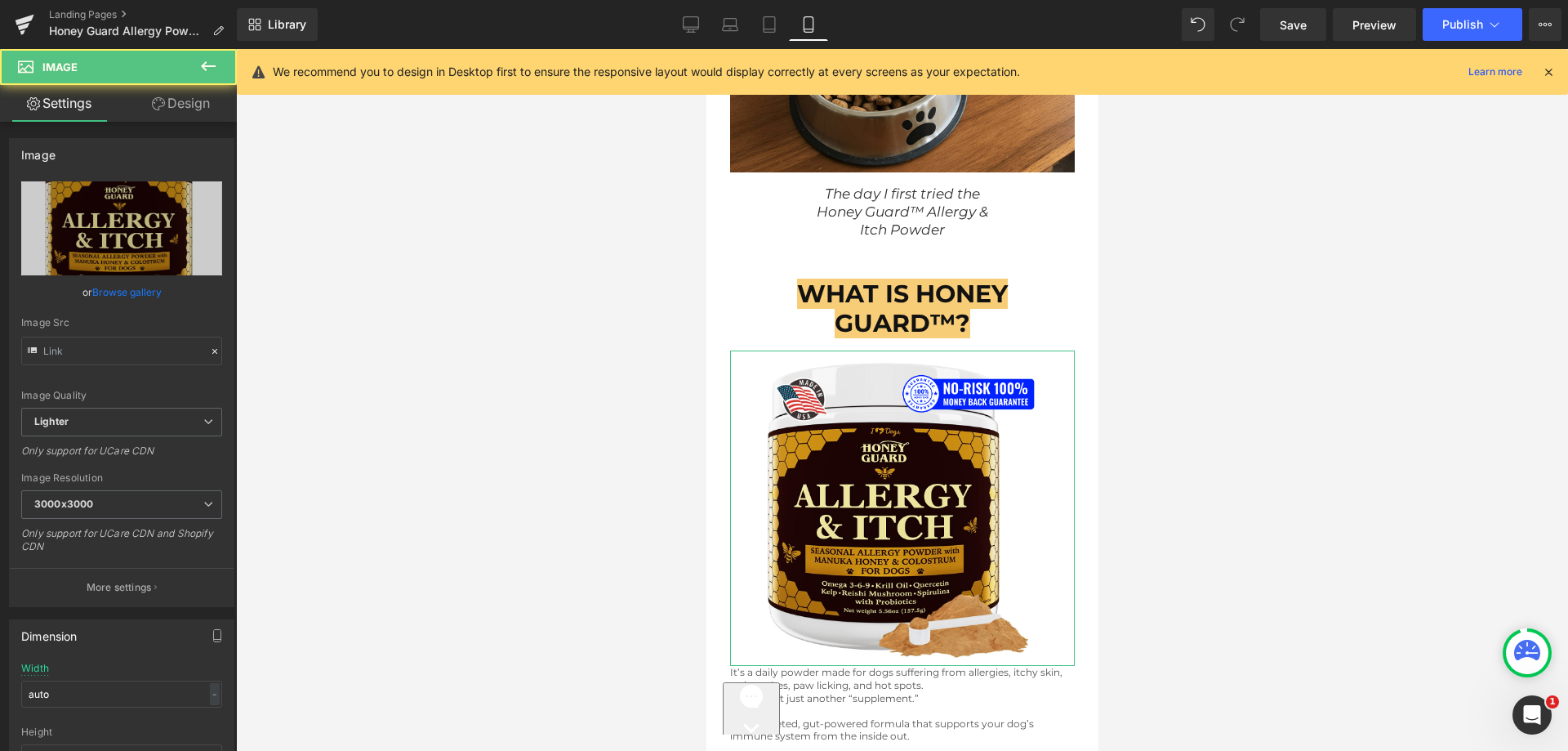
click at [183, 104] on link "Design" at bounding box center [180, 103] width 119 height 37
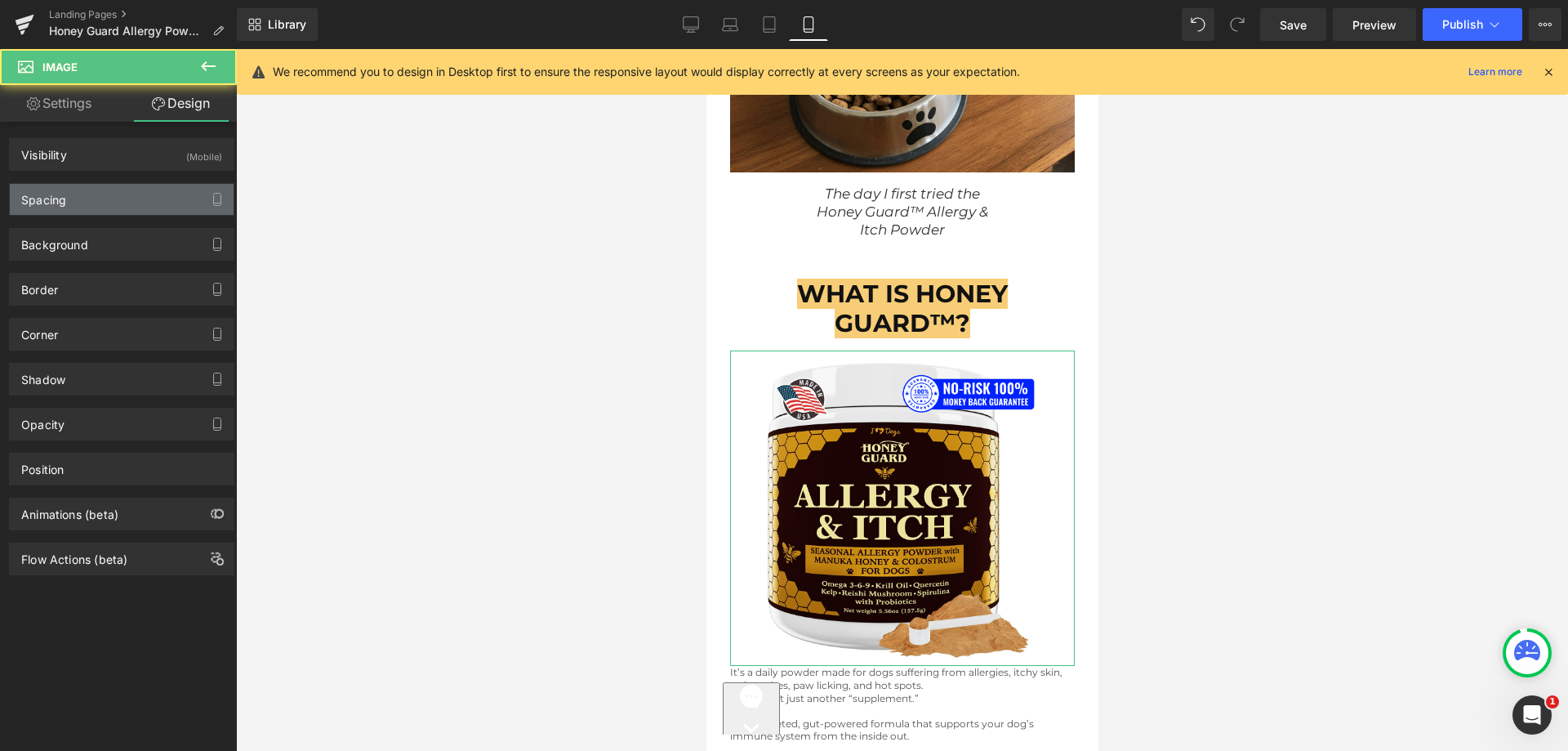
click at [94, 212] on div "Spacing" at bounding box center [121, 200] width 224 height 31
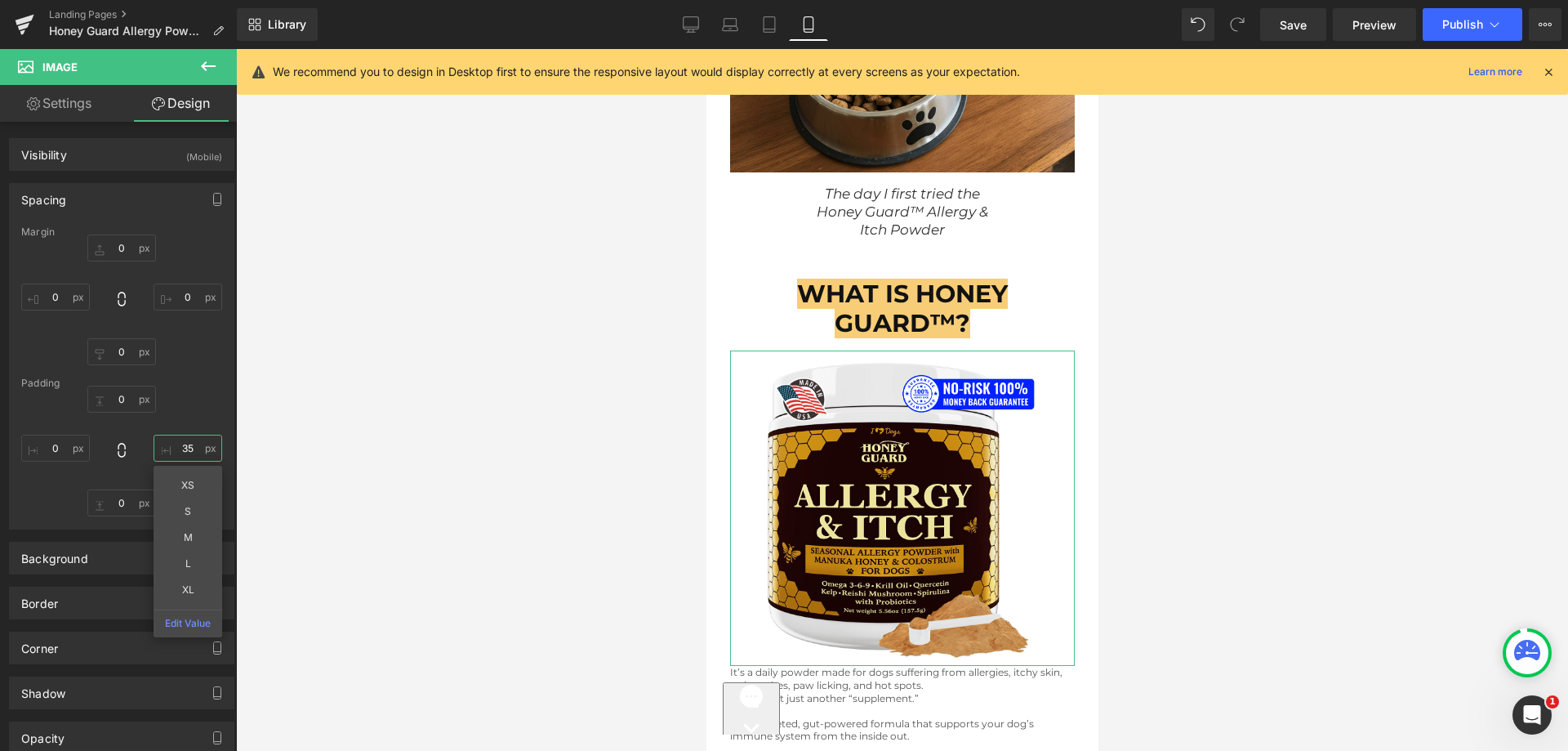
click at [164, 443] on input "text" at bounding box center [187, 448] width 68 height 27
type input "35"
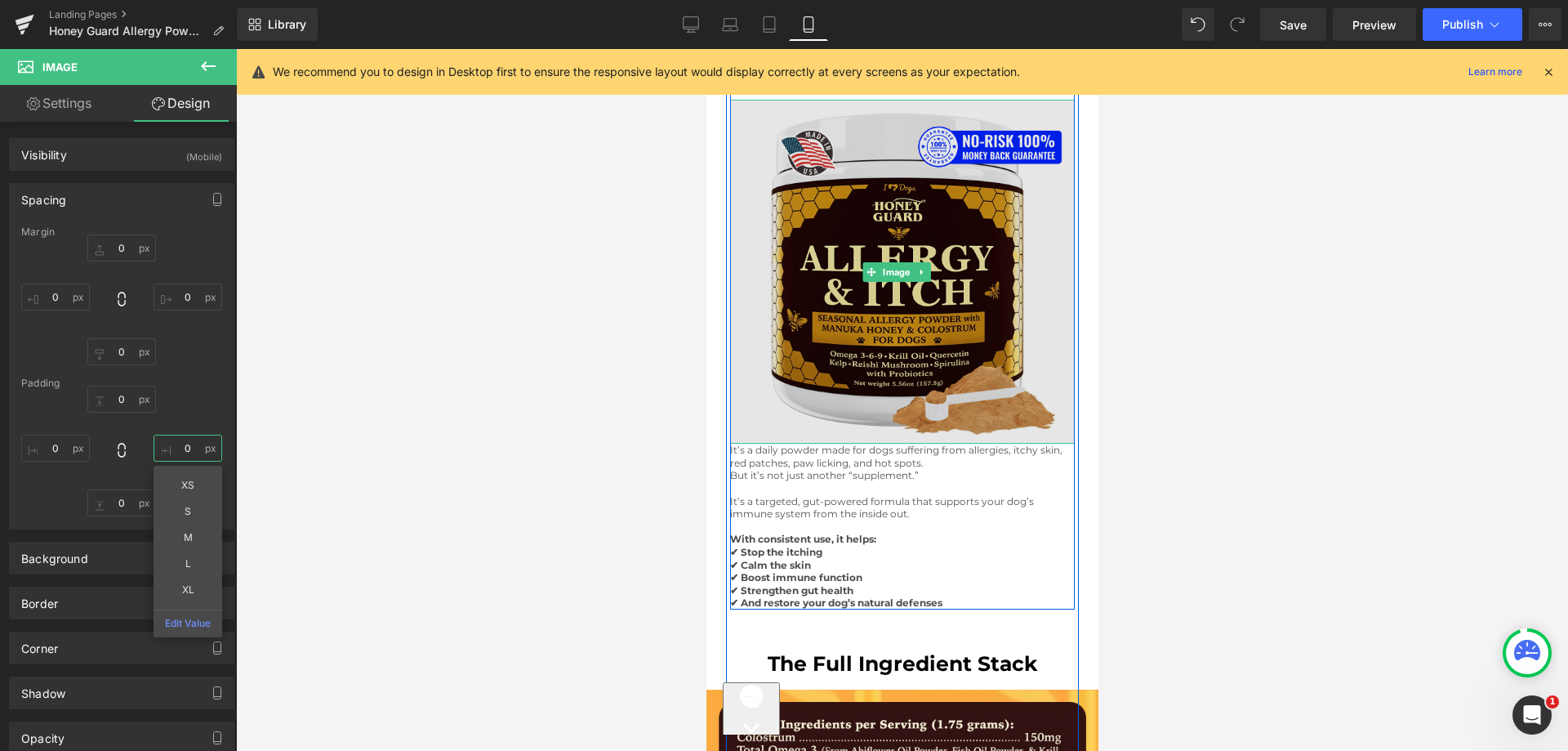
scroll to position [9100, 0]
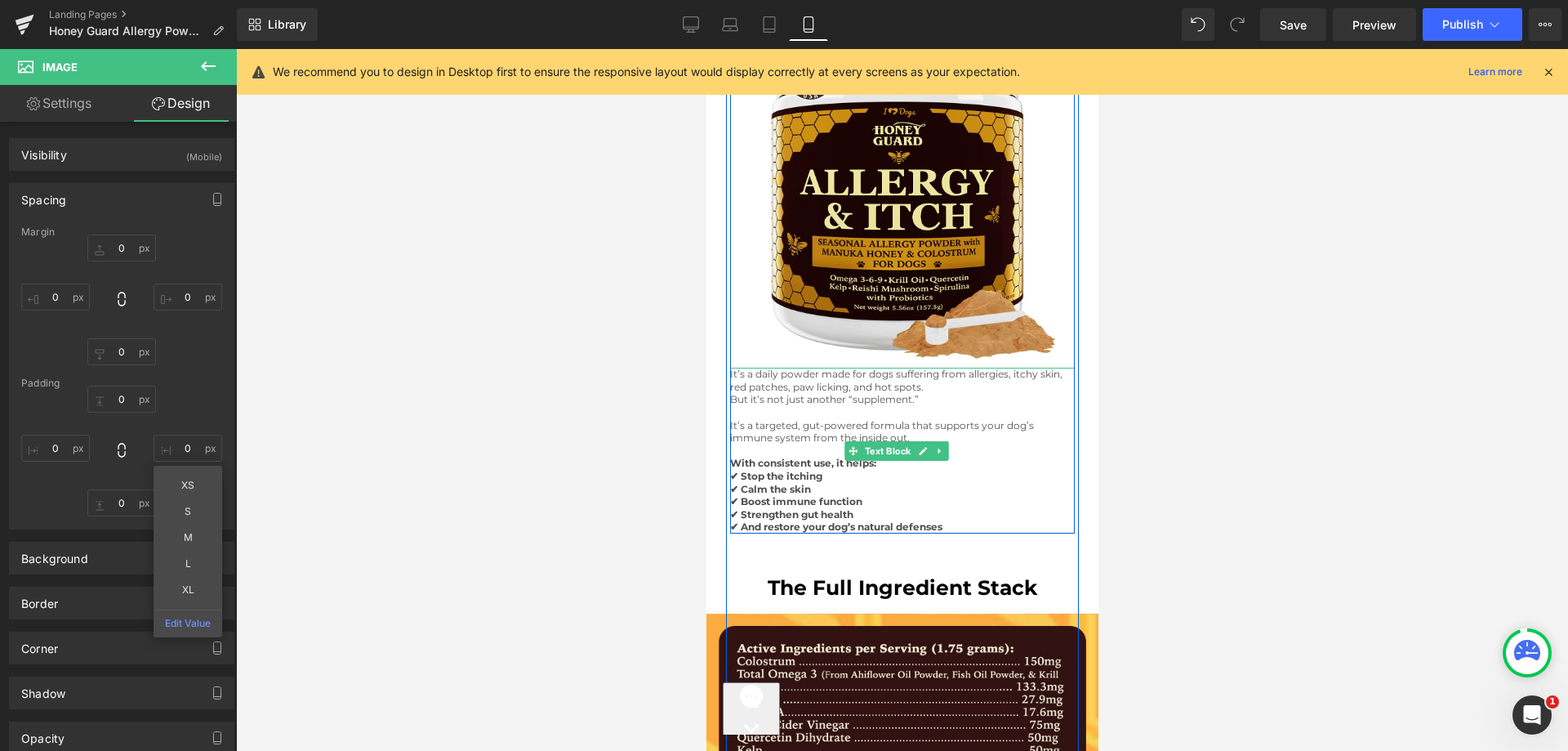
click at [846, 419] on p "It’s a targeted, gut-powered formula that supports your dog’s immune system fro…" at bounding box center [902, 432] width 345 height 25
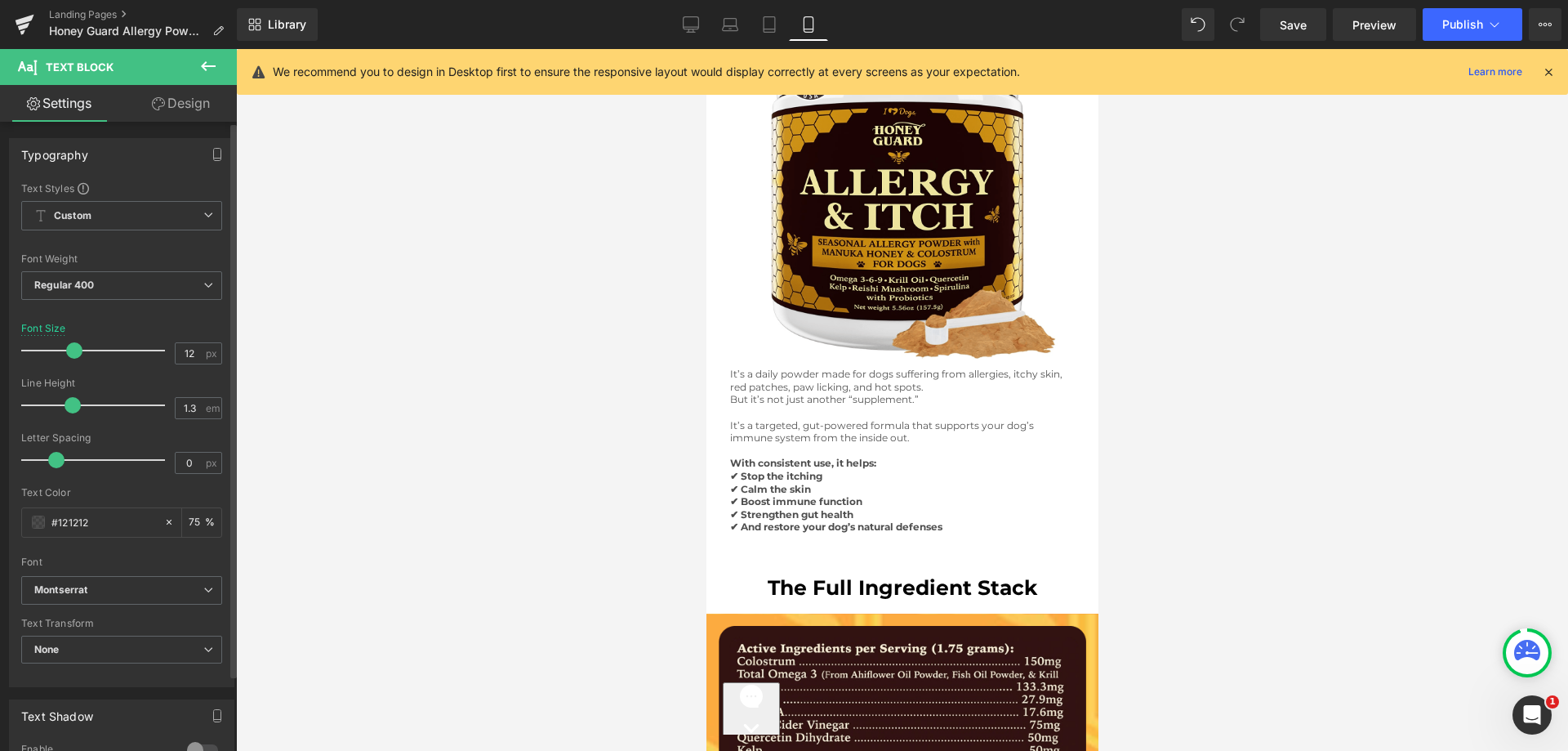
click at [72, 353] on div at bounding box center [97, 351] width 136 height 33
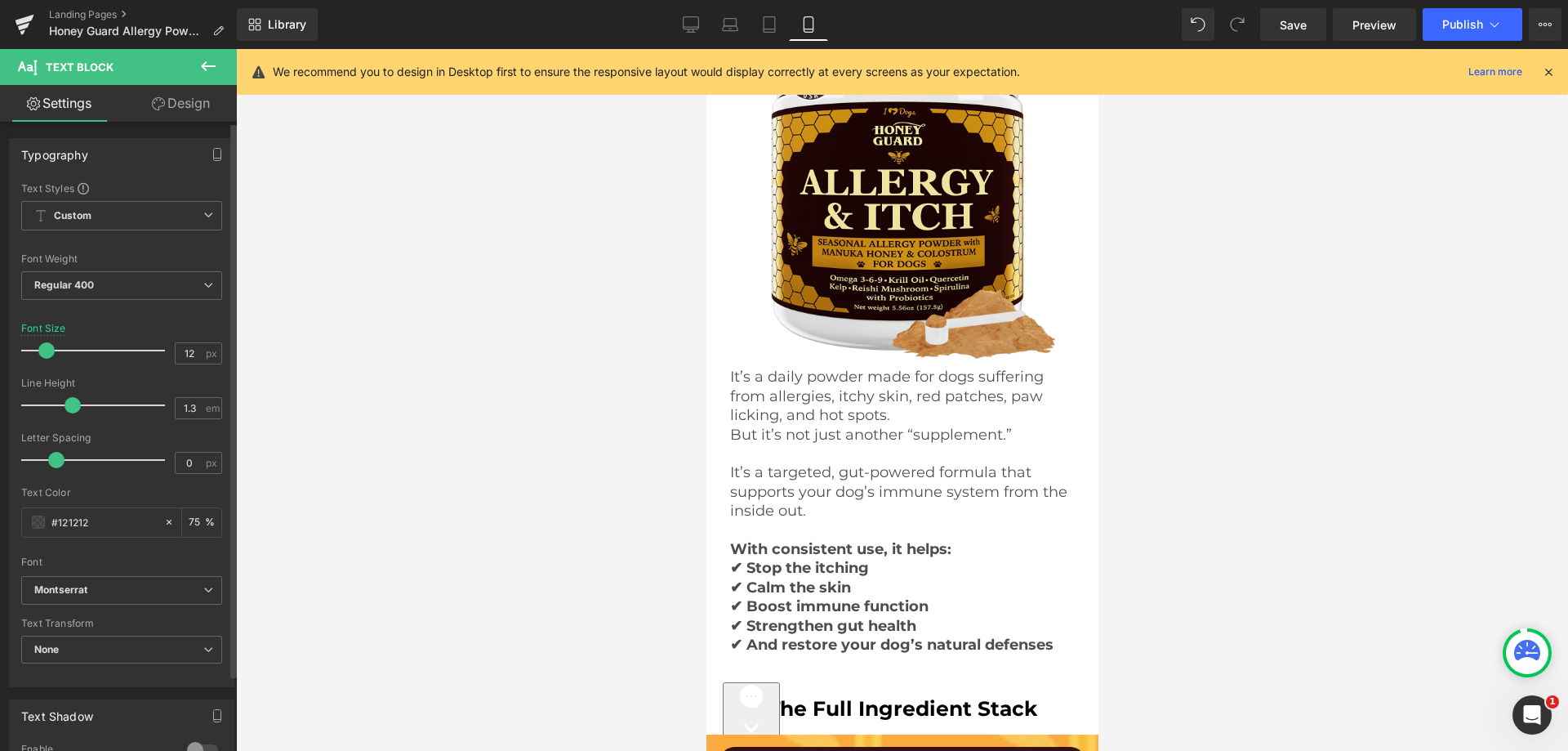
drag, startPoint x: 66, startPoint y: 352, endPoint x: 45, endPoint y: 353, distance: 21.0
click at [45, 353] on span at bounding box center [46, 350] width 16 height 16
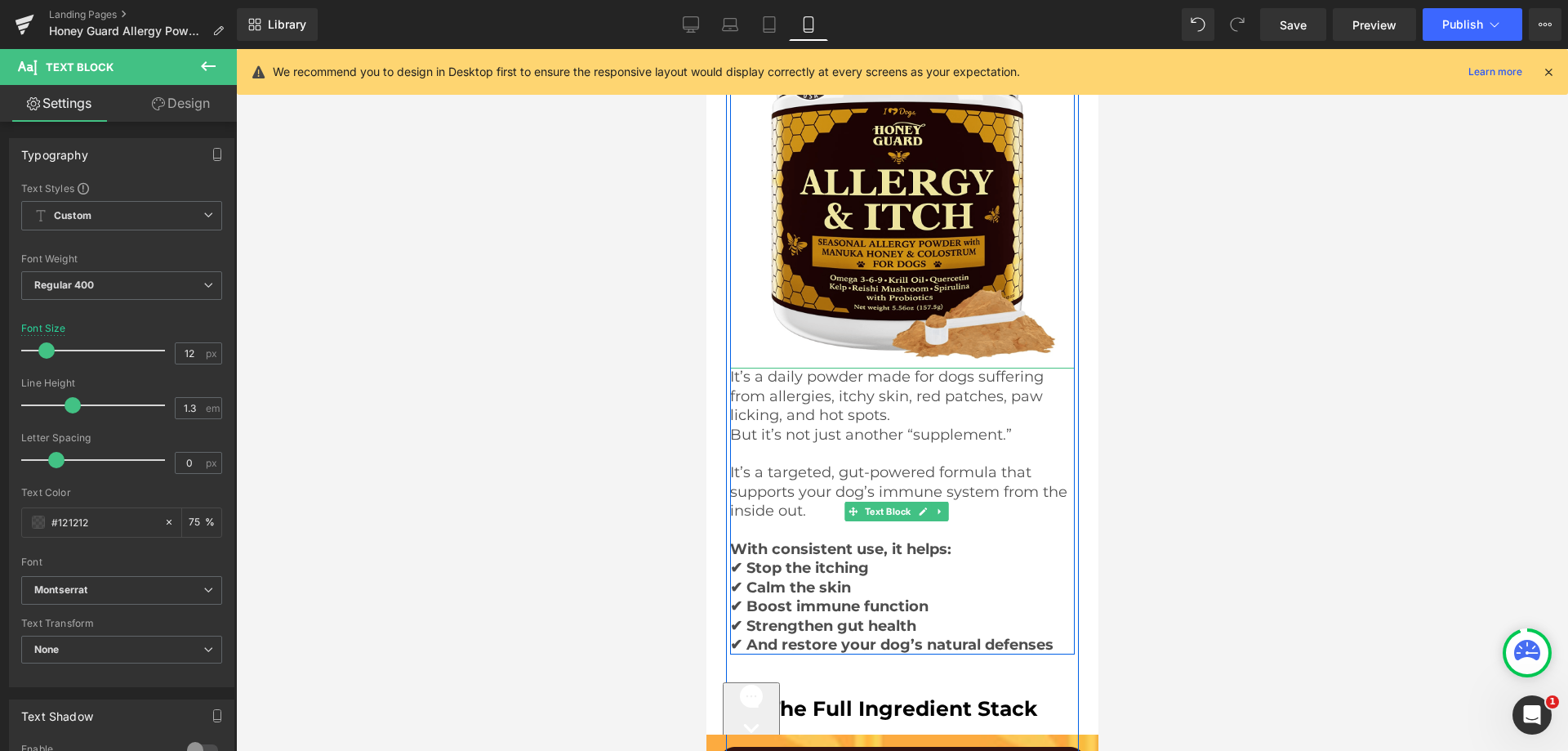
click at [915, 426] on p "But it’s not just another “supplement.”" at bounding box center [902, 435] width 345 height 18
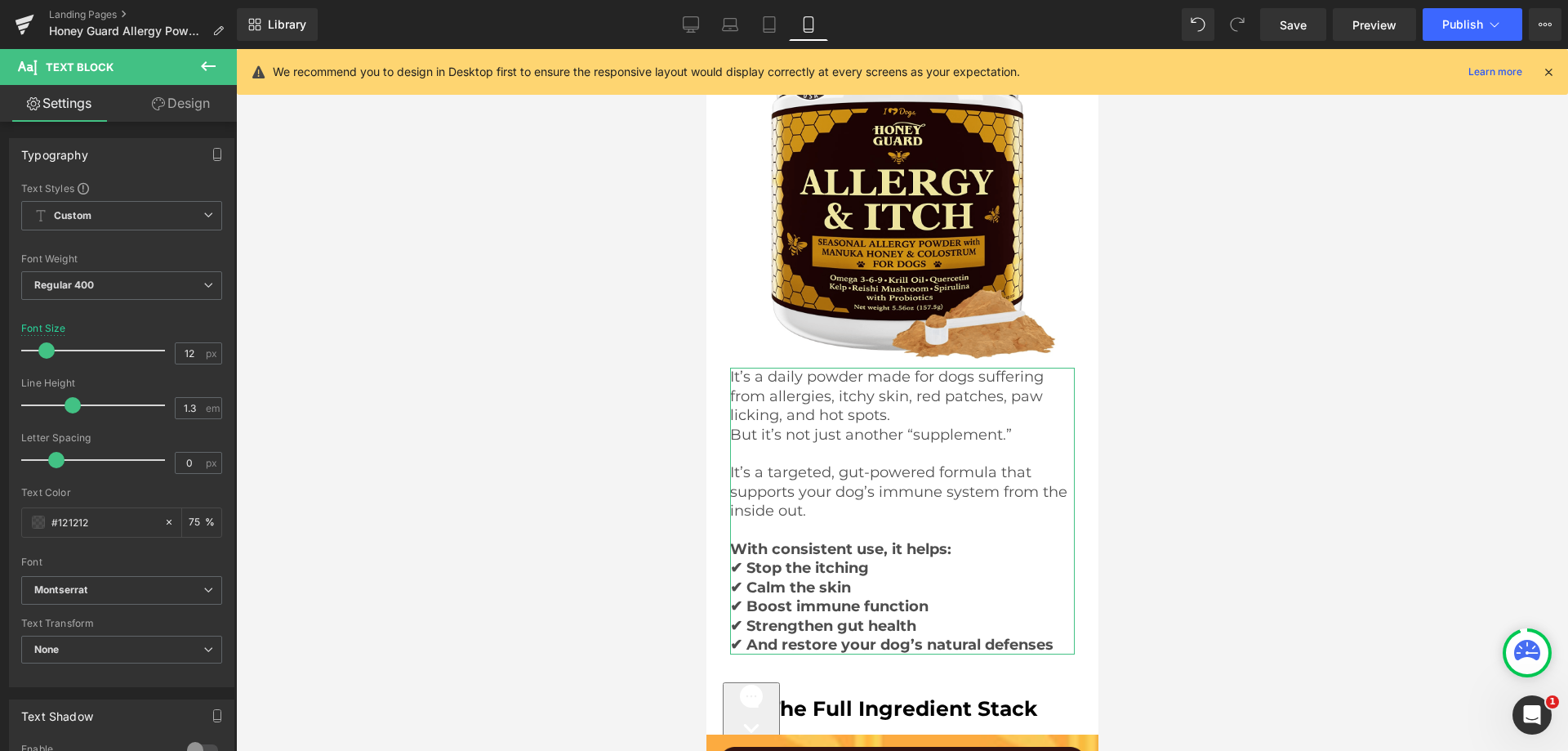
click at [173, 102] on link "Design" at bounding box center [180, 103] width 119 height 37
click at [0, 0] on div "Spacing" at bounding box center [0, 0] width 0 height 0
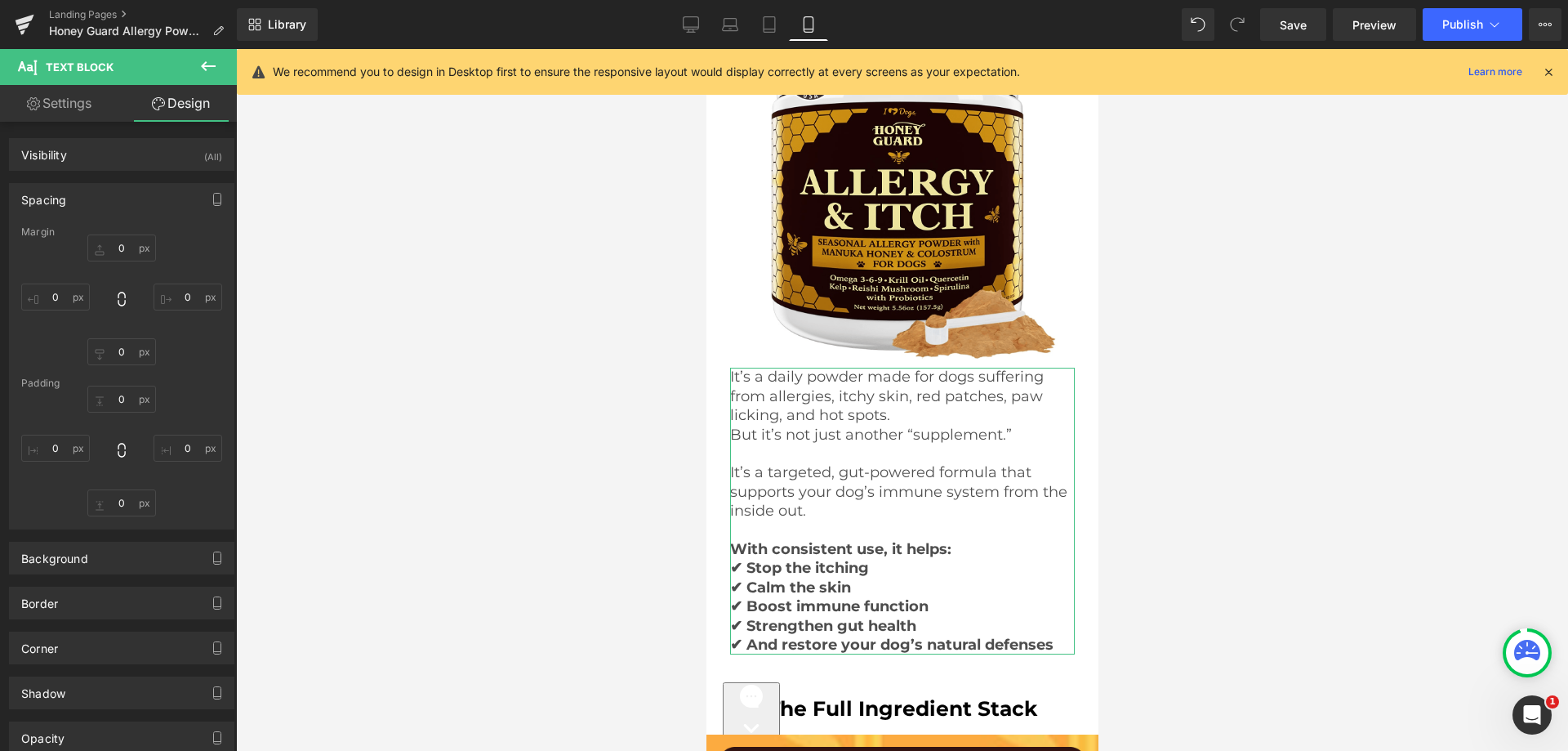
click at [115, 388] on div "Padding" at bounding box center [121, 384] width 200 height 12
click at [115, 394] on input "text" at bounding box center [121, 399] width 68 height 27
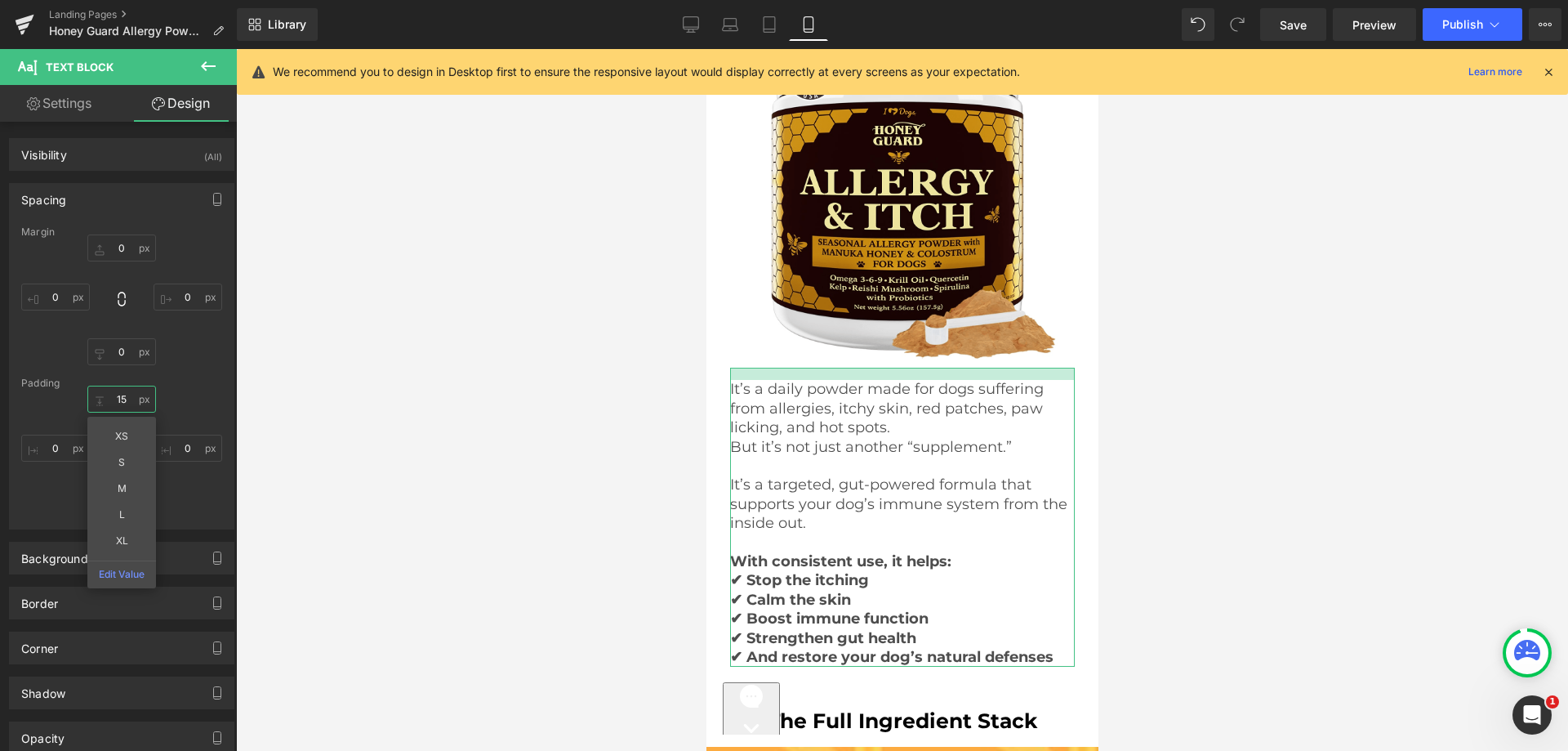
click at [120, 398] on input "15" at bounding box center [121, 399] width 68 height 27
type input "25"
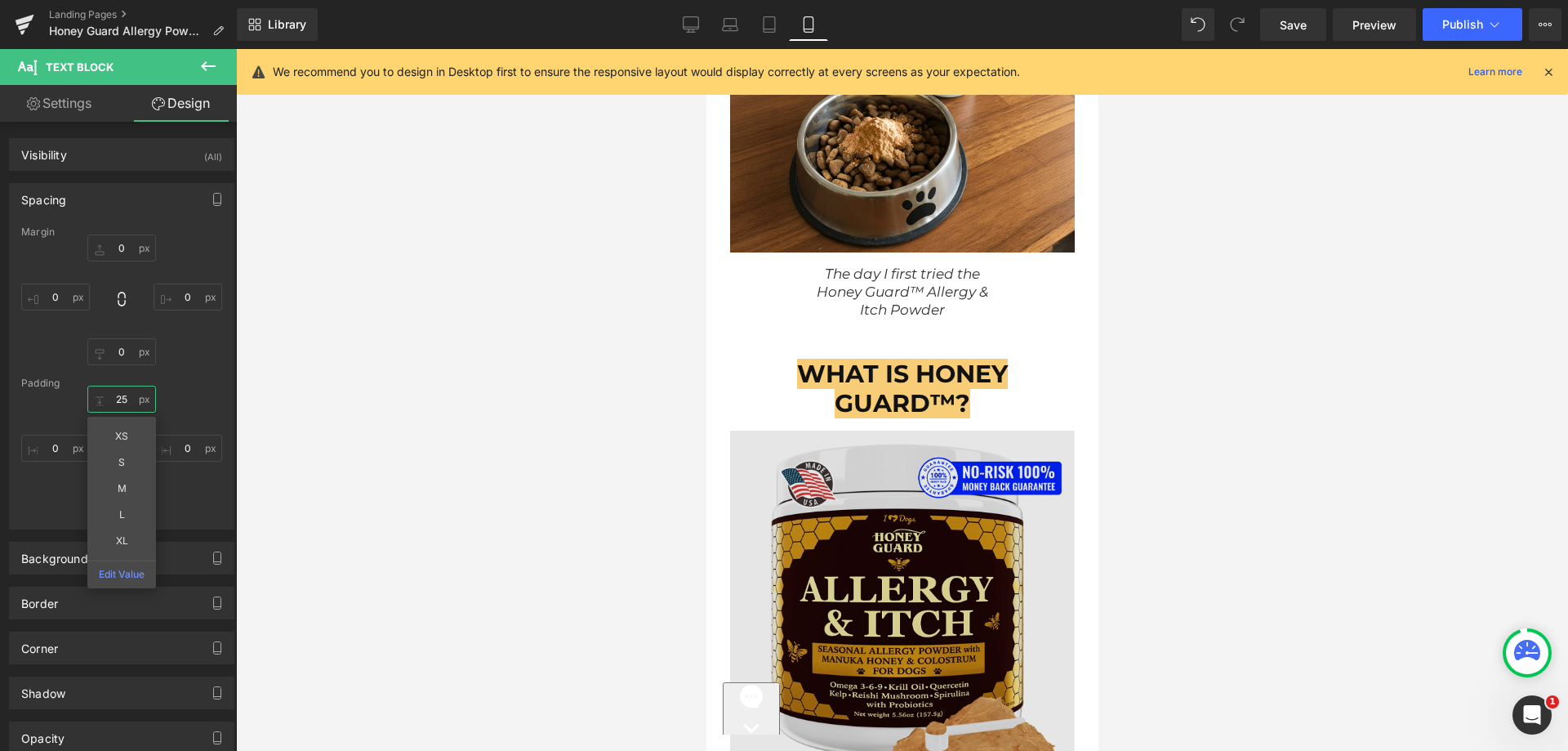
scroll to position [8691, 0]
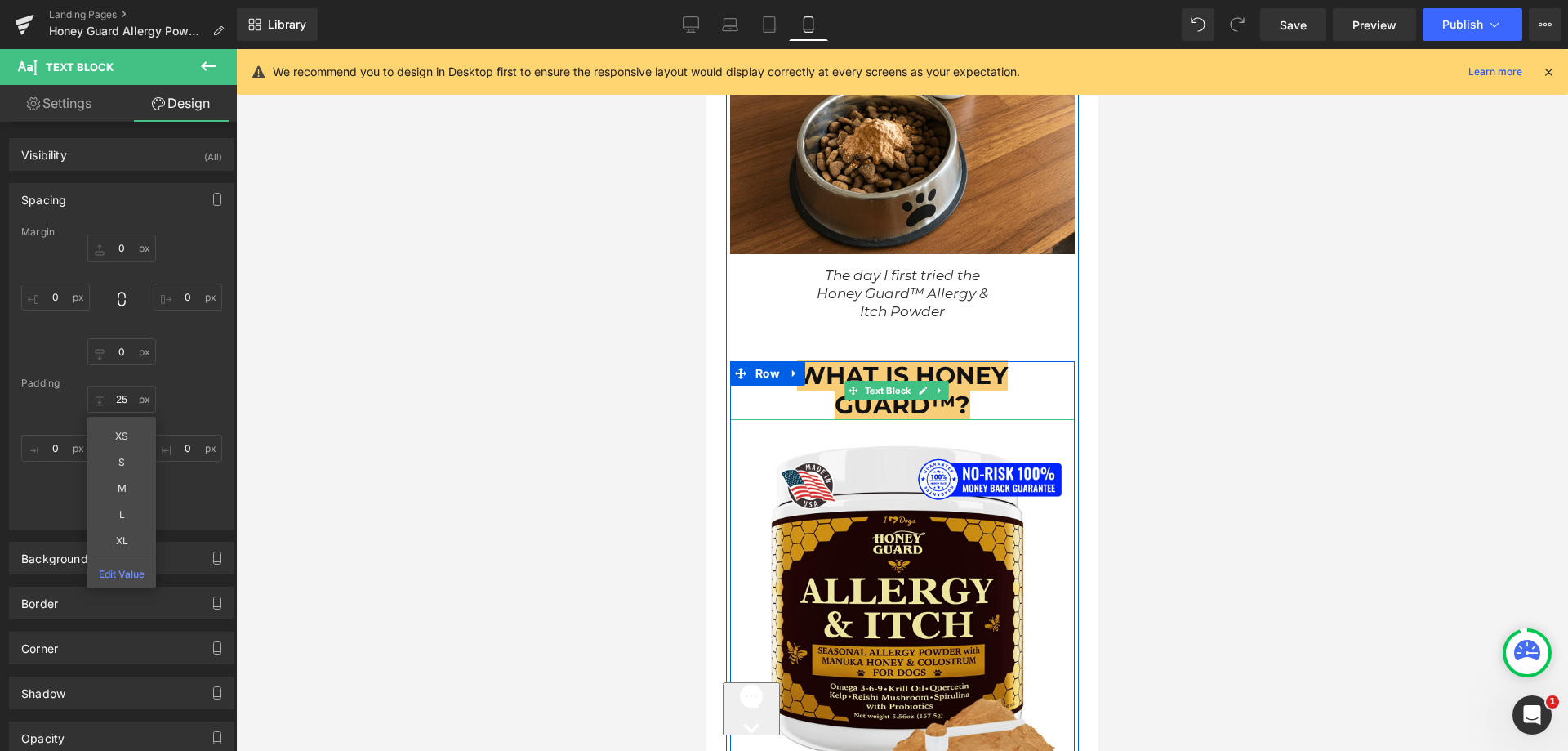
click at [887, 361] on span "WHAT IS HONEY GUARD™?" at bounding box center [901, 390] width 211 height 60
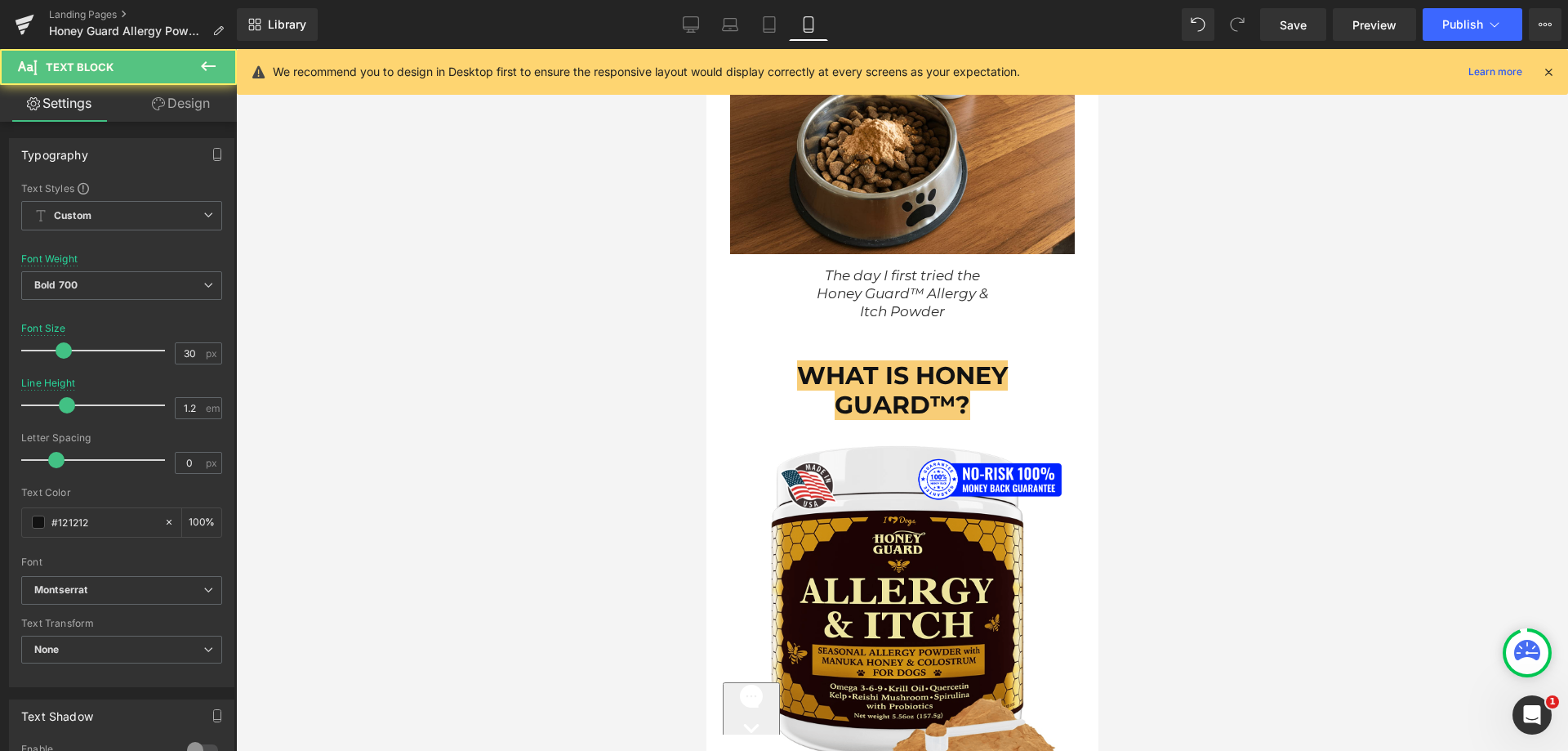
click at [148, 110] on link "Design" at bounding box center [180, 103] width 119 height 37
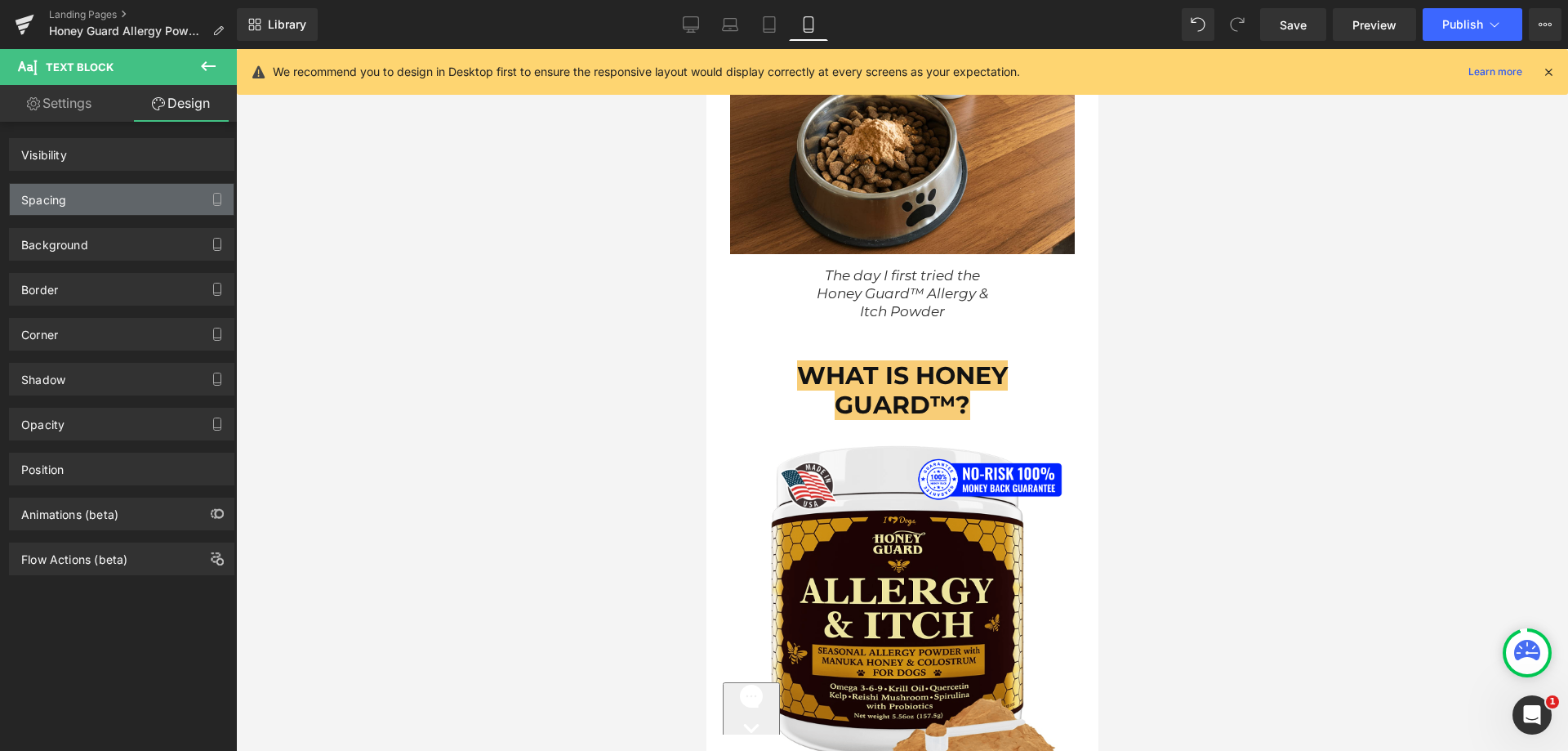
click at [82, 206] on div "Spacing" at bounding box center [121, 200] width 224 height 31
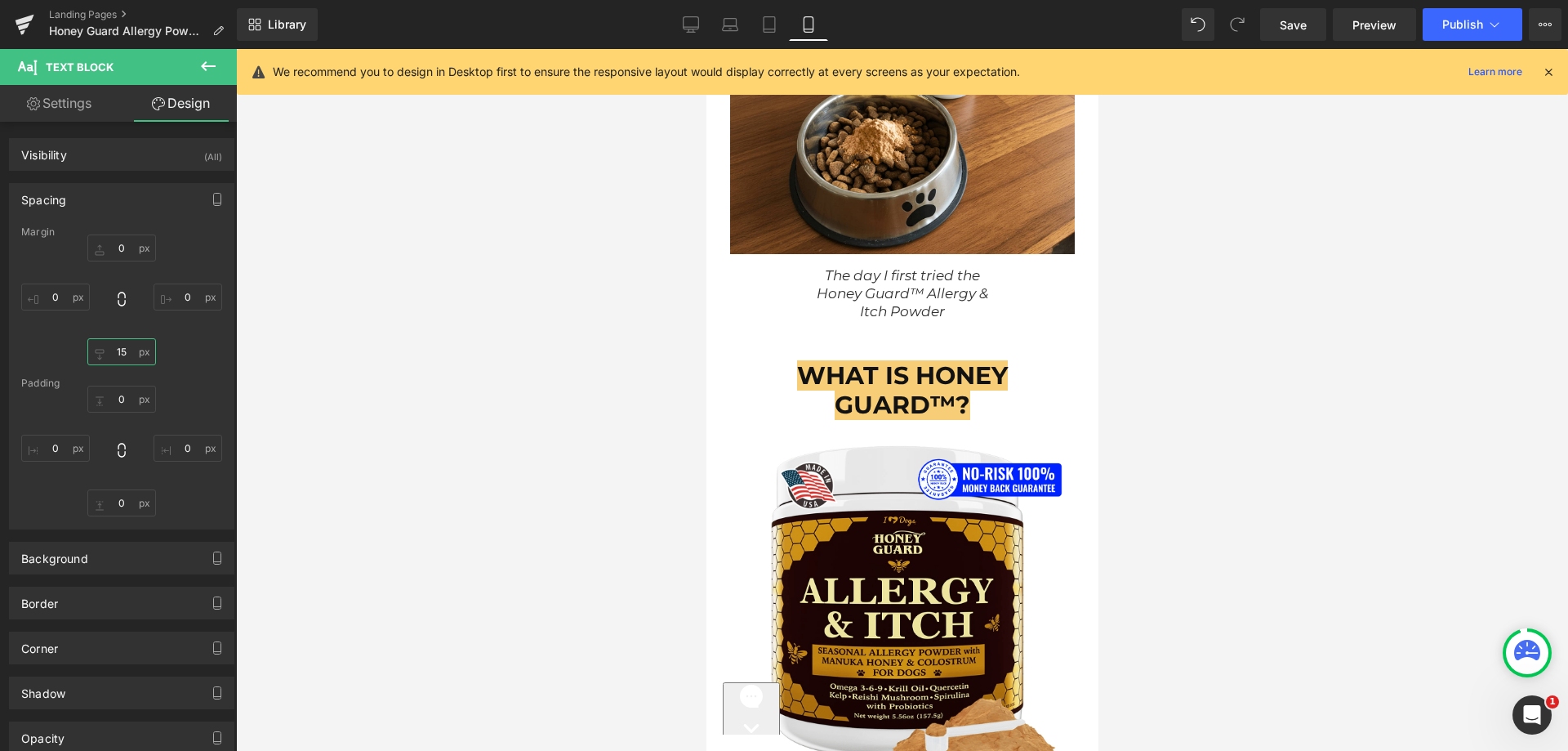
click at [110, 352] on input "text" at bounding box center [121, 352] width 68 height 27
click at [186, 307] on input "text" at bounding box center [187, 297] width 68 height 27
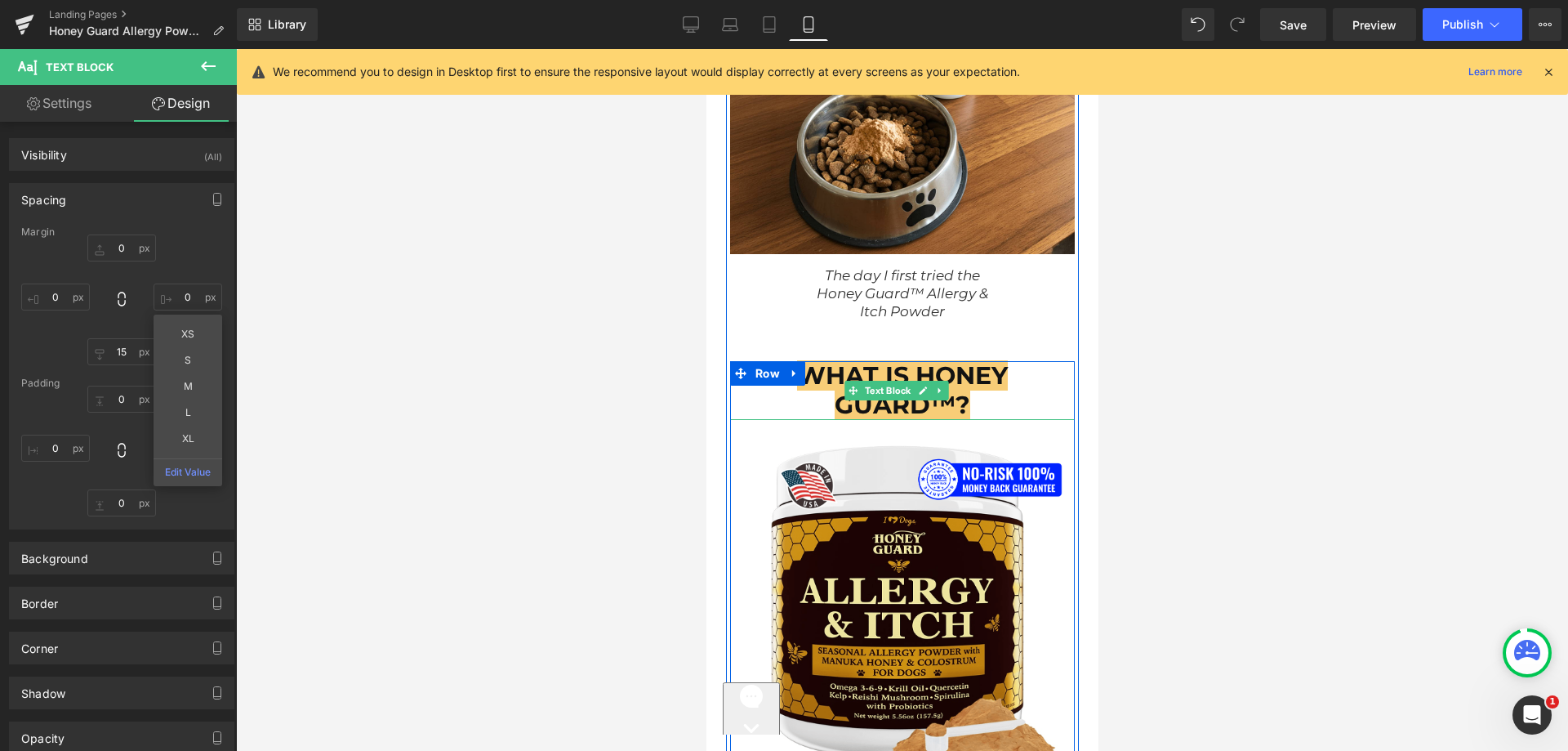
click at [753, 394] on p "WHAT IS HONEY GUARD™?" at bounding box center [902, 390] width 345 height 59
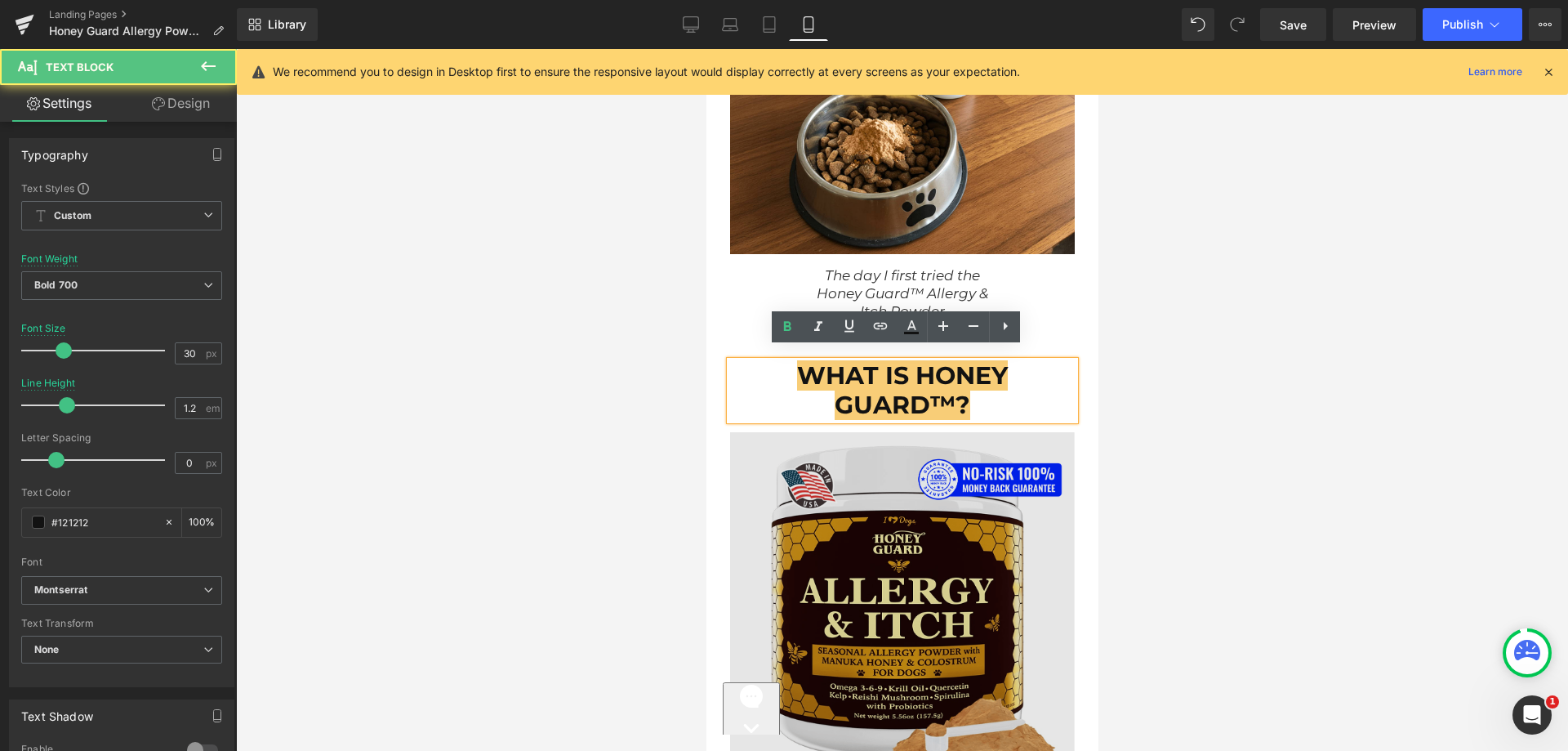
click at [705, 49] on div at bounding box center [705, 49] width 0 height 0
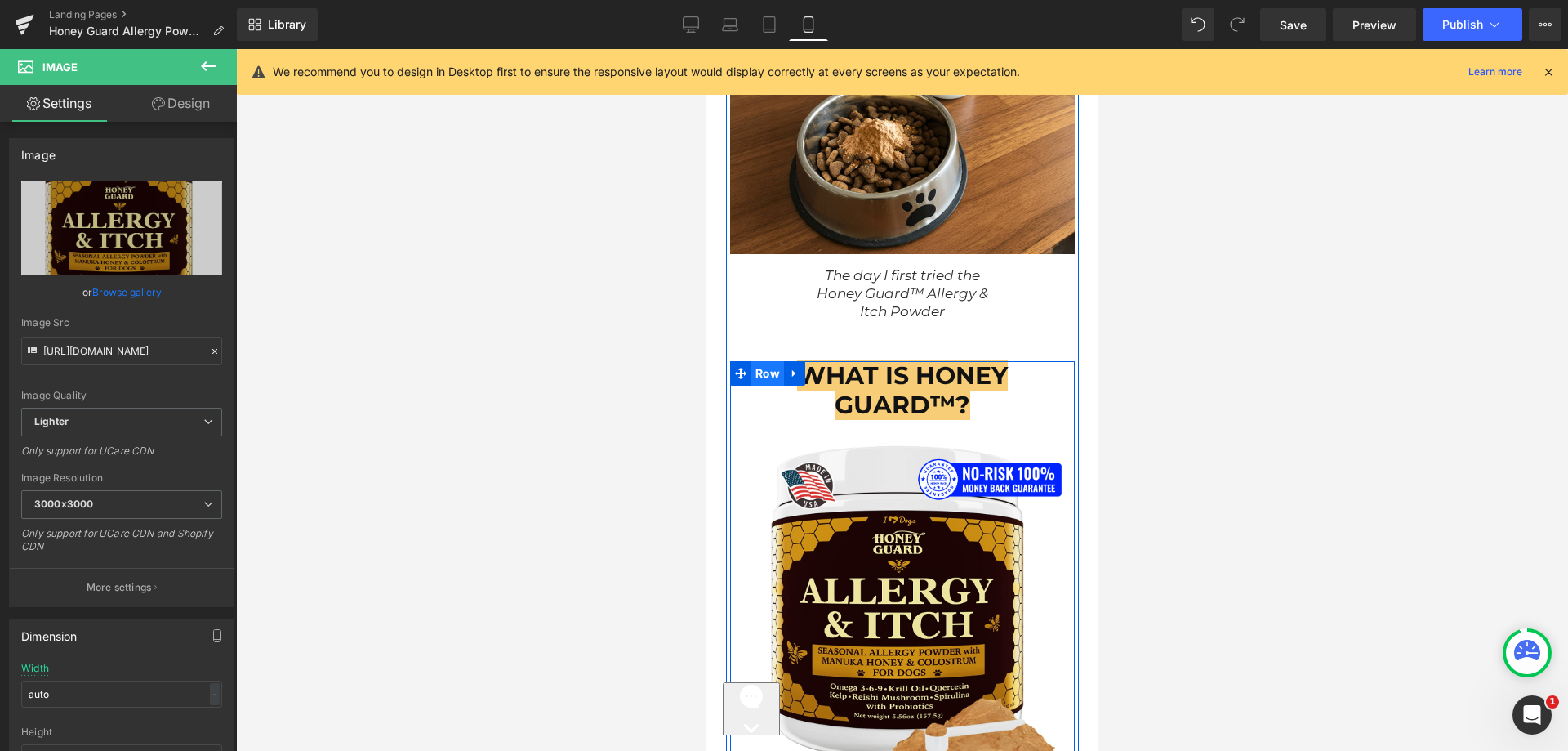
click at [754, 362] on span "Row" at bounding box center [767, 373] width 33 height 24
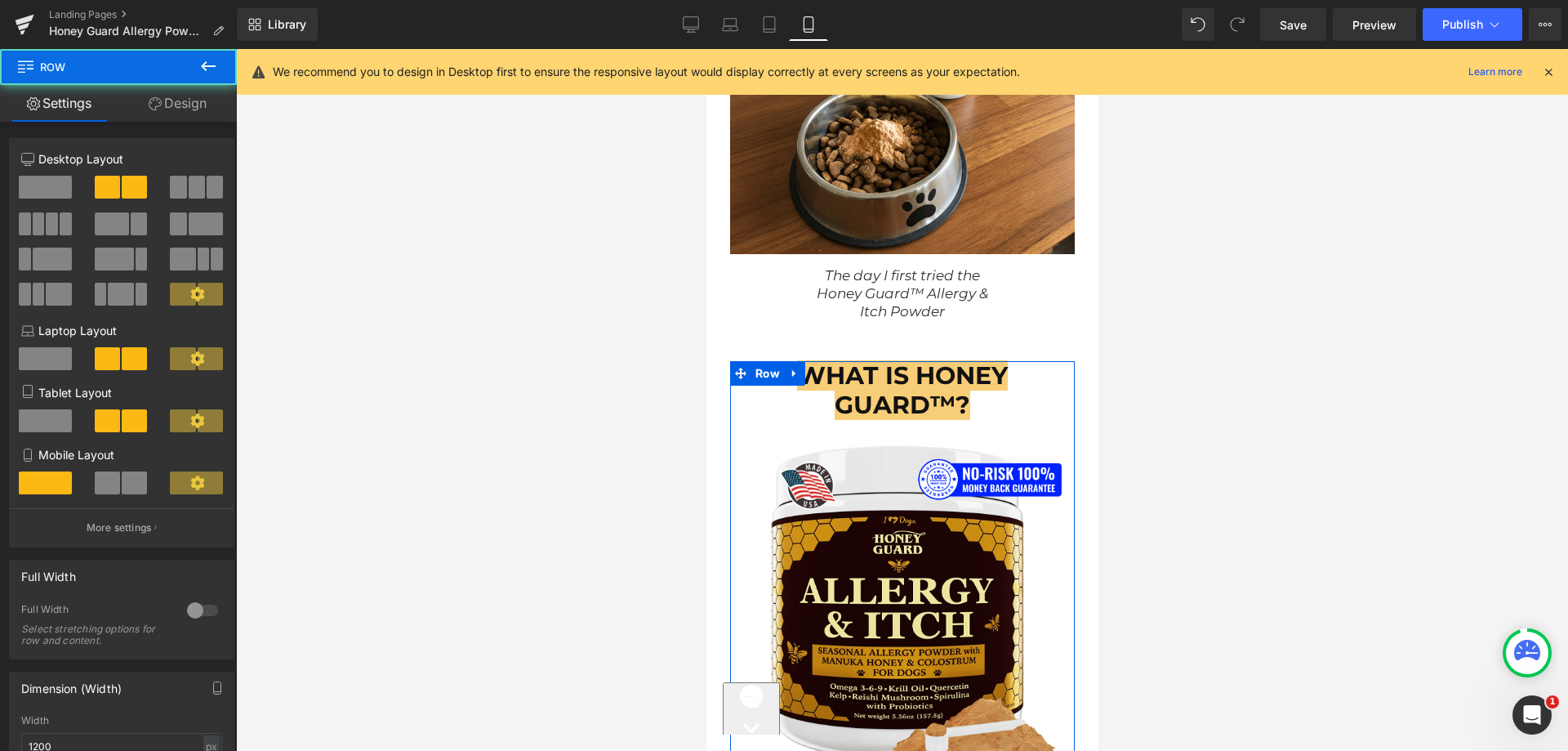
click at [201, 109] on link "Design" at bounding box center [177, 103] width 119 height 37
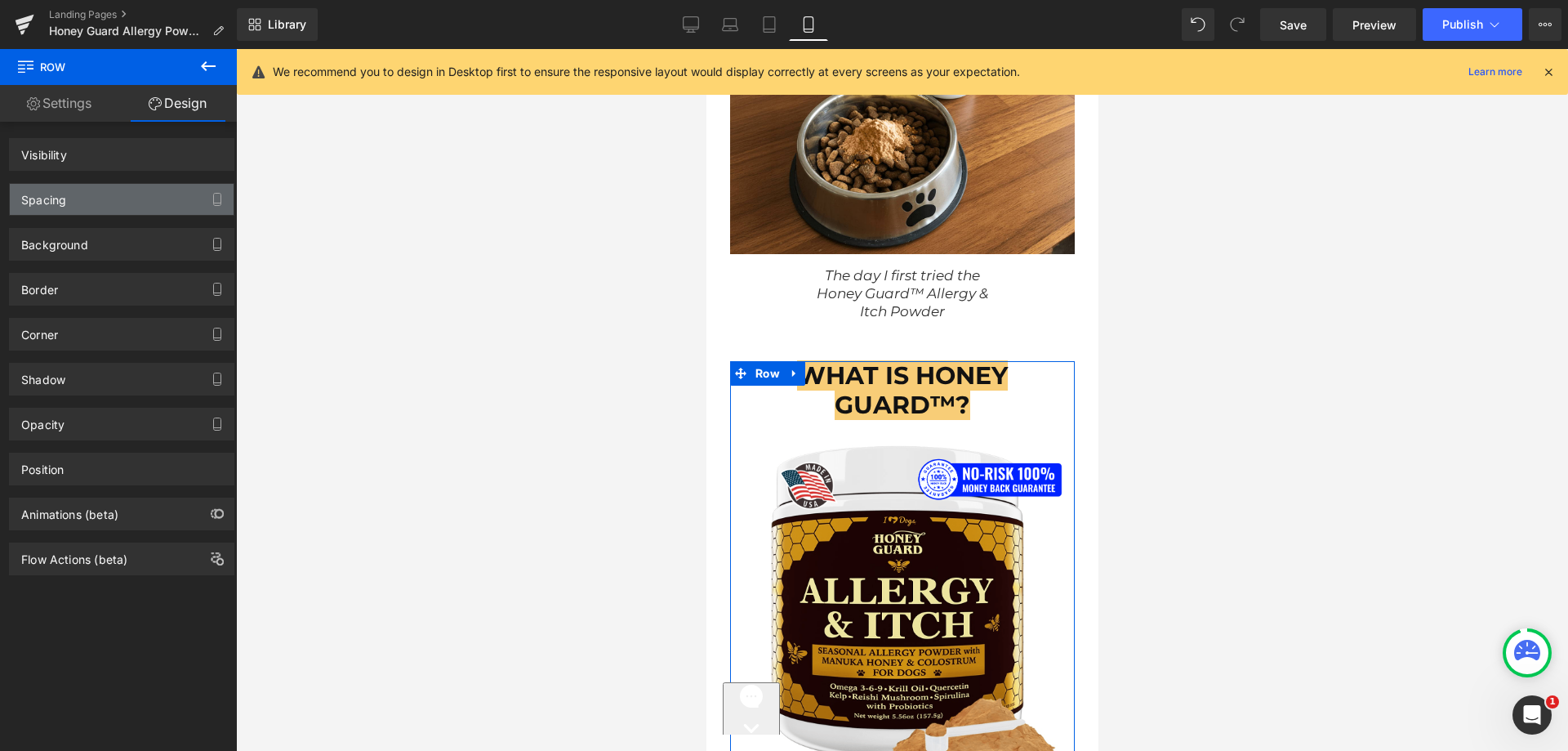
click at [108, 187] on div "Spacing" at bounding box center [121, 200] width 224 height 31
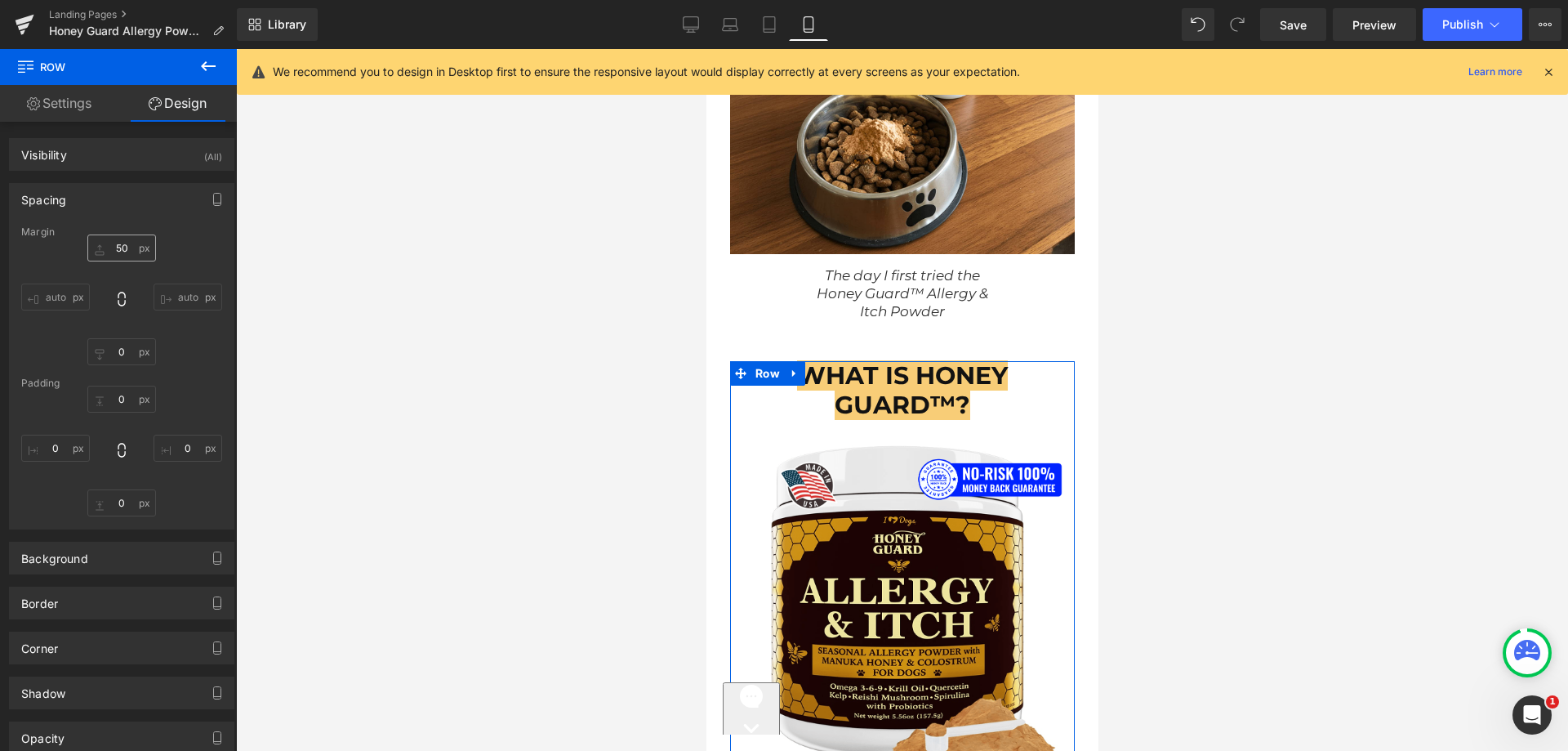
click at [112, 238] on div "Margin auto auto [GEOGRAPHIC_DATA]" at bounding box center [121, 378] width 224 height 303
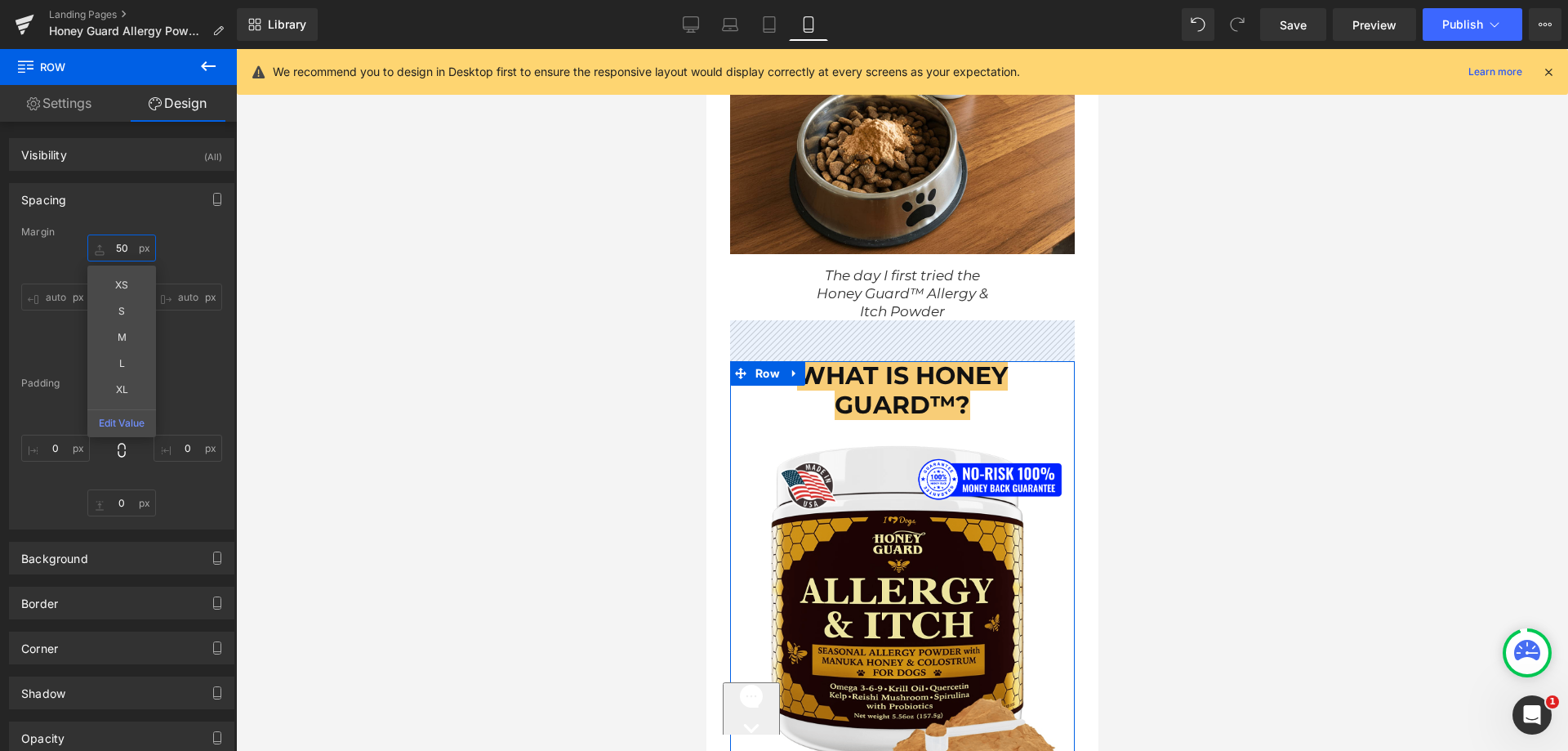
click at [112, 242] on input "text" at bounding box center [121, 248] width 68 height 27
type input "35"
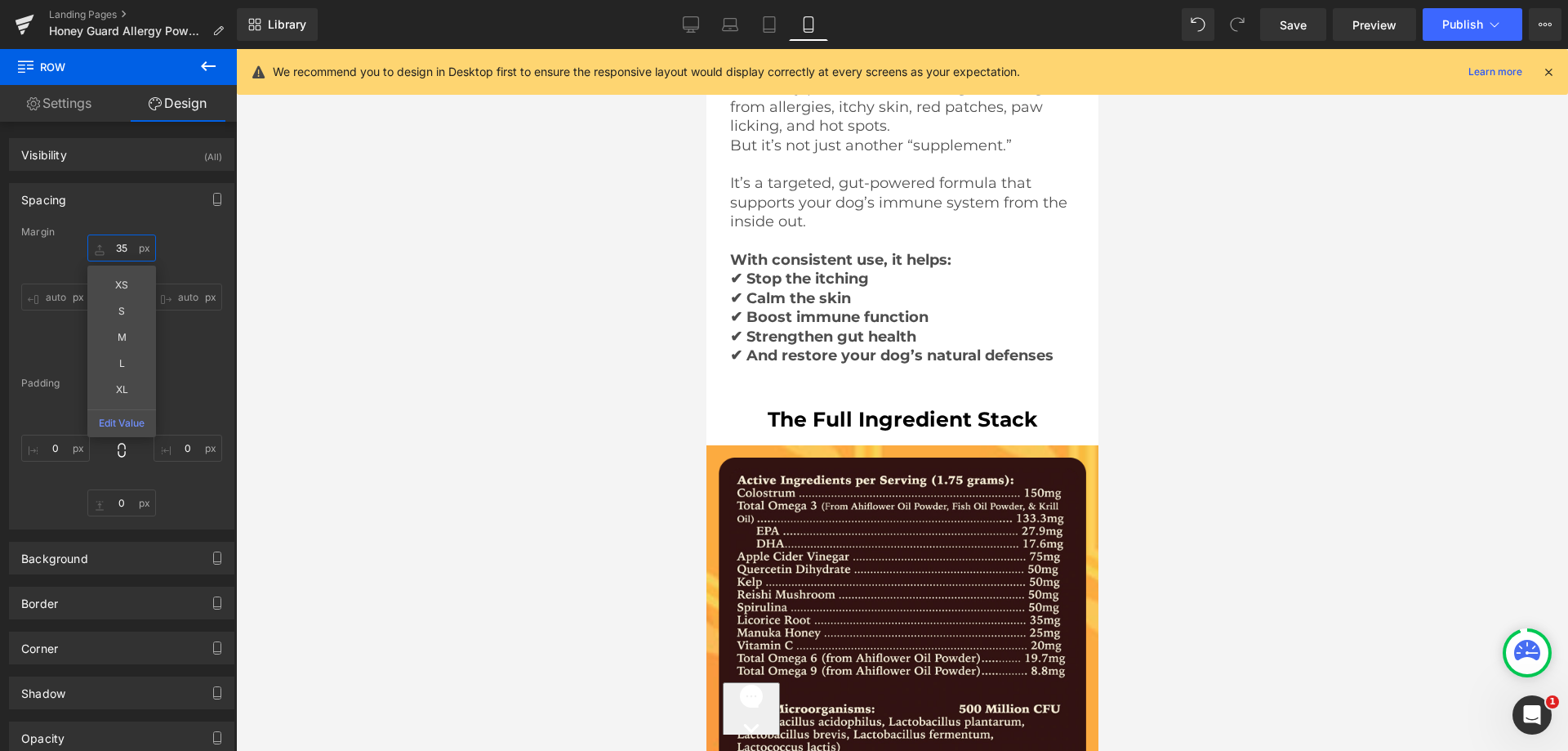
scroll to position [9427, 0]
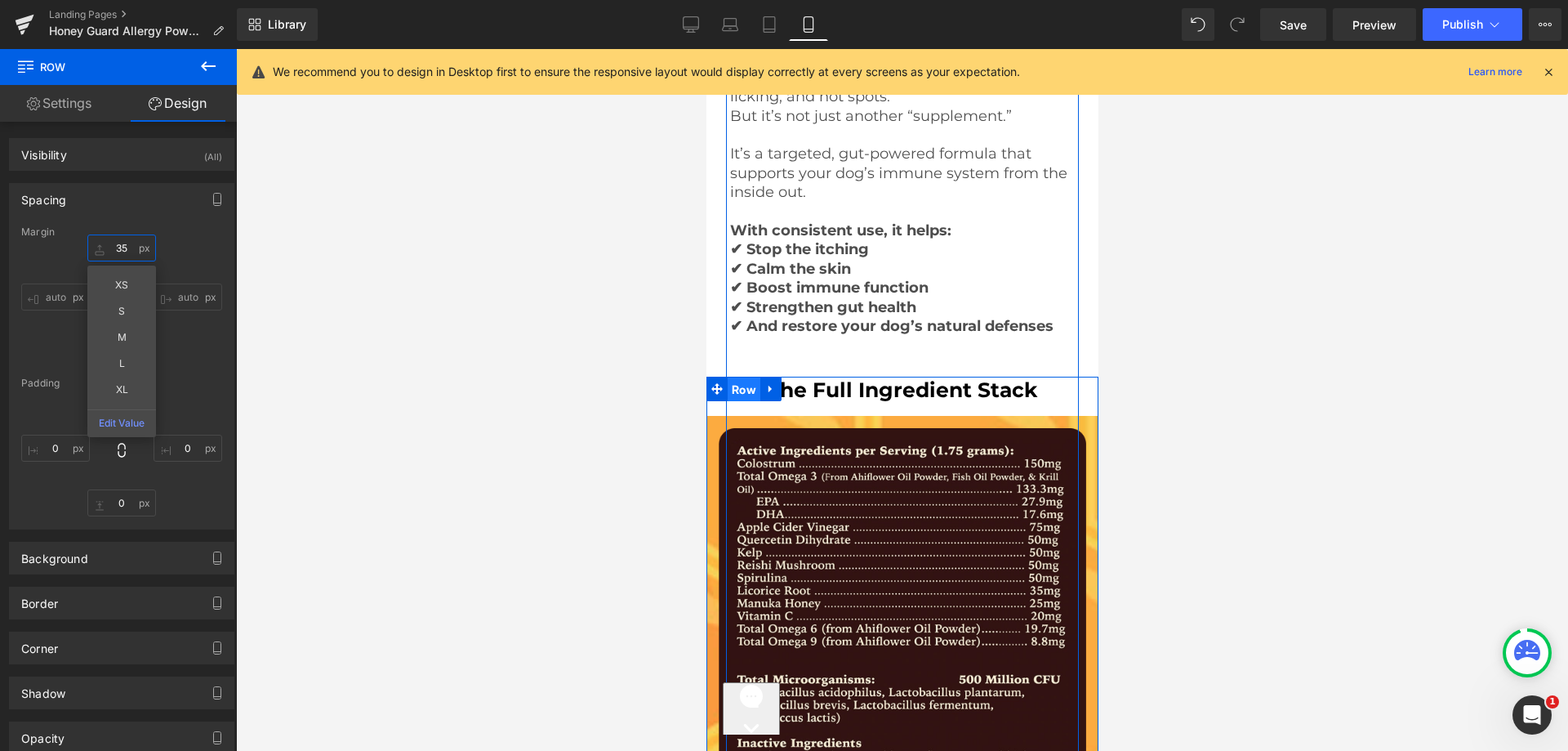
drag, startPoint x: 745, startPoint y: 367, endPoint x: 1401, endPoint y: 396, distance: 656.6
click at [745, 378] on span "Row" at bounding box center [743, 389] width 33 height 24
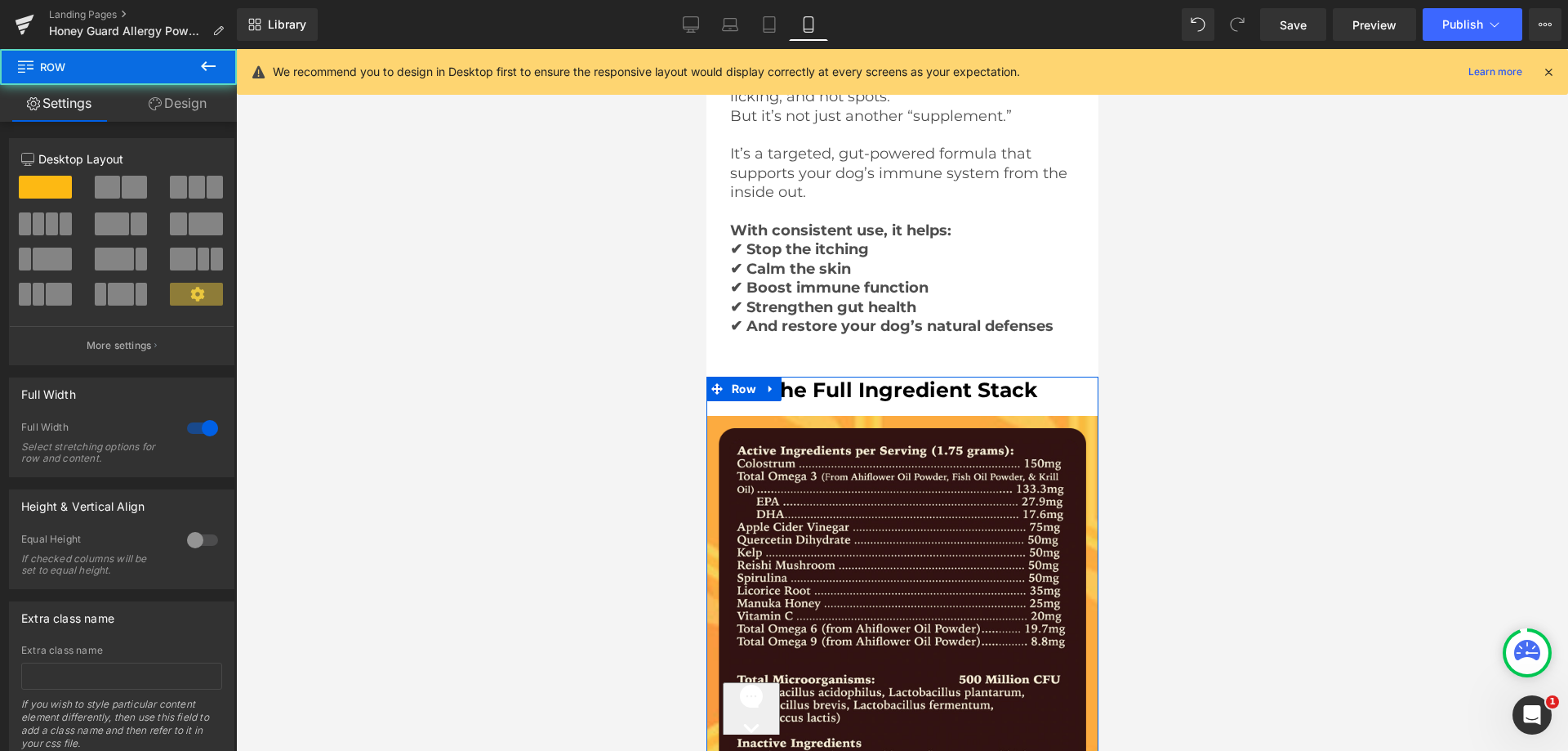
click at [179, 109] on link "Design" at bounding box center [177, 103] width 119 height 37
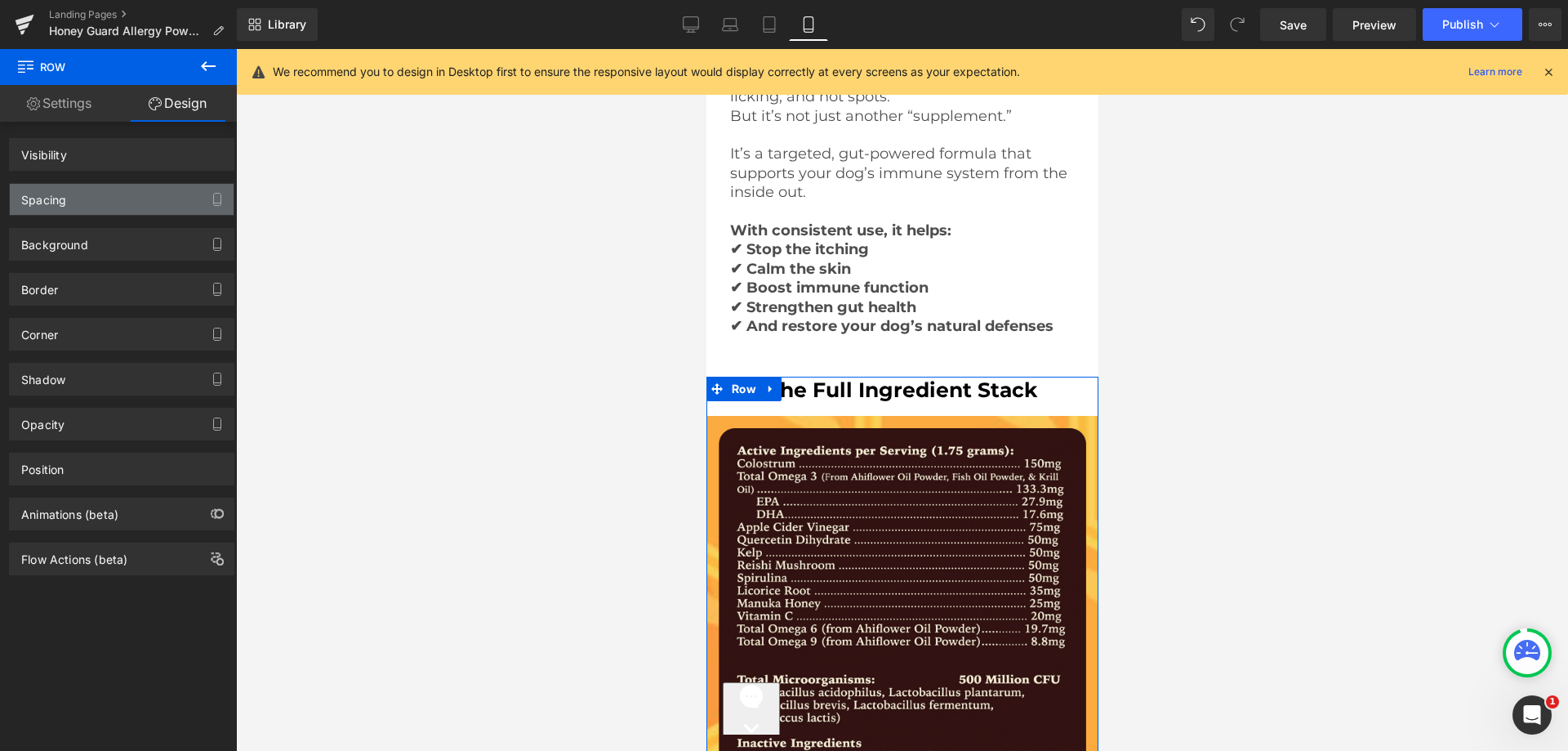
click at [91, 203] on div "Spacing" at bounding box center [121, 200] width 224 height 31
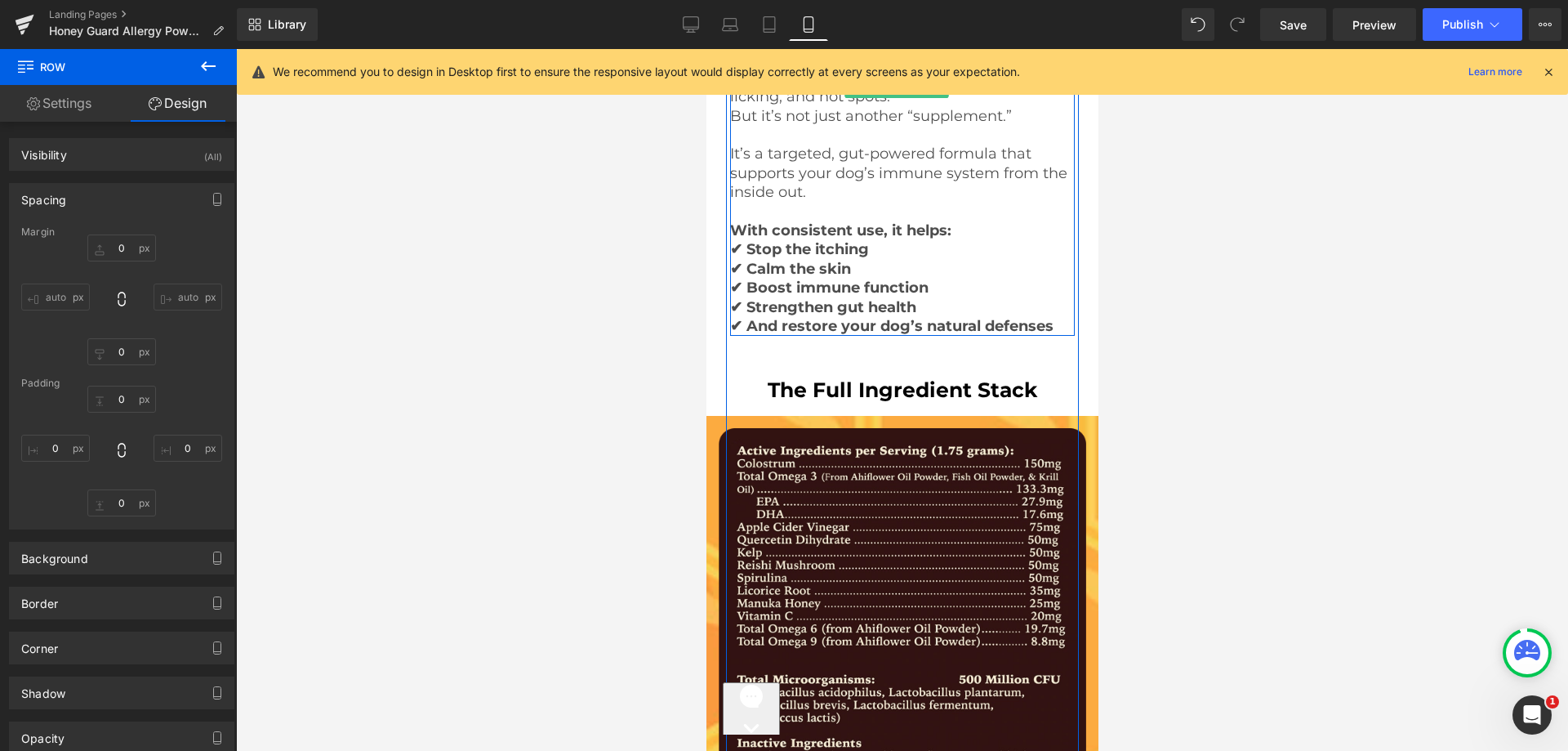
click at [852, 298] on strong "✔ Strengthen gut health" at bounding box center [822, 307] width 186 height 18
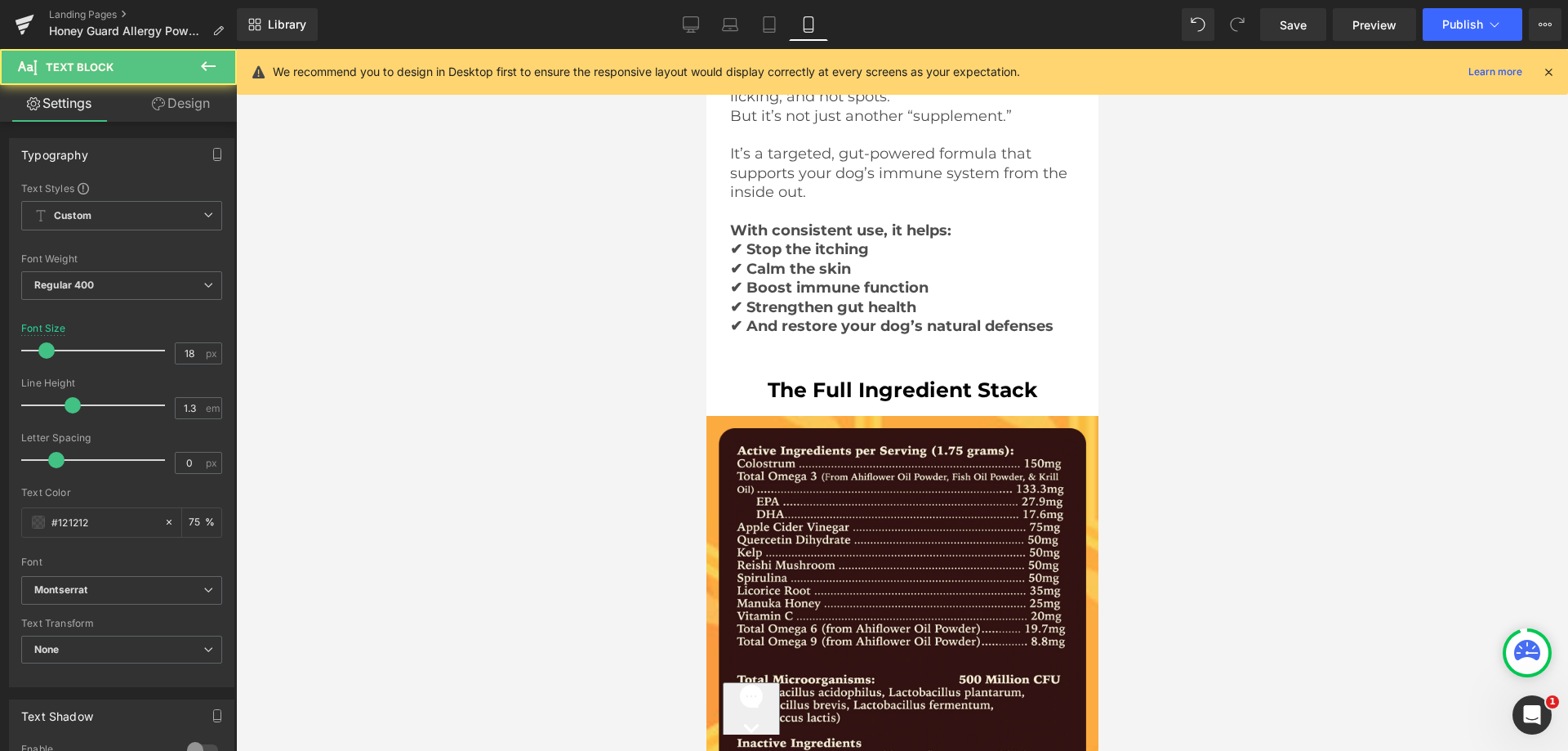
click at [200, 106] on link "Design" at bounding box center [180, 103] width 119 height 37
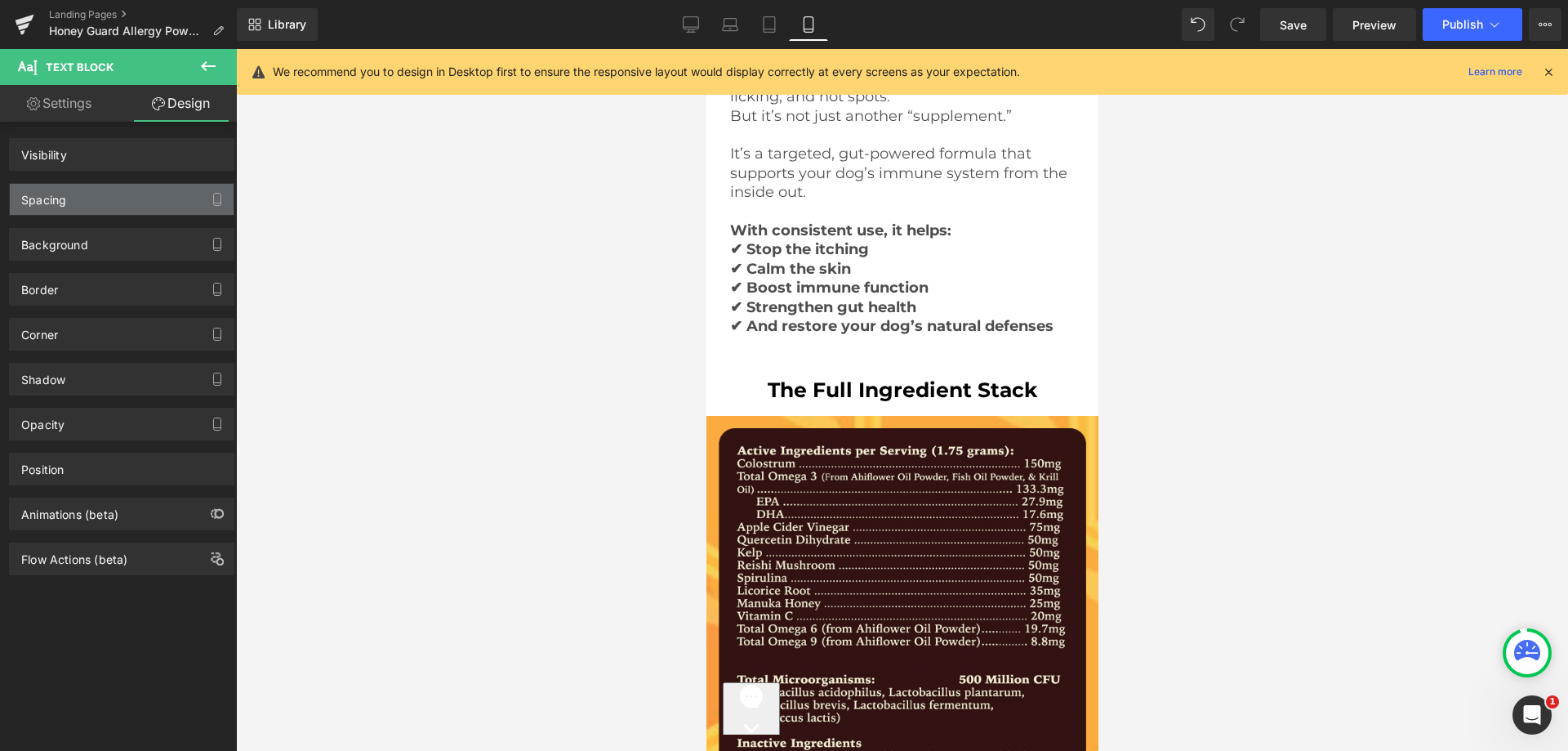
click at [104, 187] on div "Spacing" at bounding box center [121, 200] width 224 height 31
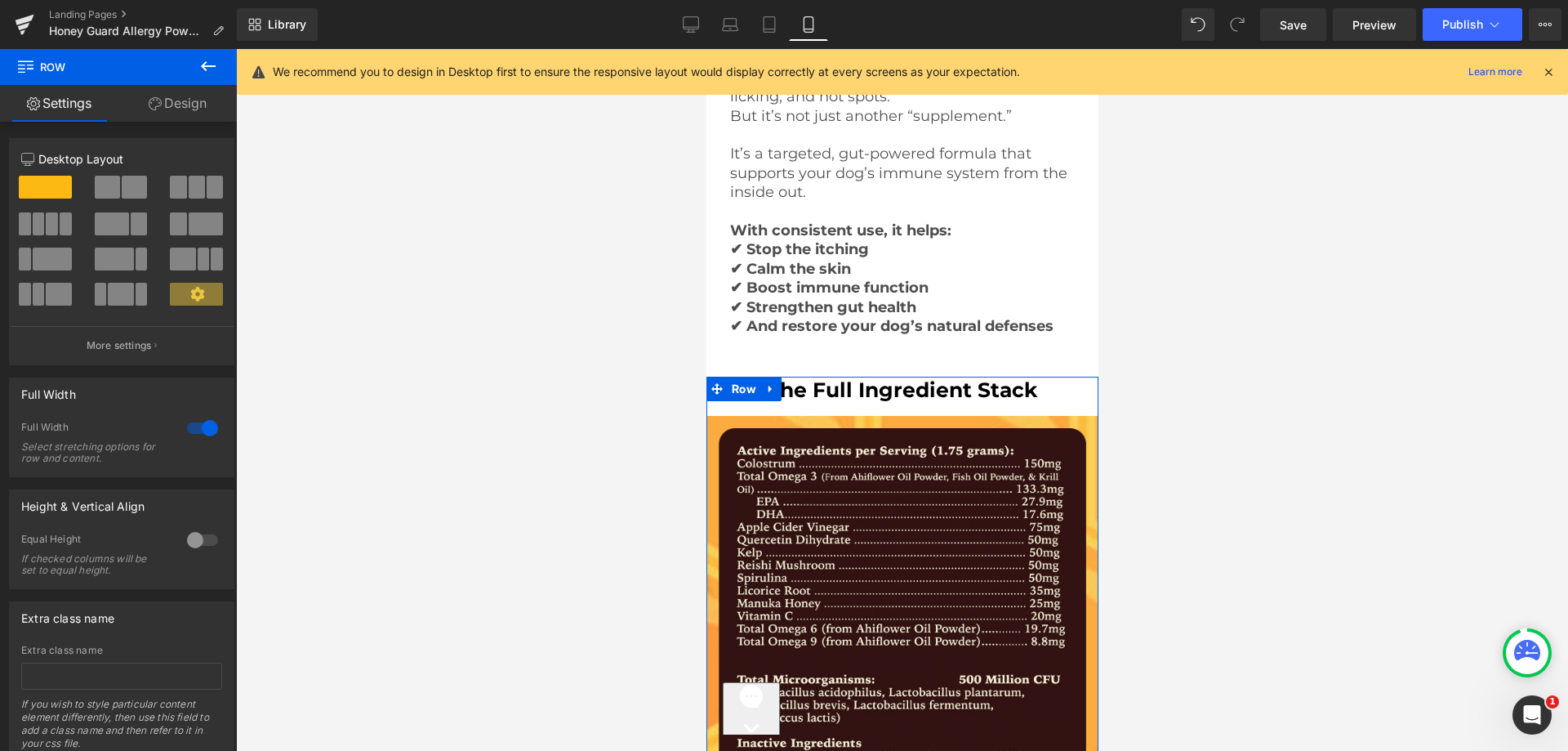
click at [199, 106] on link "Design" at bounding box center [177, 103] width 119 height 37
click at [0, 0] on div "Spacing" at bounding box center [0, 0] width 0 height 0
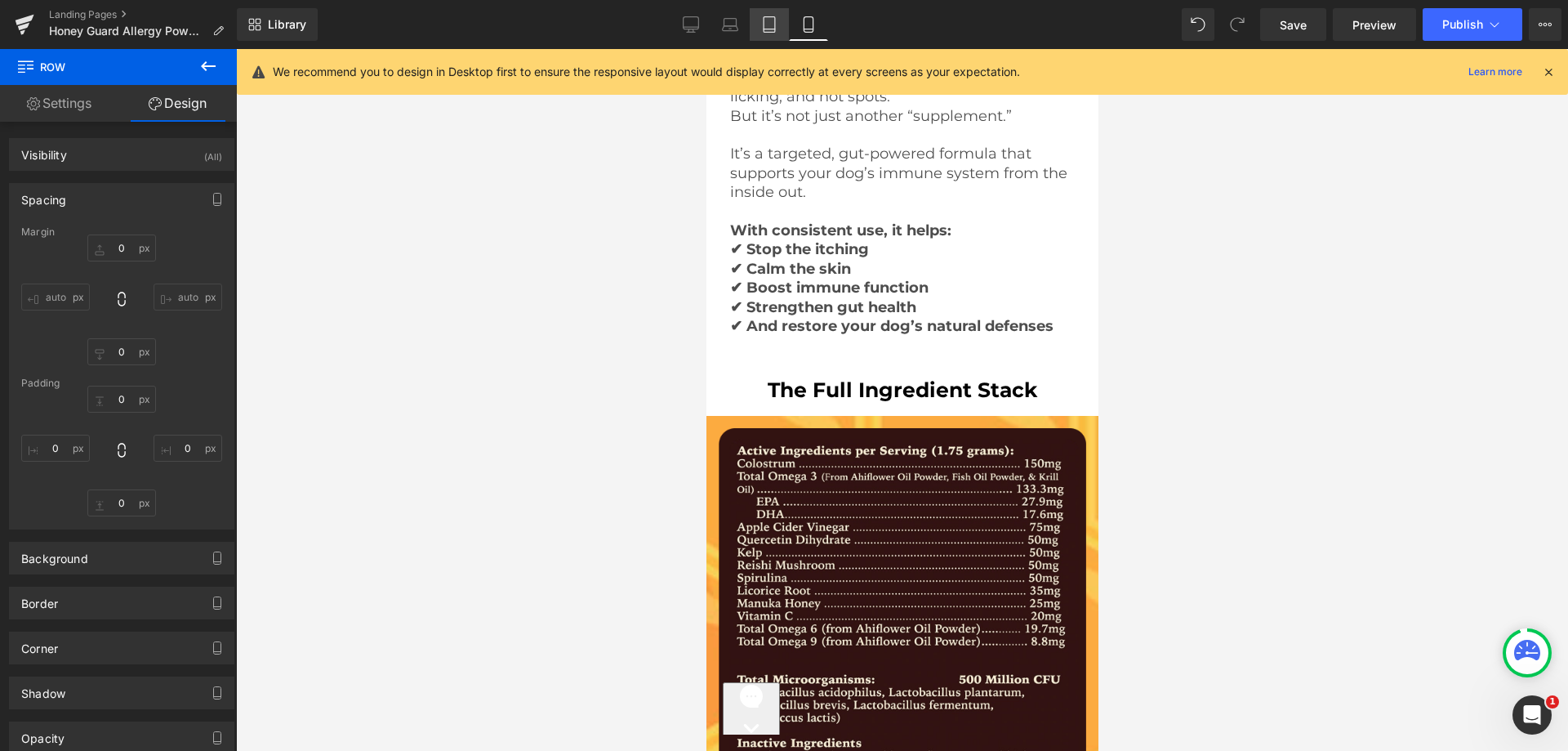
click at [760, 21] on link "Tablet" at bounding box center [769, 24] width 40 height 33
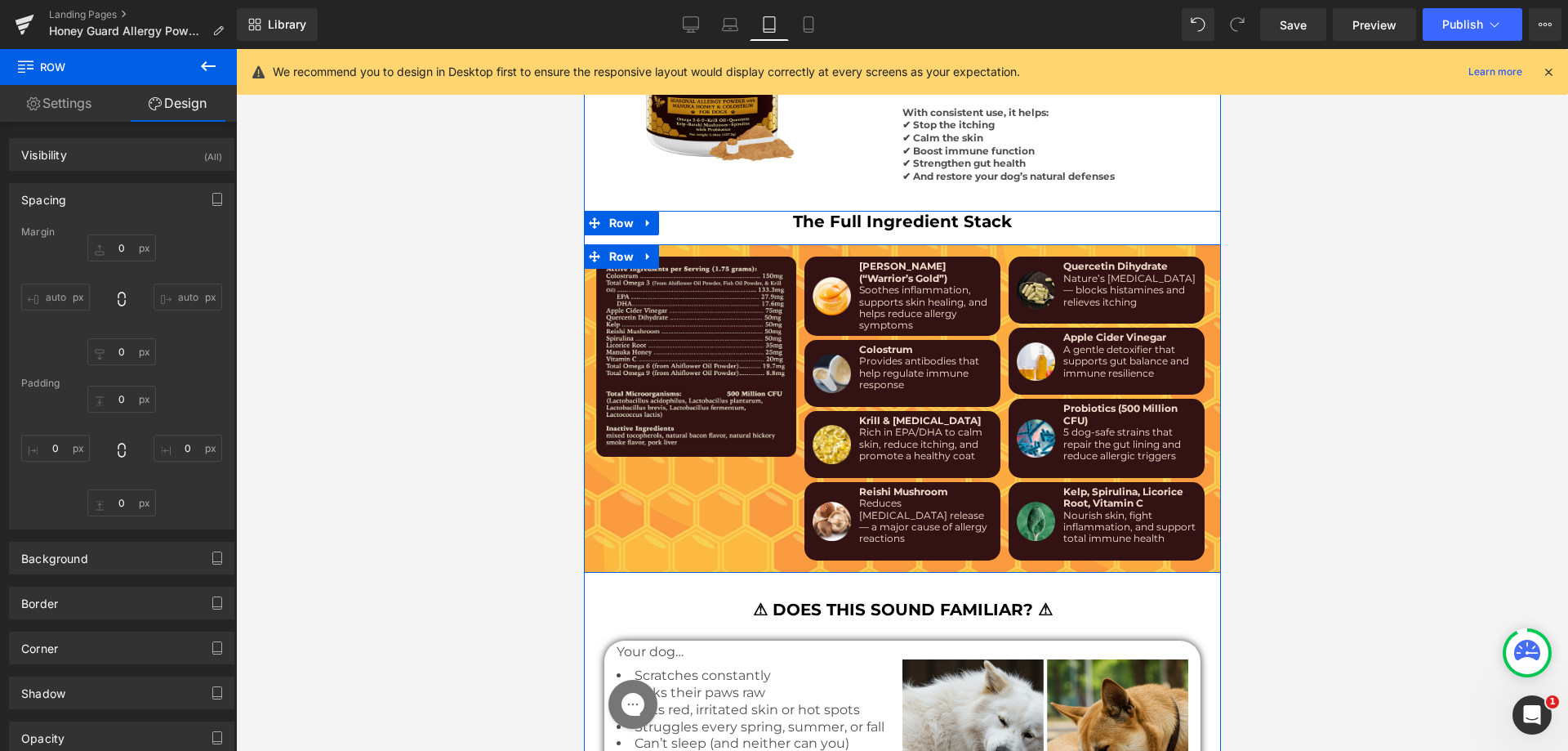
scroll to position [5740, 0]
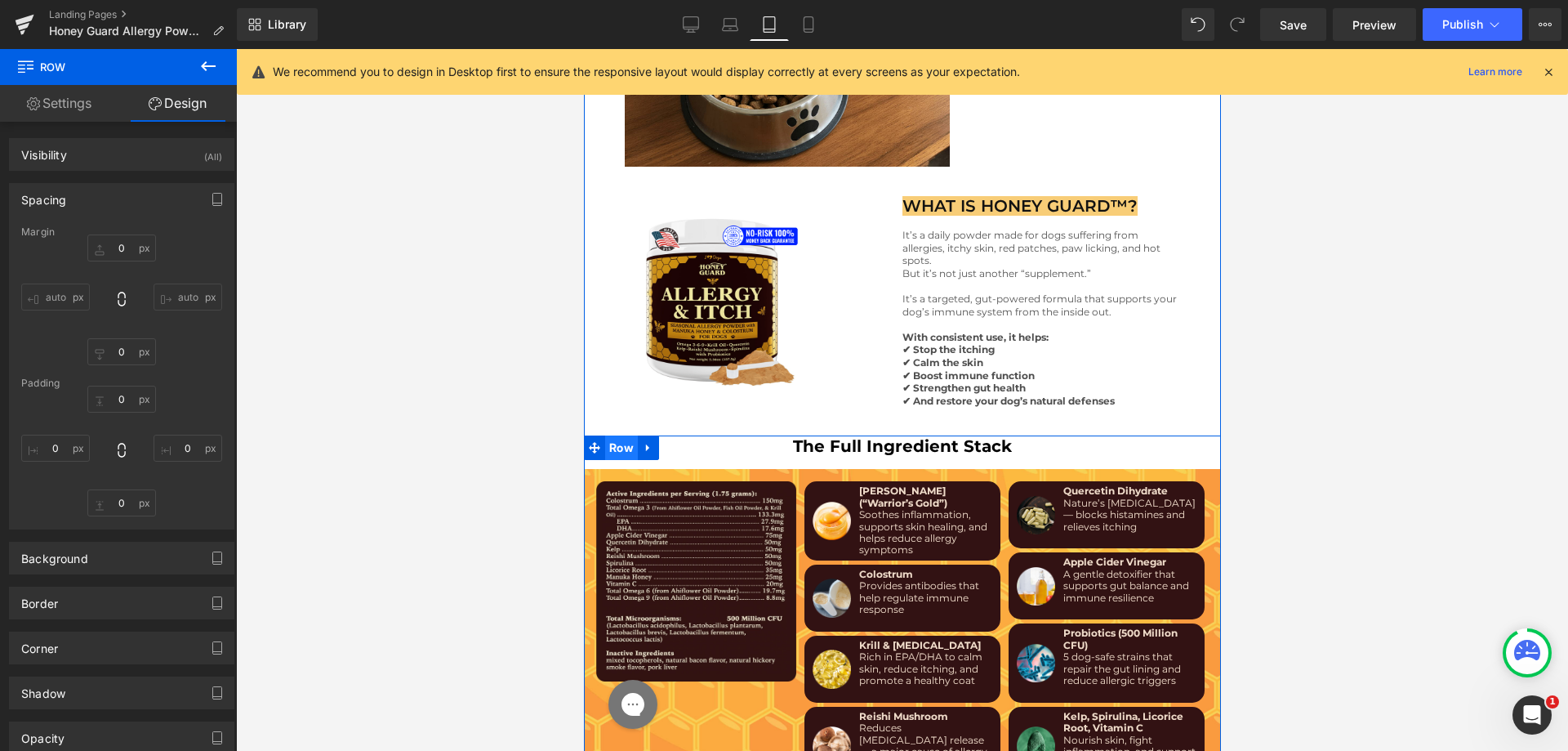
click at [617, 436] on span "Row" at bounding box center [621, 447] width 33 height 24
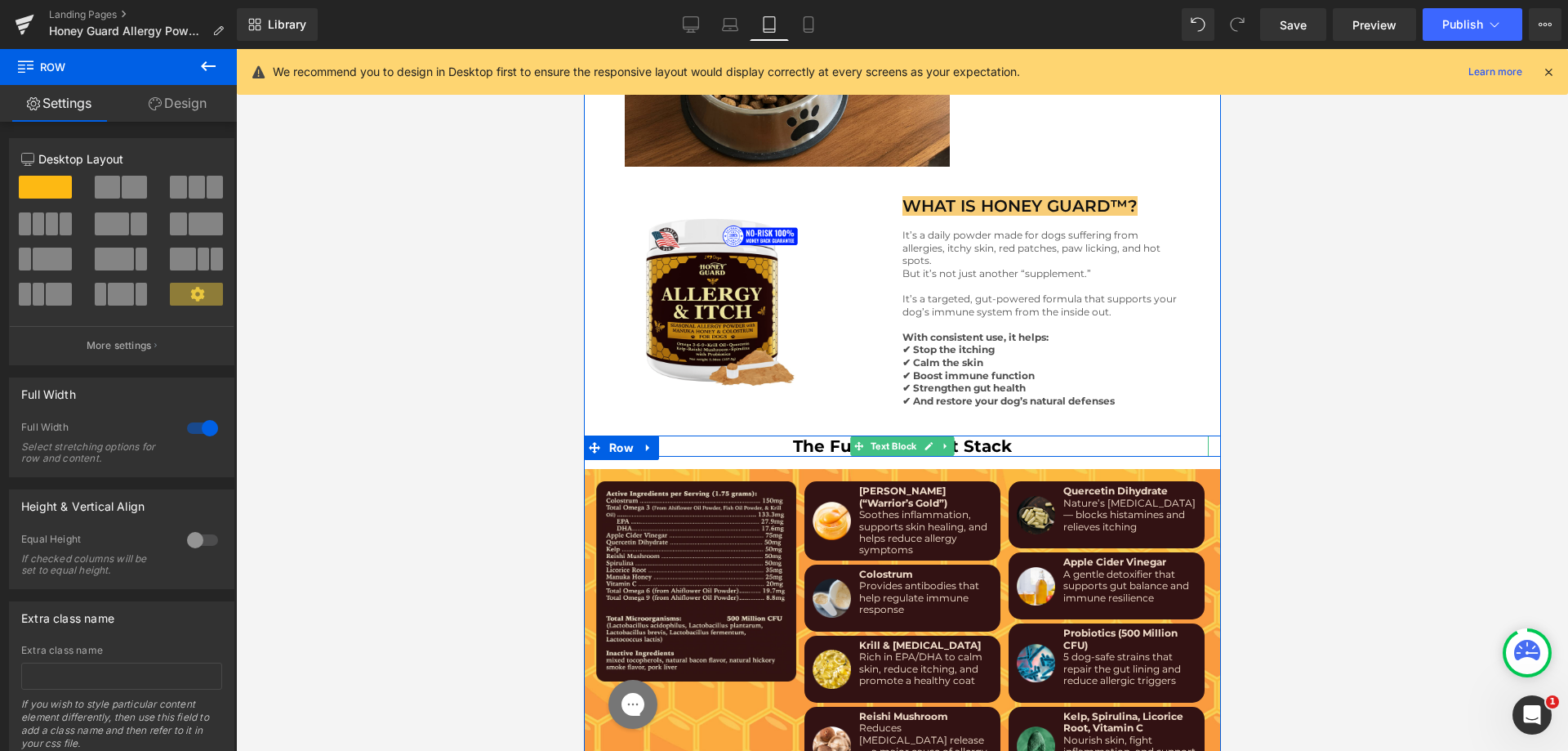
click at [763, 436] on p "The Full Ingredient Stack" at bounding box center [902, 446] width 613 height 21
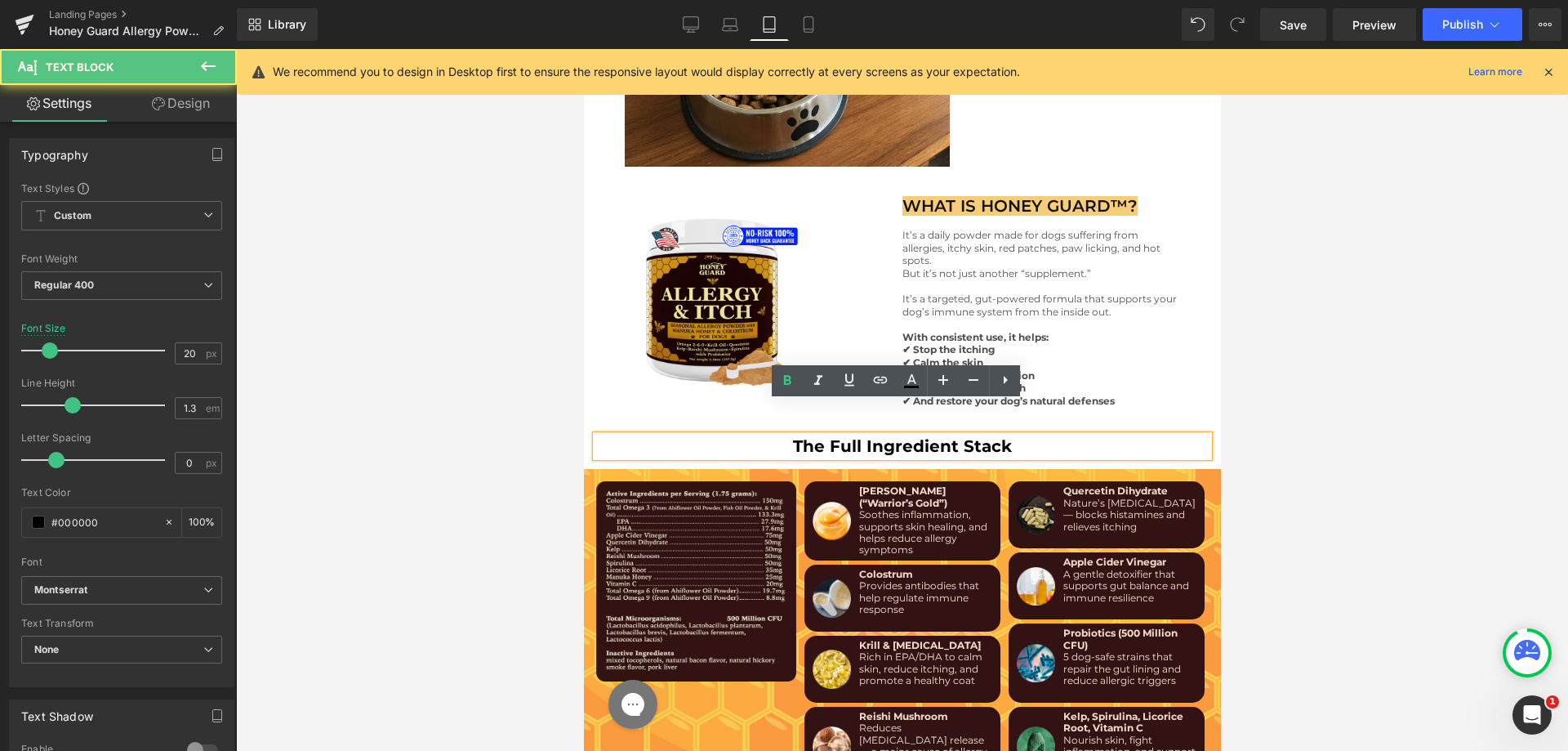
click at [598, 436] on div "The Full Ingredient Stack" at bounding box center [902, 446] width 613 height 21
click at [511, 410] on div at bounding box center [902, 400] width 1332 height 702
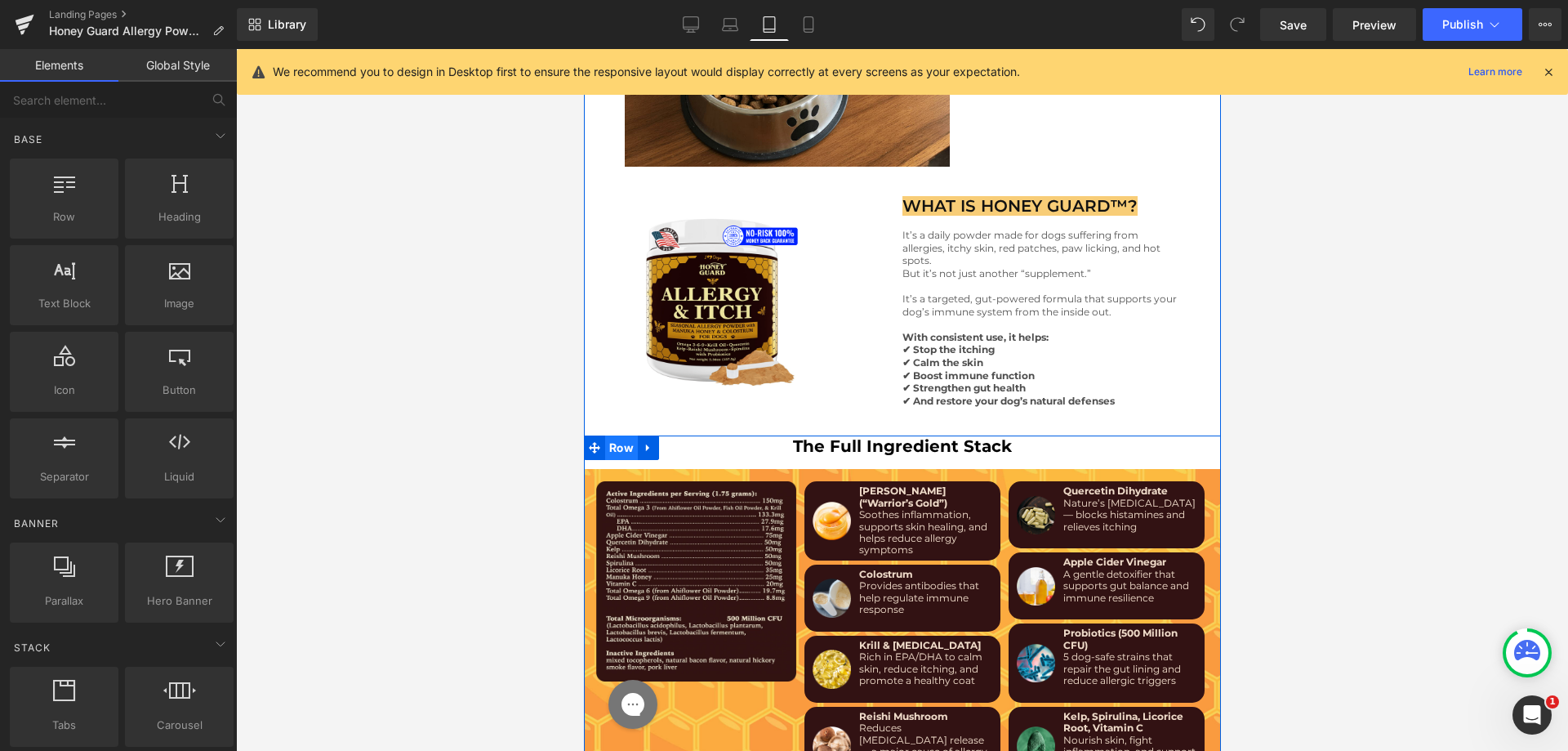
click at [606, 436] on span "Row" at bounding box center [621, 447] width 33 height 24
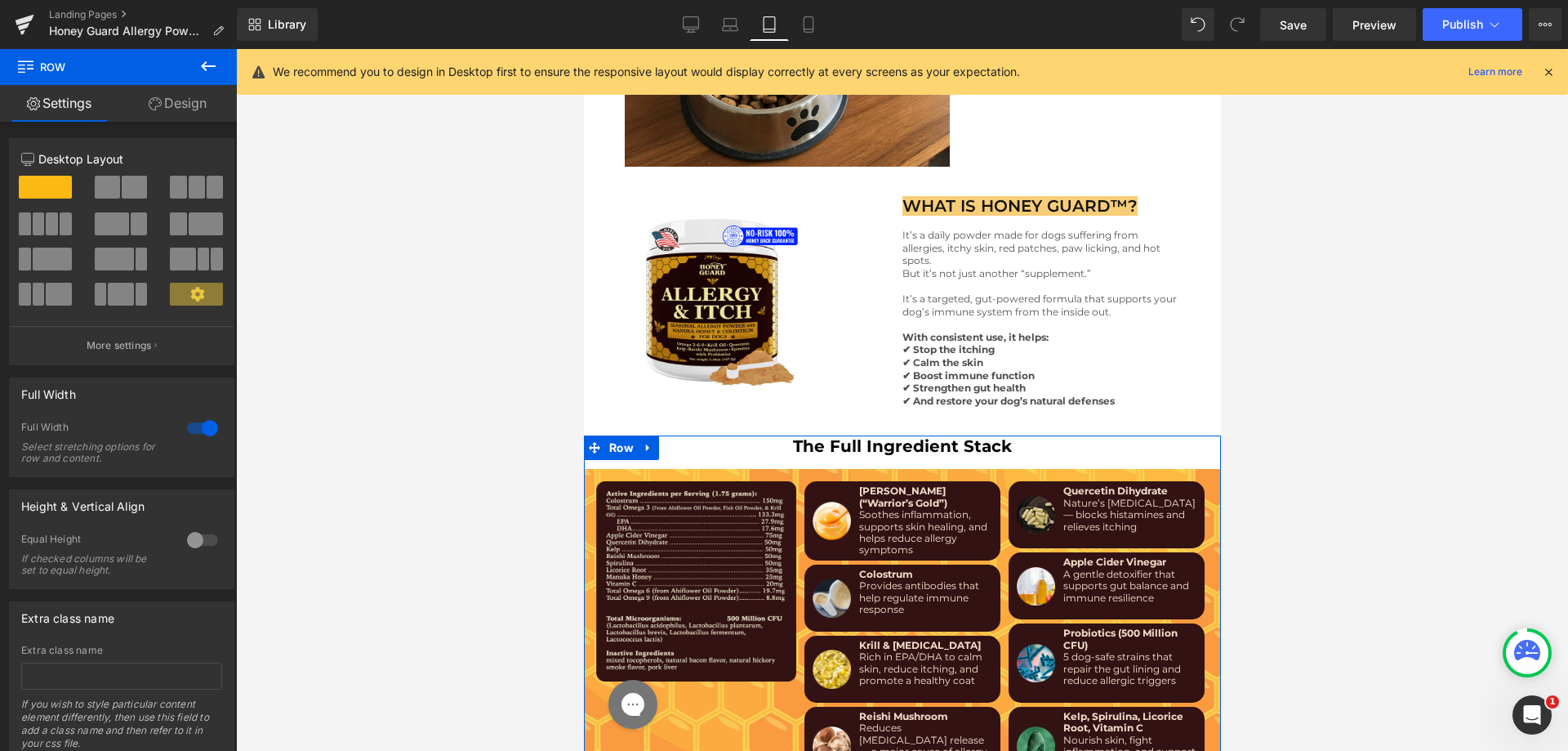
click at [167, 111] on link "Design" at bounding box center [177, 103] width 119 height 37
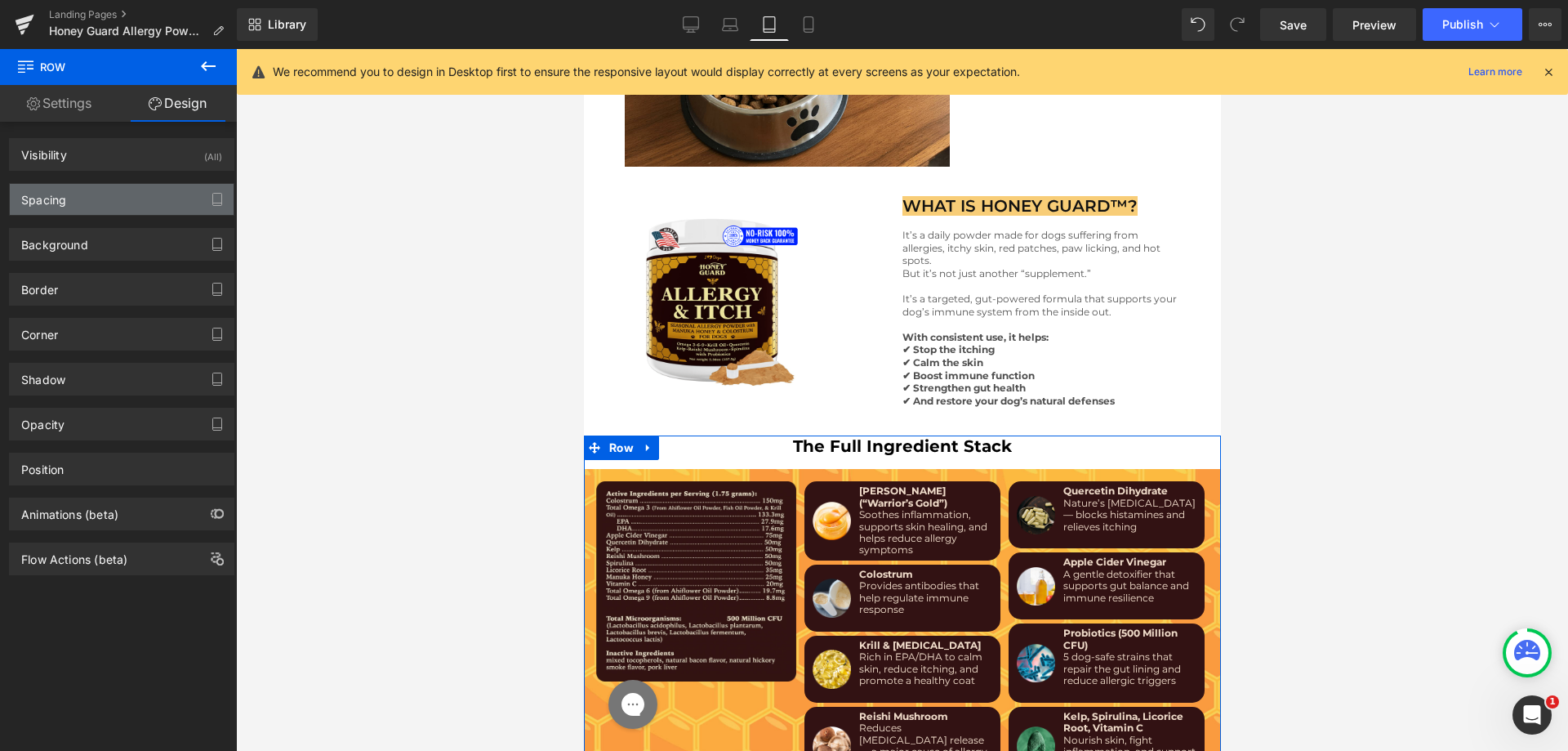
click at [137, 199] on div "Spacing" at bounding box center [121, 200] width 224 height 31
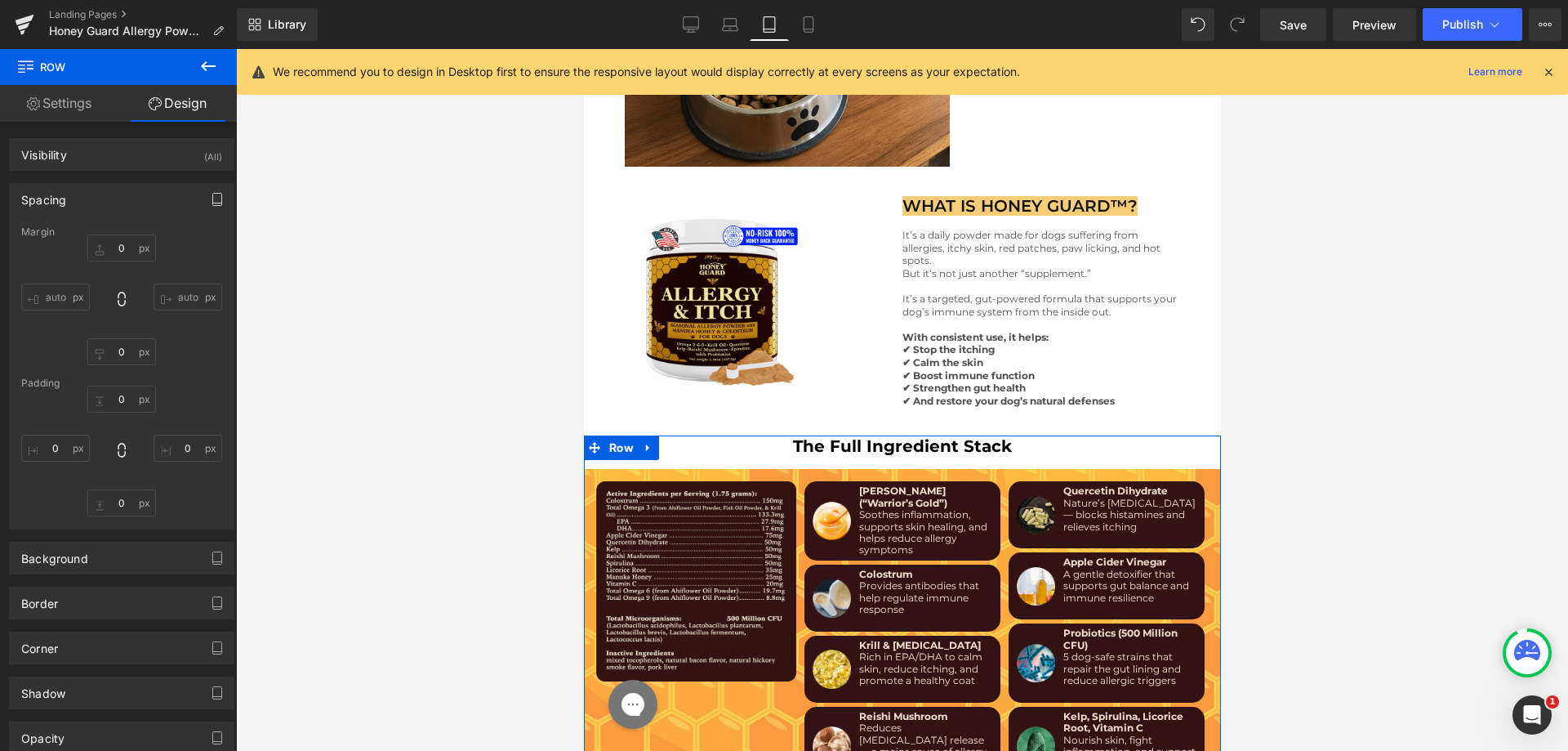
click at [211, 201] on icon "button" at bounding box center [218, 200] width 13 height 13
click at [197, 226] on button "Mobile" at bounding box center [189, 234] width 50 height 28
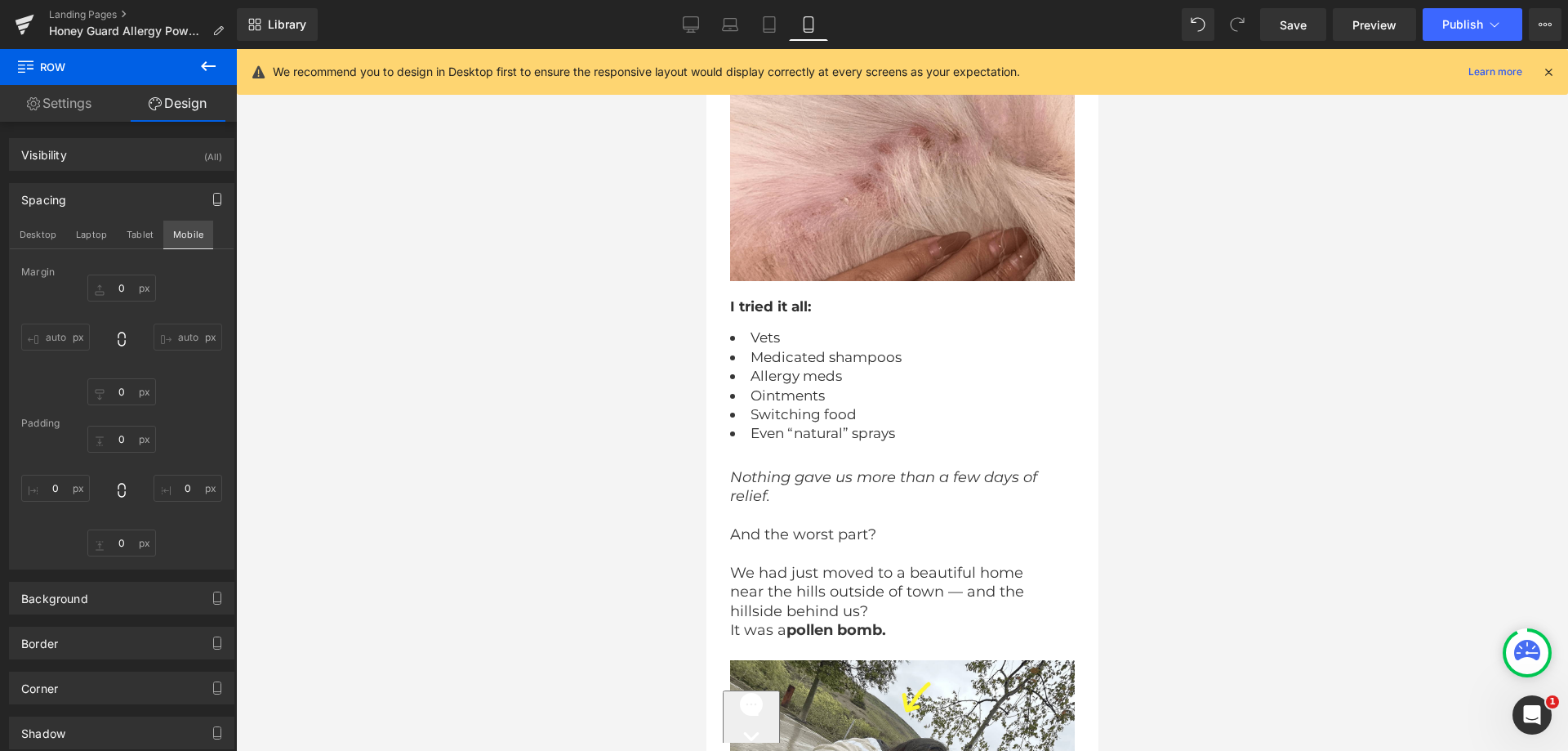
scroll to position [9377, 0]
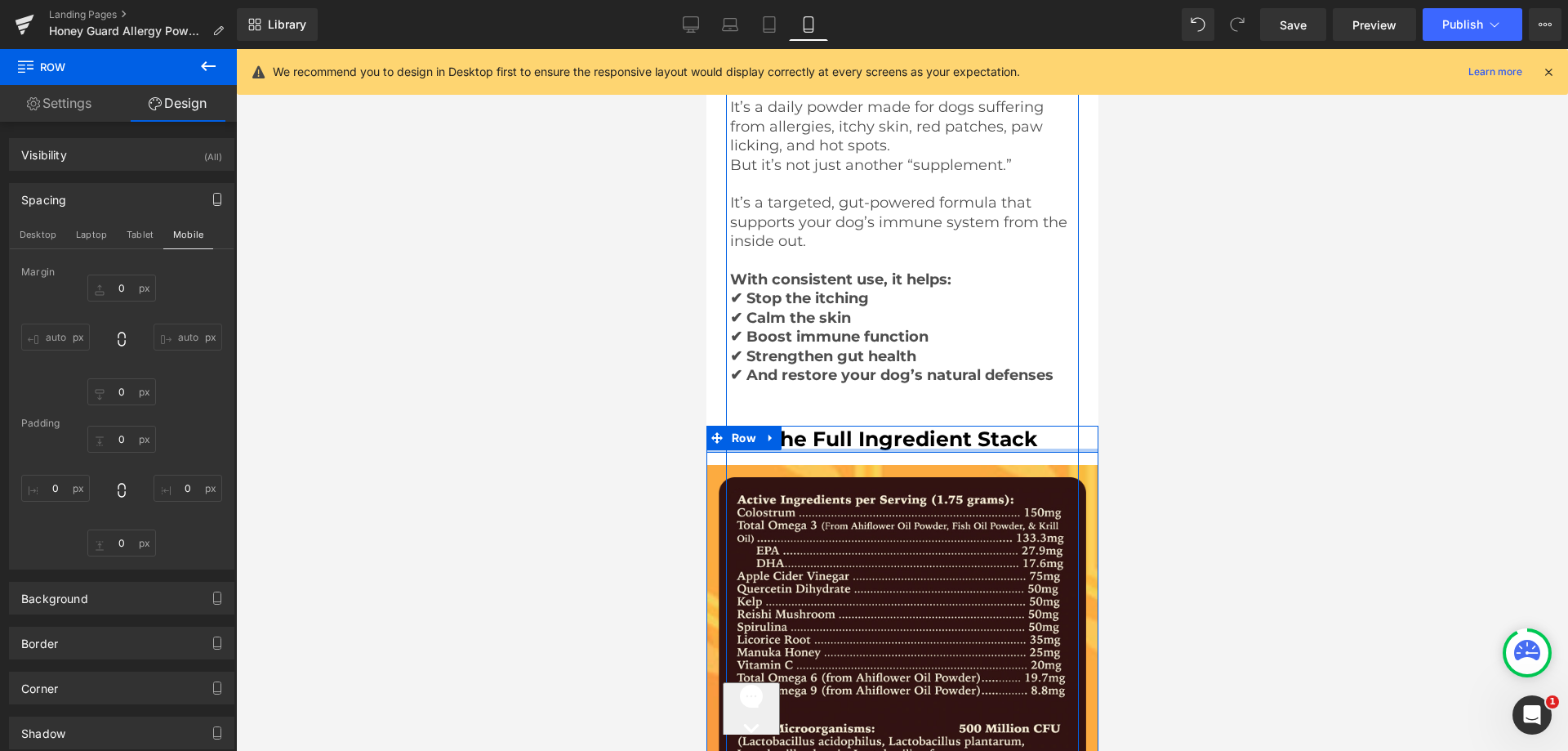
click at [827, 448] on div at bounding box center [901, 450] width 392 height 4
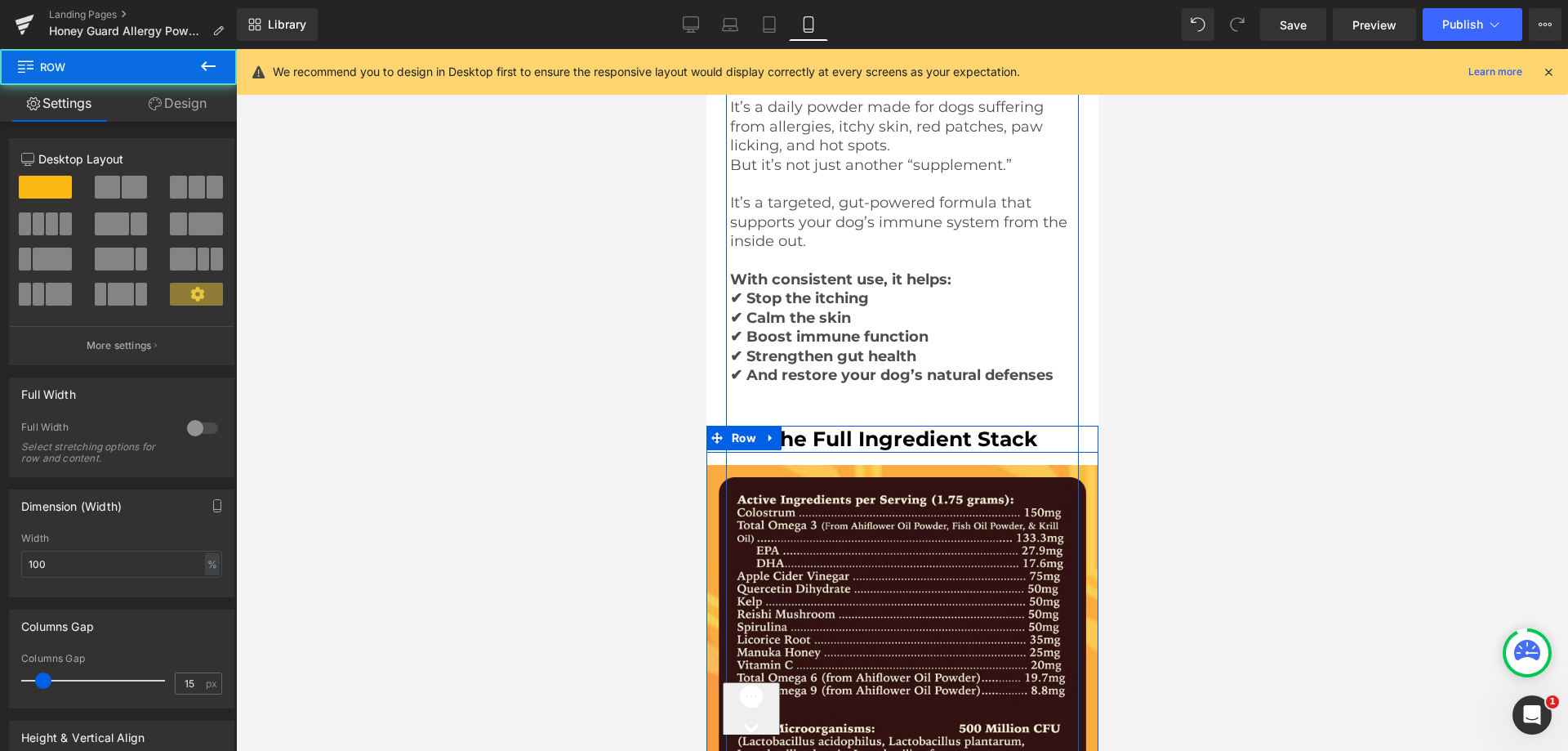
click at [827, 426] on b "The Full Ingredient Stack" at bounding box center [902, 438] width 270 height 24
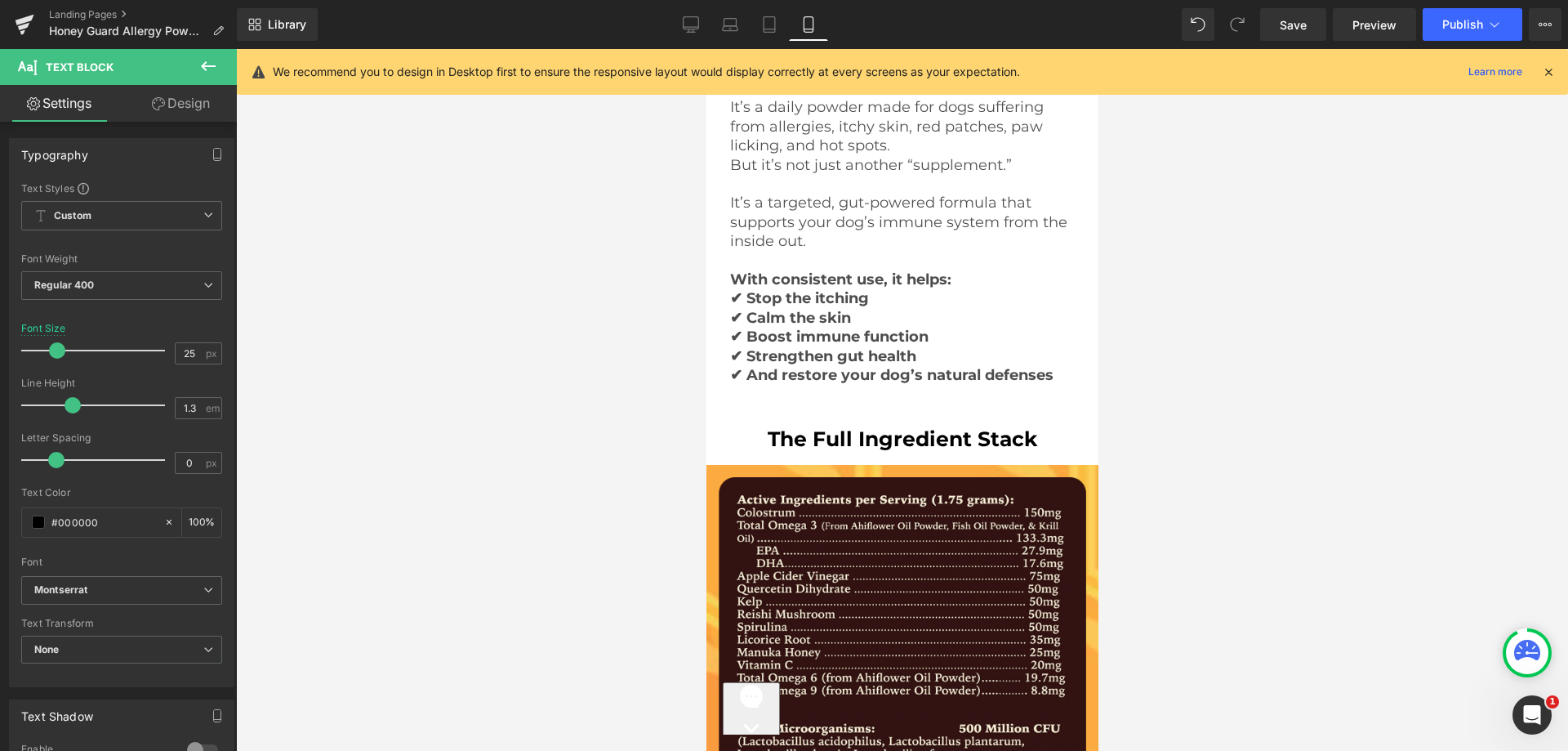
click at [195, 99] on link "Design" at bounding box center [180, 103] width 119 height 37
click at [0, 0] on div "Spacing" at bounding box center [0, 0] width 0 height 0
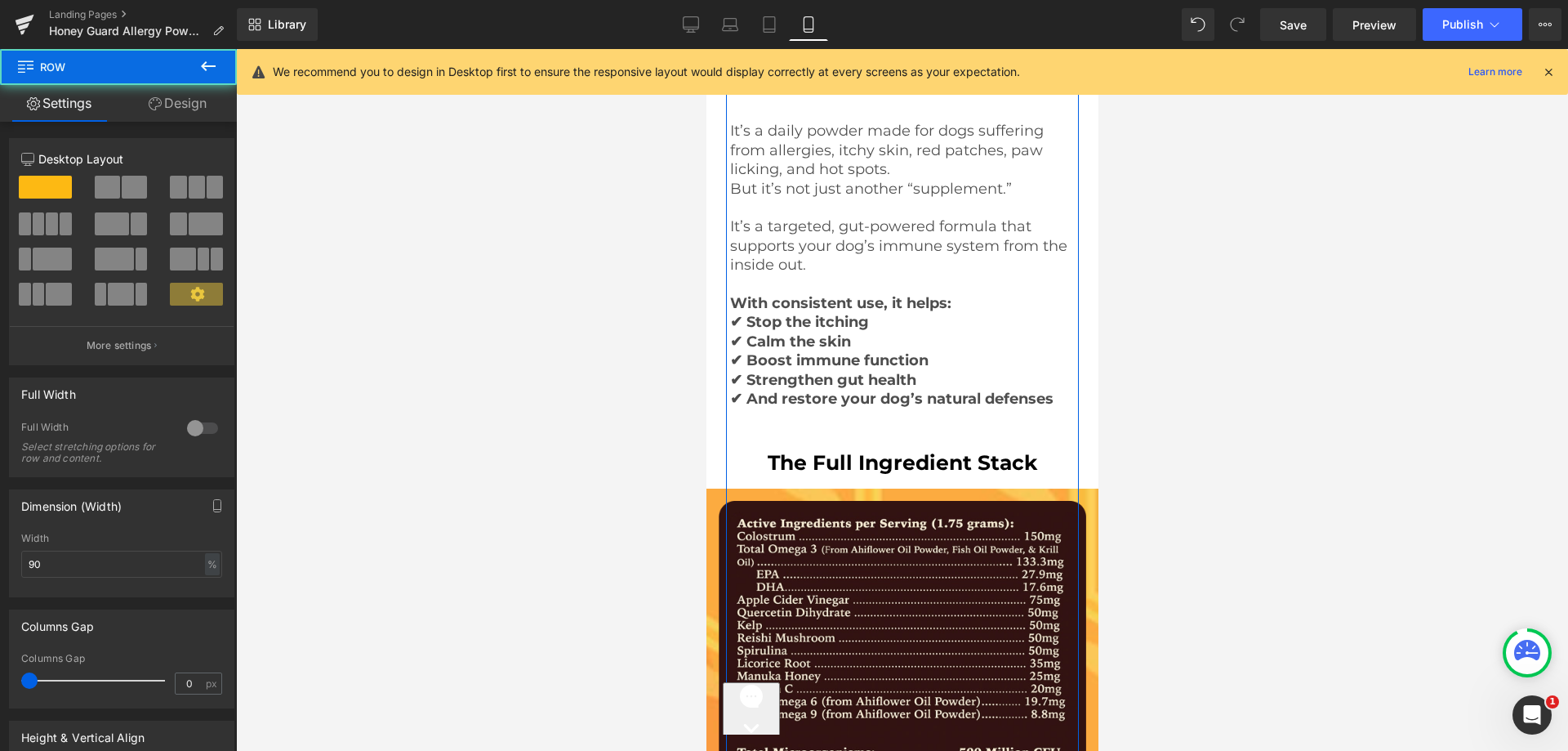
scroll to position [9051, 0]
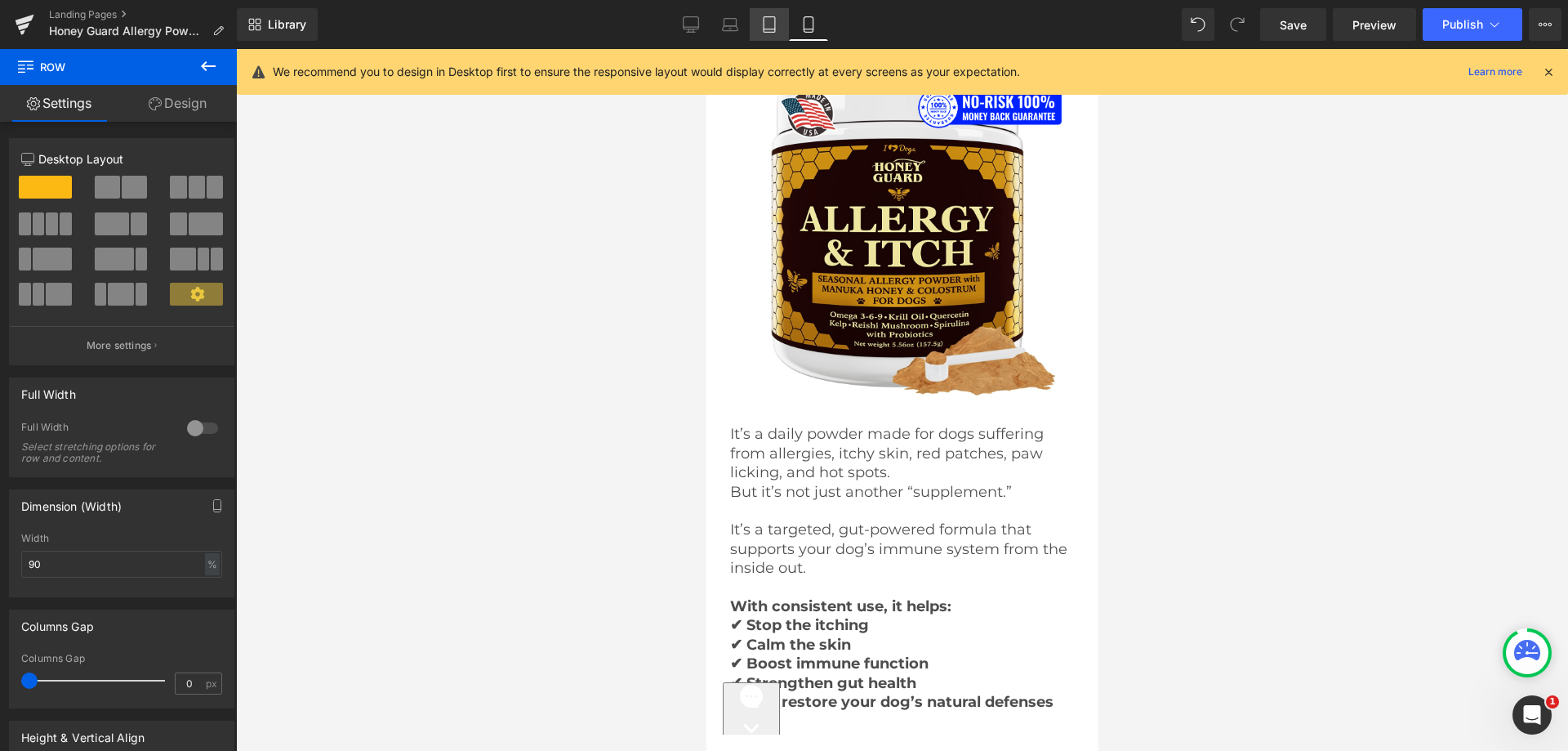
click at [761, 13] on link "Tablet" at bounding box center [769, 24] width 40 height 33
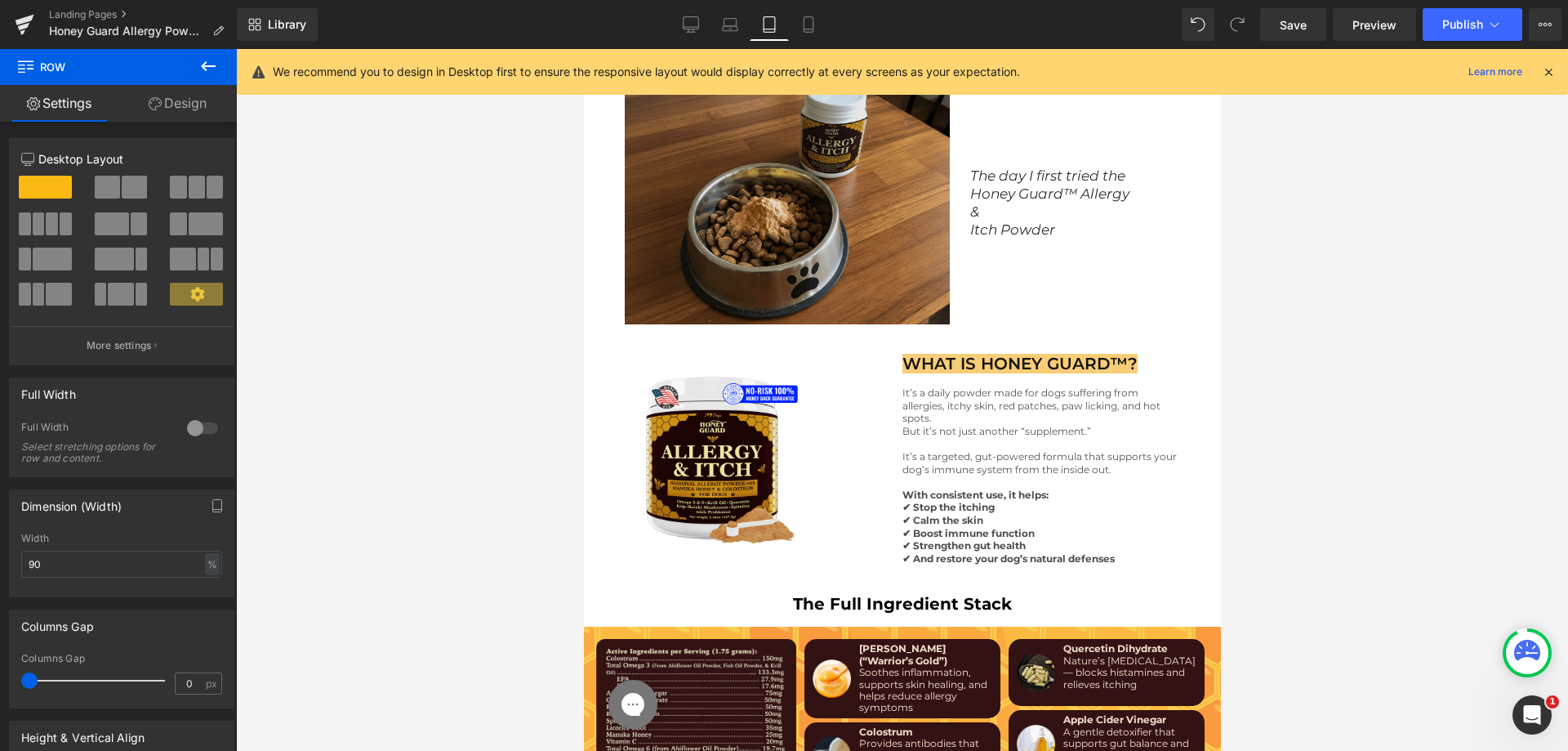
scroll to position [5581, 0]
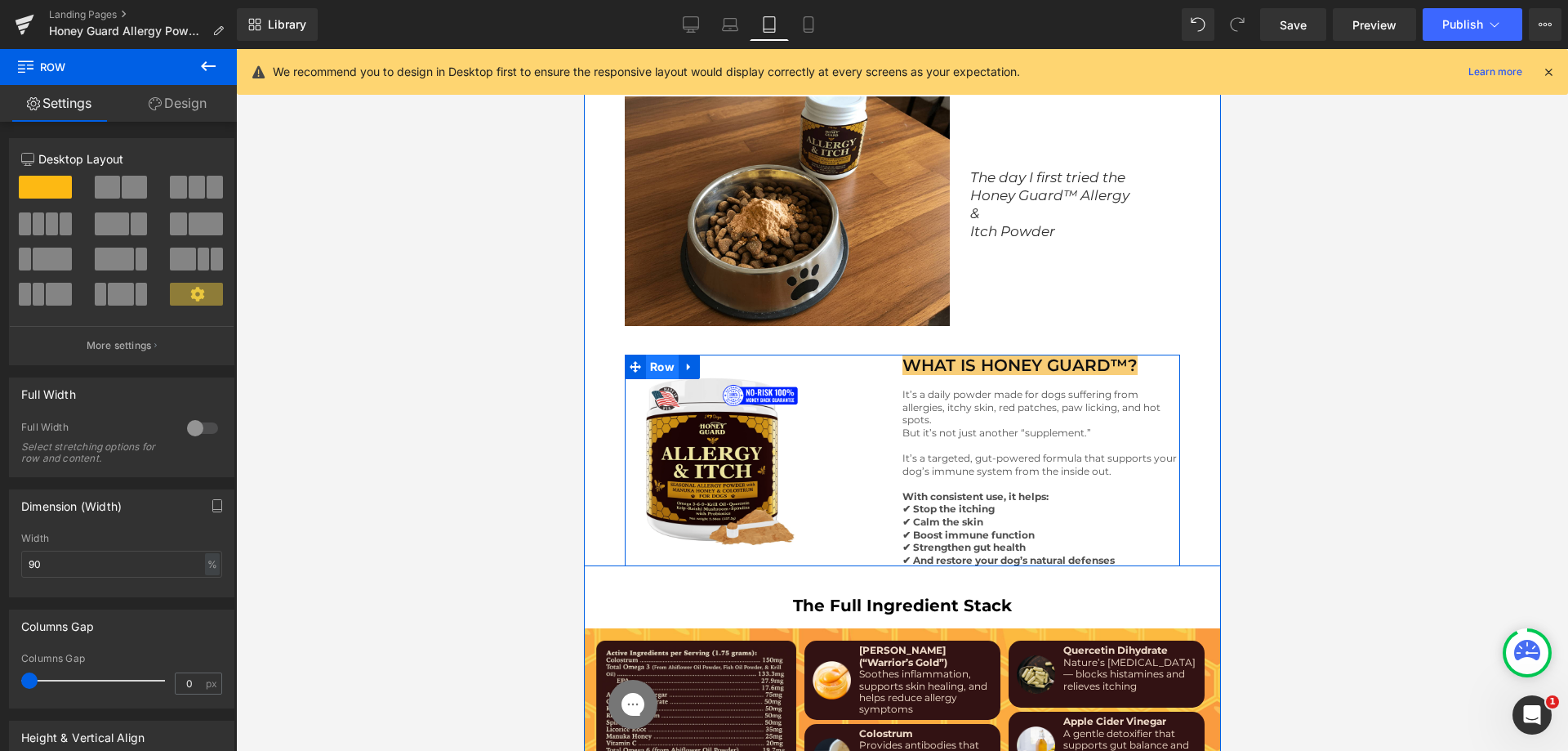
click at [664, 355] on span "Row" at bounding box center [662, 366] width 33 height 24
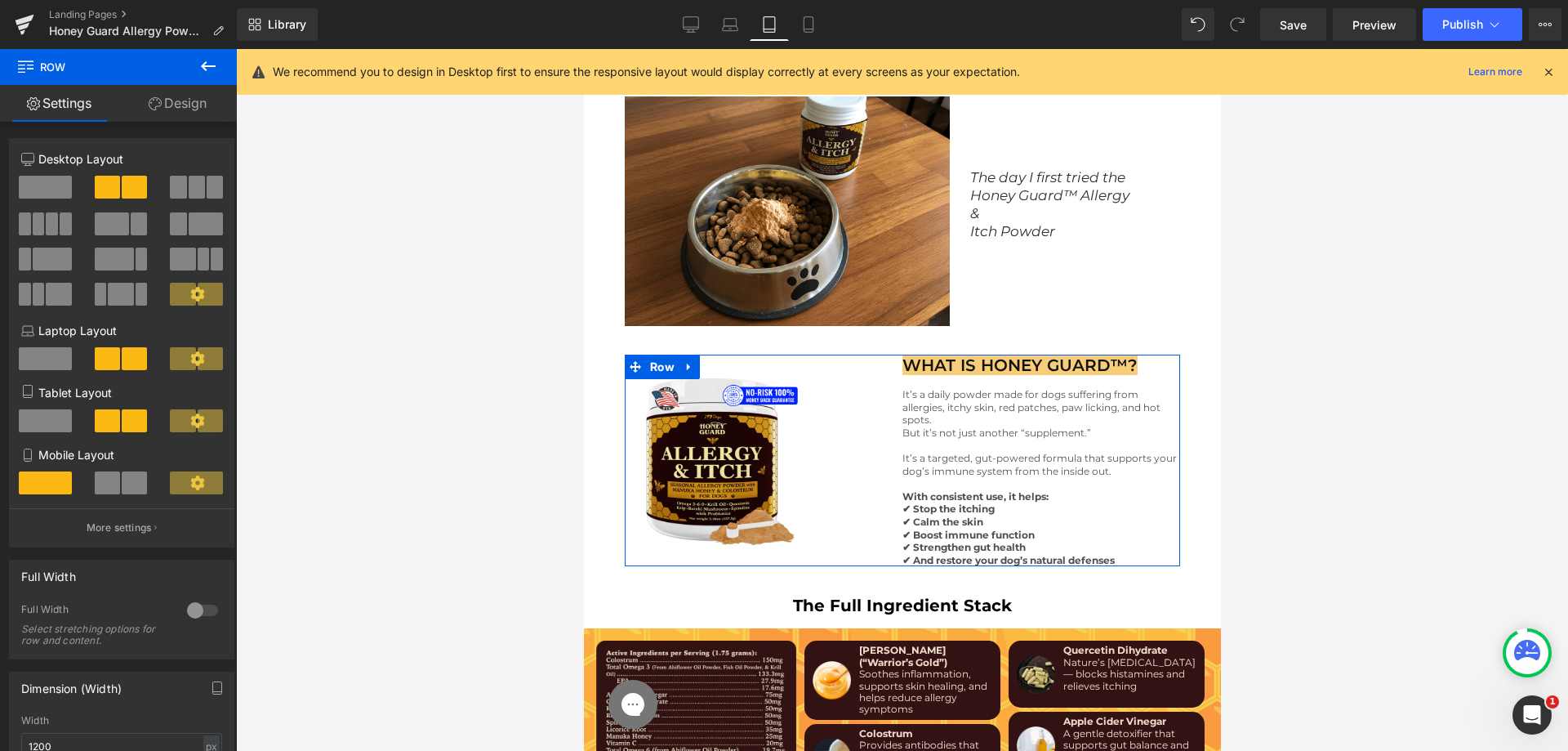
click at [166, 96] on link "Design" at bounding box center [177, 103] width 119 height 37
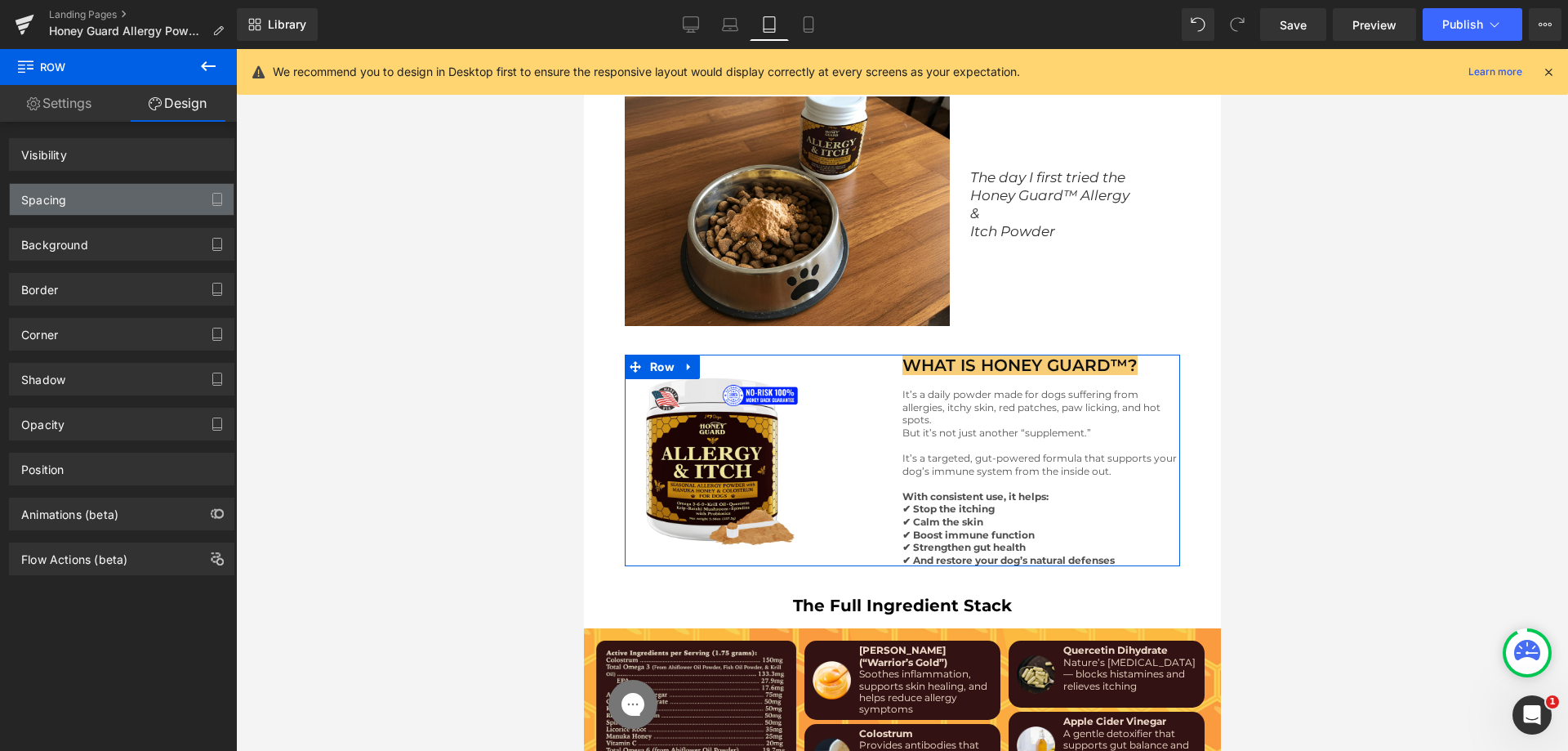
click at [97, 190] on div "Spacing" at bounding box center [121, 200] width 224 height 31
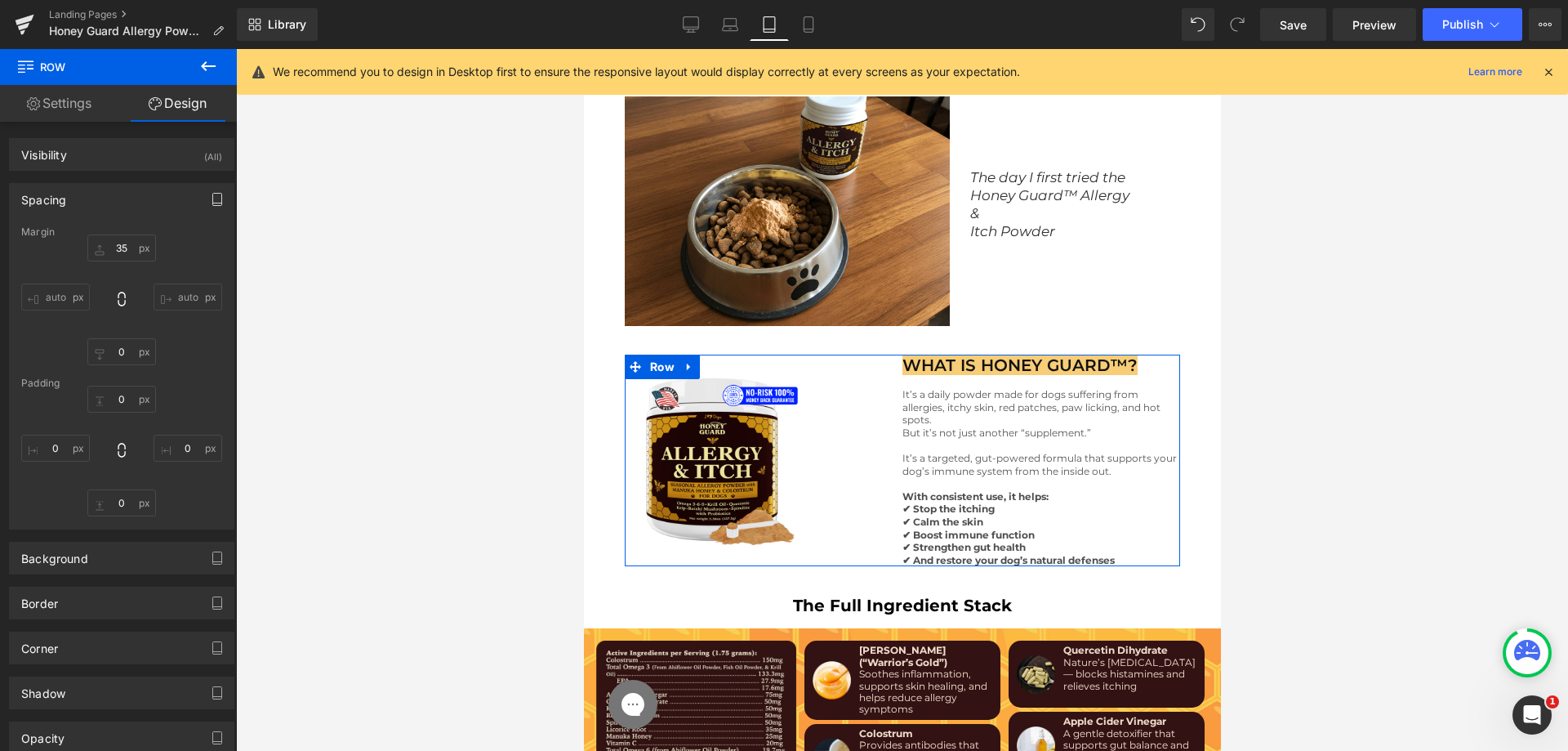
click at [212, 194] on icon "button" at bounding box center [216, 200] width 9 height 13
click at [177, 235] on button "Mobile" at bounding box center [189, 234] width 50 height 28
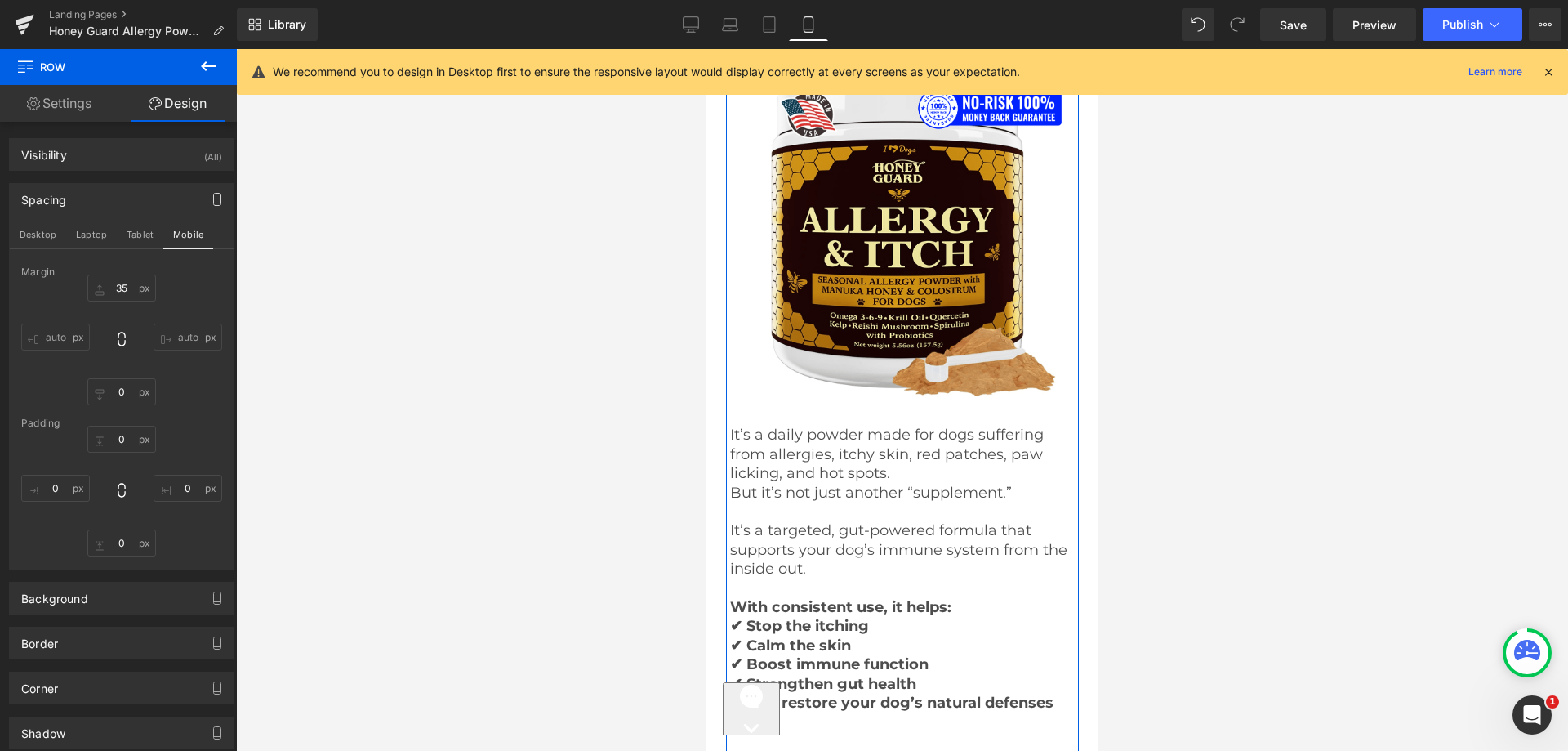
scroll to position [9458, 0]
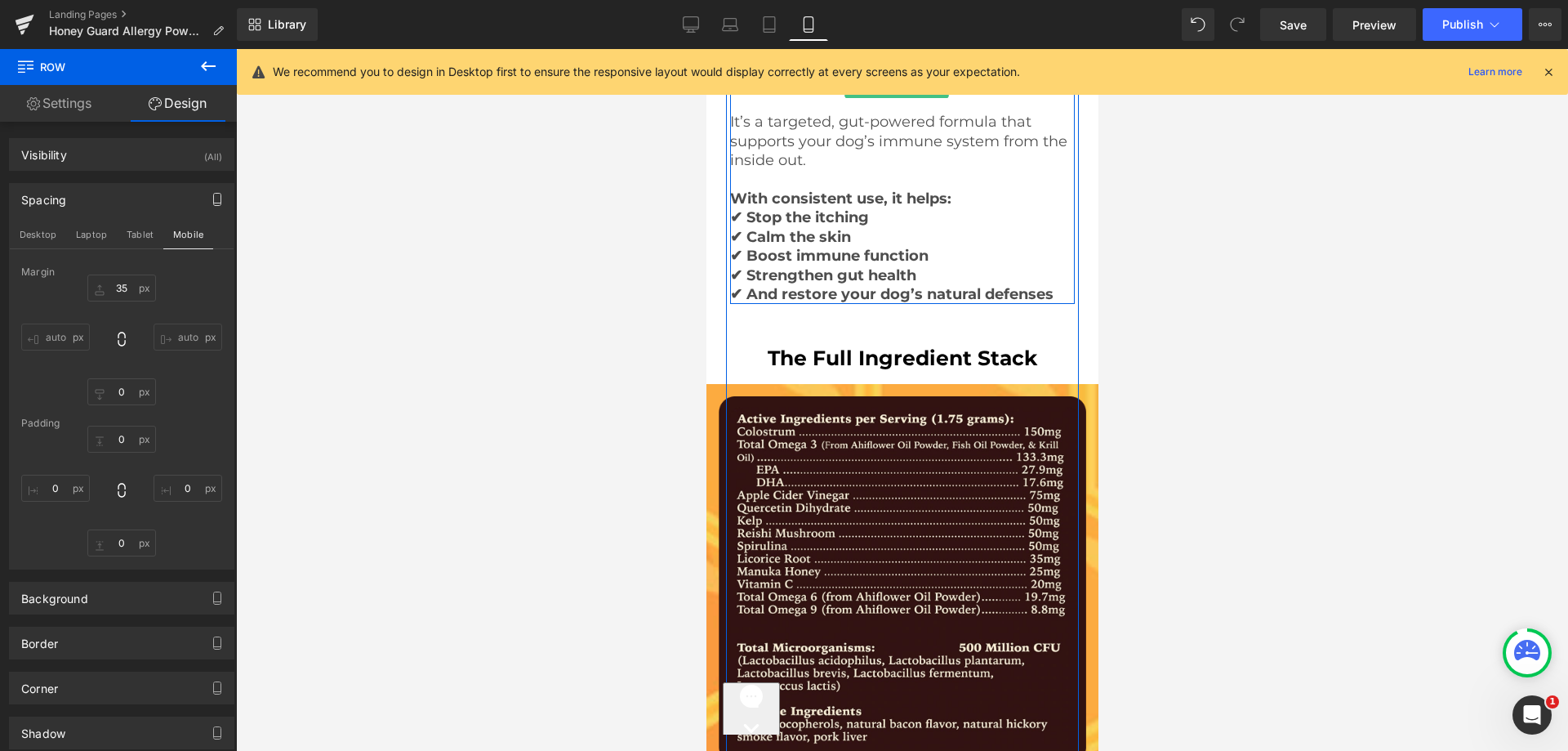
click at [843, 266] on strong "✔ Strengthen gut health" at bounding box center [822, 275] width 186 height 18
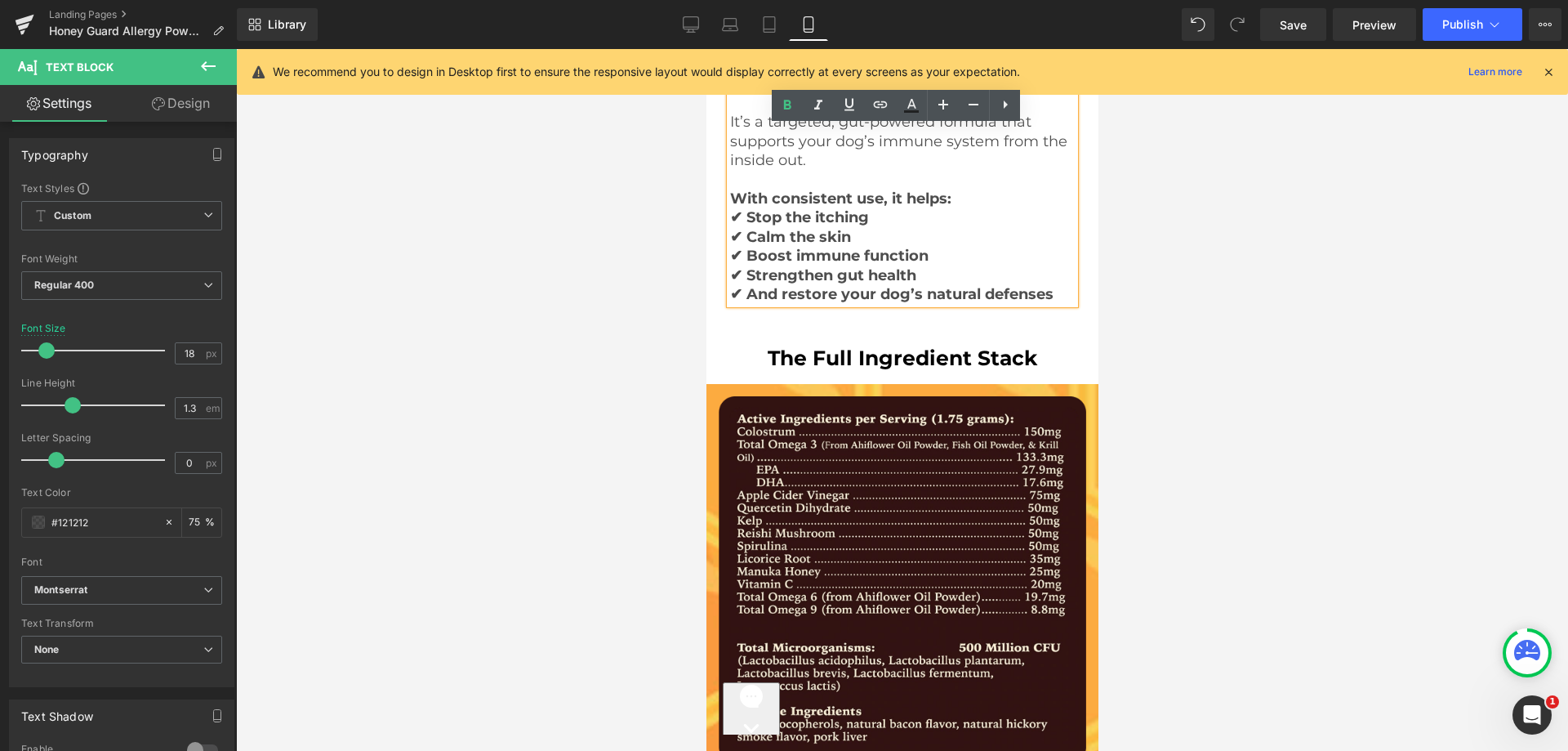
click at [585, 299] on div at bounding box center [902, 400] width 1332 height 702
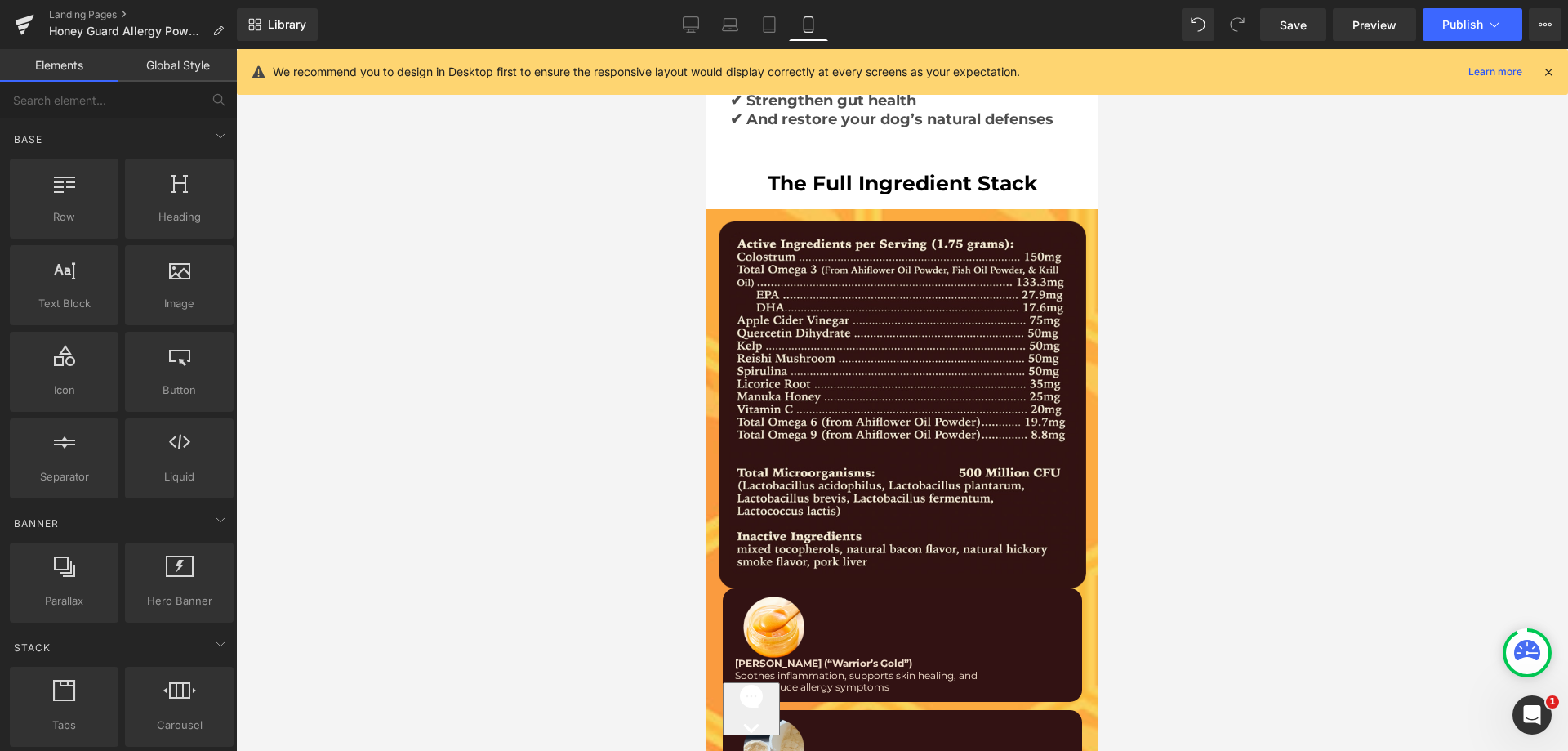
scroll to position [9785, 0]
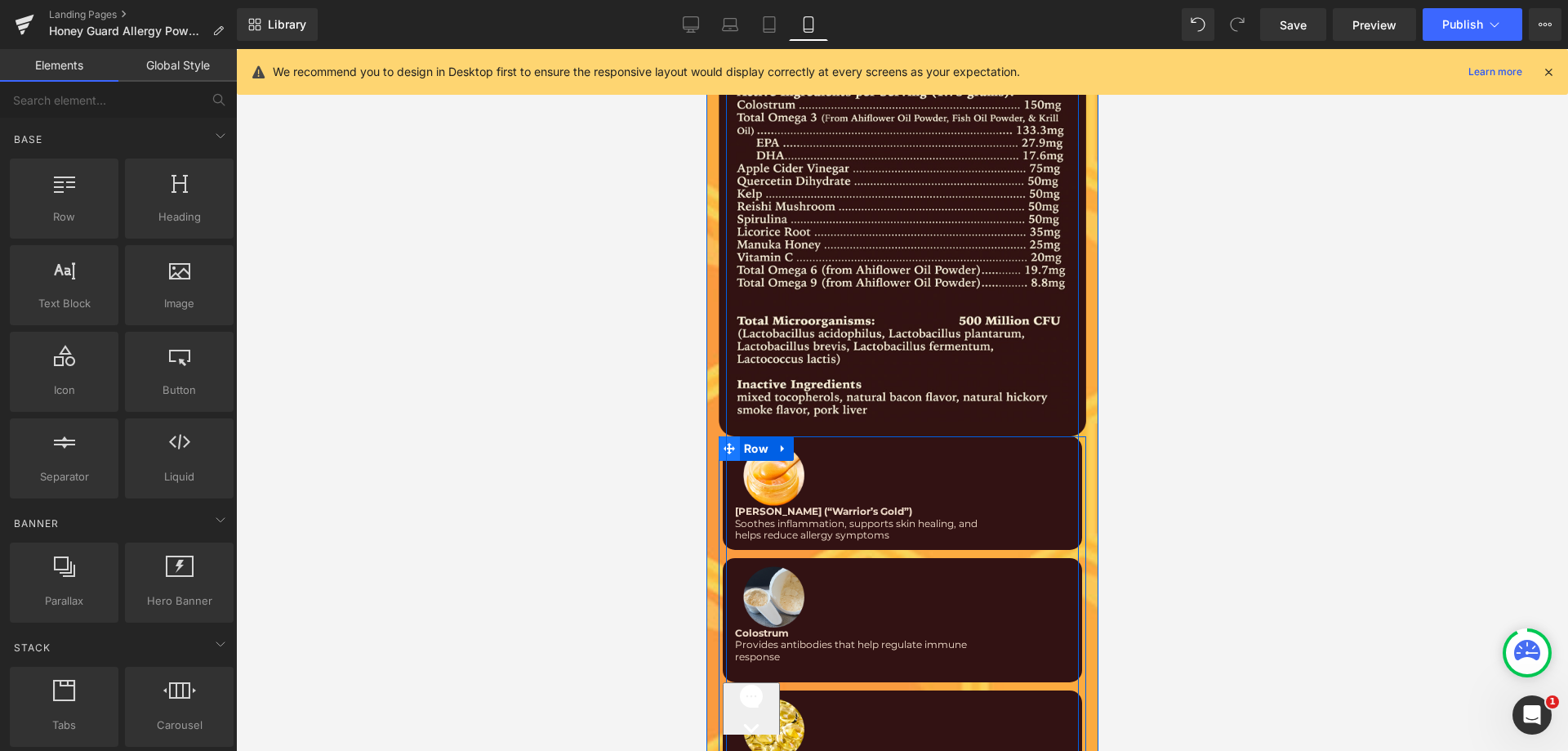
click at [718, 437] on span at bounding box center [729, 448] width 21 height 24
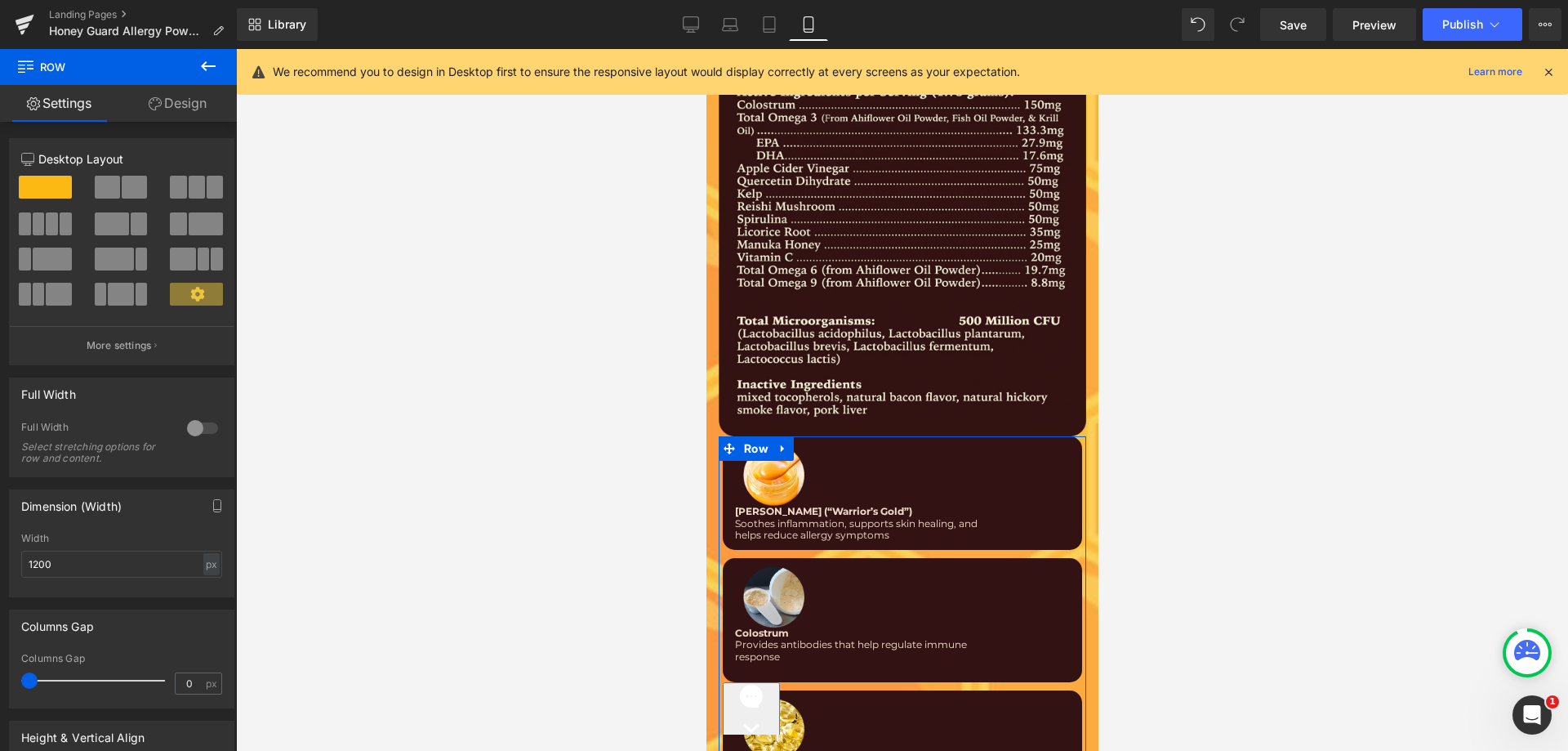
click at [186, 99] on link "Design" at bounding box center [177, 103] width 119 height 37
click at [0, 0] on div "Spacing" at bounding box center [0, 0] width 0 height 0
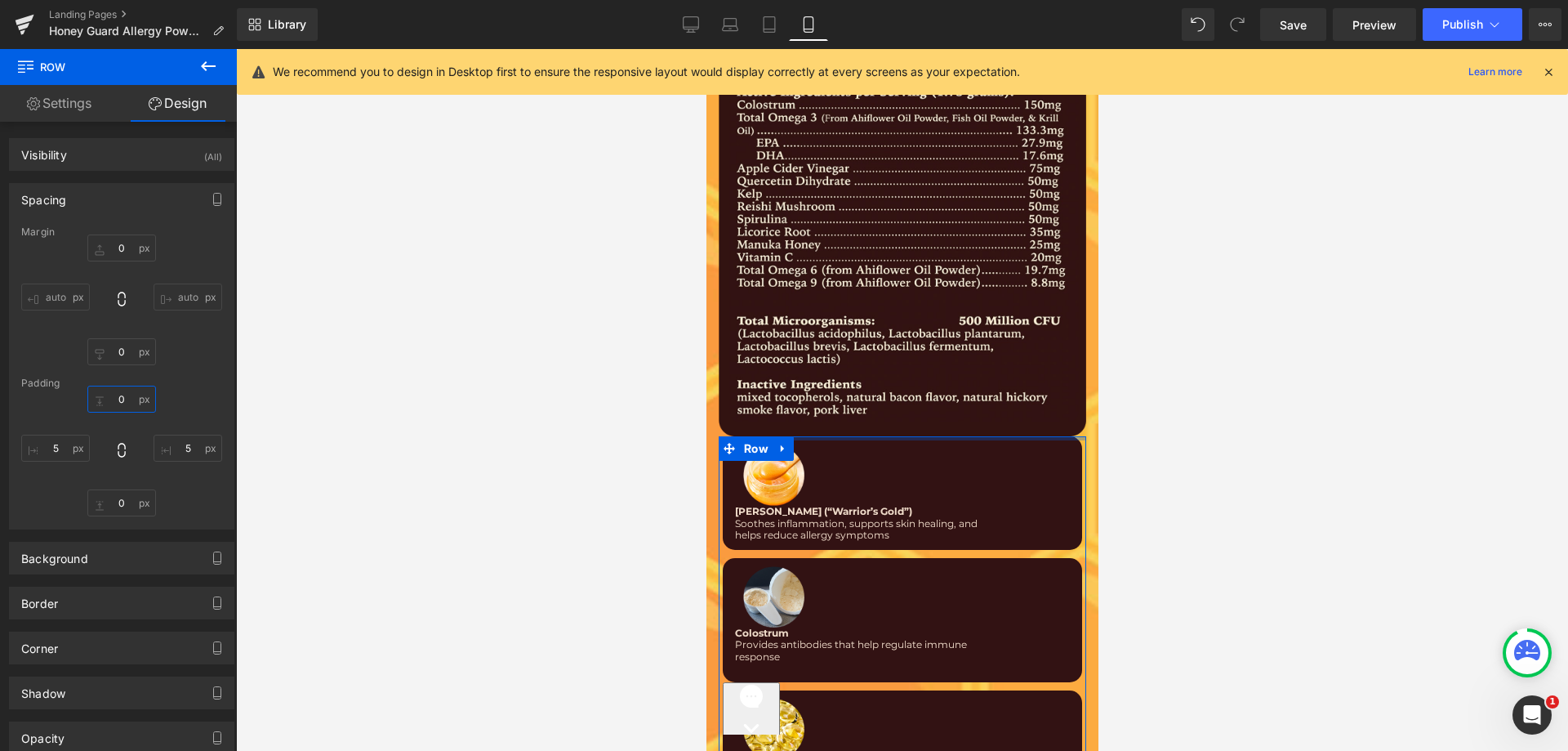
click at [110, 406] on input "text" at bounding box center [121, 399] width 68 height 27
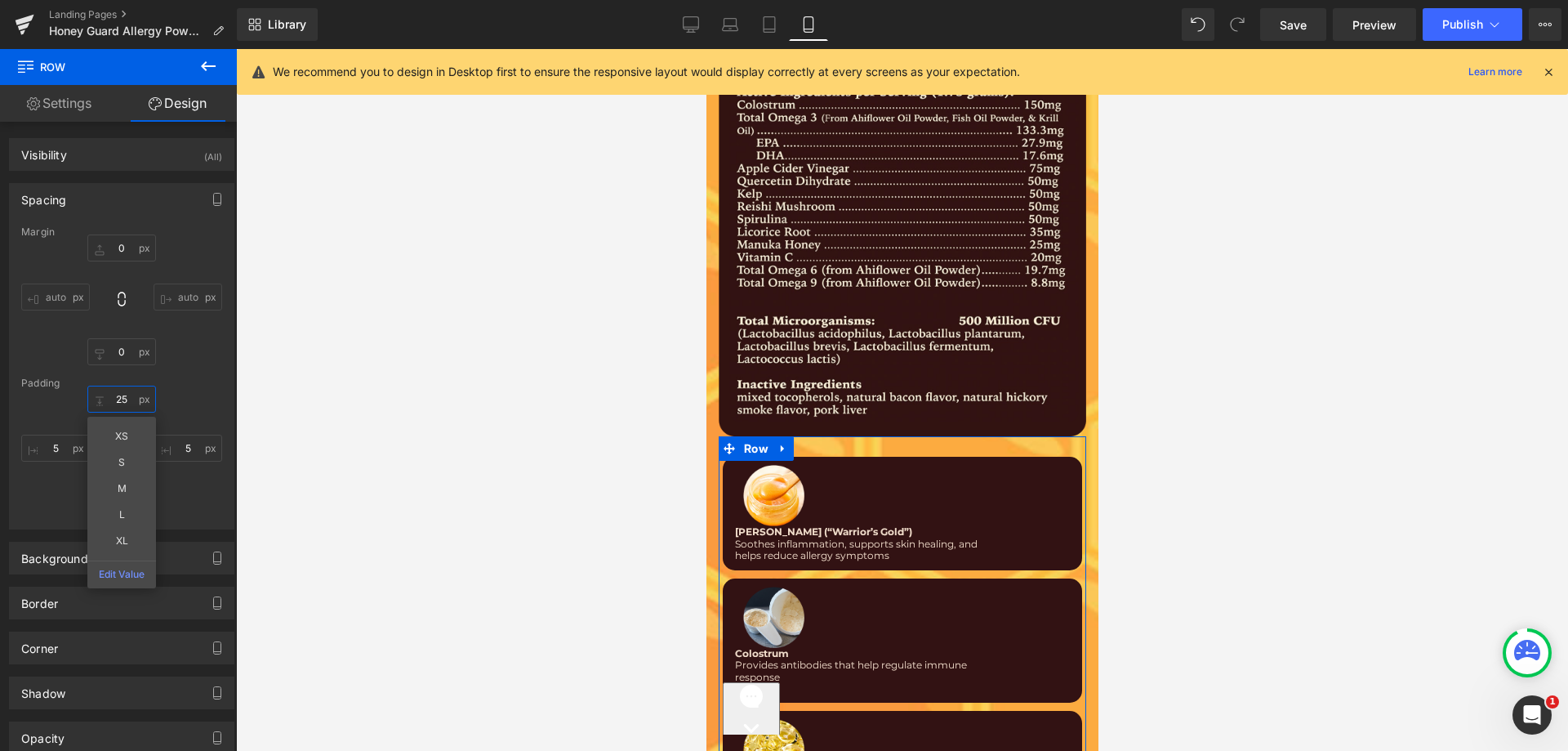
click at [110, 393] on input "25" at bounding box center [121, 399] width 68 height 27
click at [110, 393] on input "1" at bounding box center [121, 399] width 68 height 27
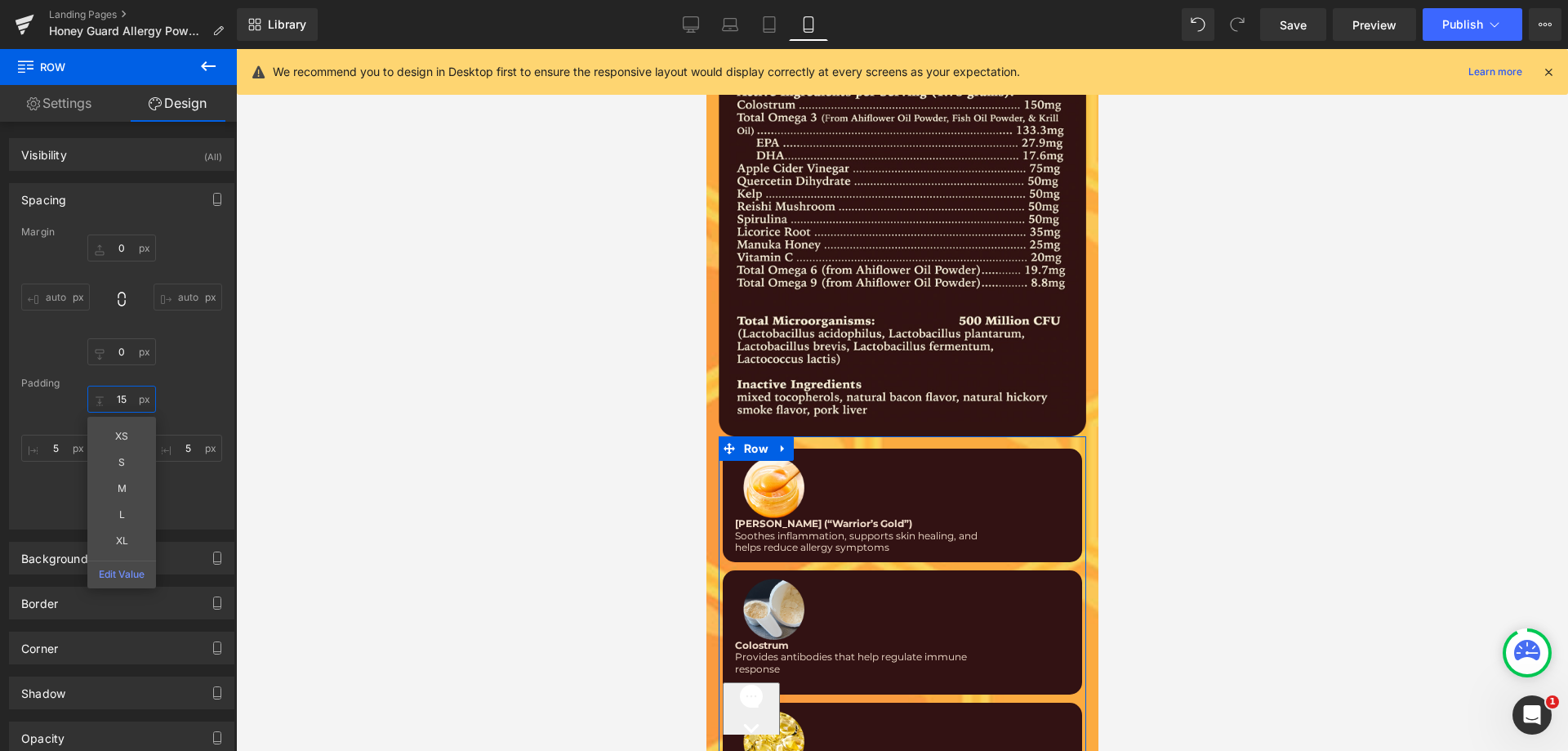
click at [110, 393] on input "15" at bounding box center [121, 399] width 68 height 27
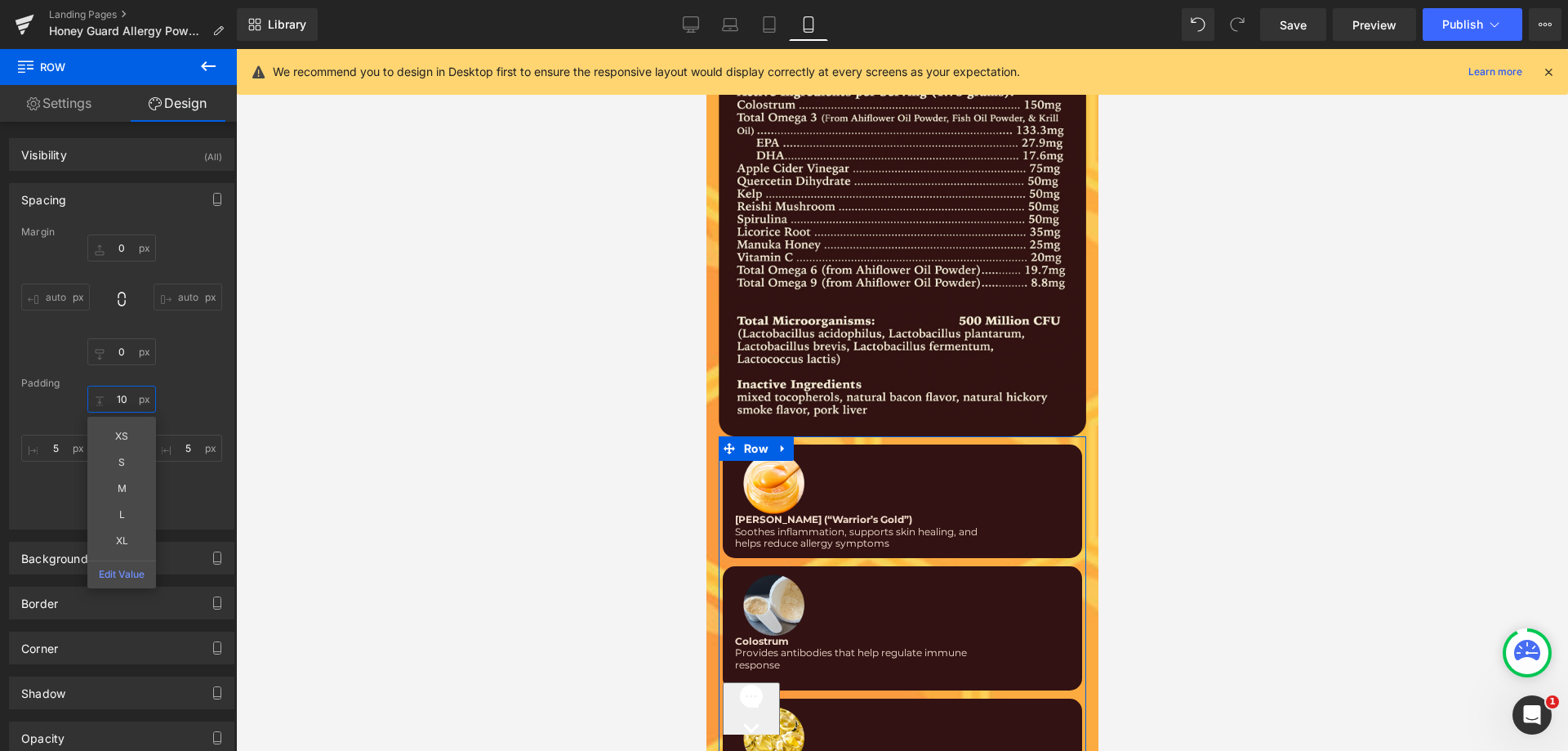
type input "1"
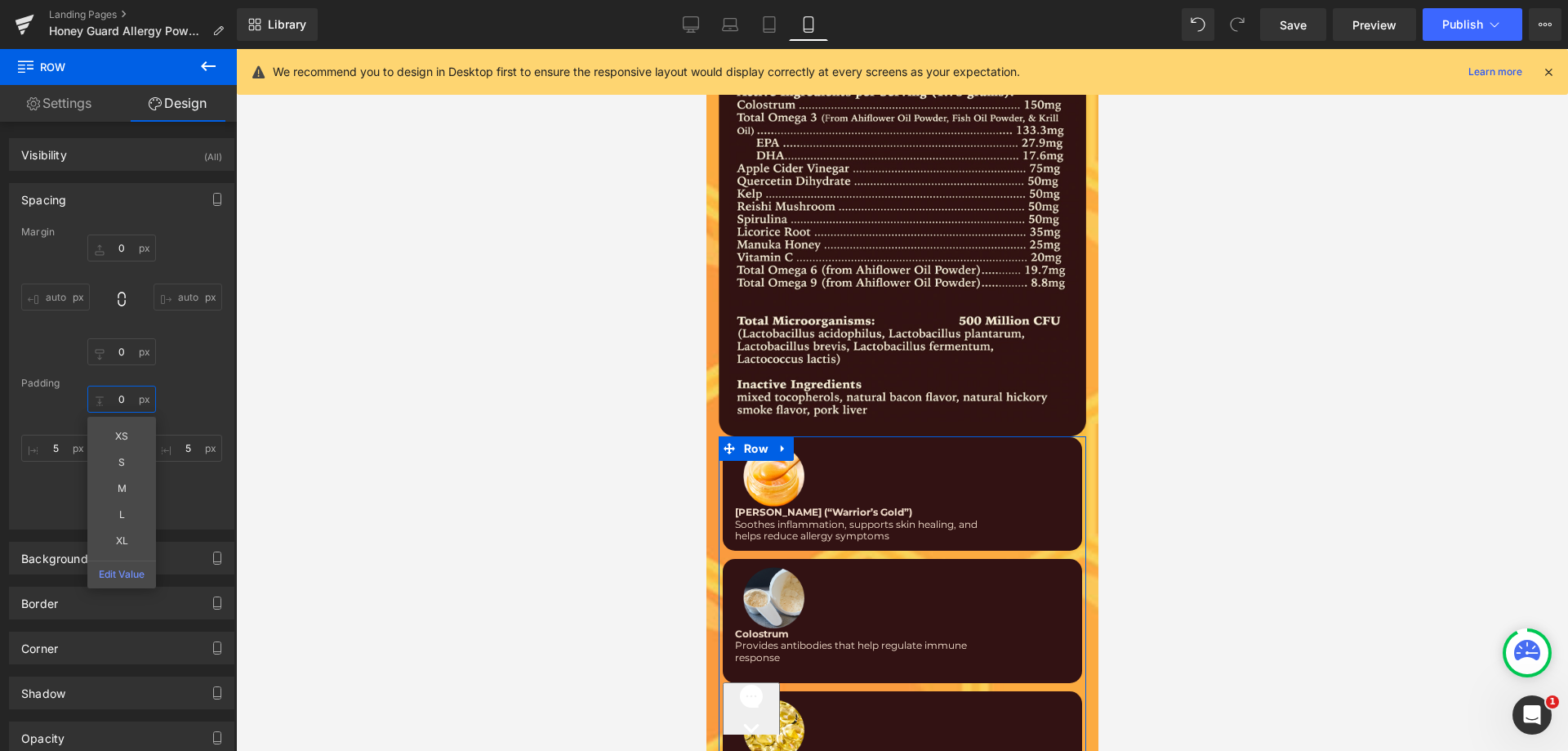
type input "4"
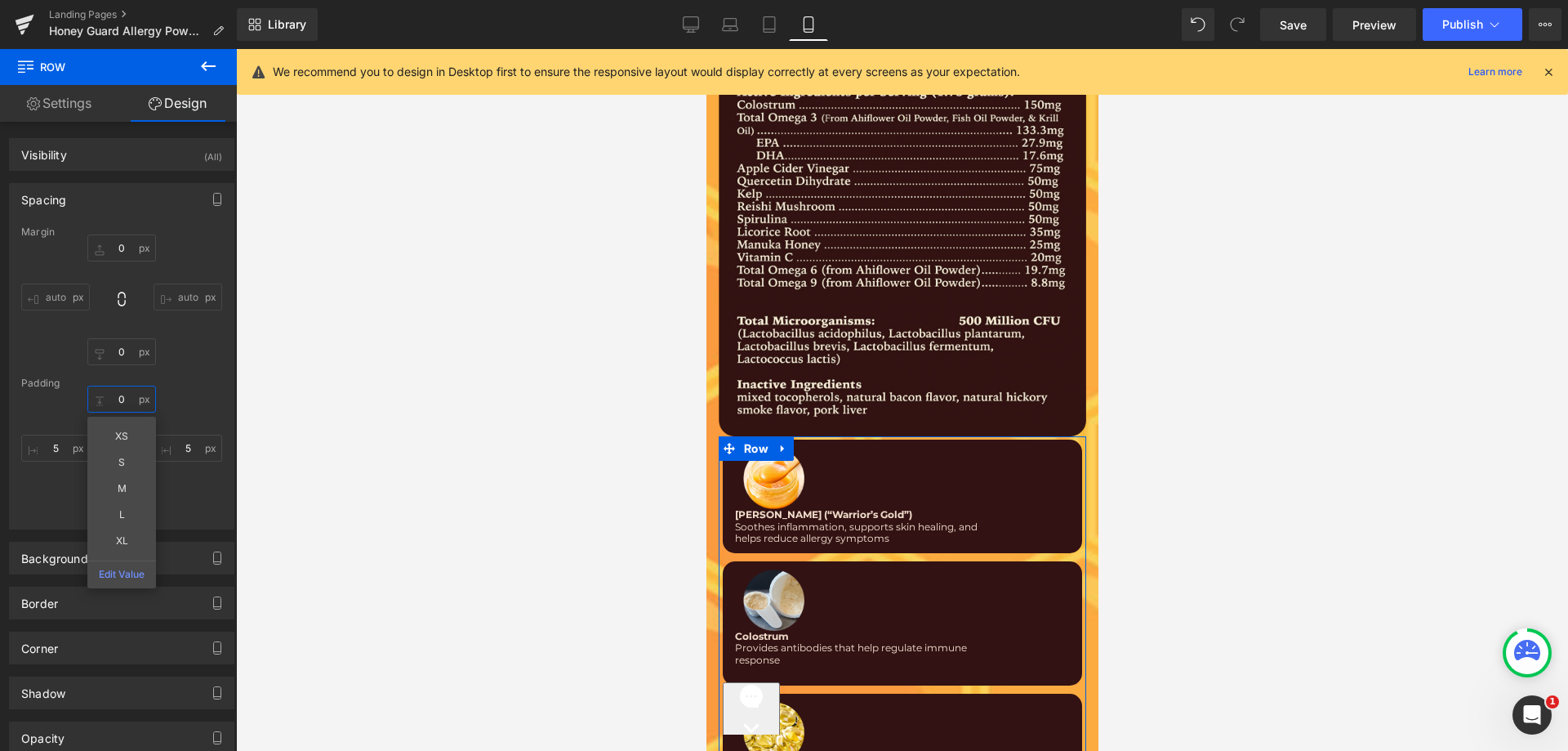
type input "5"
click at [722, 565] on div "Image Colostrum Text Block Provides antibodies that help regulate immune respon…" at bounding box center [901, 625] width 359 height 125
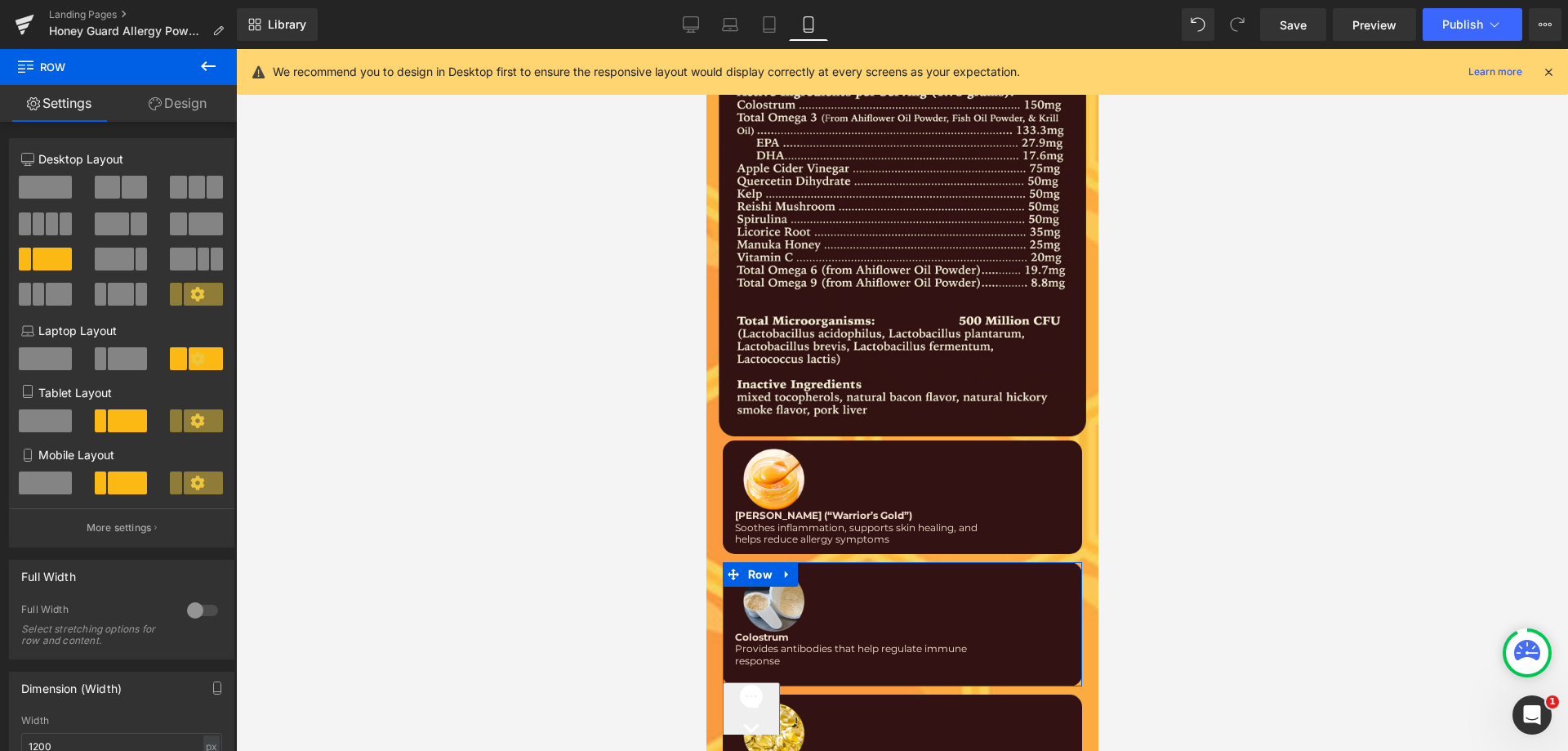
click at [174, 115] on link "Design" at bounding box center [177, 103] width 119 height 37
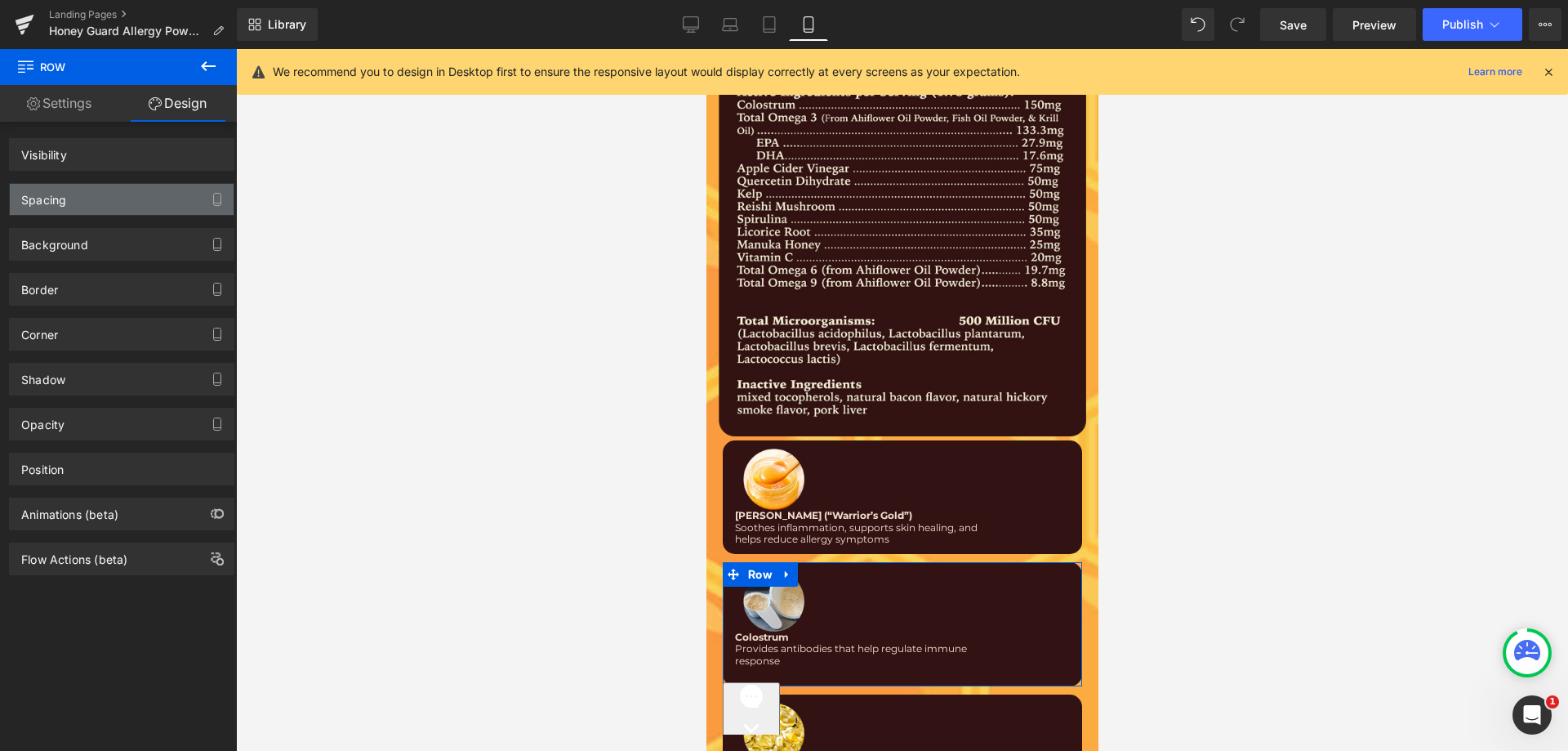
click at [106, 207] on div "Spacing" at bounding box center [121, 200] width 224 height 31
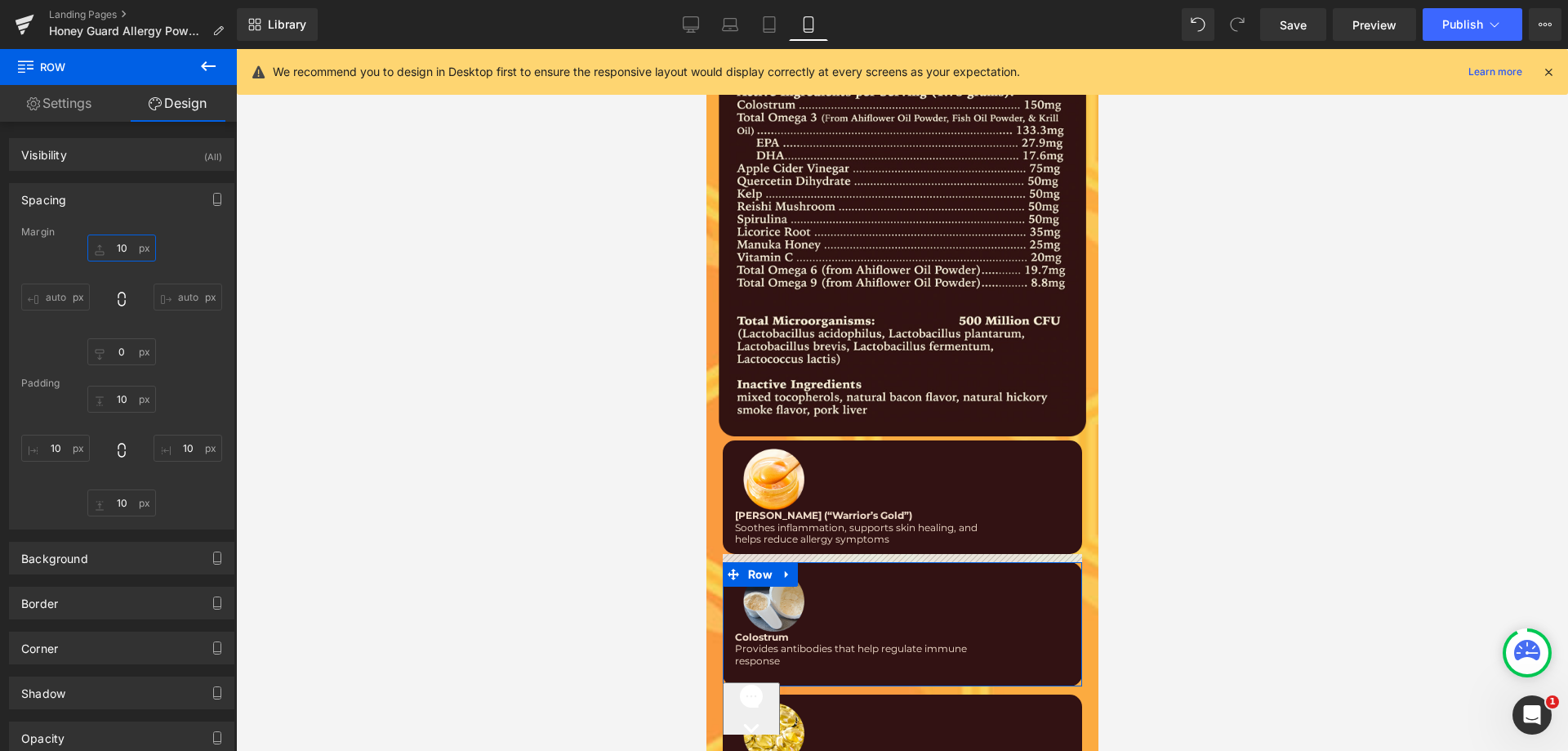
click at [127, 249] on input "text" at bounding box center [121, 248] width 68 height 27
type input "10"
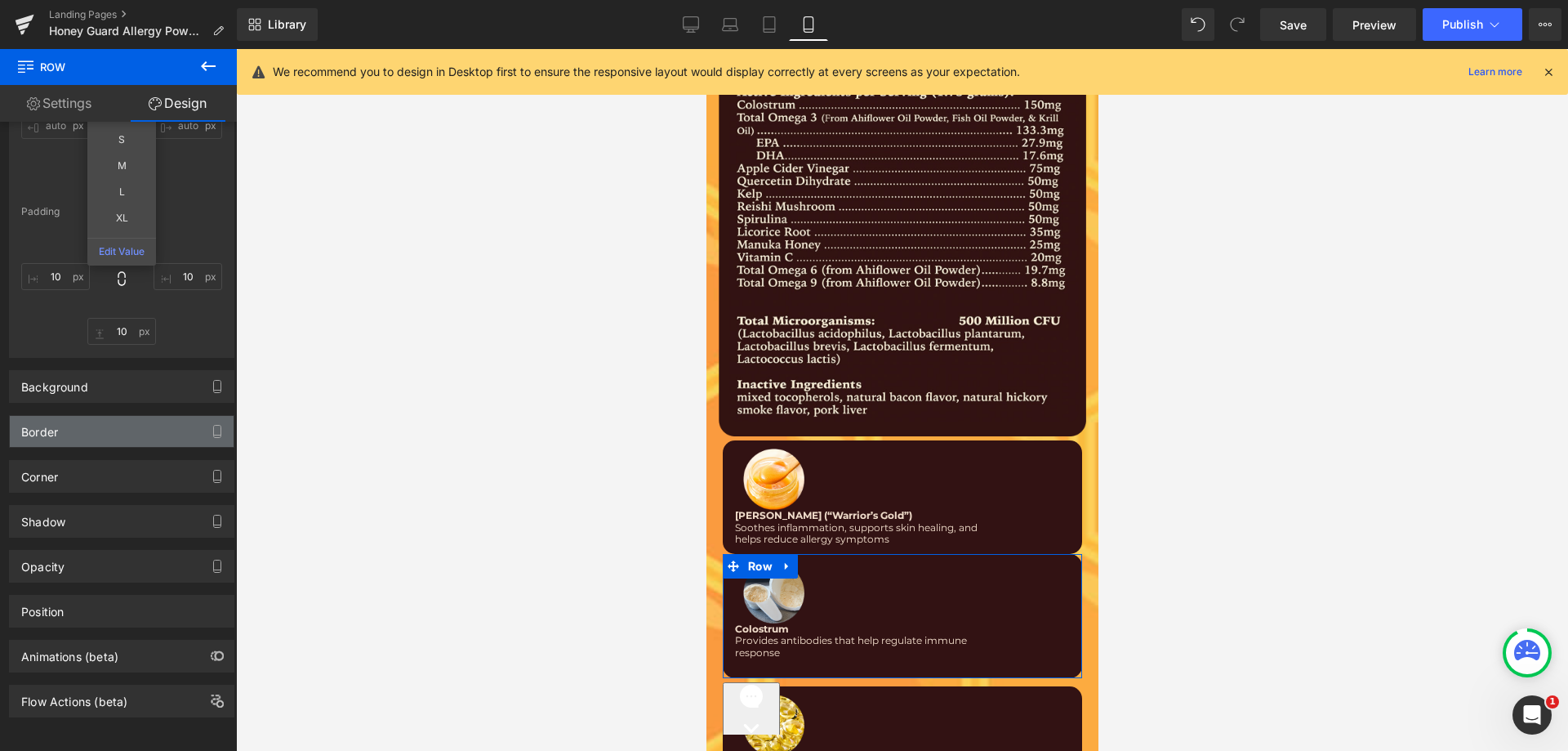
scroll to position [184, 0]
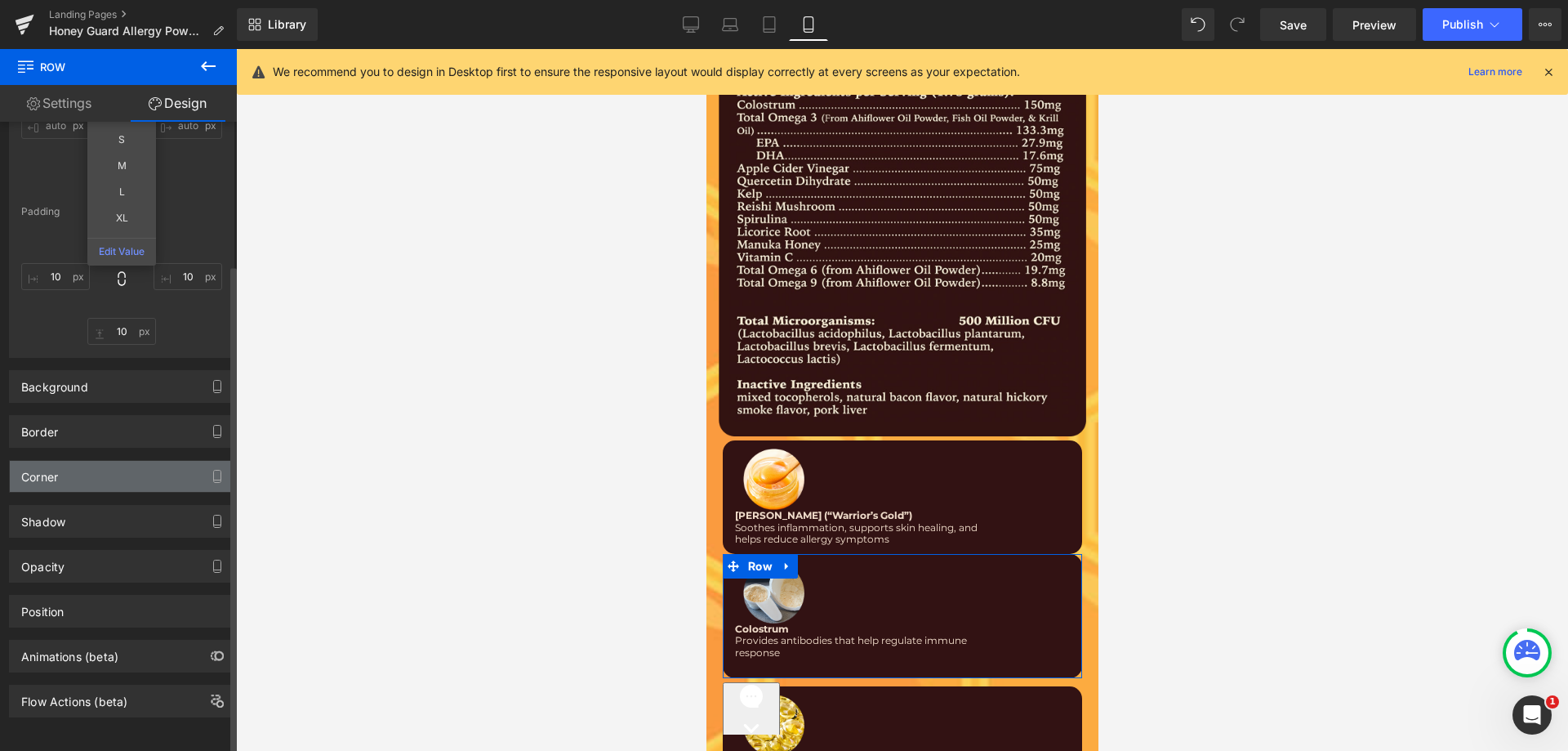
click at [89, 461] on div "Corner" at bounding box center [121, 476] width 224 height 31
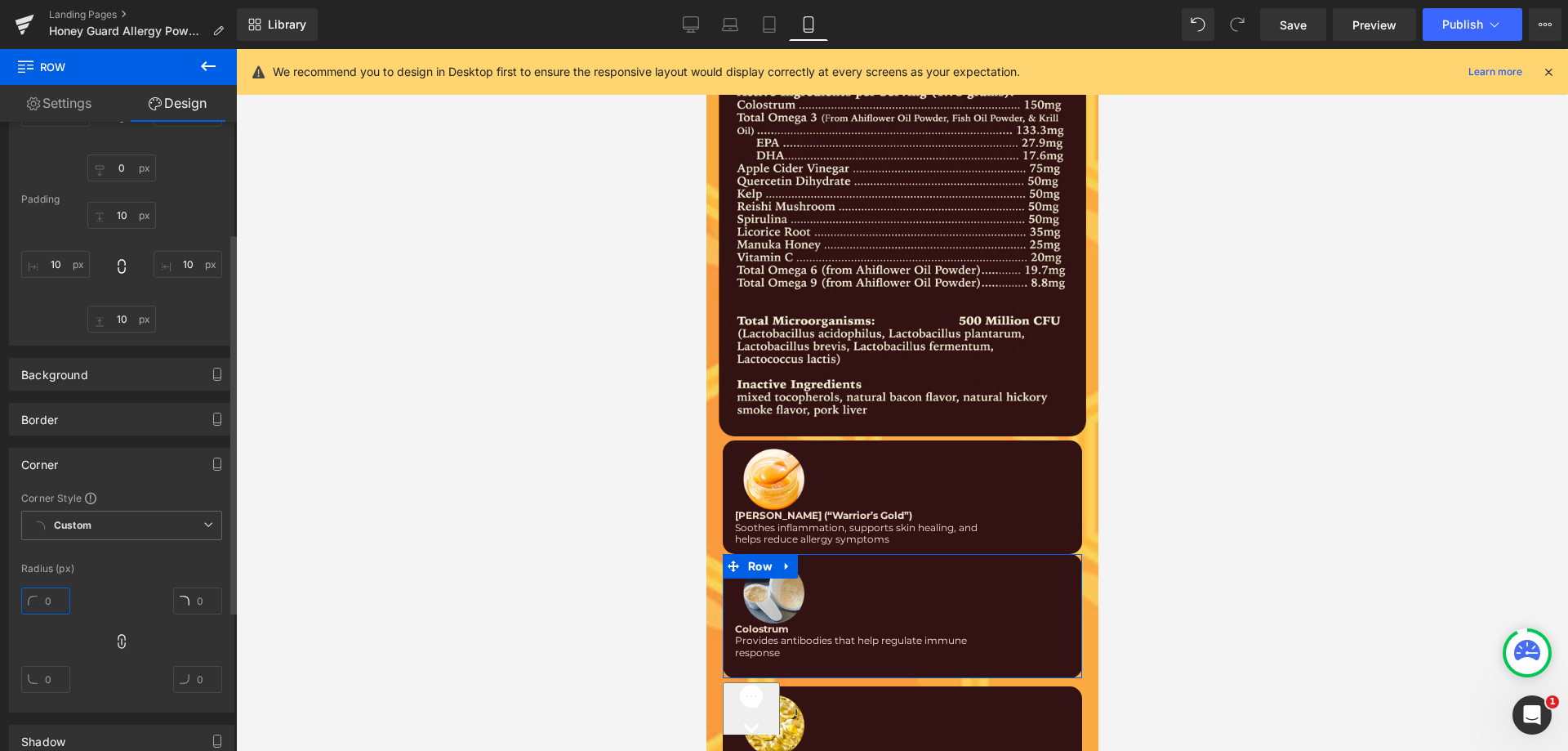
click at [45, 590] on input "text" at bounding box center [45, 601] width 49 height 27
type input "15"
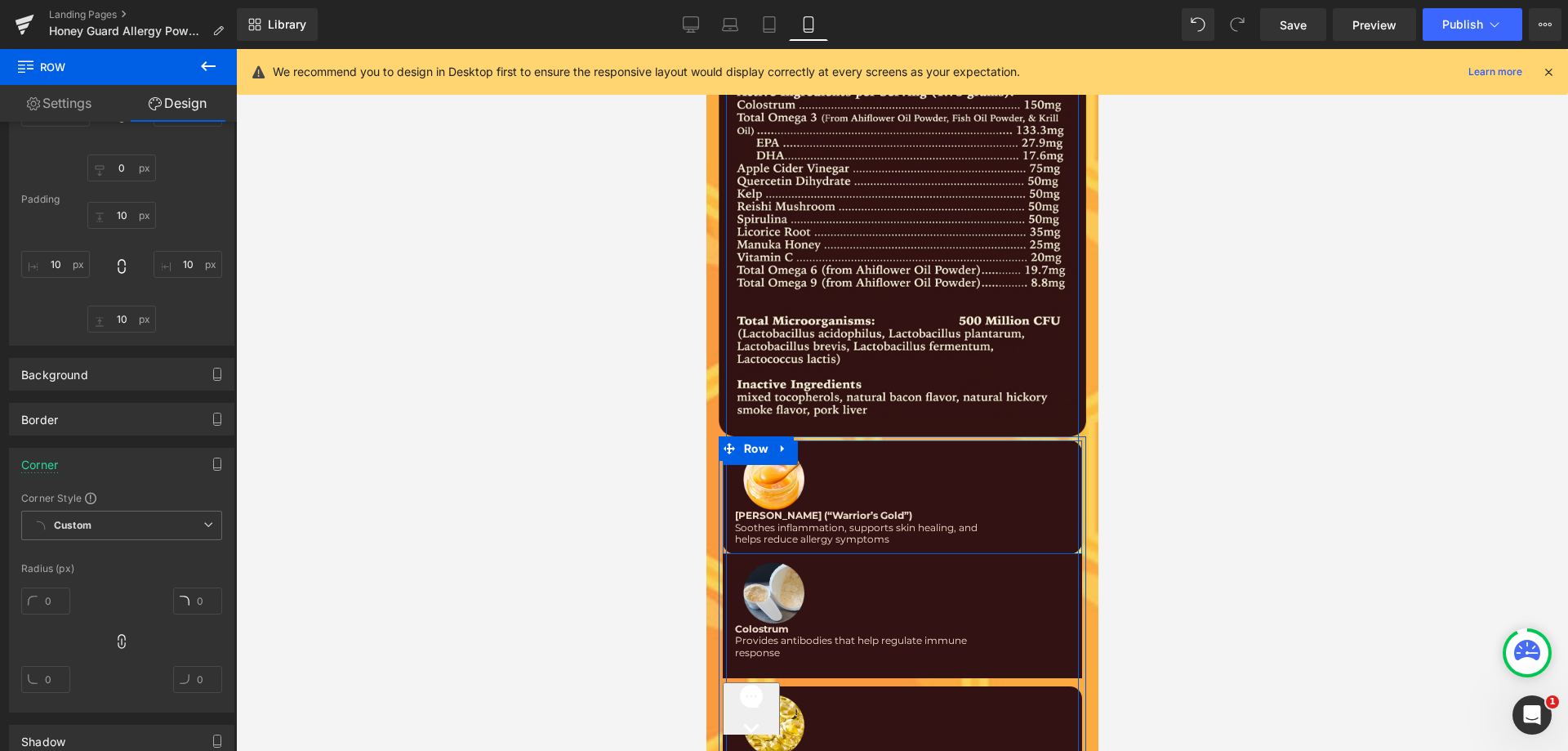
click at [722, 464] on div "Image Manuka Honey (“Warrior’s Gold”) Text Block Soothes inflammation, supports…" at bounding box center [901, 496] width 359 height 113
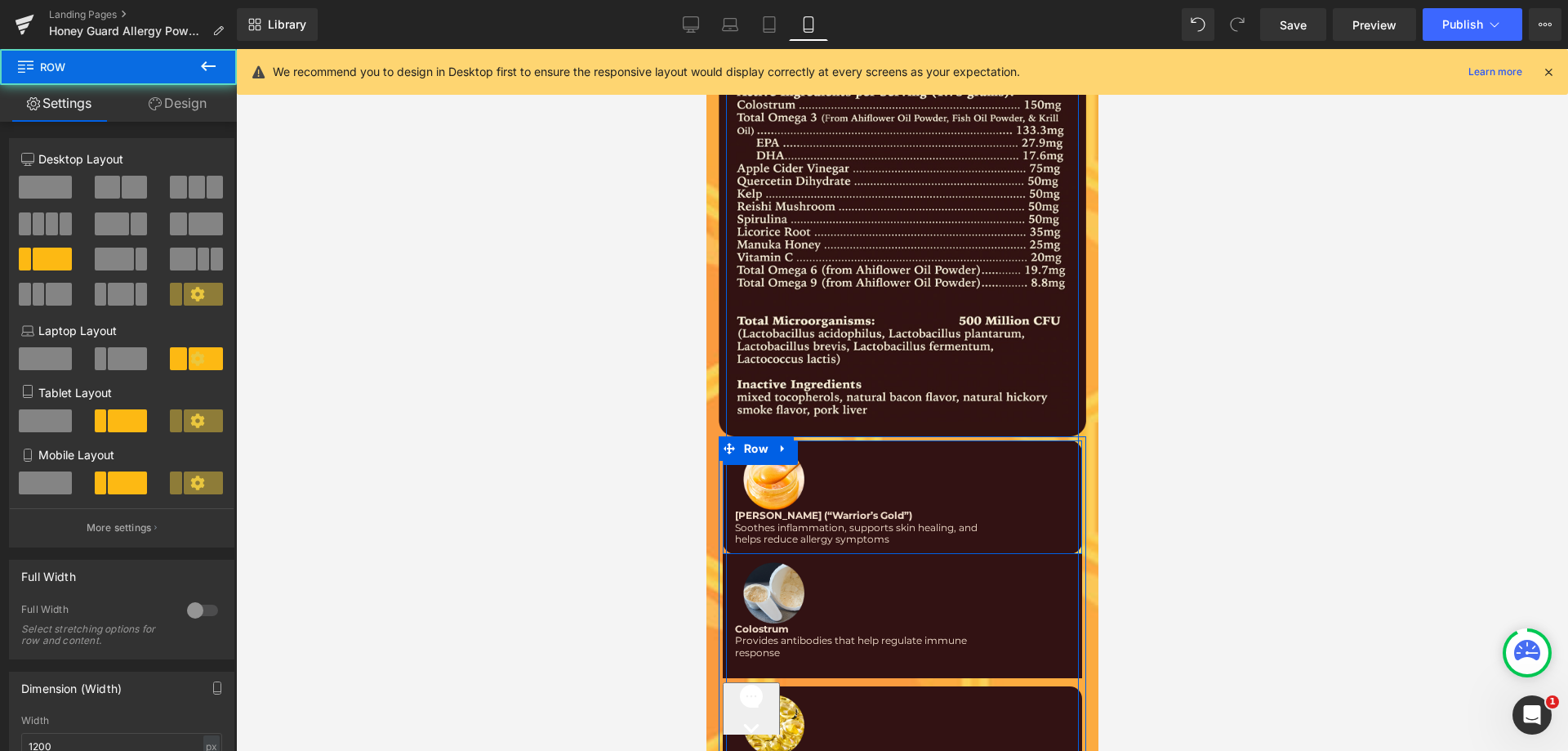
click at [864, 441] on div "Image Manuka Honey (“Warrior’s Gold”) Text Block Soothes inflammation, supports…" at bounding box center [901, 496] width 359 height 113
click at [826, 469] on div "Image Manuka Honey (“Warrior’s Gold”) Text Block Soothes inflammation, supports…" at bounding box center [901, 496] width 359 height 113
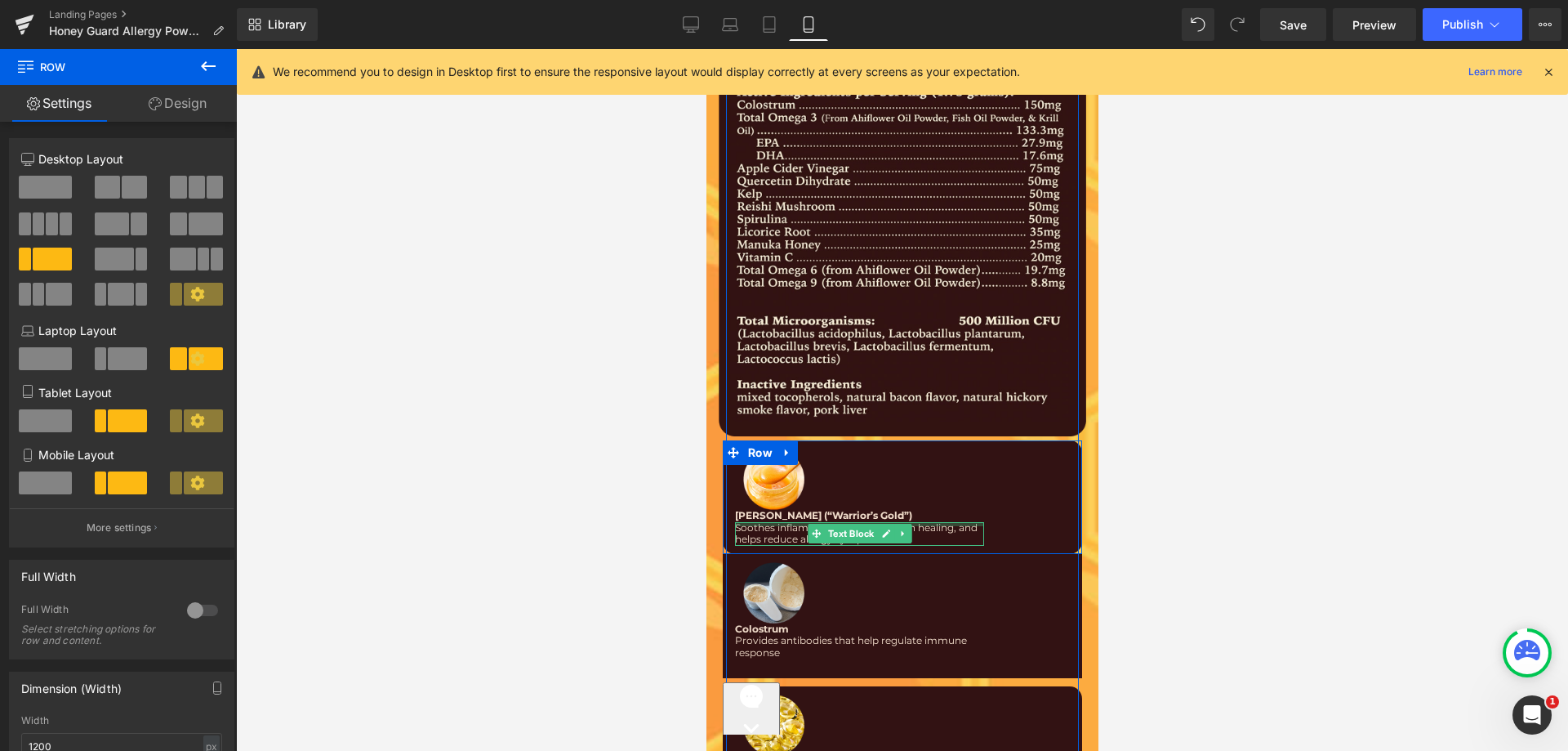
click at [808, 523] on div at bounding box center [859, 524] width 249 height 4
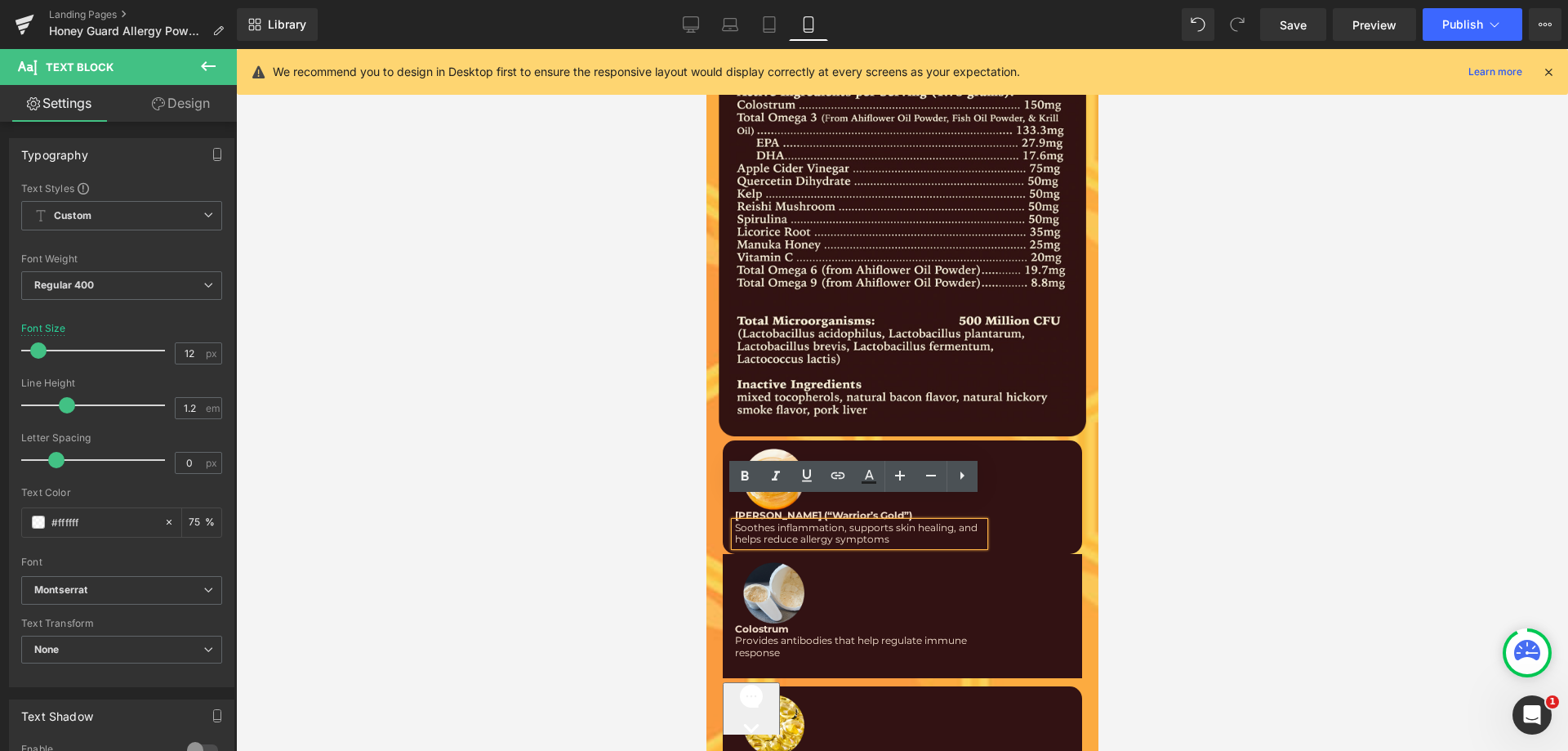
click at [722, 452] on div "Image Manuka Honey (“Warrior’s Gold”) Text Block Soothes inflammation, supports…" at bounding box center [901, 496] width 359 height 113
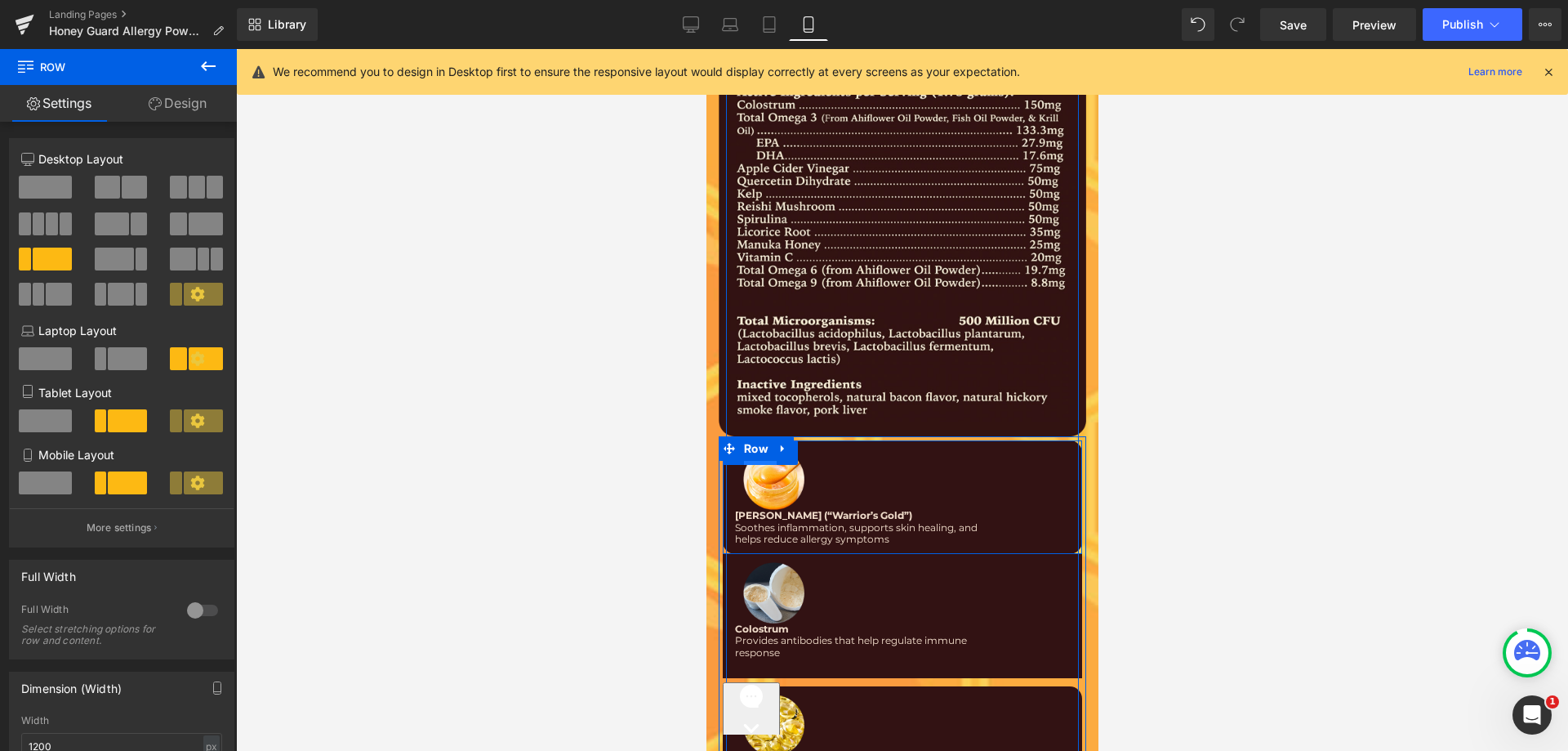
click at [747, 442] on span "Row" at bounding box center [759, 453] width 33 height 24
click at [812, 443] on div "Image Manuka Honey (“Warrior’s Gold”) Text Block Soothes inflammation, supports…" at bounding box center [901, 496] width 359 height 113
click at [722, 523] on div at bounding box center [726, 496] width 8 height 113
click at [722, 518] on div at bounding box center [726, 496] width 8 height 113
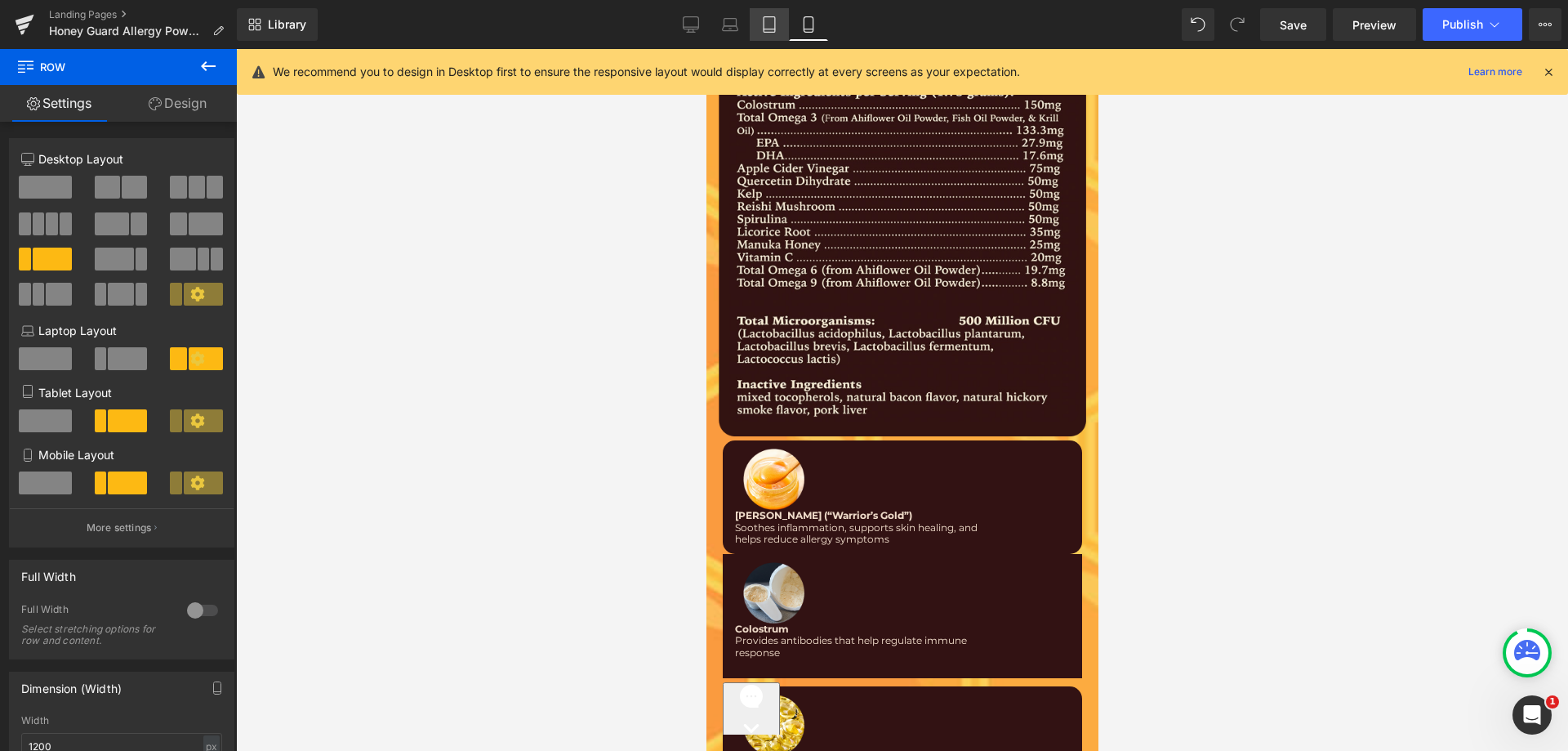
click at [774, 27] on icon at bounding box center [769, 24] width 16 height 16
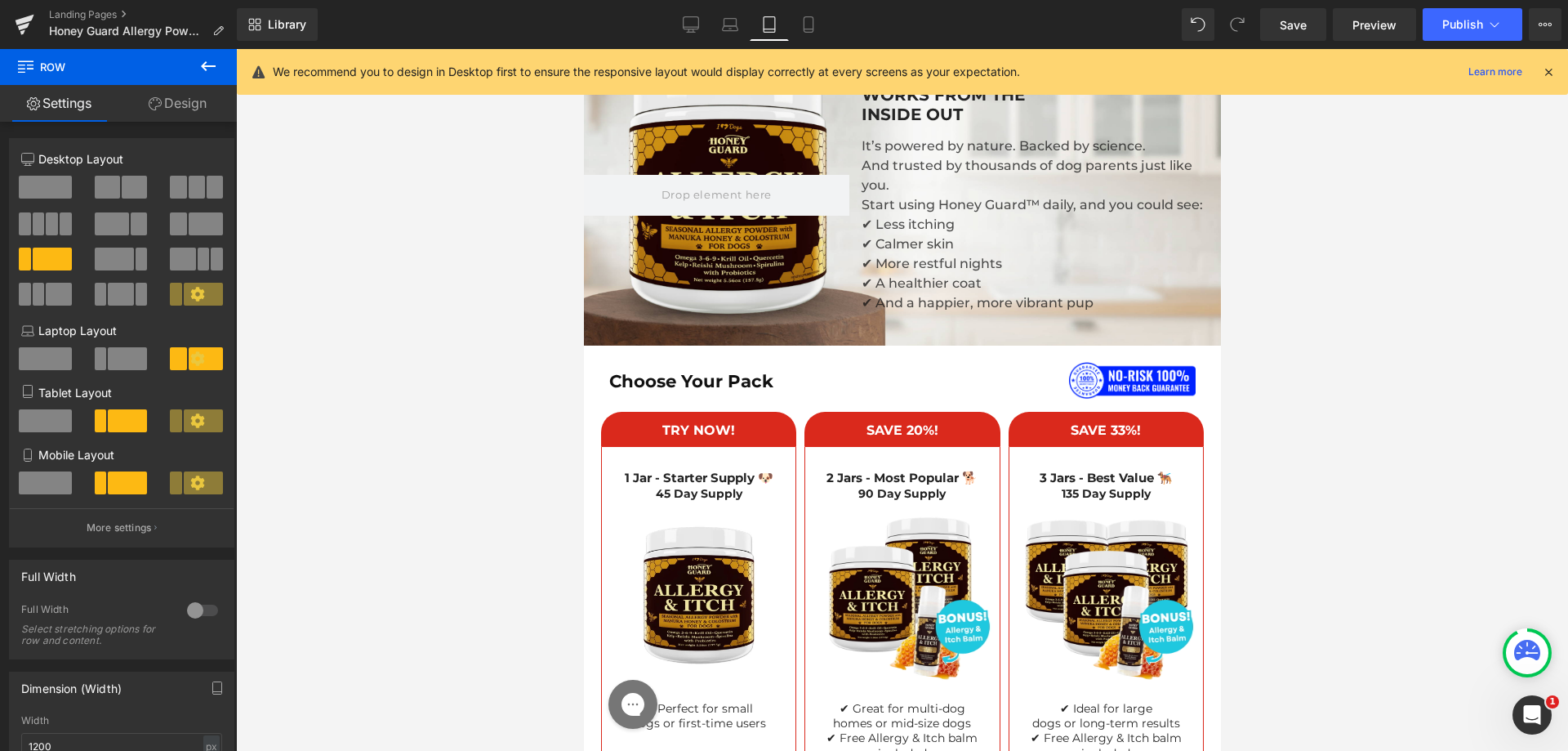
scroll to position [5890, 0]
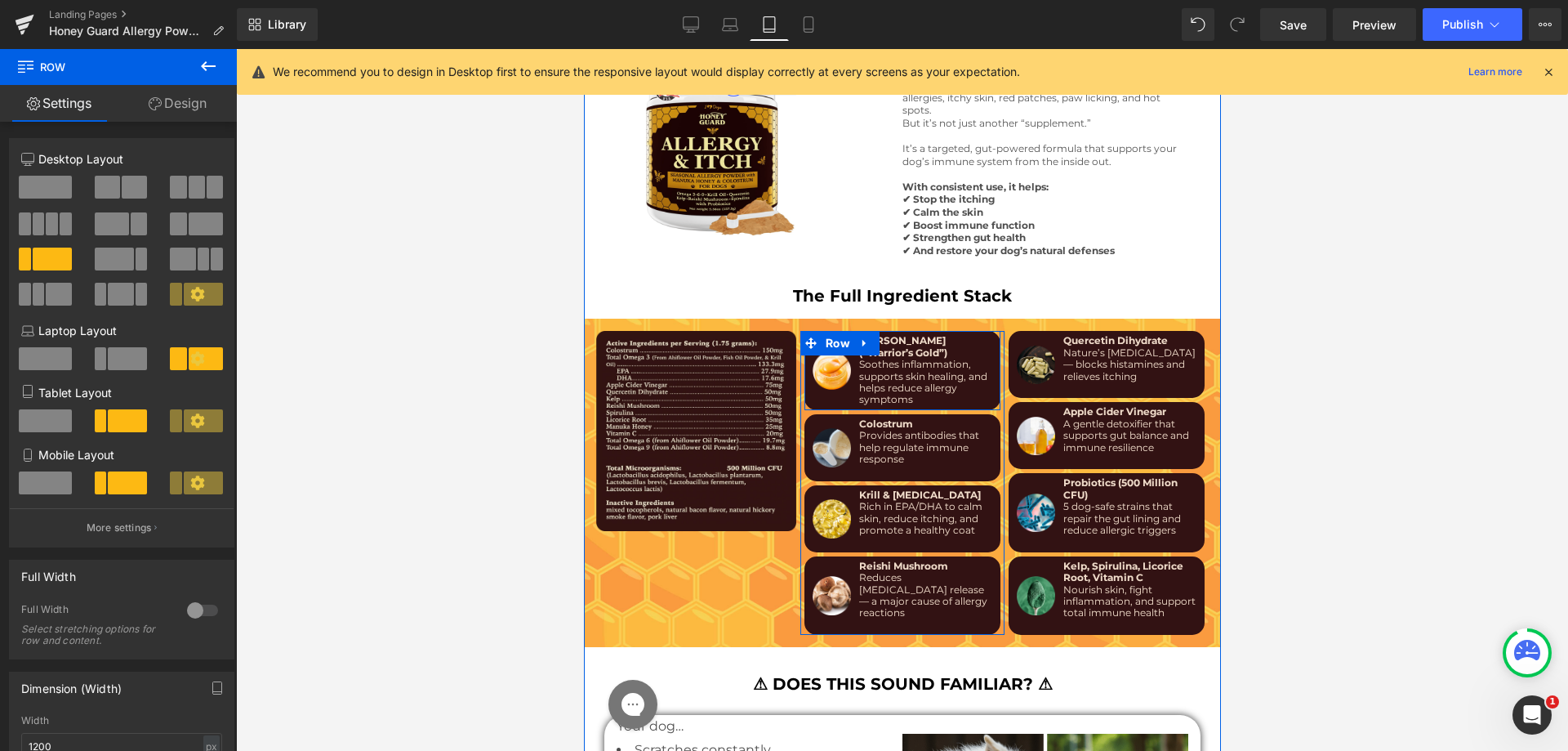
click at [846, 368] on div "Image" at bounding box center [831, 369] width 46 height 70
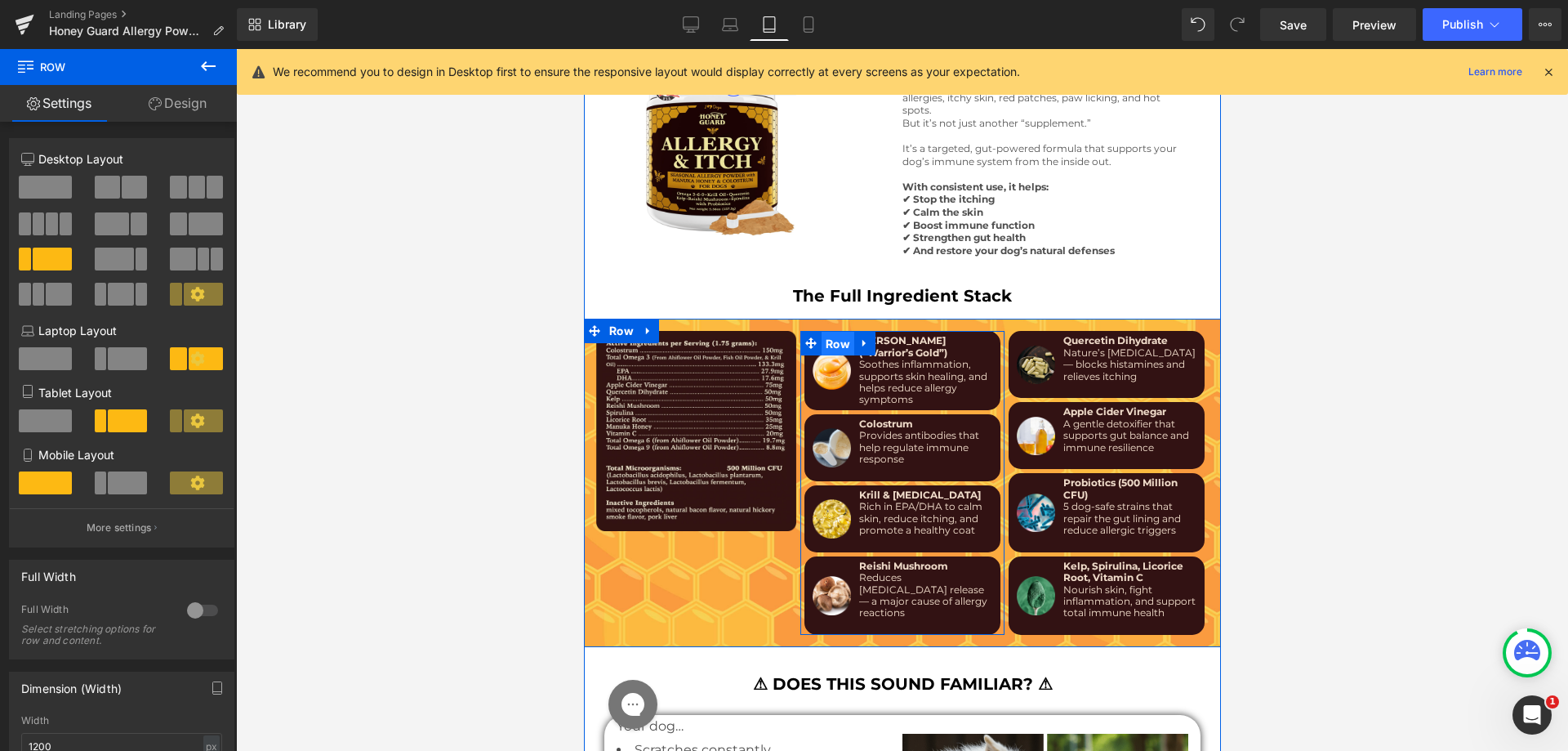
click at [838, 332] on span "Row" at bounding box center [837, 343] width 33 height 24
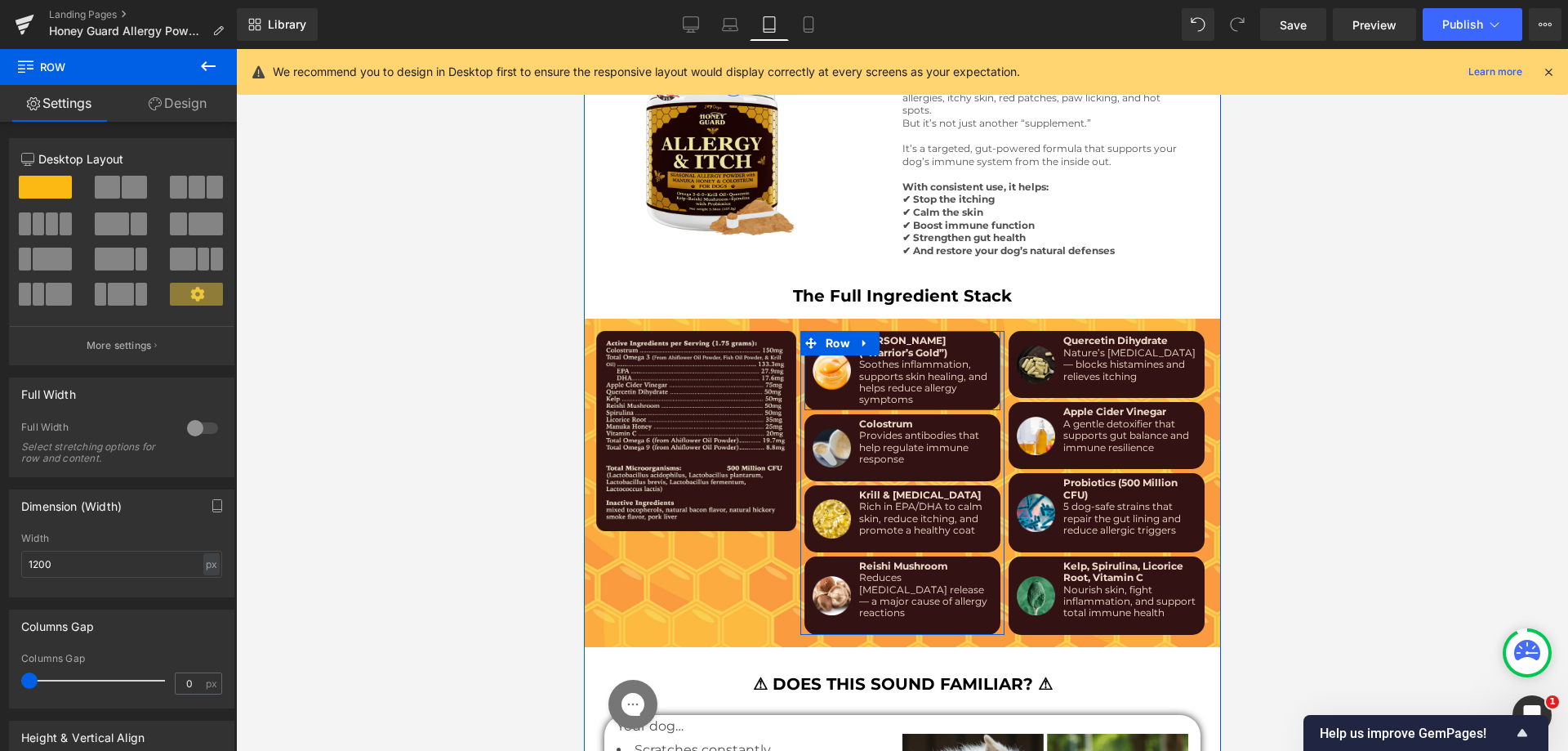
click at [832, 366] on div "Image" at bounding box center [831, 369] width 46 height 70
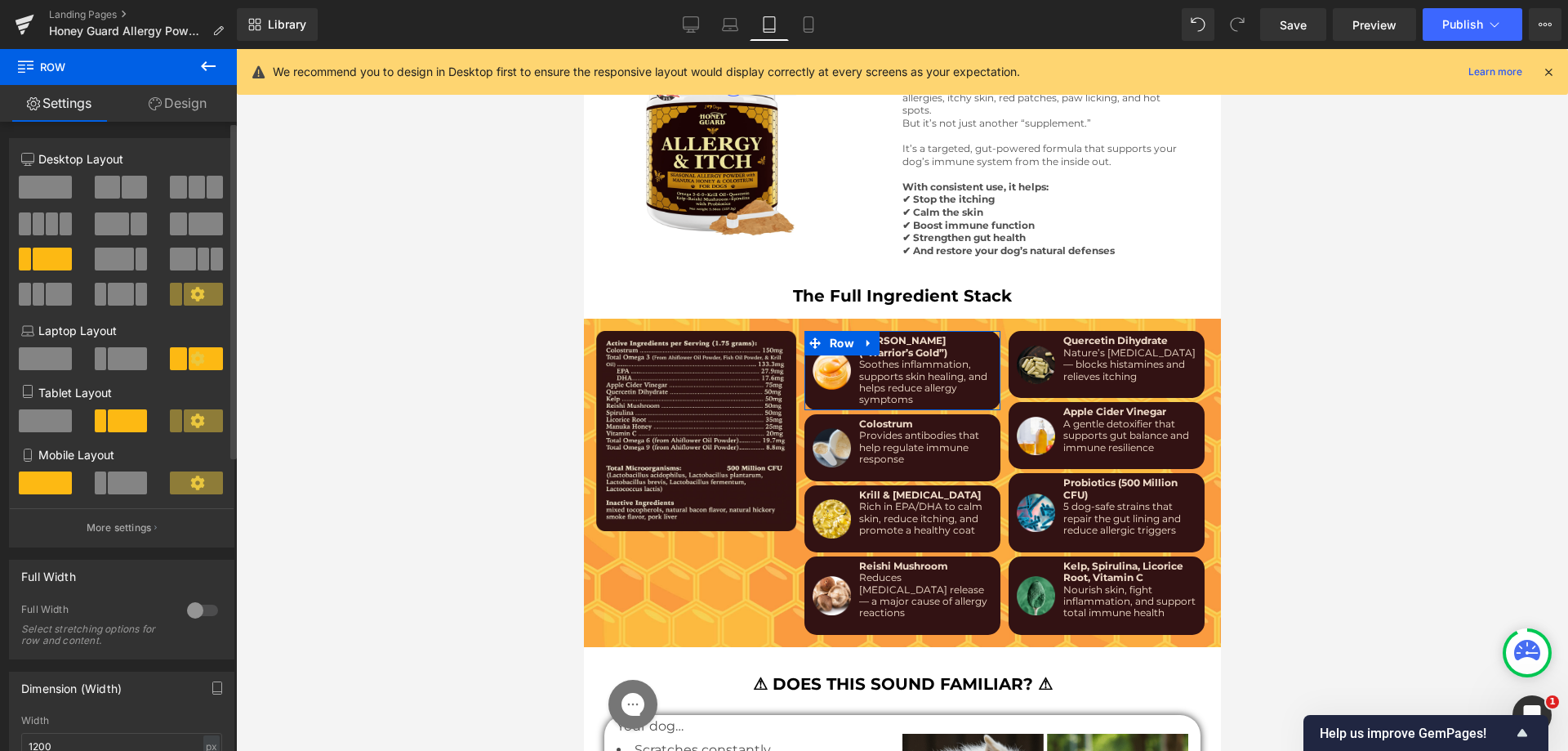
click at [135, 478] on span at bounding box center [127, 483] width 40 height 23
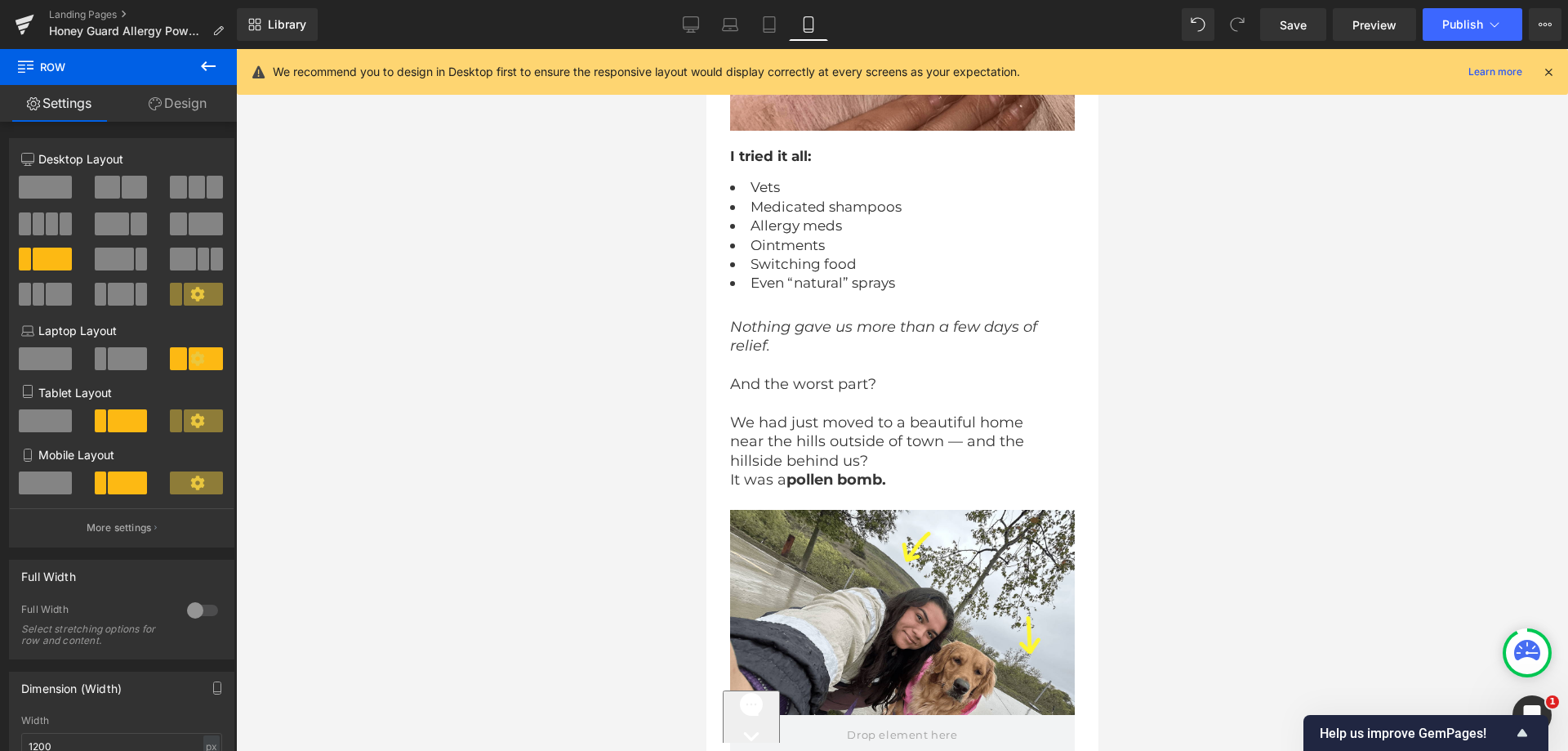
scroll to position [0, 0]
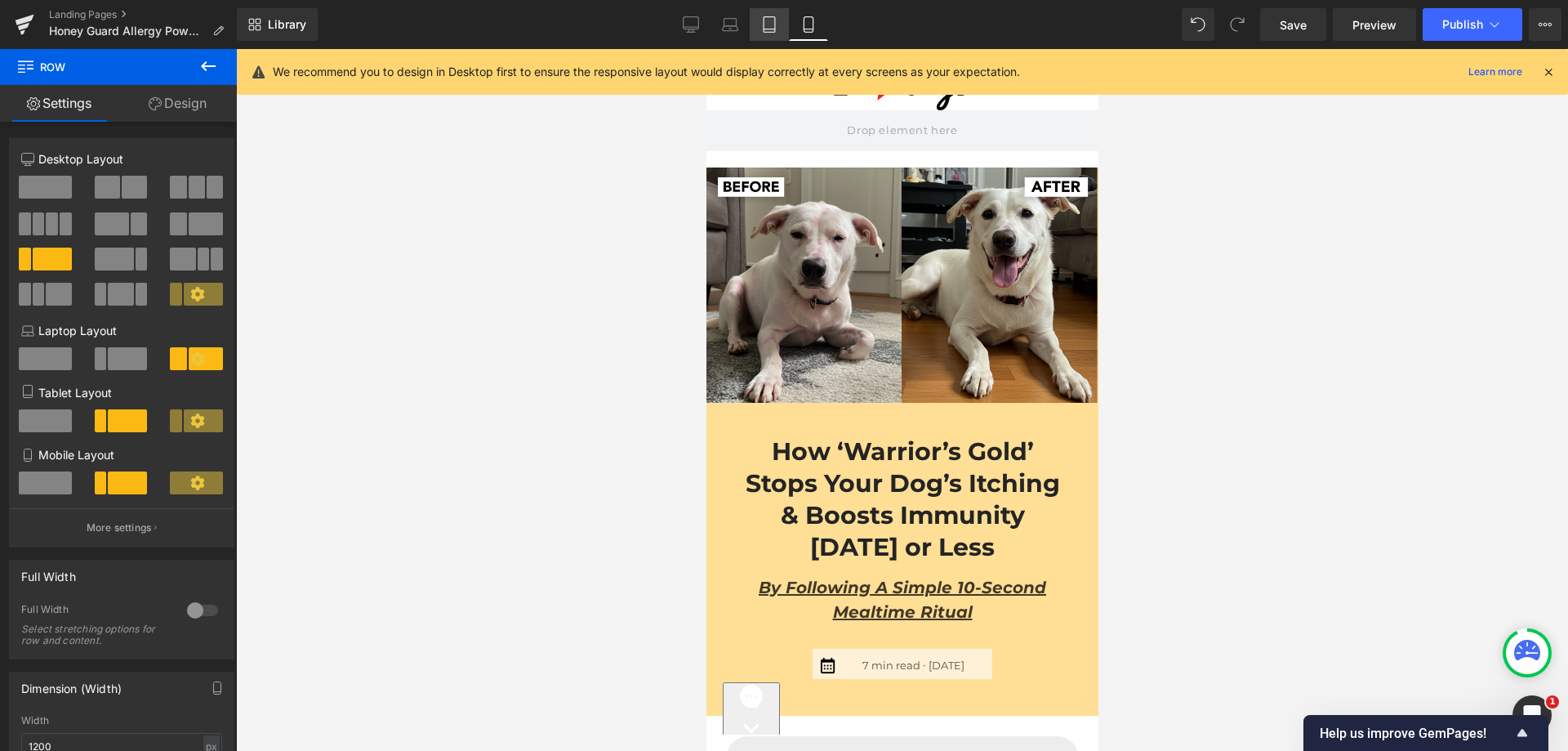
click at [763, 30] on icon at bounding box center [769, 24] width 16 height 16
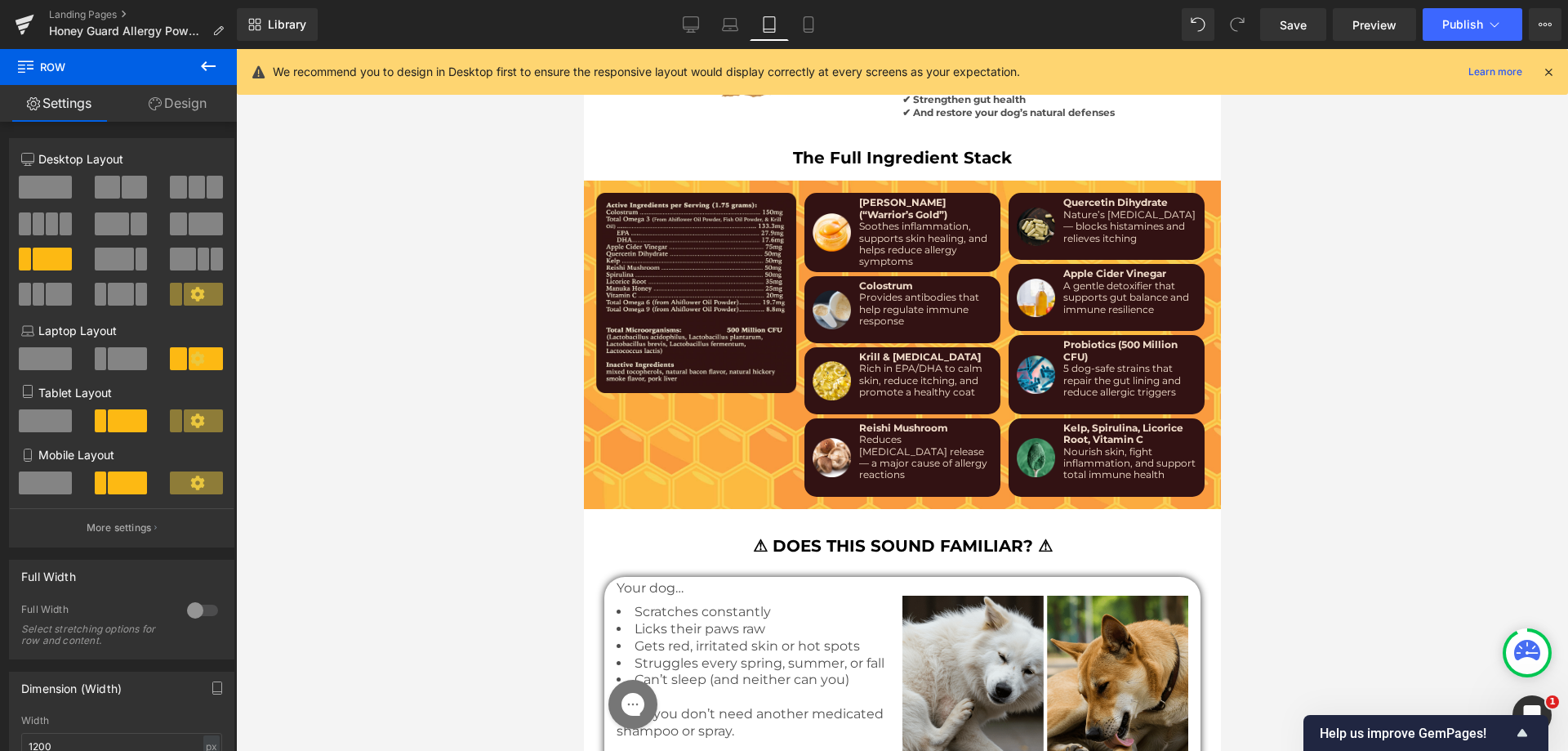
scroll to position [6026, 0]
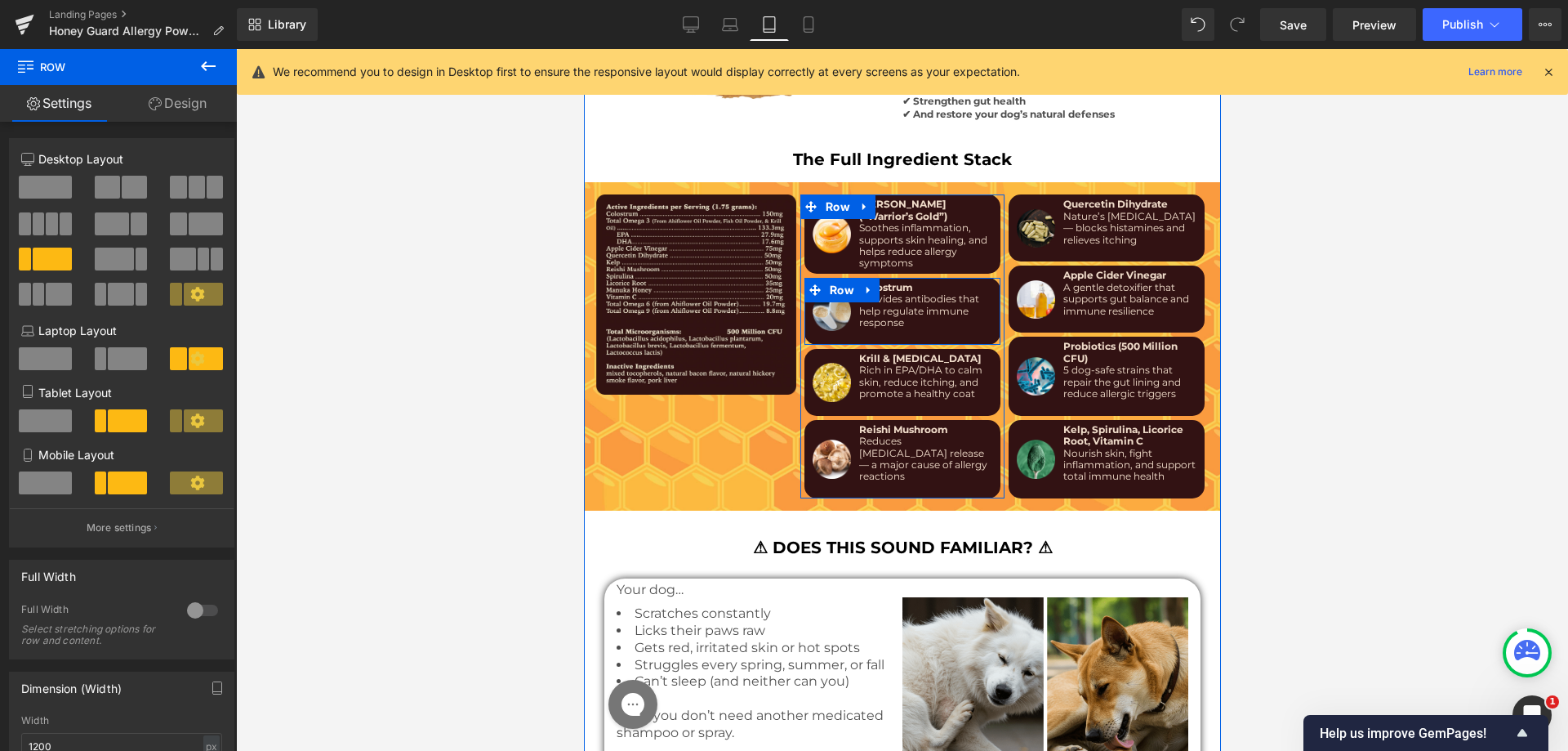
click at [830, 306] on div "Image" at bounding box center [831, 310] width 46 height 59
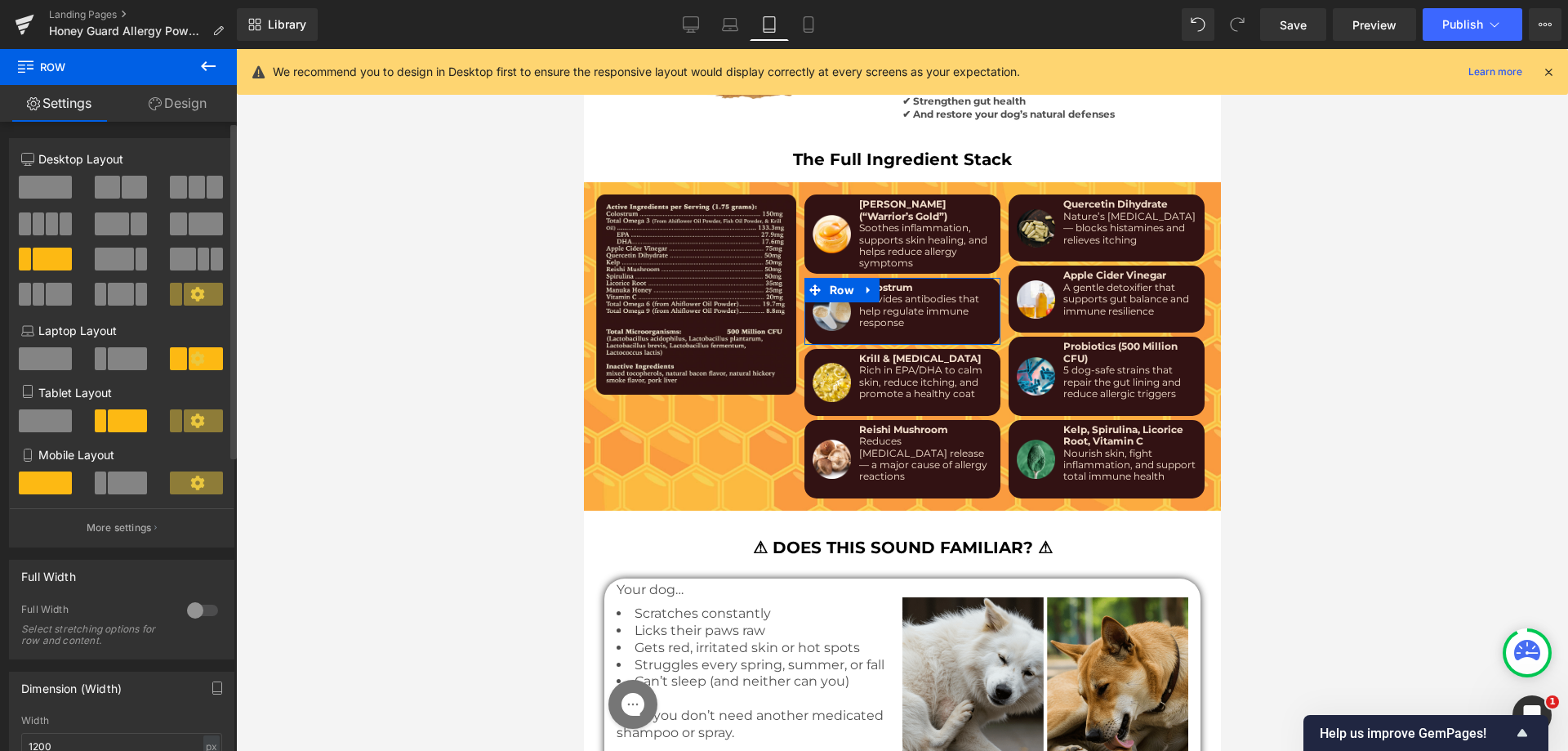
click at [119, 474] on span at bounding box center [127, 483] width 40 height 23
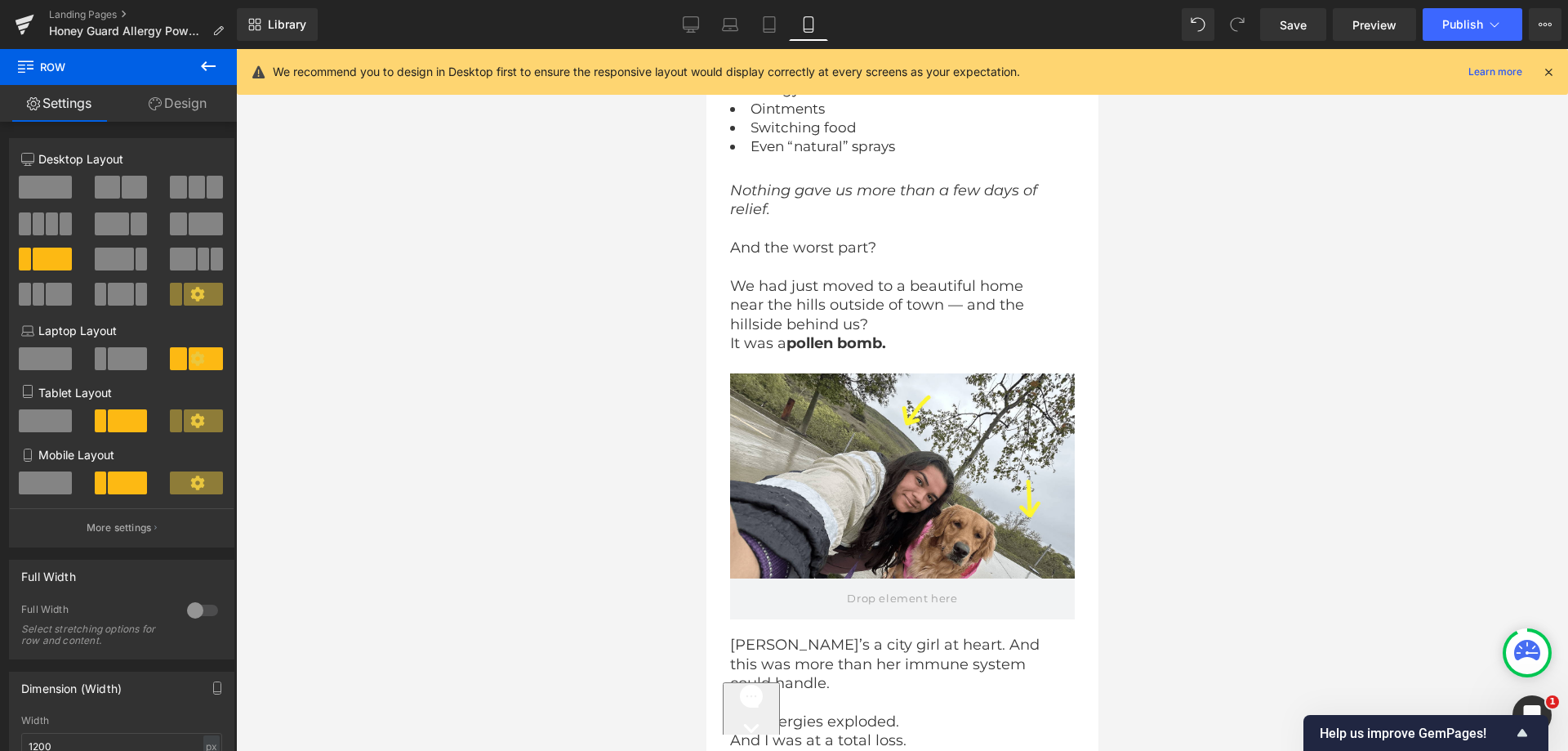
scroll to position [0, 0]
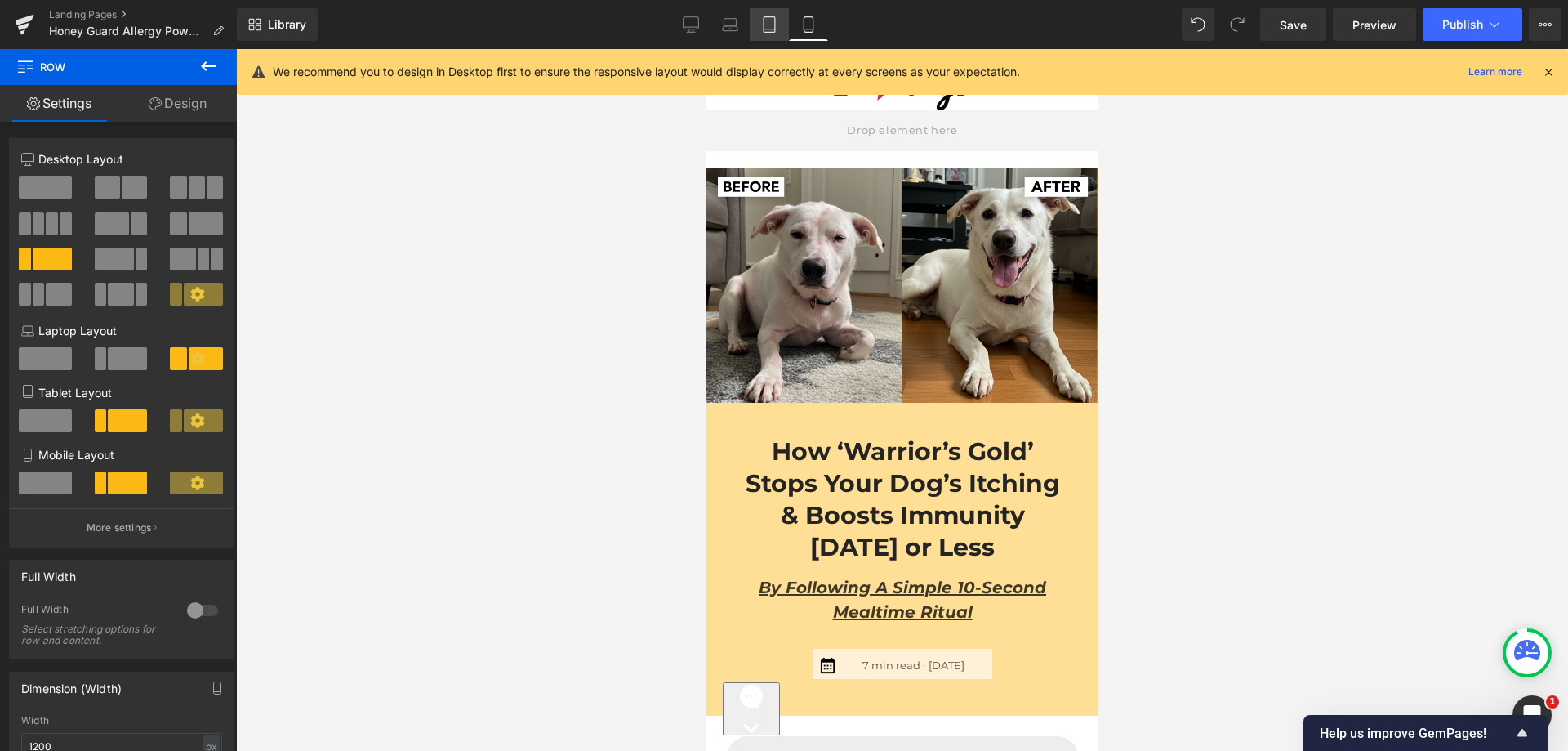
click at [771, 23] on icon at bounding box center [769, 24] width 16 height 16
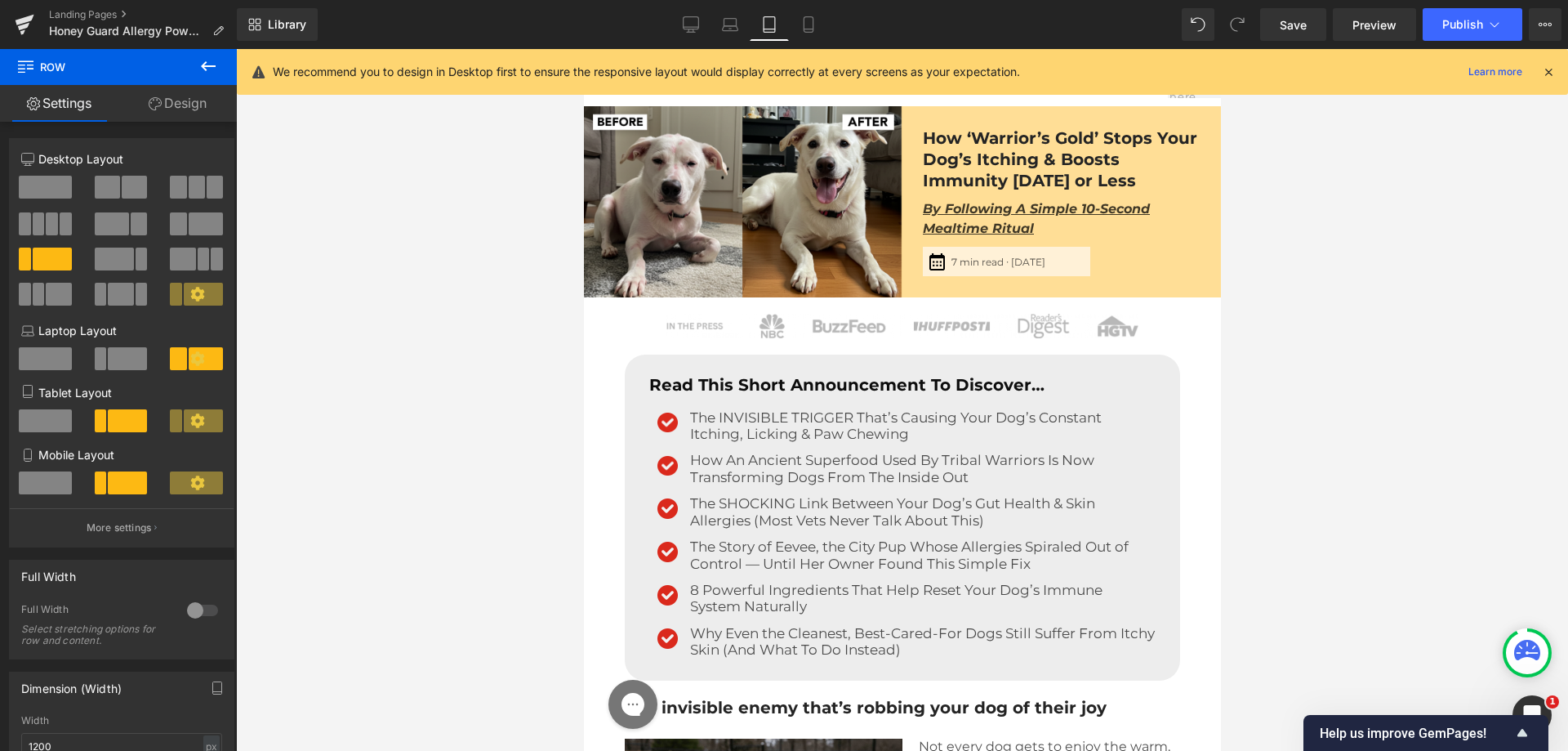
scroll to position [5986, 0]
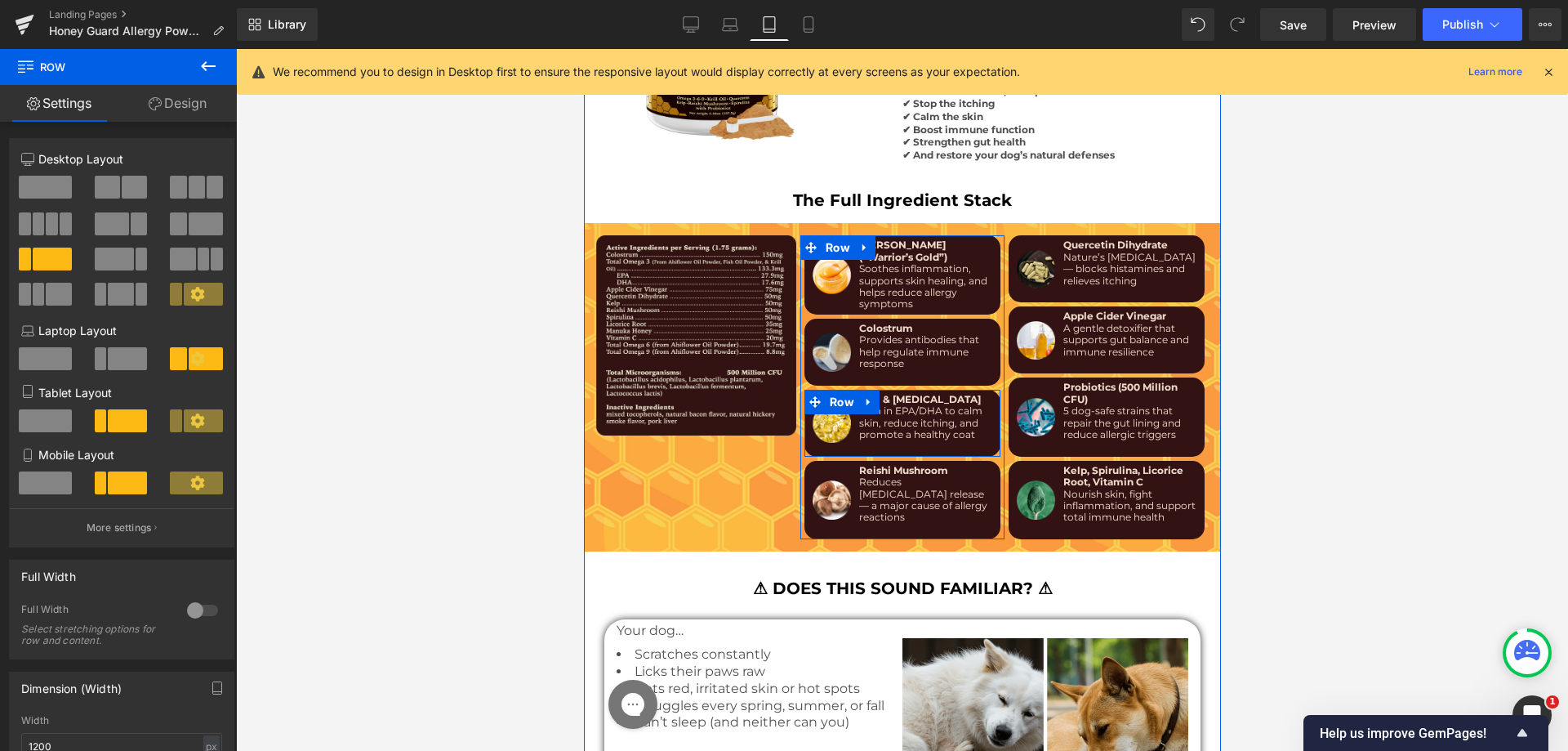
click at [836, 415] on div "Image" at bounding box center [831, 423] width 46 height 59
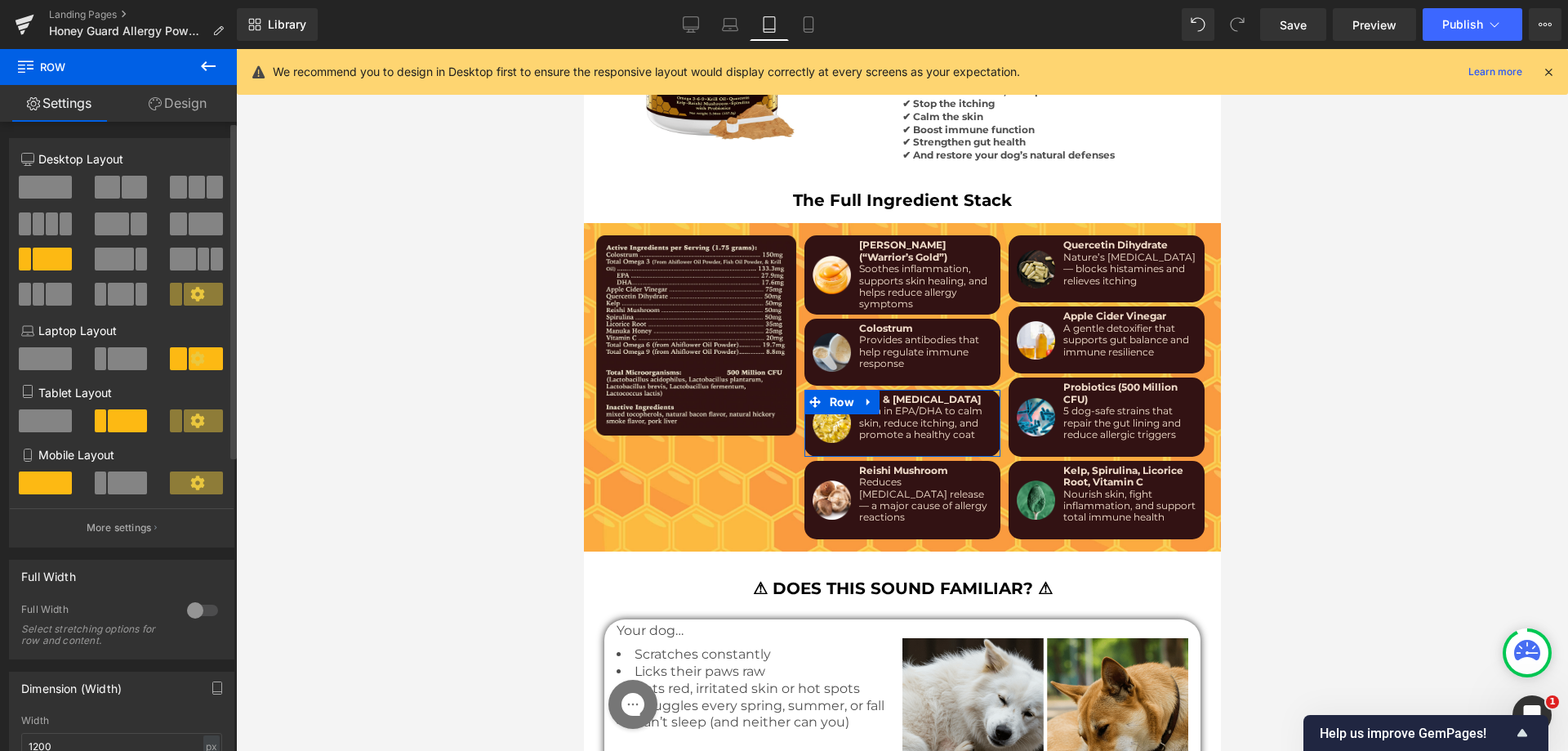
click at [137, 479] on span at bounding box center [127, 483] width 40 height 23
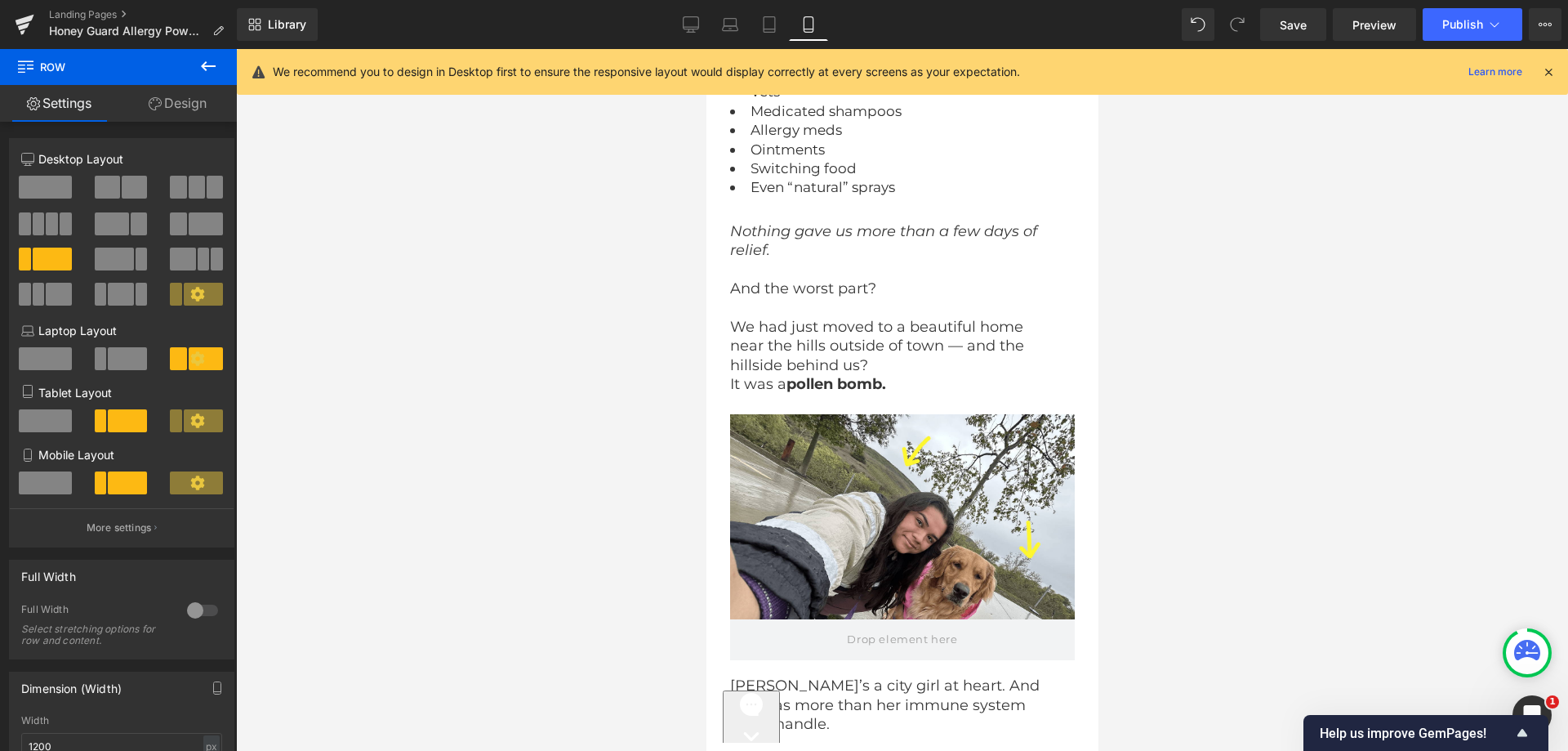
scroll to position [0, 0]
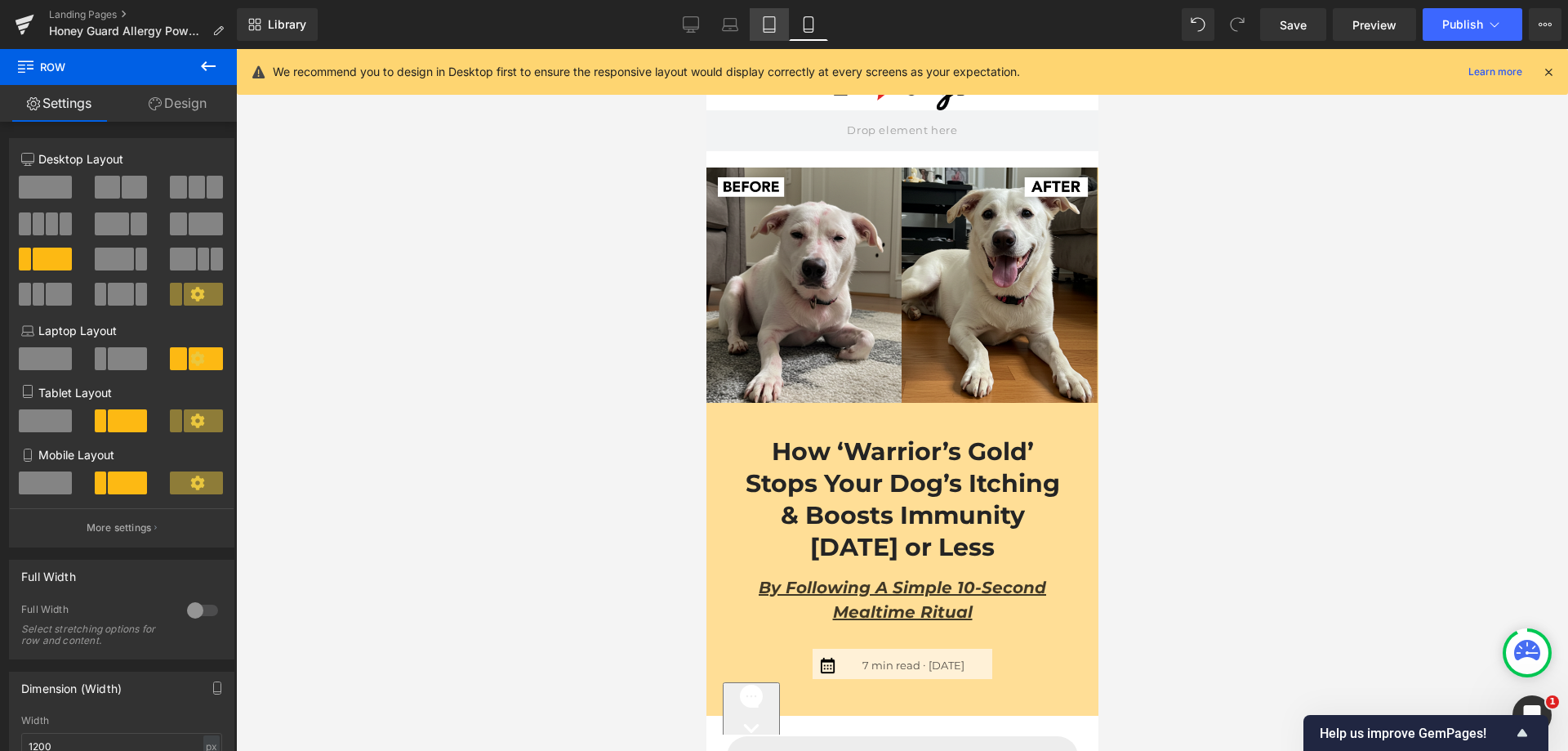
click at [771, 28] on icon at bounding box center [769, 24] width 16 height 16
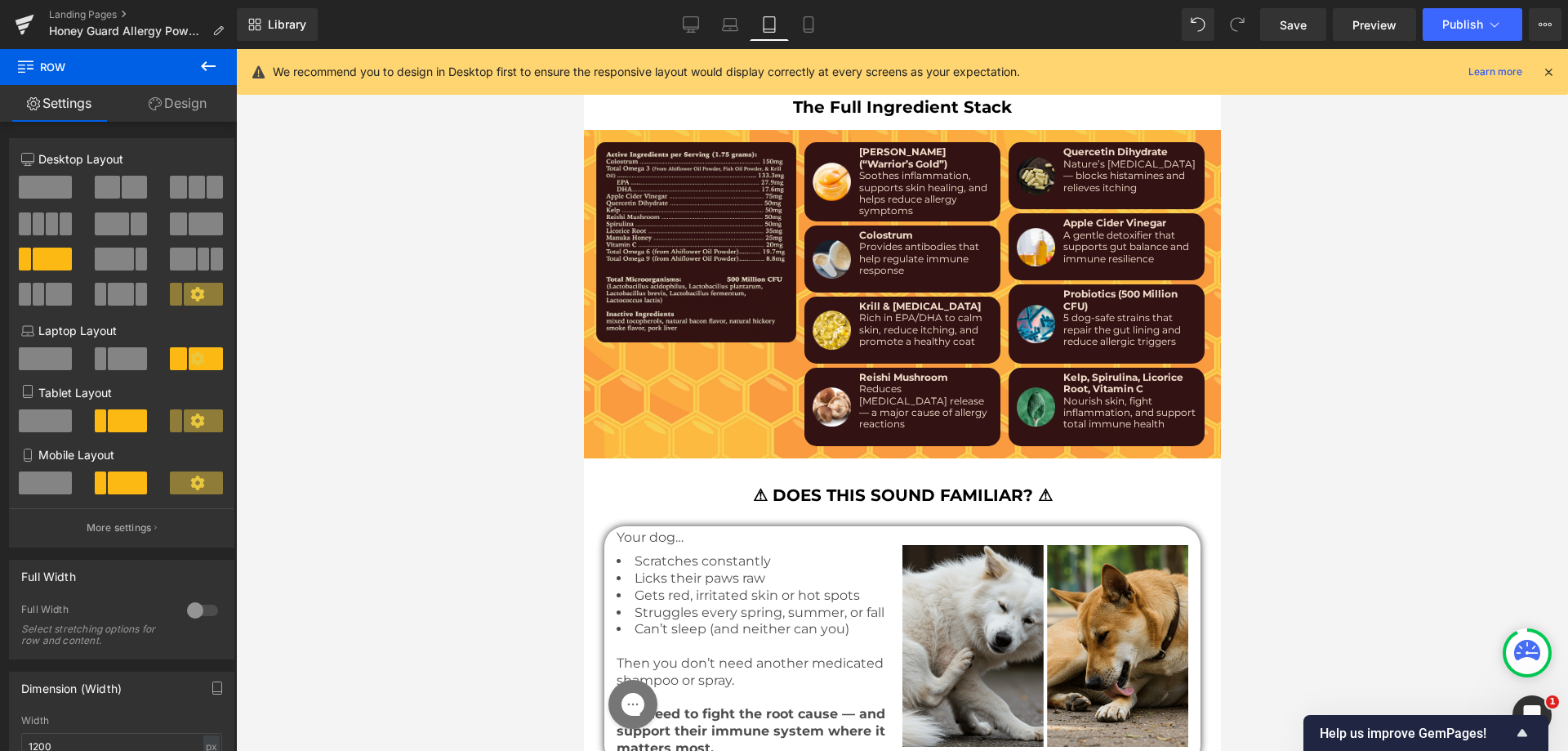
scroll to position [6057, 0]
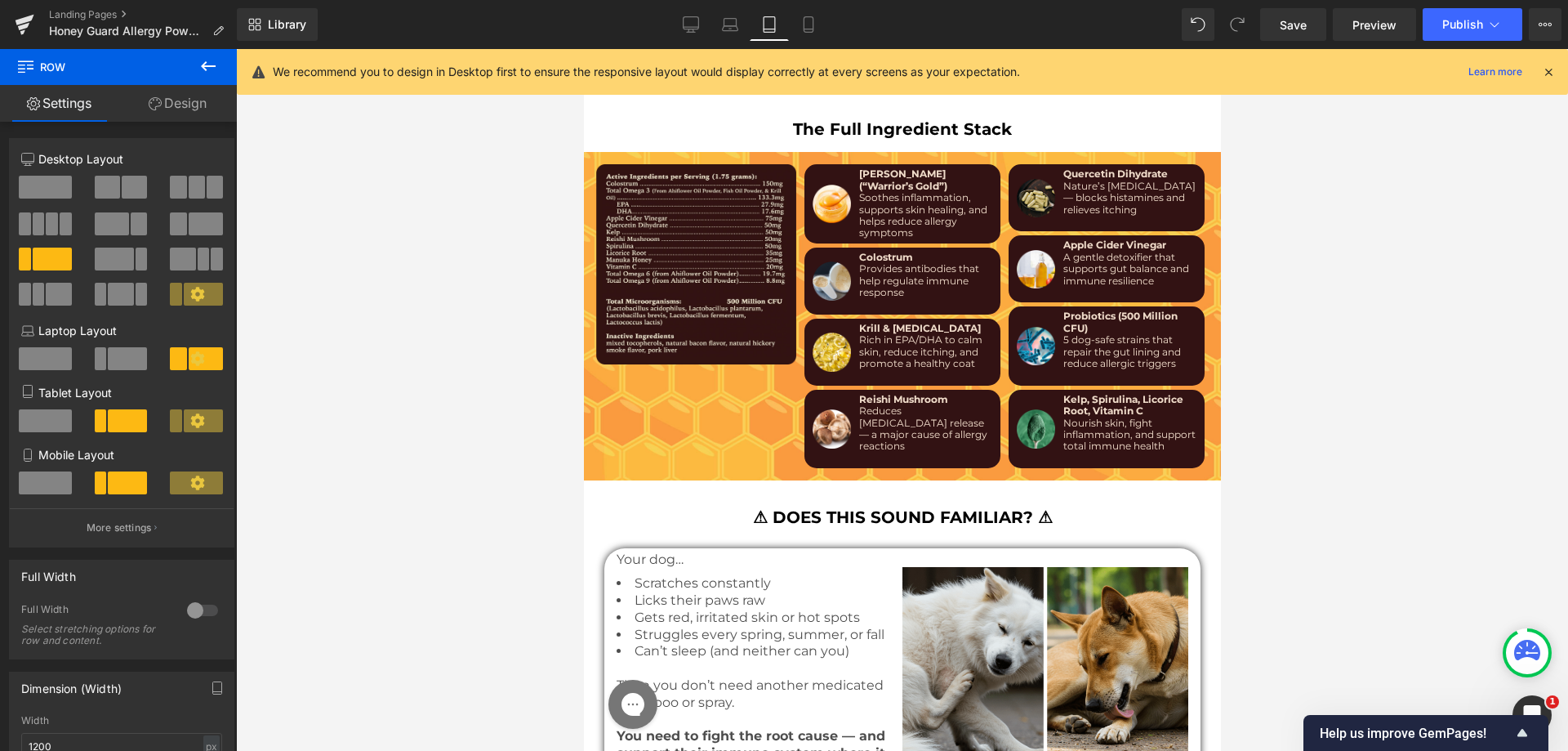
click at [843, 415] on div "Image" at bounding box center [831, 429] width 46 height 70
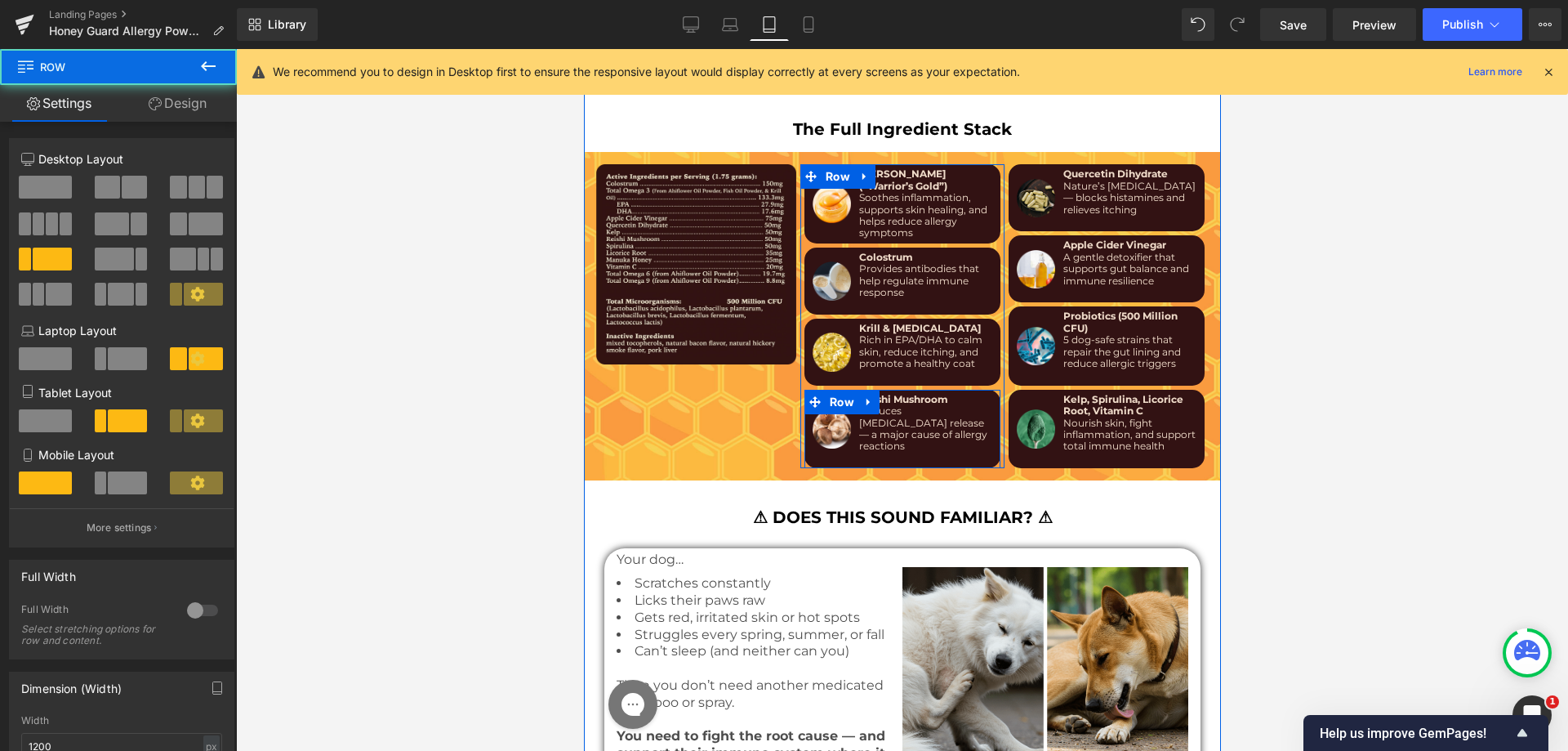
click at [835, 415] on div "Image" at bounding box center [831, 429] width 46 height 70
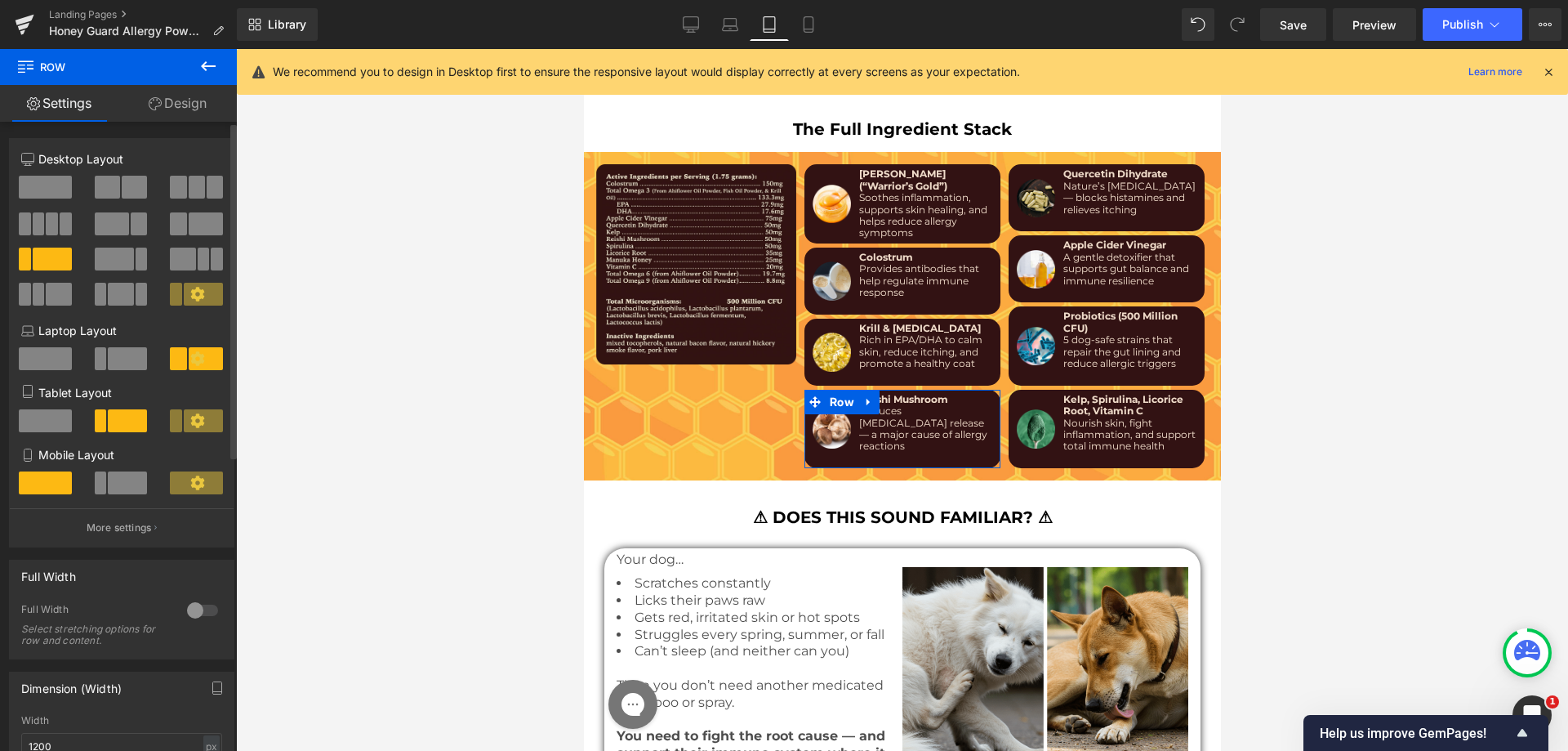
click at [124, 477] on span at bounding box center [127, 483] width 40 height 23
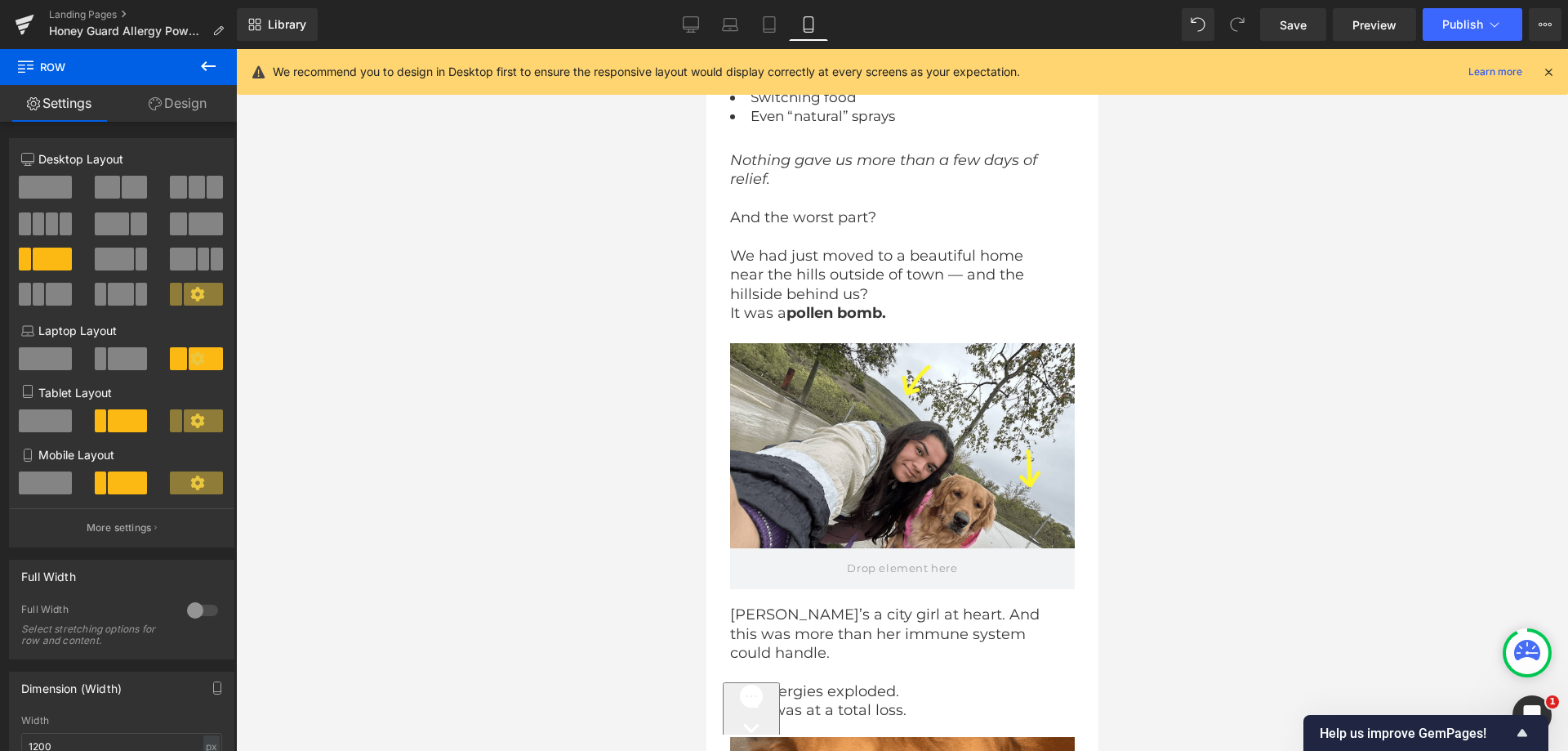
scroll to position [0, 0]
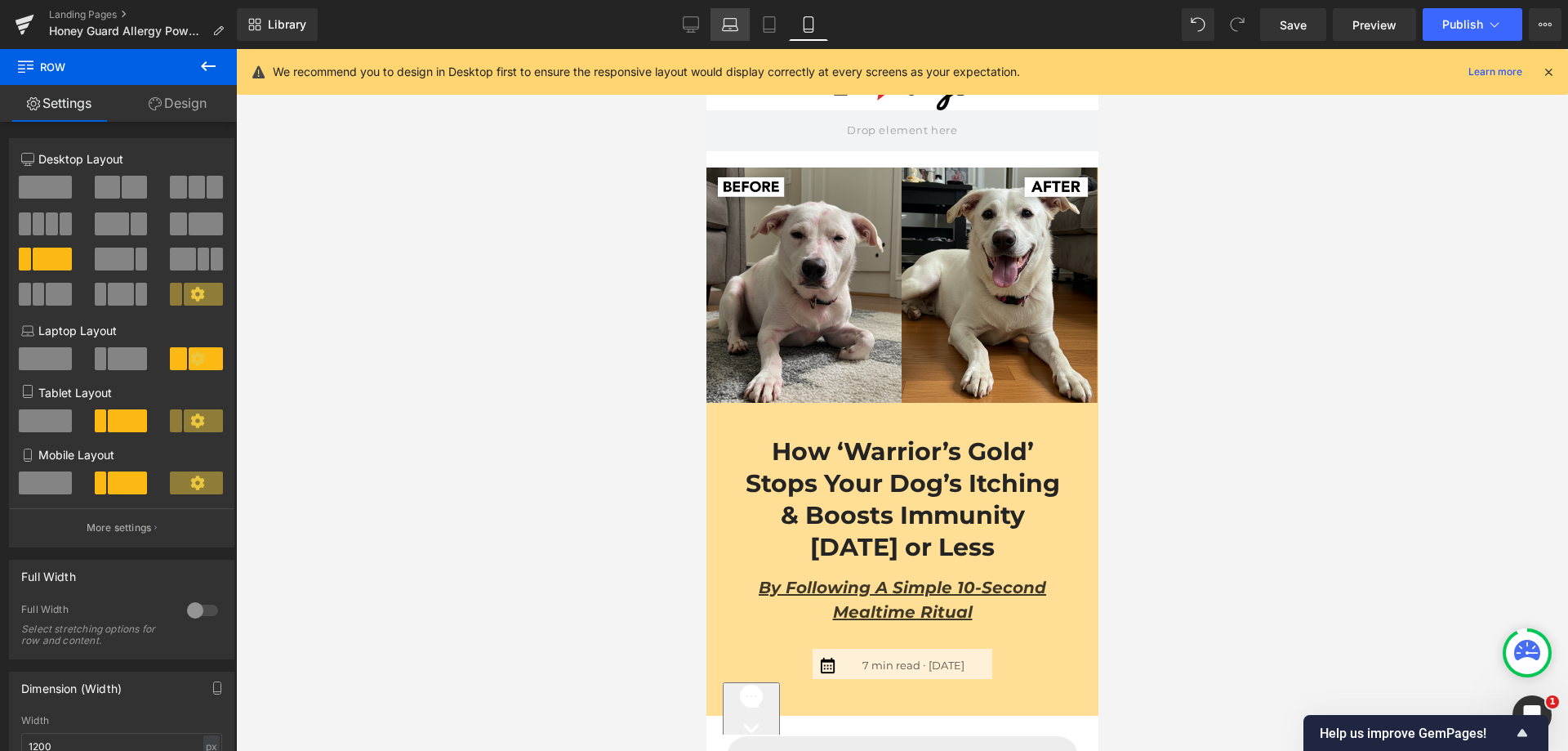
click at [747, 11] on link "Laptop" at bounding box center [730, 24] width 40 height 33
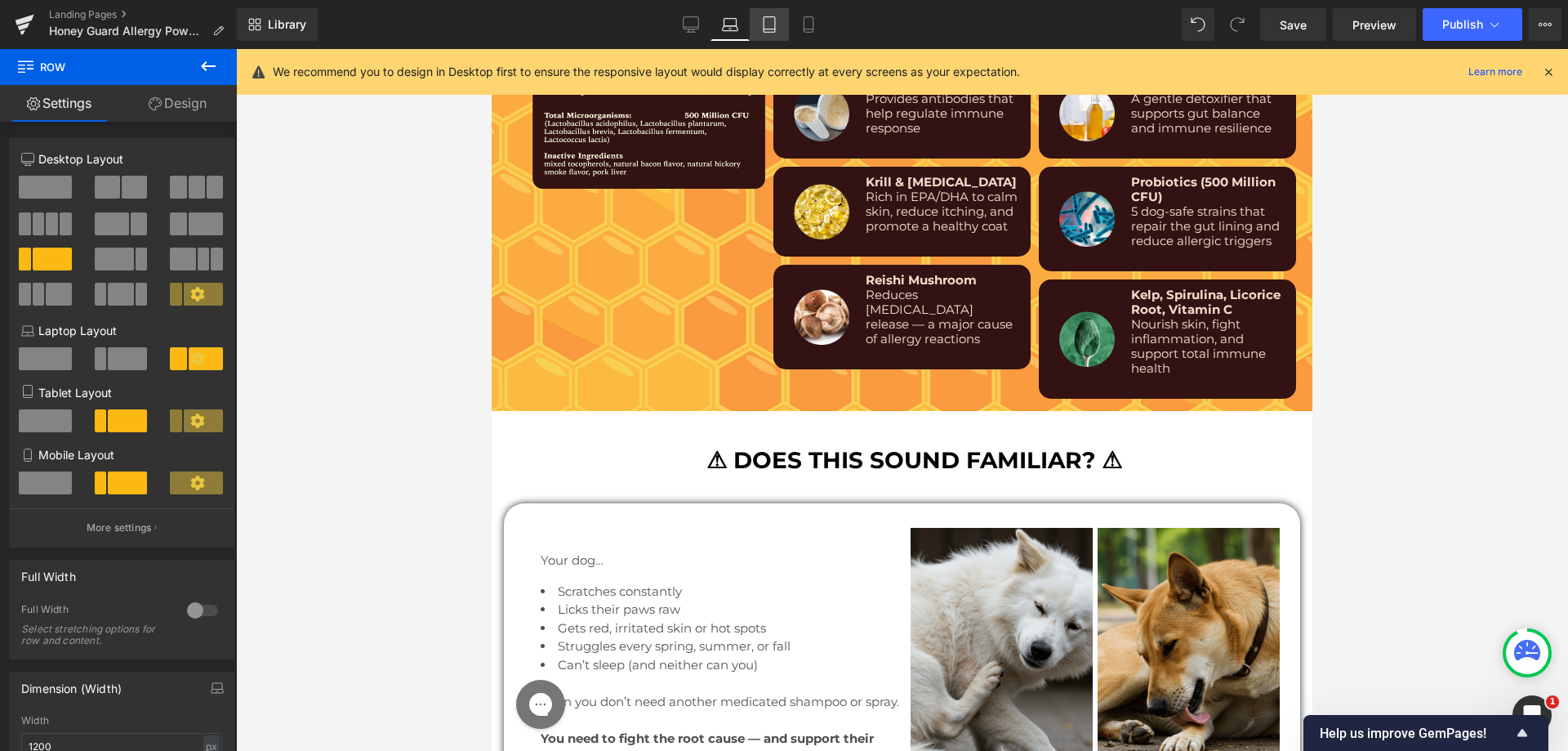
click at [760, 15] on link "Tablet" at bounding box center [769, 24] width 40 height 33
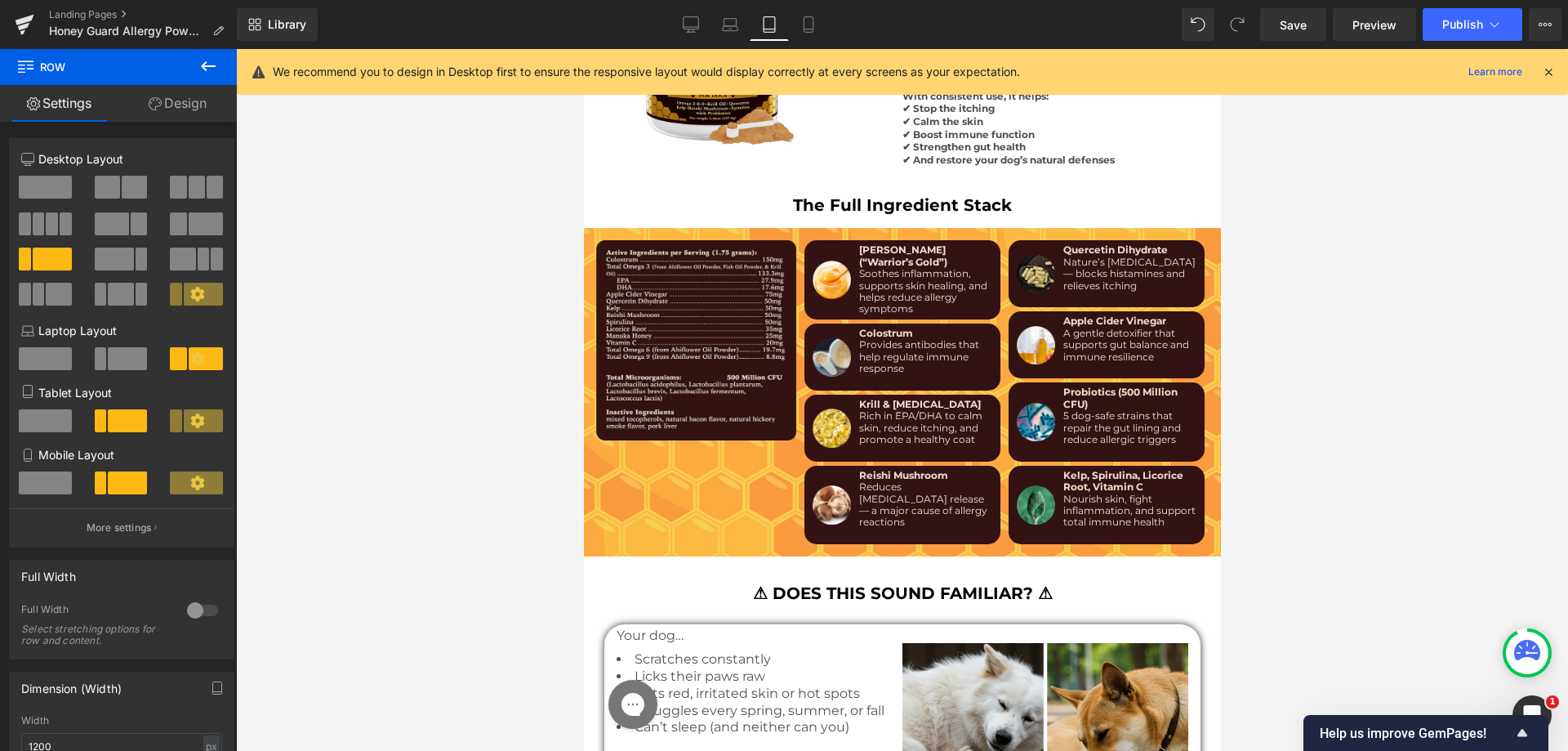
scroll to position [5982, 0]
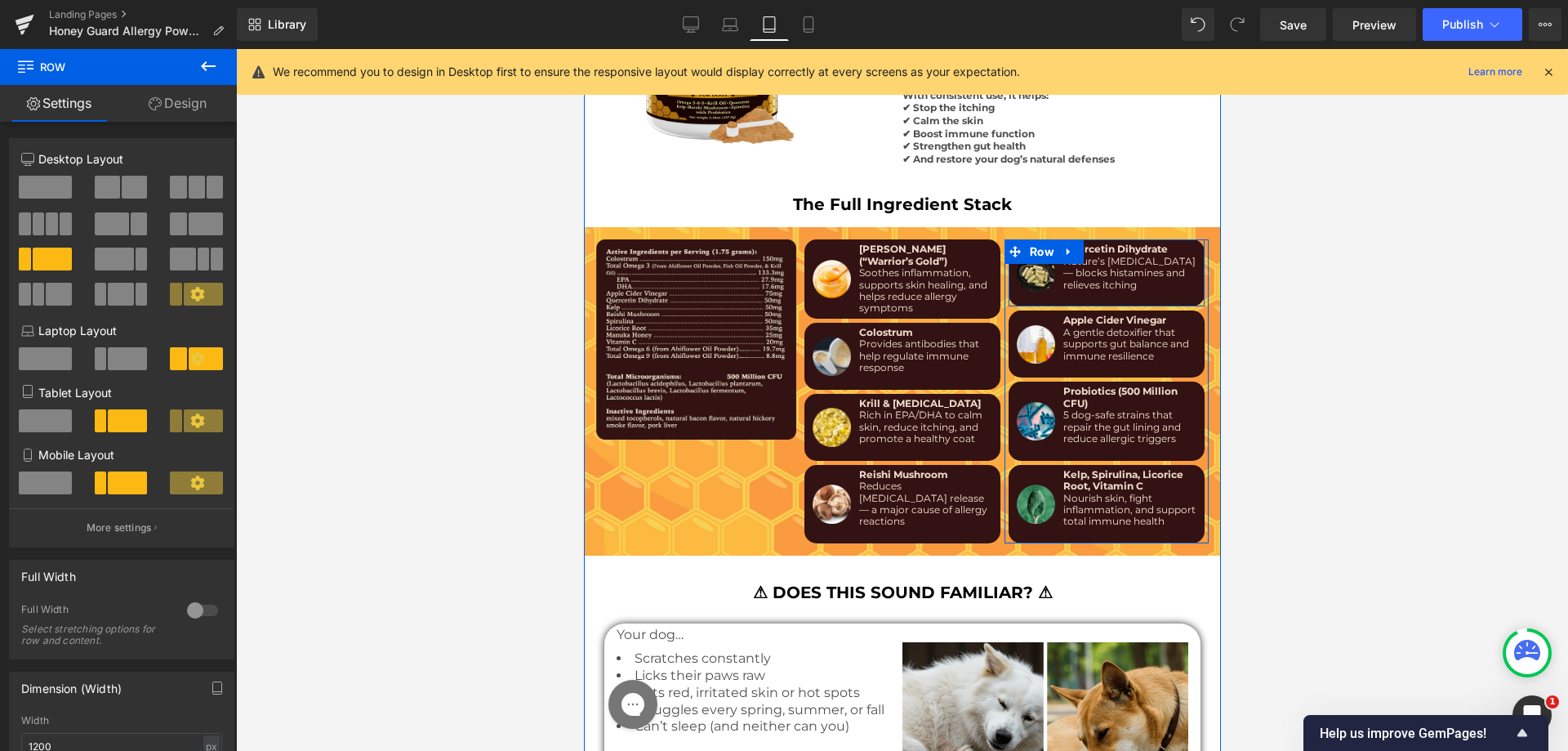
click at [1042, 261] on div "Image" at bounding box center [1035, 273] width 46 height 59
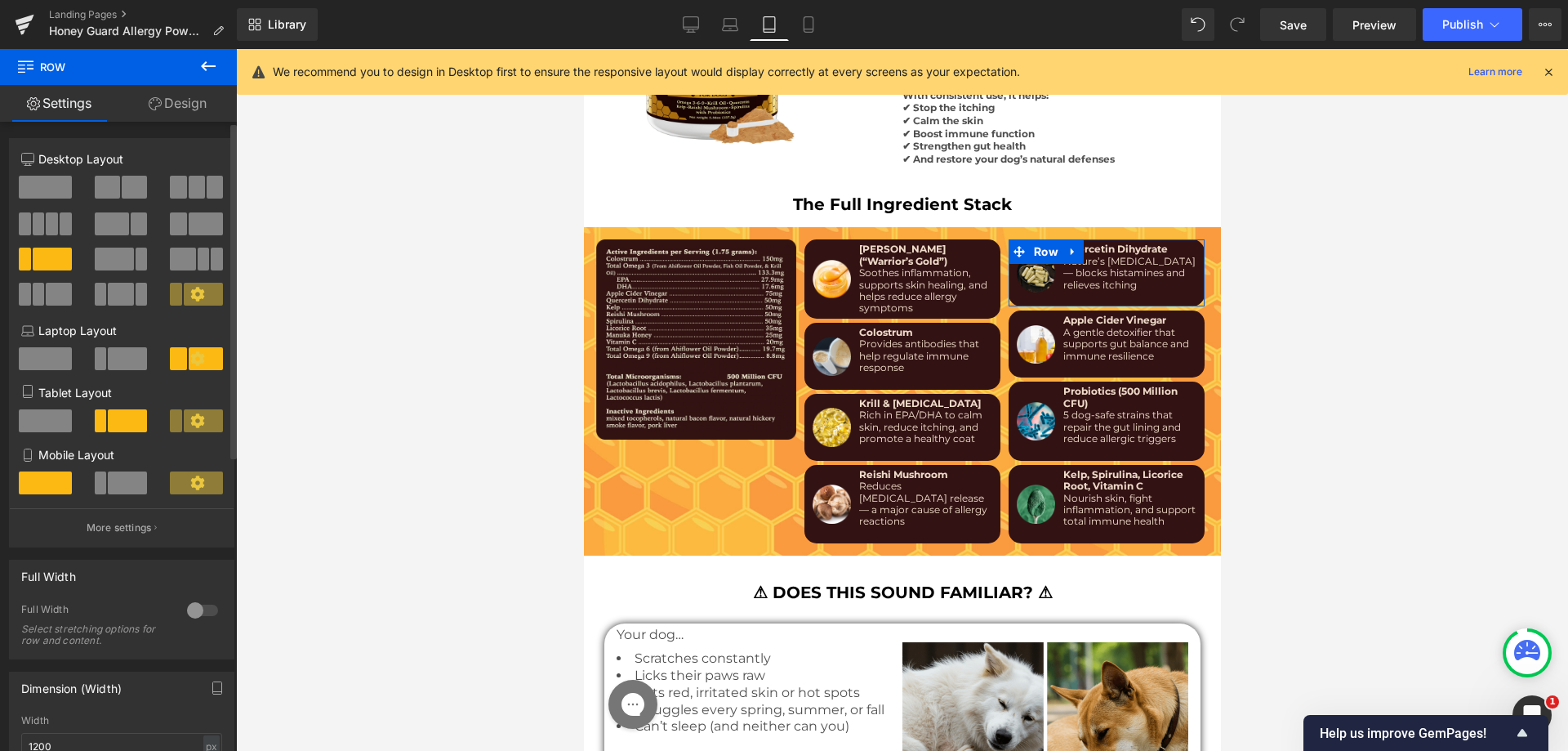
click at [111, 480] on span at bounding box center [127, 483] width 40 height 23
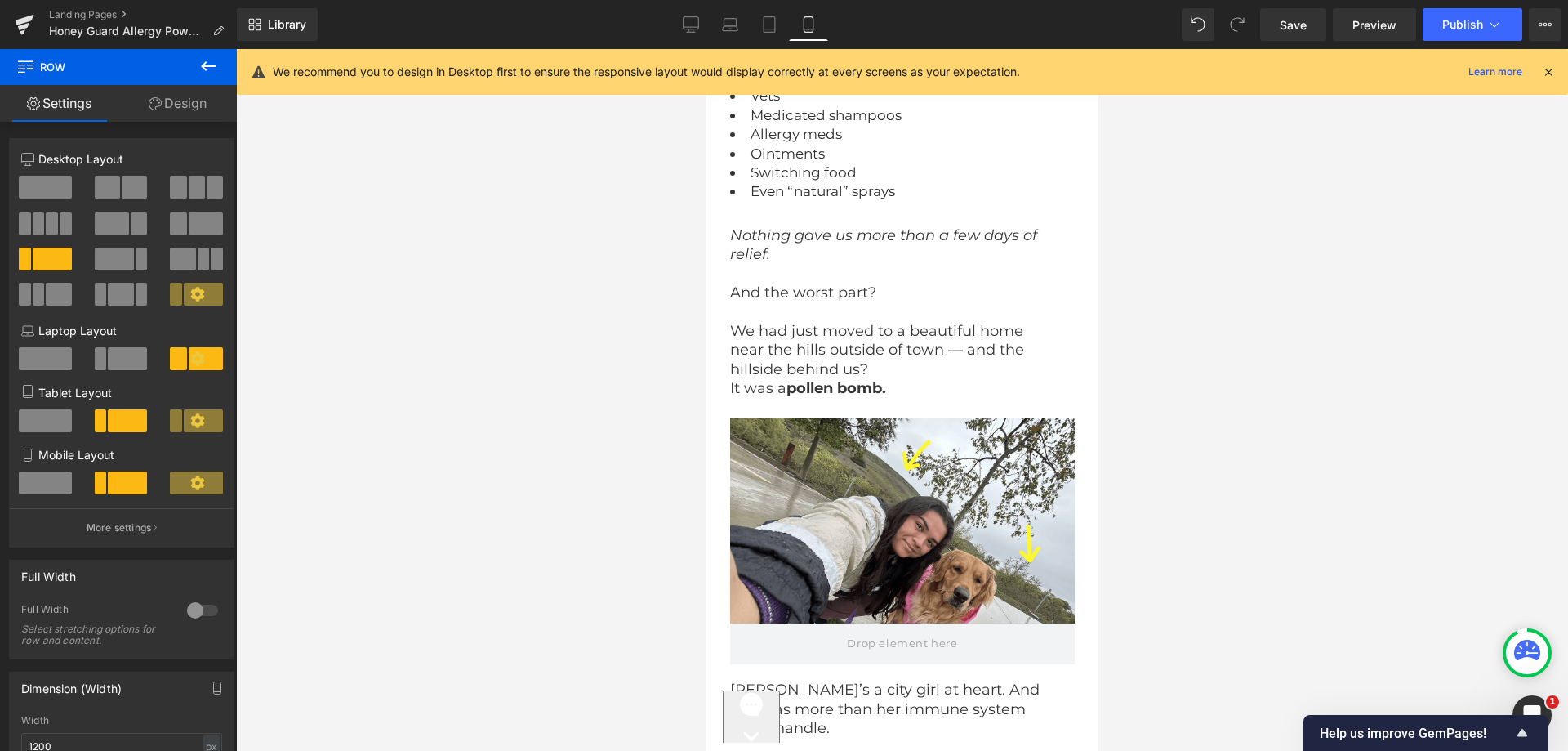
scroll to position [0, 0]
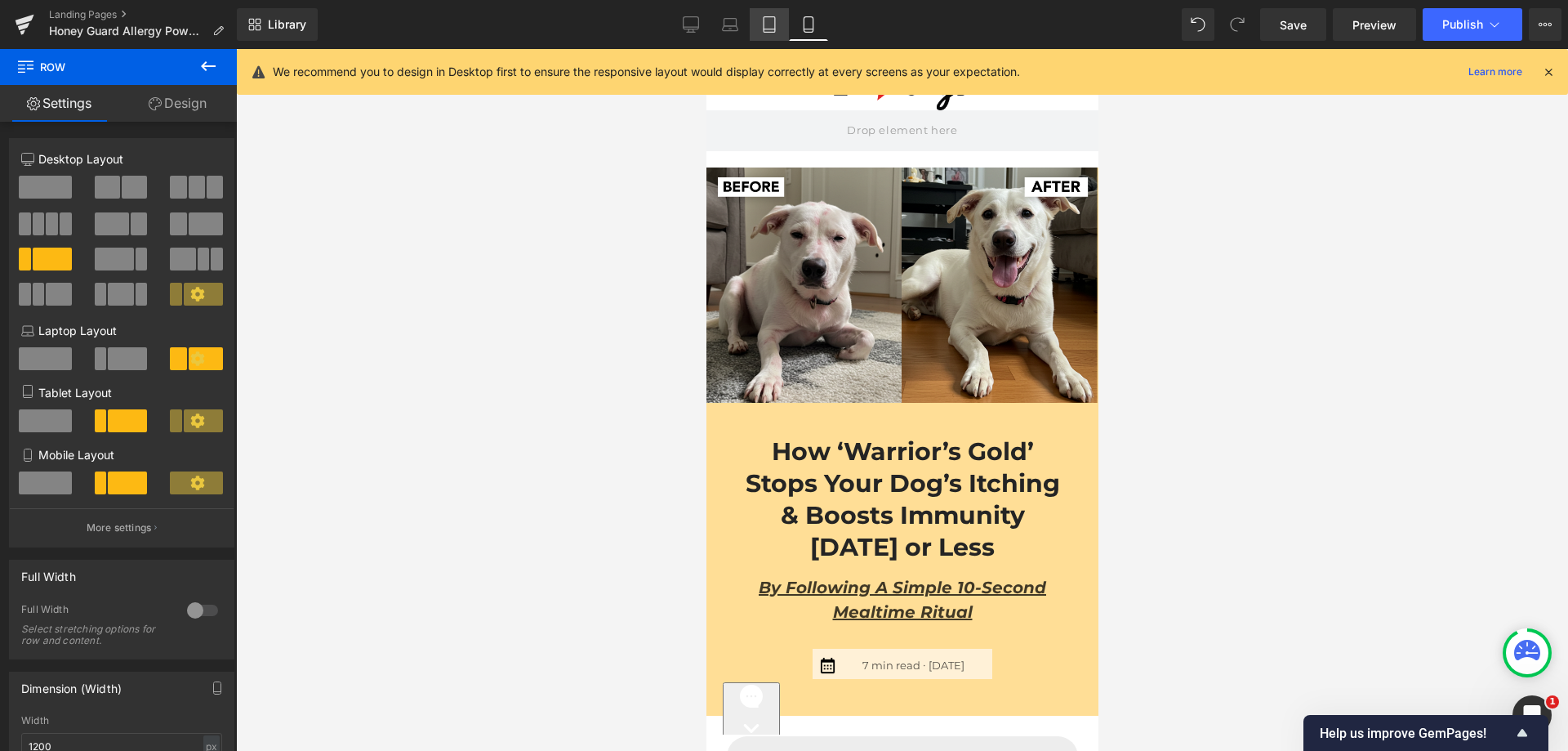
click at [769, 30] on icon at bounding box center [769, 30] width 12 height 0
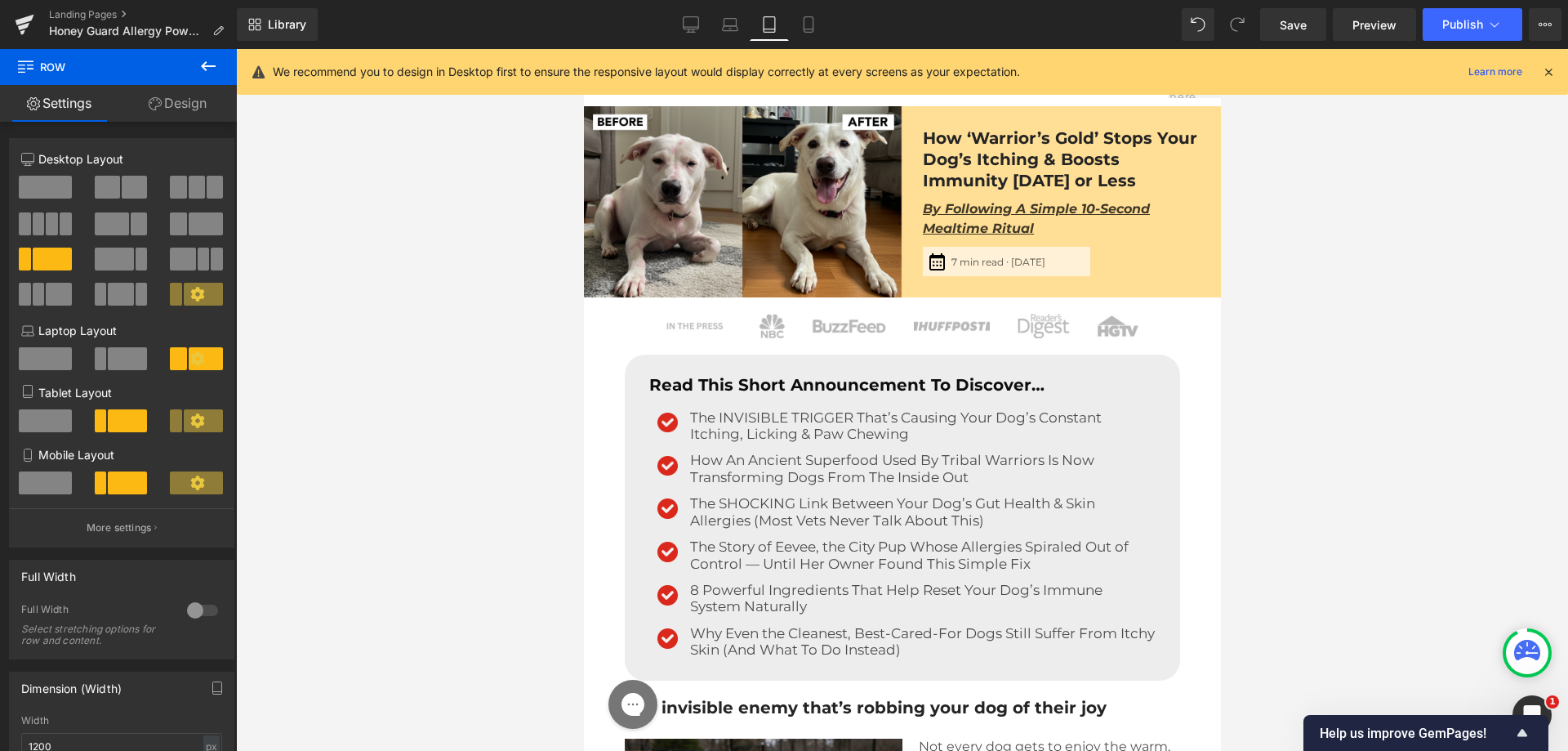
scroll to position [5903, 0]
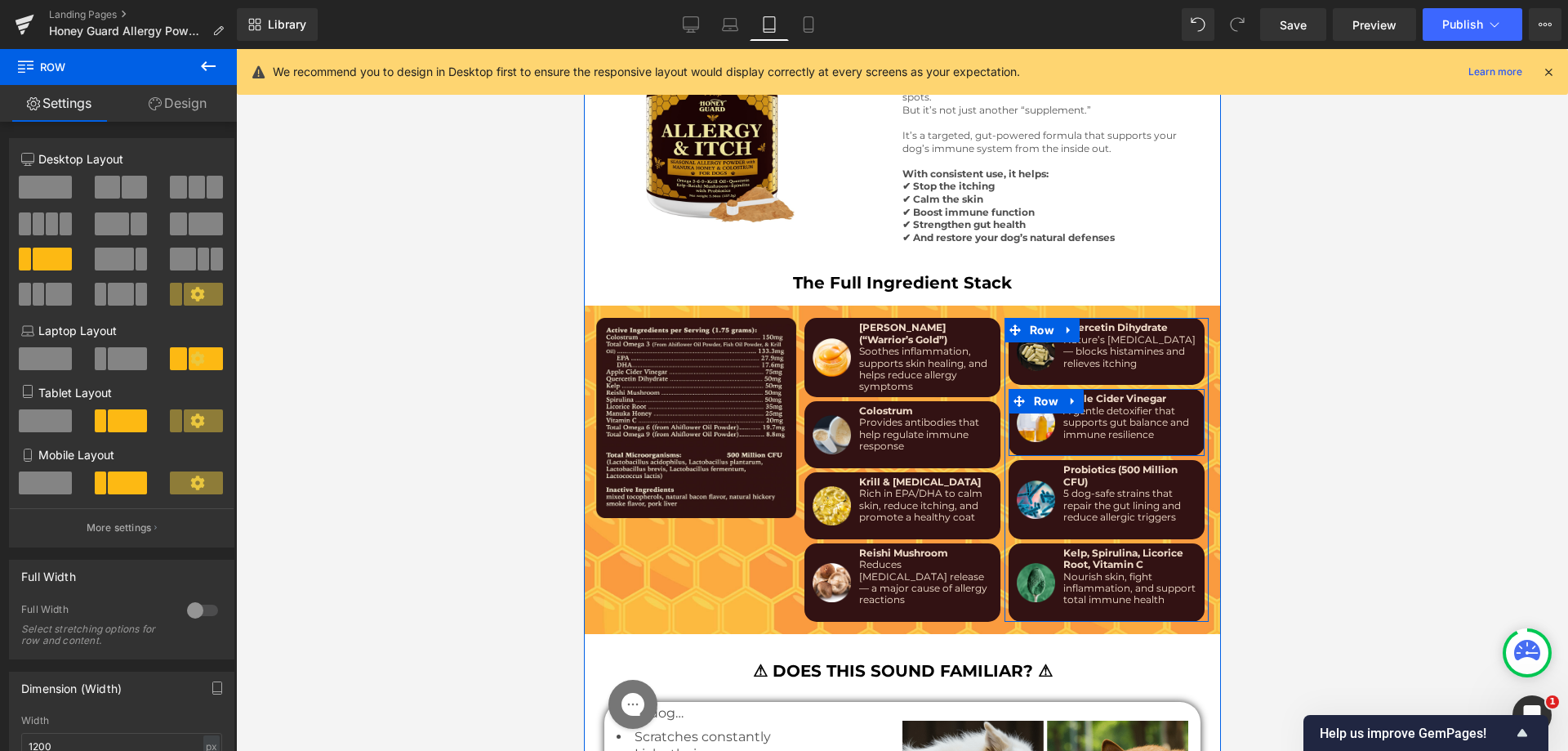
click at [1050, 413] on div "Image" at bounding box center [1035, 422] width 46 height 59
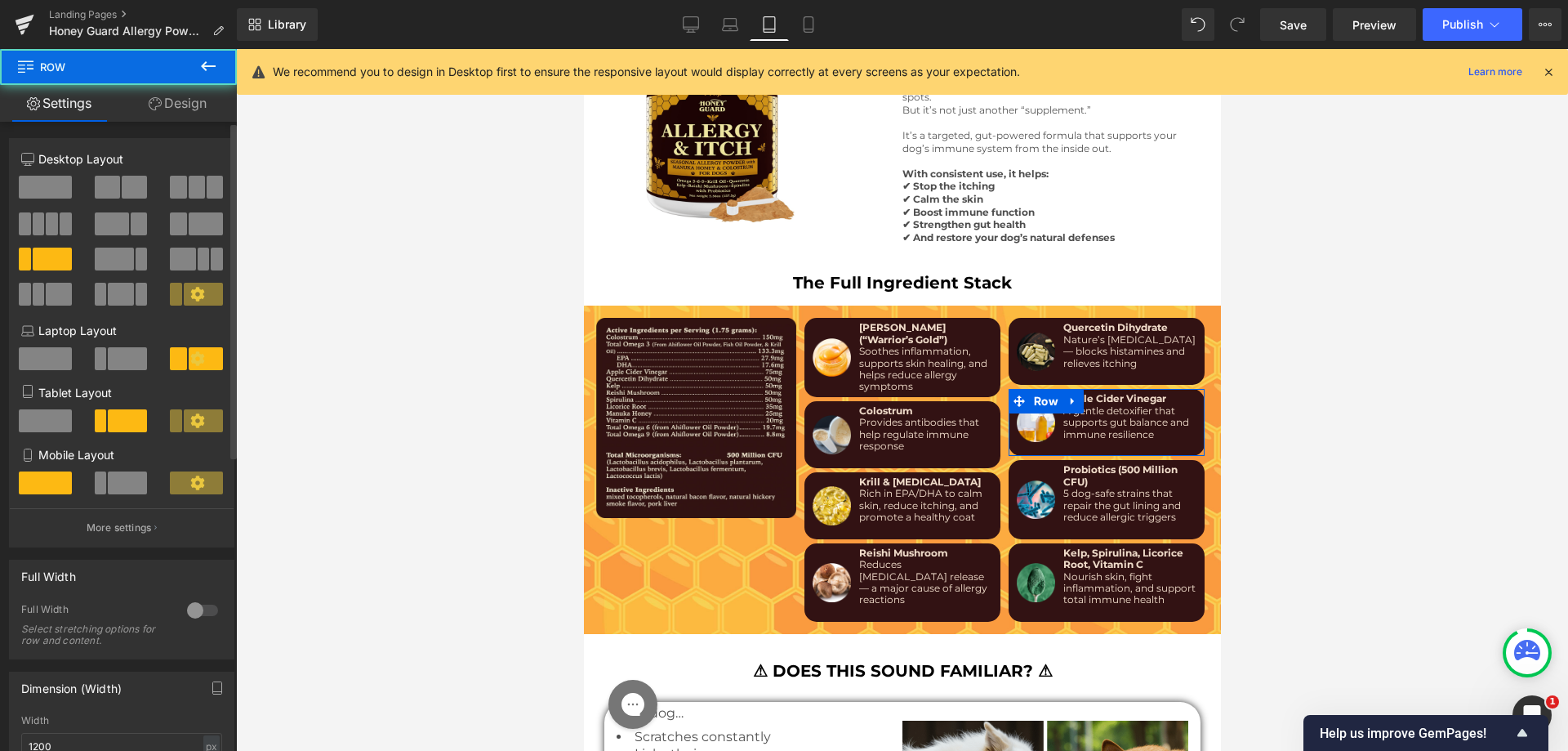
click at [126, 491] on span at bounding box center [127, 483] width 40 height 23
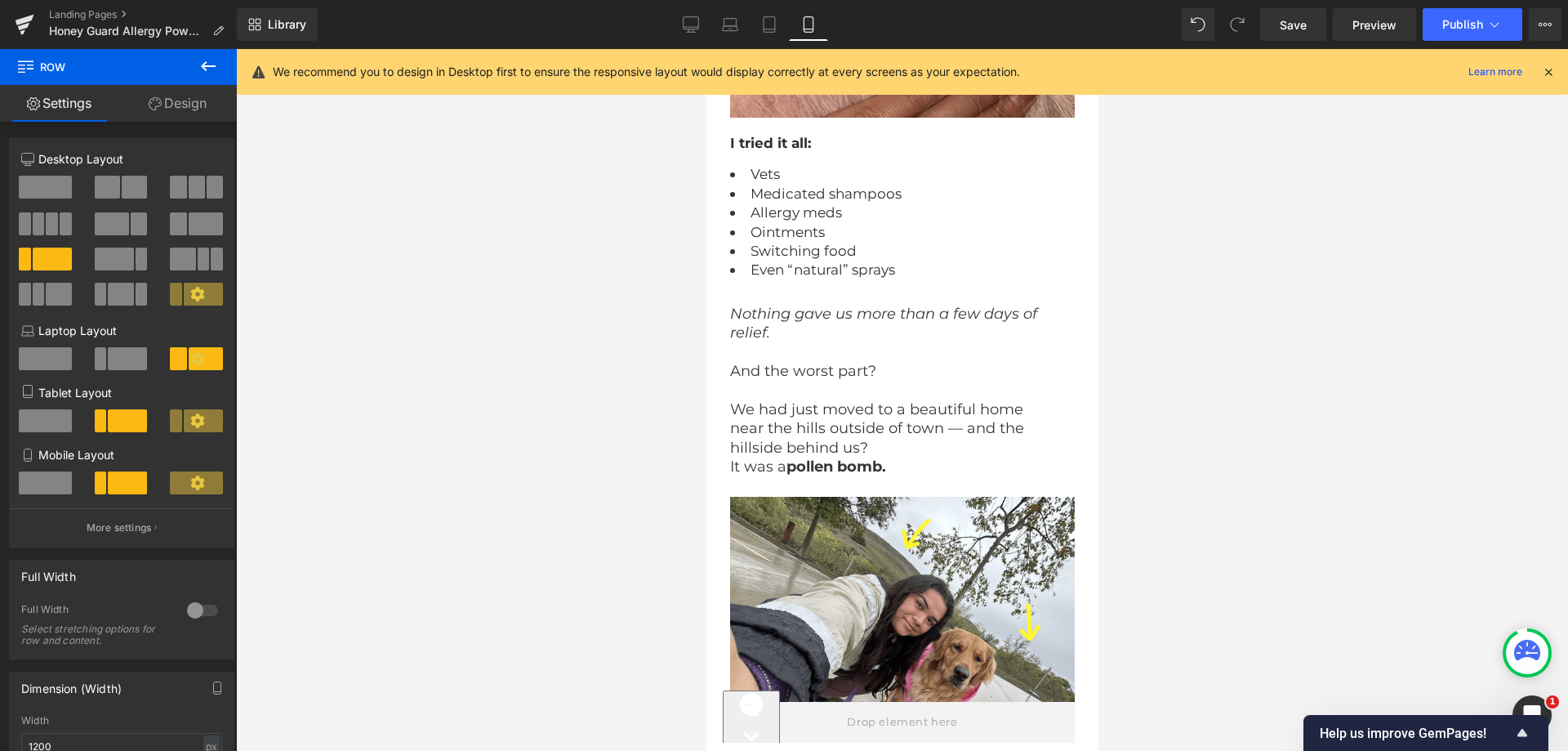
scroll to position [0, 0]
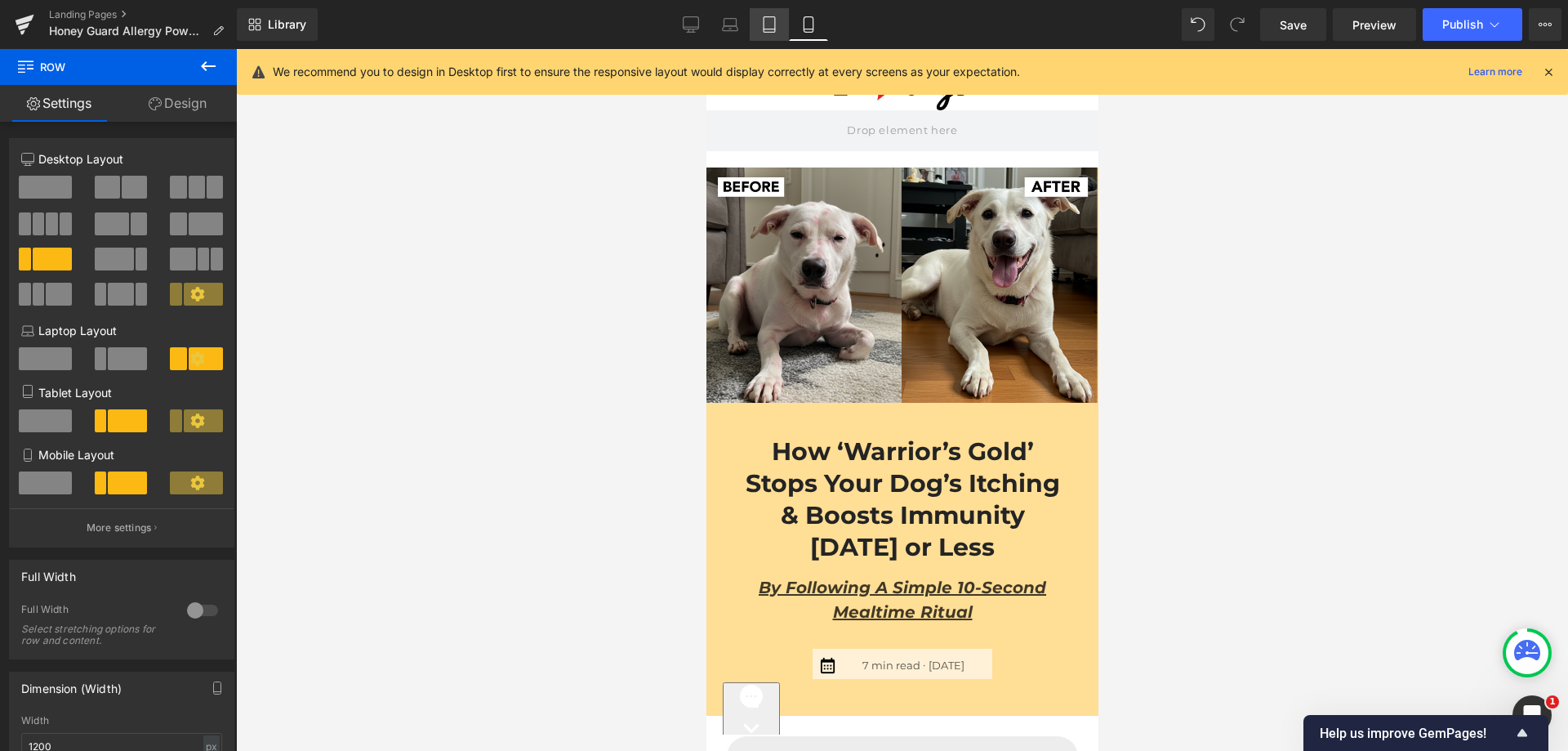
click at [755, 23] on link "Tablet" at bounding box center [769, 24] width 40 height 33
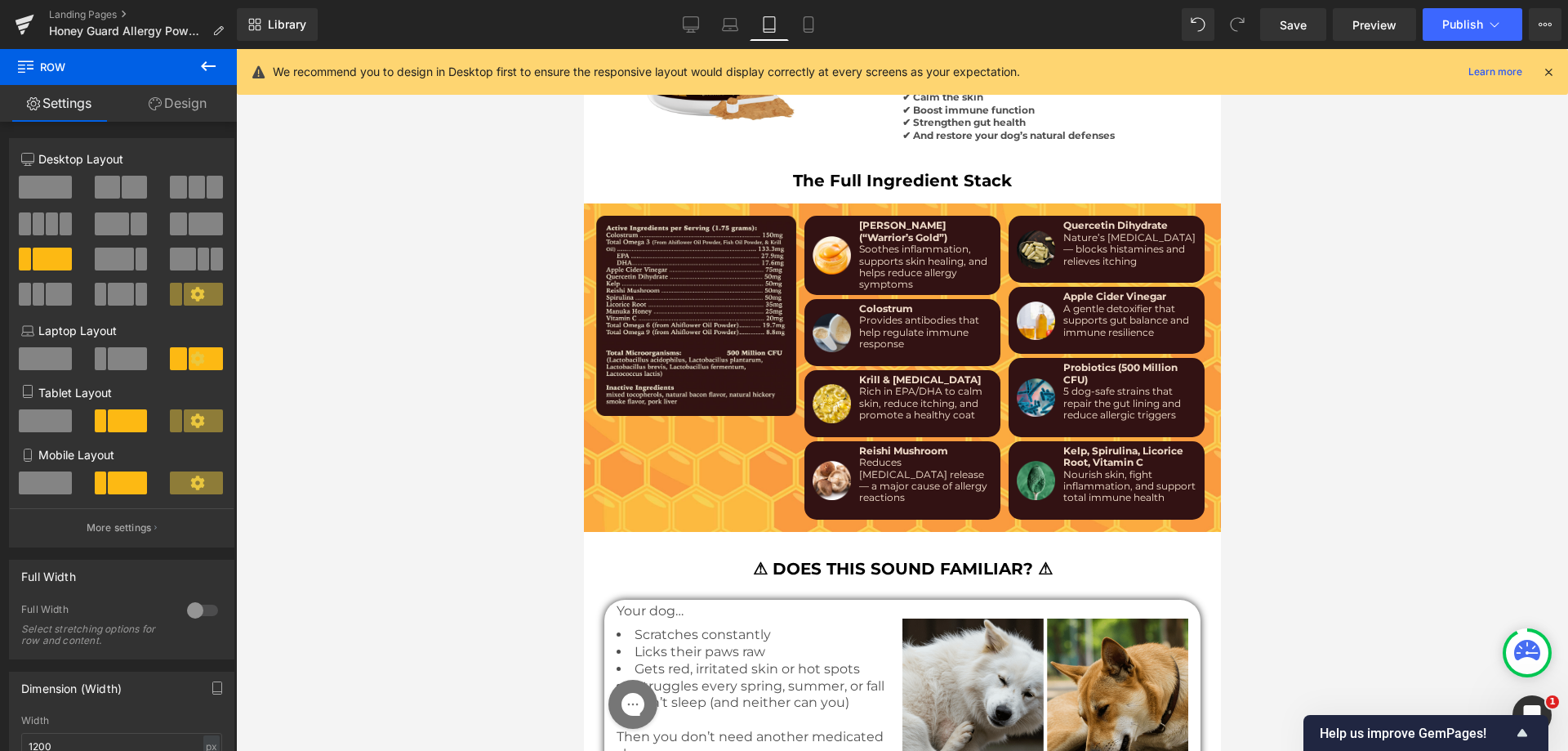
scroll to position [5974, 0]
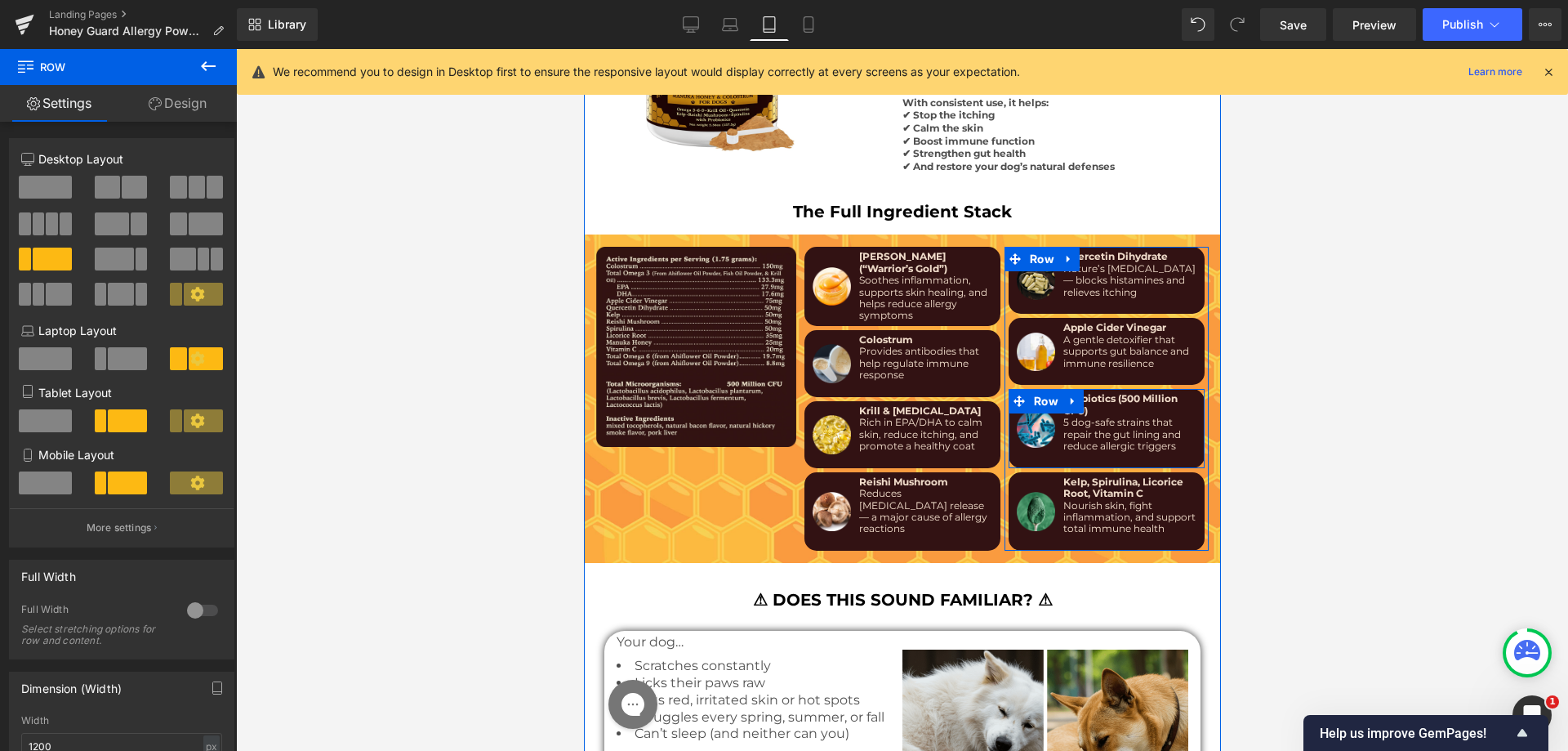
click at [1041, 423] on div "Image" at bounding box center [1035, 428] width 46 height 70
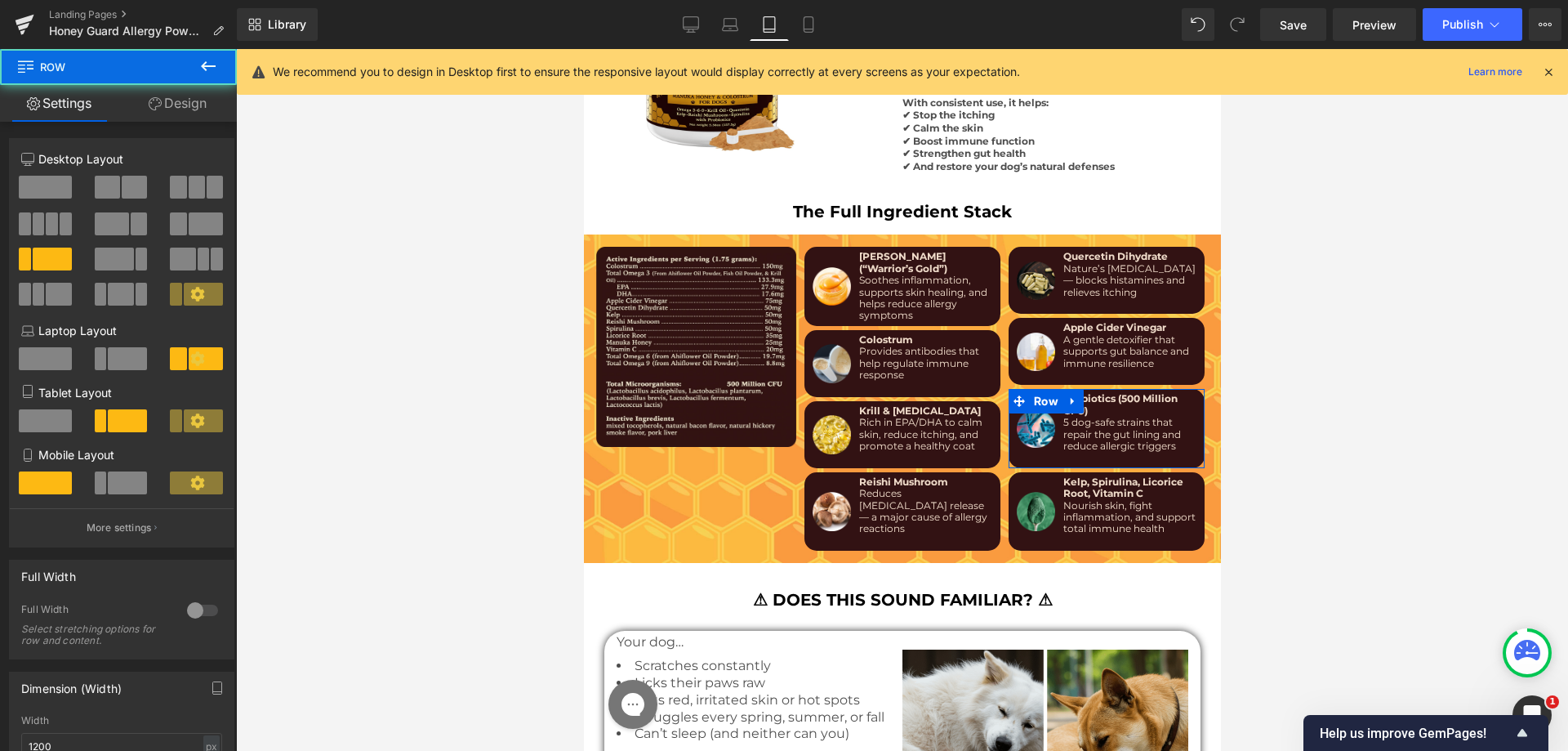
drag, startPoint x: 123, startPoint y: 483, endPoint x: 852, endPoint y: 6, distance: 871.2
click at [123, 484] on span at bounding box center [127, 483] width 40 height 23
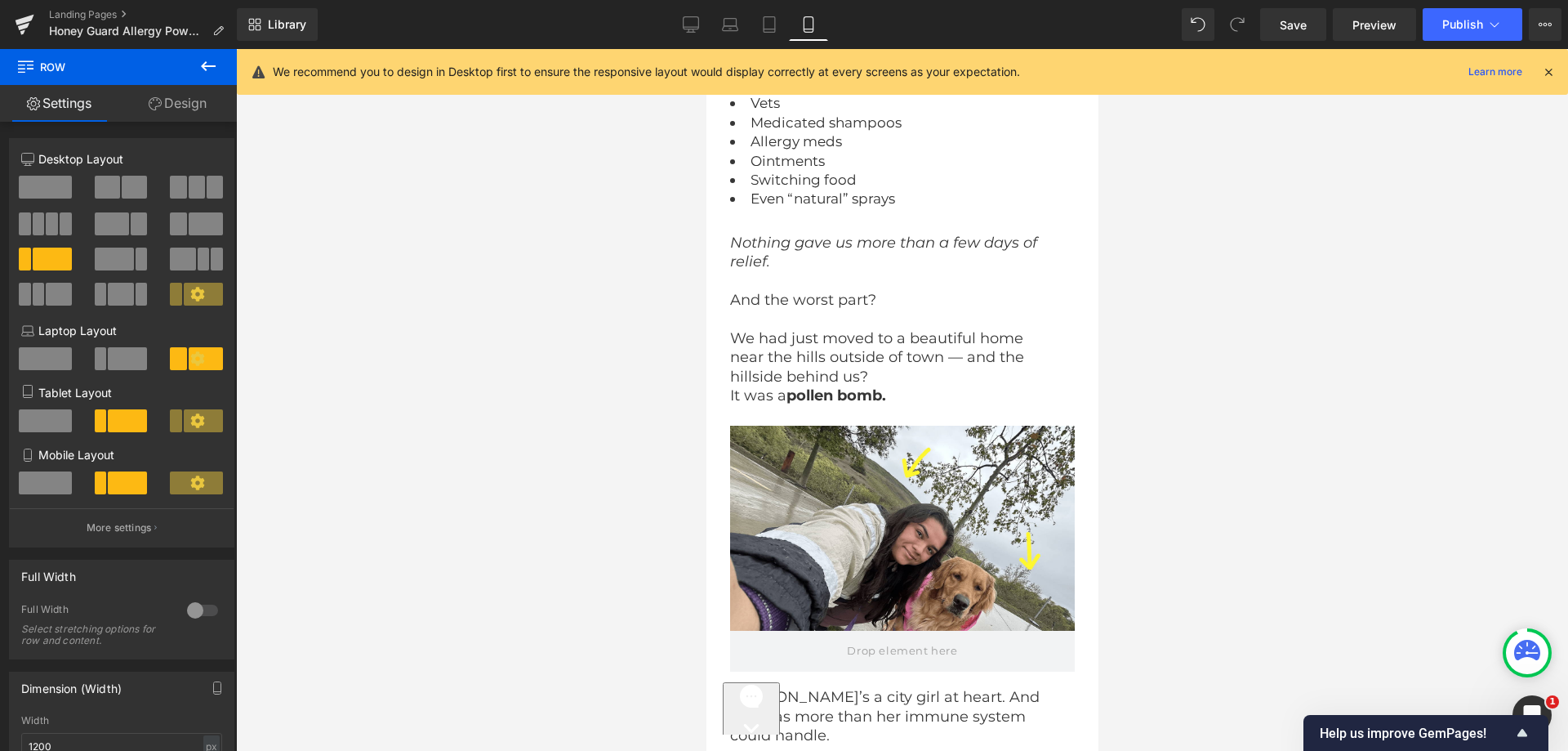
scroll to position [0, 0]
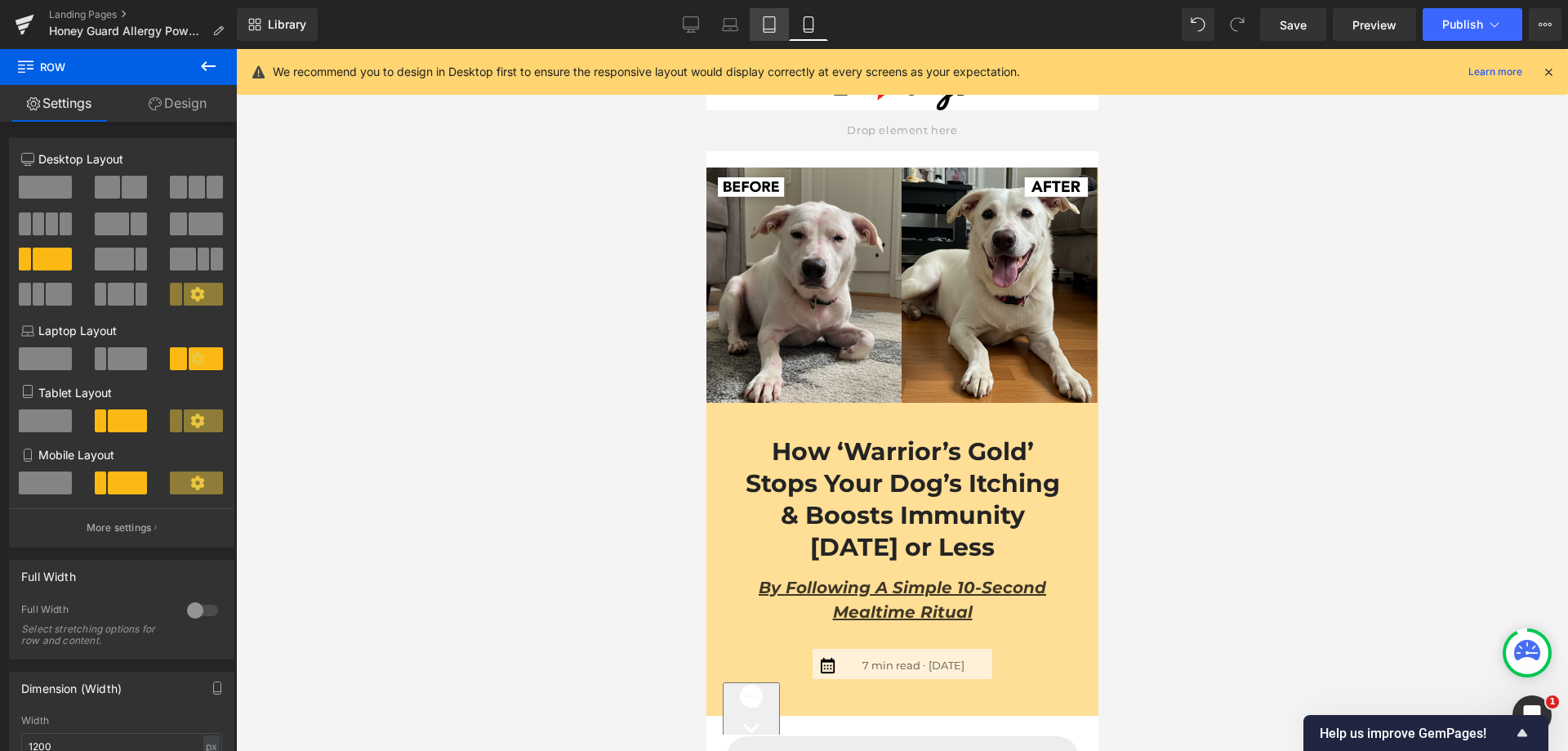
click at [765, 23] on icon at bounding box center [769, 24] width 16 height 16
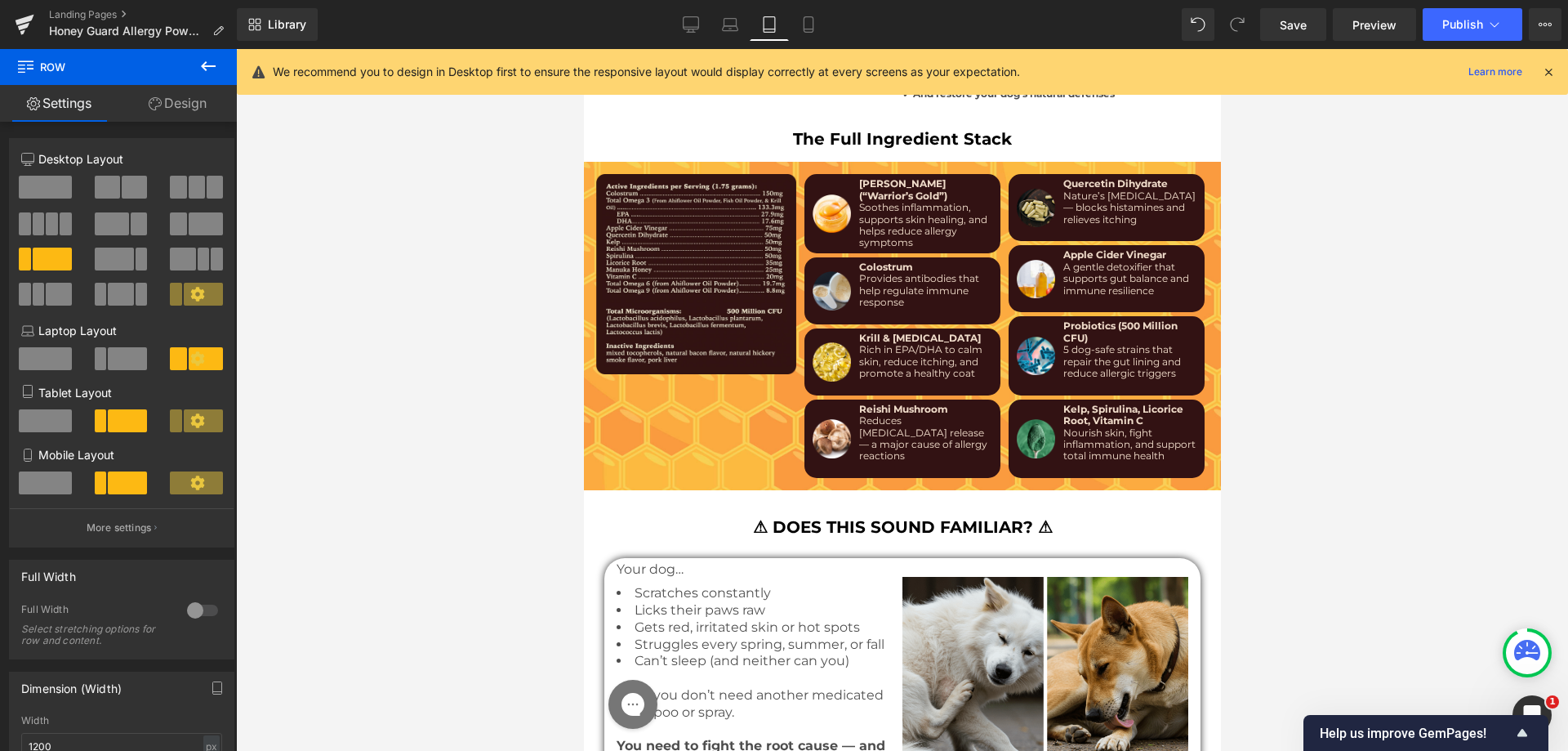
scroll to position [6046, 0]
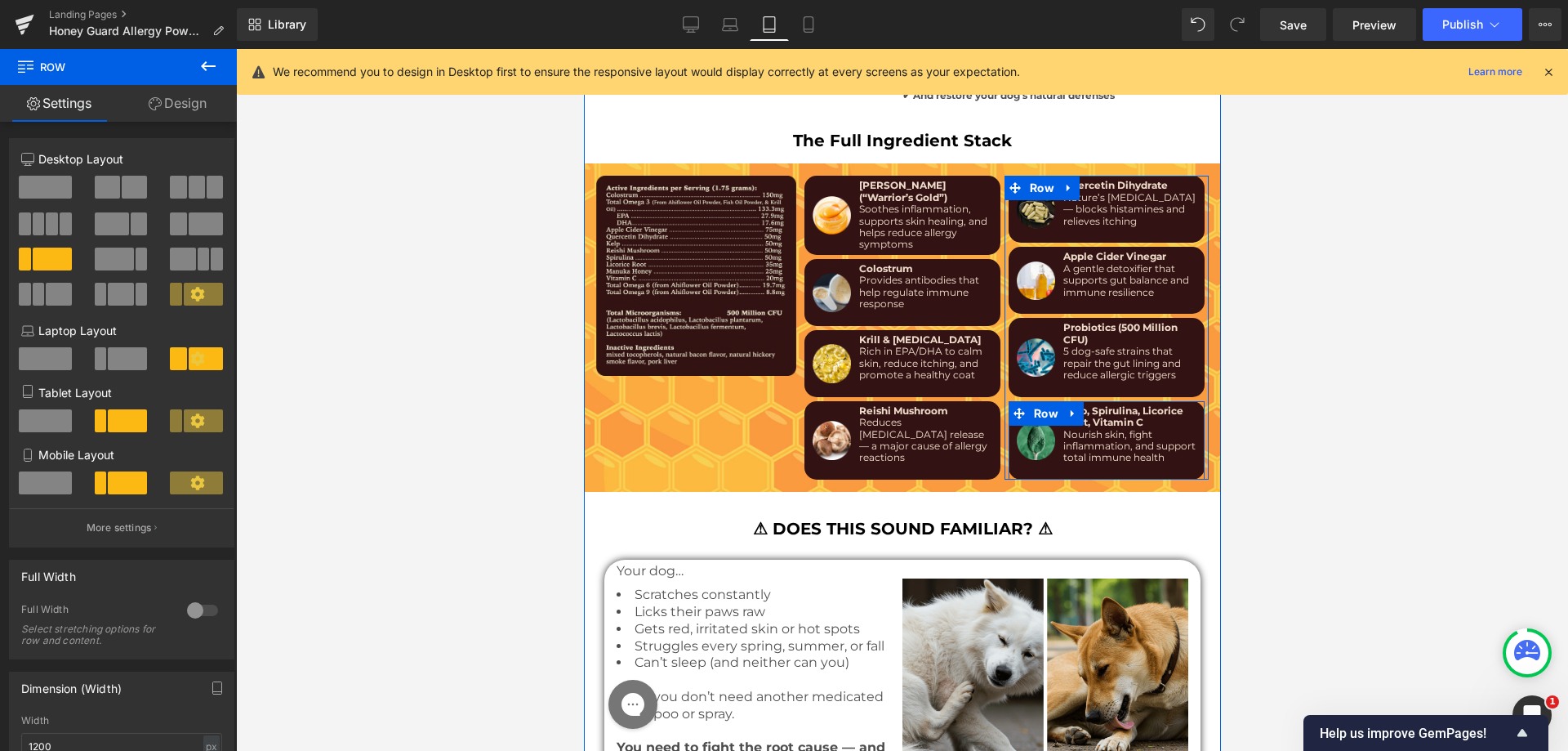
click at [1037, 430] on div "Image" at bounding box center [1035, 440] width 46 height 70
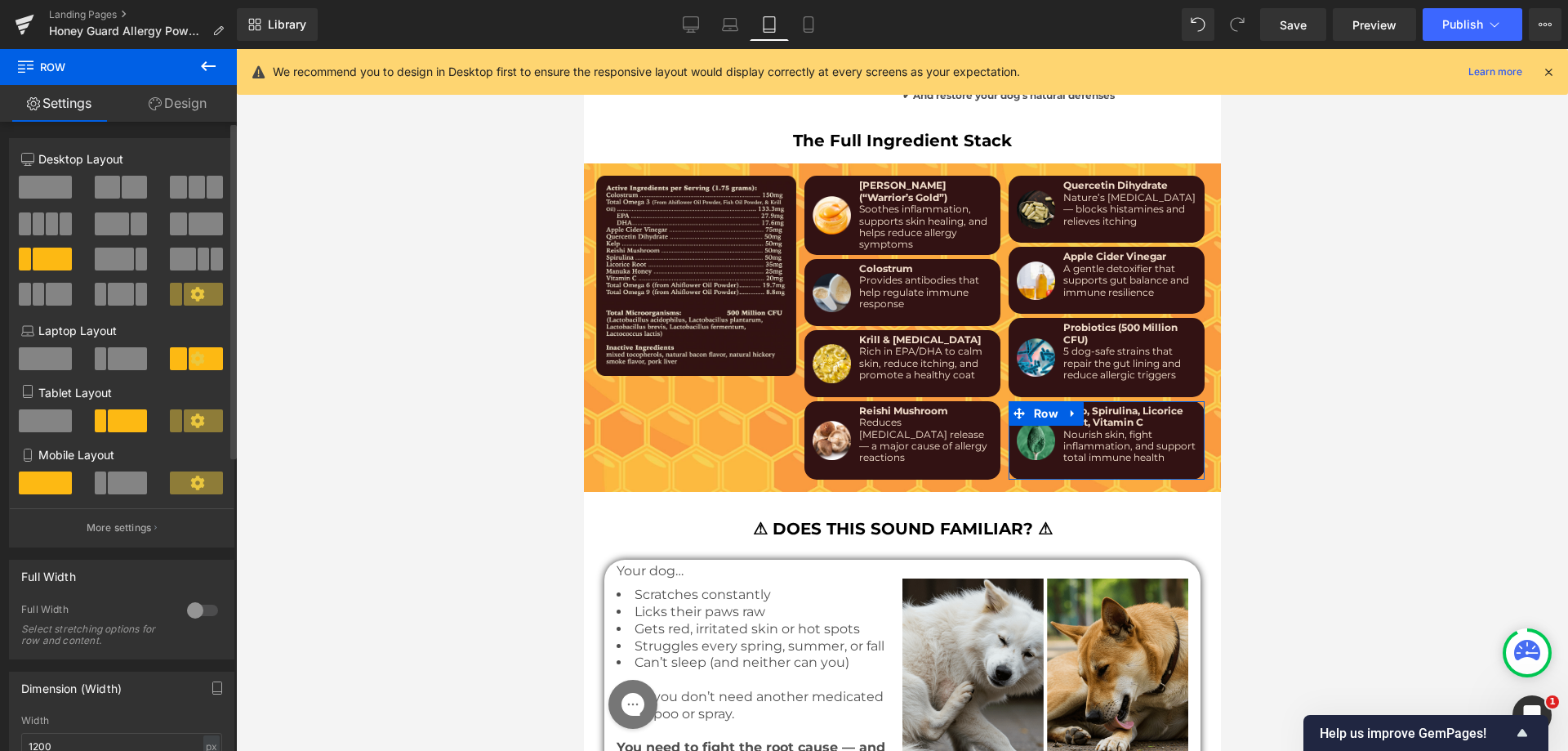
click at [117, 476] on span at bounding box center [127, 483] width 40 height 23
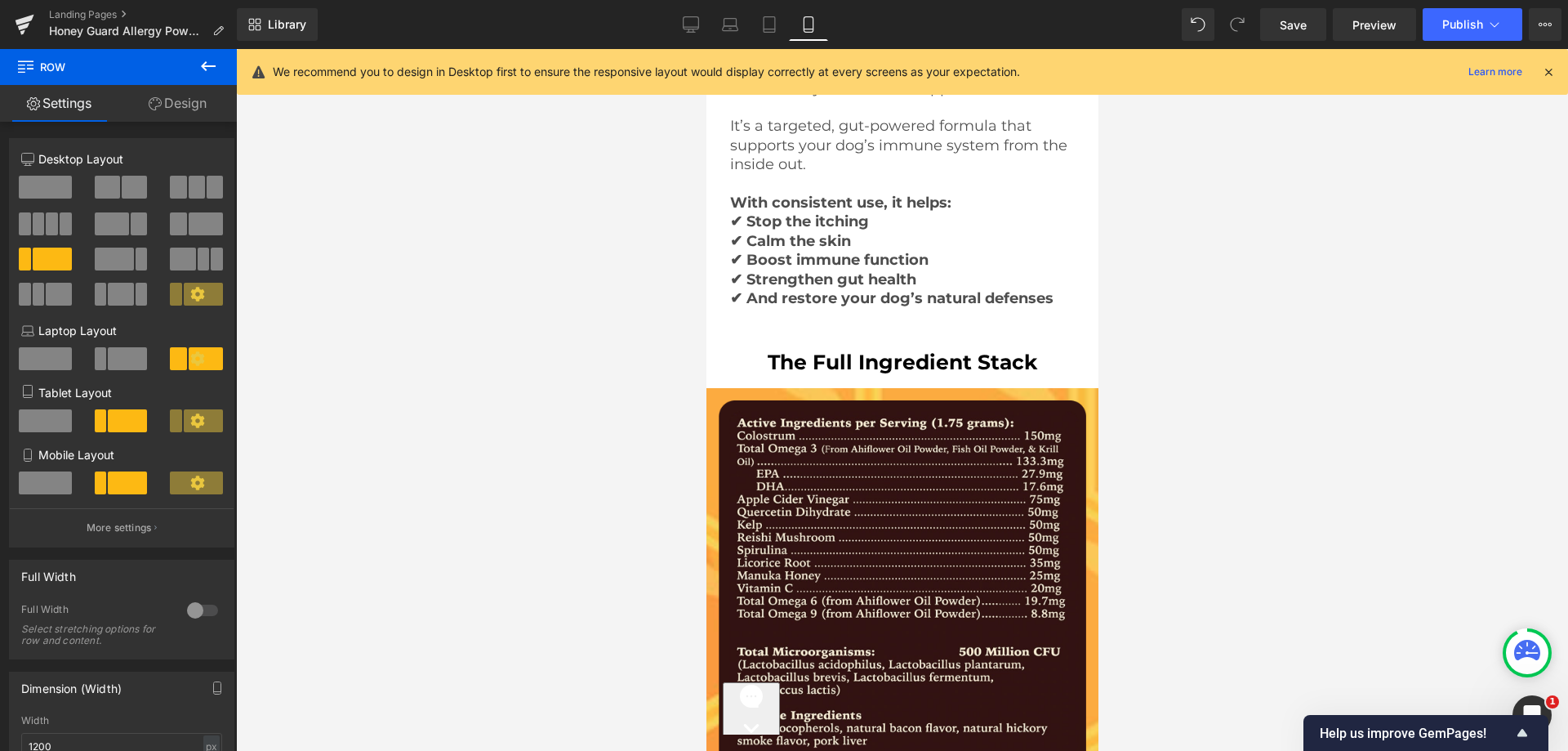
scroll to position [9862, 0]
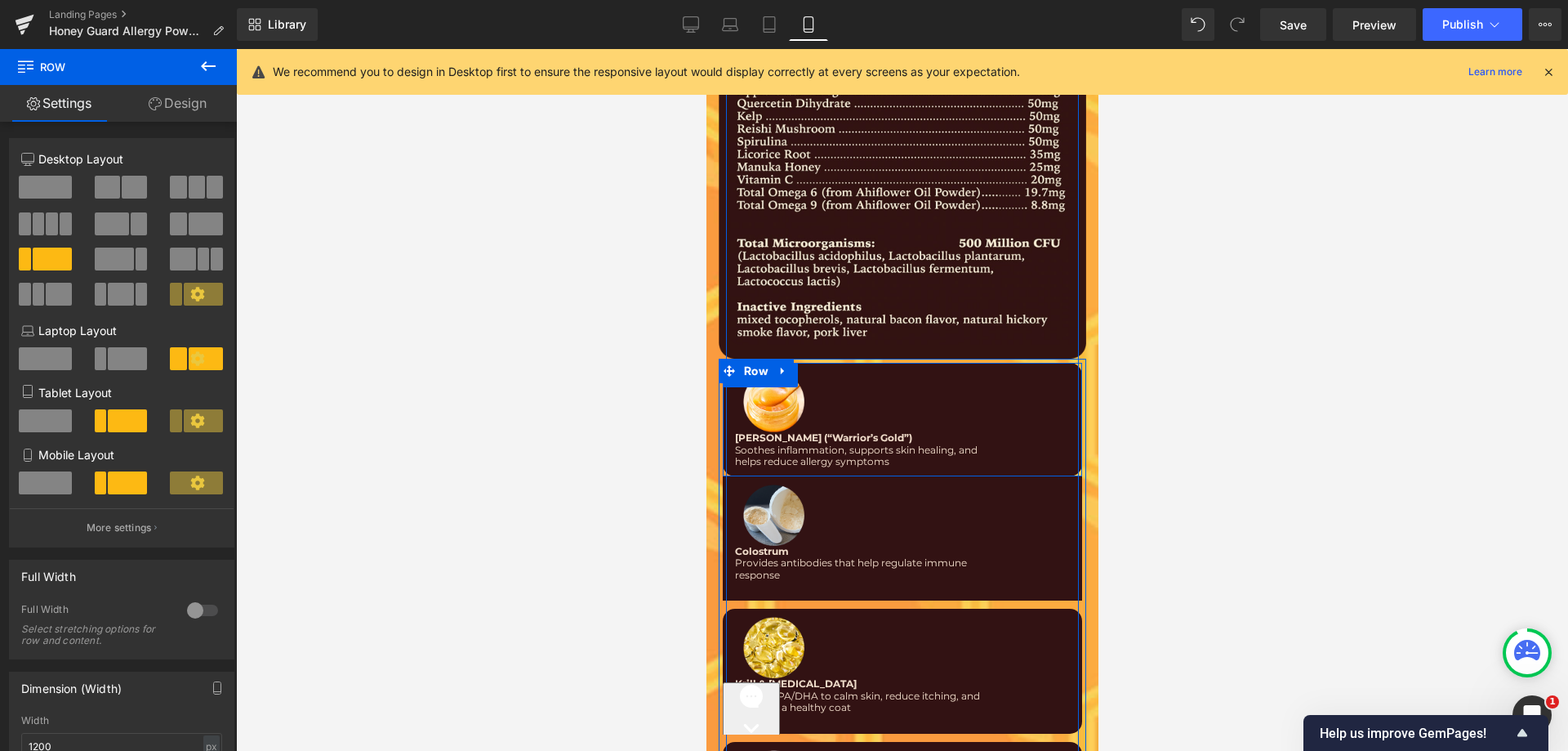
click at [882, 380] on div "Image Manuka Honey (“Warrior’s Gold”) Text Block Soothes inflammation, supports…" at bounding box center [901, 418] width 359 height 113
click at [722, 440] on div at bounding box center [726, 418] width 8 height 113
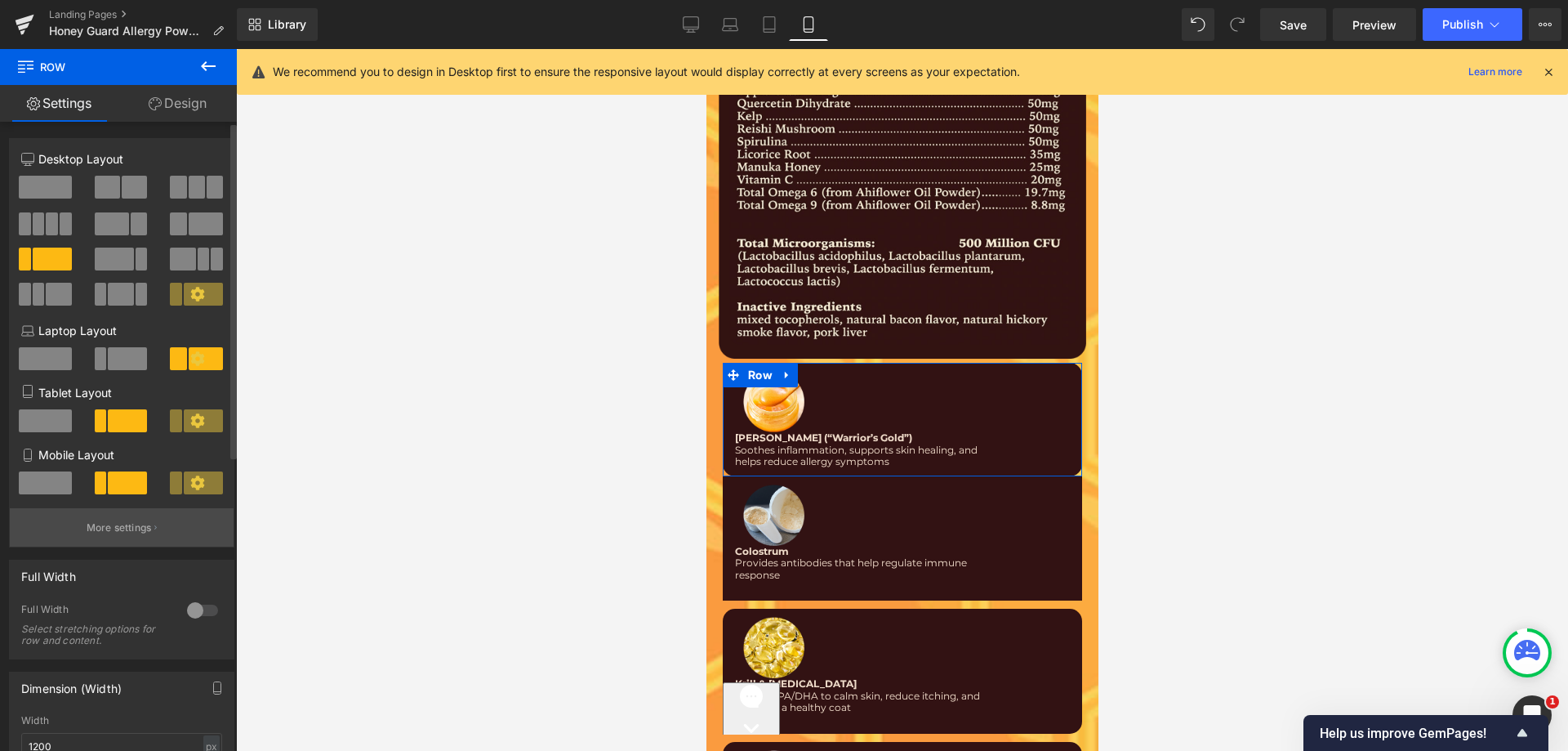
click at [179, 532] on button "More settings" at bounding box center [121, 527] width 224 height 39
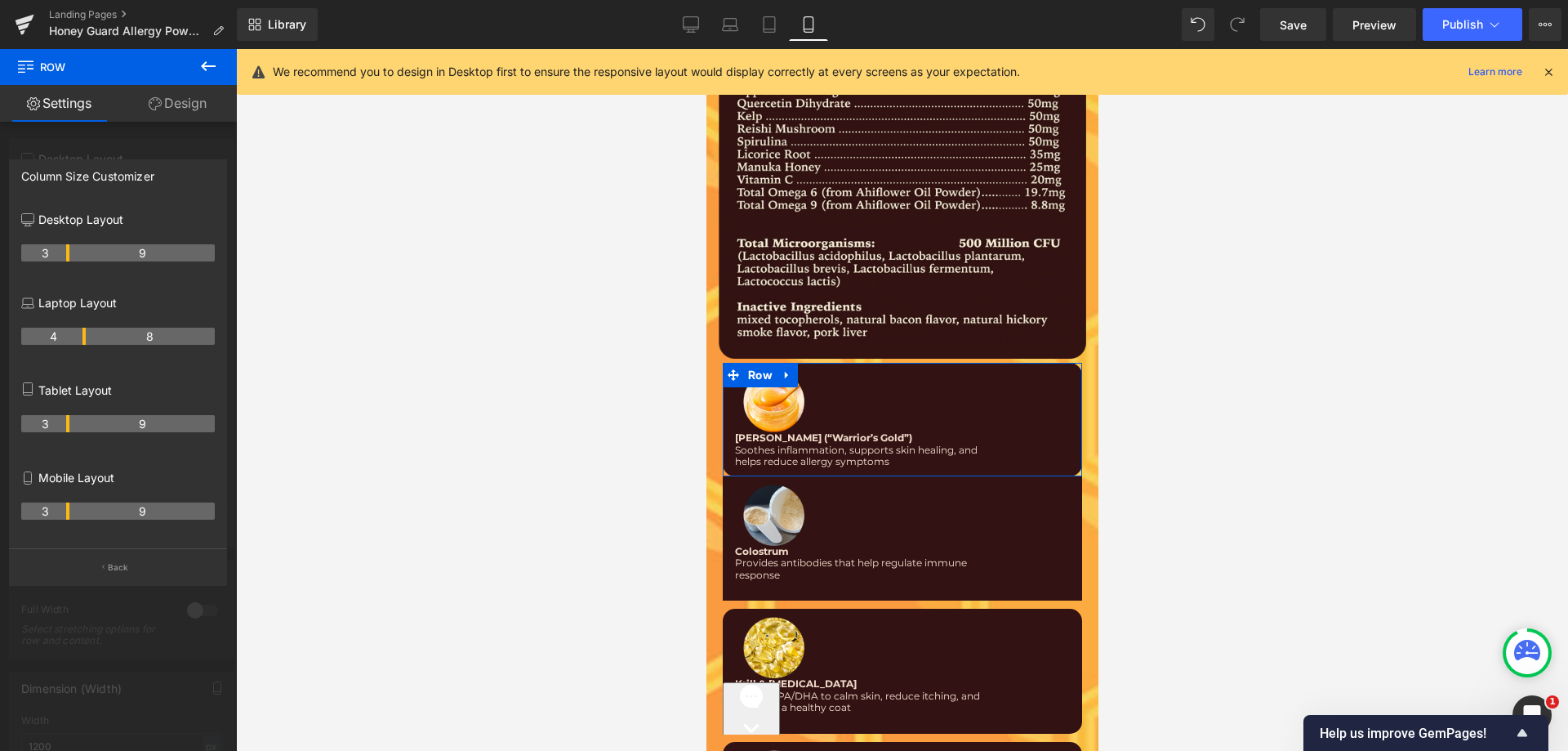
click at [71, 510] on th "9" at bounding box center [142, 511] width 146 height 17
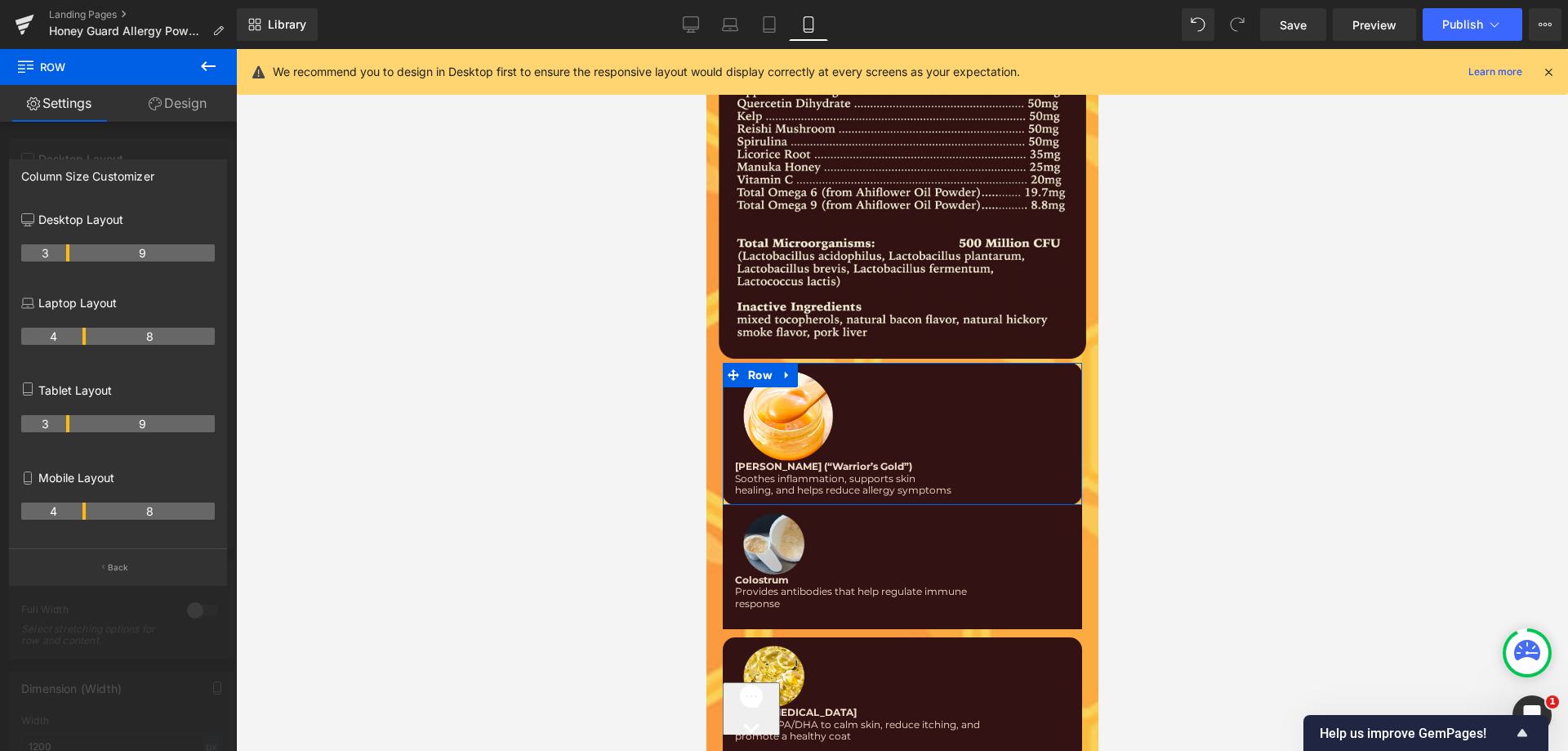
drag, startPoint x: 67, startPoint y: 510, endPoint x: 78, endPoint y: 513, distance: 11.4
click at [78, 513] on th "4" at bounding box center [53, 511] width 65 height 17
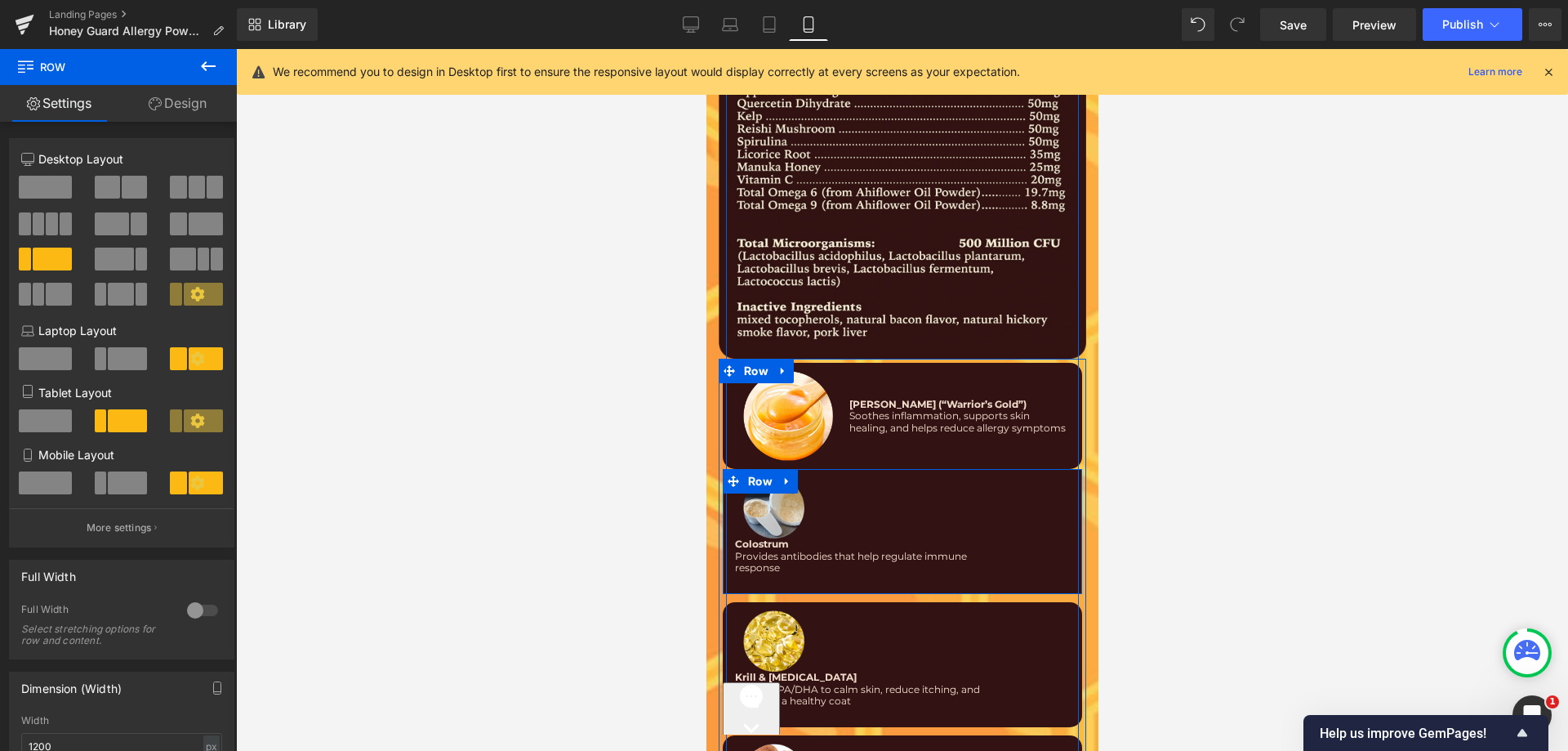
click at [722, 487] on div "Image Colostrum Text Block Provides antibodies that help regulate immune respon…" at bounding box center [901, 531] width 359 height 125
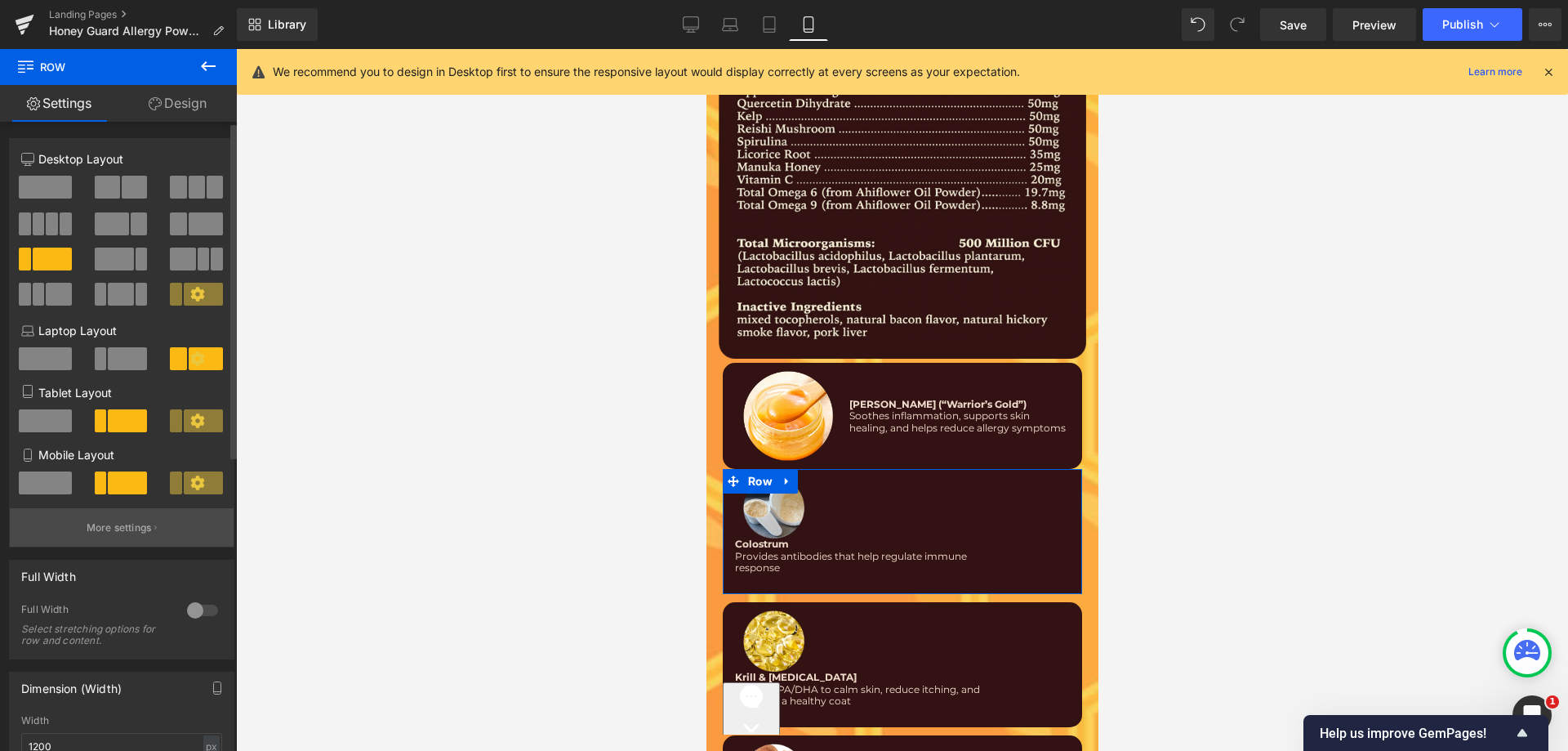
click at [98, 523] on p "More settings" at bounding box center [120, 527] width 66 height 14
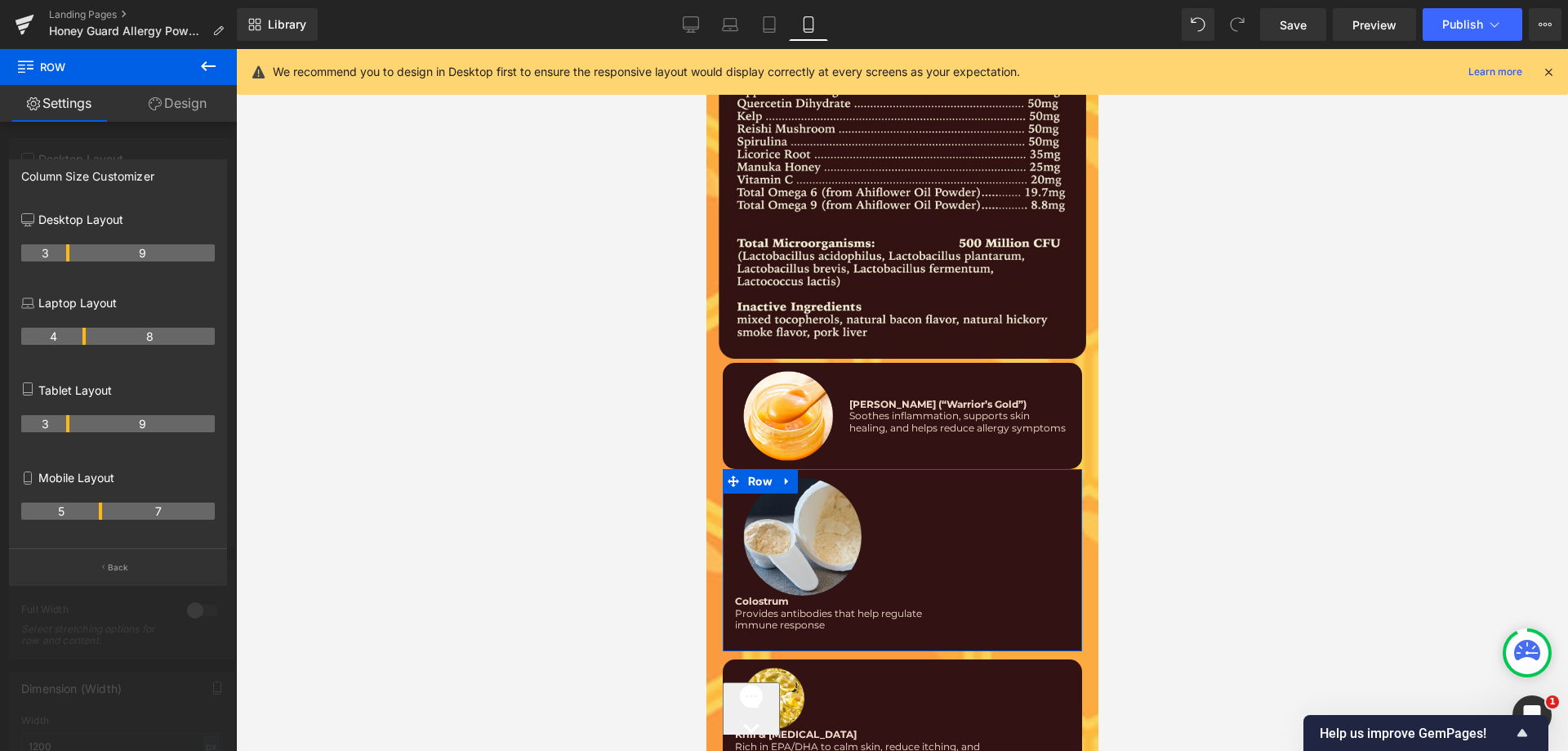
drag, startPoint x: 65, startPoint y: 508, endPoint x: 101, endPoint y: 512, distance: 36.2
click at [101, 512] on tr "5 7" at bounding box center [118, 511] width 194 height 17
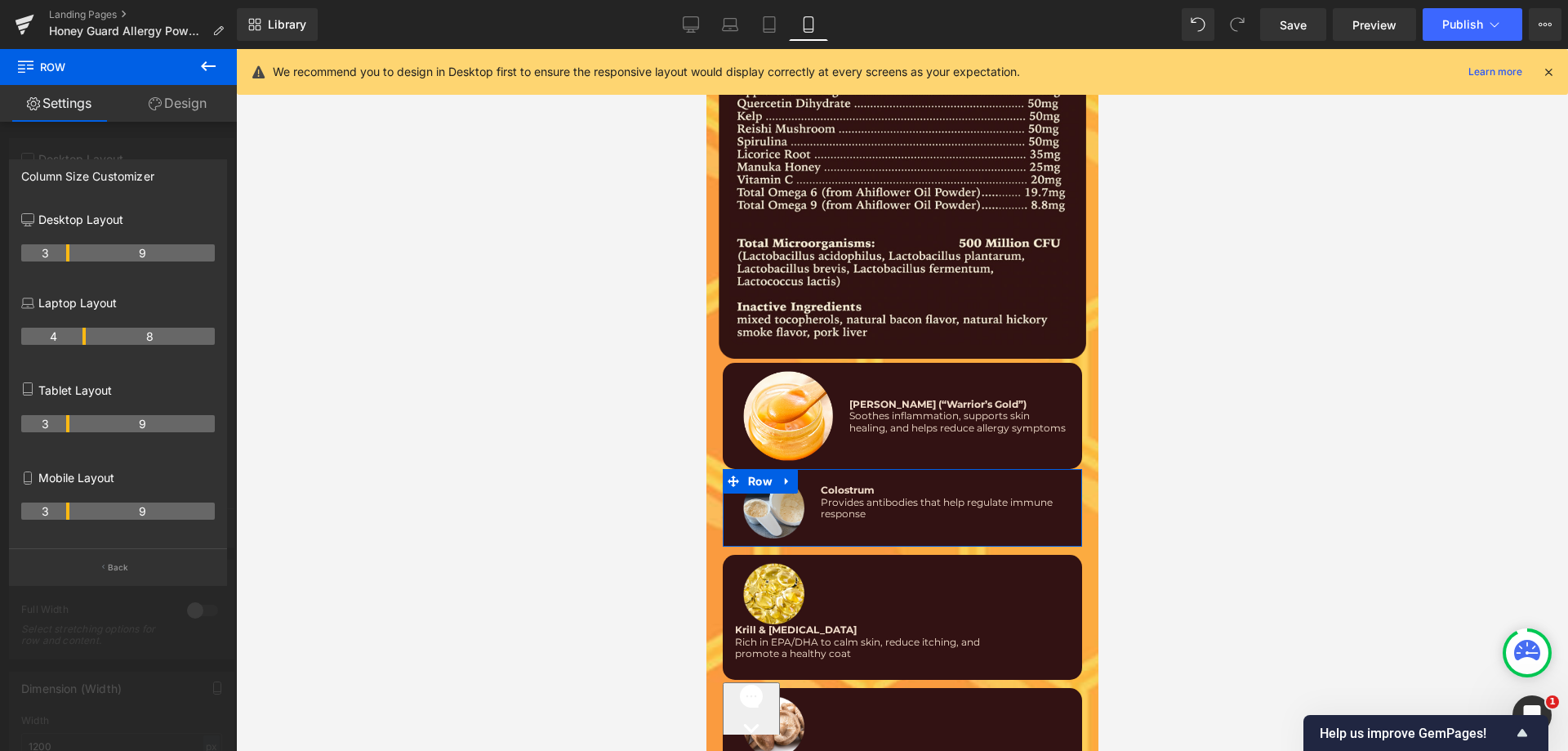
drag, startPoint x: 99, startPoint y: 513, endPoint x: 71, endPoint y: 510, distance: 28.2
click at [71, 510] on tr "3 9" at bounding box center [118, 511] width 194 height 17
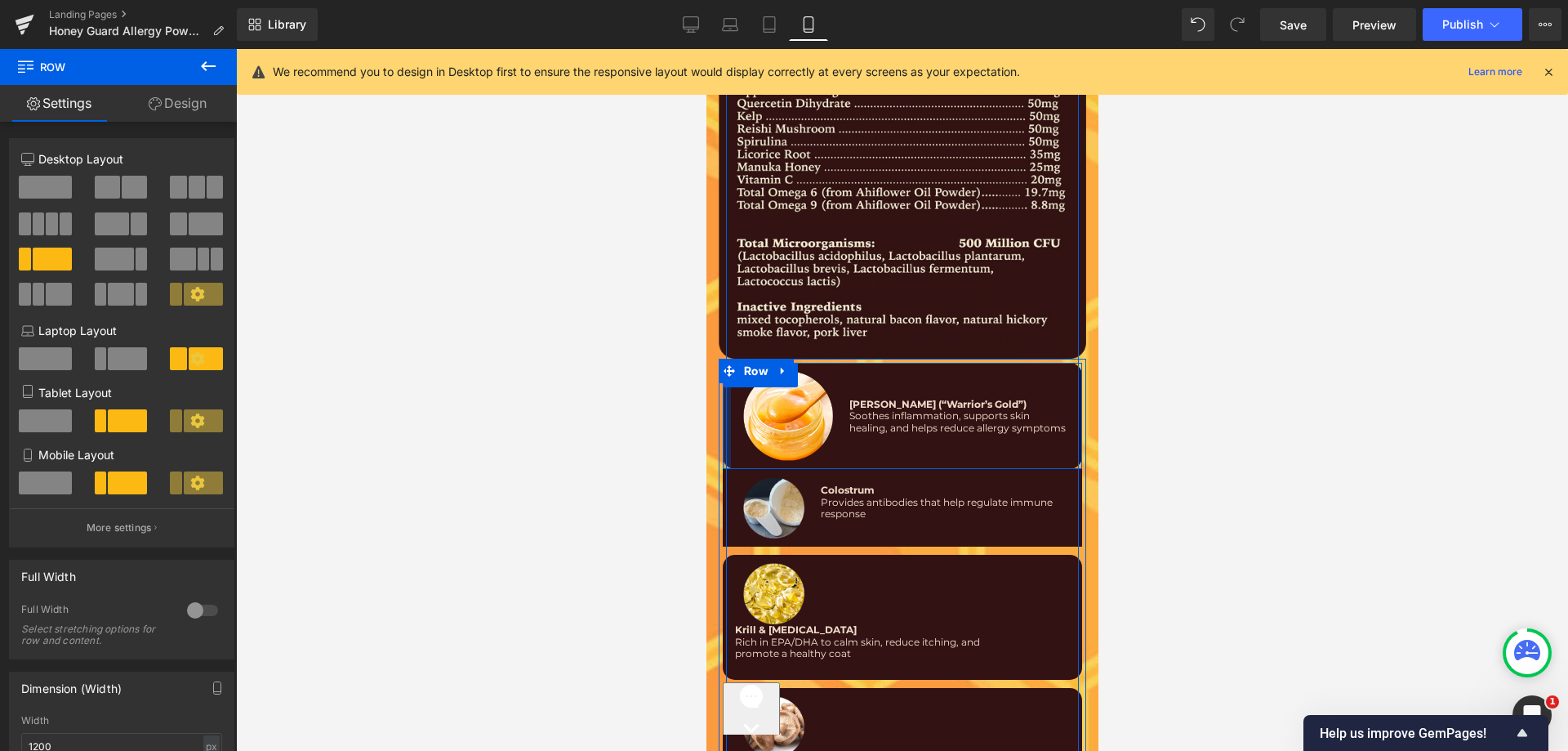
click at [722, 414] on div at bounding box center [726, 416] width 8 height 106
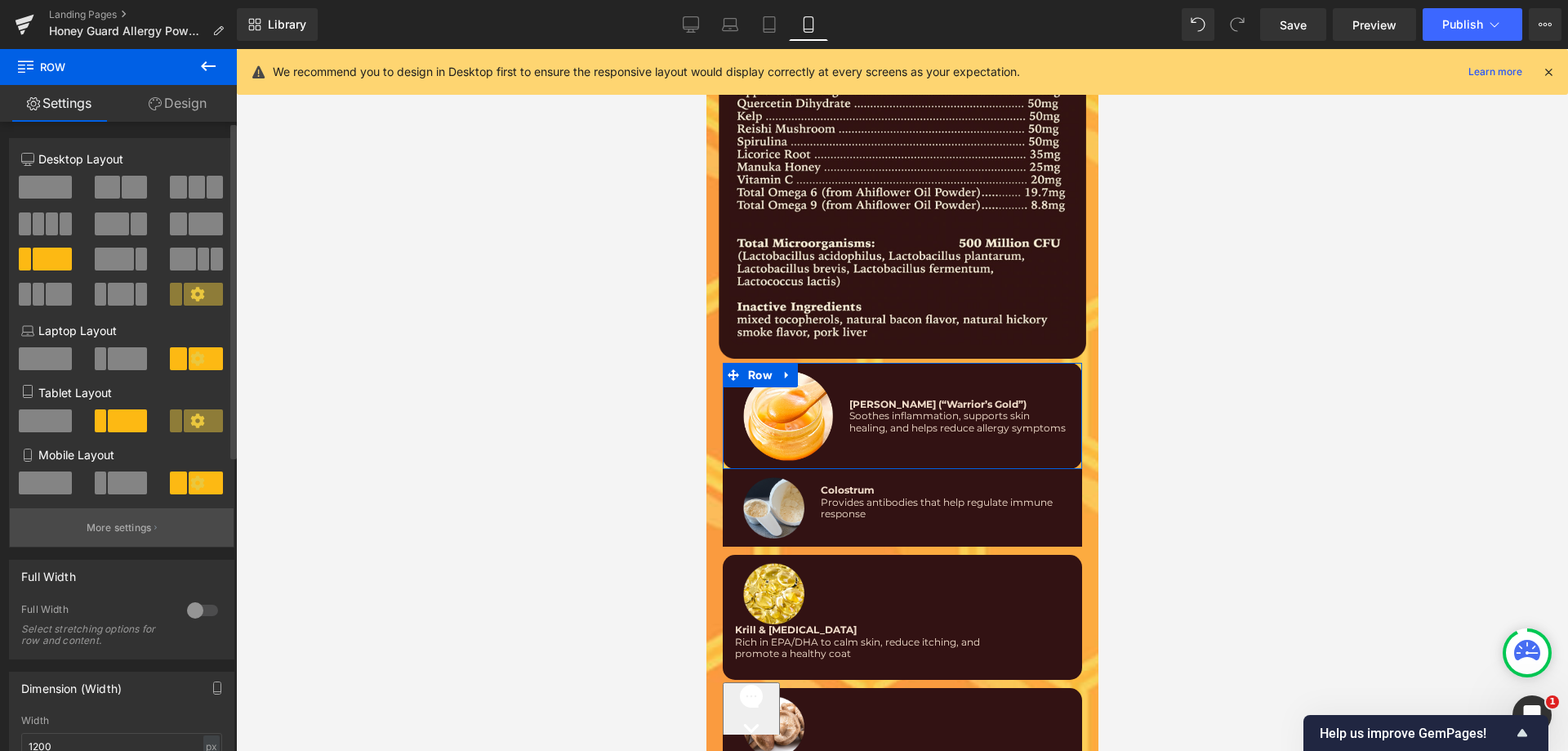
click at [134, 523] on p "More settings" at bounding box center [120, 527] width 66 height 14
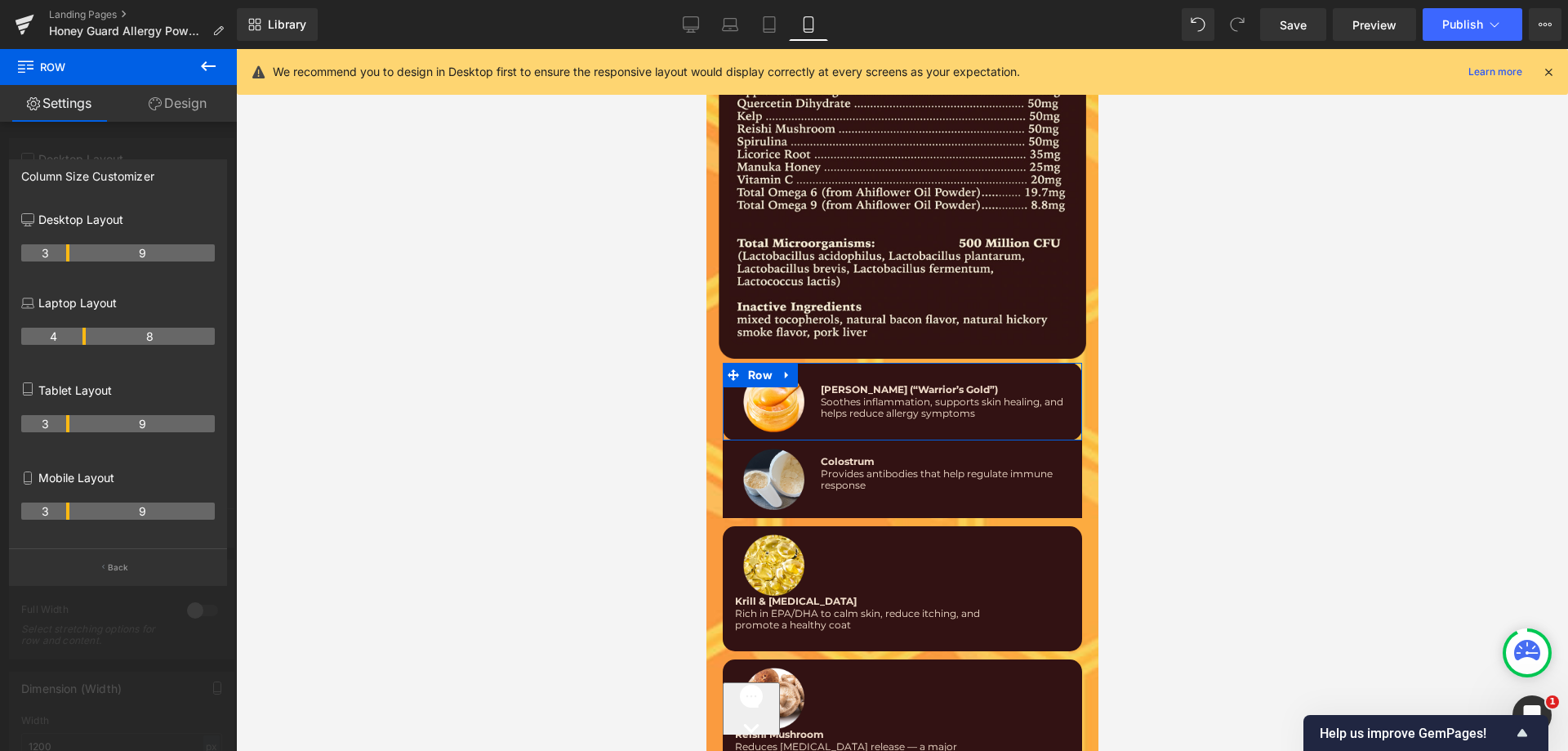
drag, startPoint x: 83, startPoint y: 506, endPoint x: 72, endPoint y: 506, distance: 11.0
click at [72, 506] on tr "3 9" at bounding box center [118, 511] width 194 height 17
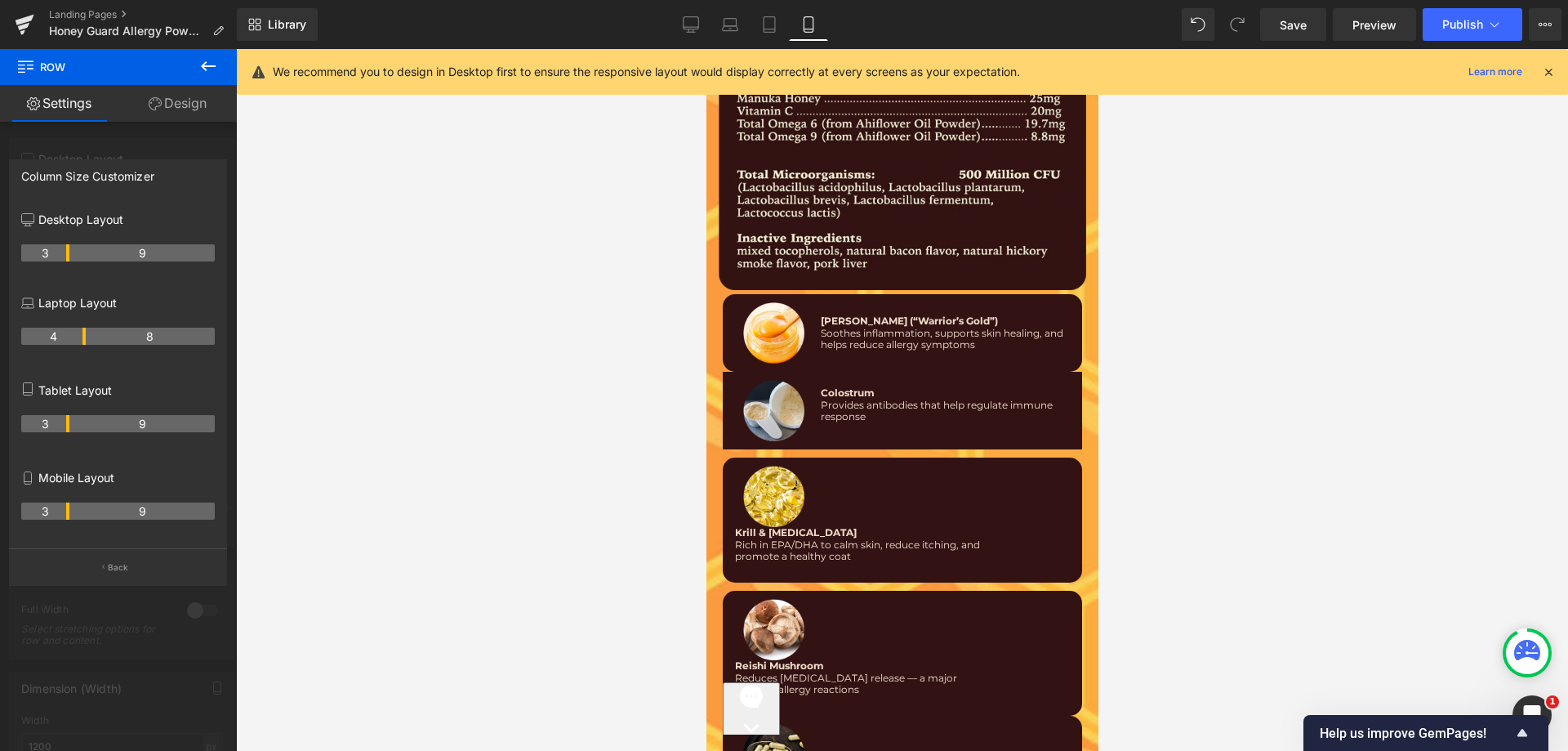
scroll to position [10026, 0]
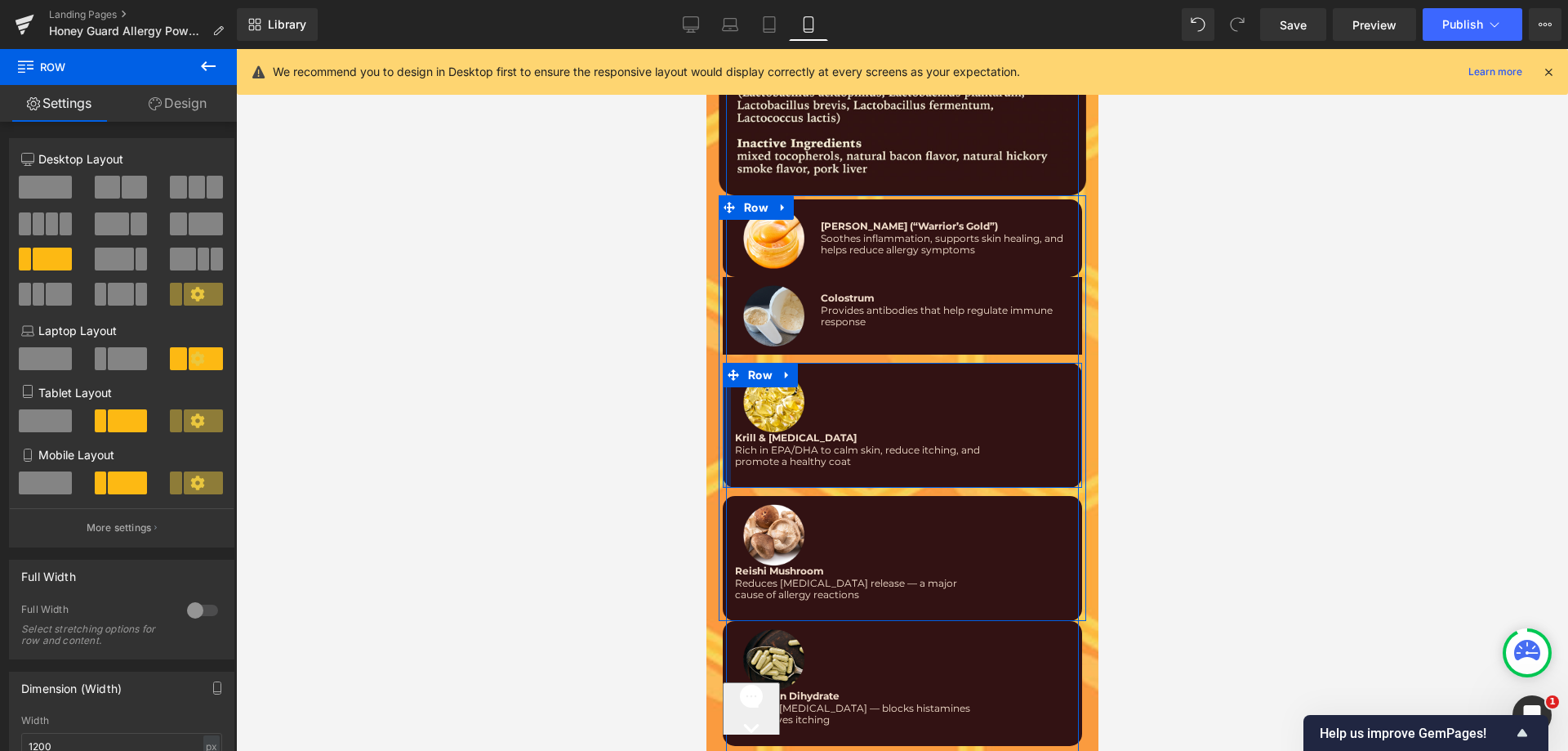
click at [722, 389] on div at bounding box center [726, 425] width 8 height 125
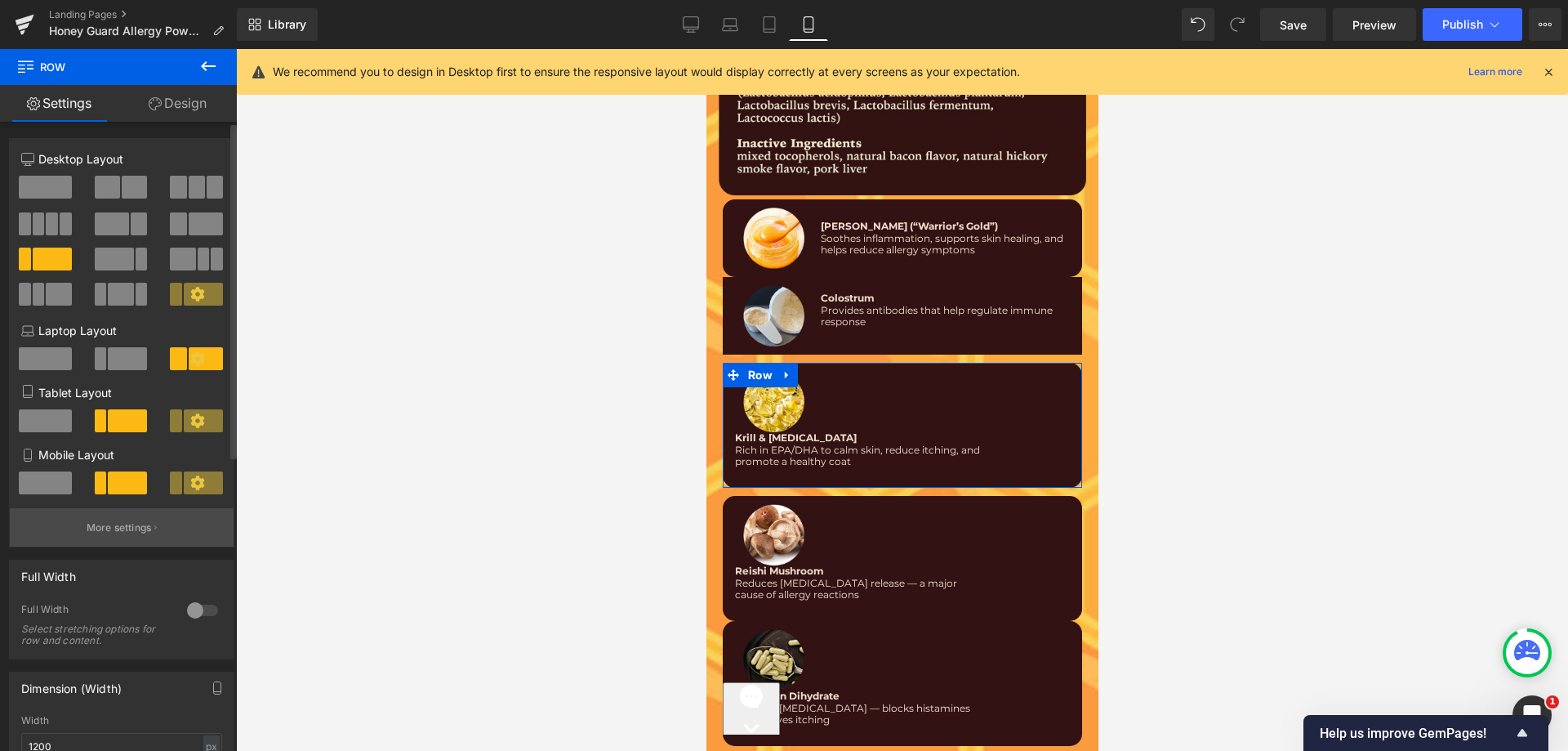
click at [100, 512] on button "More settings" at bounding box center [121, 527] width 224 height 39
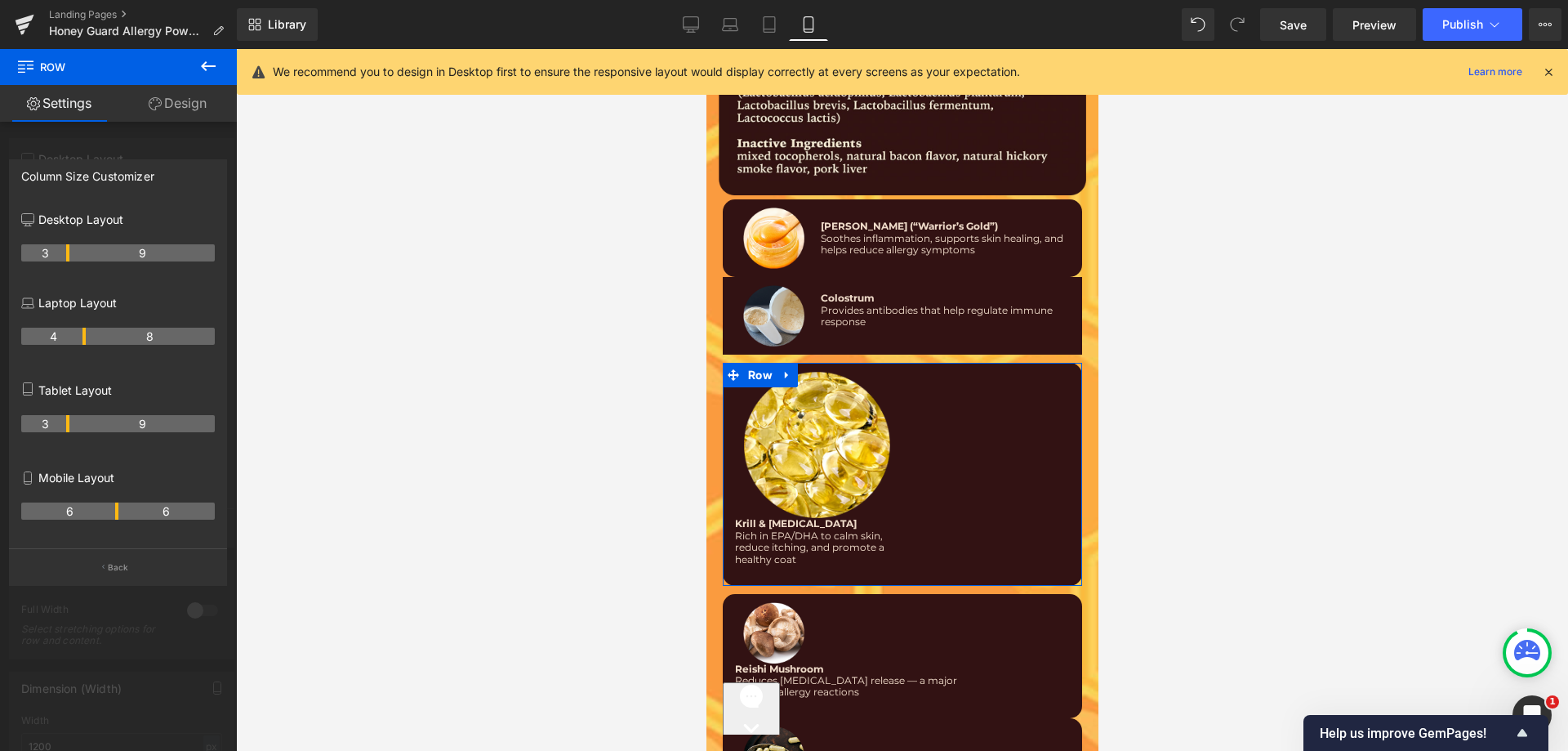
drag, startPoint x: 67, startPoint y: 504, endPoint x: 115, endPoint y: 522, distance: 51.3
click at [115, 522] on div "6 6" at bounding box center [118, 517] width 194 height 45
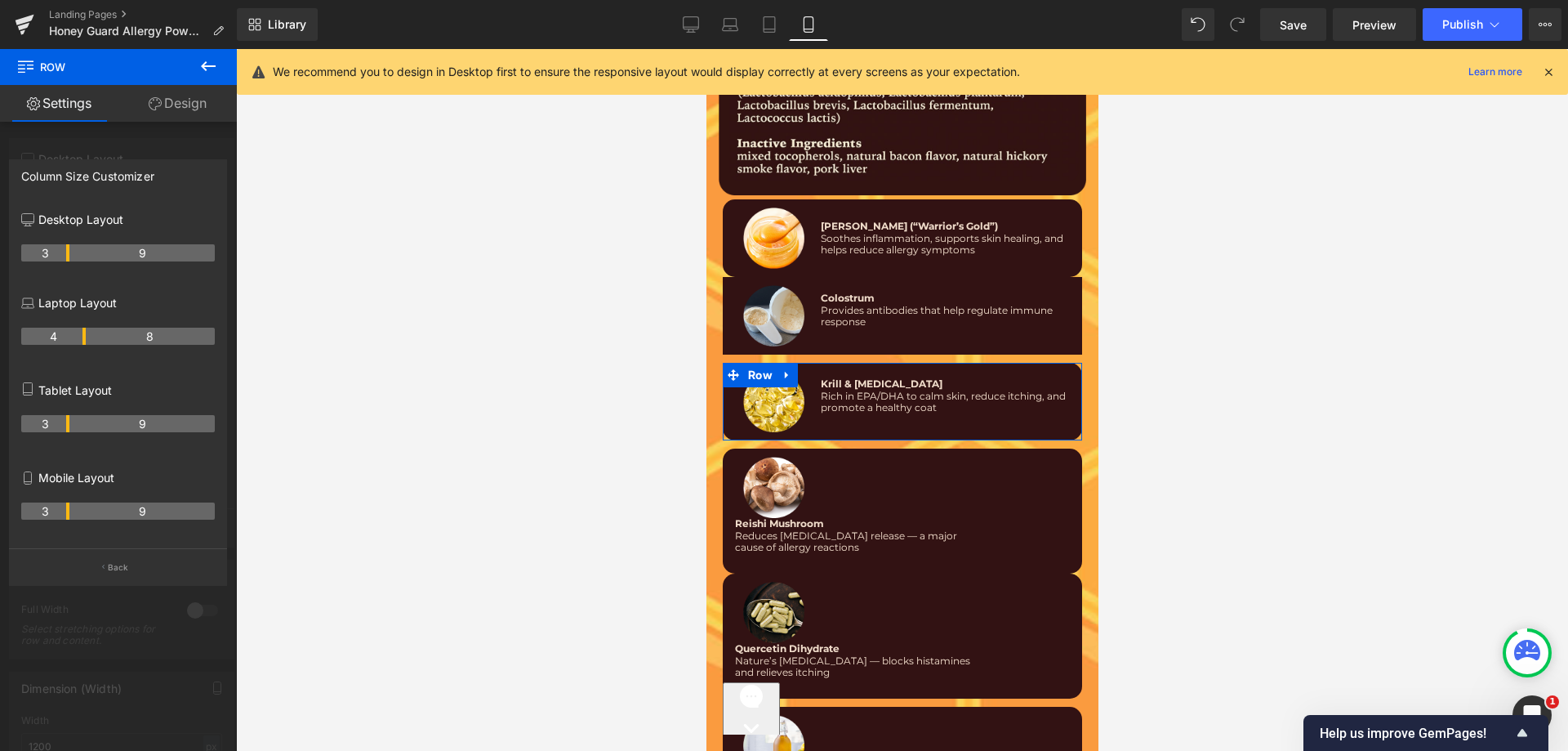
drag, startPoint x: 116, startPoint y: 514, endPoint x: 65, endPoint y: 514, distance: 51.0
click at [65, 514] on th "3" at bounding box center [45, 511] width 48 height 17
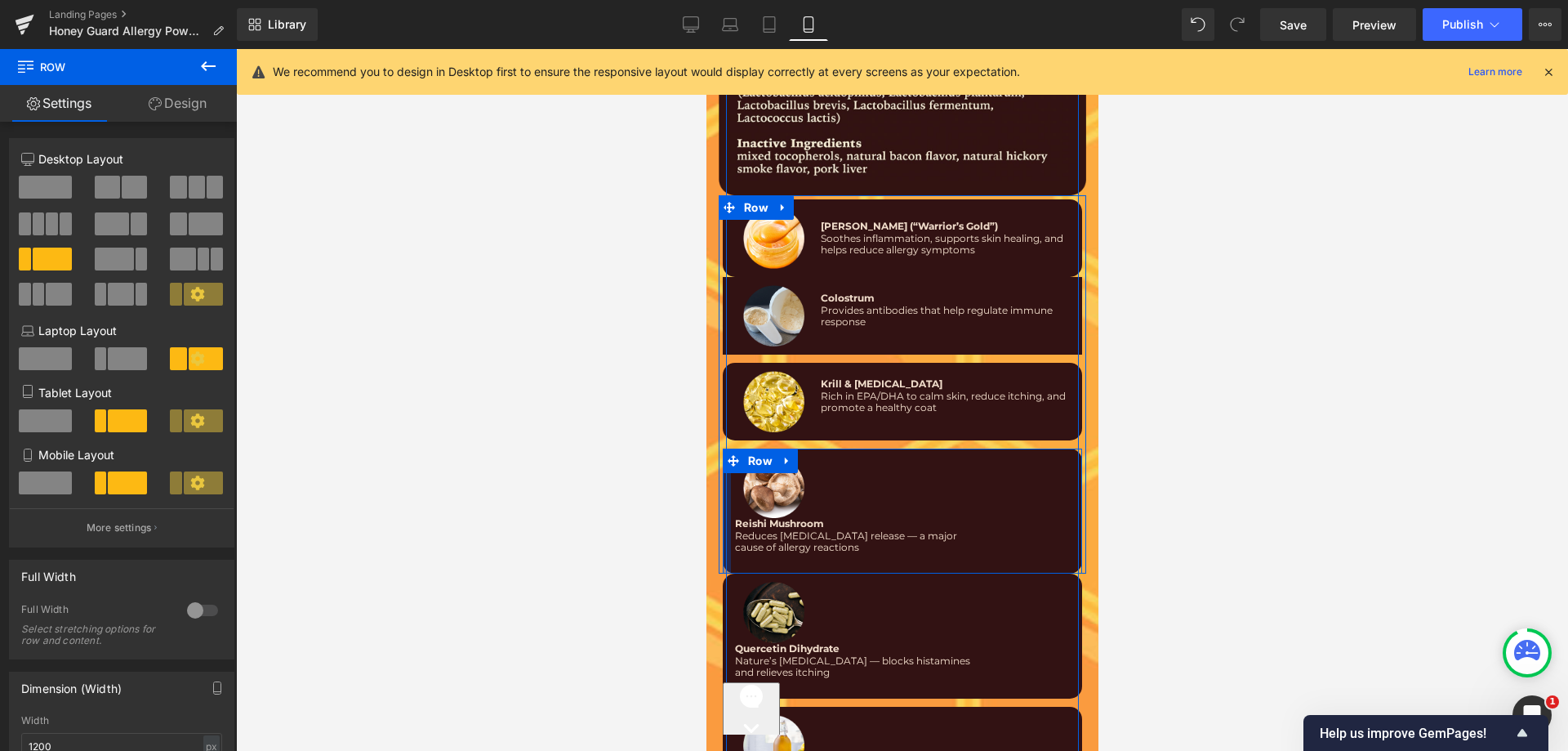
click at [722, 512] on div at bounding box center [726, 511] width 8 height 125
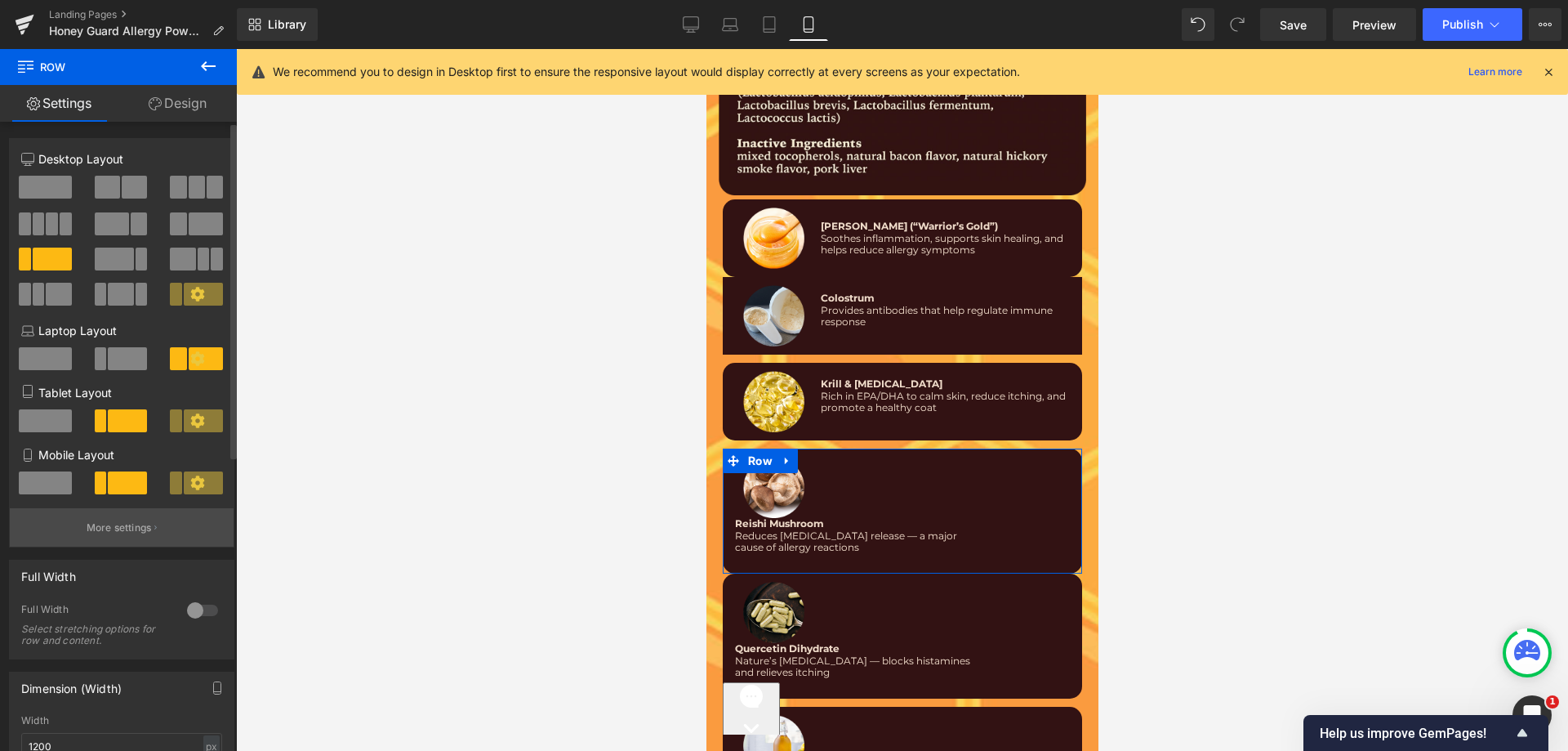
click at [114, 526] on p "More settings" at bounding box center [120, 527] width 66 height 14
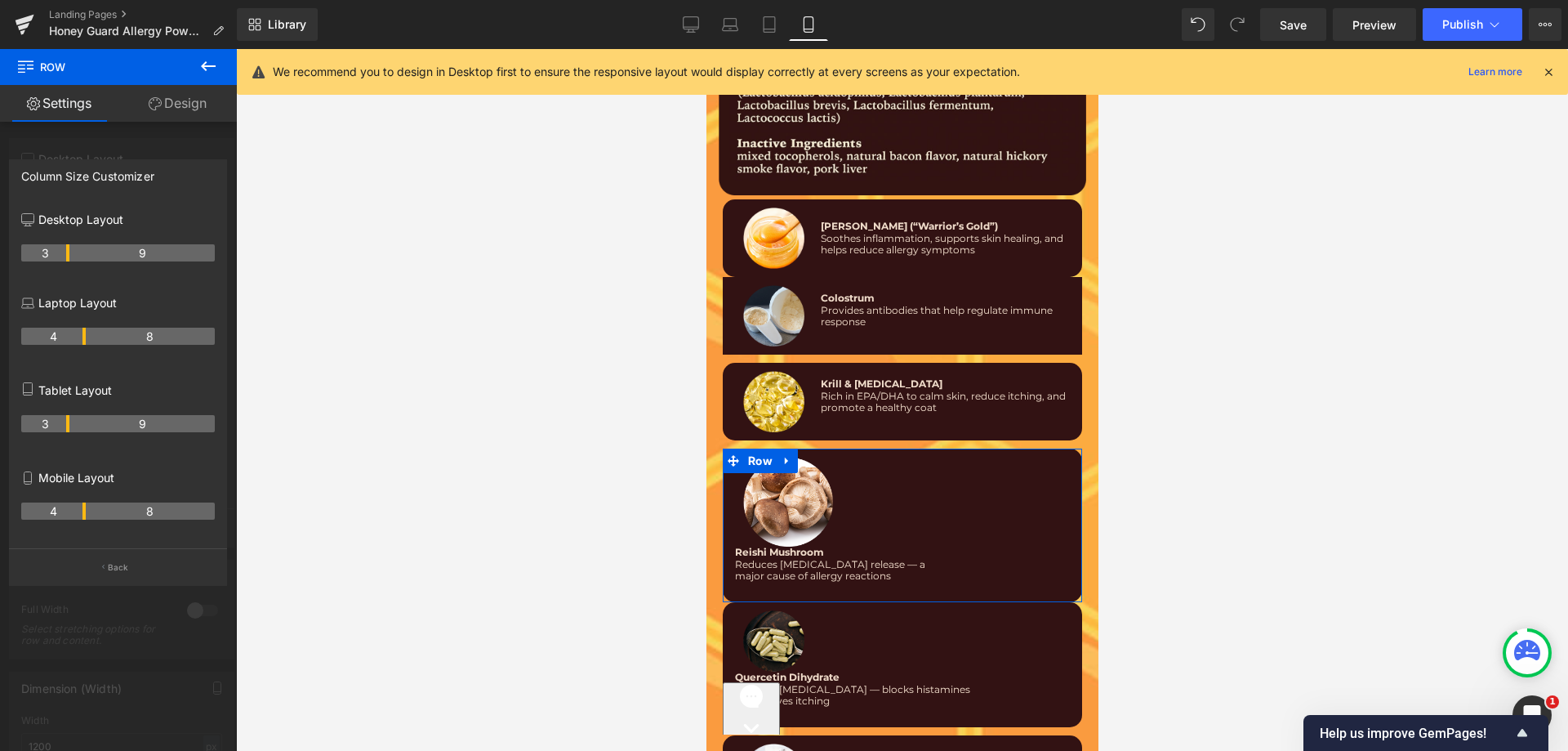
drag, startPoint x: 66, startPoint y: 512, endPoint x: 79, endPoint y: 517, distance: 13.9
click at [79, 517] on th "4" at bounding box center [53, 511] width 65 height 17
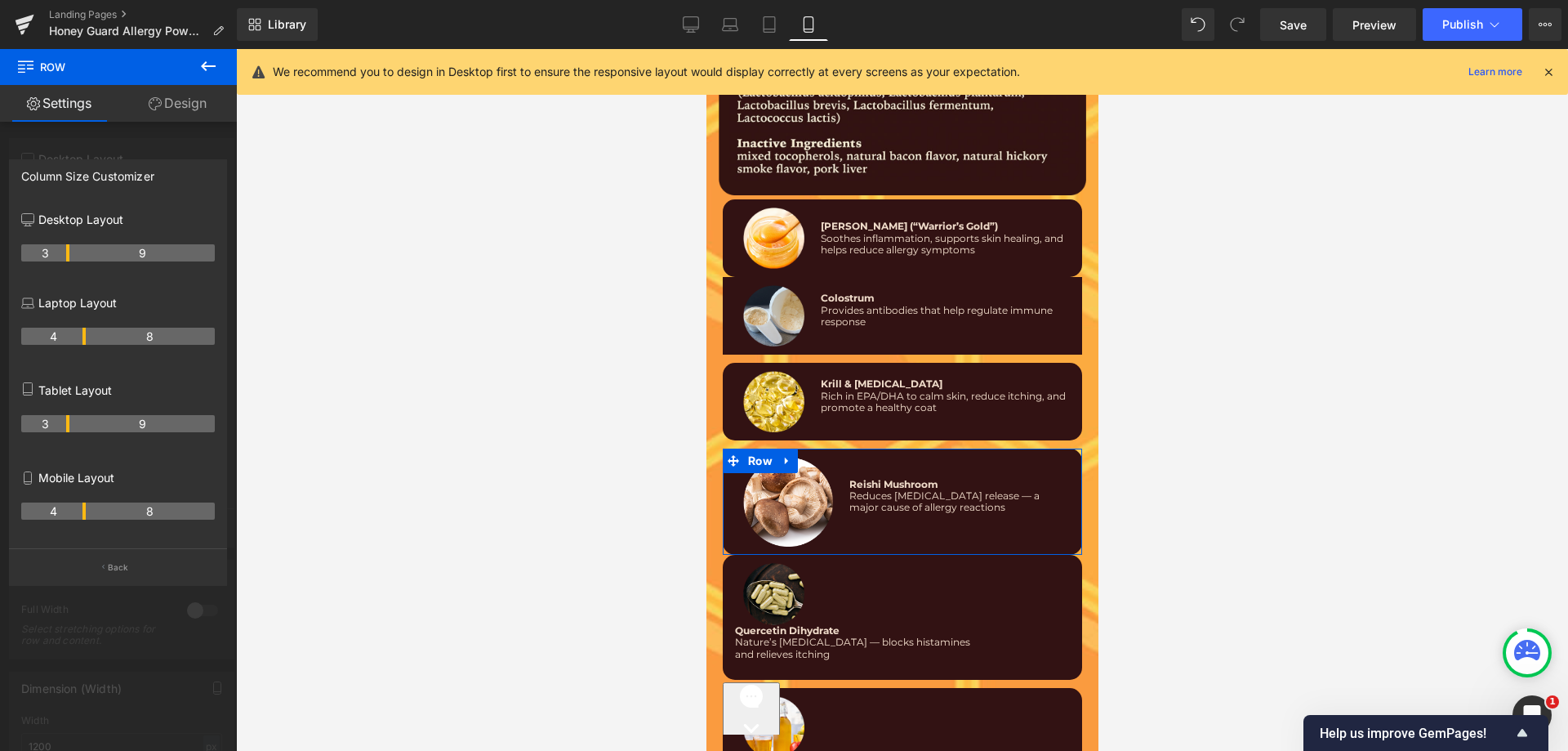
click at [81, 512] on th "4" at bounding box center [53, 511] width 65 height 17
click at [86, 509] on th "8" at bounding box center [150, 511] width 129 height 17
click at [86, 512] on th "8" at bounding box center [150, 511] width 129 height 17
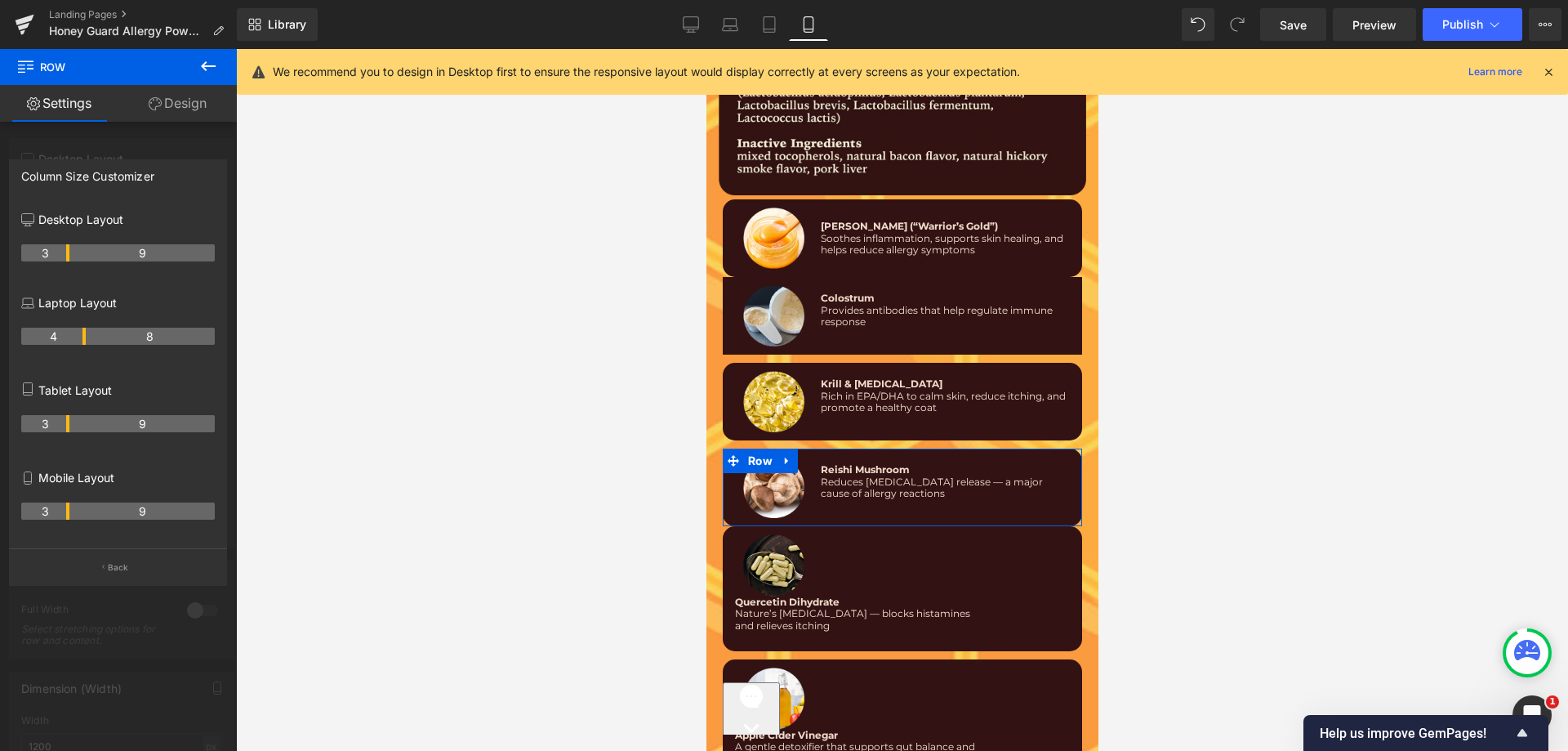
drag, startPoint x: 83, startPoint y: 509, endPoint x: 69, endPoint y: 512, distance: 14.3
click at [69, 512] on tr "3 9" at bounding box center [118, 511] width 194 height 17
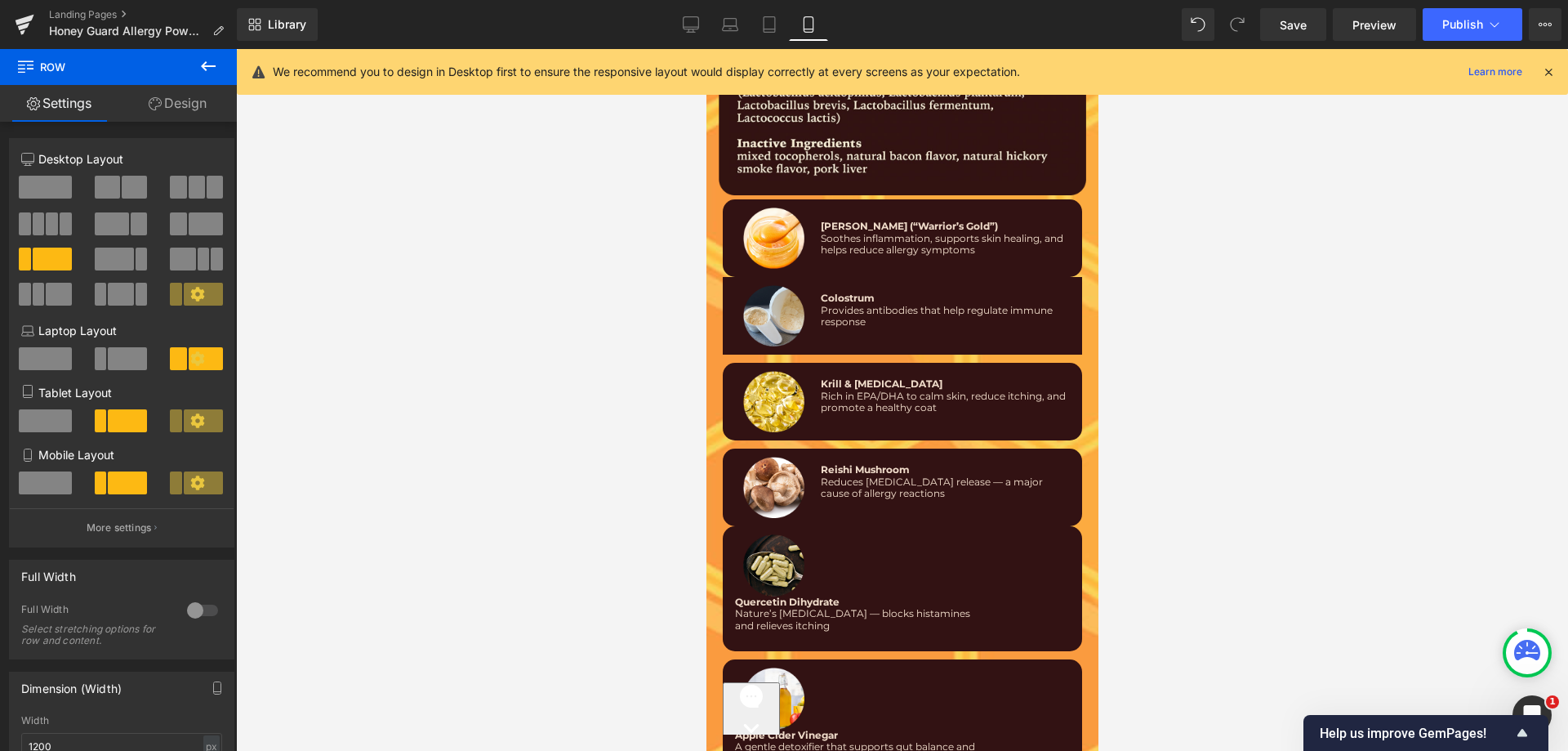
click at [722, 547] on div at bounding box center [726, 589] width 8 height 125
click at [140, 531] on p "More settings" at bounding box center [120, 527] width 66 height 14
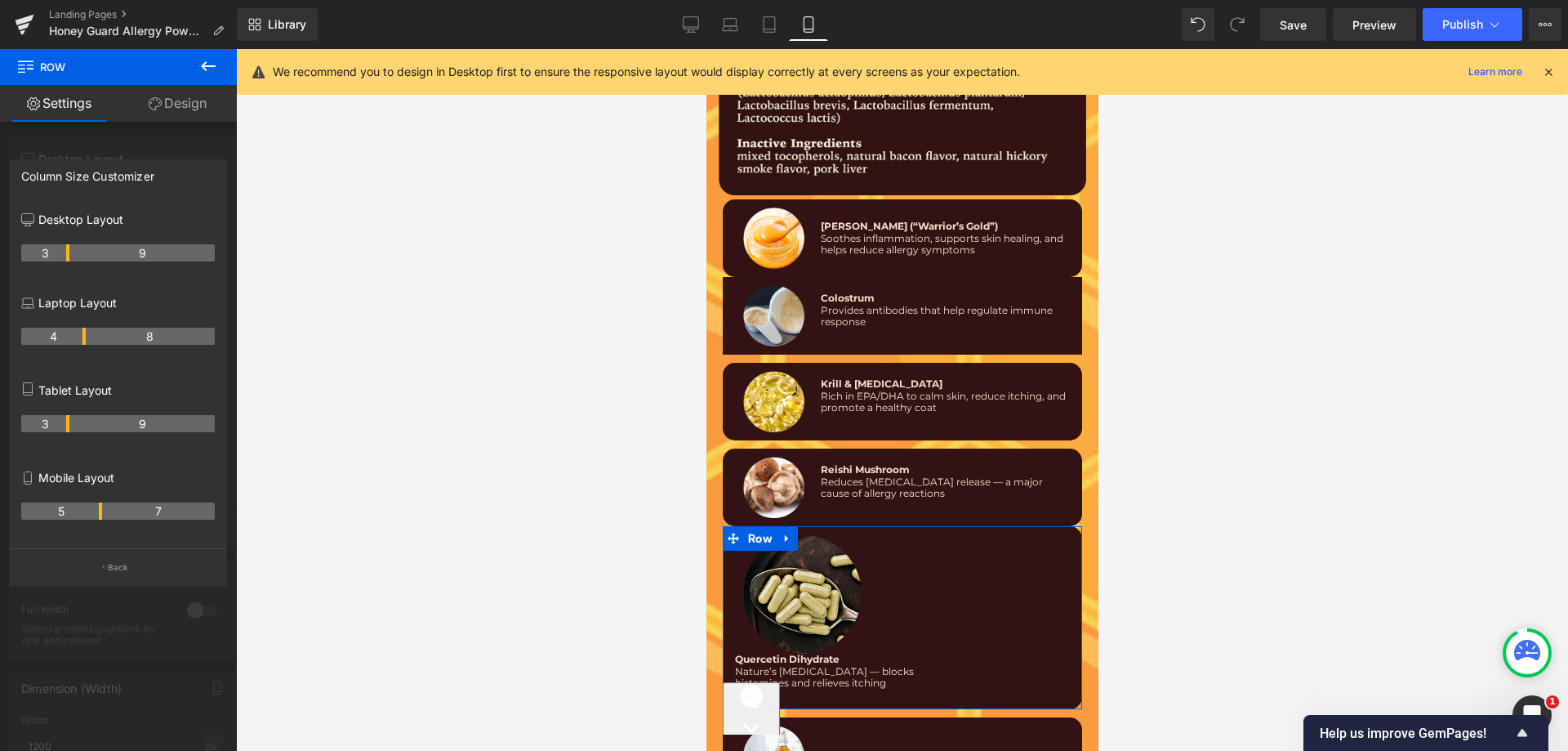
drag, startPoint x: 66, startPoint y: 508, endPoint x: 104, endPoint y: 520, distance: 39.8
click at [104, 520] on div "5 7" at bounding box center [118, 517] width 194 height 45
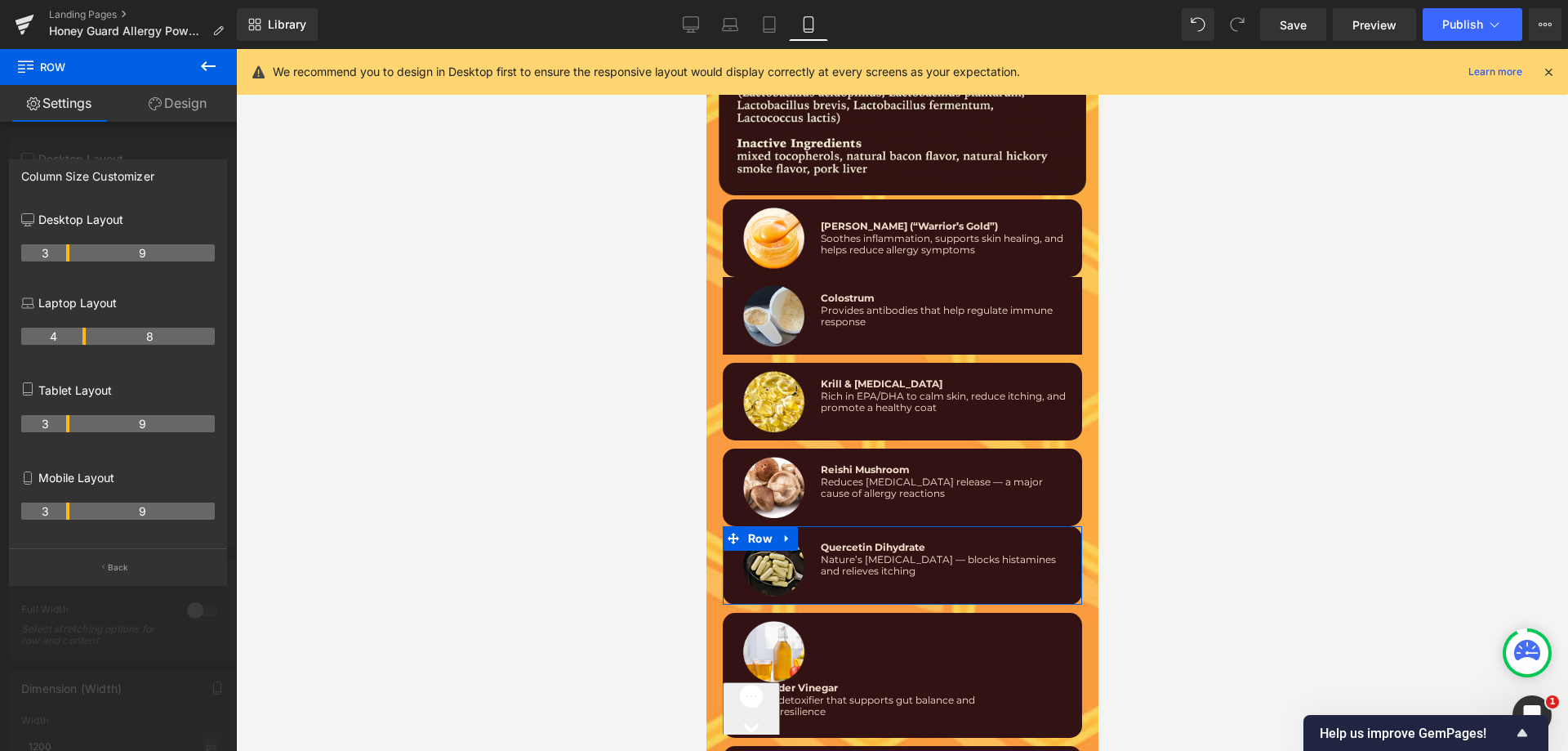
drag, startPoint x: 99, startPoint y: 511, endPoint x: 66, endPoint y: 511, distance: 33.0
click at [66, 511] on th "3" at bounding box center [45, 511] width 48 height 17
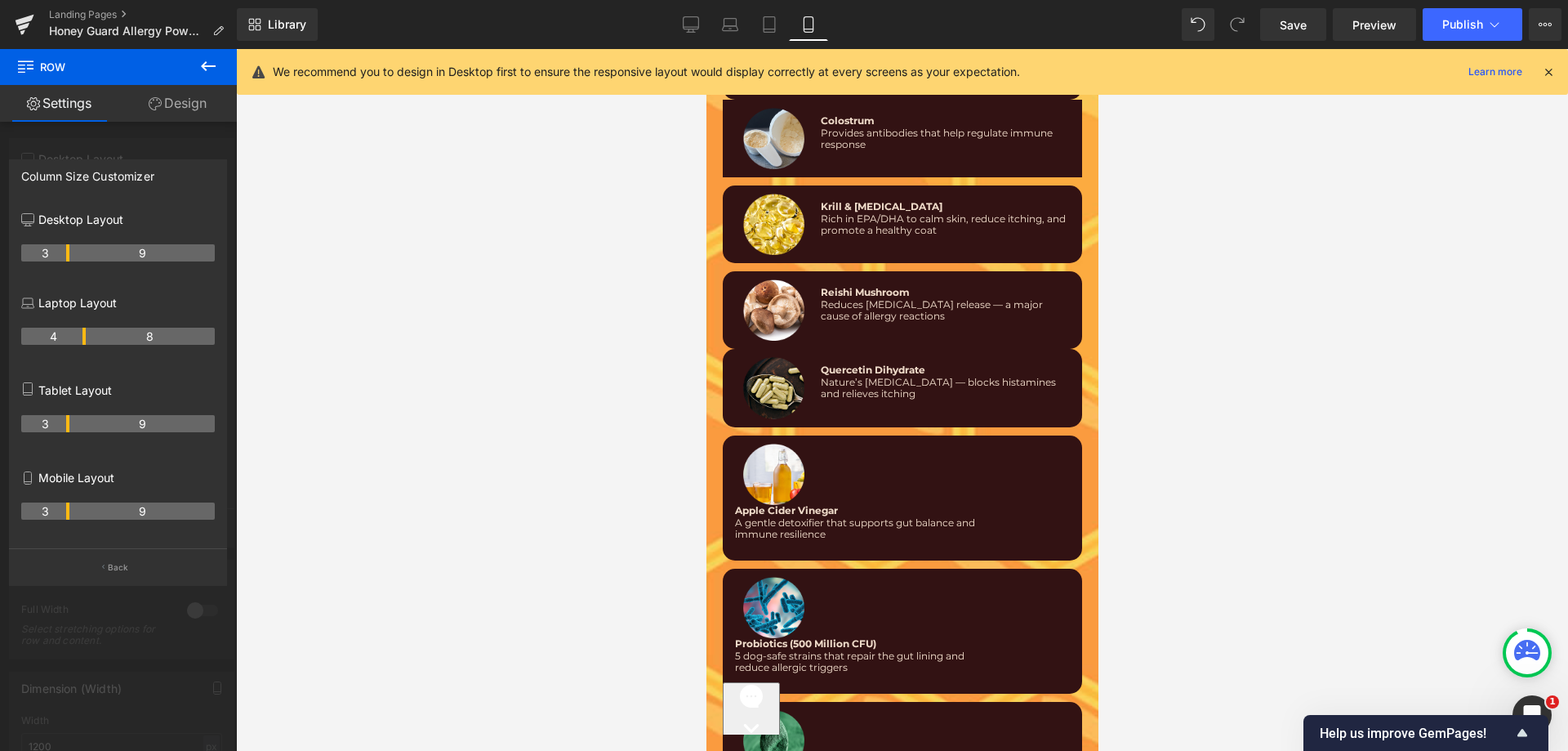
scroll to position [10189, 0]
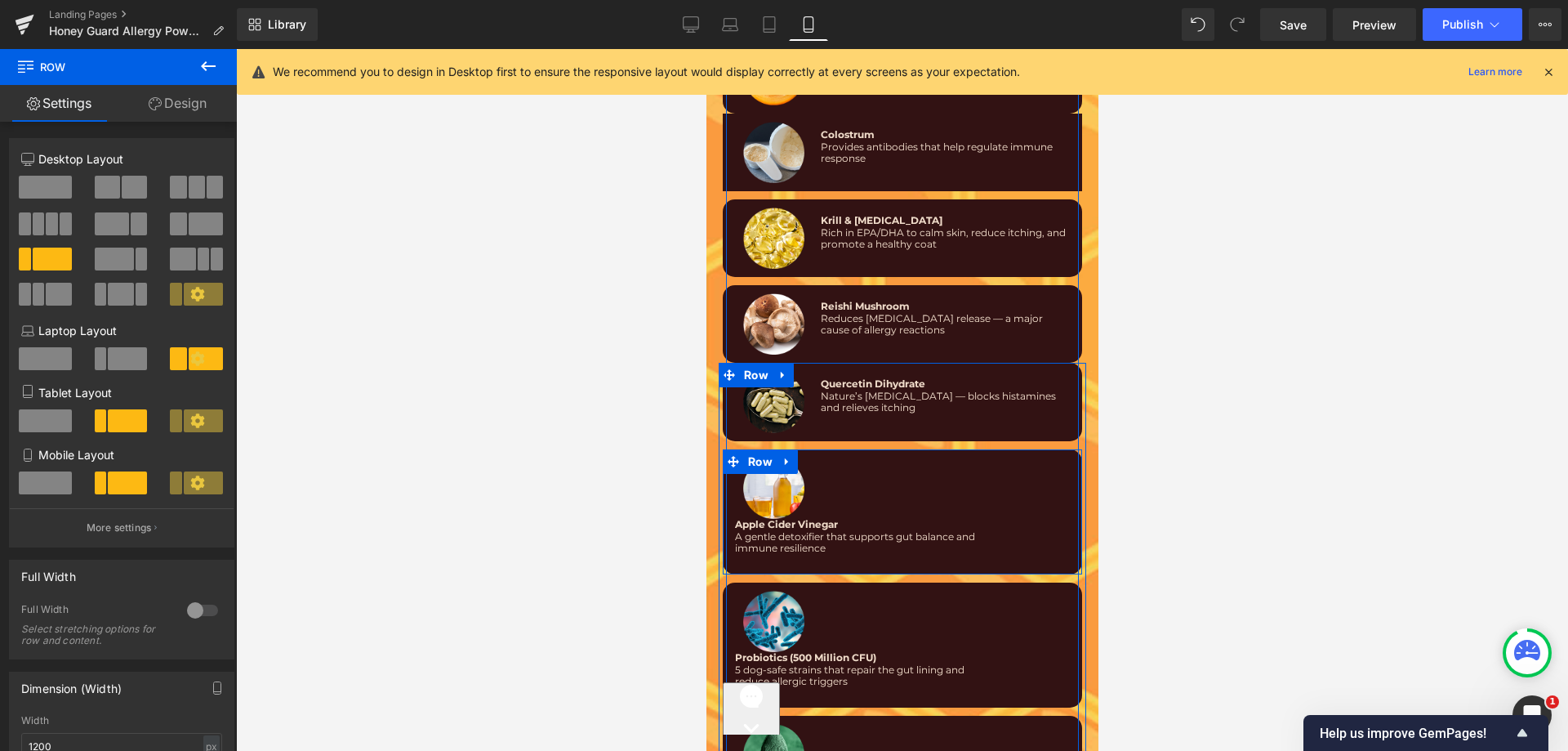
drag, startPoint x: 719, startPoint y: 449, endPoint x: 1290, endPoint y: 501, distance: 573.4
click at [722, 449] on span at bounding box center [732, 461] width 21 height 24
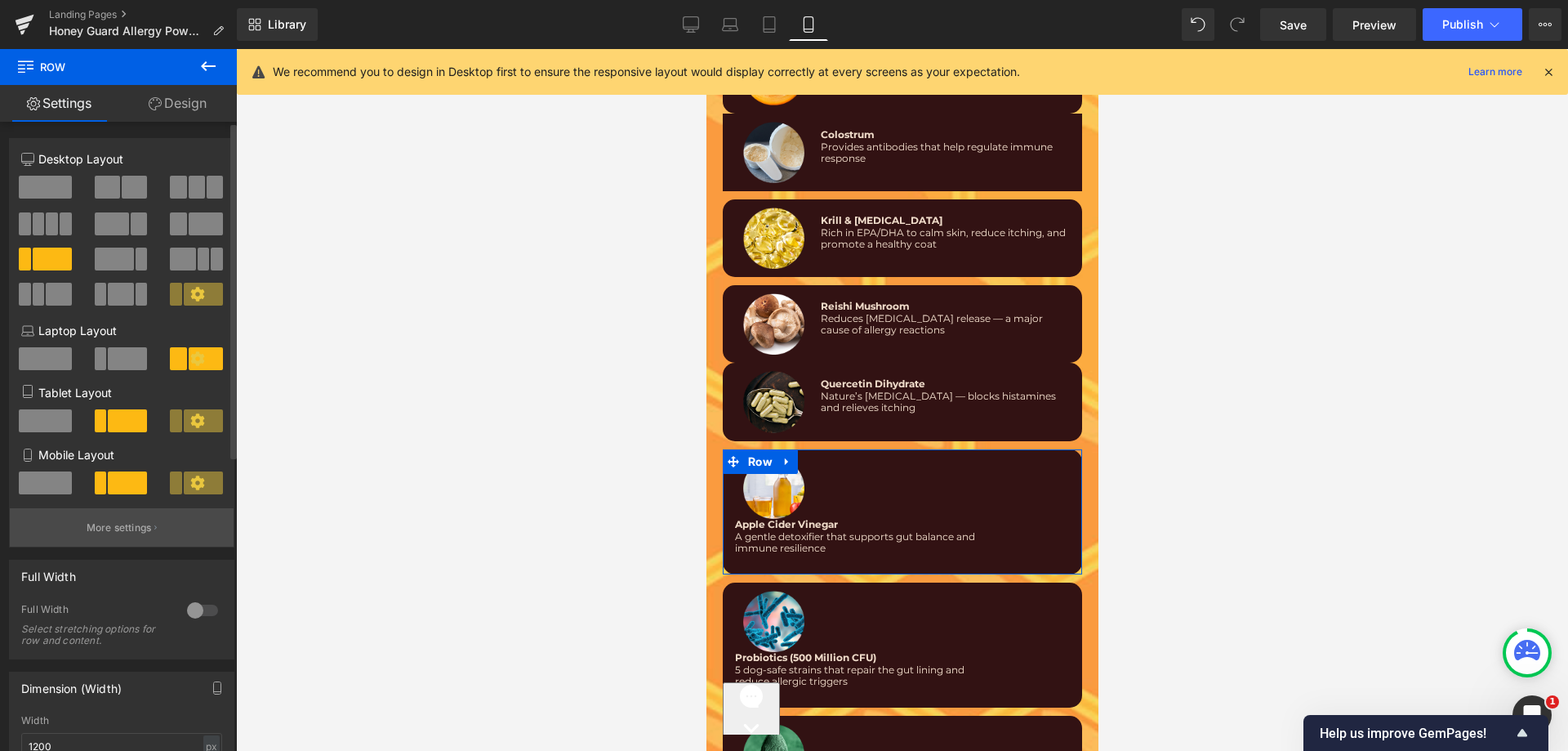
click at [120, 512] on button "More settings" at bounding box center [121, 527] width 224 height 39
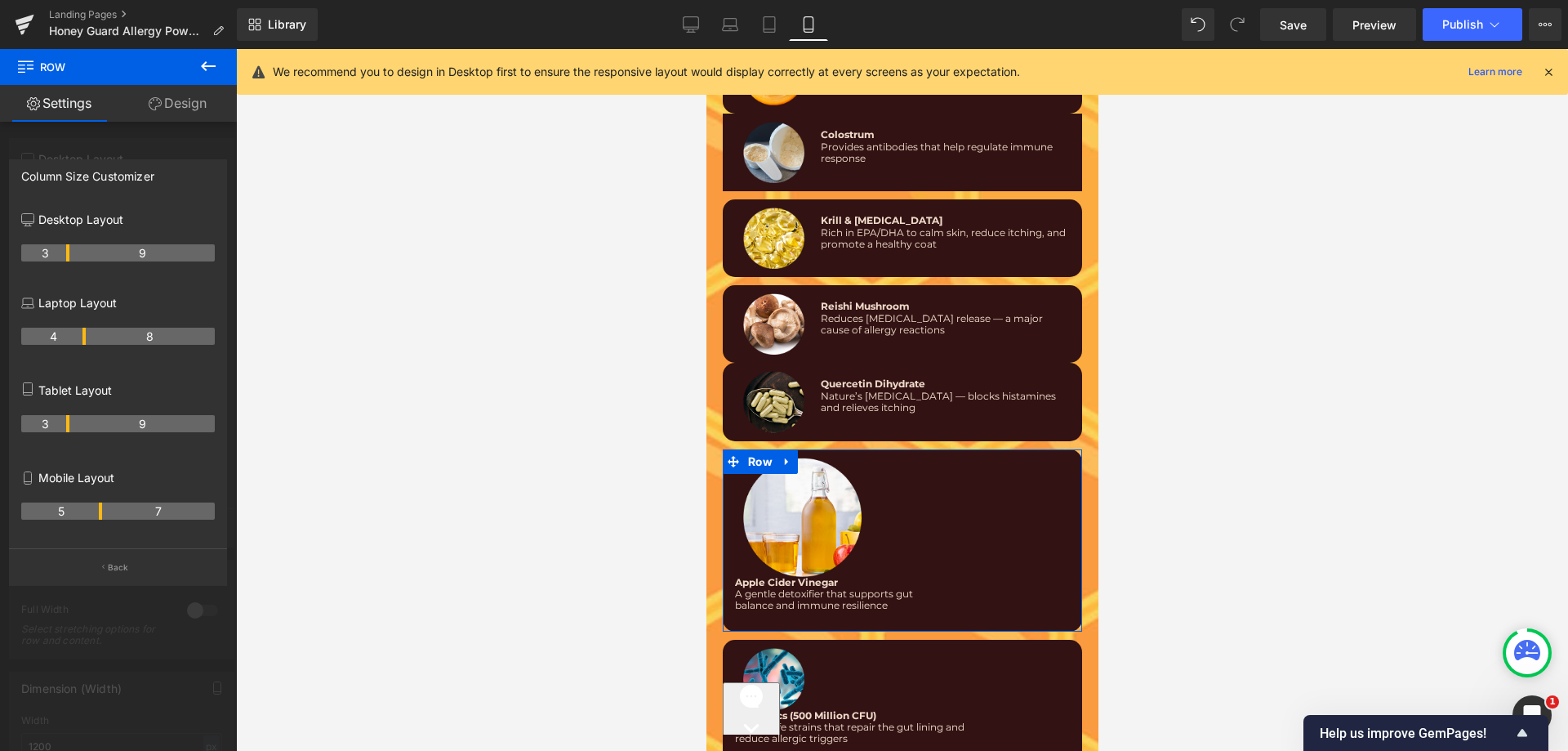
drag, startPoint x: 68, startPoint y: 505, endPoint x: 104, endPoint y: 505, distance: 36.0
click at [104, 505] on tr "5 7" at bounding box center [118, 511] width 194 height 17
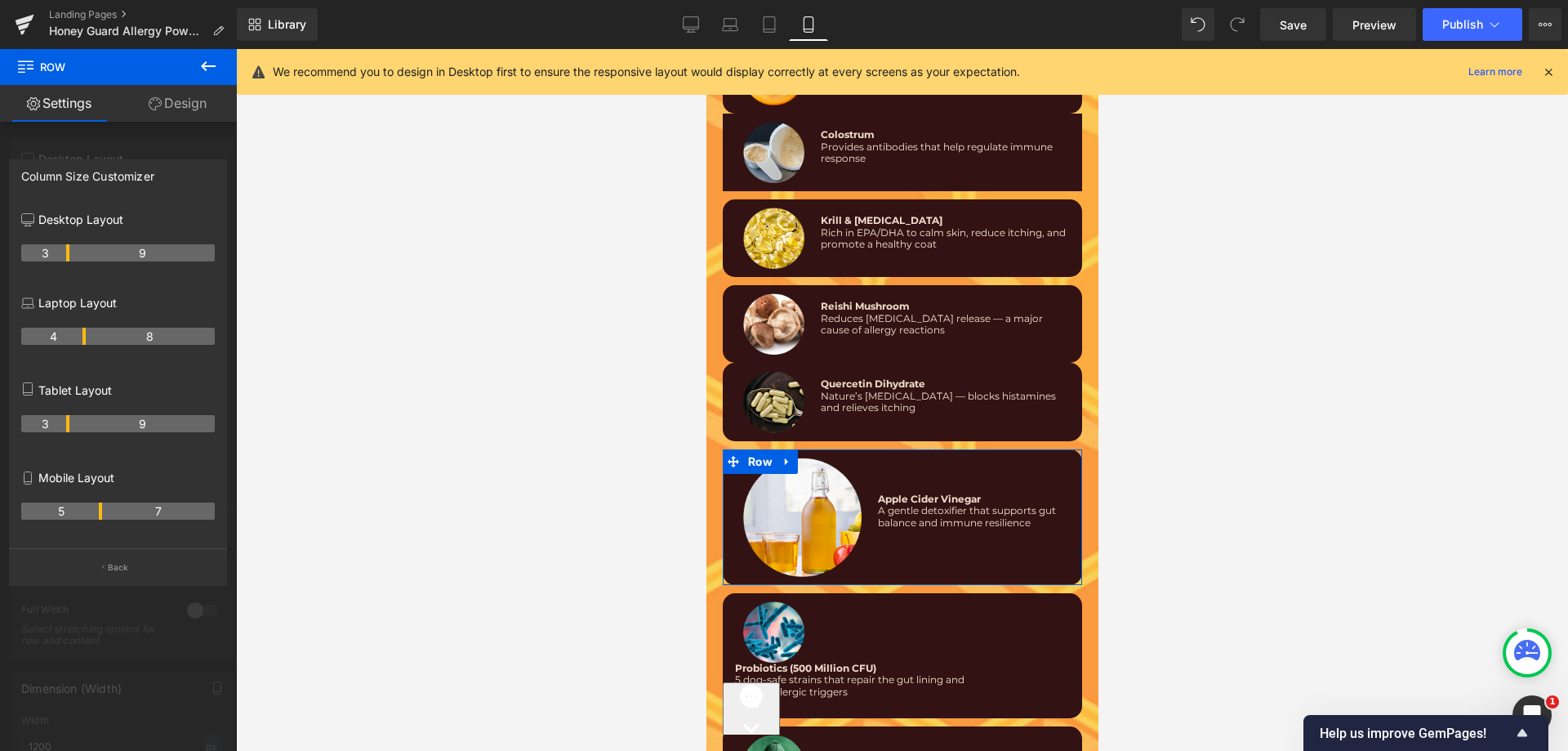
click at [91, 507] on th "5" at bounding box center [62, 511] width 81 height 17
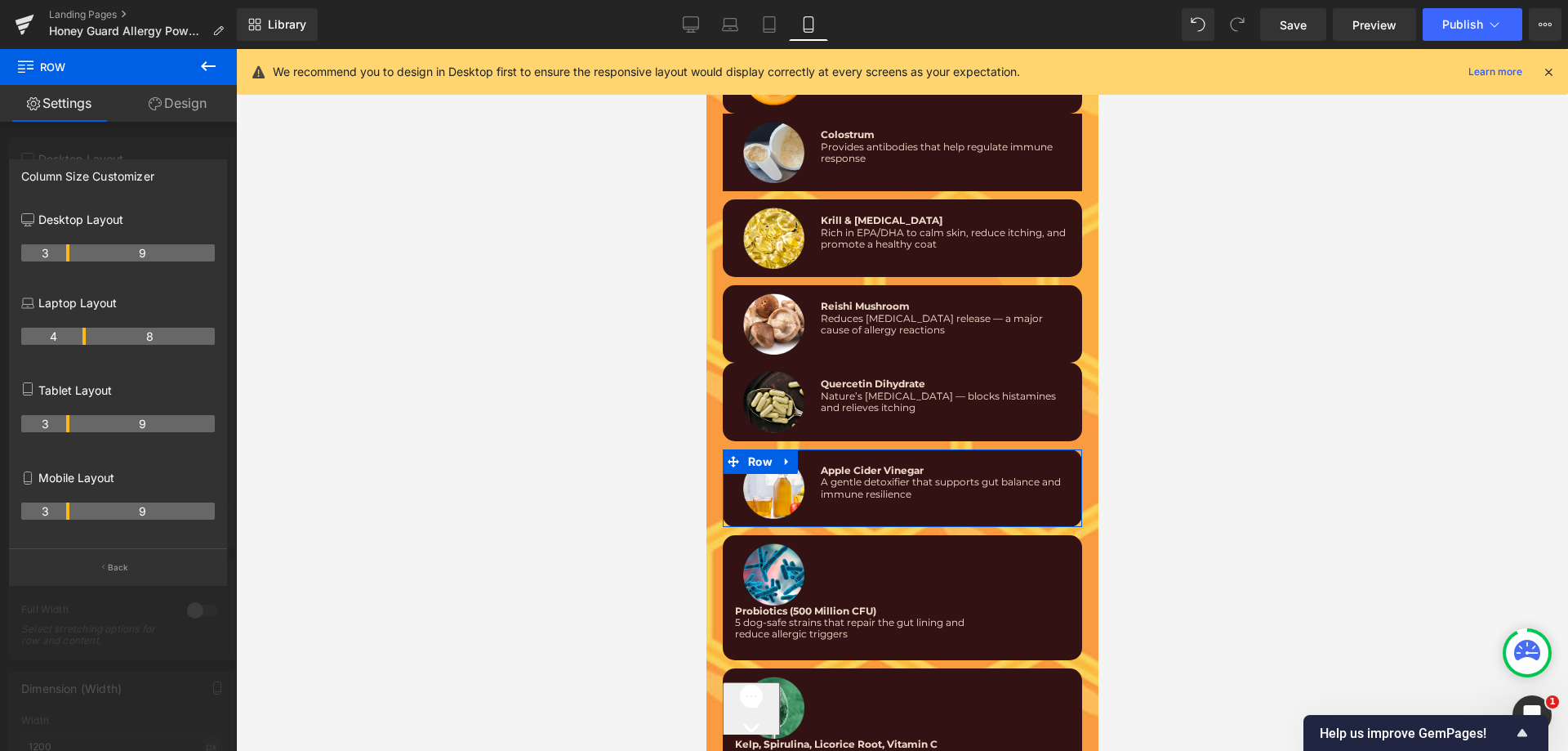
drag, startPoint x: 100, startPoint y: 505, endPoint x: 68, endPoint y: 508, distance: 32.1
click at [68, 508] on th "3" at bounding box center [45, 511] width 48 height 17
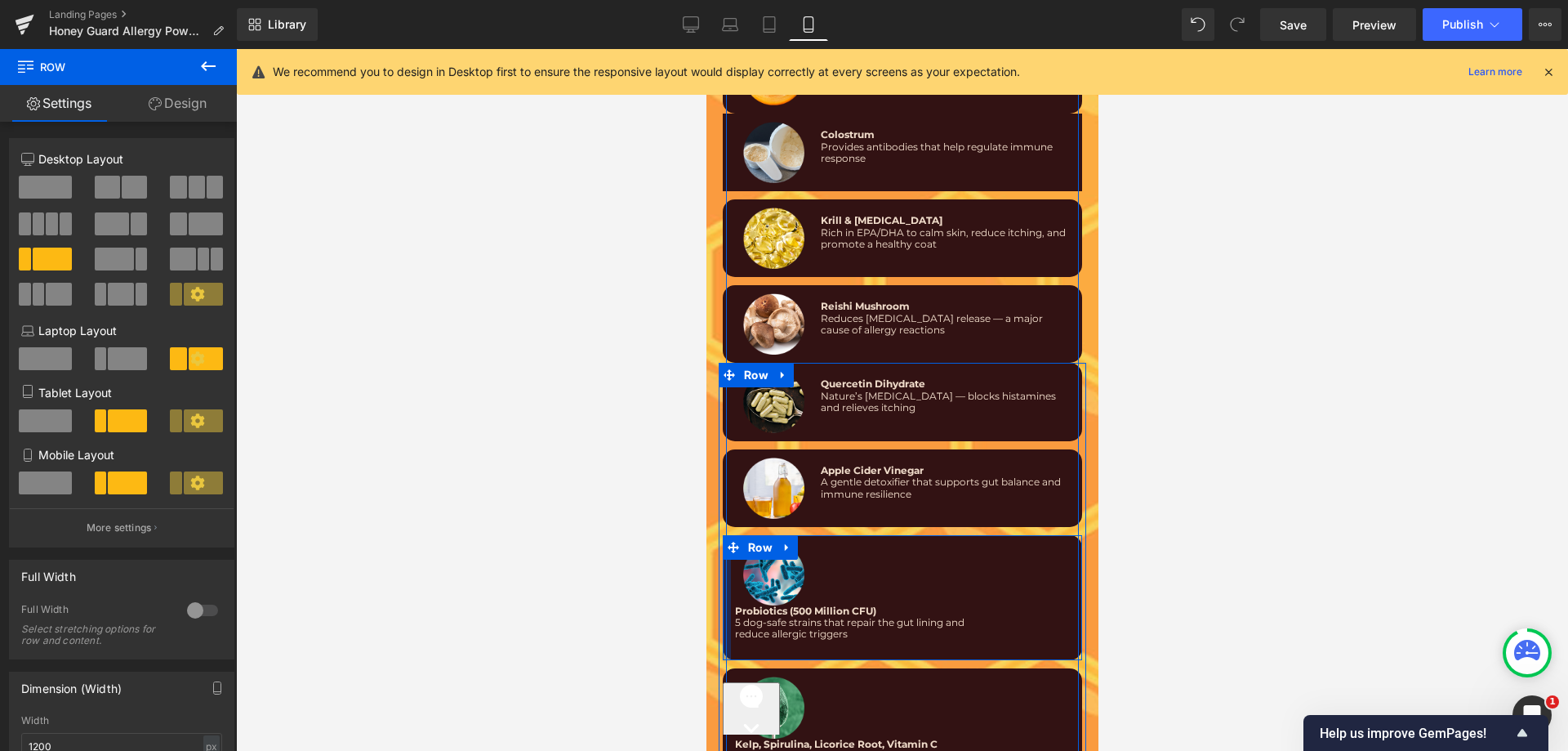
click at [722, 577] on div at bounding box center [726, 598] width 8 height 125
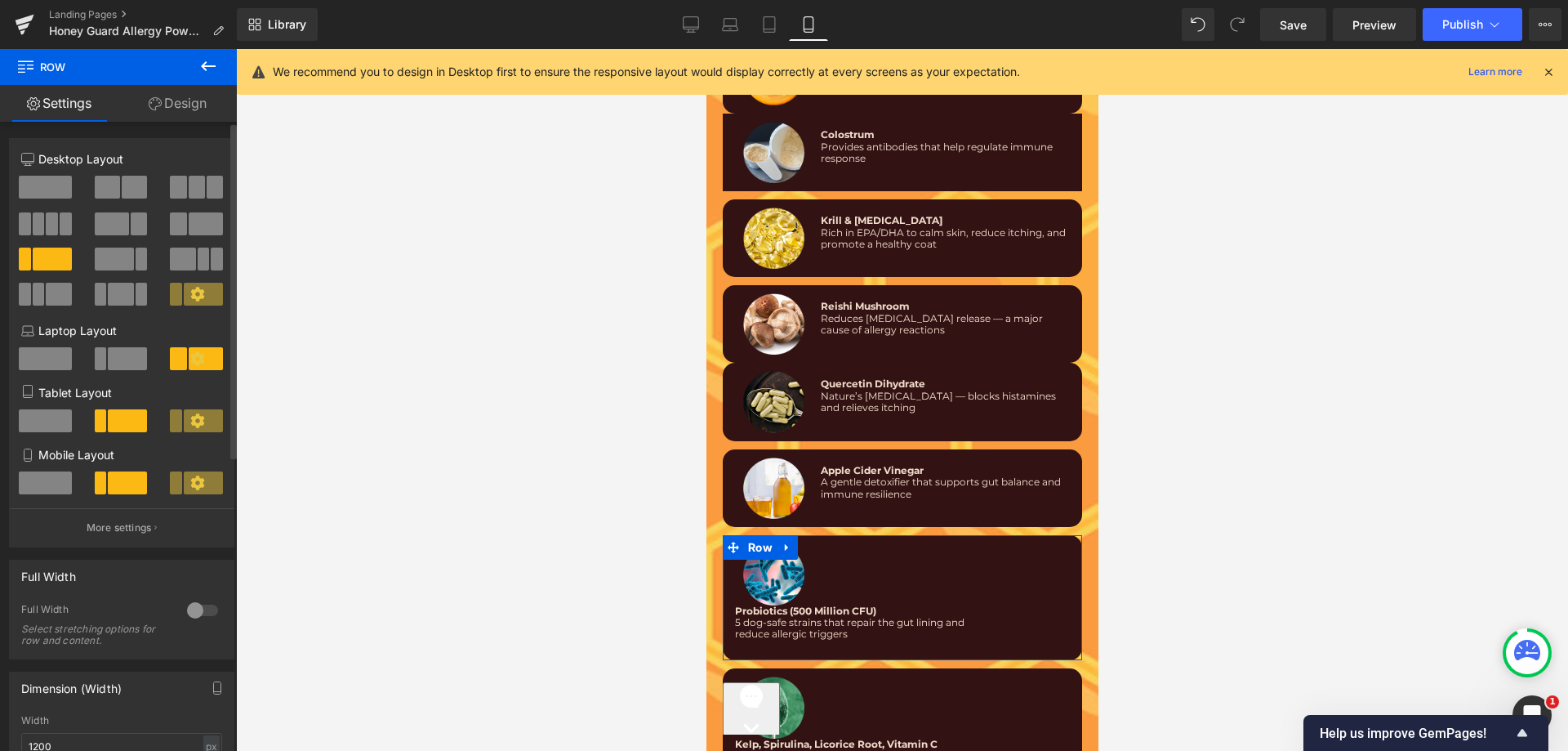
click at [98, 506] on div at bounding box center [121, 489] width 76 height 35
click at [94, 514] on button "More settings" at bounding box center [121, 527] width 224 height 39
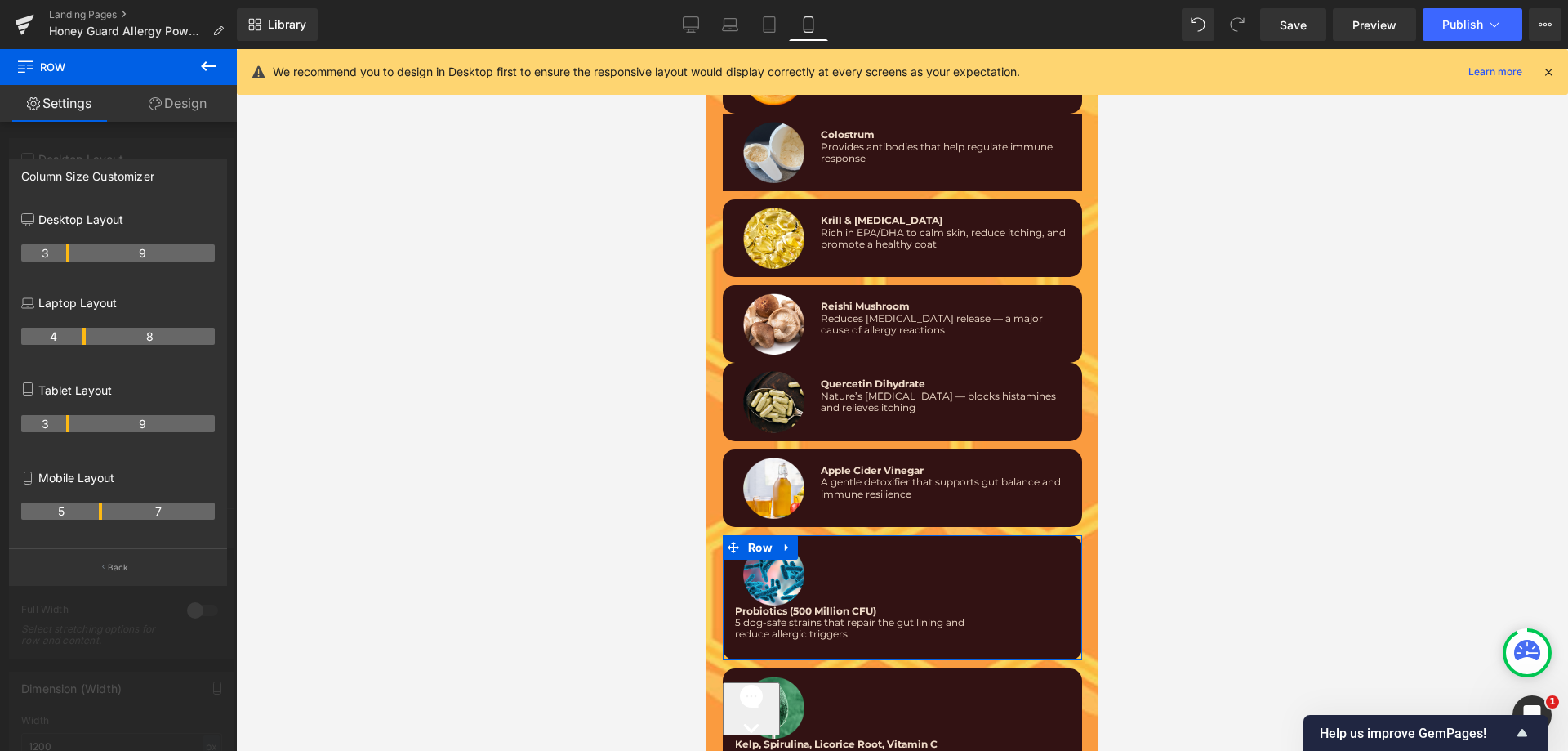
drag, startPoint x: 66, startPoint y: 505, endPoint x: 101, endPoint y: 506, distance: 35.0
click at [101, 506] on tr "5 7" at bounding box center [118, 511] width 194 height 17
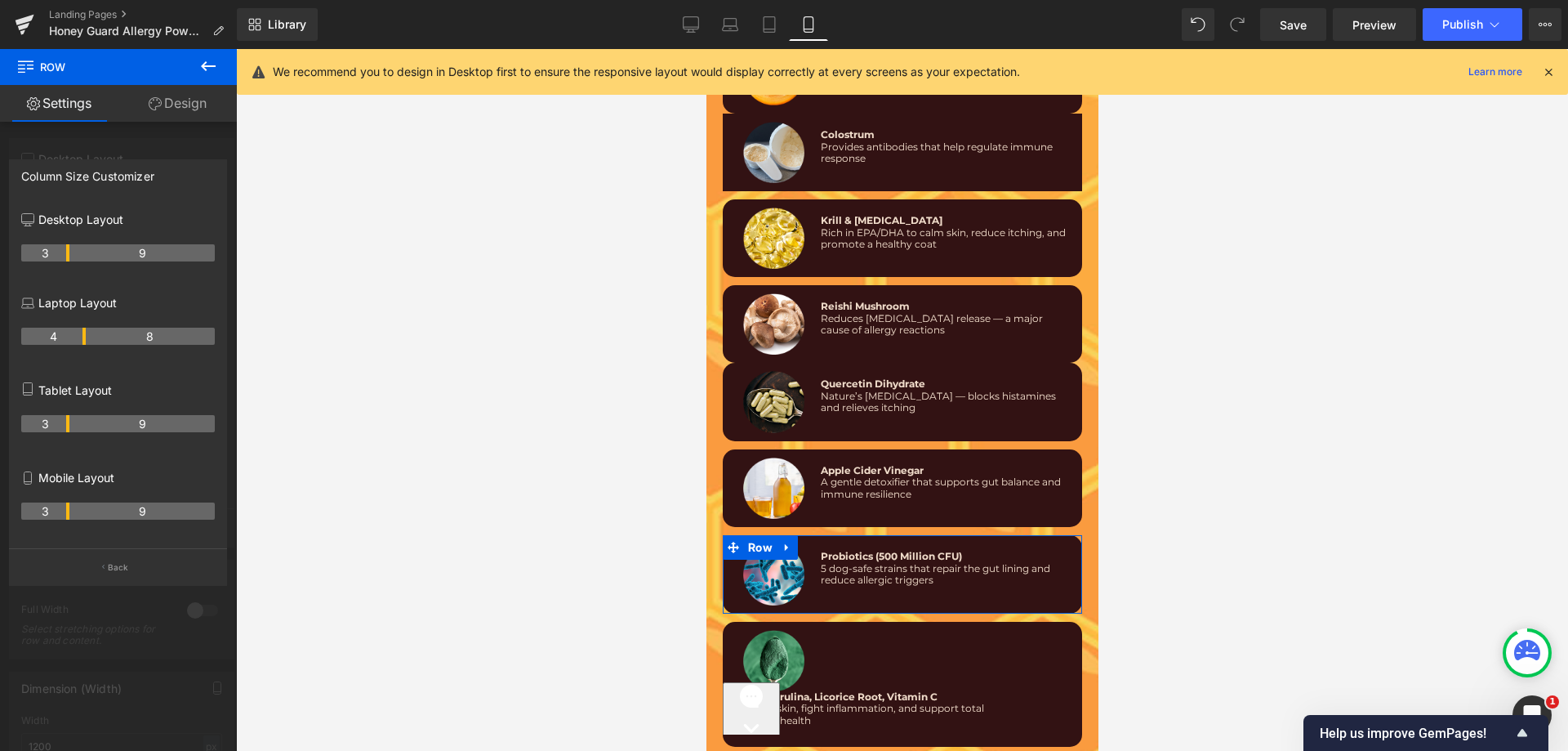
drag, startPoint x: 99, startPoint y: 506, endPoint x: 69, endPoint y: 506, distance: 30.0
click at [69, 506] on tr "3 9" at bounding box center [118, 511] width 194 height 17
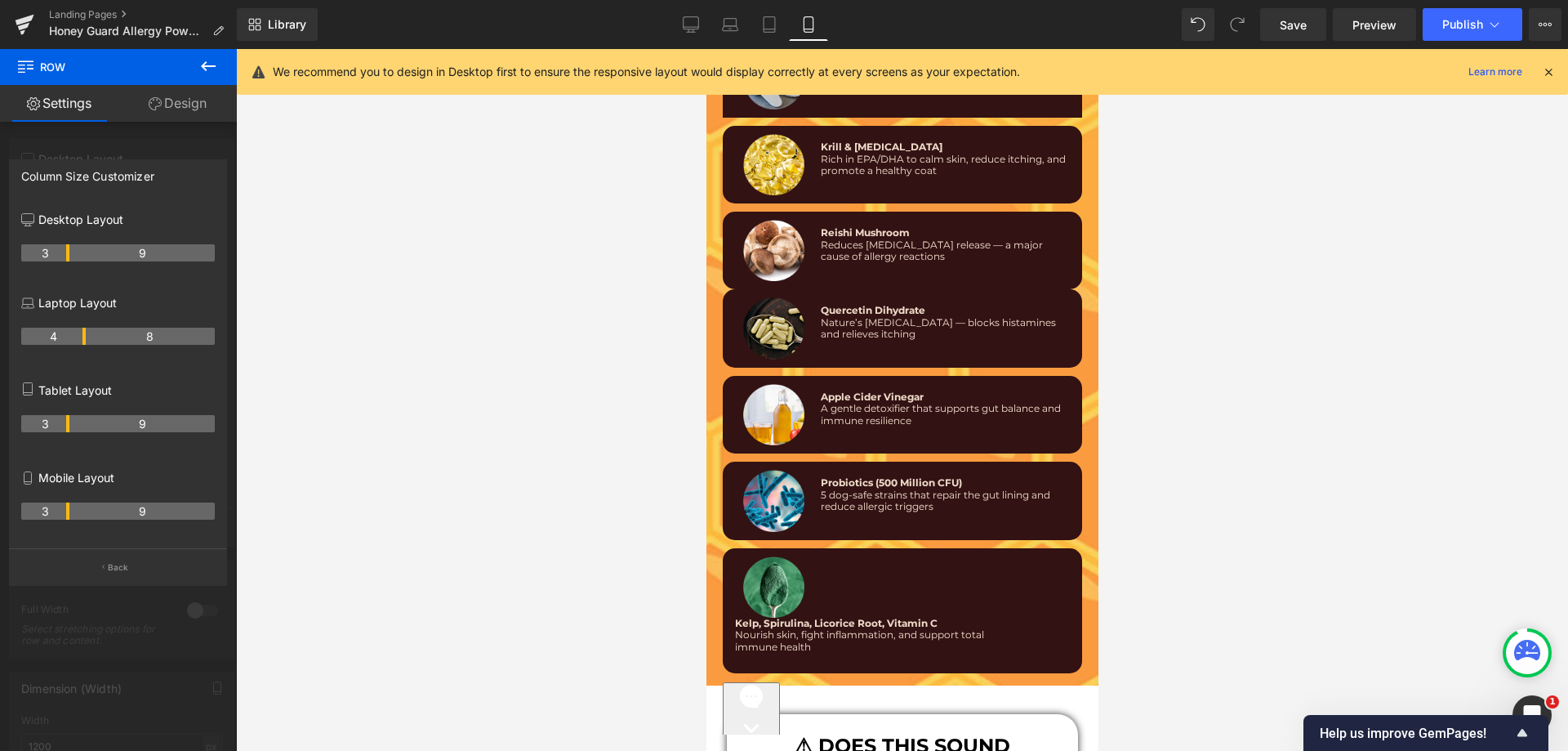
scroll to position [10353, 0]
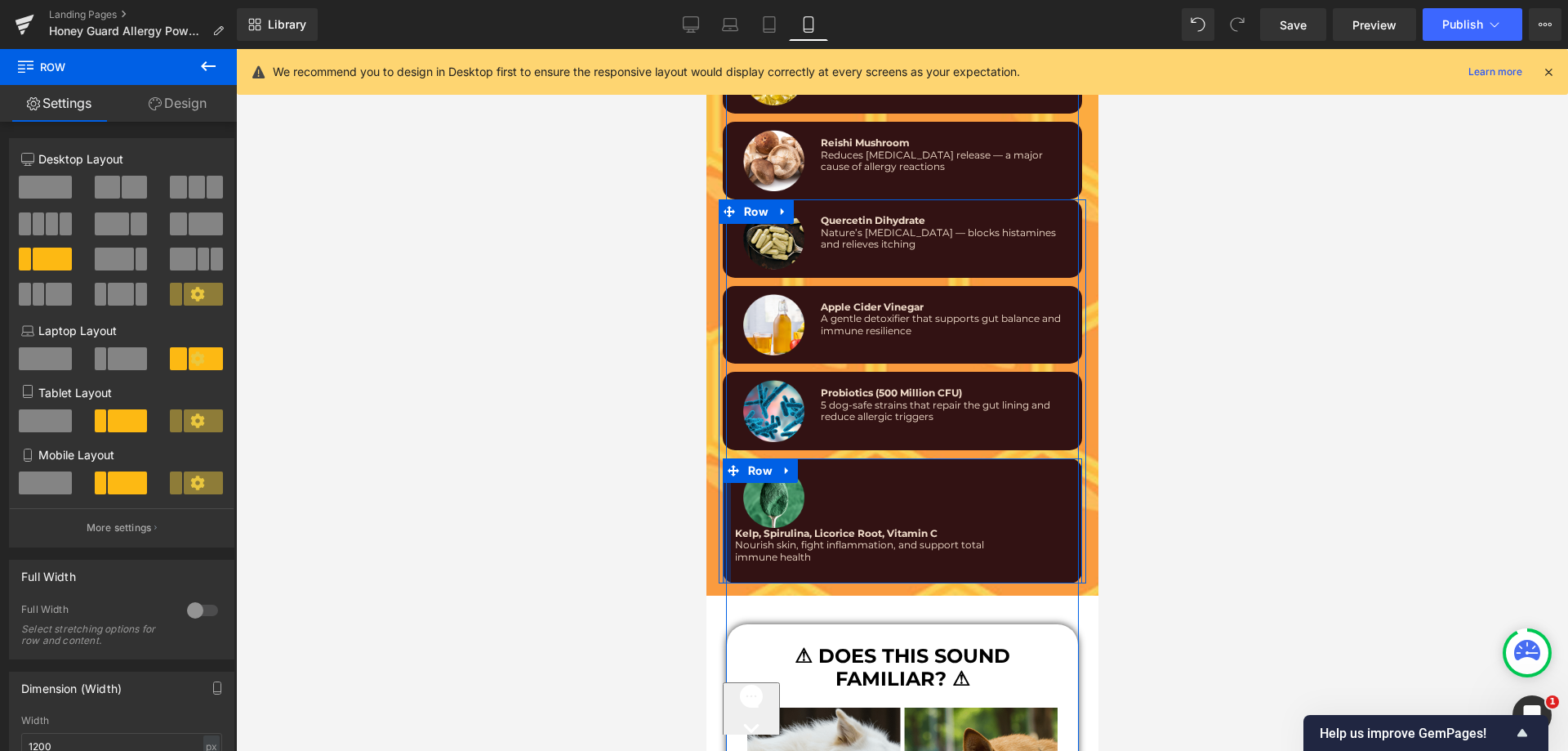
click at [722, 496] on div at bounding box center [726, 521] width 8 height 125
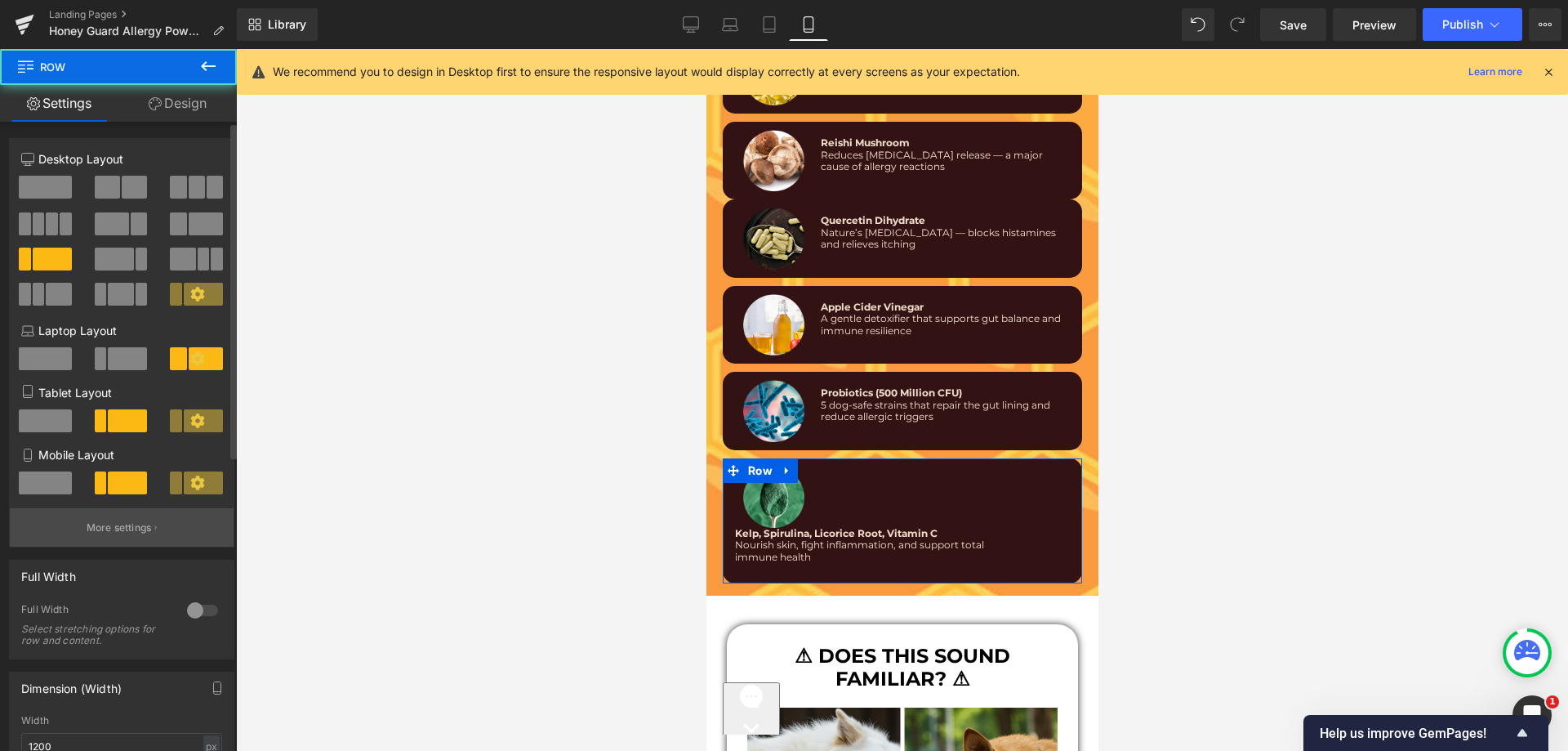
click at [158, 534] on button "More settings" at bounding box center [121, 527] width 224 height 39
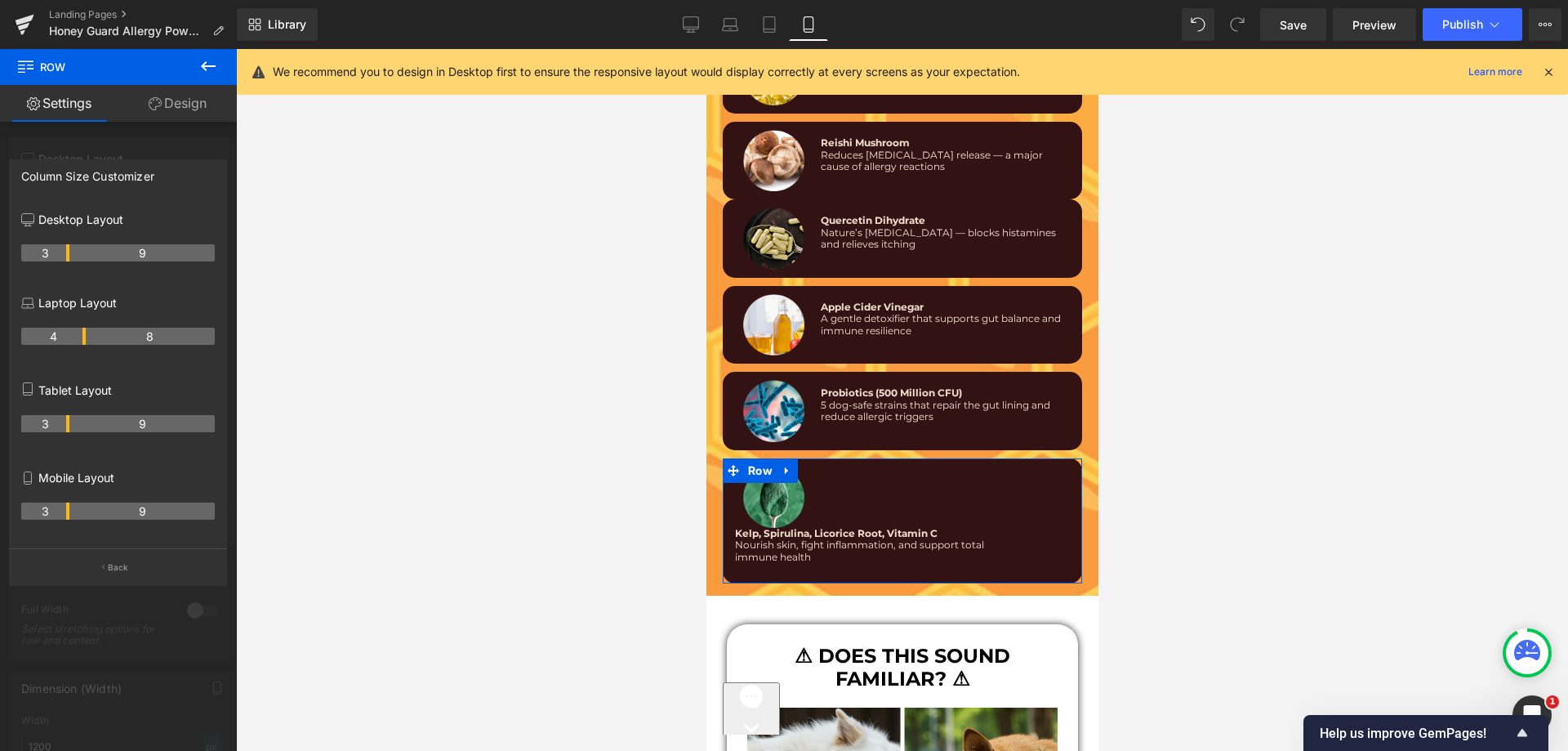
click at [68, 511] on th "3" at bounding box center [45, 511] width 48 height 17
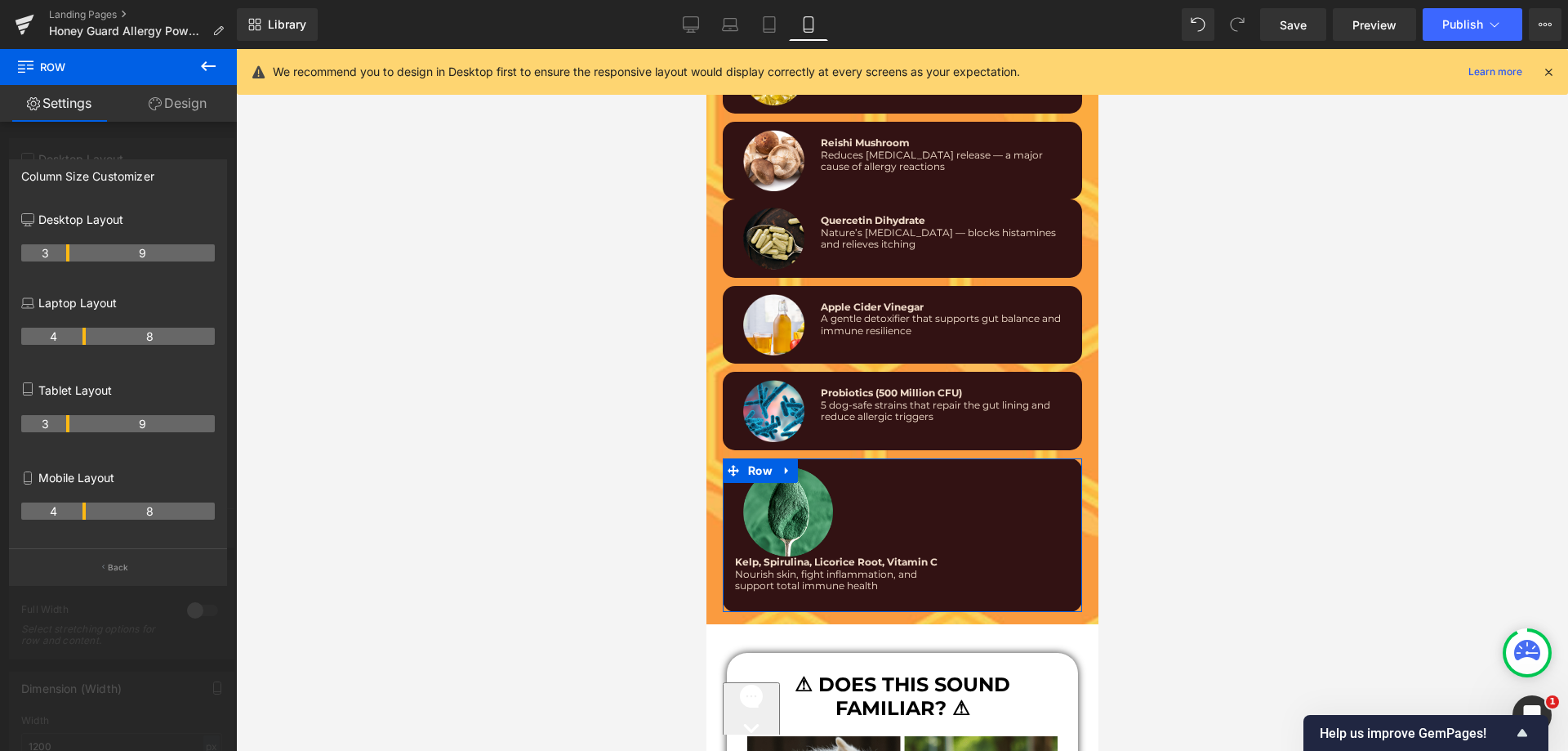
drag, startPoint x: 68, startPoint y: 511, endPoint x: 87, endPoint y: 511, distance: 19.0
click at [87, 511] on tr "4 8" at bounding box center [118, 511] width 194 height 17
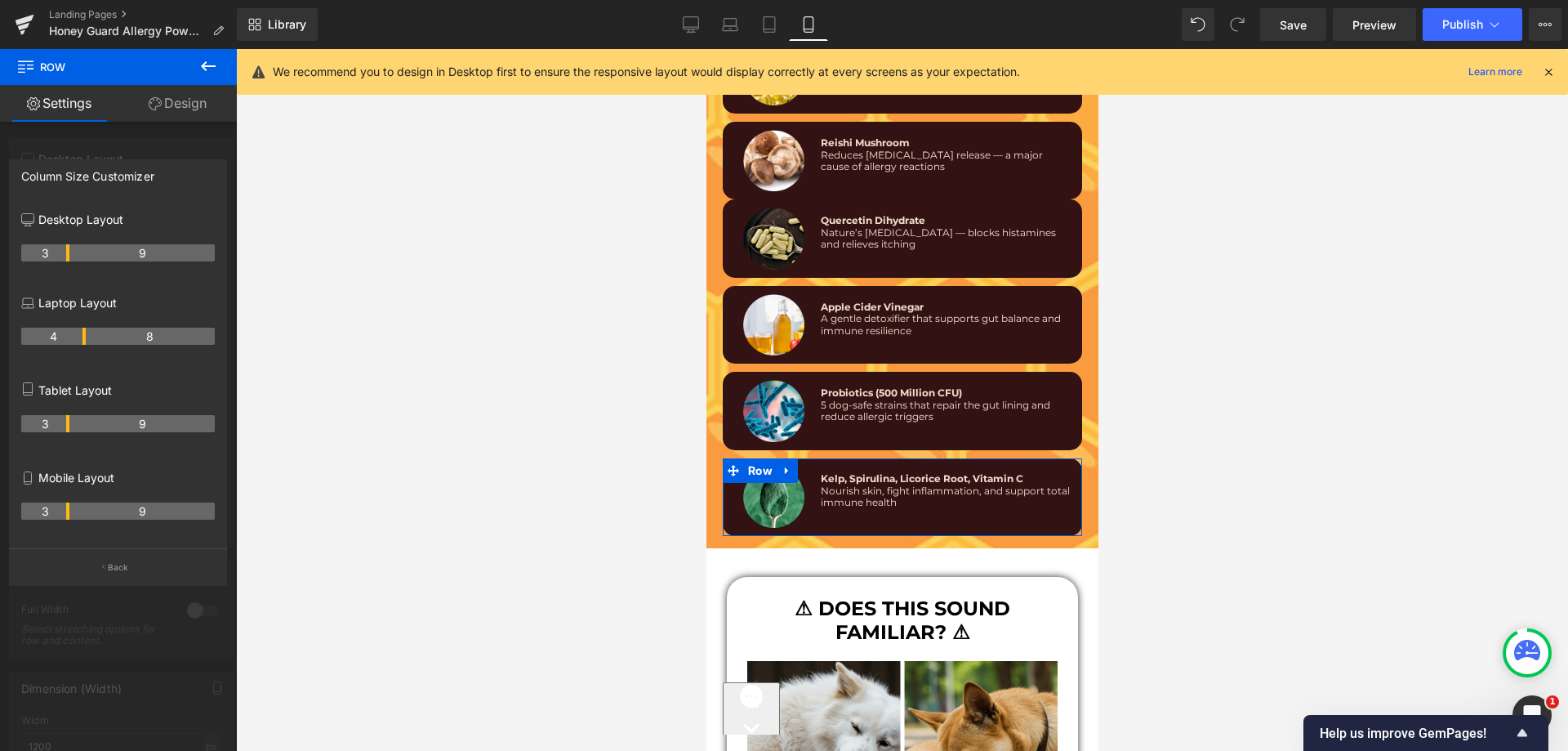
drag, startPoint x: 82, startPoint y: 507, endPoint x: 65, endPoint y: 506, distance: 17.0
click at [65, 506] on th "3" at bounding box center [45, 511] width 48 height 17
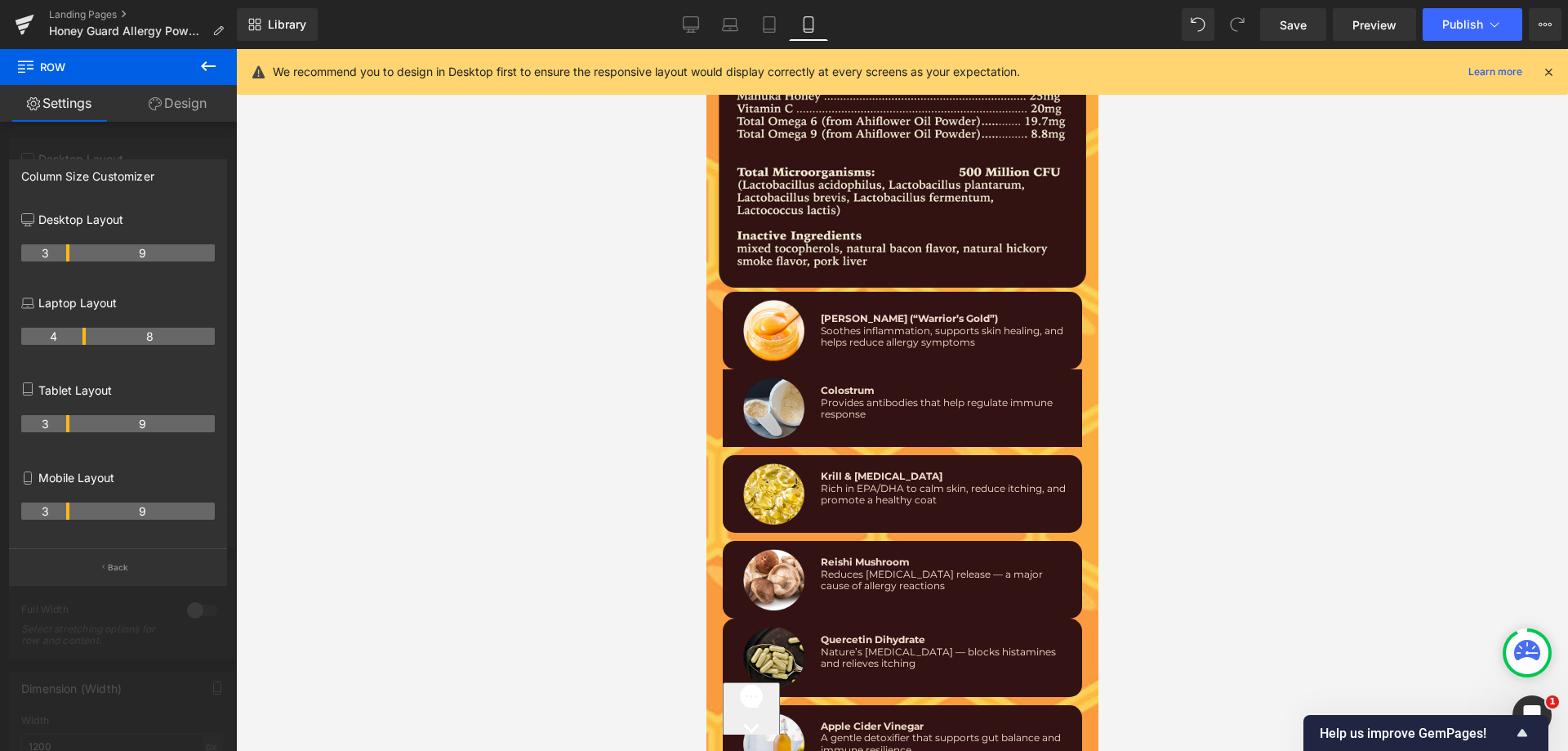
scroll to position [9862, 0]
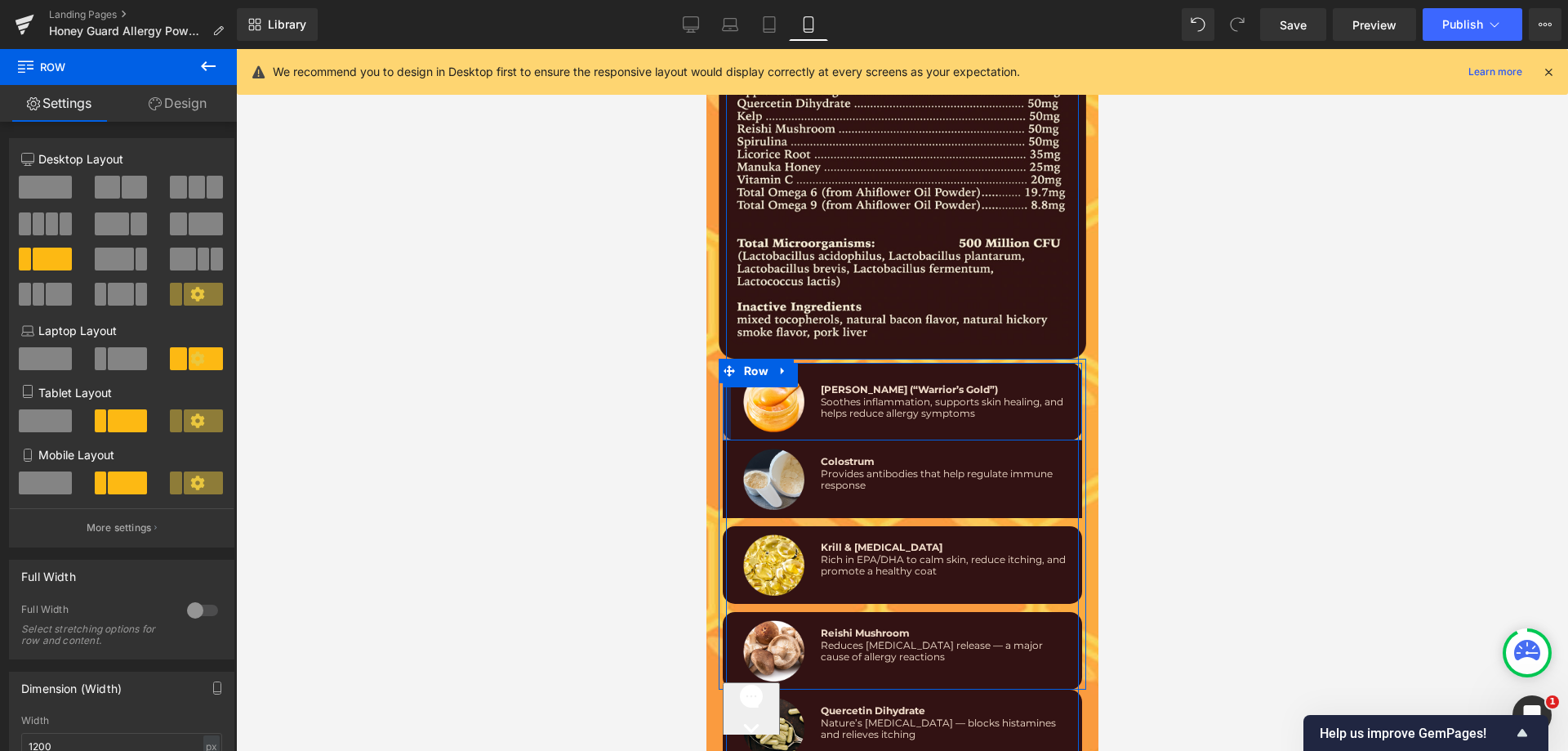
click at [722, 409] on div at bounding box center [726, 401] width 8 height 78
click at [1074, 403] on div at bounding box center [1077, 401] width 8 height 78
click at [185, 114] on link "Design" at bounding box center [177, 103] width 119 height 37
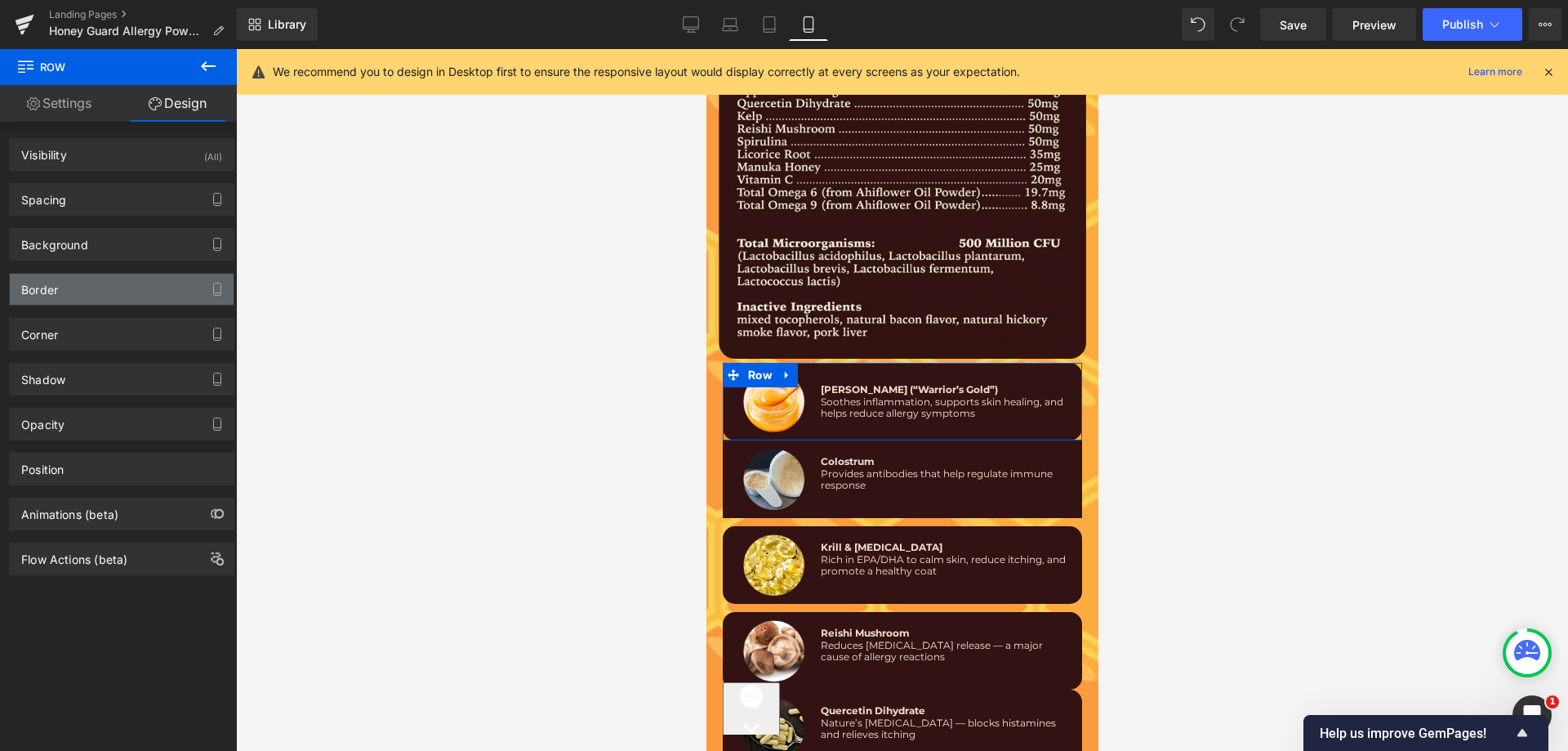
click at [91, 300] on div "Border" at bounding box center [121, 289] width 224 height 31
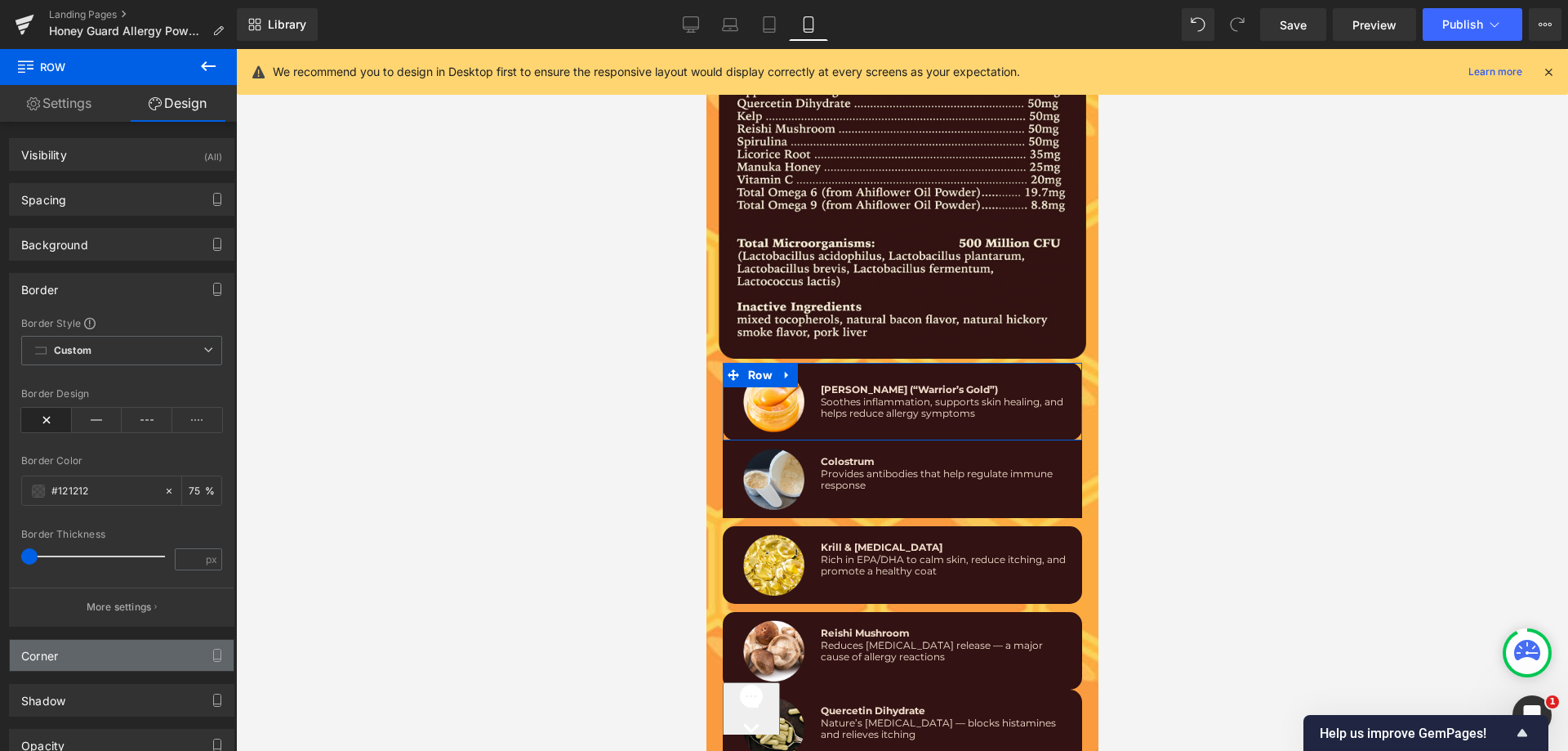
click at [78, 643] on div "Corner" at bounding box center [121, 656] width 224 height 31
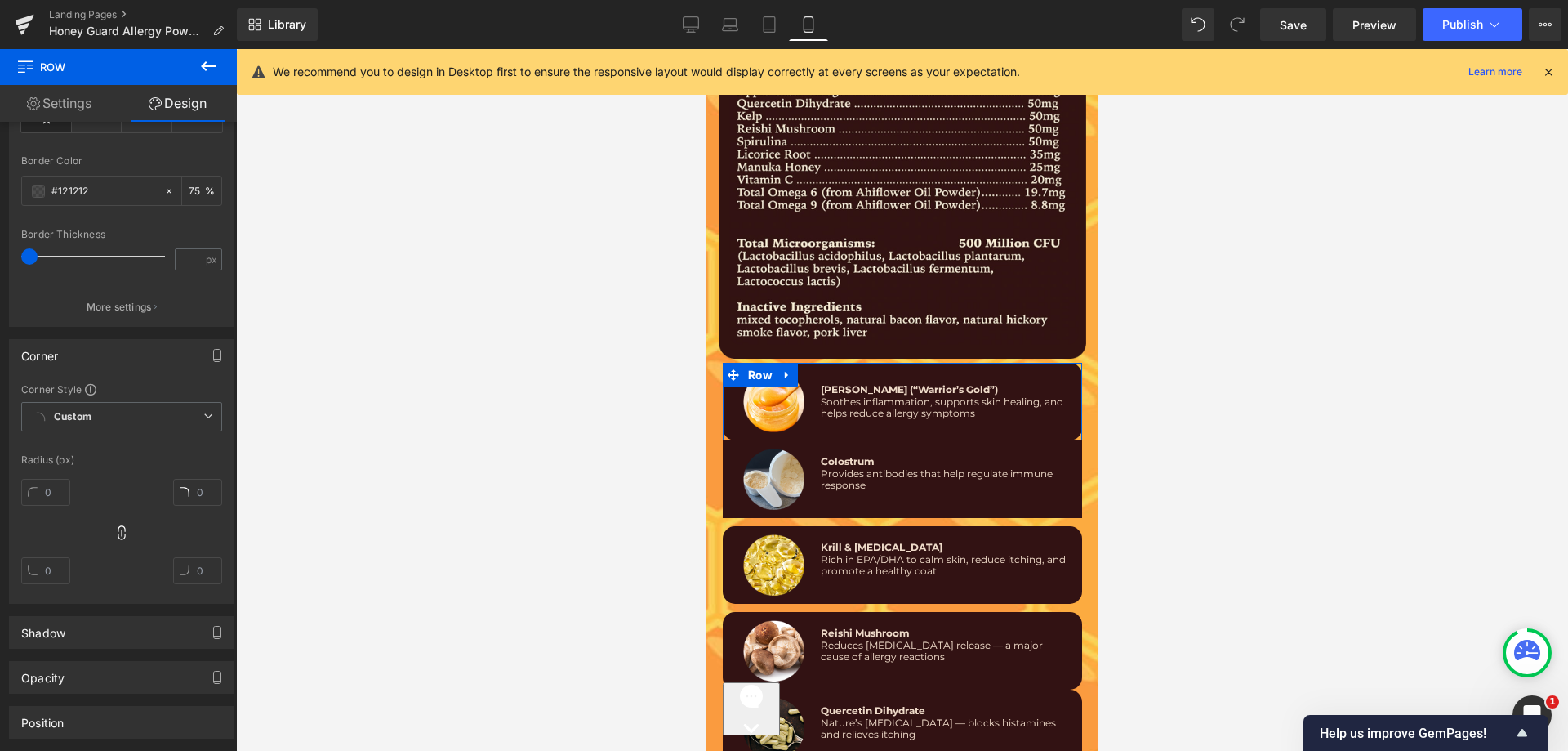
scroll to position [423, 0]
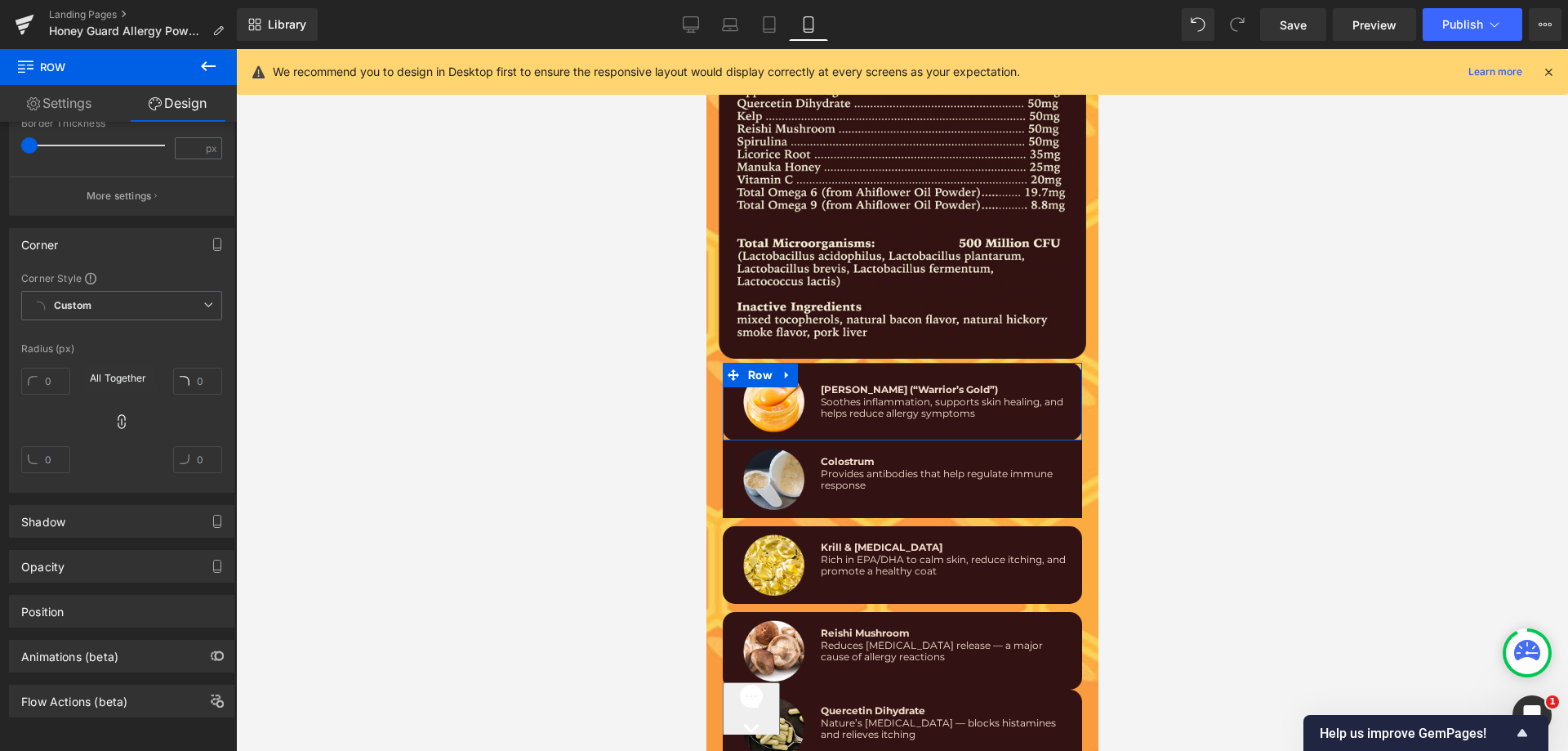
click at [120, 414] on icon at bounding box center [121, 421] width 16 height 16
click at [58, 453] on input "text" at bounding box center [45, 460] width 49 height 27
type input "15"
click at [187, 450] on input "text" at bounding box center [198, 460] width 49 height 27
type input "13"
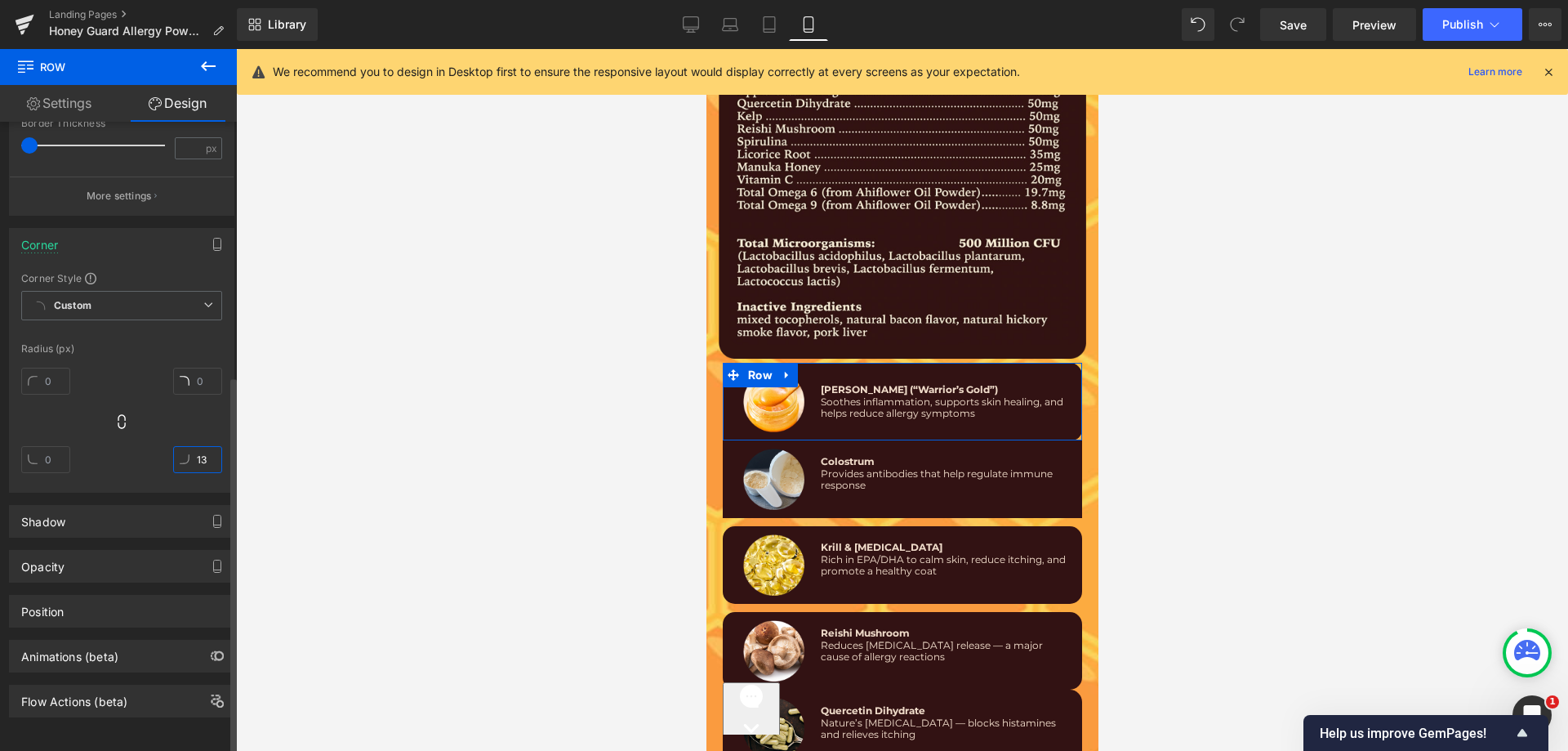
click at [192, 447] on input "13" at bounding box center [198, 460] width 49 height 27
click at [117, 441] on div at bounding box center [121, 427] width 200 height 131
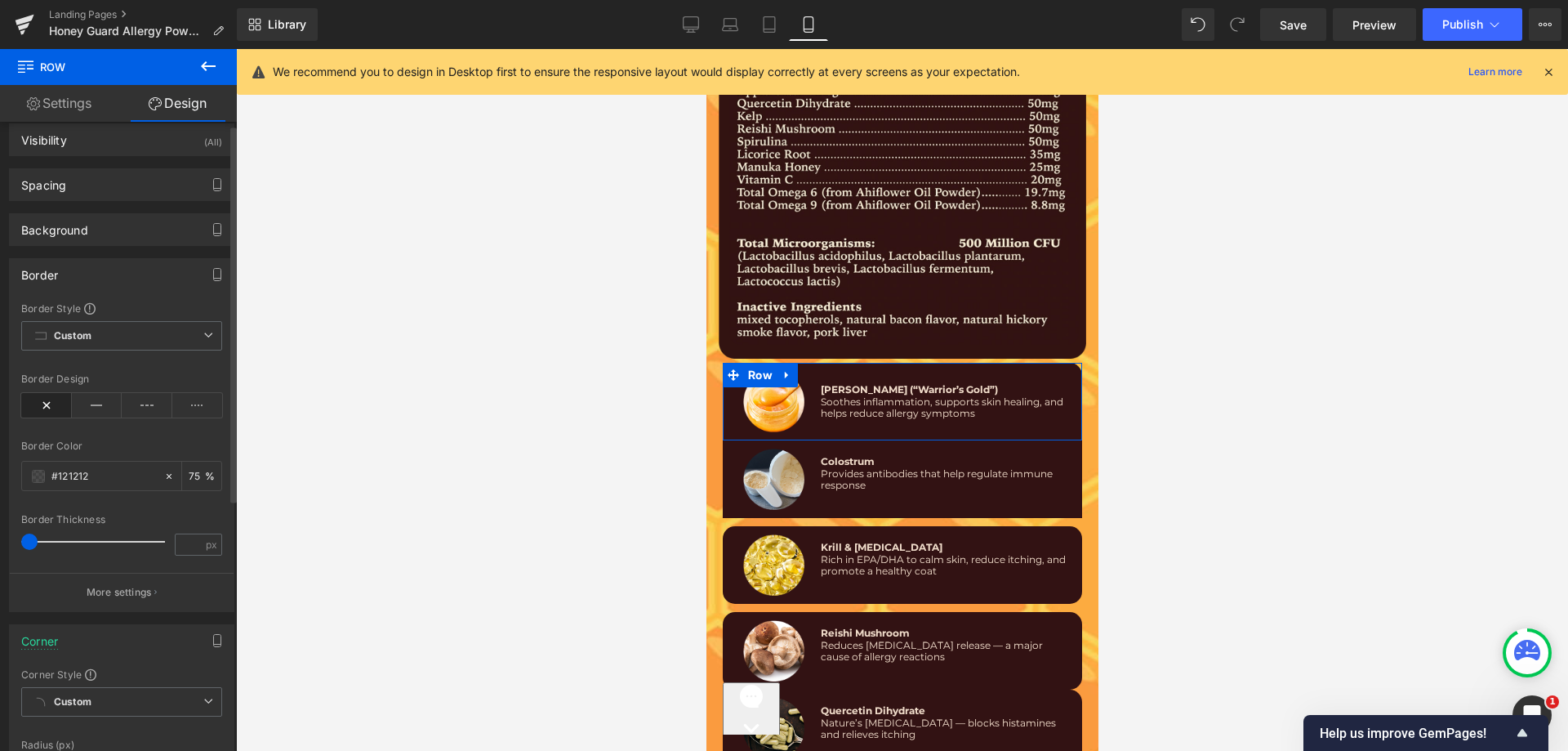
scroll to position [0, 0]
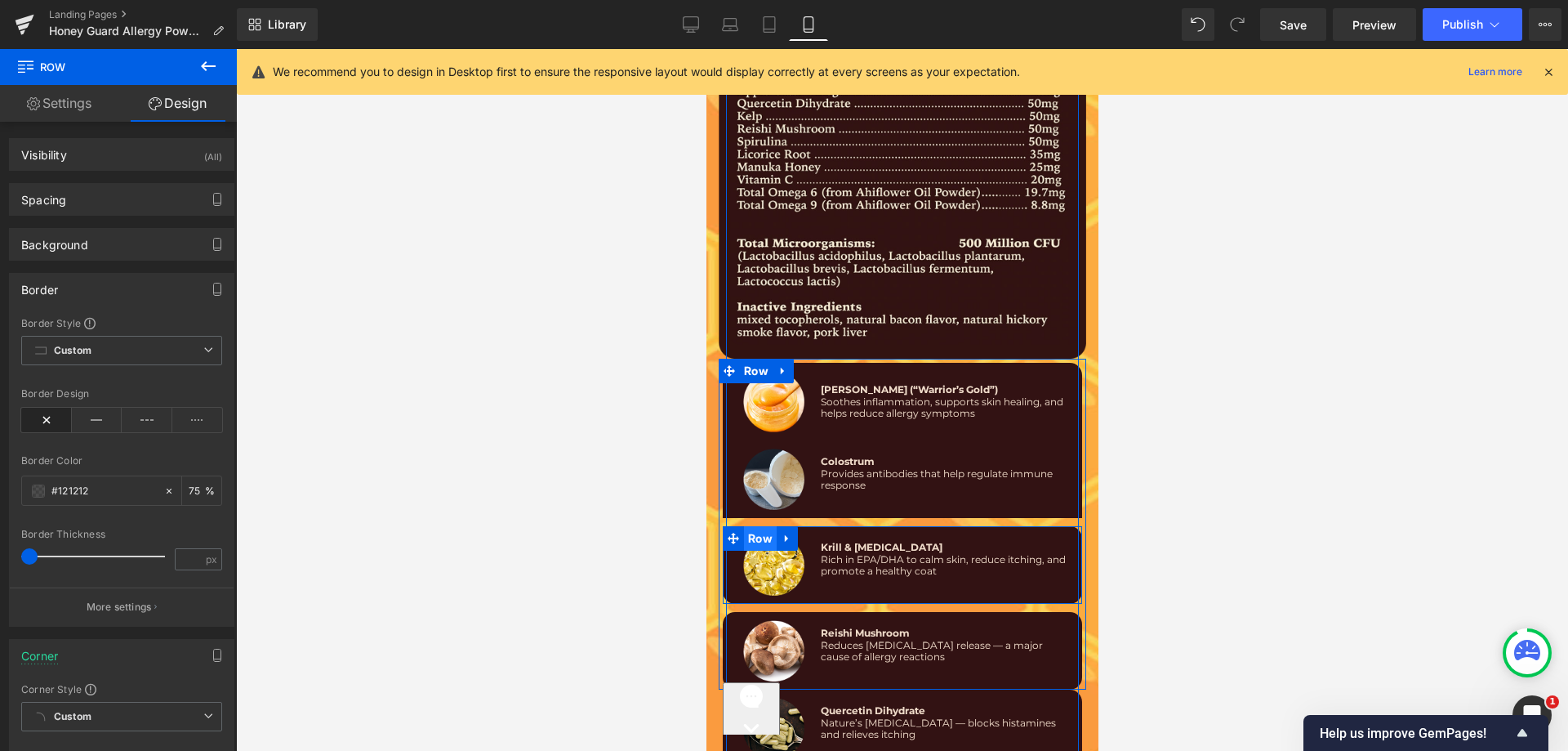
click at [743, 526] on span "Row" at bounding box center [759, 538] width 33 height 24
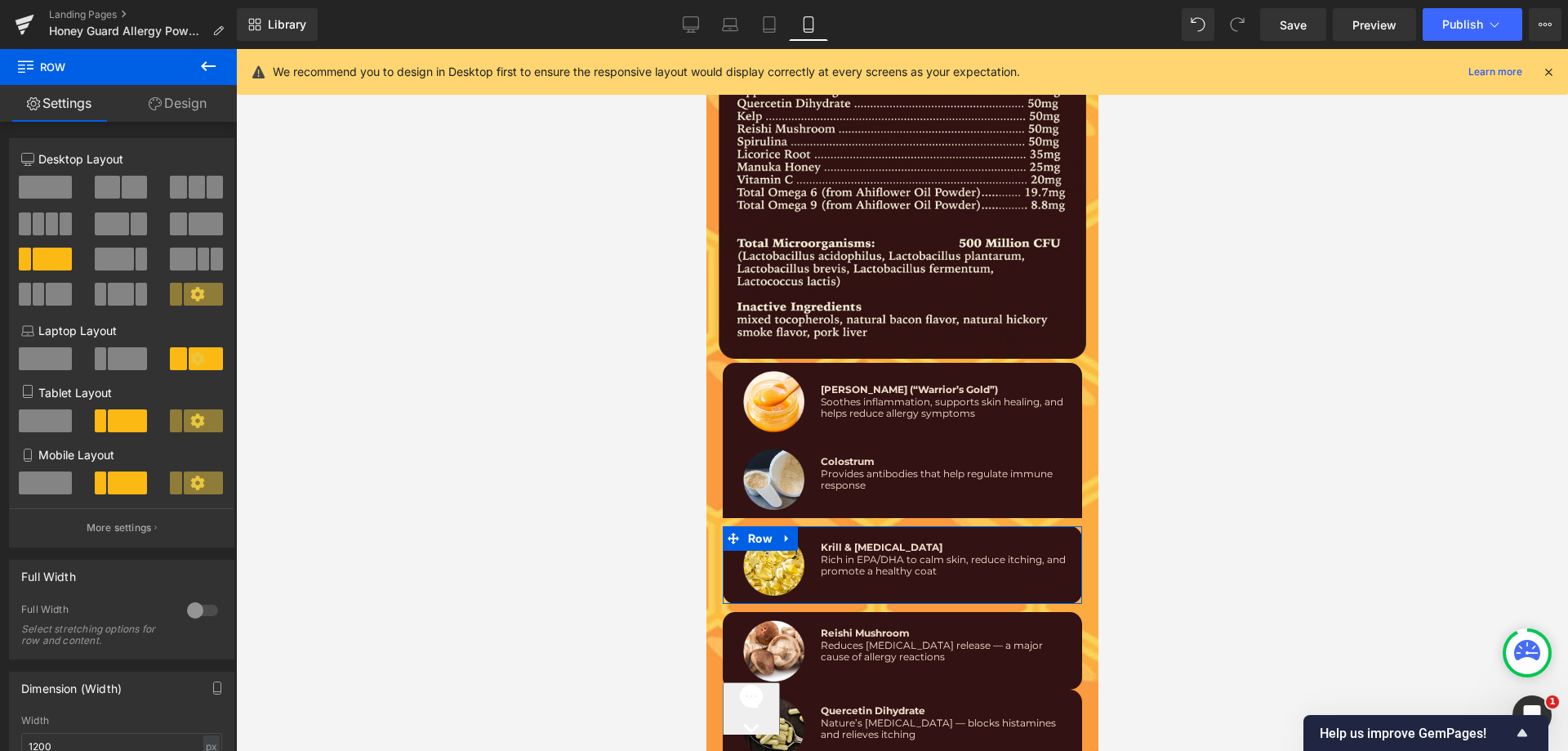
click at [189, 120] on link "Design" at bounding box center [177, 103] width 119 height 37
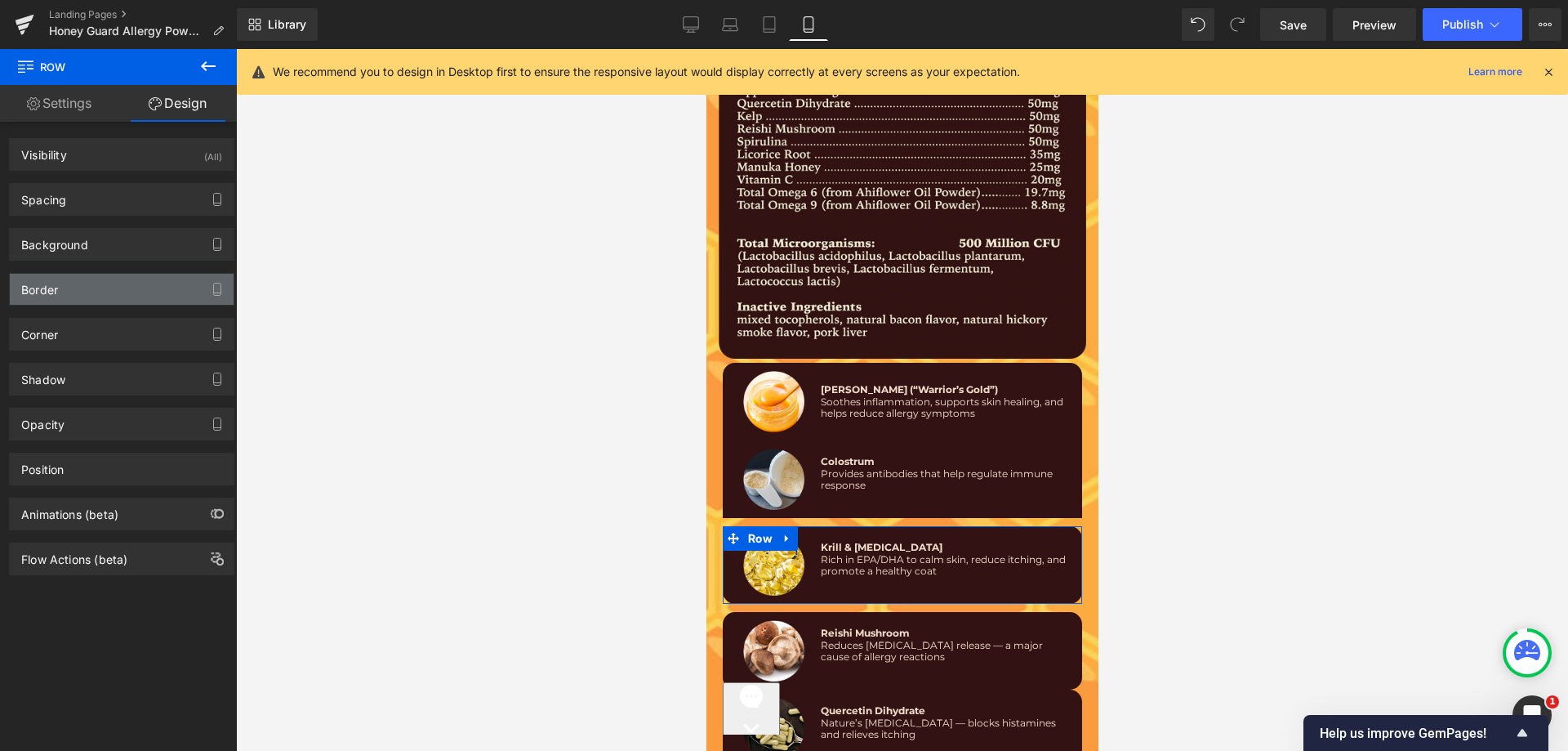
click at [94, 287] on div "Border" at bounding box center [121, 289] width 224 height 31
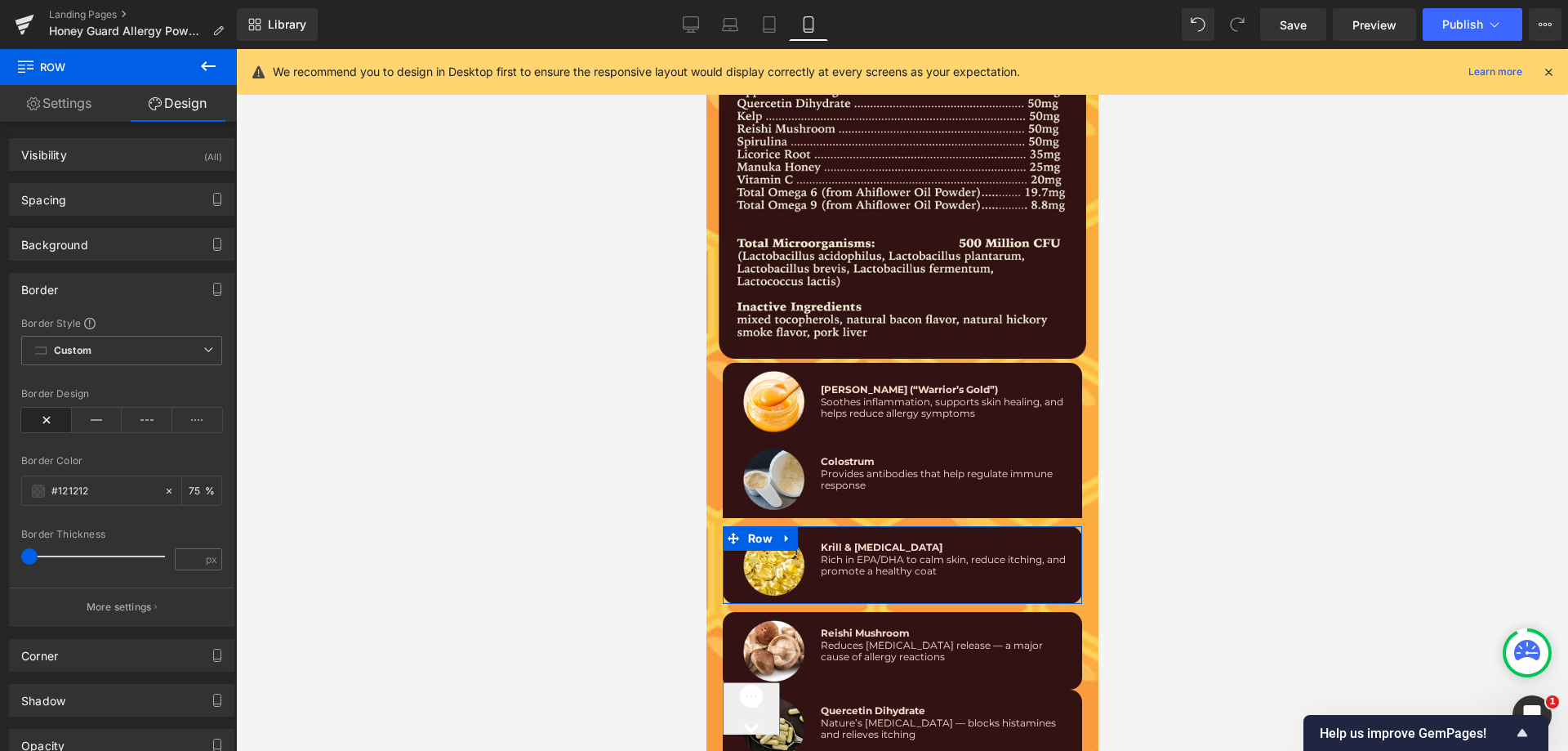
click at [93, 291] on div "Border" at bounding box center [121, 289] width 224 height 31
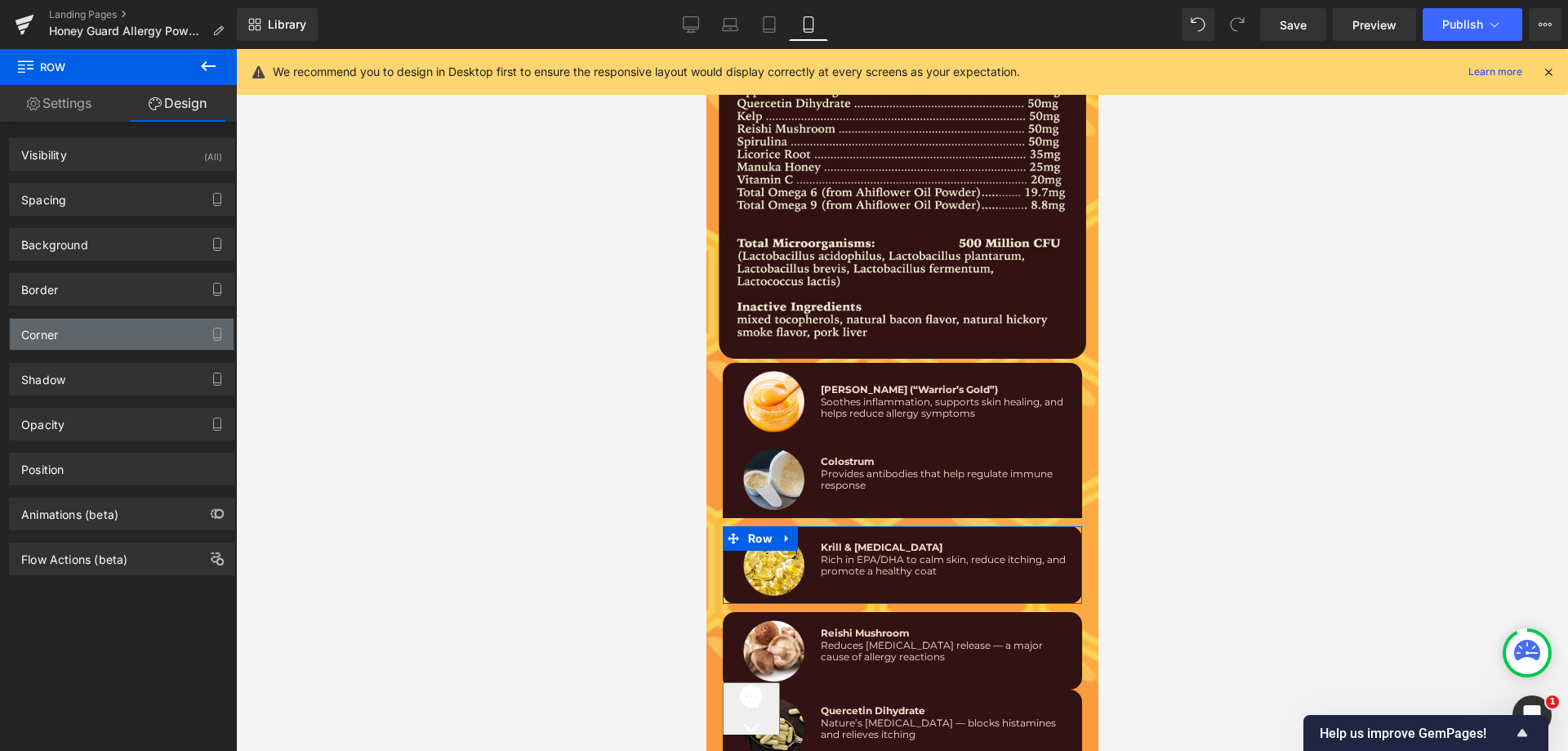
click at [82, 327] on div "Corner" at bounding box center [121, 335] width 224 height 31
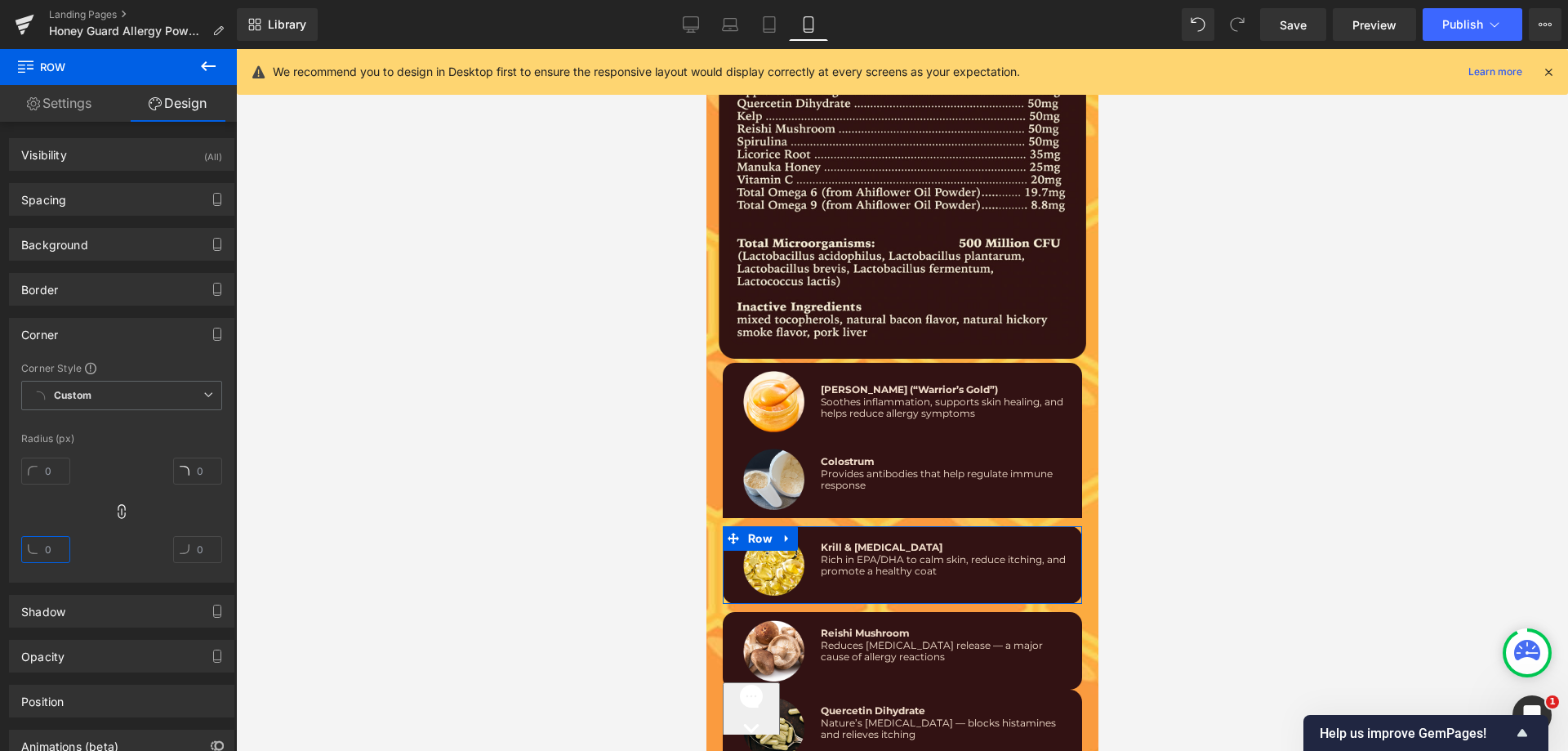
click at [50, 555] on input "text" at bounding box center [45, 550] width 49 height 27
type input "15"
click at [176, 516] on div at bounding box center [121, 517] width 200 height 131
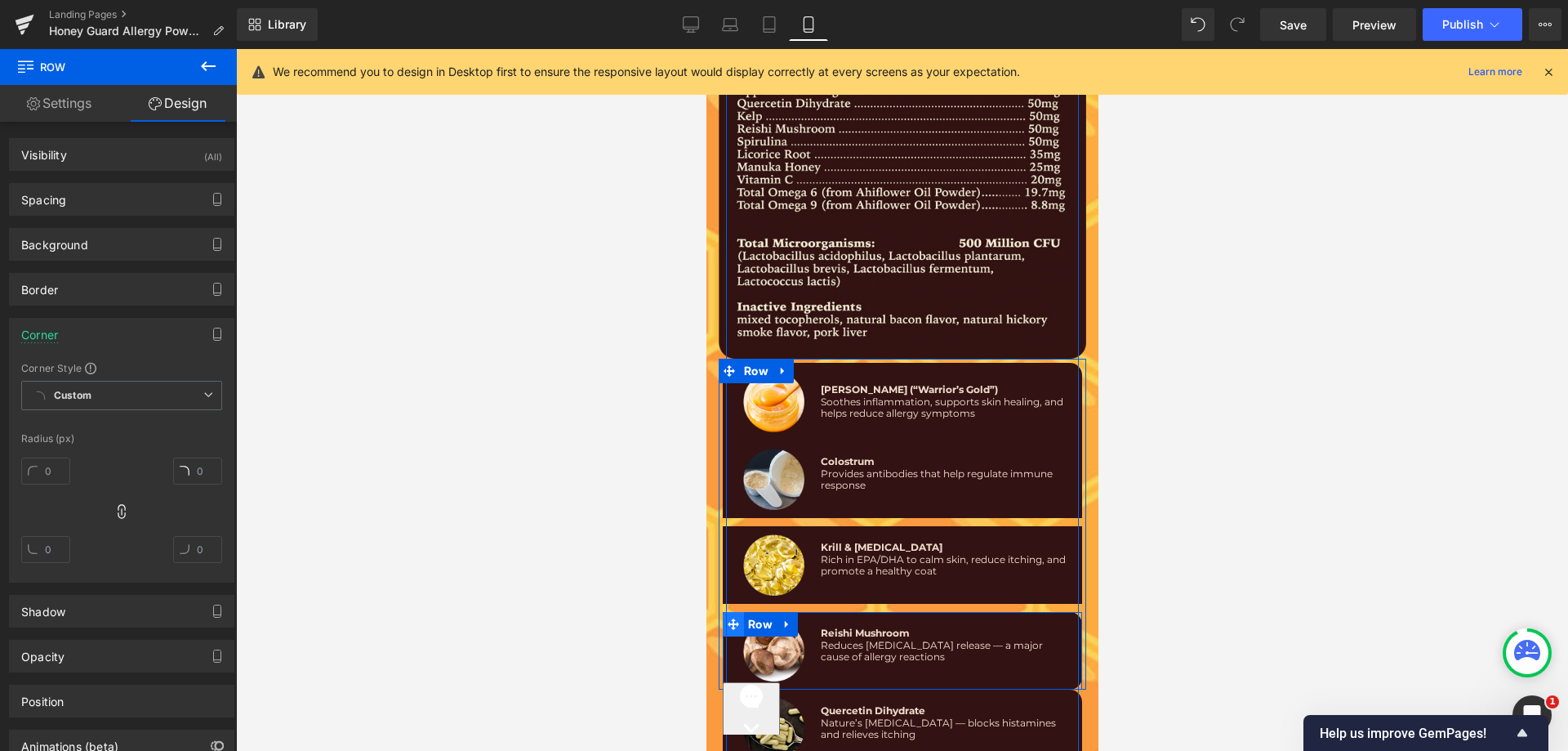
click at [733, 612] on span at bounding box center [732, 624] width 21 height 24
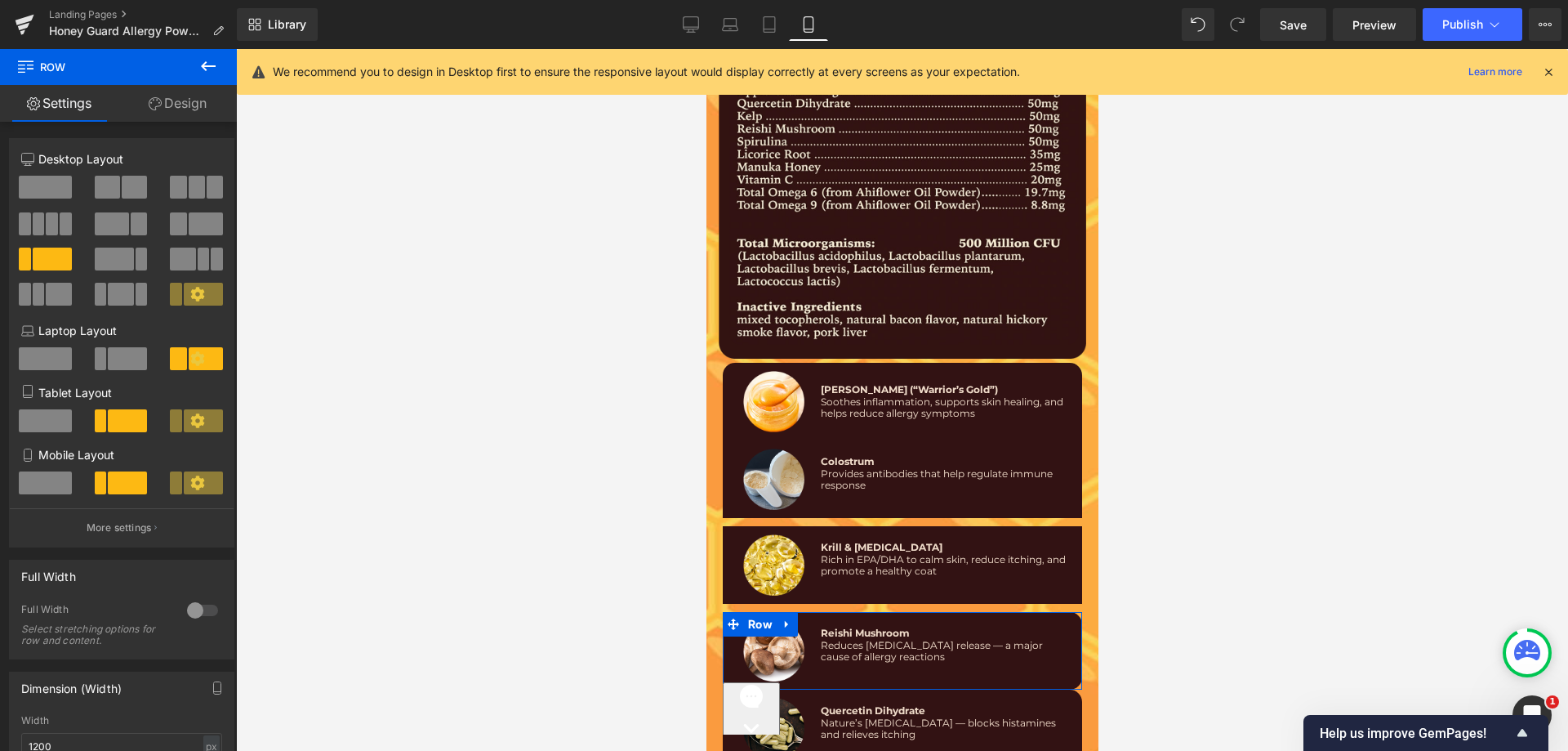
click at [190, 110] on link "Design" at bounding box center [177, 103] width 119 height 37
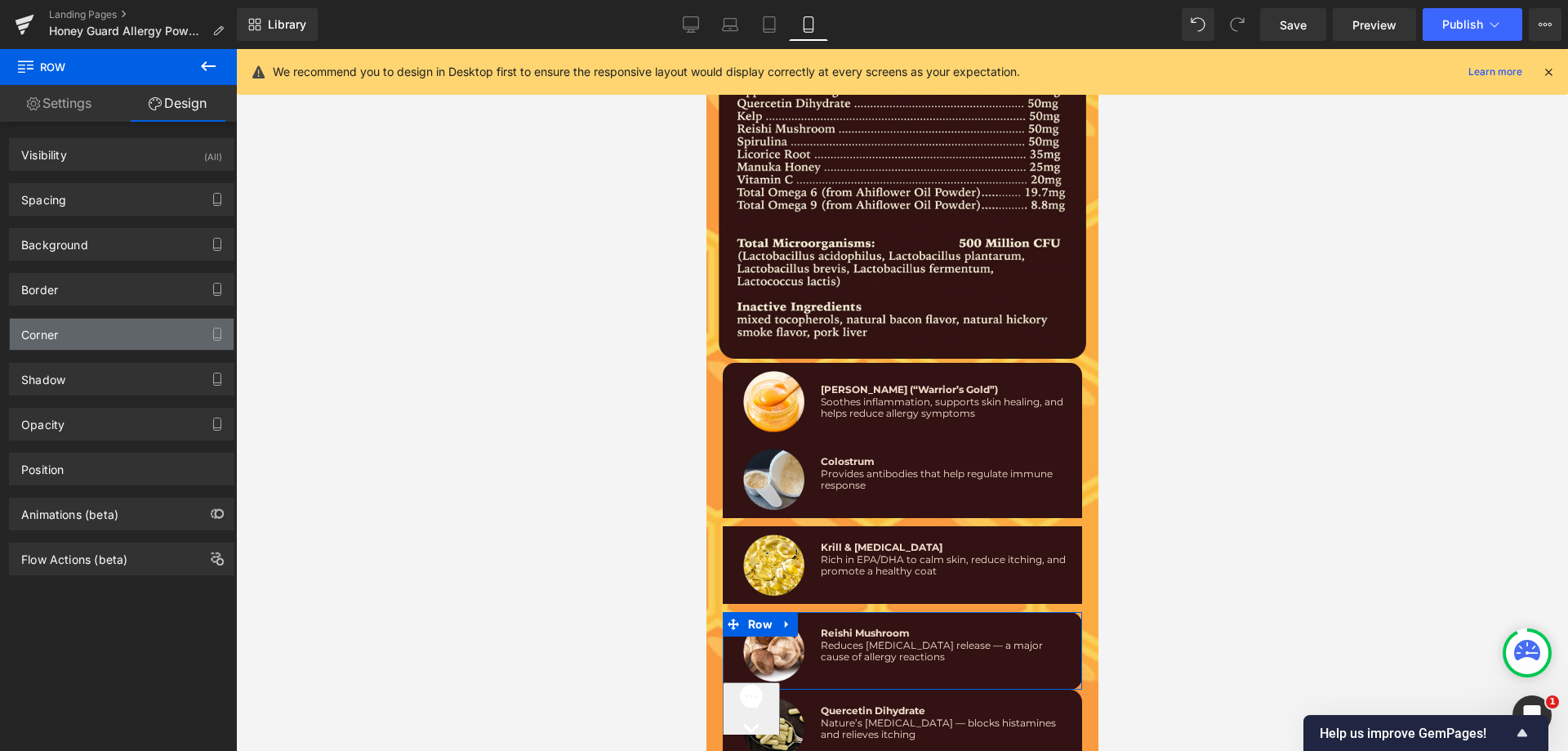
click at [77, 332] on div "Corner" at bounding box center [121, 335] width 224 height 31
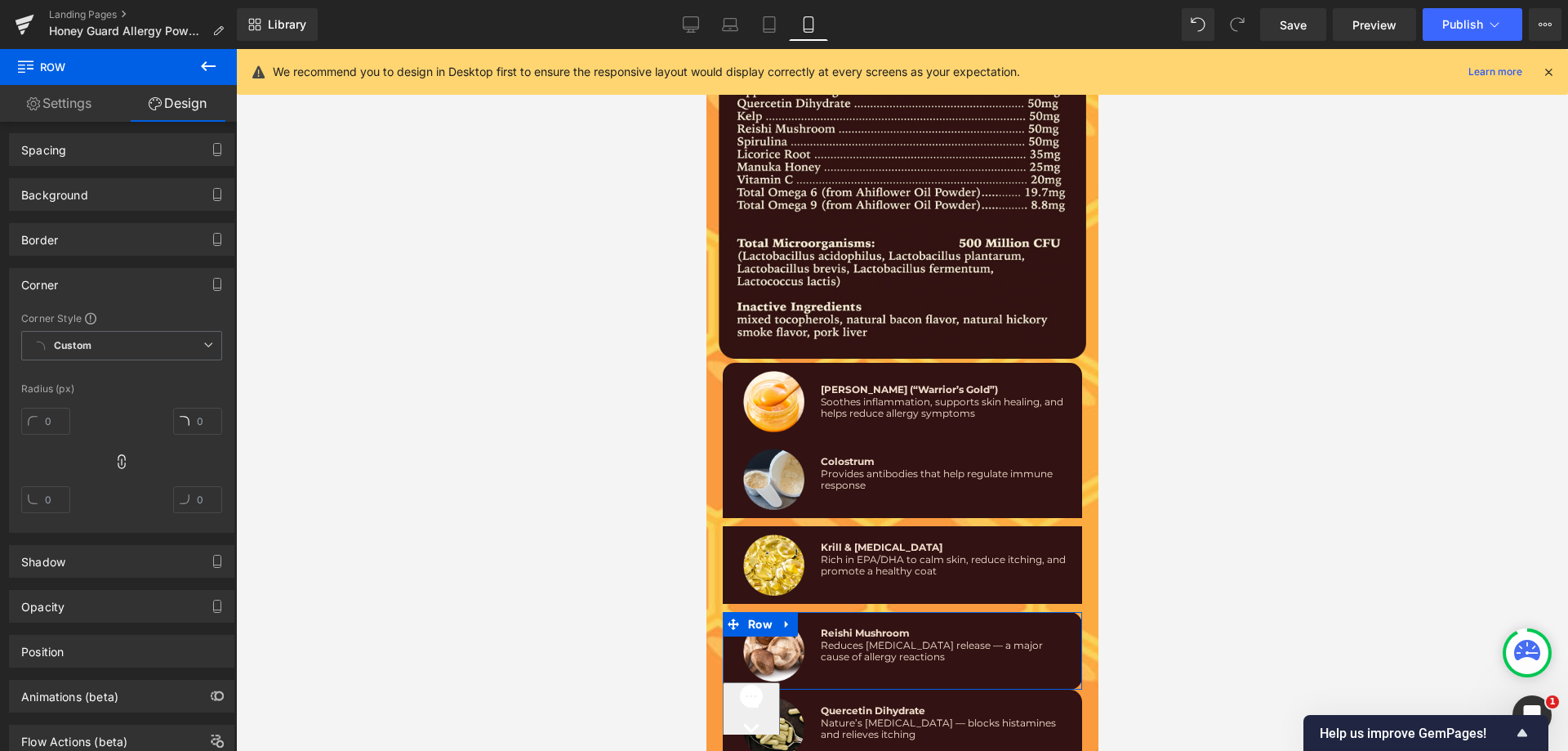
scroll to position [102, 0]
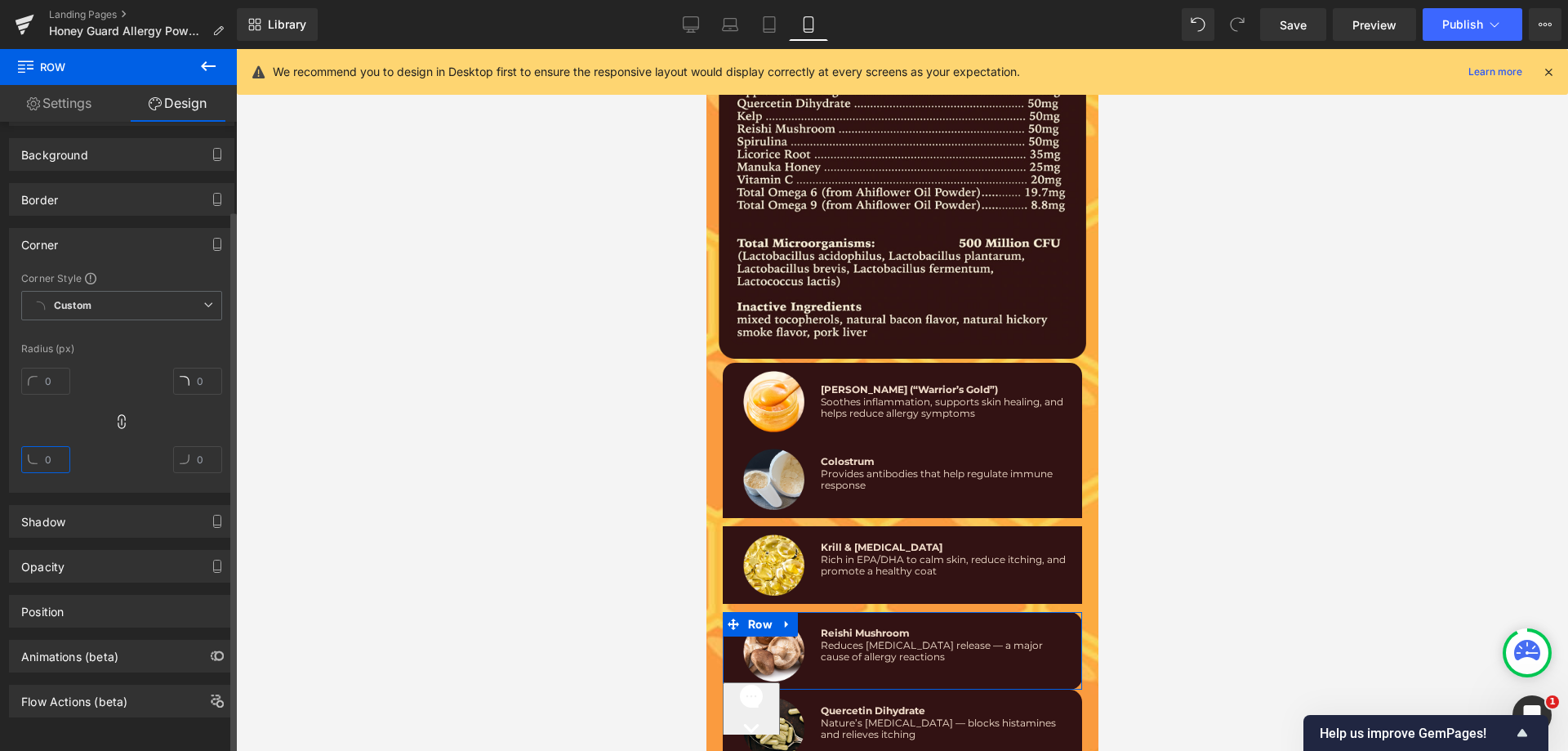
click at [56, 446] on input "text" at bounding box center [45, 460] width 49 height 27
type input "15"
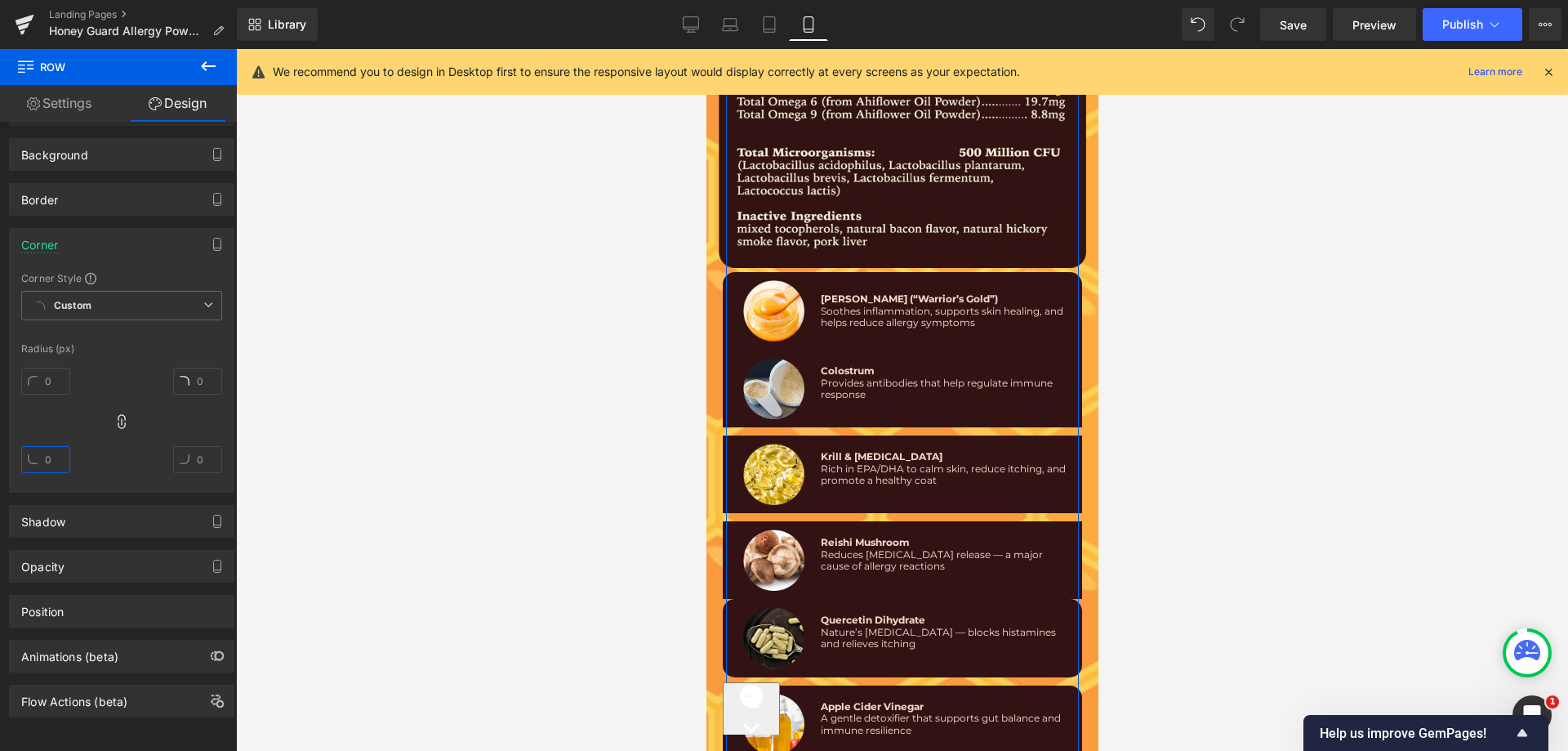
scroll to position [10026, 0]
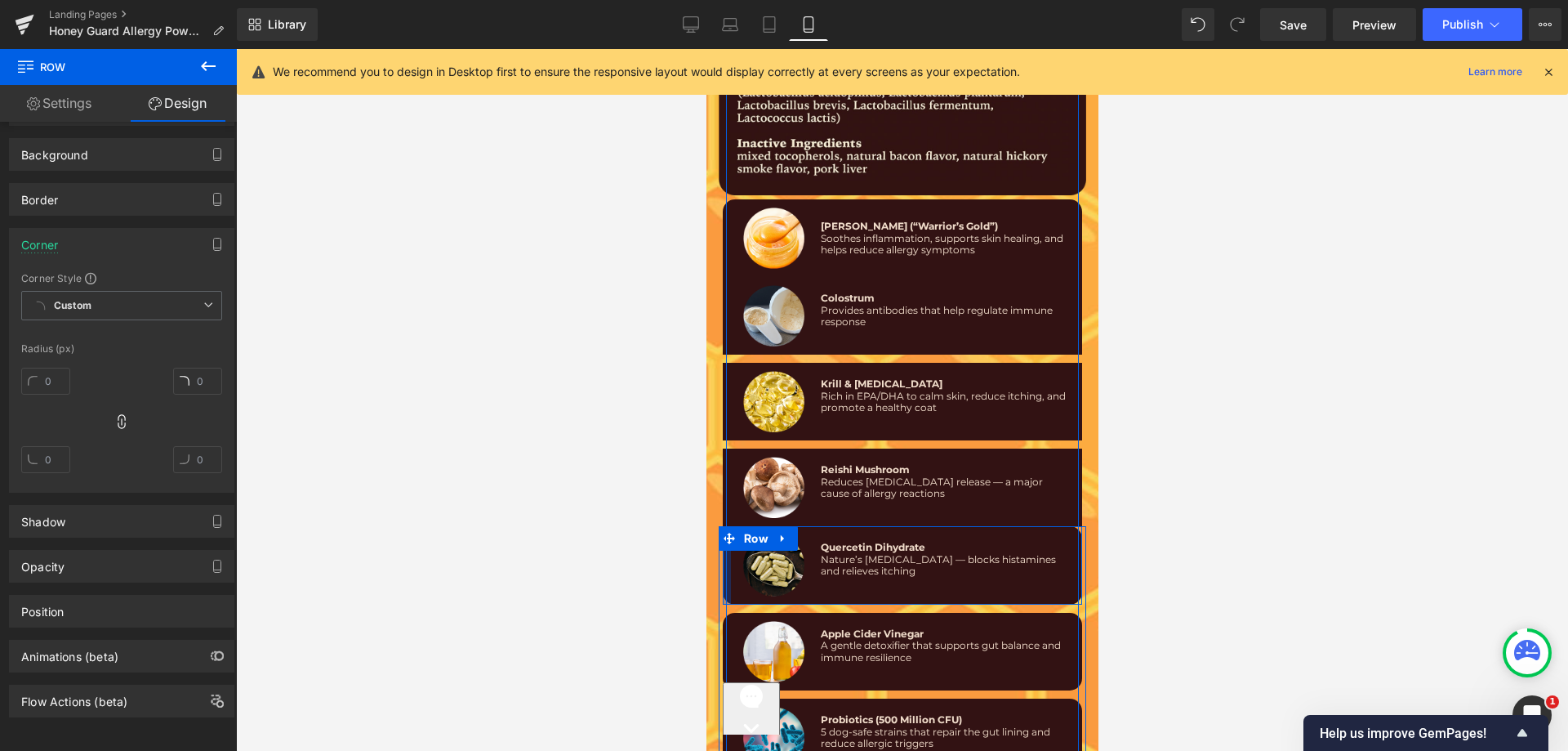
click at [722, 533] on div at bounding box center [726, 565] width 8 height 78
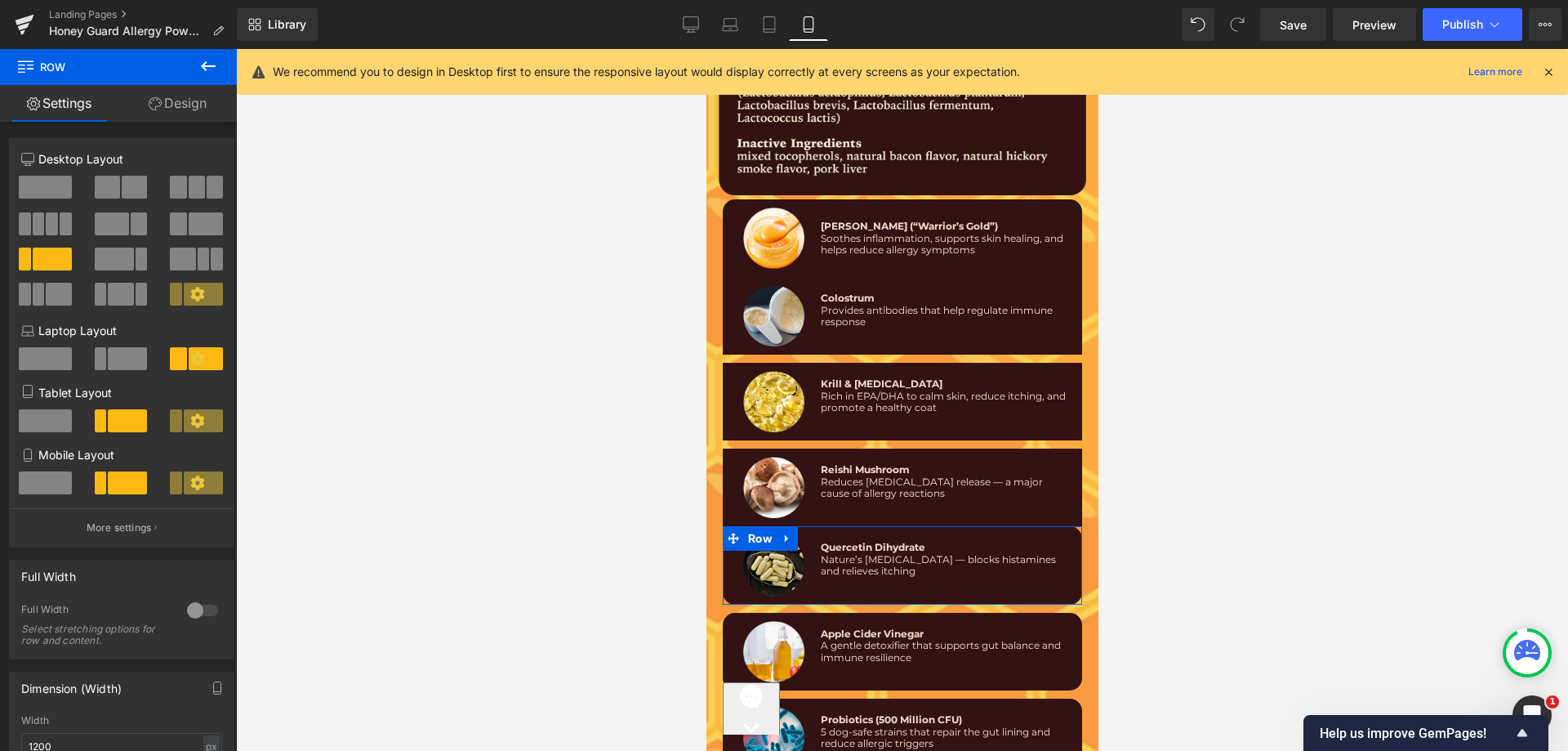
click at [155, 108] on icon at bounding box center [155, 104] width 13 height 13
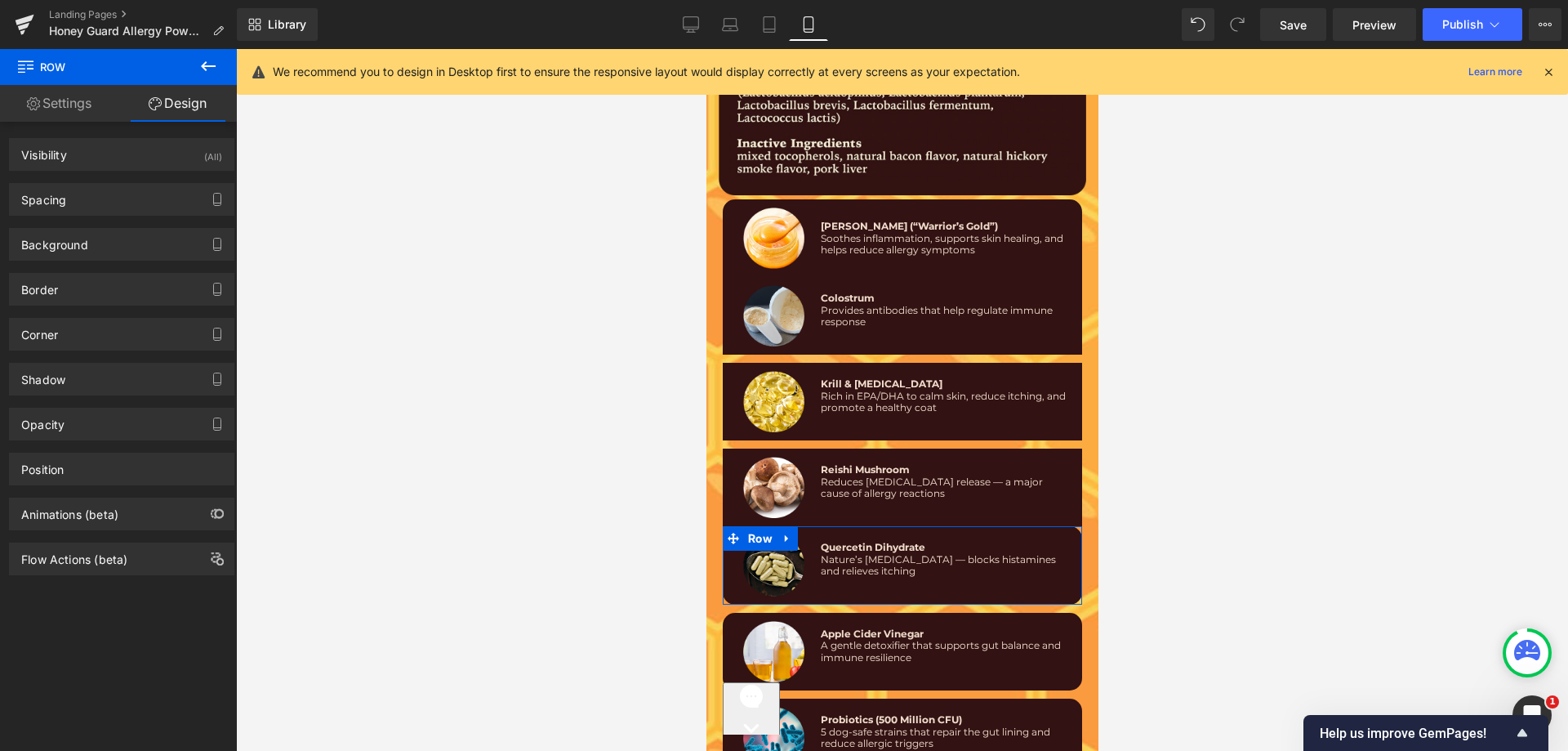
click at [86, 305] on div "Border Border Style Custom Border Solid Border Dashed Border Dotted Custom Cust…" at bounding box center [121, 289] width 226 height 33
click at [80, 341] on div "Corner" at bounding box center [121, 335] width 224 height 31
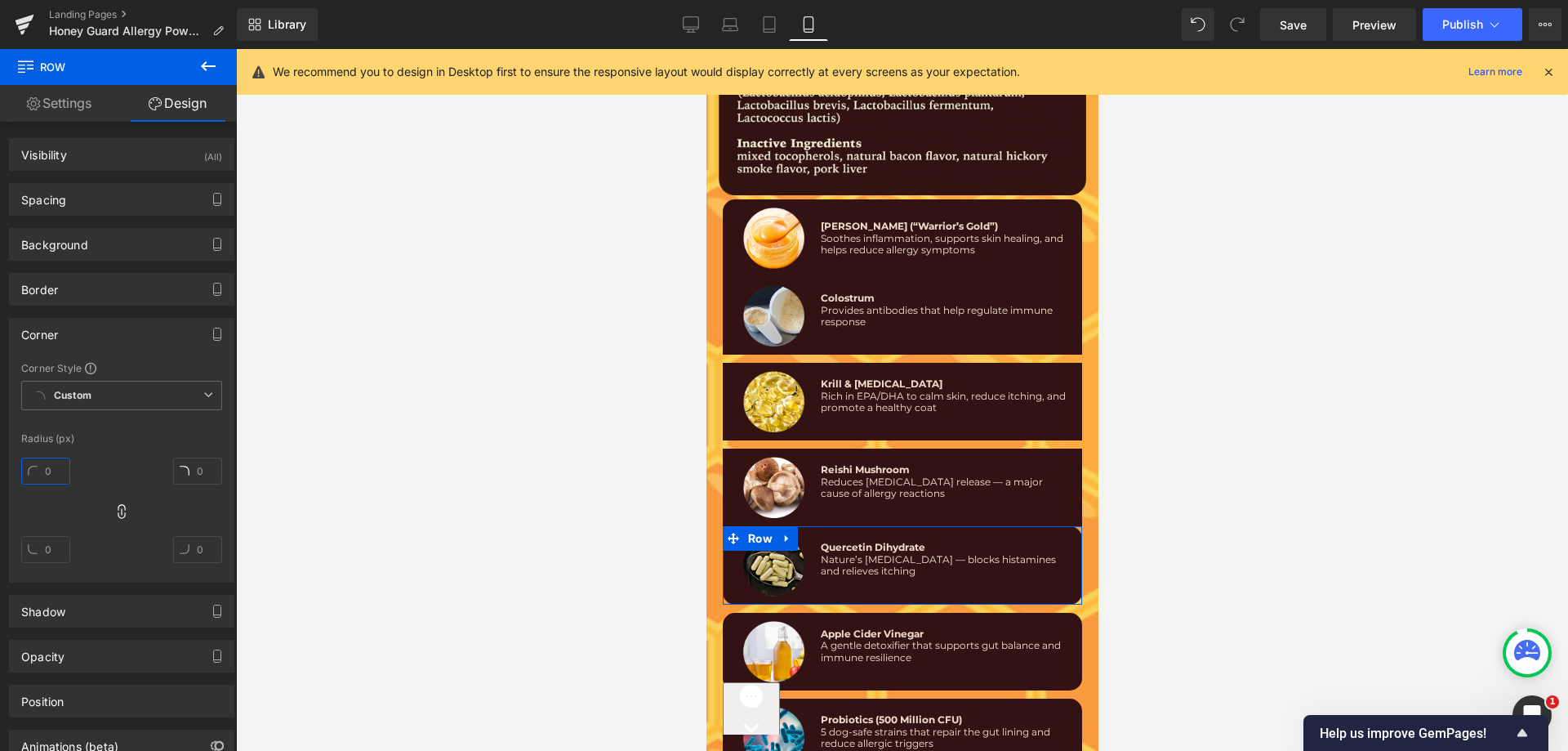
click at [67, 477] on input "text" at bounding box center [45, 471] width 49 height 27
type input "15"
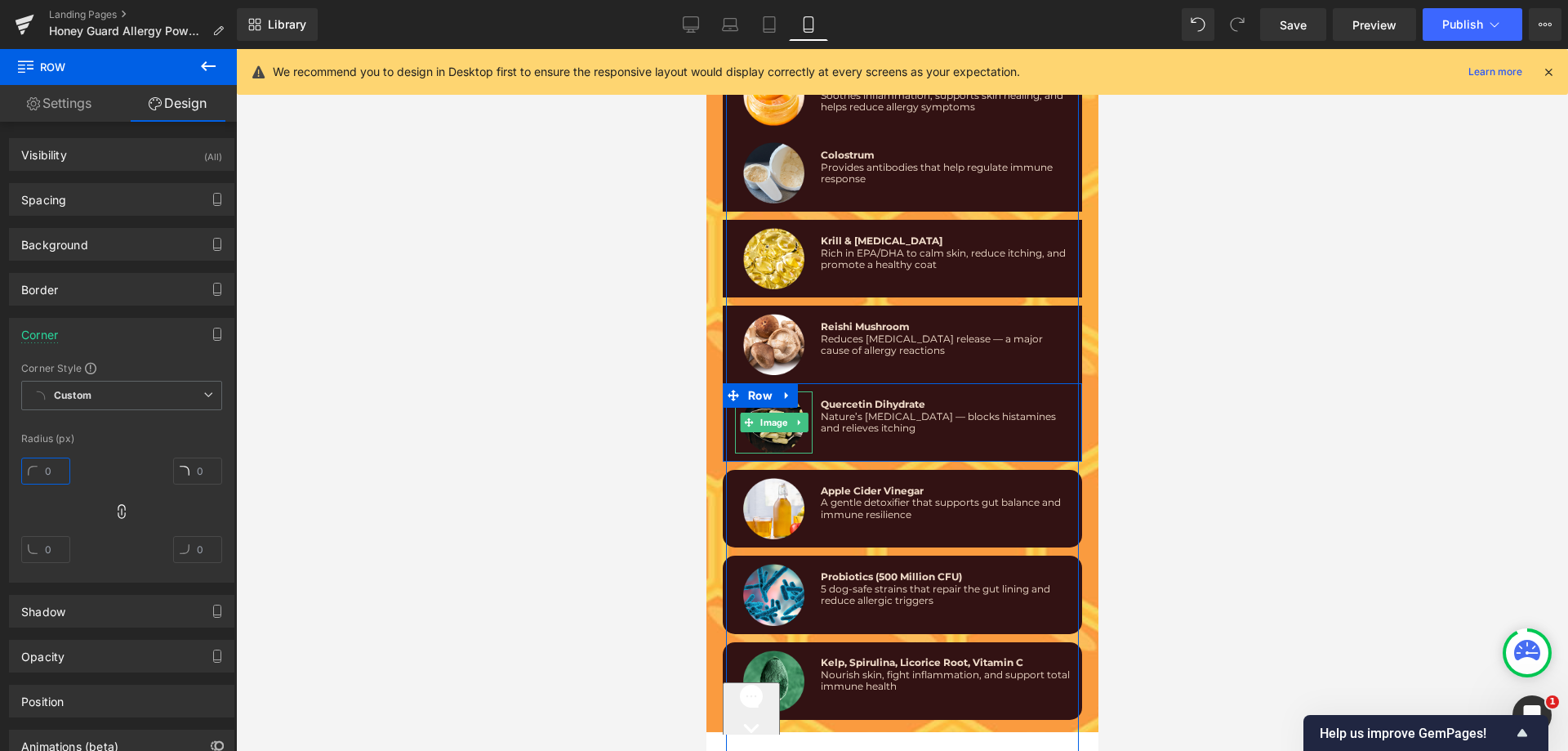
scroll to position [10353, 0]
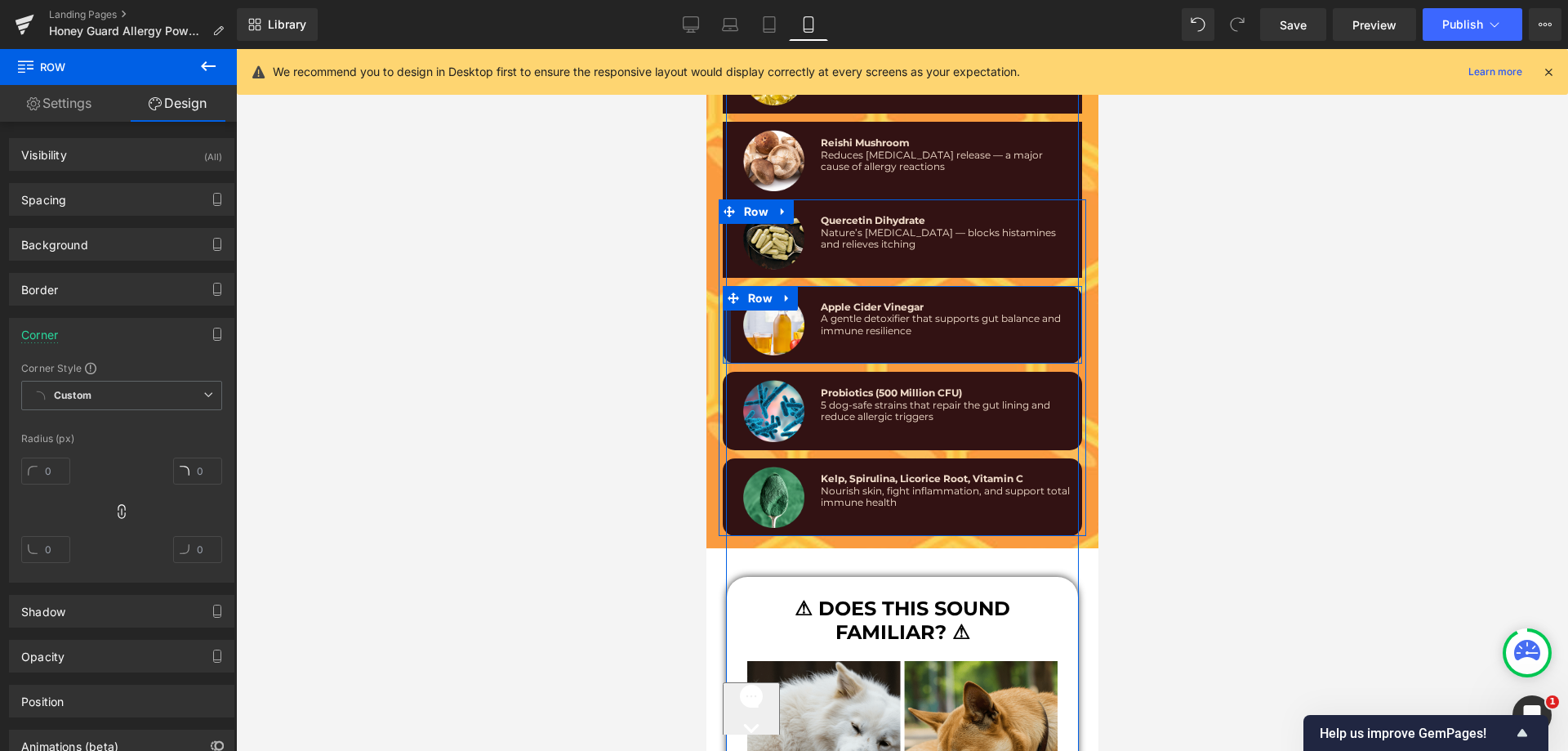
click at [722, 313] on div at bounding box center [726, 325] width 8 height 78
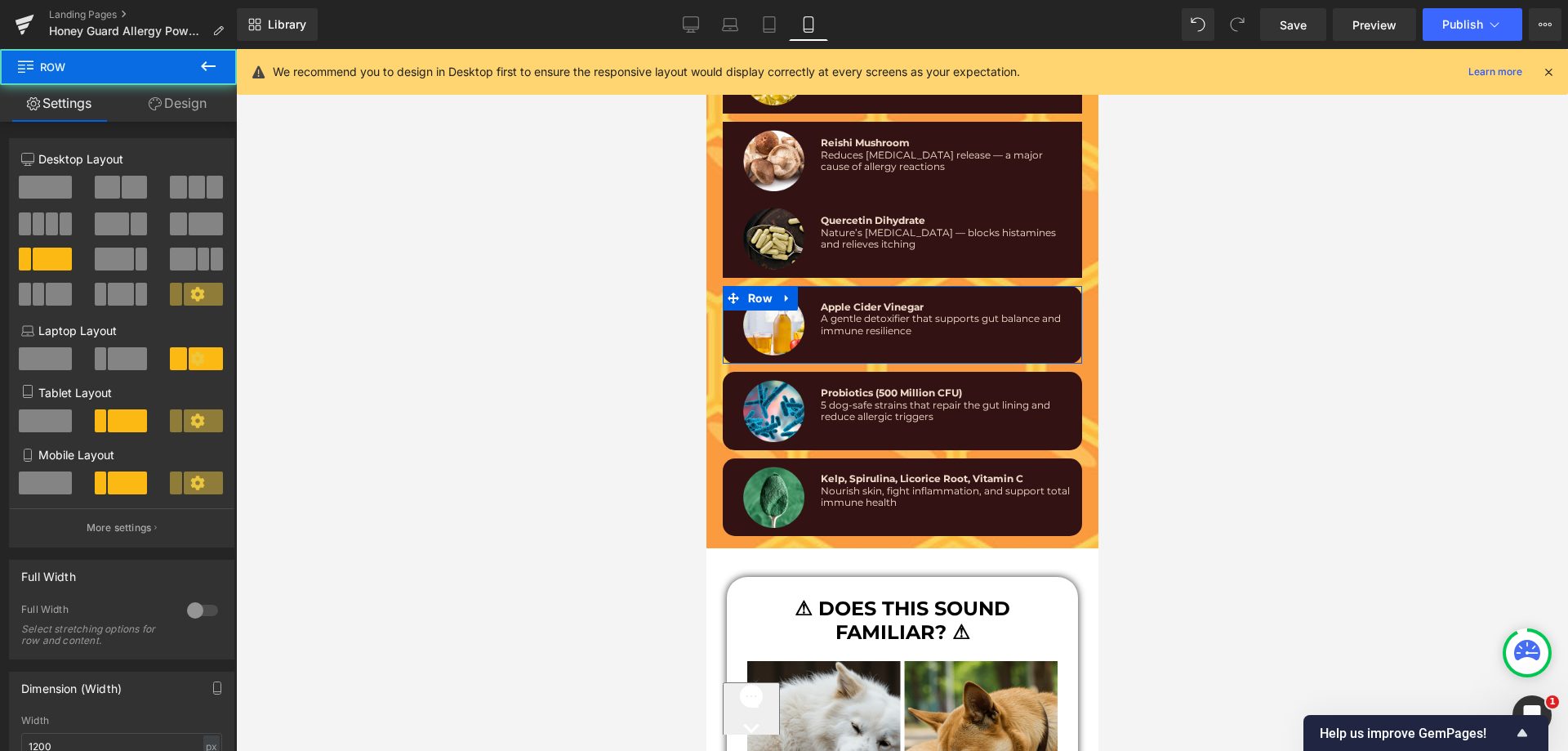
click at [141, 89] on link "Design" at bounding box center [177, 103] width 119 height 37
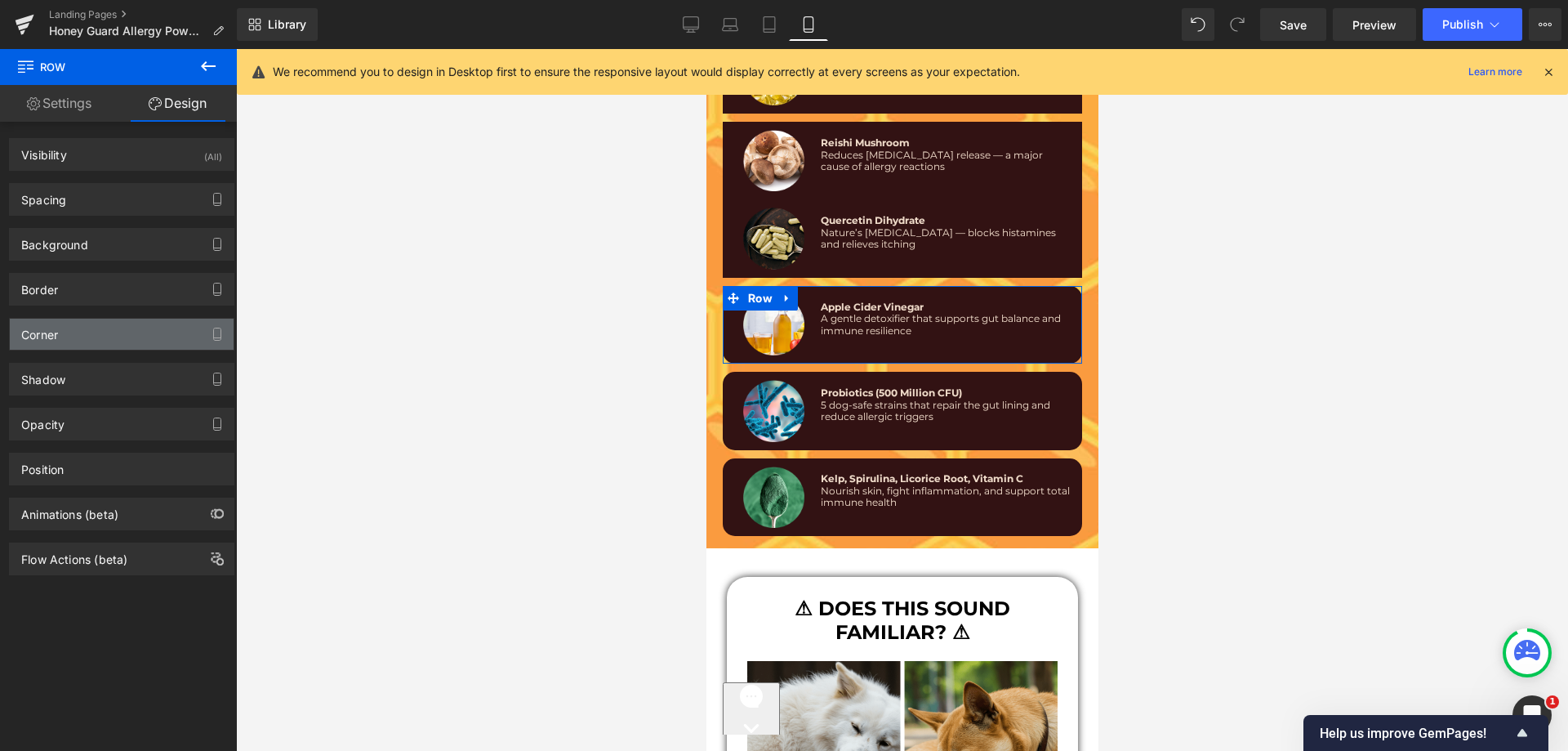
click at [100, 329] on div "Corner" at bounding box center [121, 335] width 224 height 31
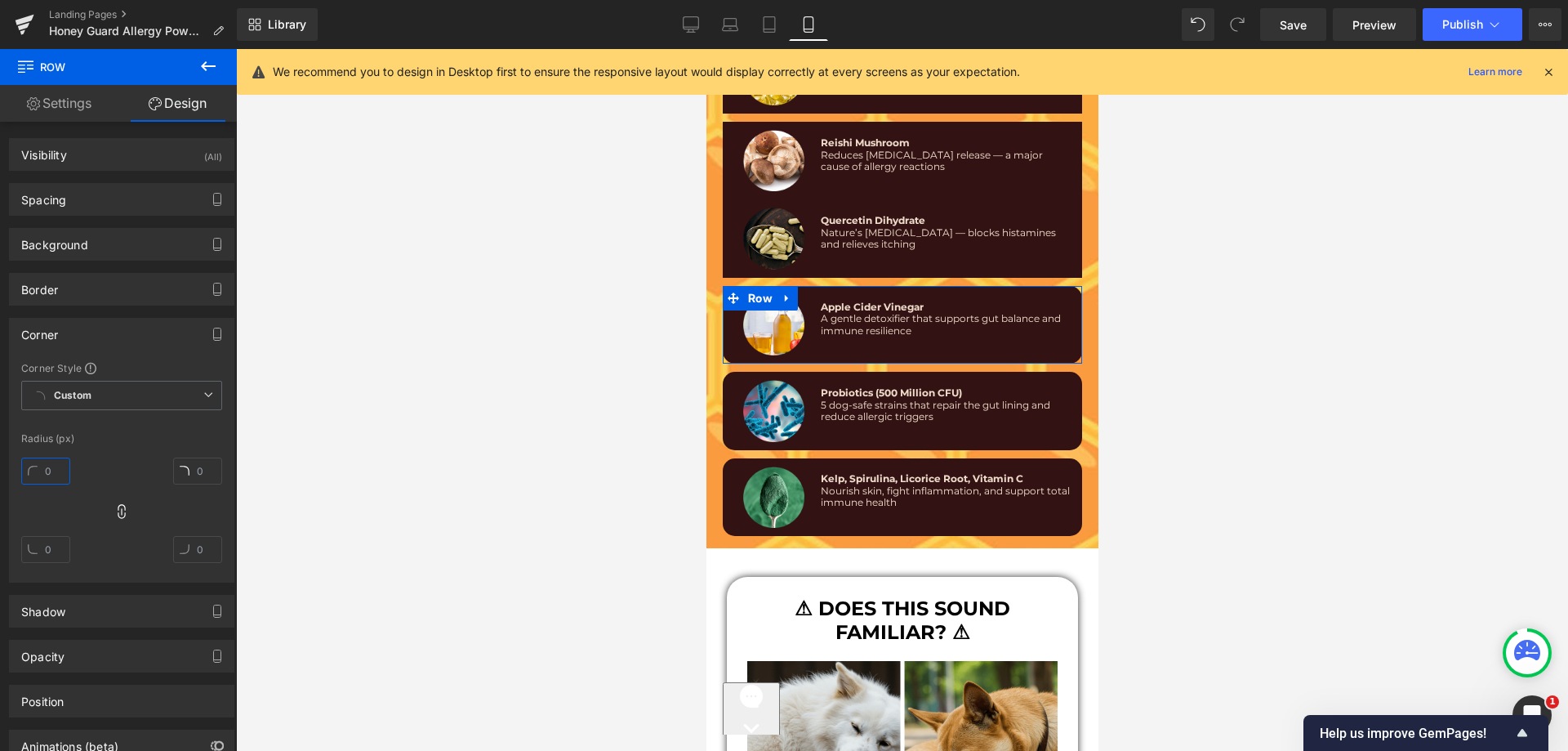
type input "15"
click at [56, 477] on input "text" at bounding box center [45, 471] width 49 height 27
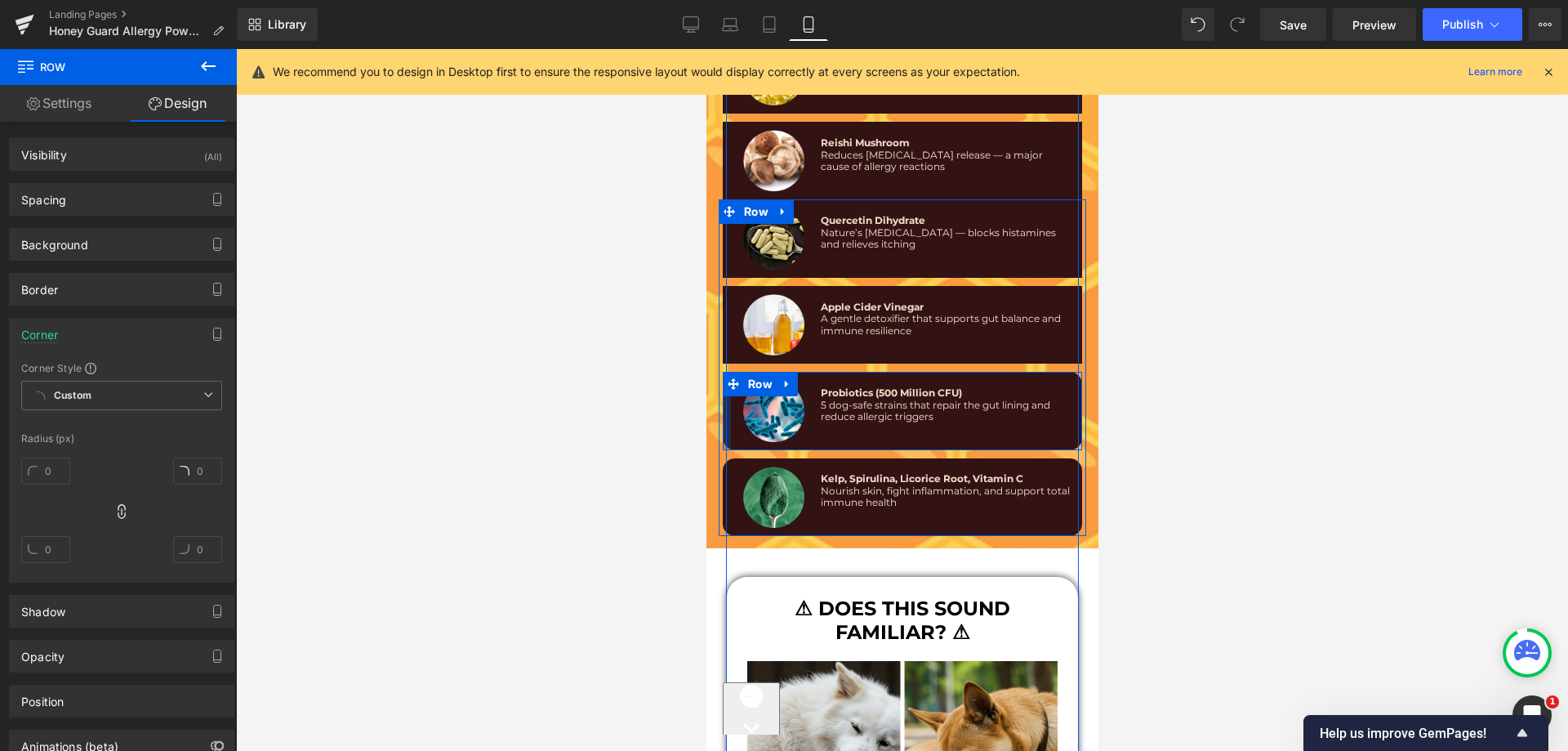
click at [722, 386] on div at bounding box center [726, 411] width 8 height 78
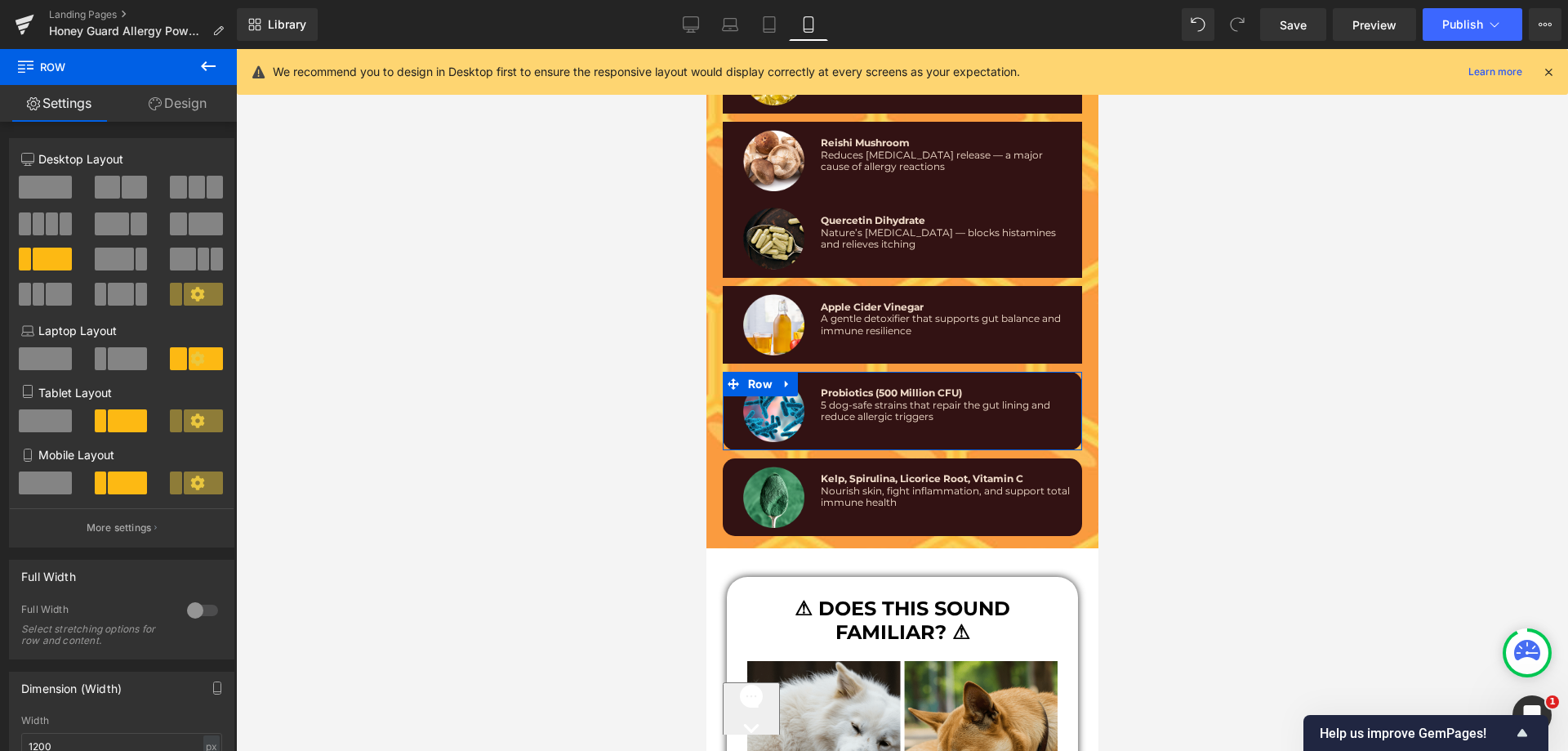
click at [195, 102] on link "Design" at bounding box center [177, 103] width 119 height 37
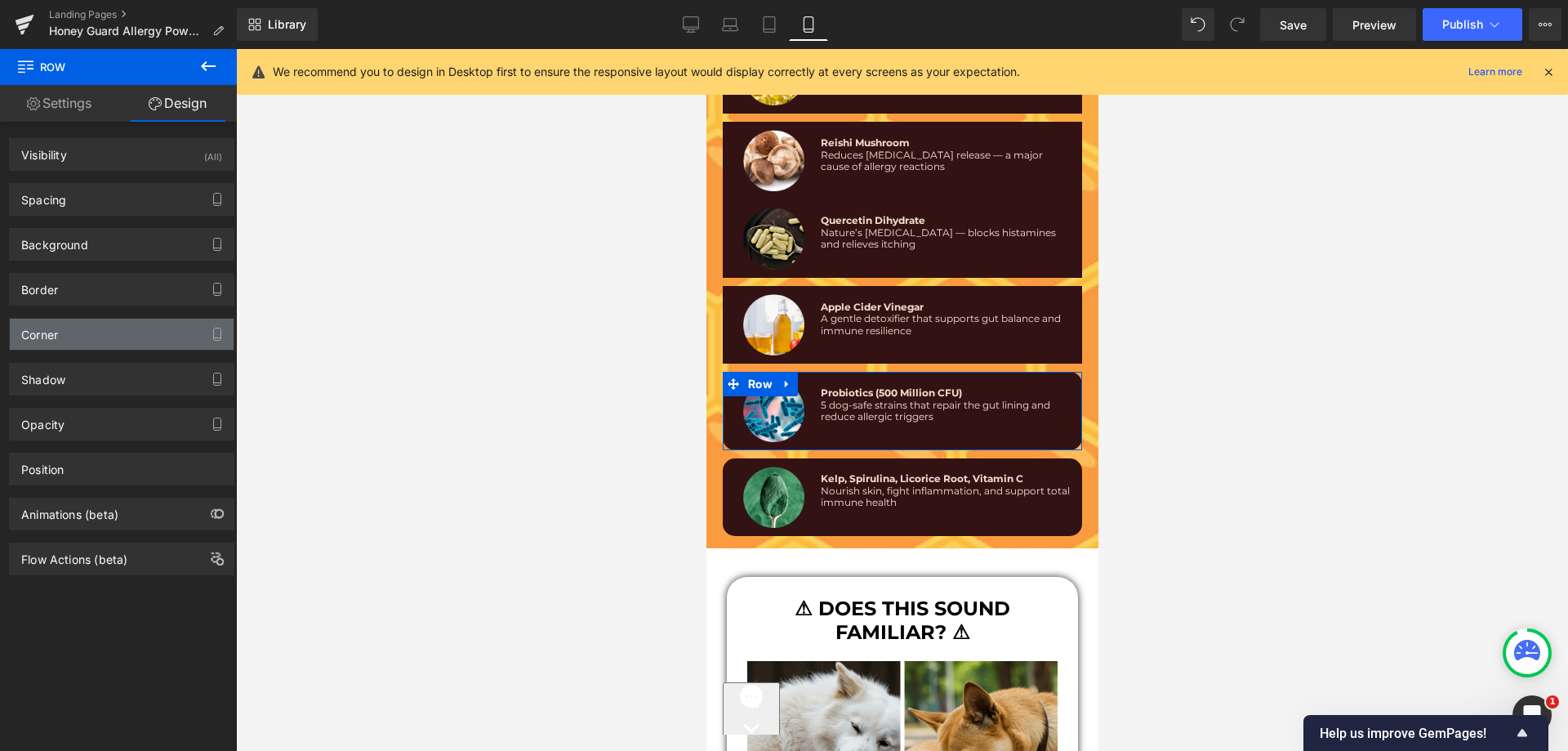
click at [77, 331] on div "Corner" at bounding box center [121, 335] width 224 height 31
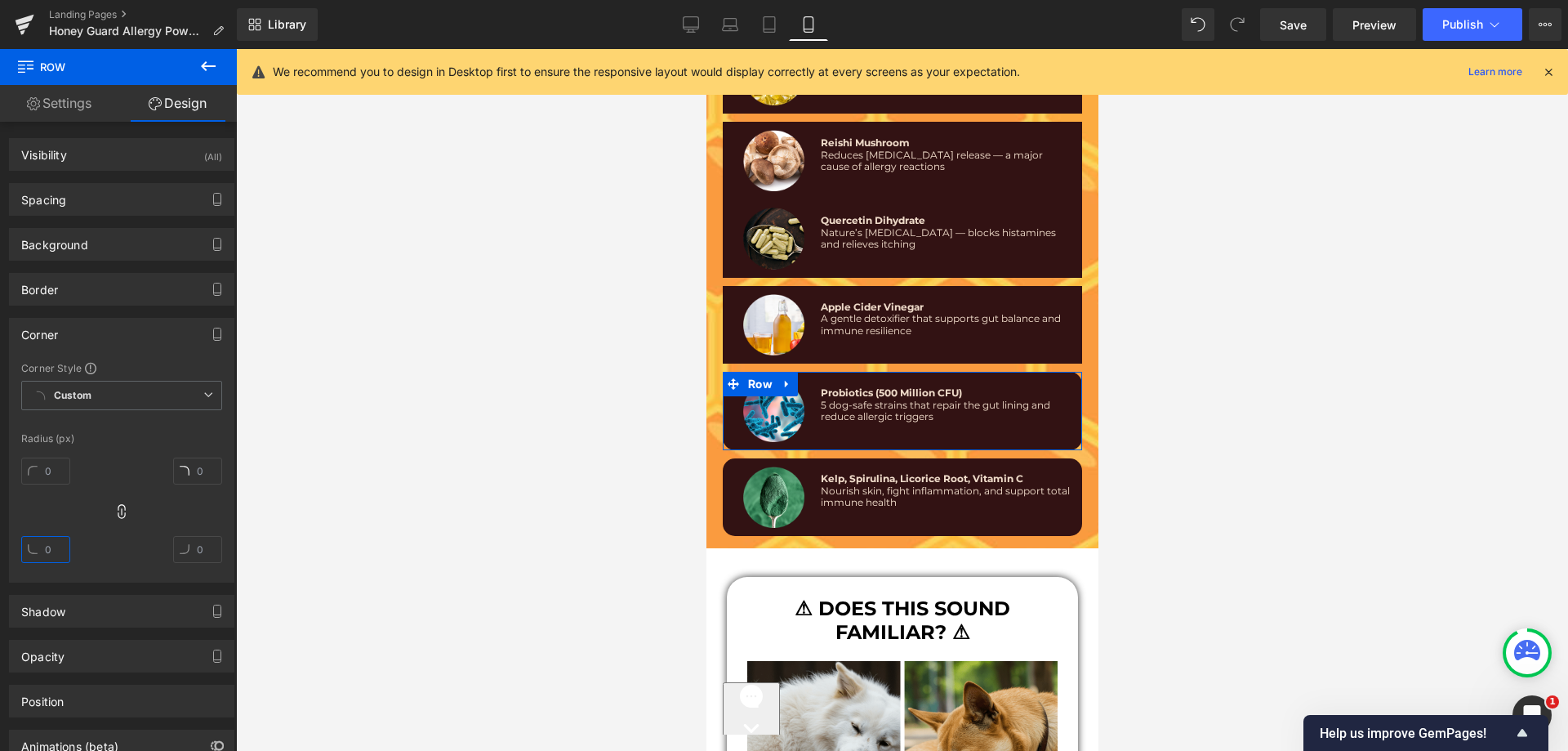
type input "15"
click at [60, 555] on input "15" at bounding box center [45, 550] width 49 height 27
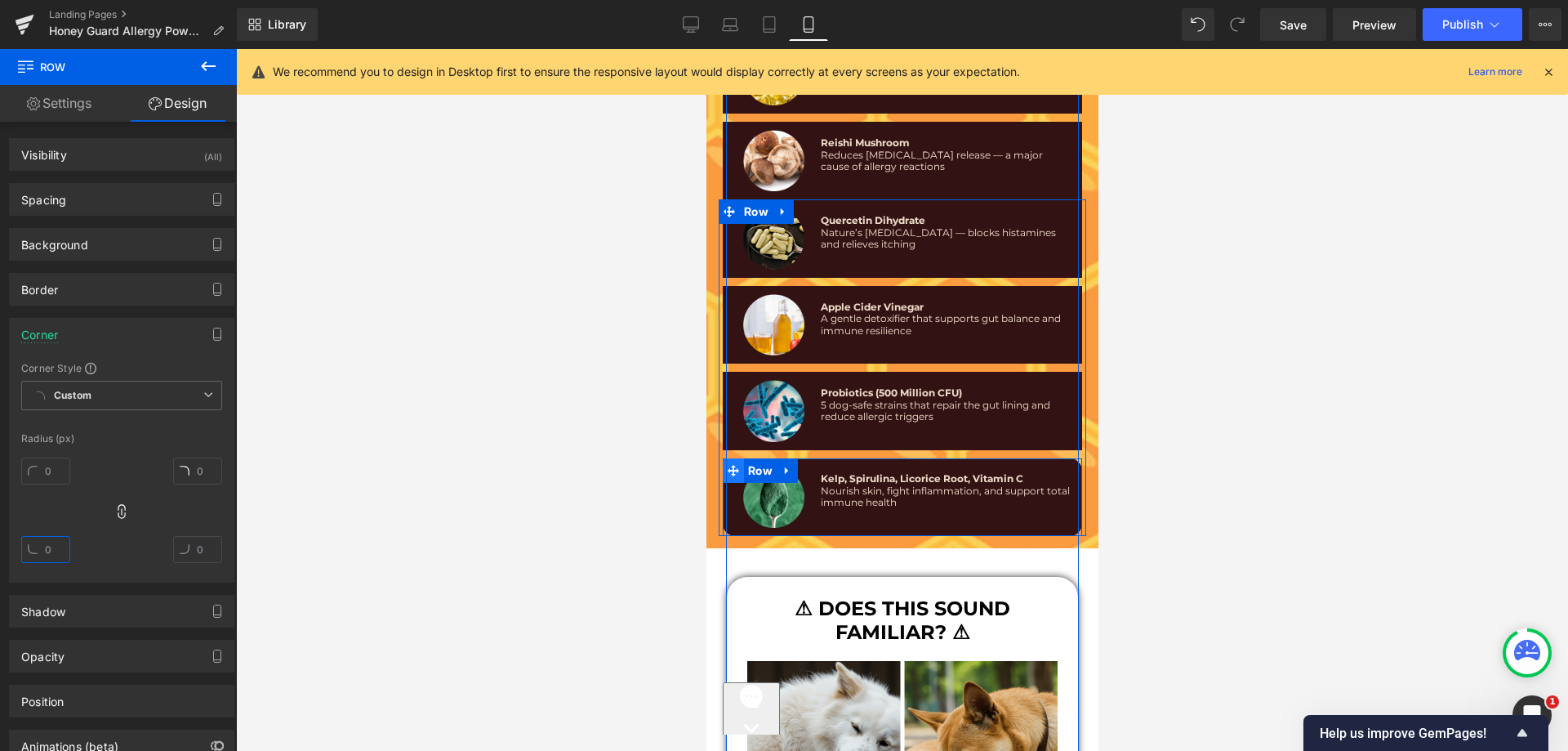
drag, startPoint x: 720, startPoint y: 452, endPoint x: 992, endPoint y: 499, distance: 276.0
click at [722, 458] on span at bounding box center [732, 469] width 21 height 24
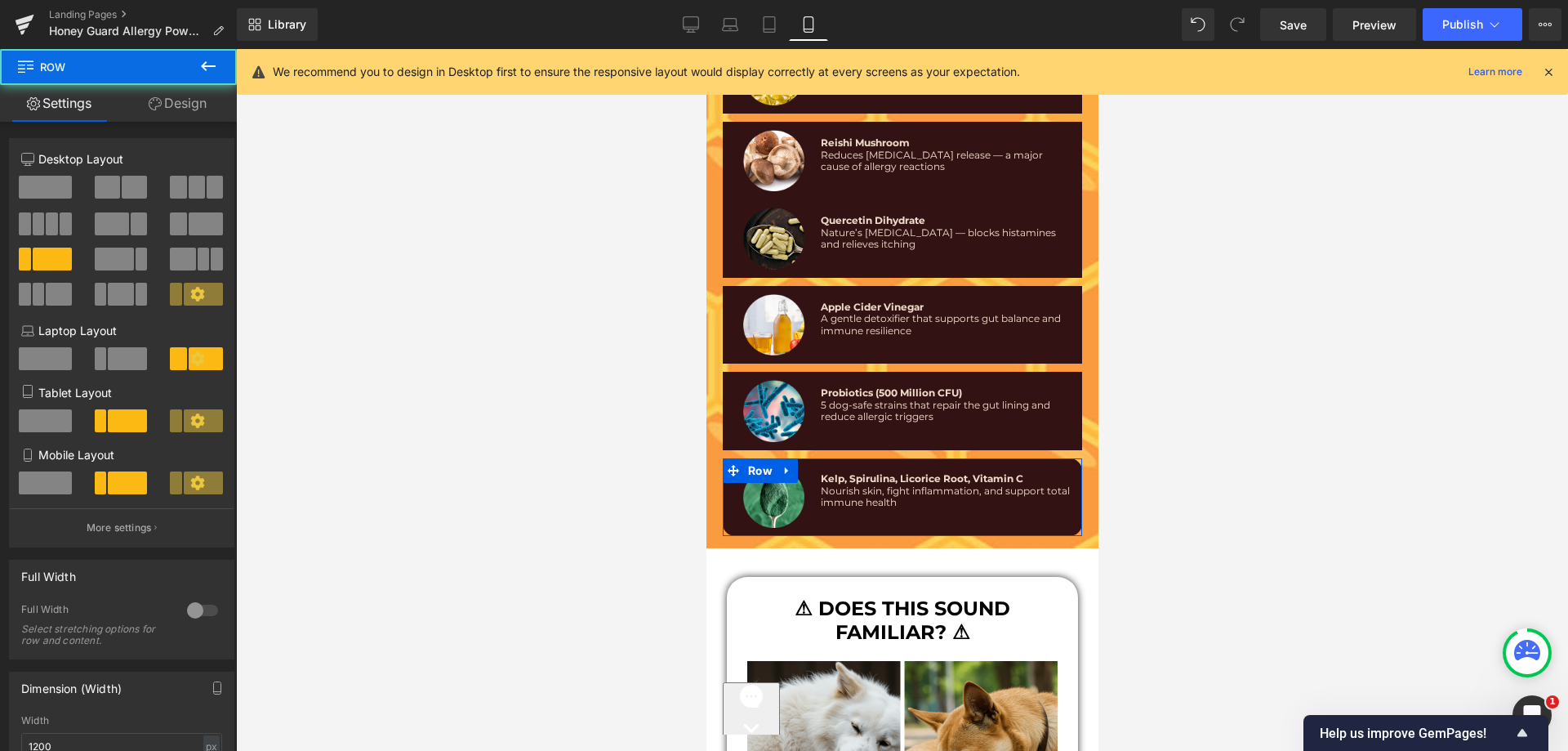
click at [179, 114] on link "Design" at bounding box center [177, 103] width 119 height 37
click at [0, 0] on div "Spacing" at bounding box center [0, 0] width 0 height 0
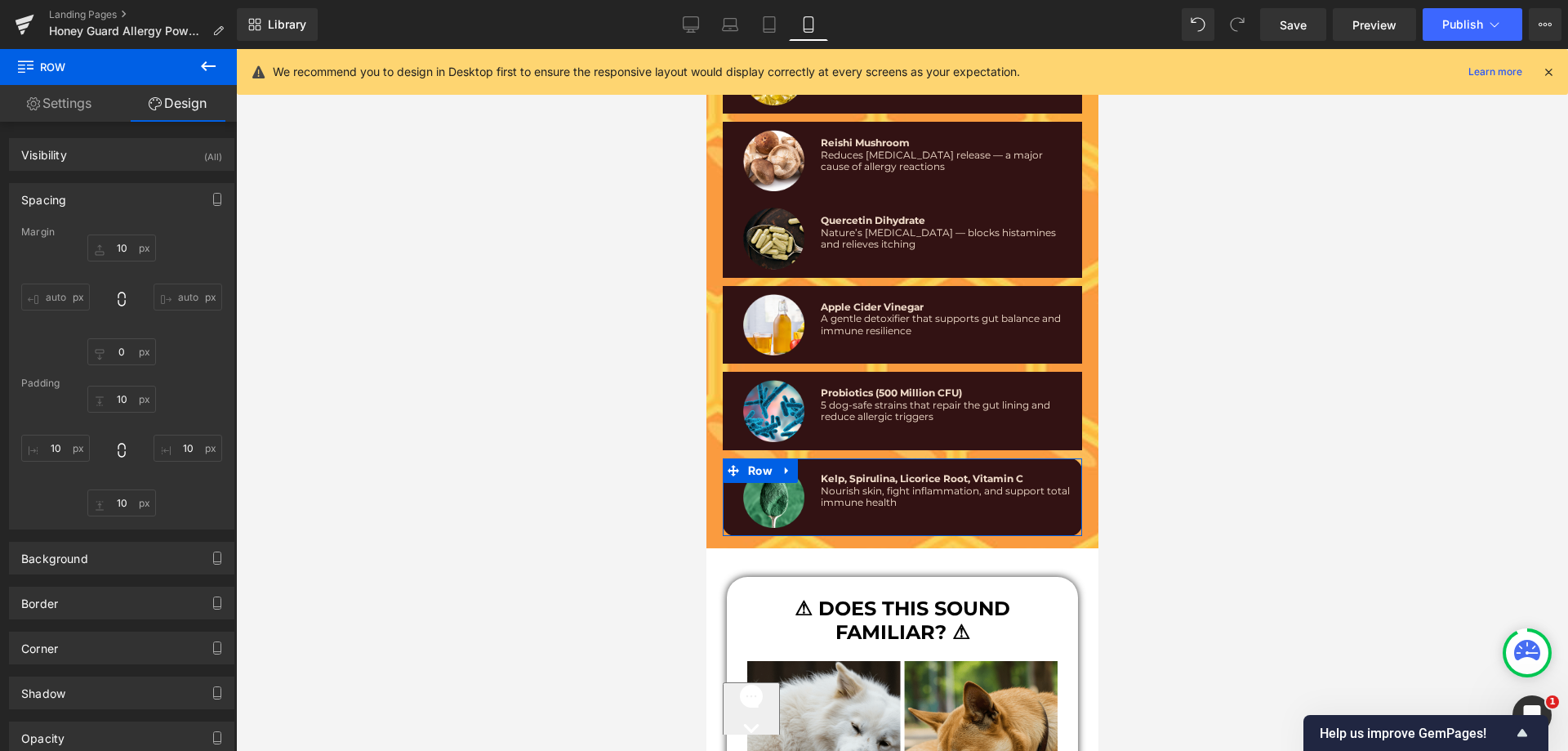
click at [96, 203] on div "Spacing" at bounding box center [121, 200] width 224 height 31
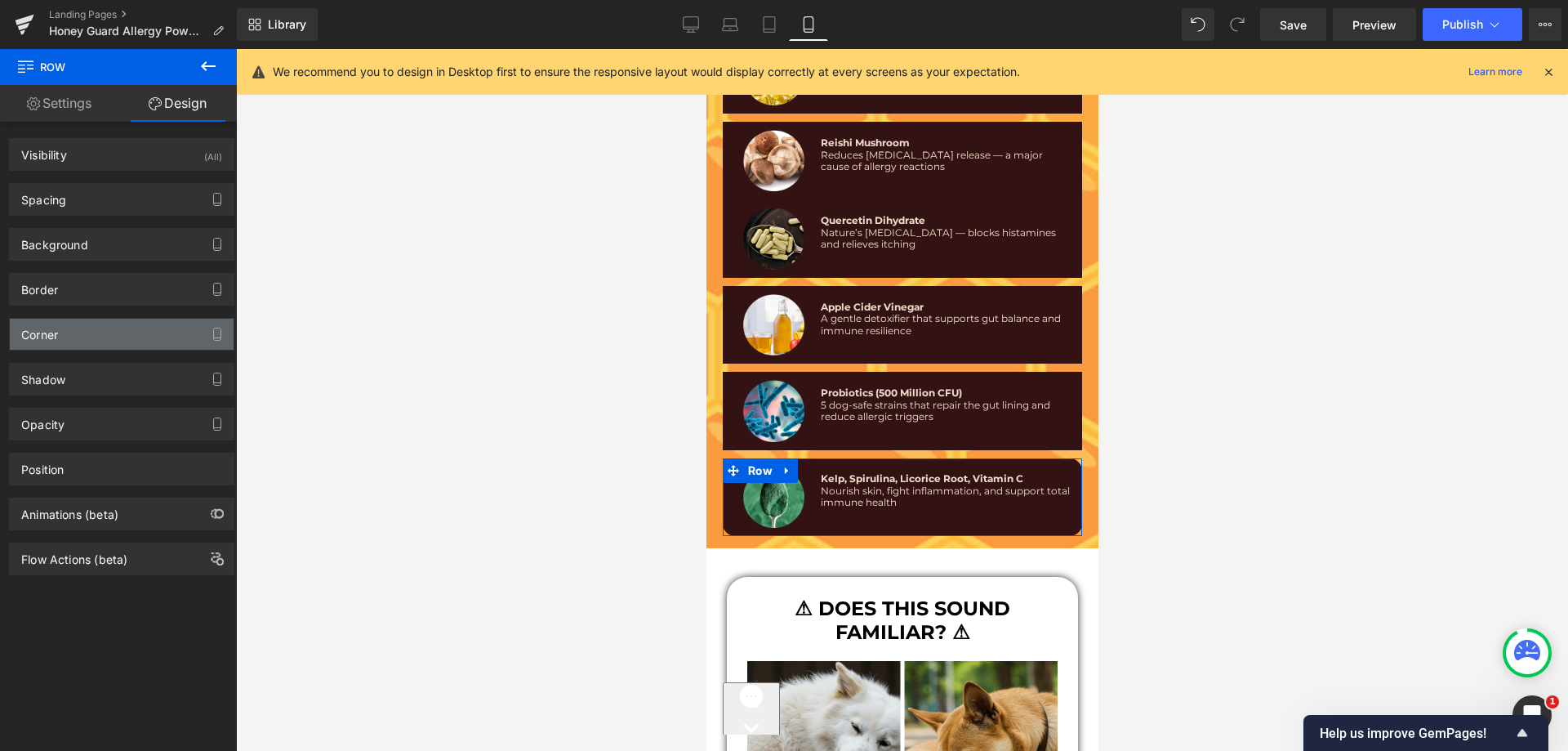
click at [70, 340] on div "Corner" at bounding box center [121, 335] width 224 height 31
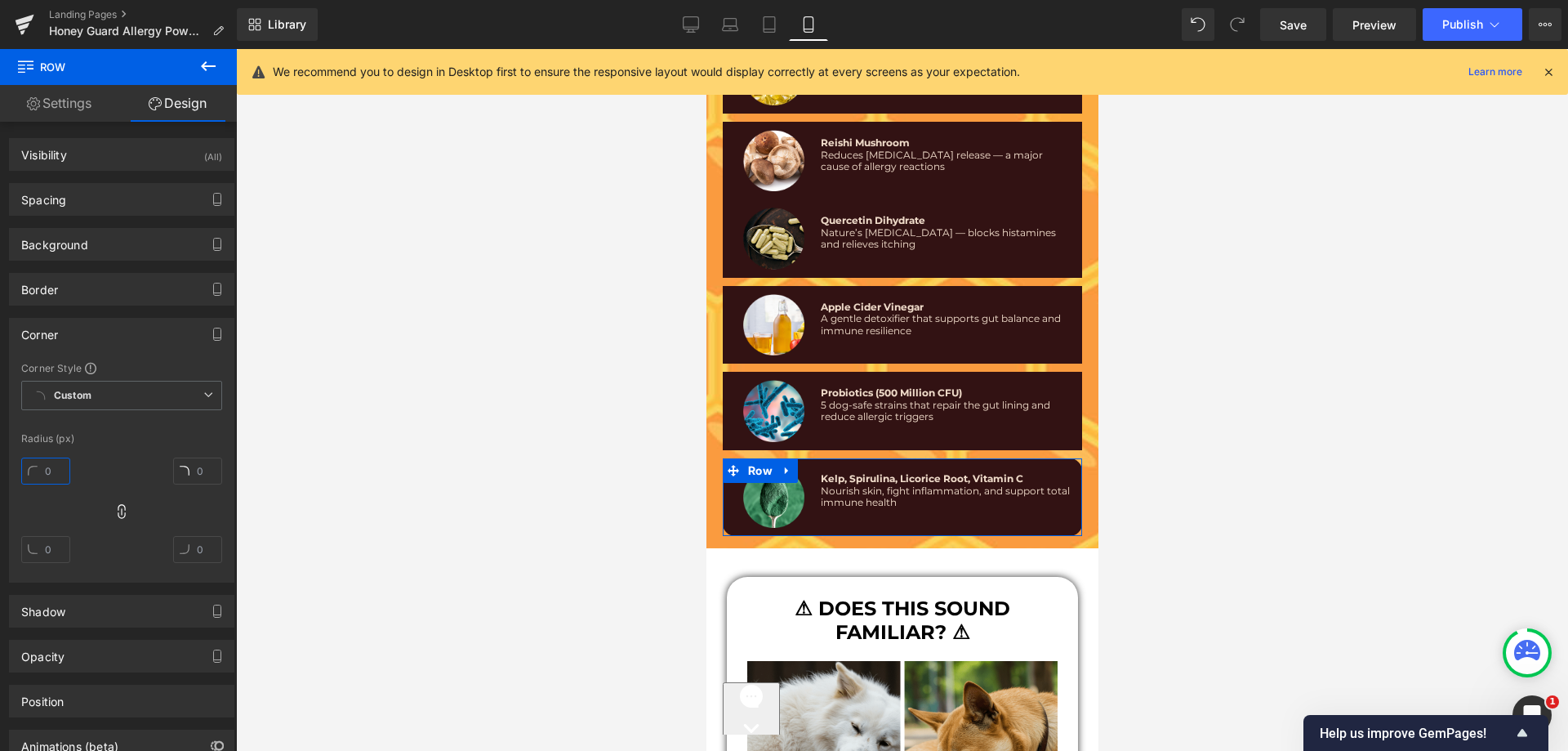
click at [56, 465] on input "text" at bounding box center [45, 471] width 49 height 27
type input "15"
click at [138, 452] on div at bounding box center [121, 517] width 200 height 131
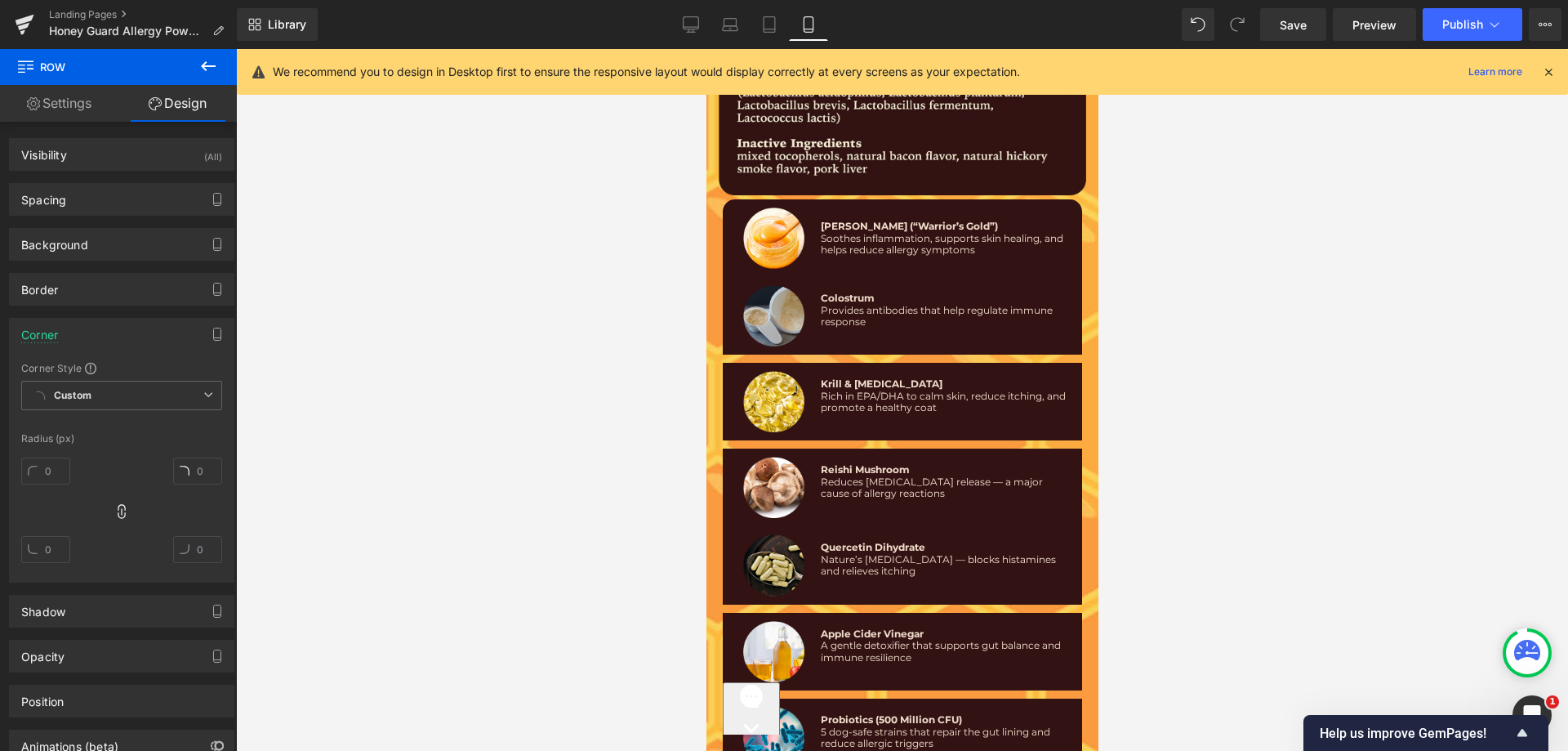
scroll to position [9944, 0]
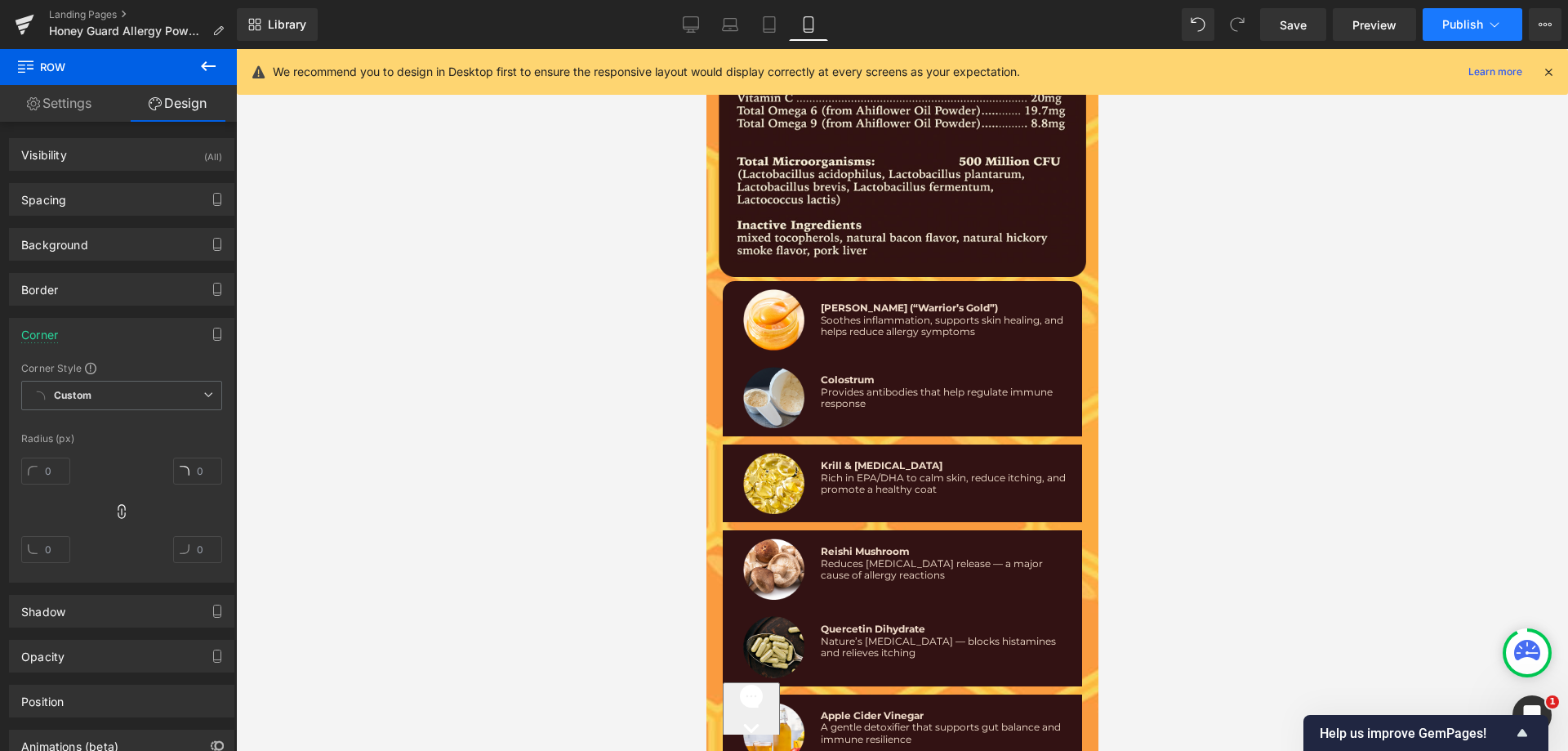
click at [1475, 18] on span "Publish" at bounding box center [1463, 25] width 40 height 13
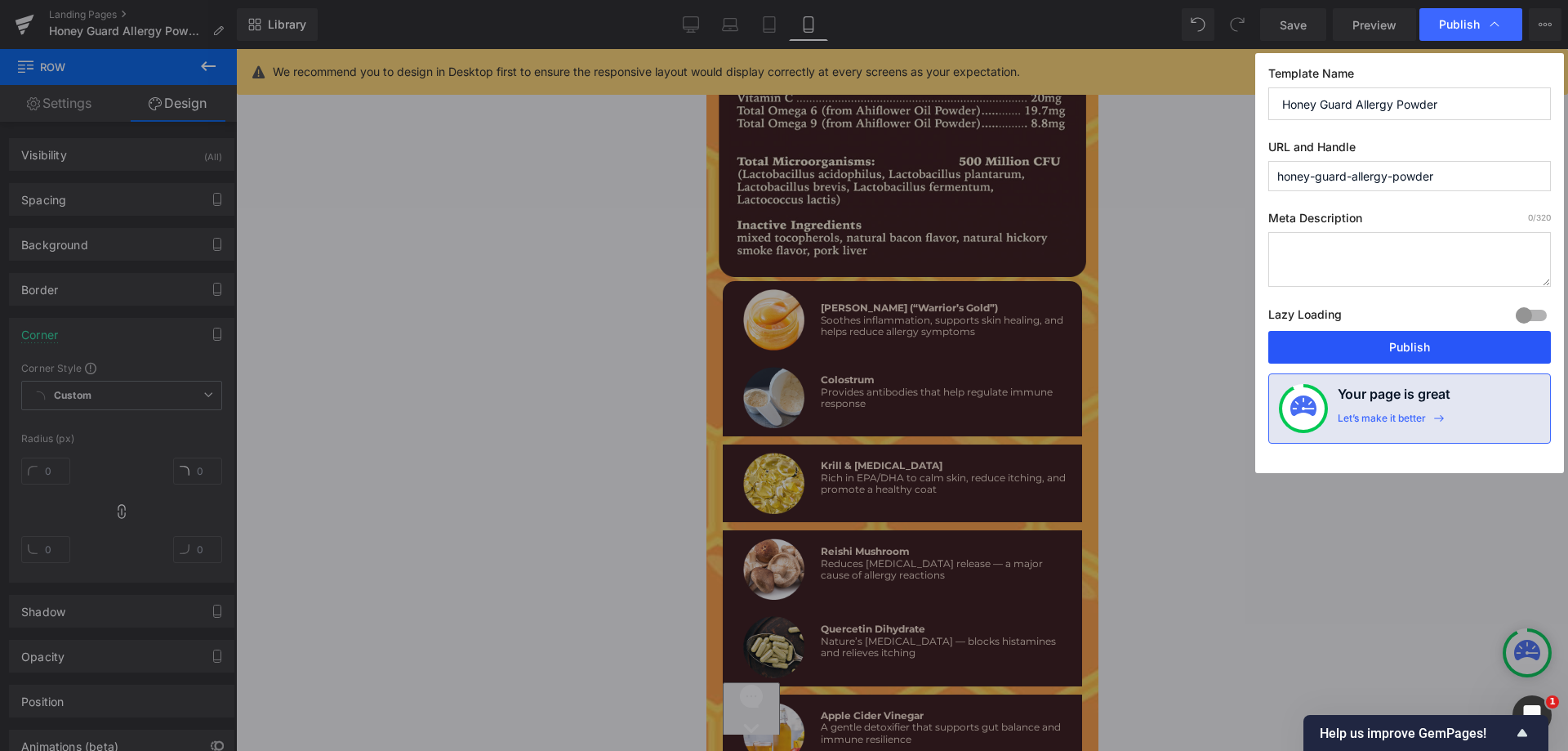
click at [1369, 360] on button "Publish" at bounding box center [1409, 347] width 282 height 33
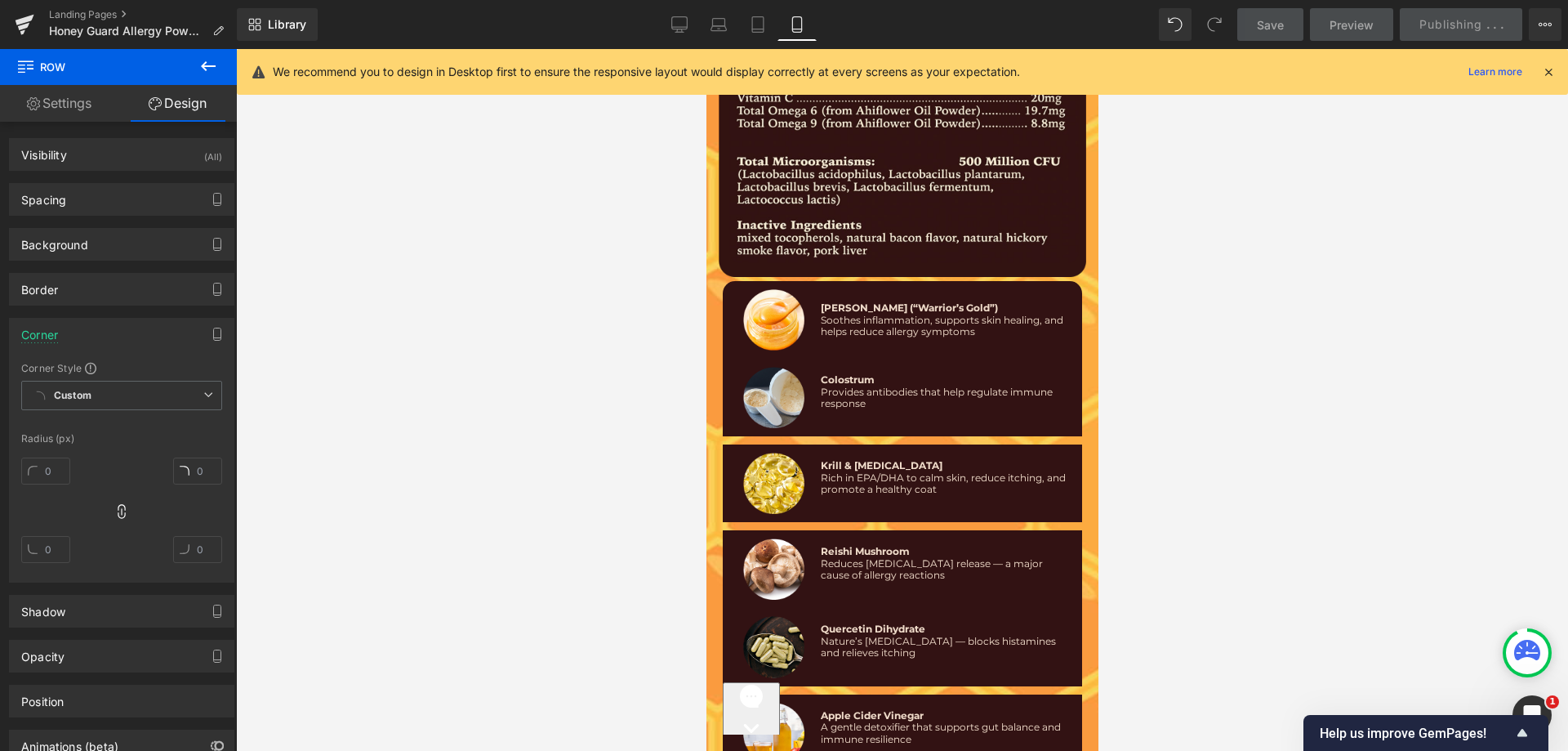
scroll to position [10353, 0]
